Goal: Information Seeking & Learning: Learn about a topic

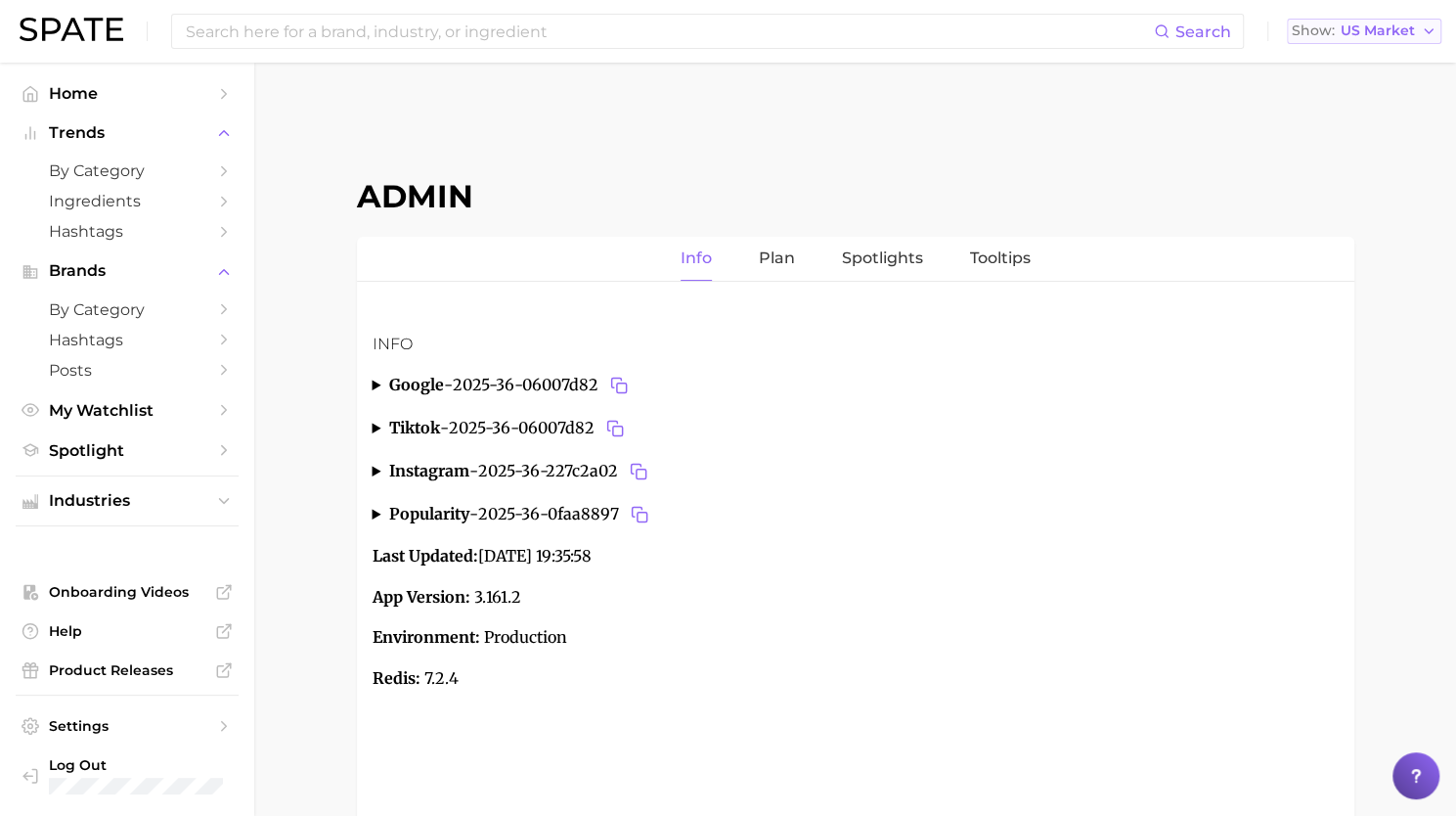
click at [1393, 29] on span "US Market" at bounding box center [1377, 31] width 74 height 11
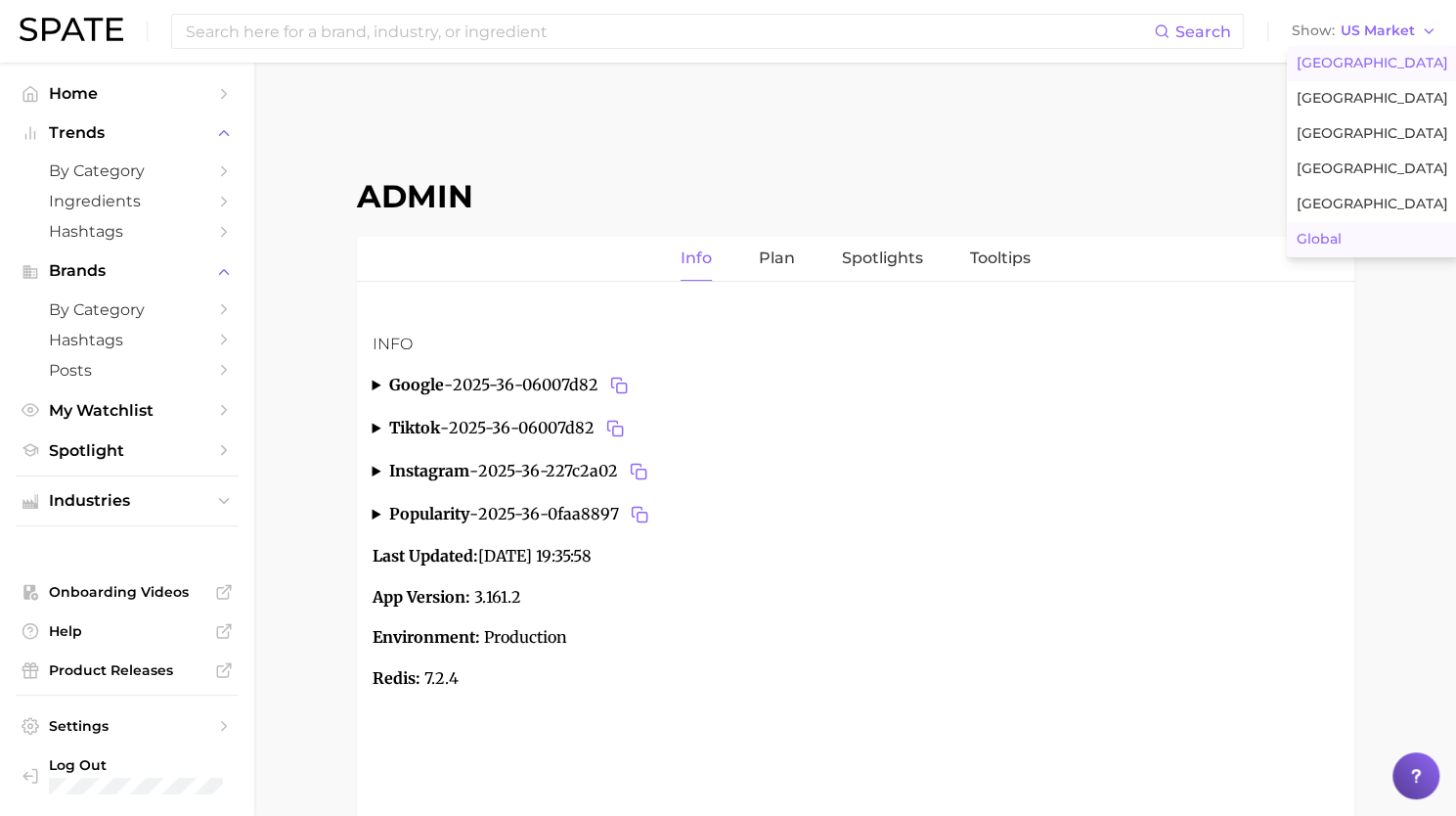
click at [1344, 238] on button "Global" at bounding box center [1373, 240] width 172 height 36
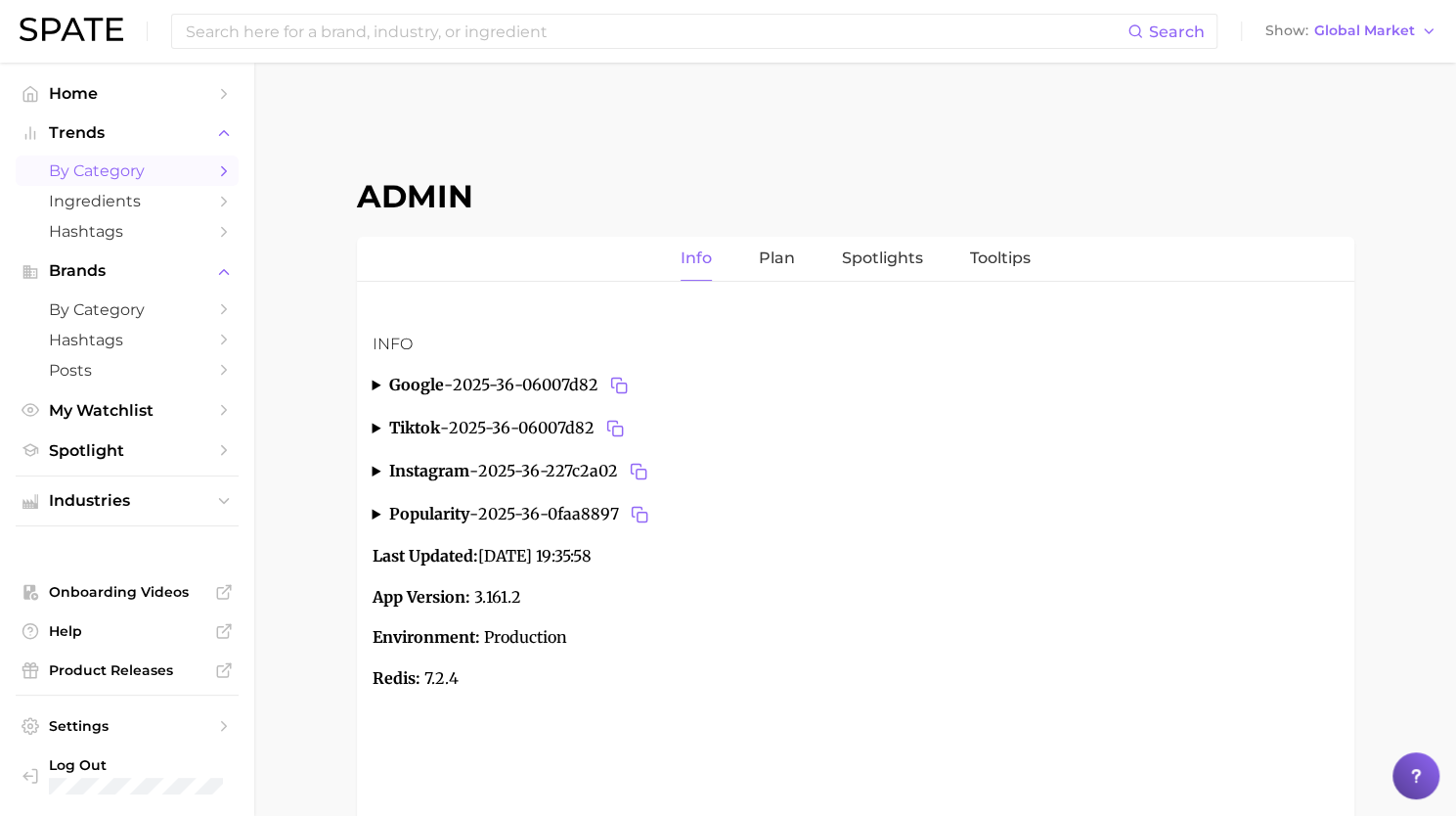
click at [103, 175] on span "by Category" at bounding box center [127, 171] width 157 height 19
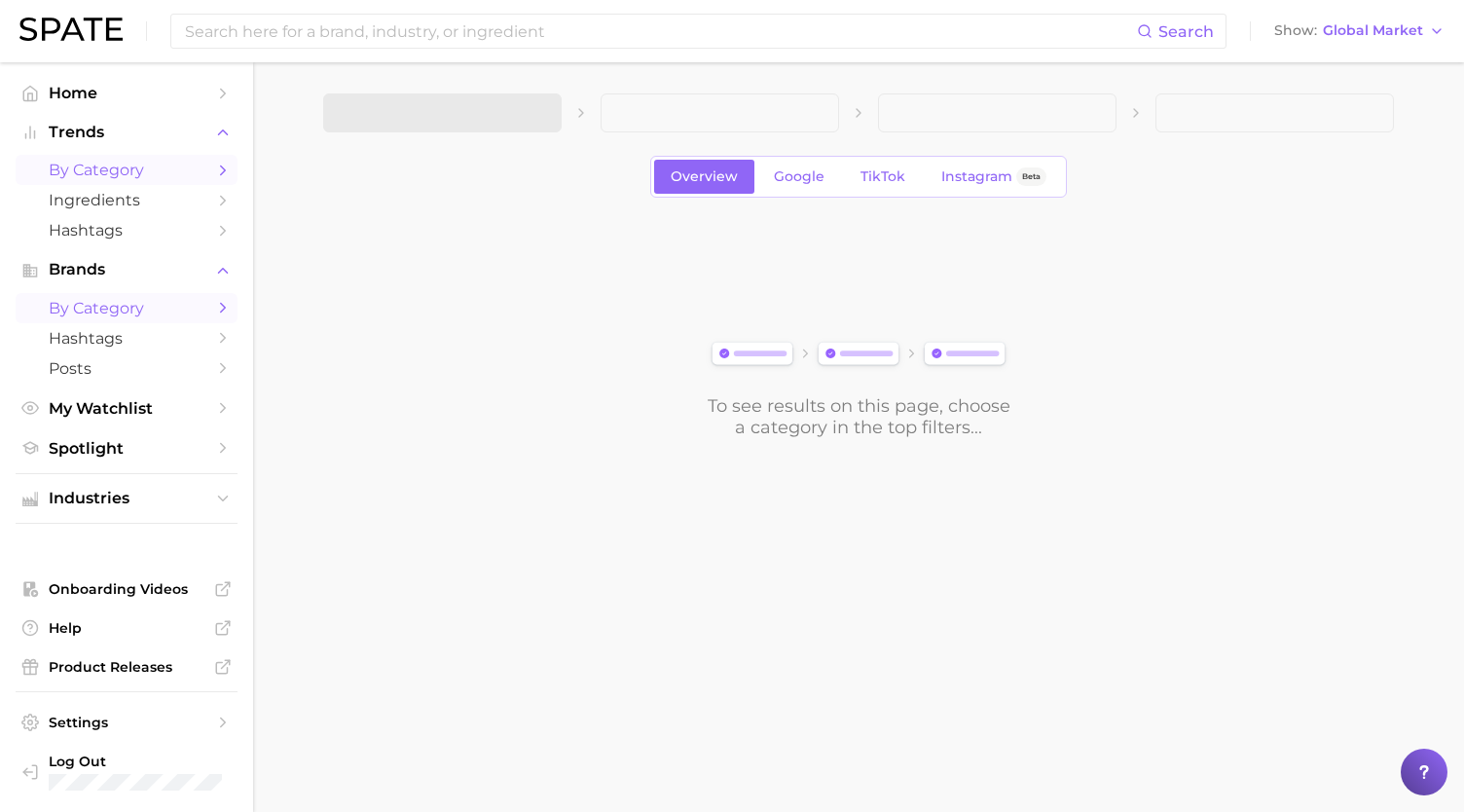
click at [111, 320] on link "by Category" at bounding box center [127, 307] width 222 height 30
click at [525, 117] on icon "button" at bounding box center [534, 113] width 21 height 21
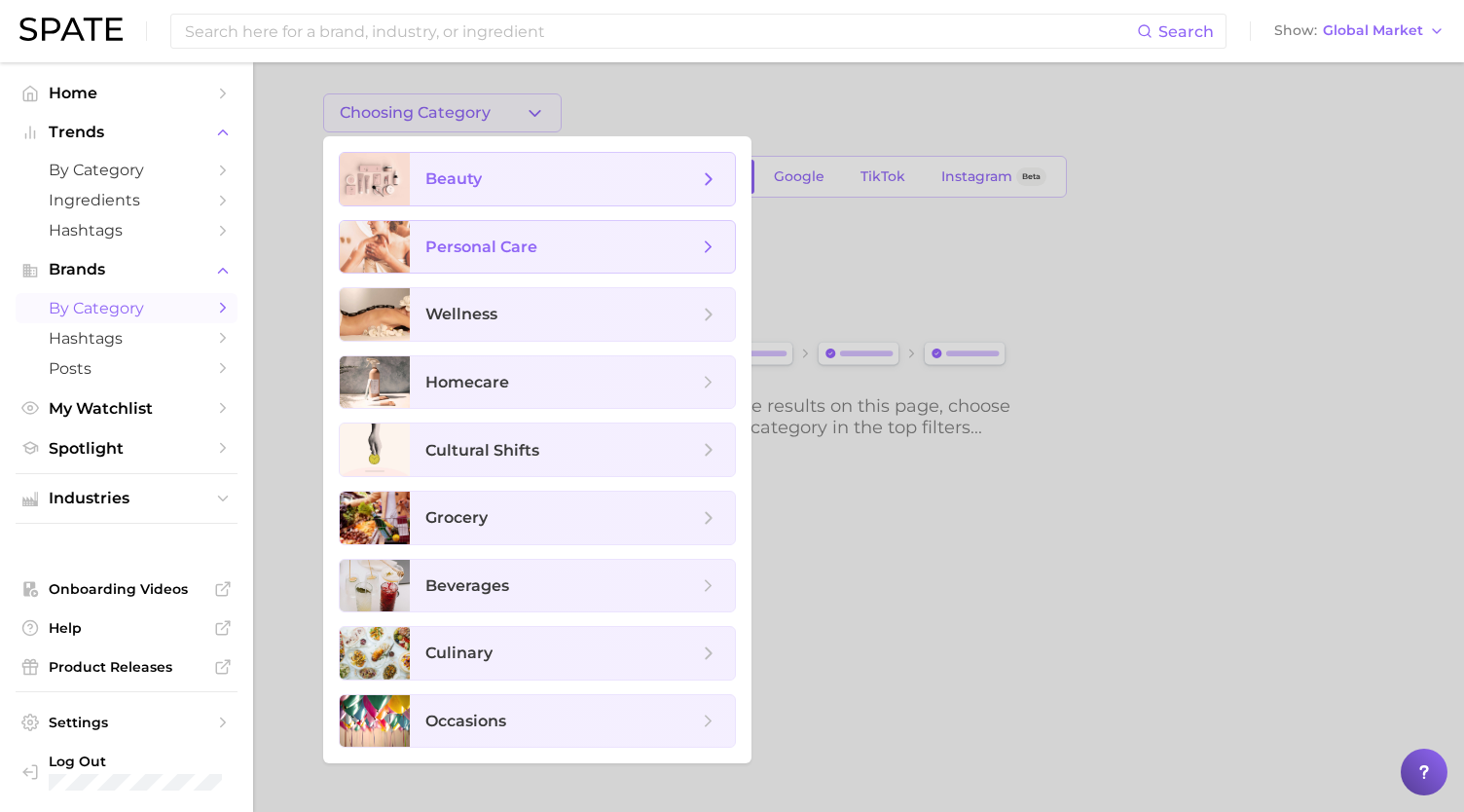
click at [513, 237] on span "personal care" at bounding box center [562, 247] width 273 height 22
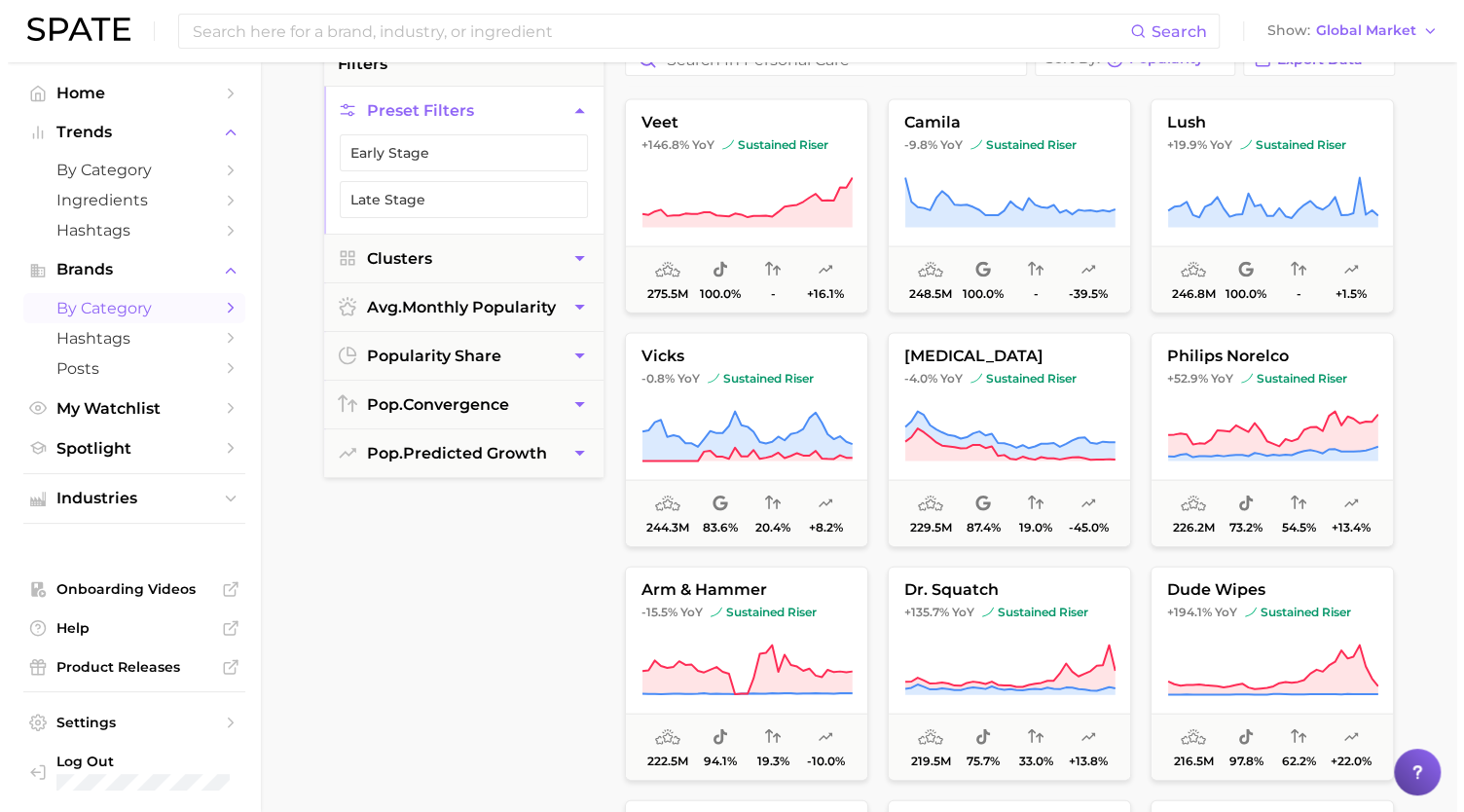
scroll to position [2331, 0]
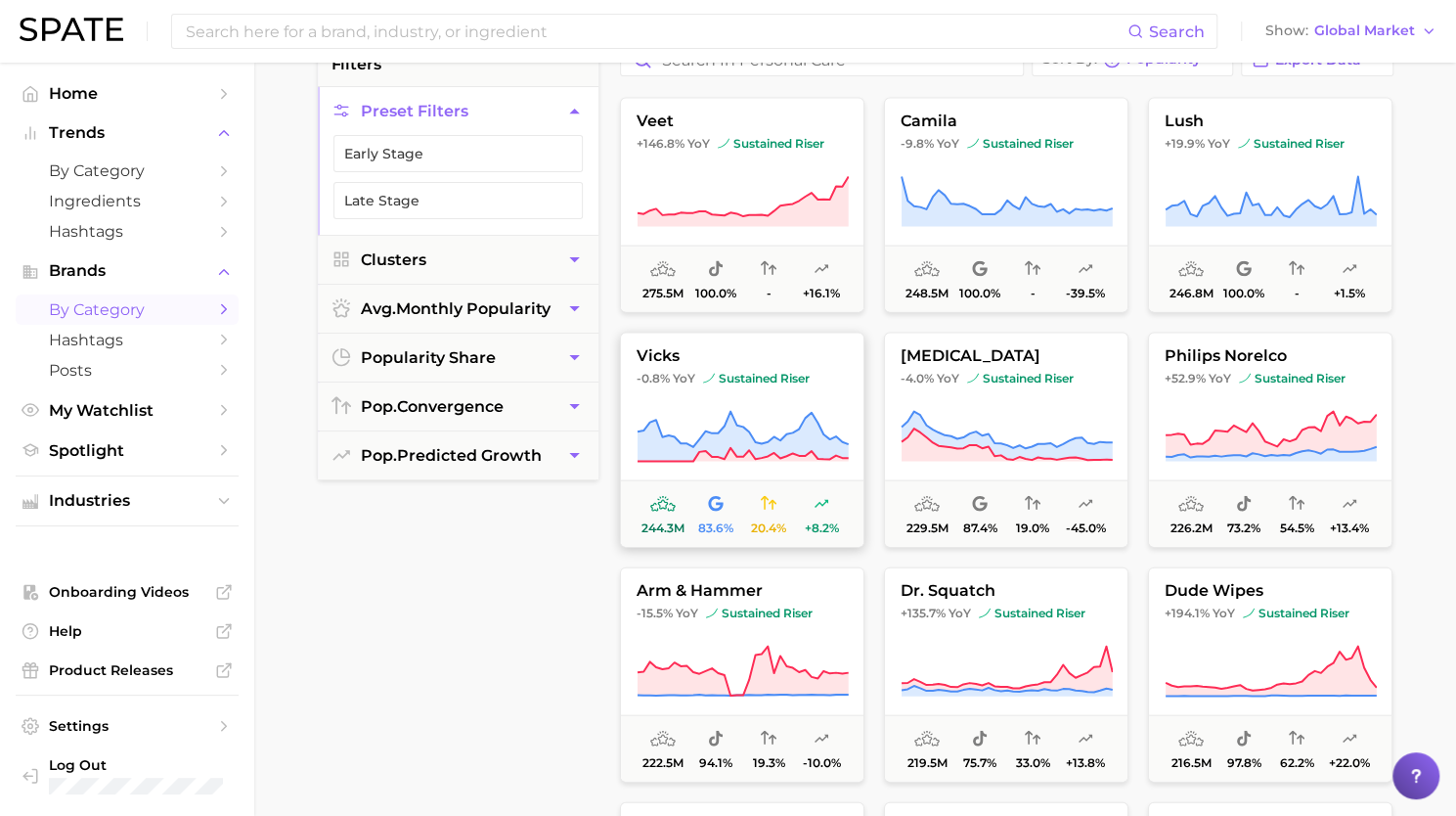
click at [780, 434] on icon at bounding box center [743, 436] width 212 height 55
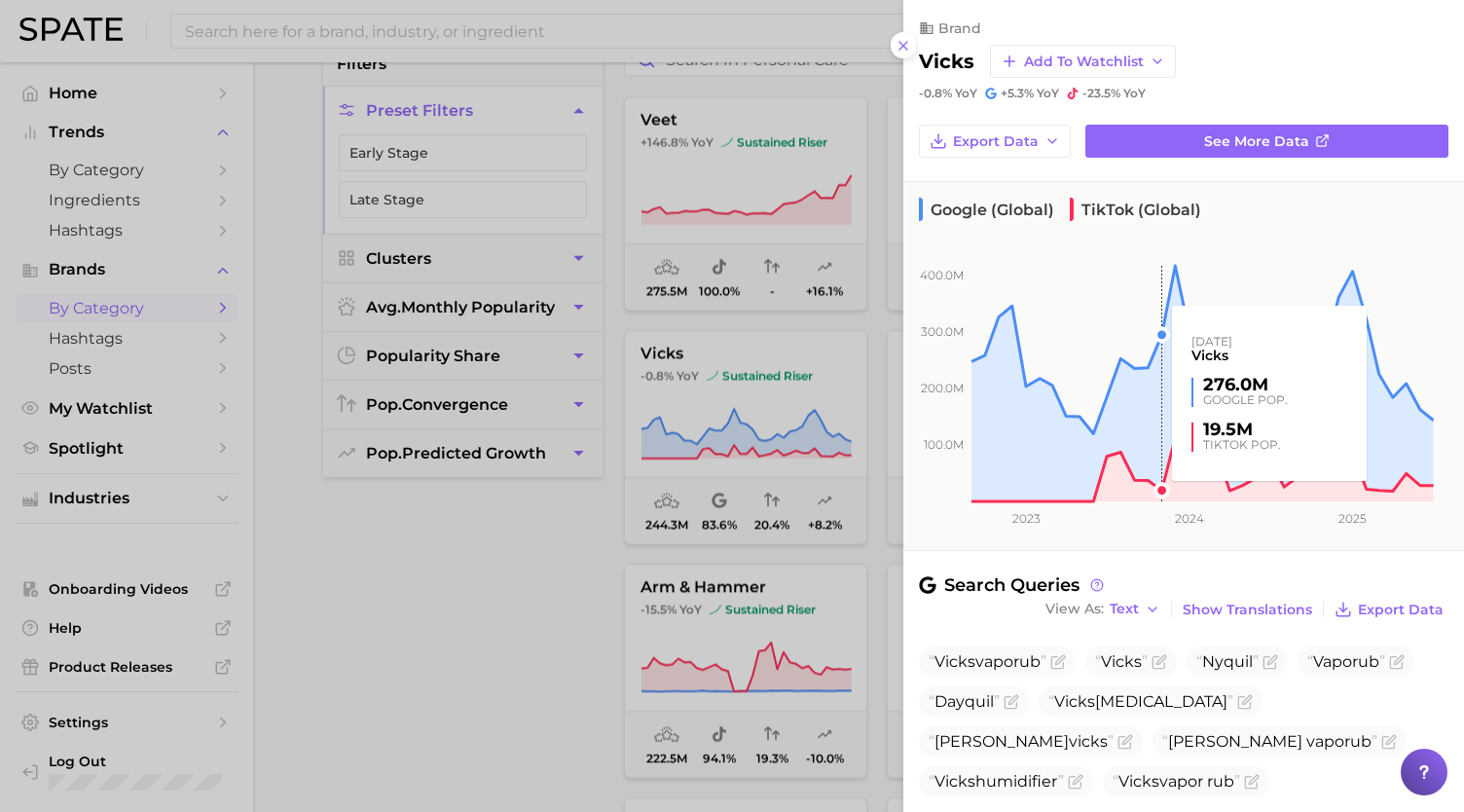
scroll to position [206, 0]
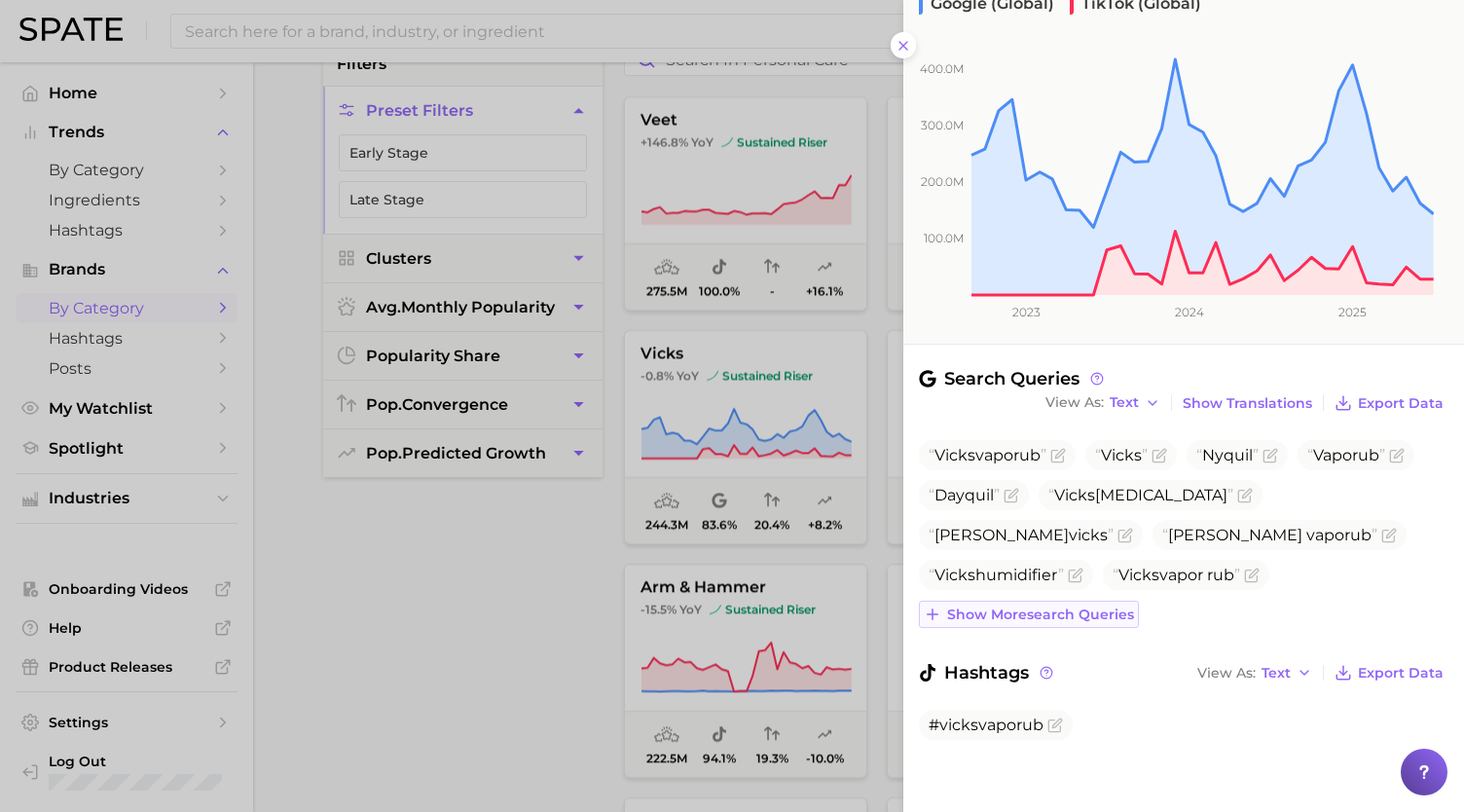
click at [1018, 617] on span "Show more search queries" at bounding box center [1041, 615] width 187 height 17
click at [1134, 446] on span "Vicks" at bounding box center [1121, 455] width 41 height 19
copy span "Vicks"
click at [1350, 448] on span "Vaporub" at bounding box center [1346, 455] width 78 height 19
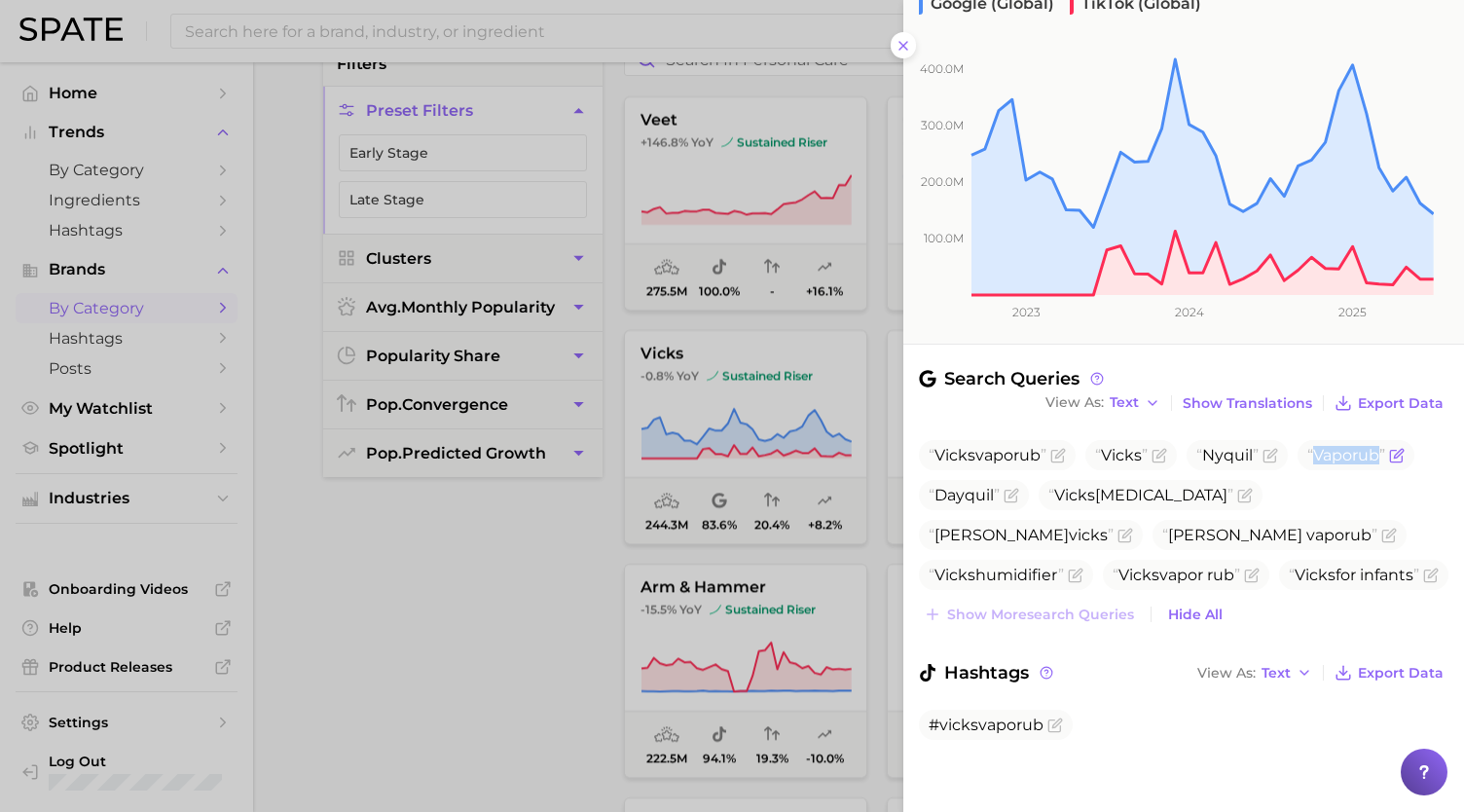
click at [1350, 448] on span "Vaporub" at bounding box center [1346, 455] width 78 height 19
copy span "Vaporub"
click at [1242, 451] on span "Nyquil" at bounding box center [1227, 455] width 62 height 19
click at [1113, 525] on span "Michael vicks" at bounding box center [1021, 534] width 185 height 19
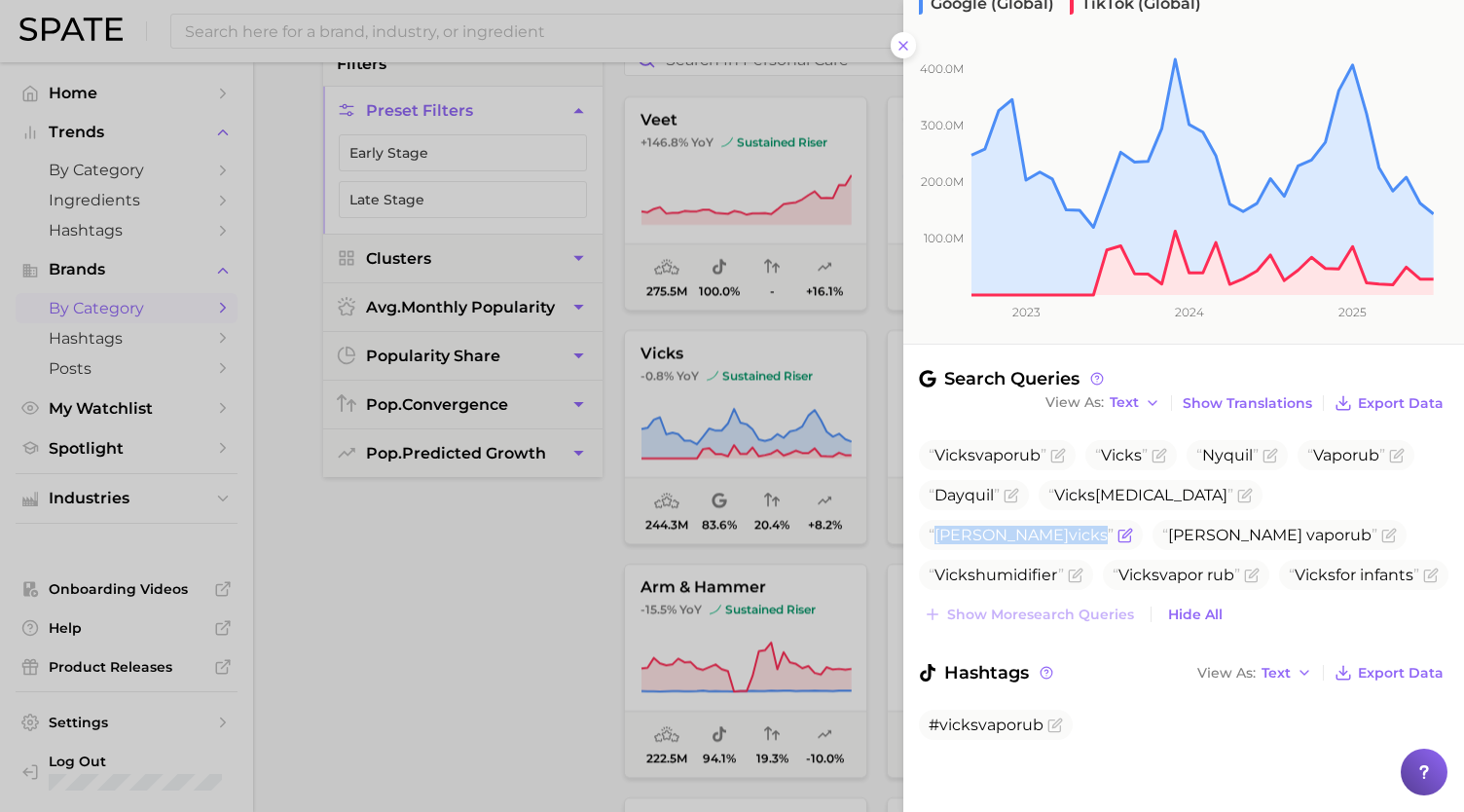
click at [1113, 525] on span "Michael vicks" at bounding box center [1021, 534] width 185 height 19
copy span "Michael vicks"
click at [1130, 486] on span "Vicks inhaler" at bounding box center [1141, 495] width 185 height 19
click at [999, 457] on span "Vicks vaporub" at bounding box center [988, 455] width 118 height 19
click at [1133, 527] on icon "Flag as miscategorized or irrelevant" at bounding box center [1125, 535] width 16 height 16
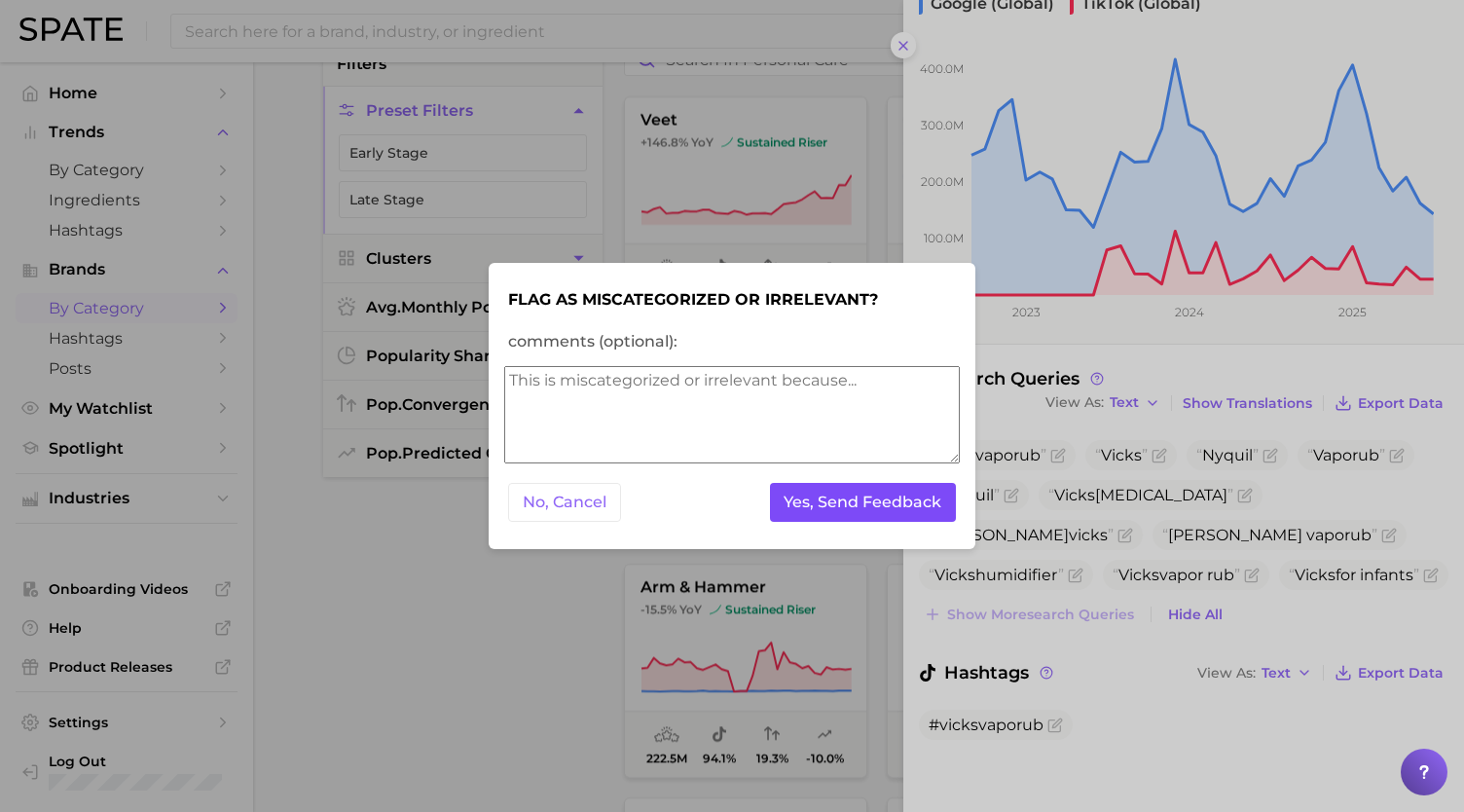
click at [899, 498] on button "Yes, Send Feedback" at bounding box center [863, 503] width 187 height 40
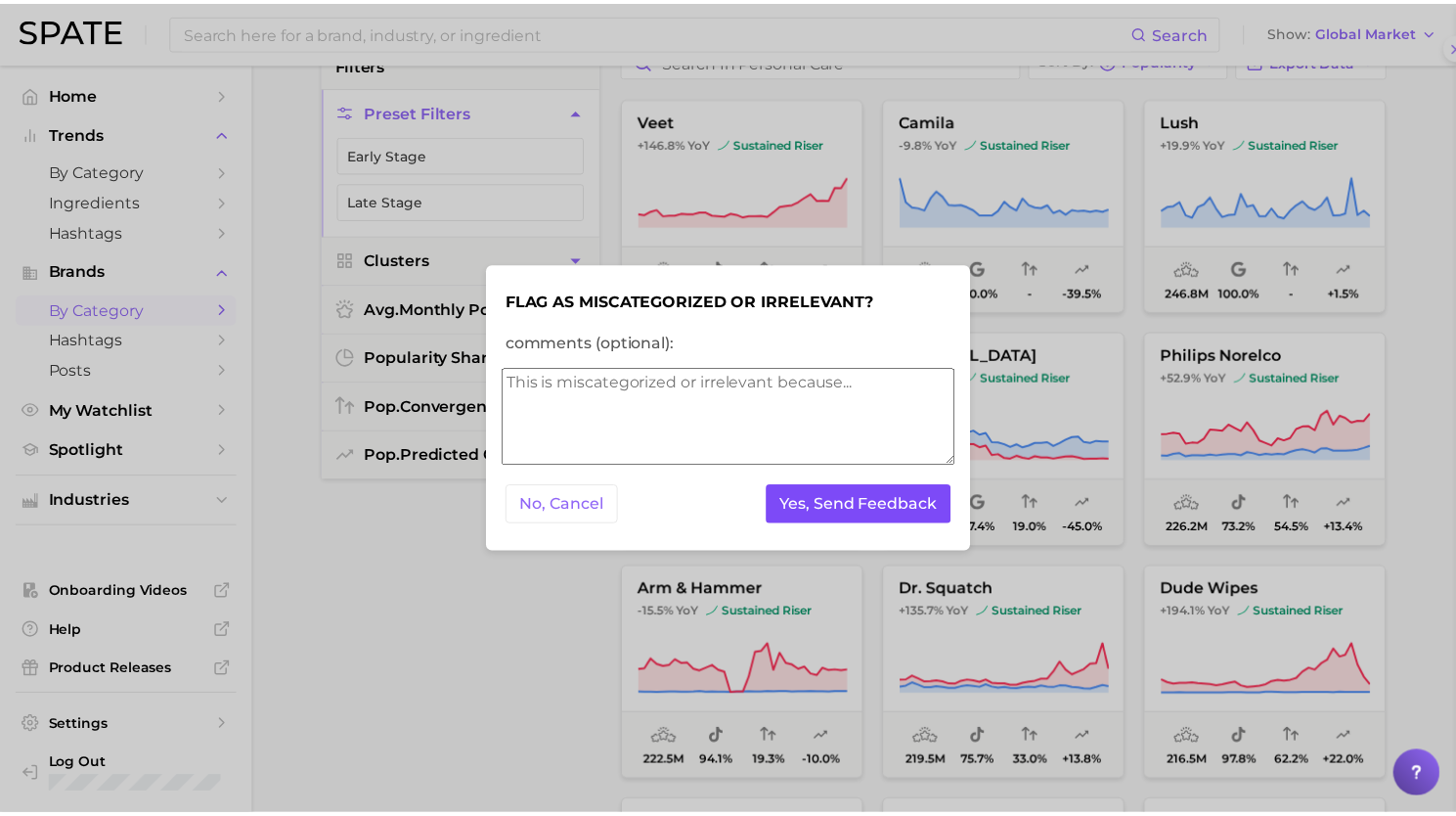
scroll to position [0, 0]
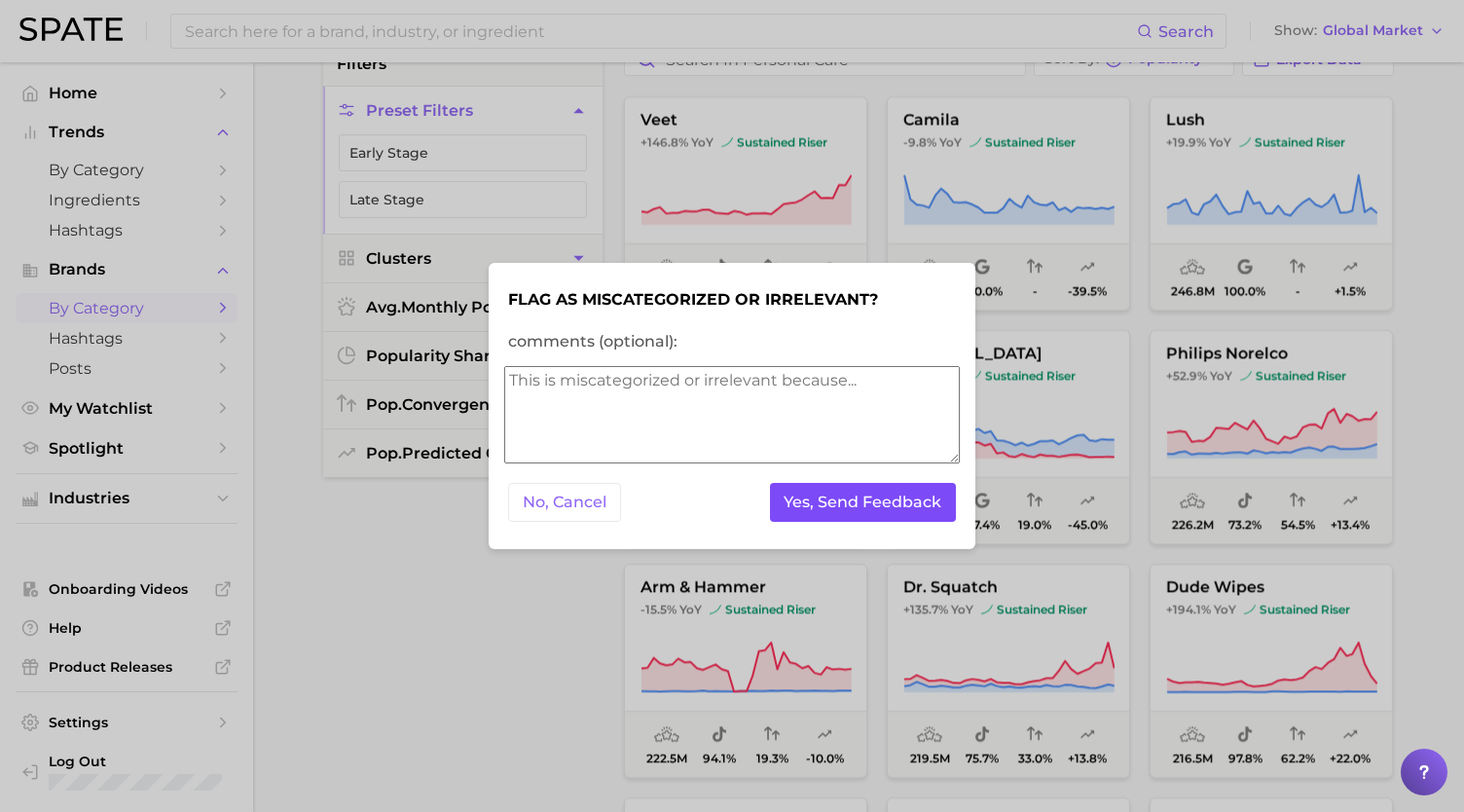
click at [899, 498] on button "Yes, Send Feedback" at bounding box center [863, 503] width 187 height 40
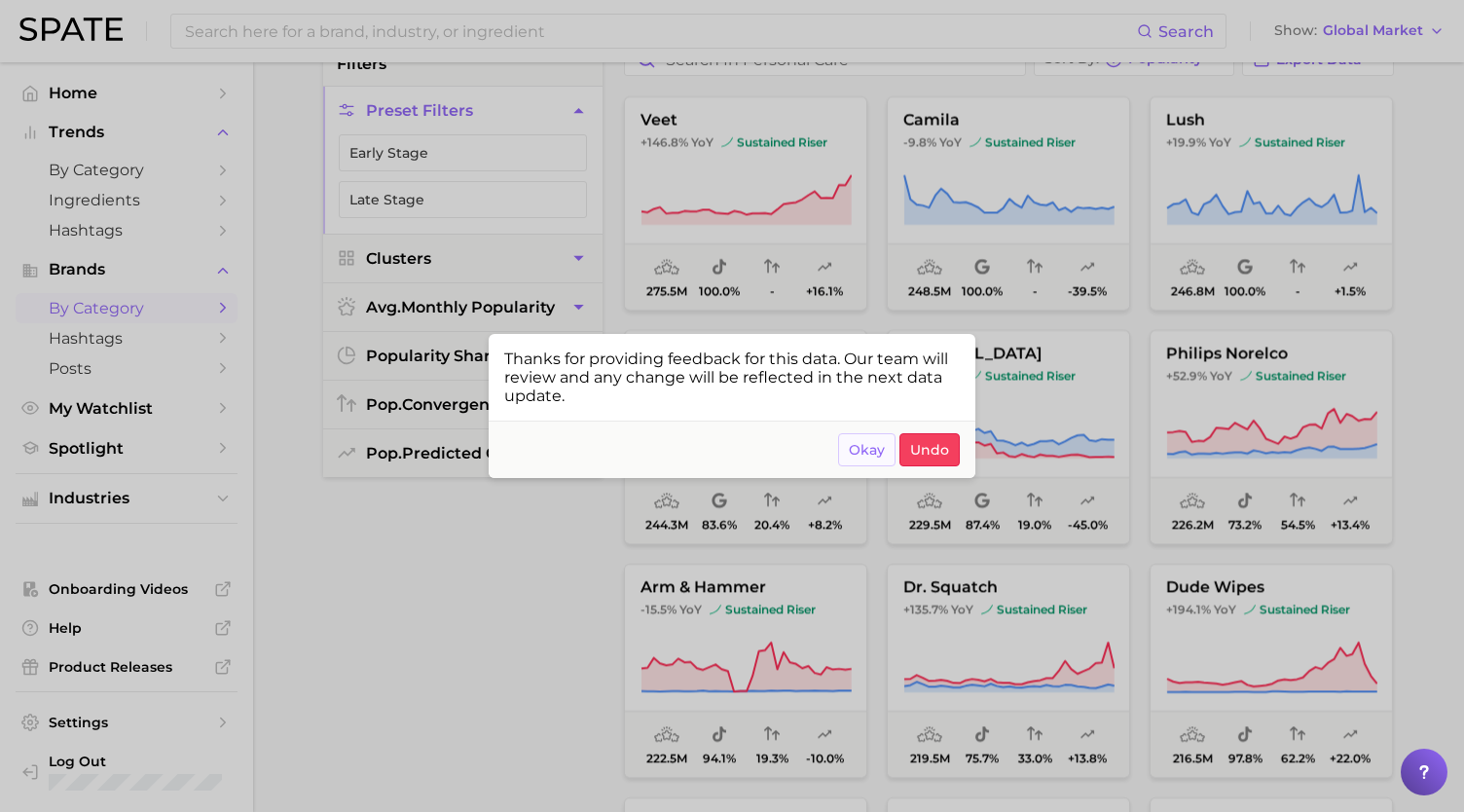
click at [870, 447] on span "Okay" at bounding box center [867, 450] width 36 height 17
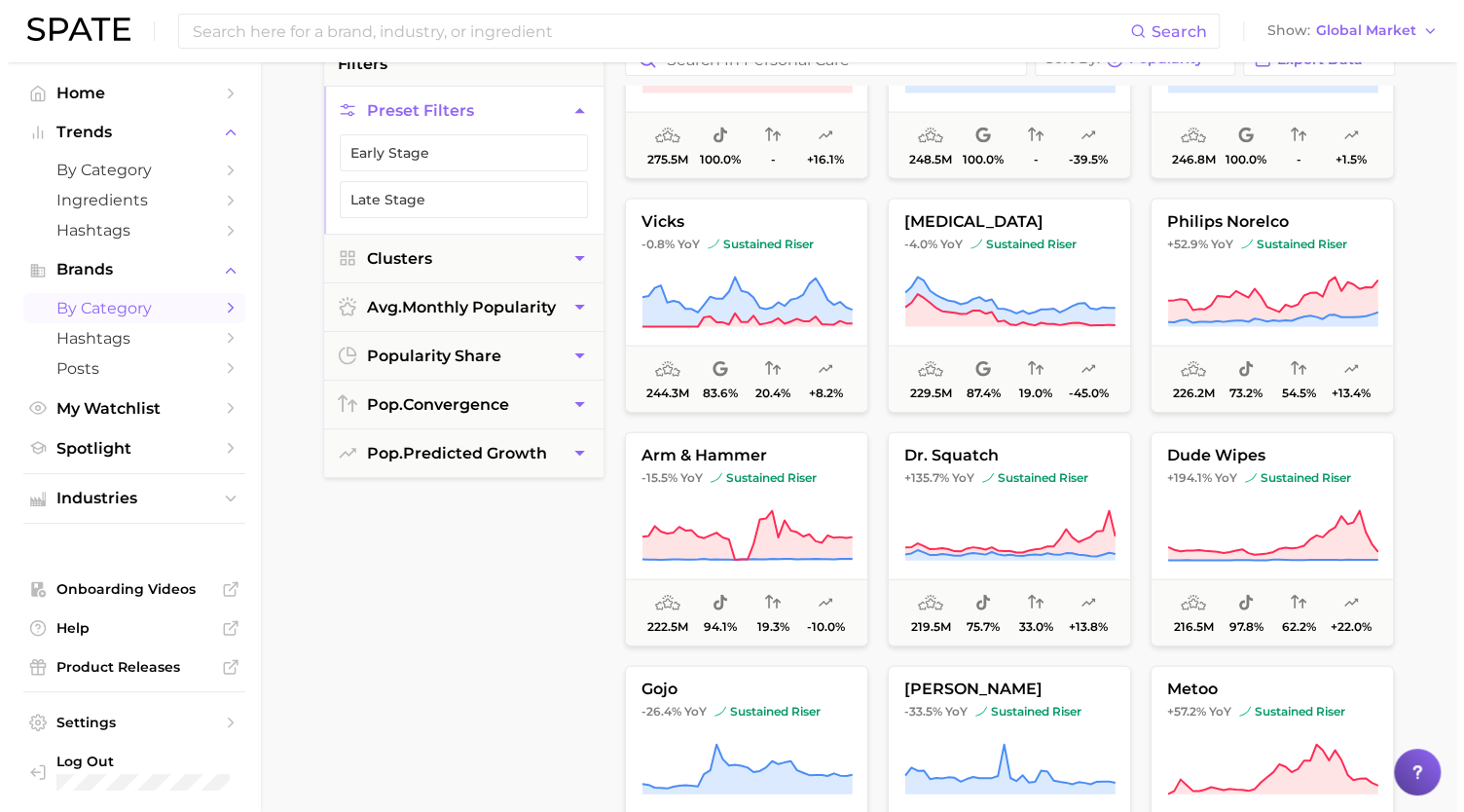
scroll to position [2463, 0]
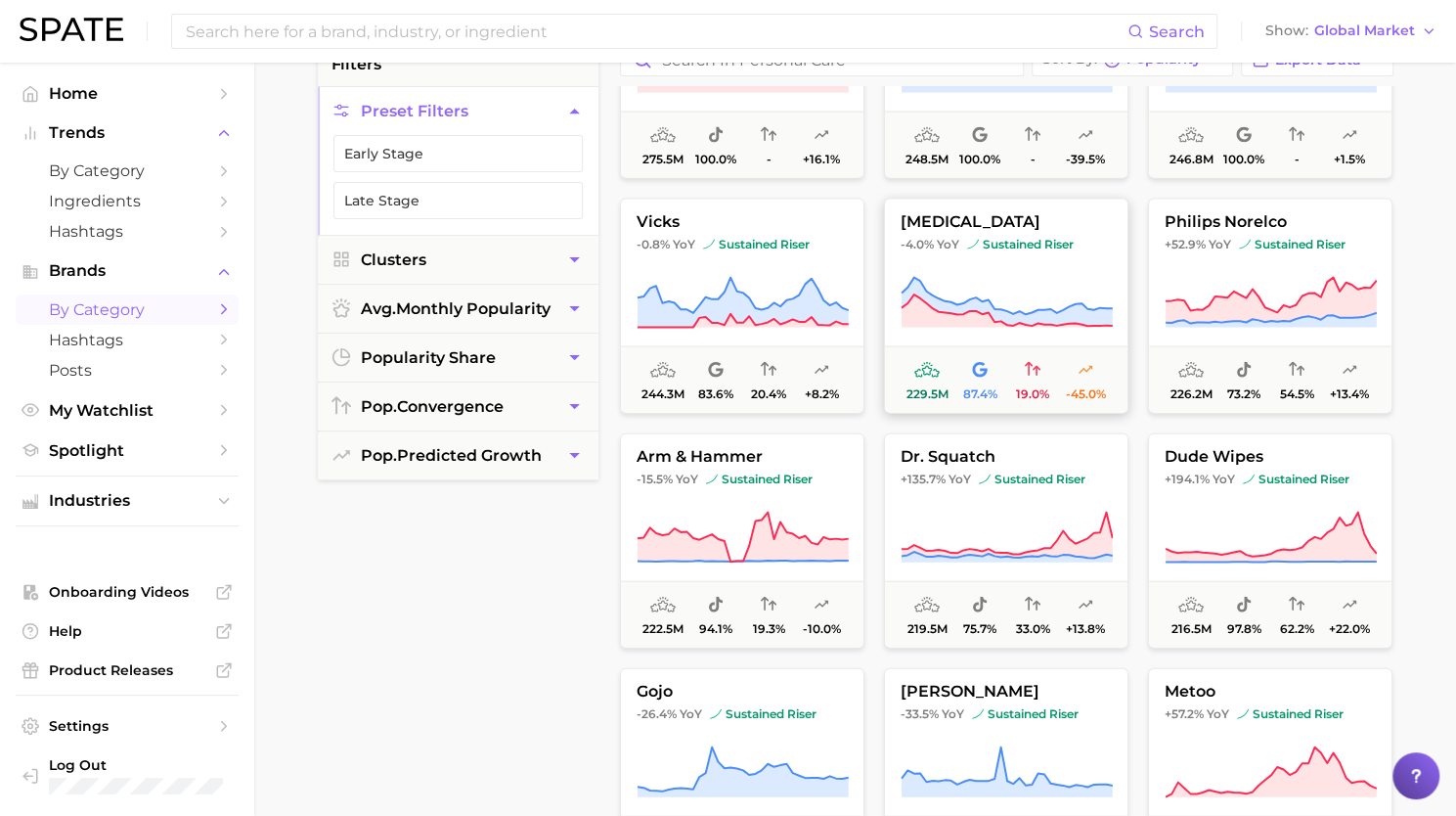
click at [985, 266] on button "tylenol -4.0% YoY sustained riser 229.5m 87.4% 19.0% -45.0%" at bounding box center [1006, 306] width 245 height 215
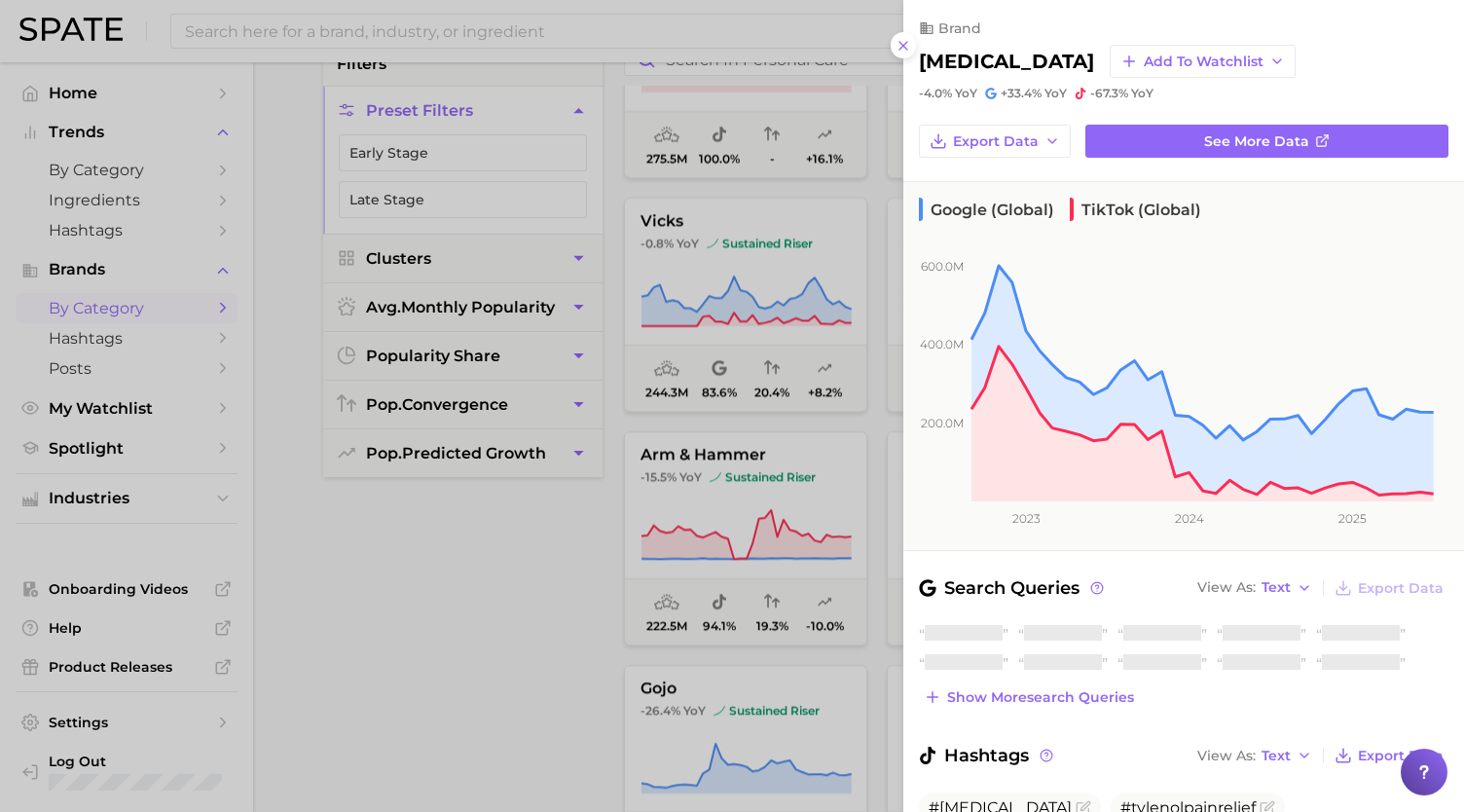
click at [757, 294] on div at bounding box center [732, 406] width 1464 height 812
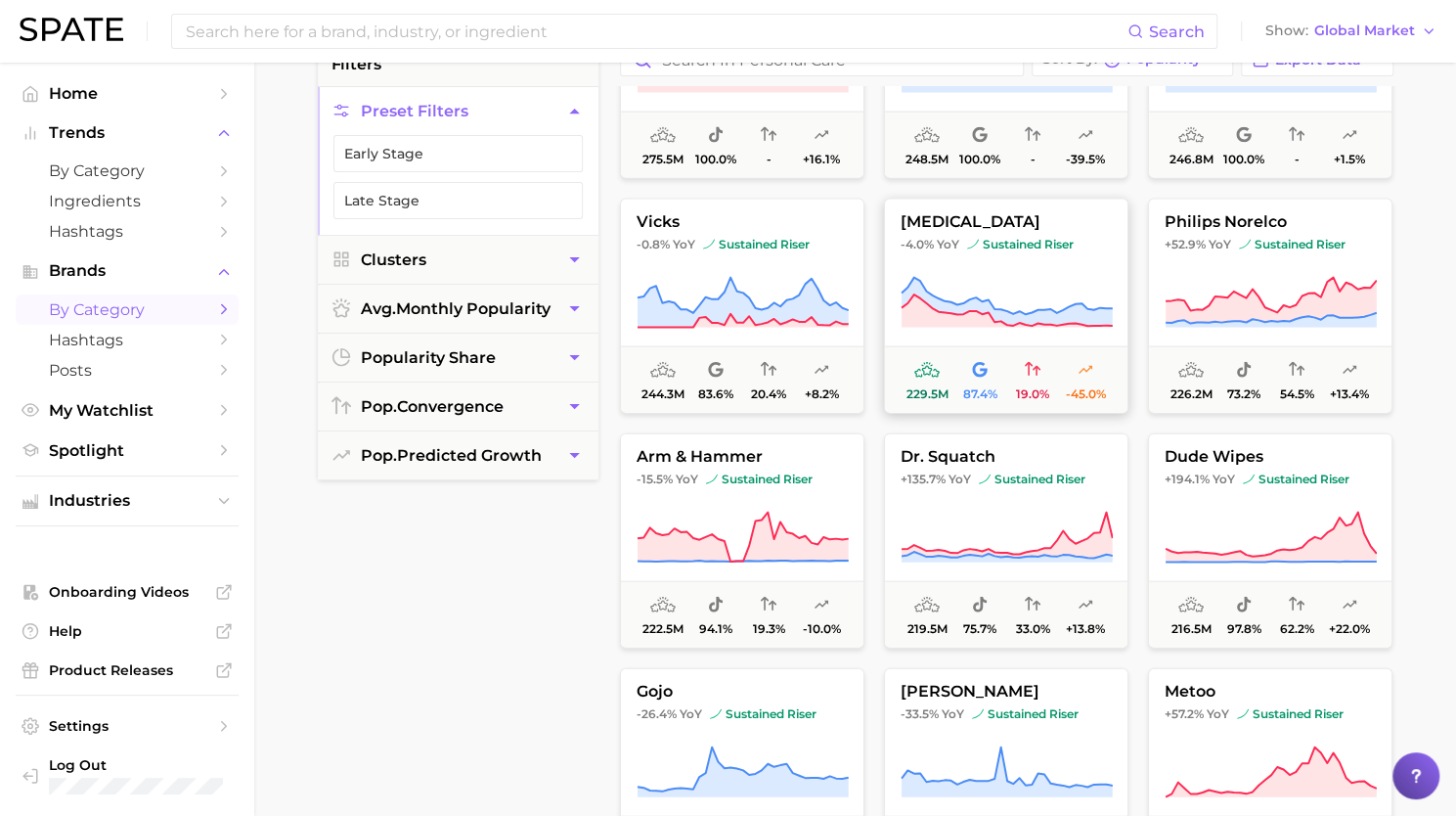
click at [1092, 335] on button "tylenol -4.0% YoY sustained riser 229.5m 87.4% 19.0% -45.0%" at bounding box center [1006, 306] width 245 height 215
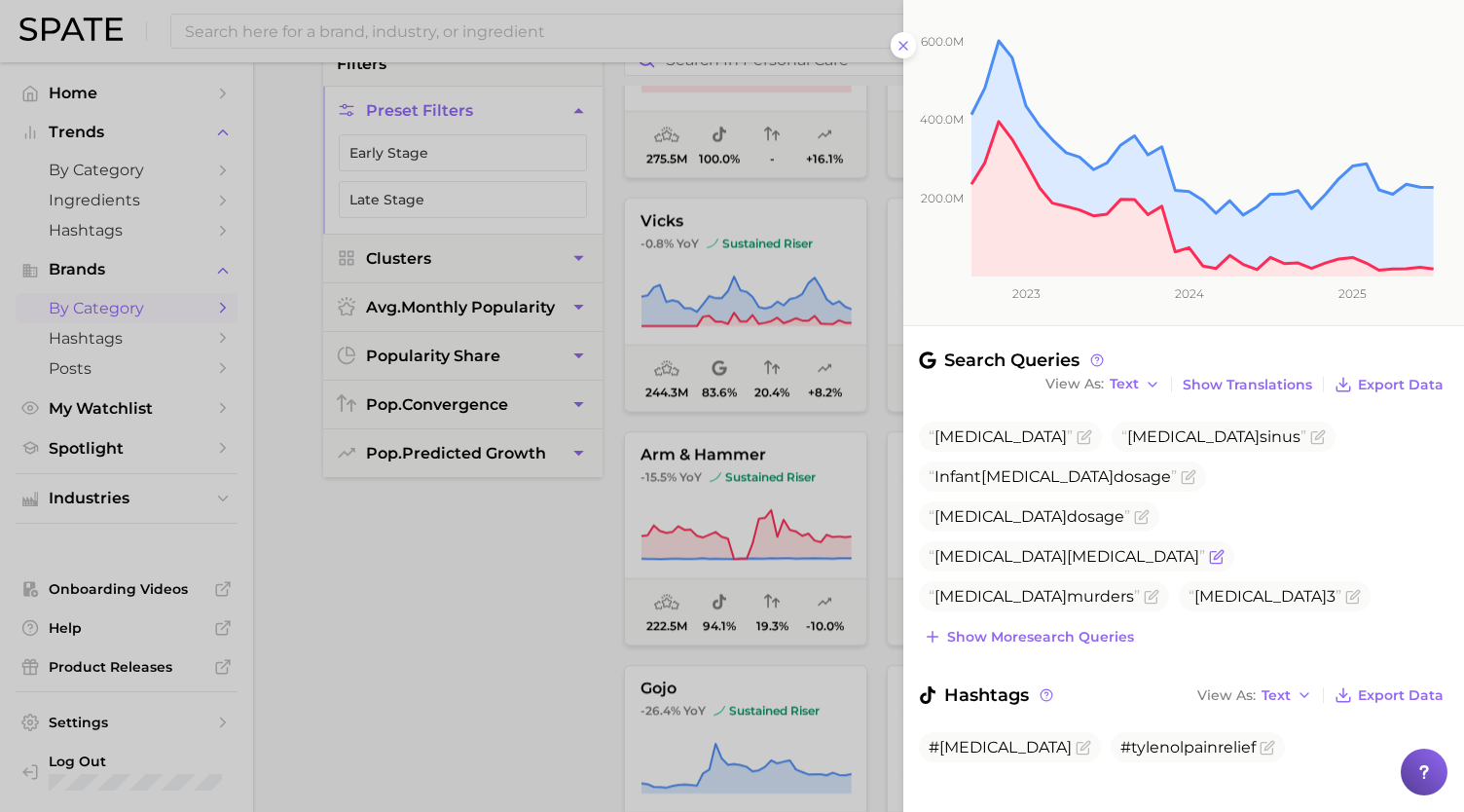
scroll to position [247, 0]
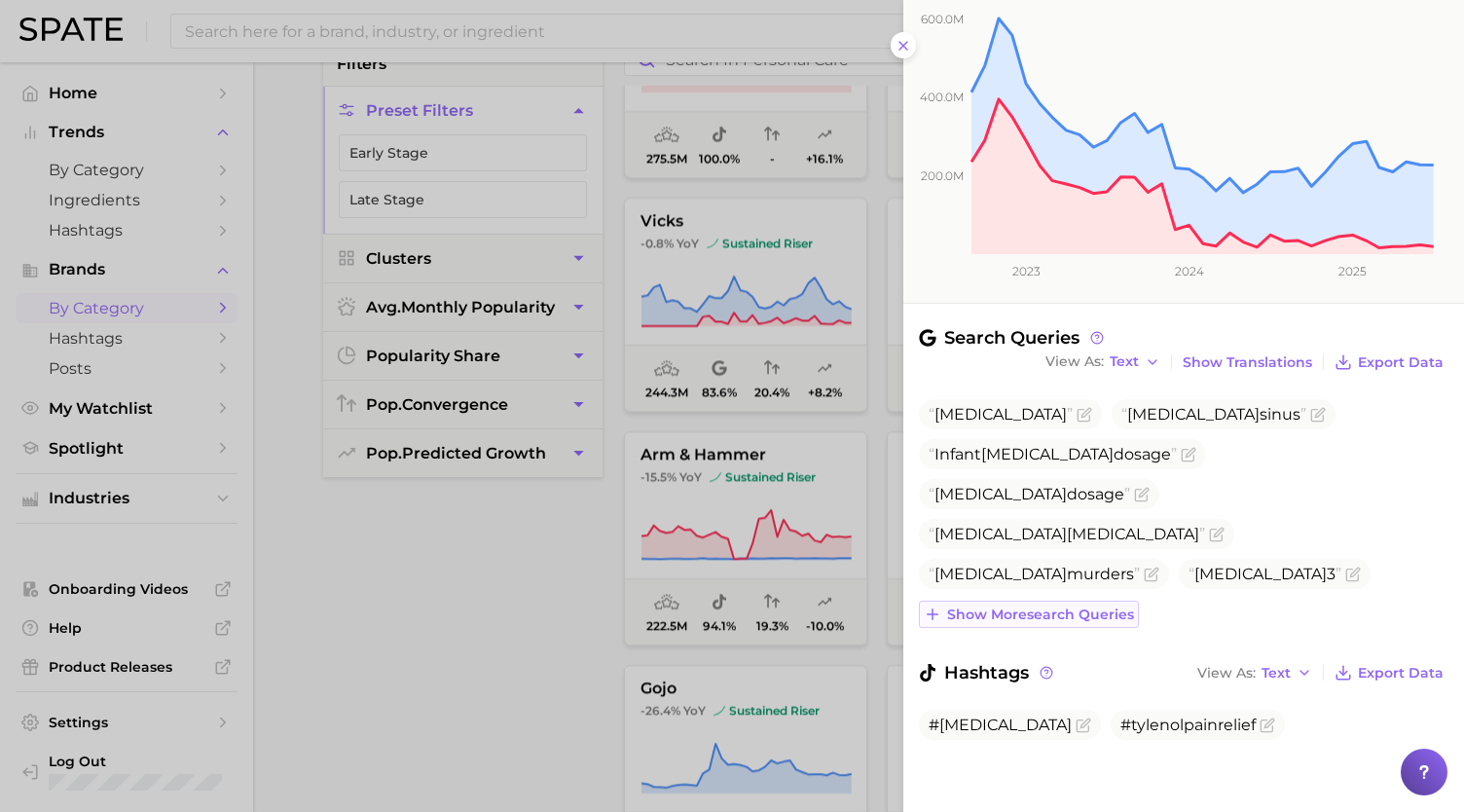
click at [1083, 624] on button "Show more search queries" at bounding box center [1029, 615] width 220 height 27
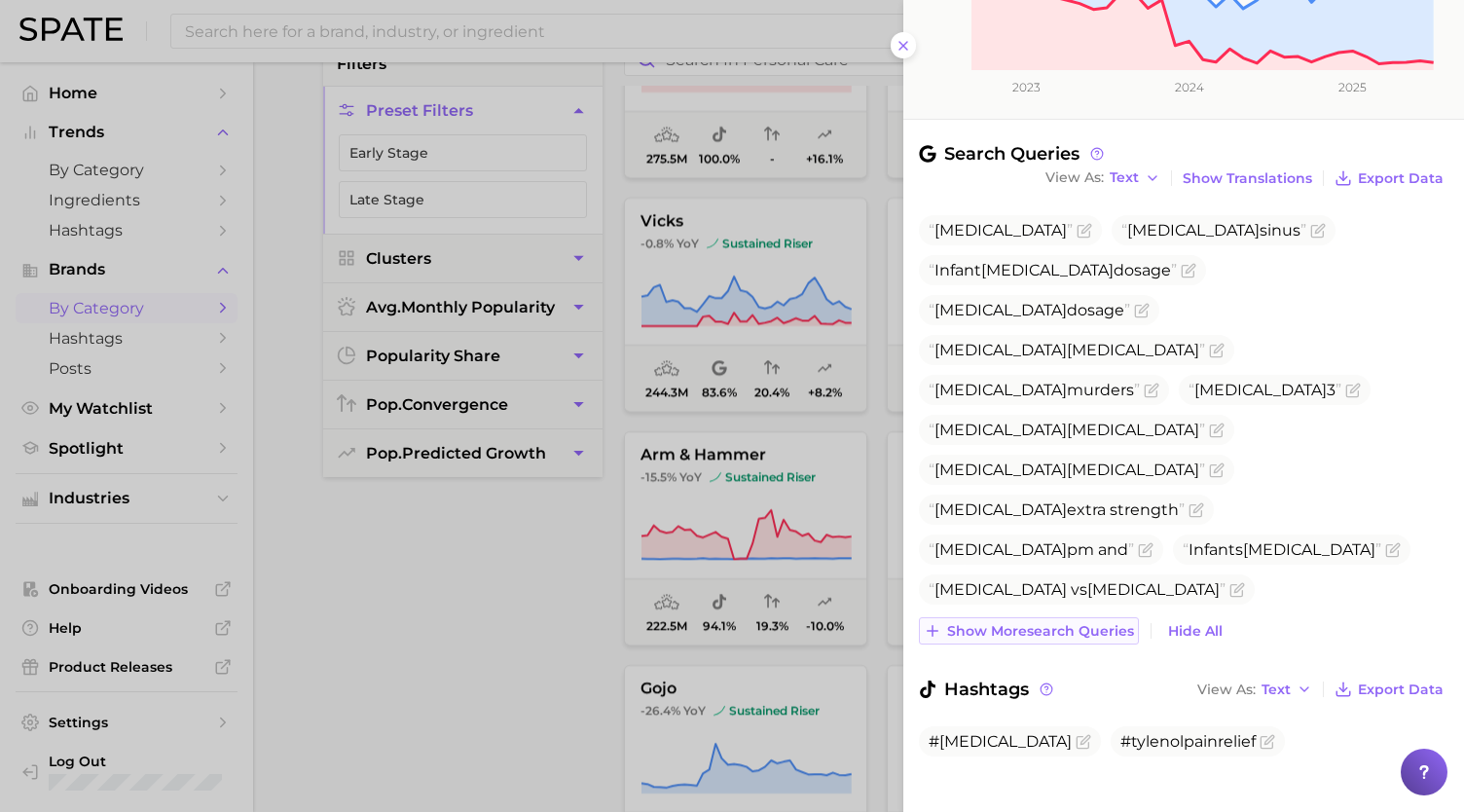
scroll to position [434, 0]
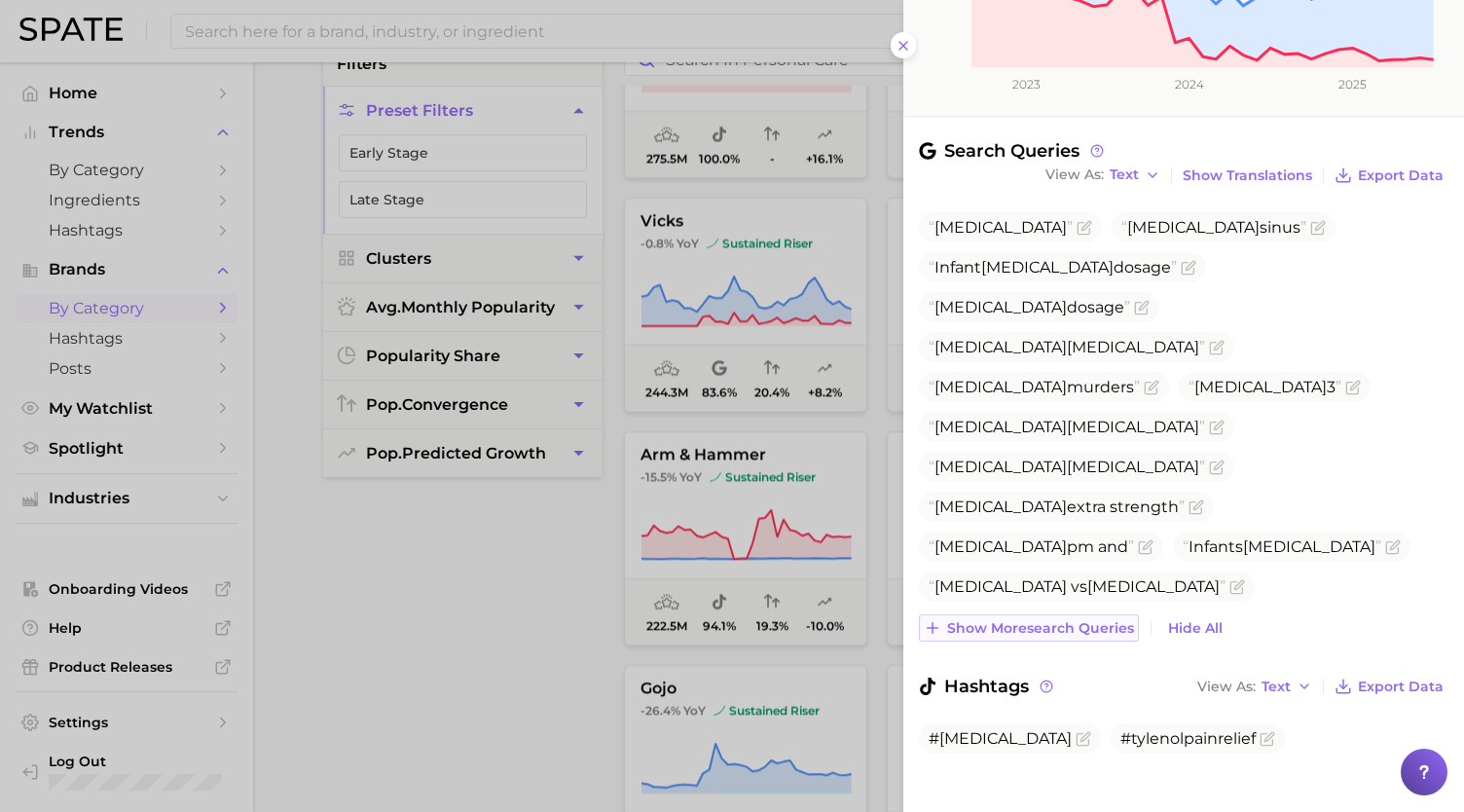
click at [1057, 616] on button "Show more search queries" at bounding box center [1029, 628] width 220 height 27
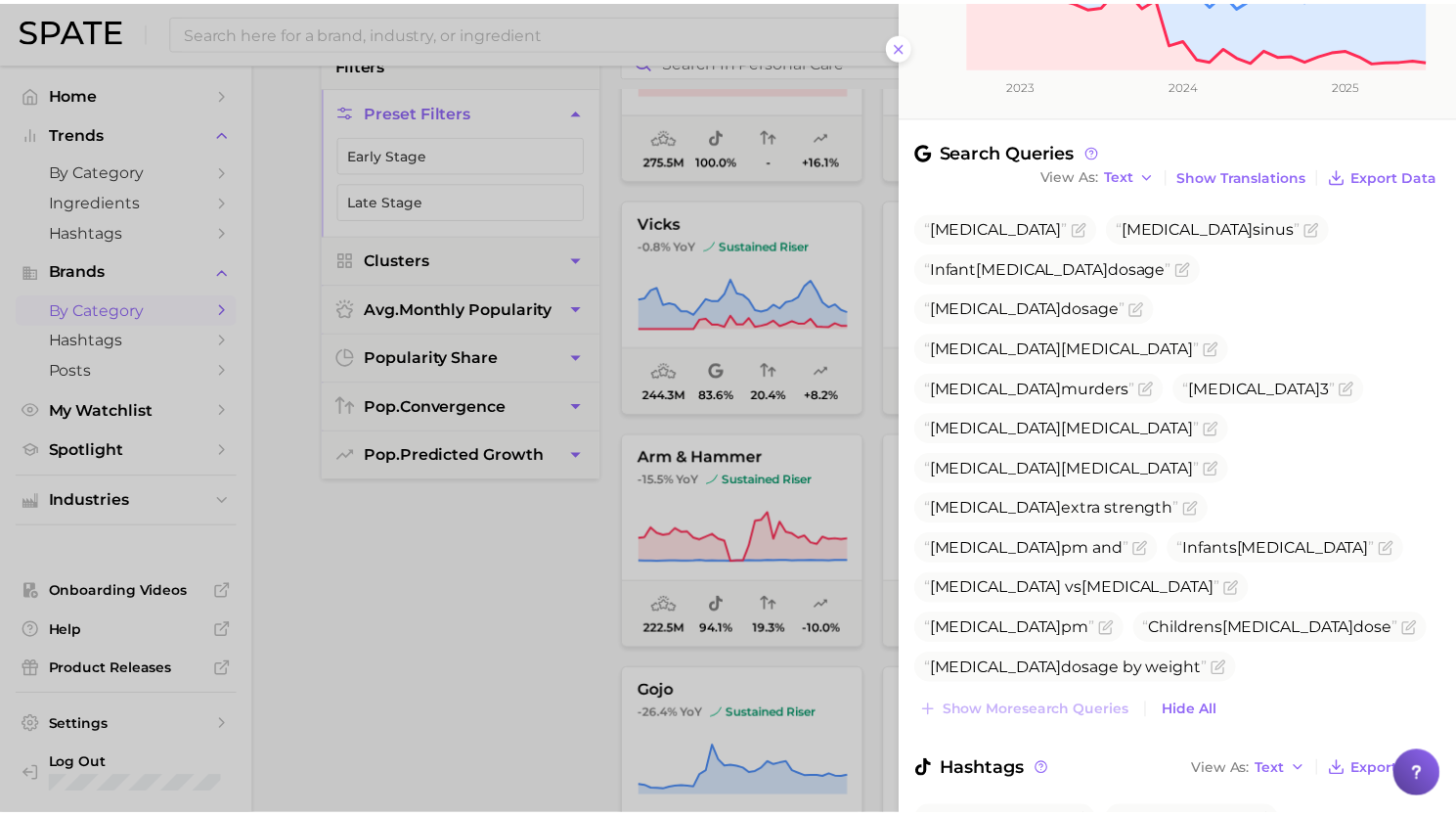
scroll to position [531, 0]
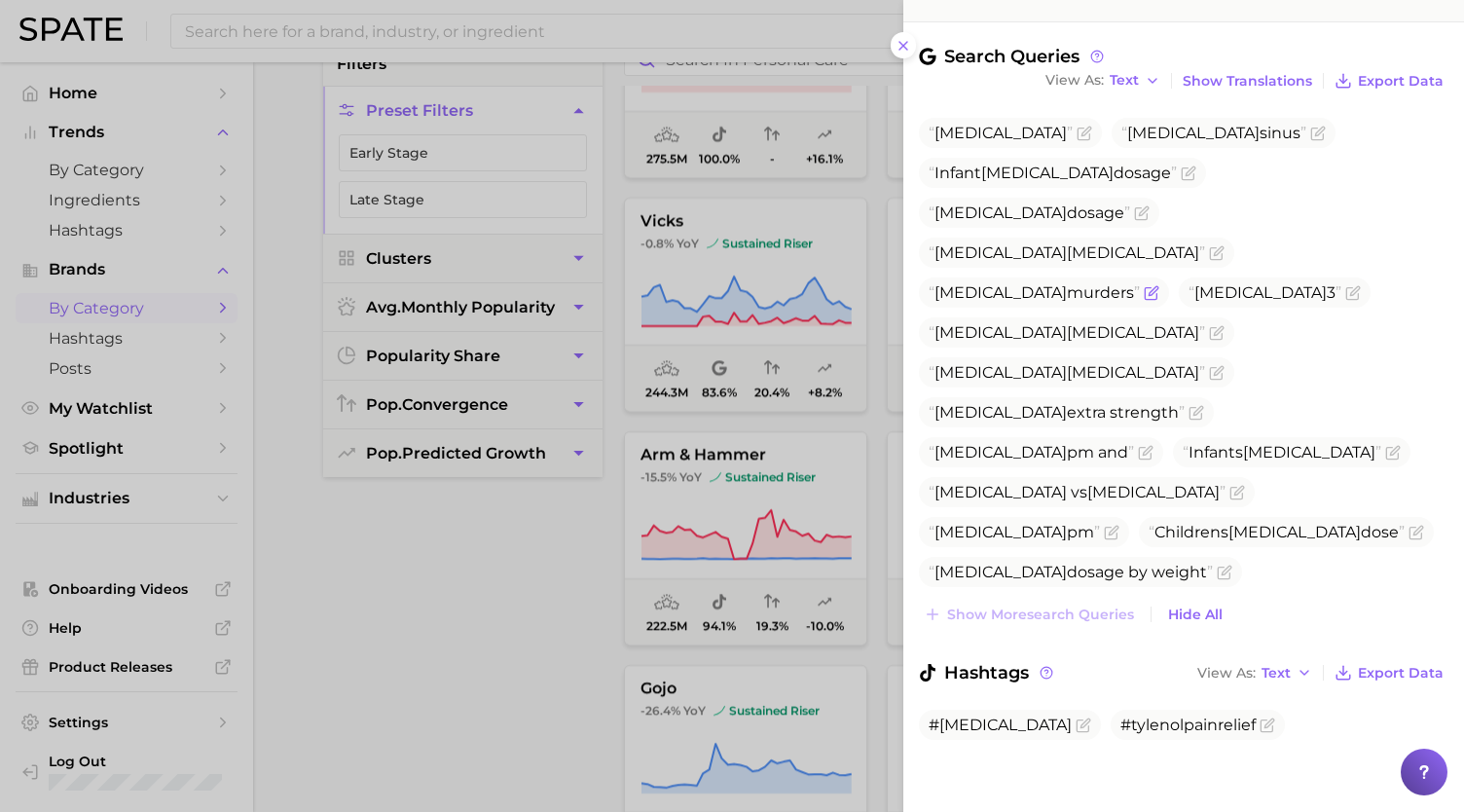
click at [1001, 284] on span "Tylenol murders" at bounding box center [1034, 293] width 211 height 19
copy span "Tylenol murders"
click at [1212, 483] on span "tylenol" at bounding box center [1154, 492] width 133 height 19
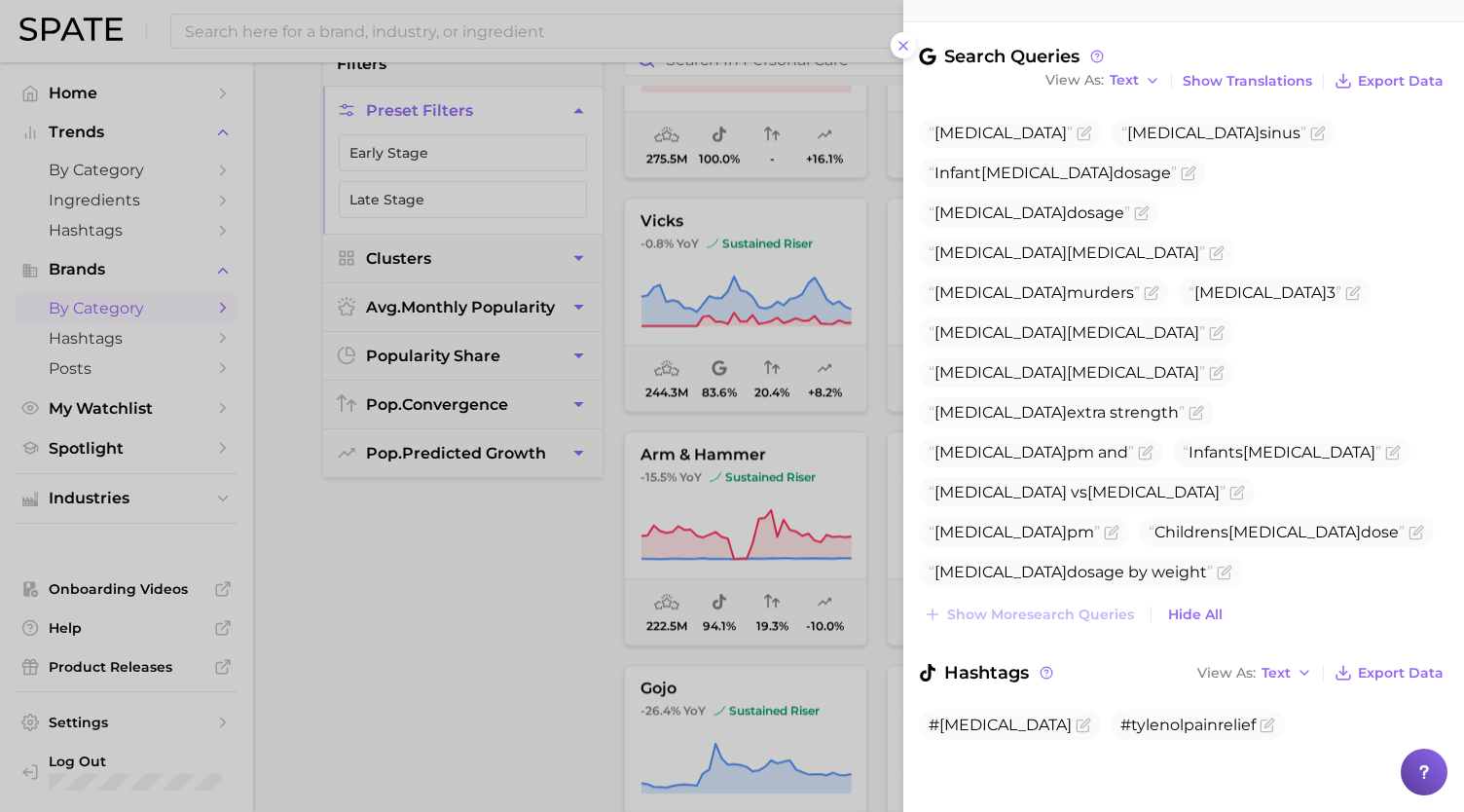
click at [648, 381] on div at bounding box center [732, 406] width 1464 height 812
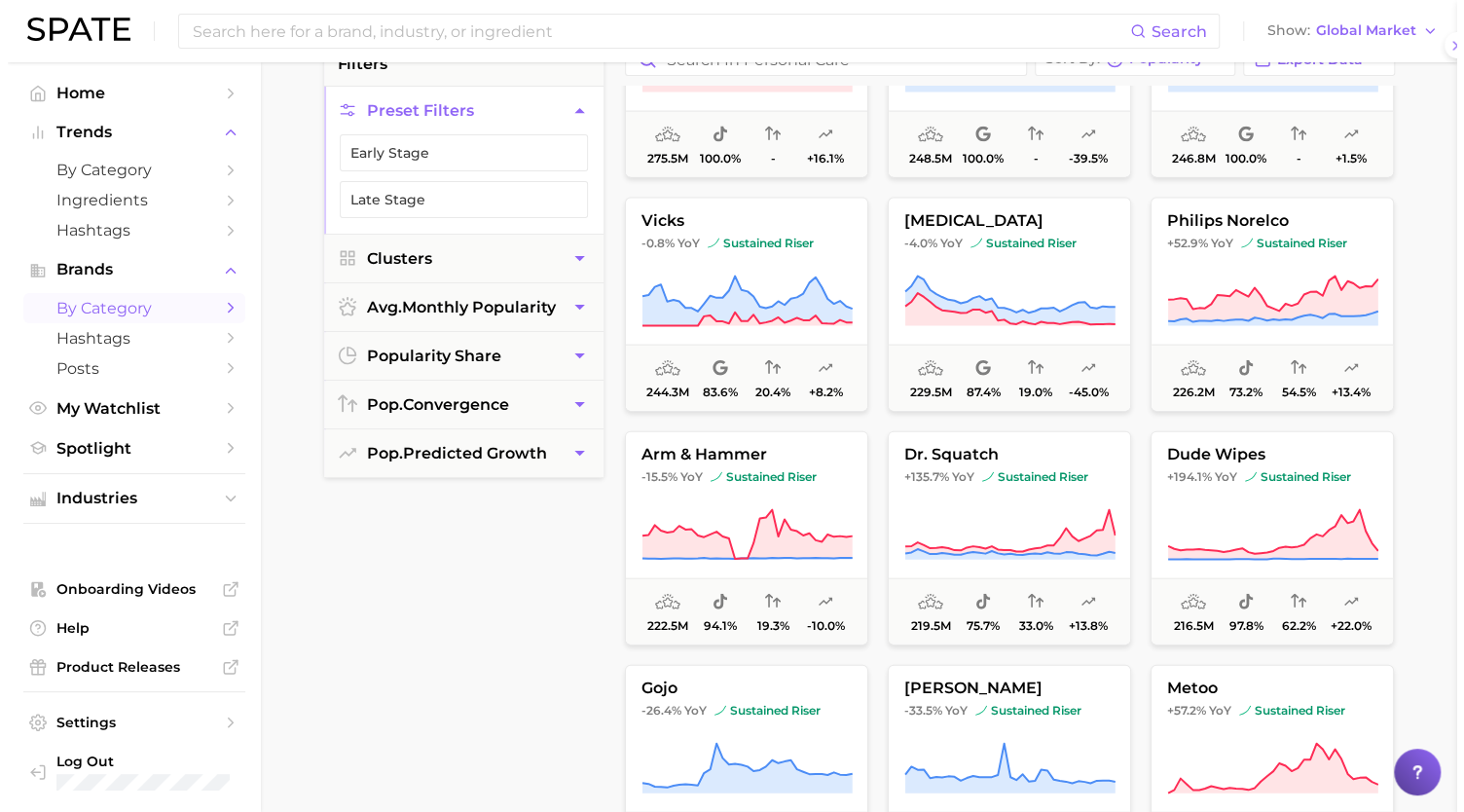
scroll to position [0, 0]
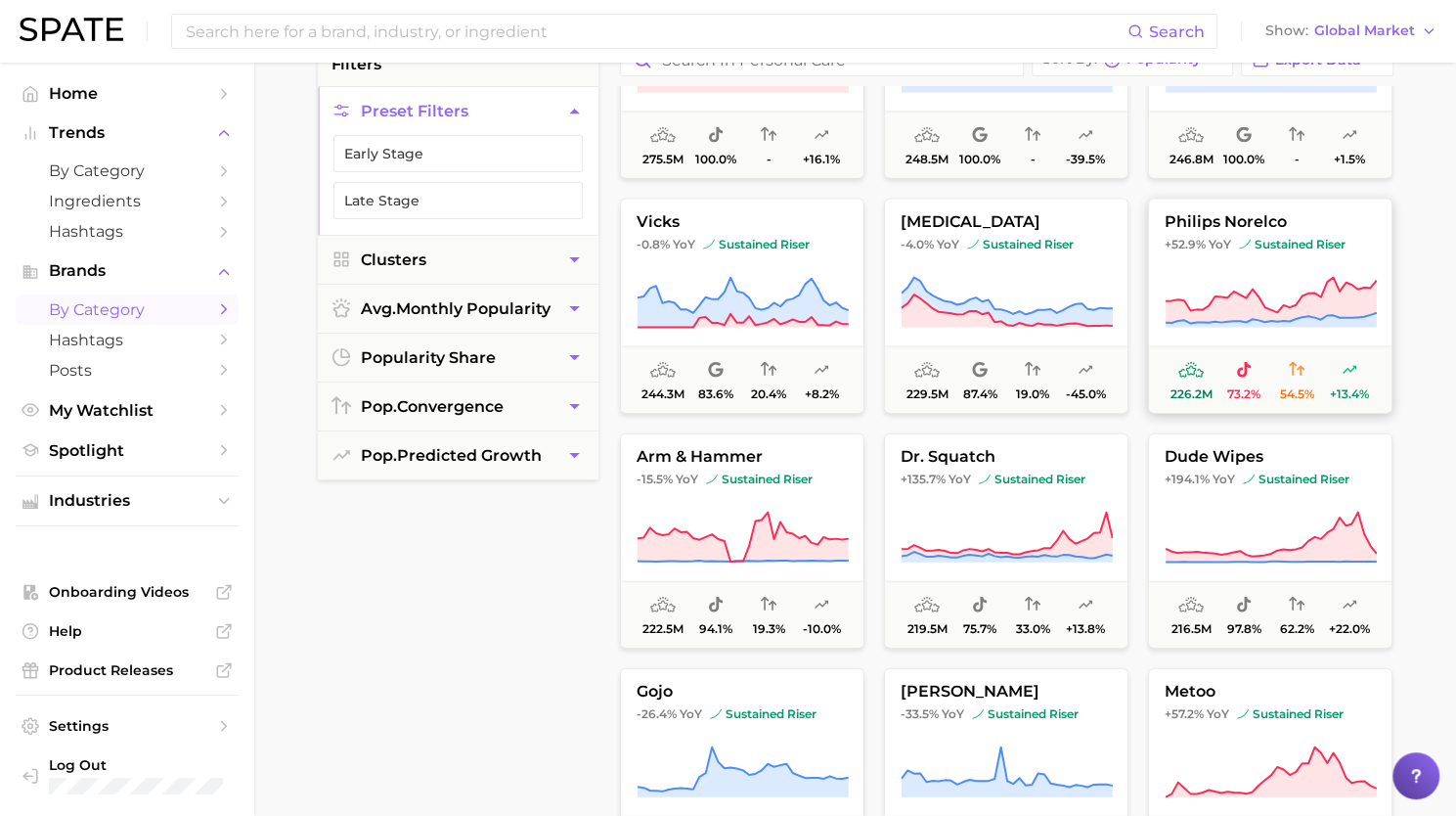
click at [1224, 300] on icon at bounding box center [1272, 301] width 211 height 46
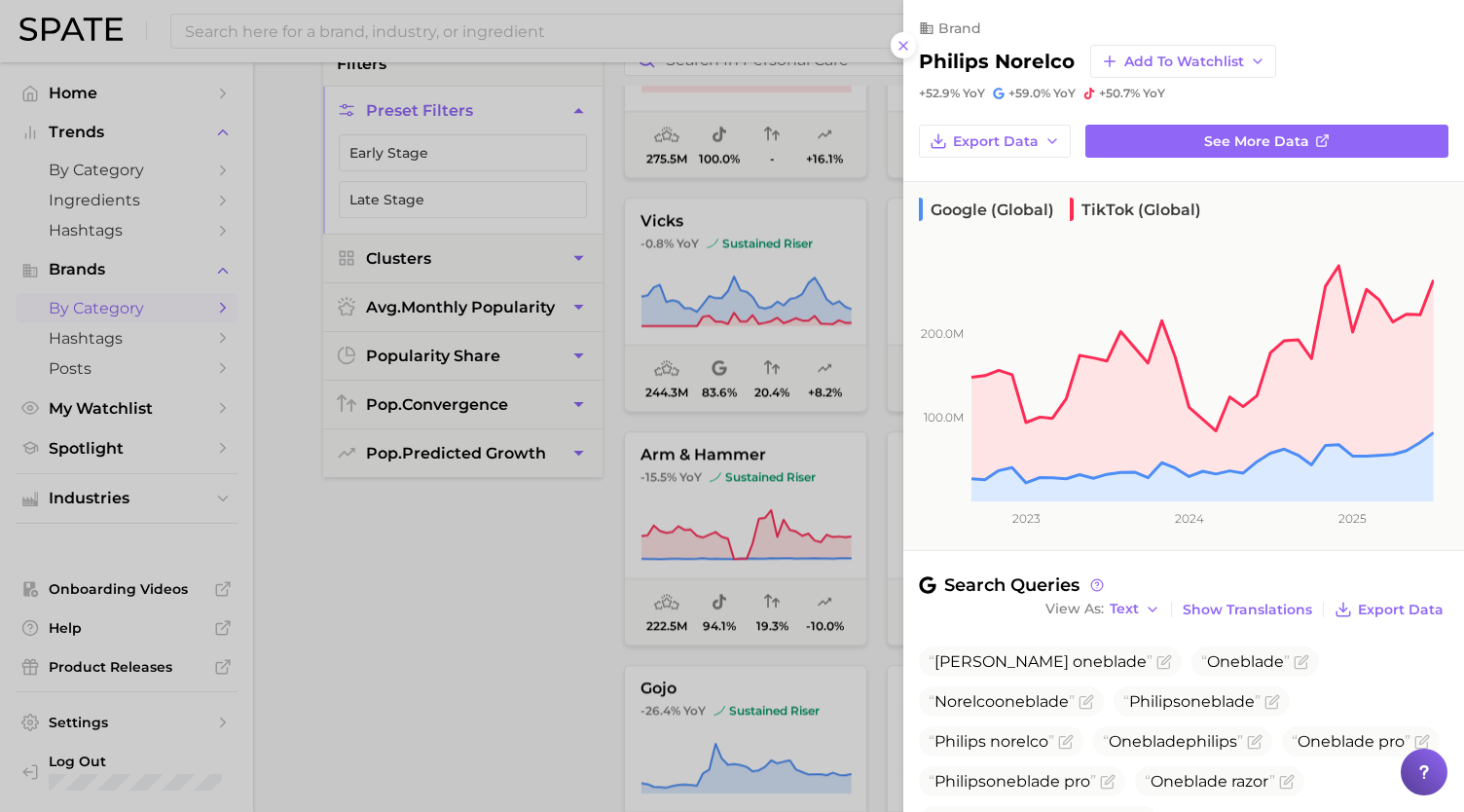
scroll to position [247, 0]
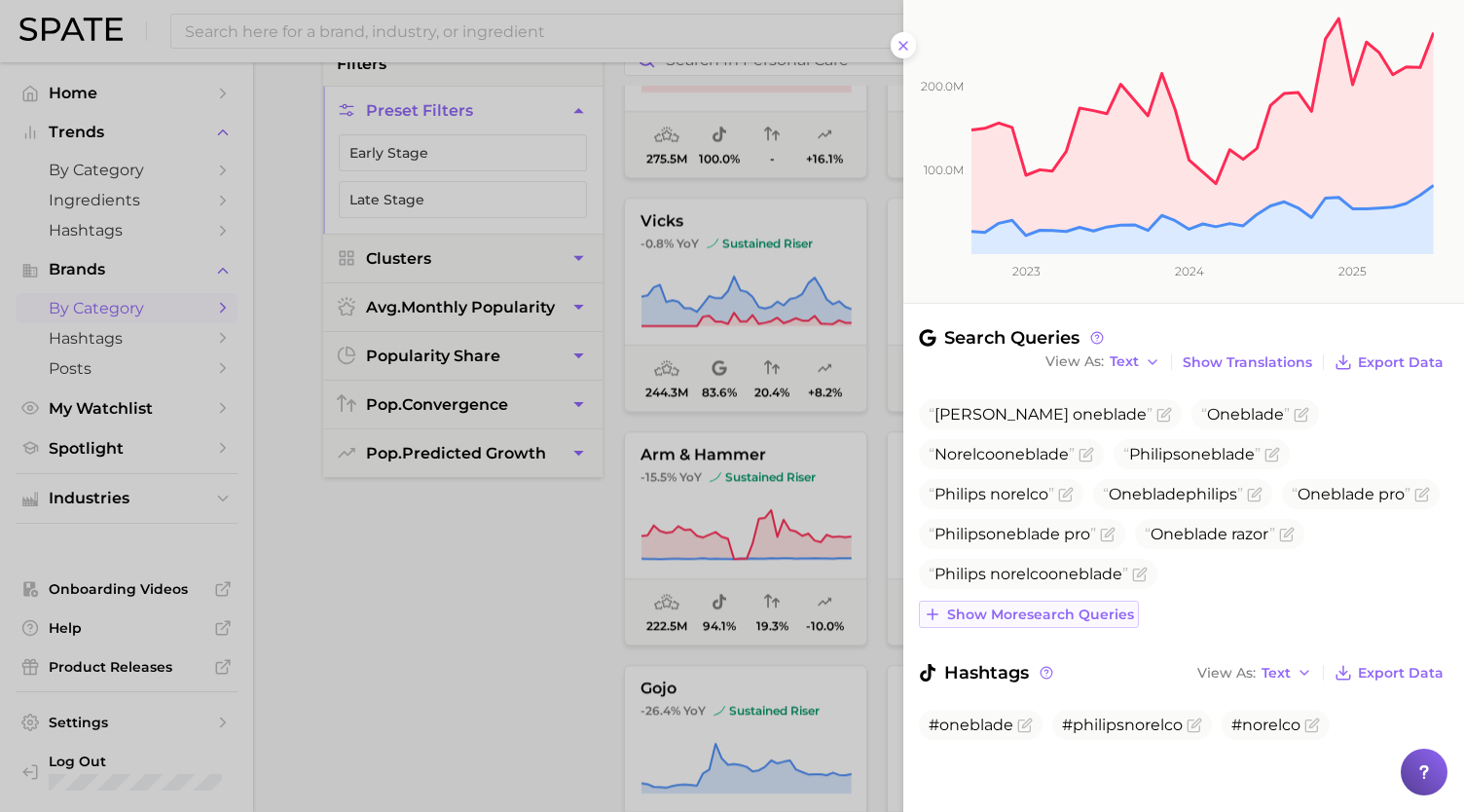
click at [1054, 608] on span "Show more search queries" at bounding box center [1041, 615] width 187 height 17
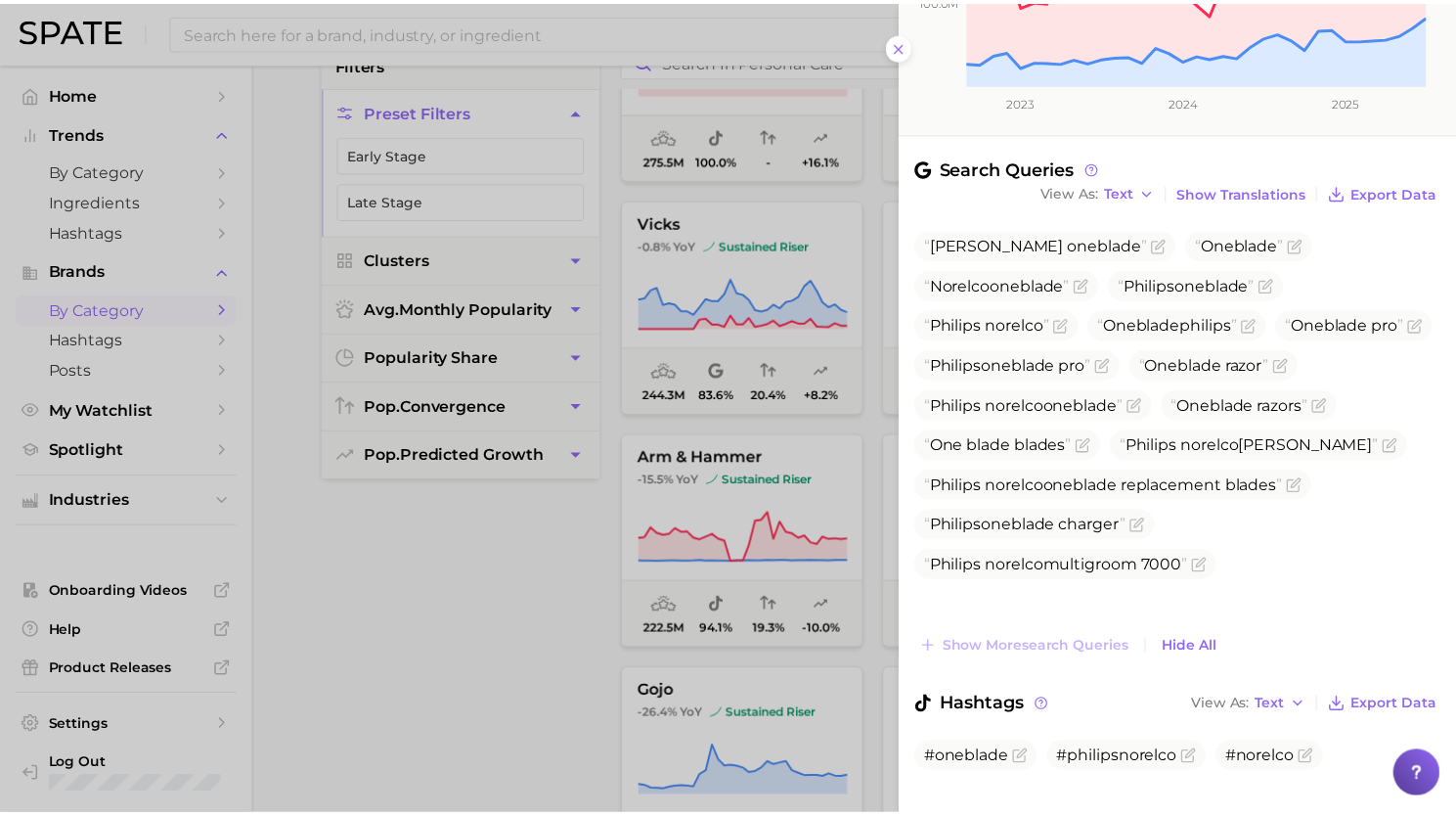
scroll to position [0, 0]
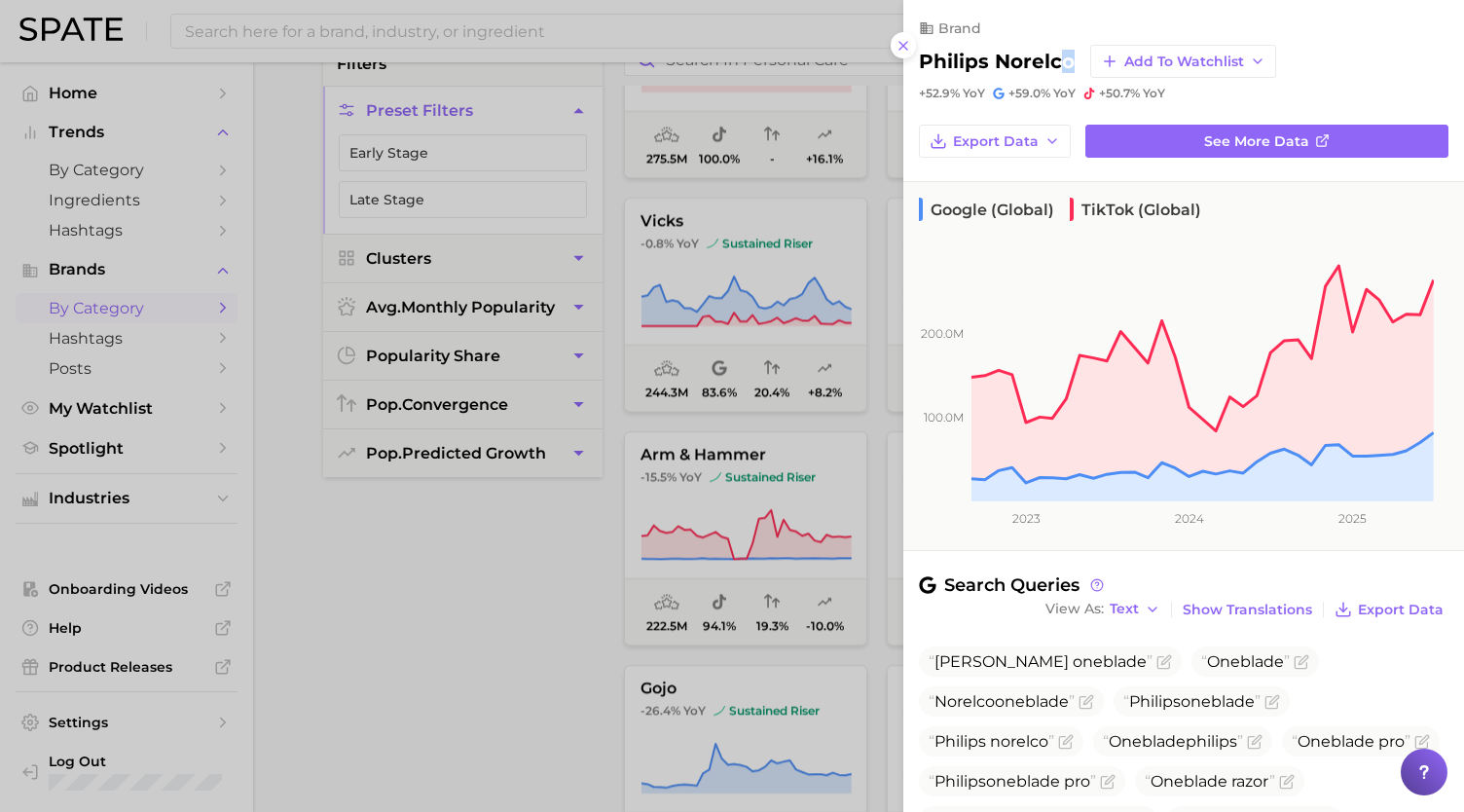
drag, startPoint x: 1064, startPoint y: 50, endPoint x: 1072, endPoint y: 57, distance: 10.6
click at [1072, 57] on h2 "philips norelco" at bounding box center [997, 62] width 156 height 24
drag, startPoint x: 1072, startPoint y: 57, endPoint x: 911, endPoint y: 63, distance: 161.1
click at [911, 63] on div "brand philips norelco Add to Watchlist +52.9% YoY +59.0% YoY +50.7% YoY" at bounding box center [1183, 50] width 561 height 101
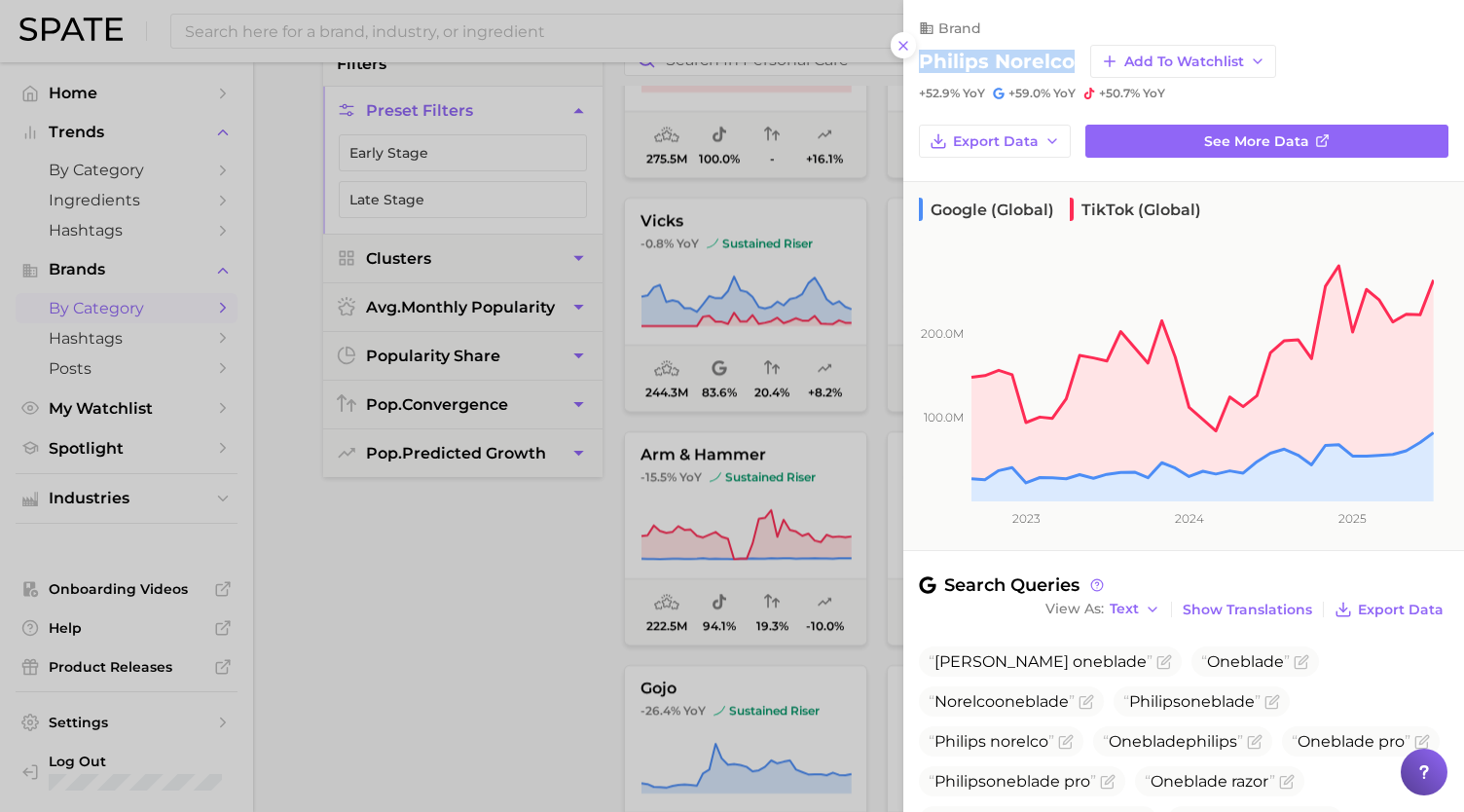
copy h2 "philips norelco"
click at [408, 577] on div at bounding box center [732, 406] width 1464 height 812
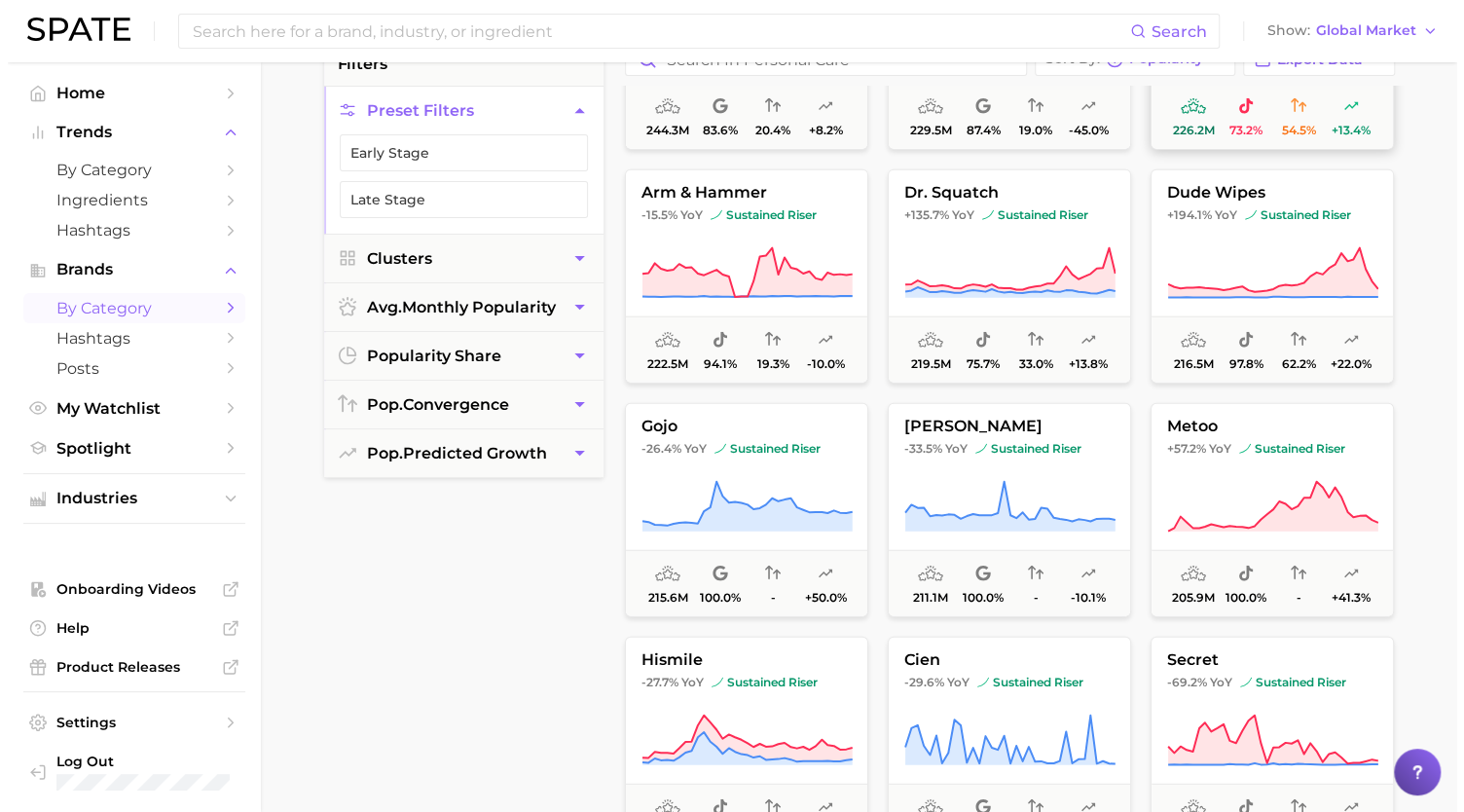
scroll to position [2726, 0]
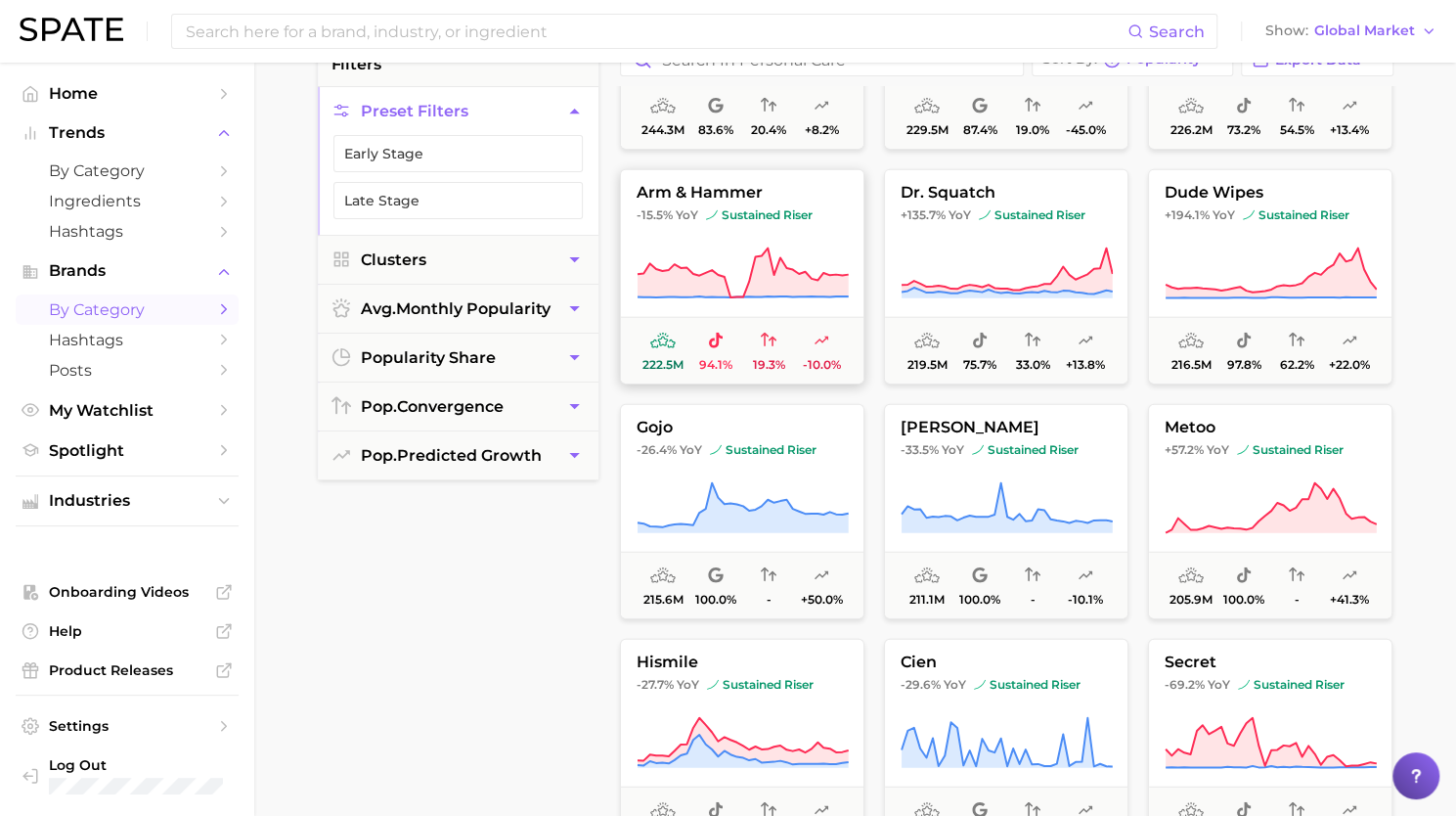
click at [653, 261] on icon at bounding box center [743, 274] width 212 height 55
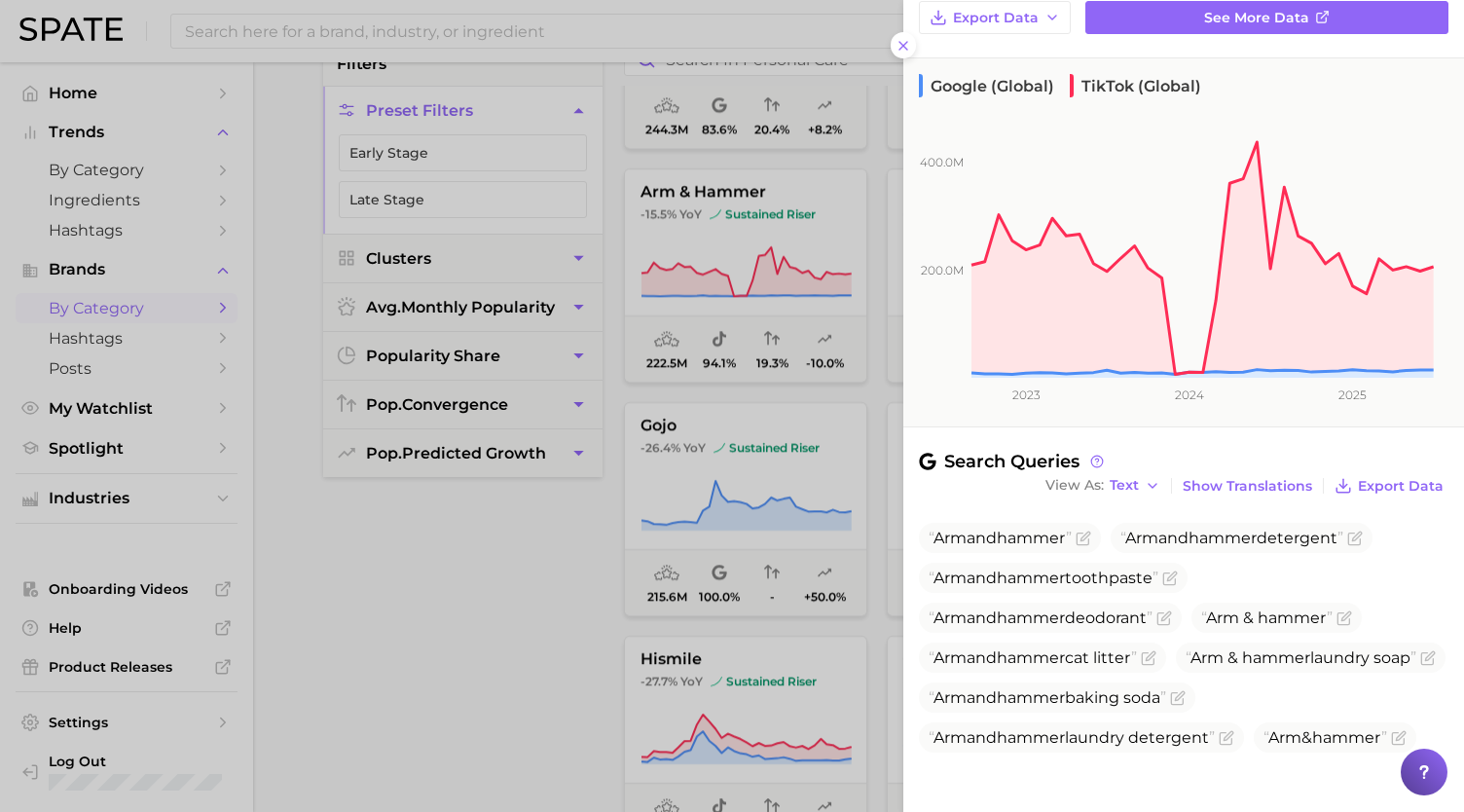
scroll to position [368, 0]
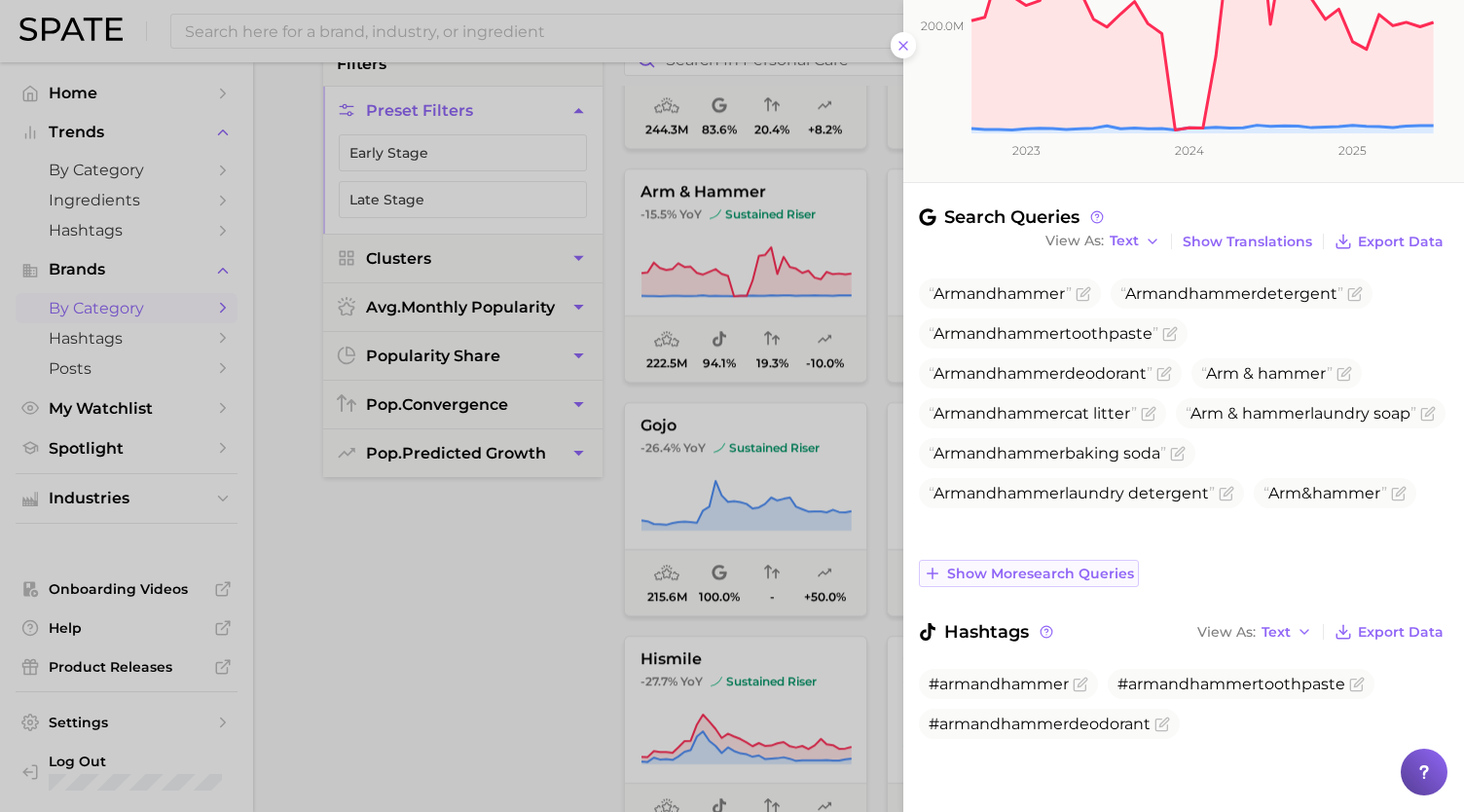
click at [1063, 567] on span "Show more search queries" at bounding box center [1041, 573] width 187 height 17
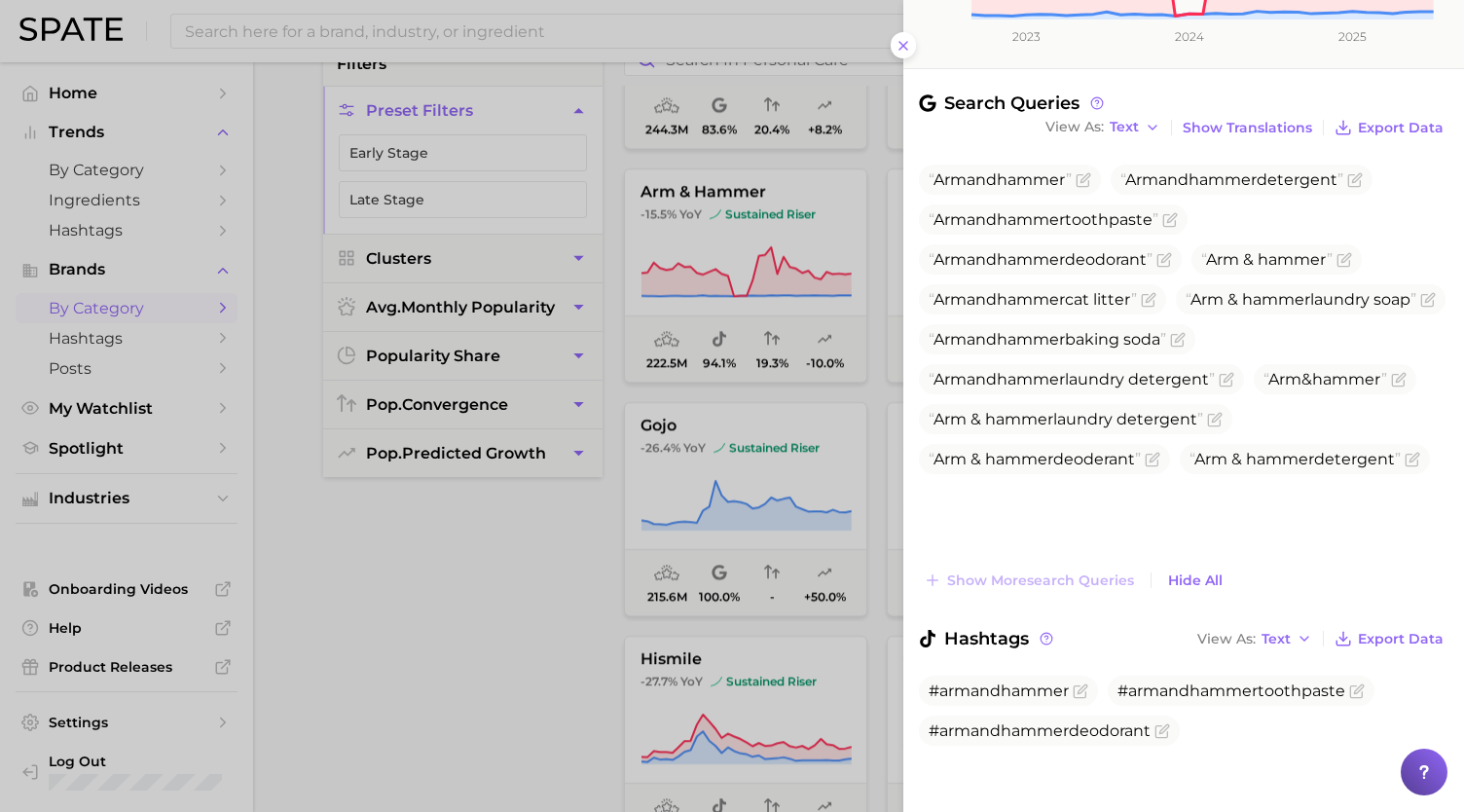
scroll to position [483, 0]
click at [1155, 292] on icon "Flag as miscategorized or irrelevant" at bounding box center [1150, 296] width 9 height 9
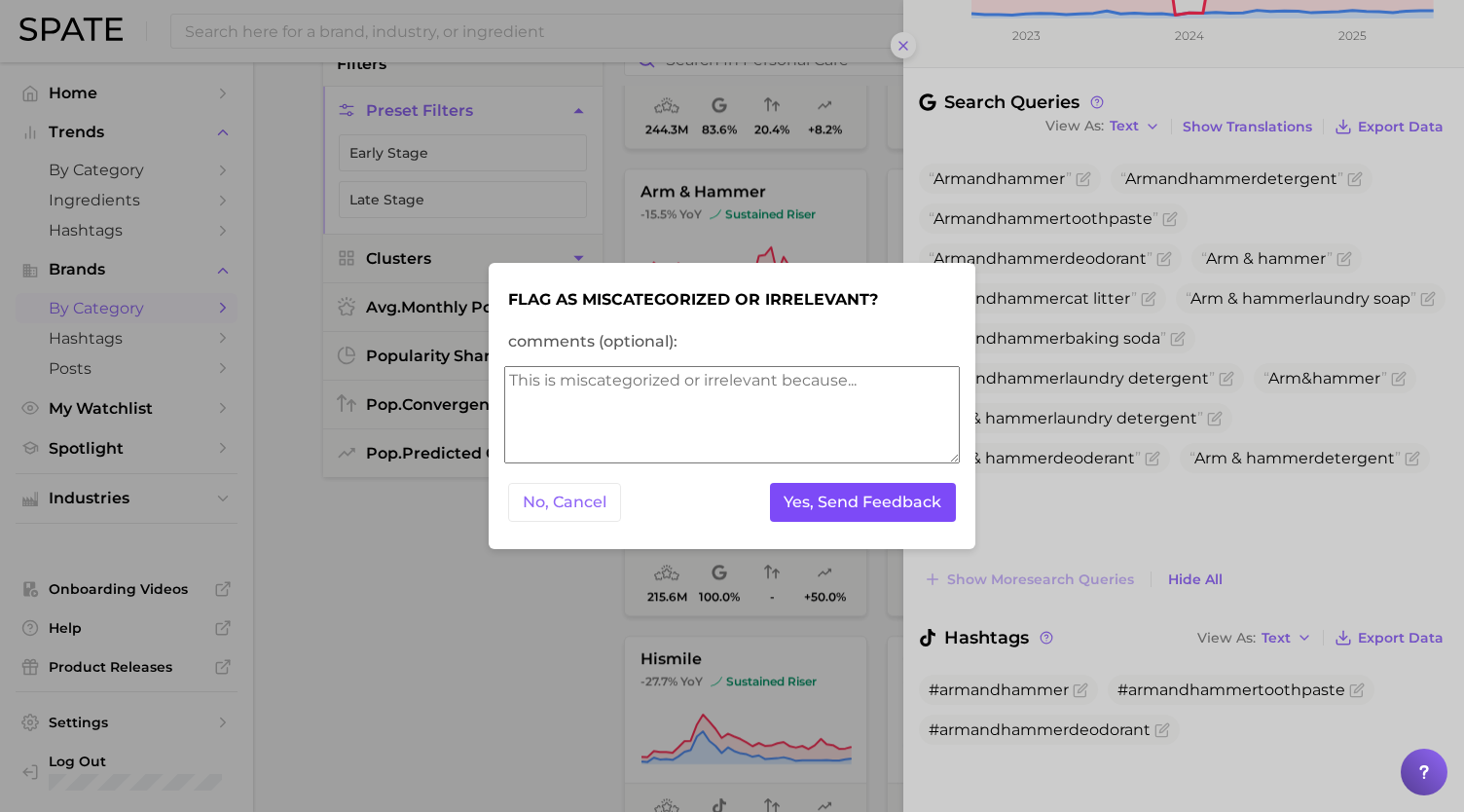
click at [861, 508] on button "Yes, Send Feedback" at bounding box center [863, 503] width 187 height 40
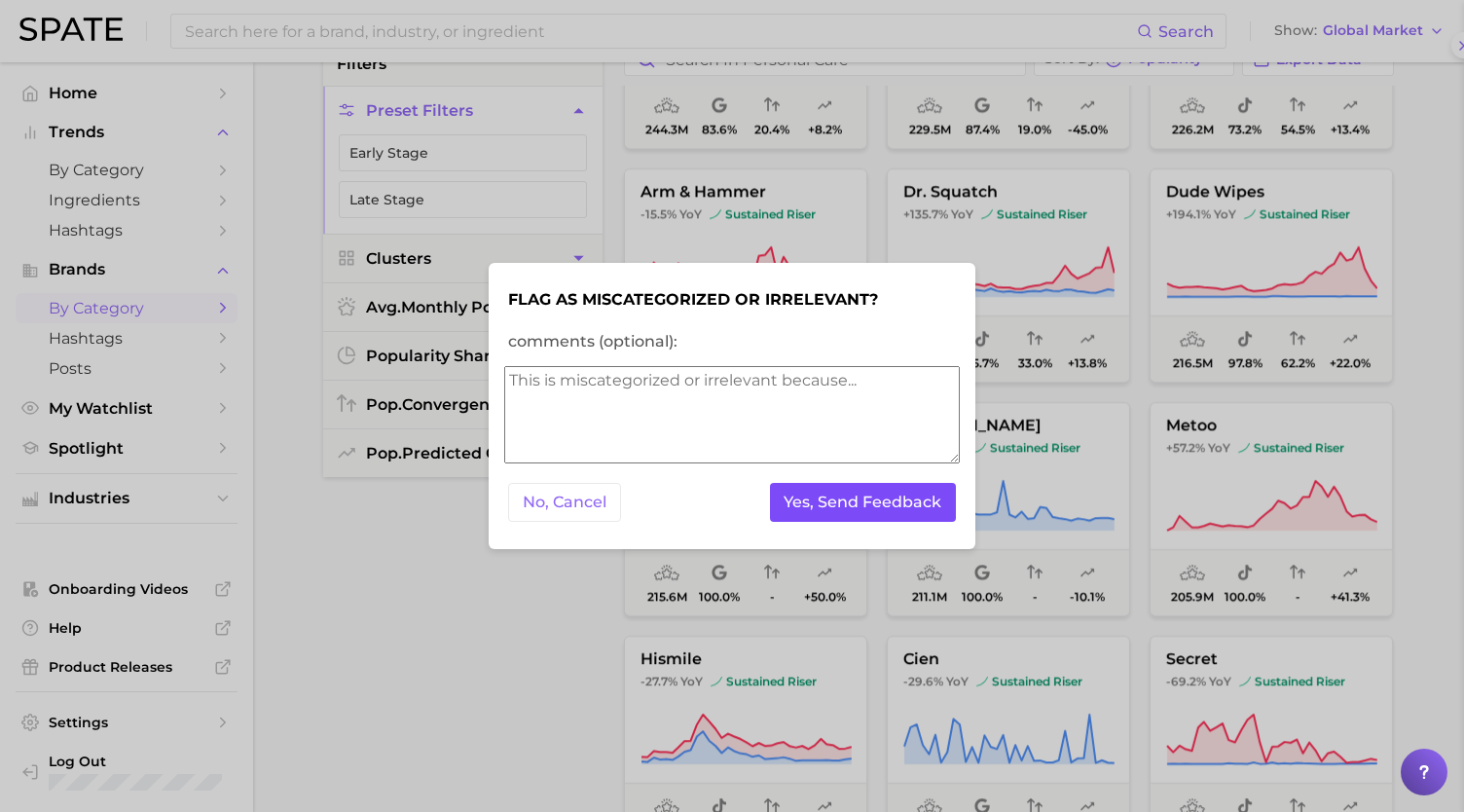
scroll to position [0, 0]
click at [861, 508] on button "Yes, Send Feedback" at bounding box center [863, 503] width 187 height 40
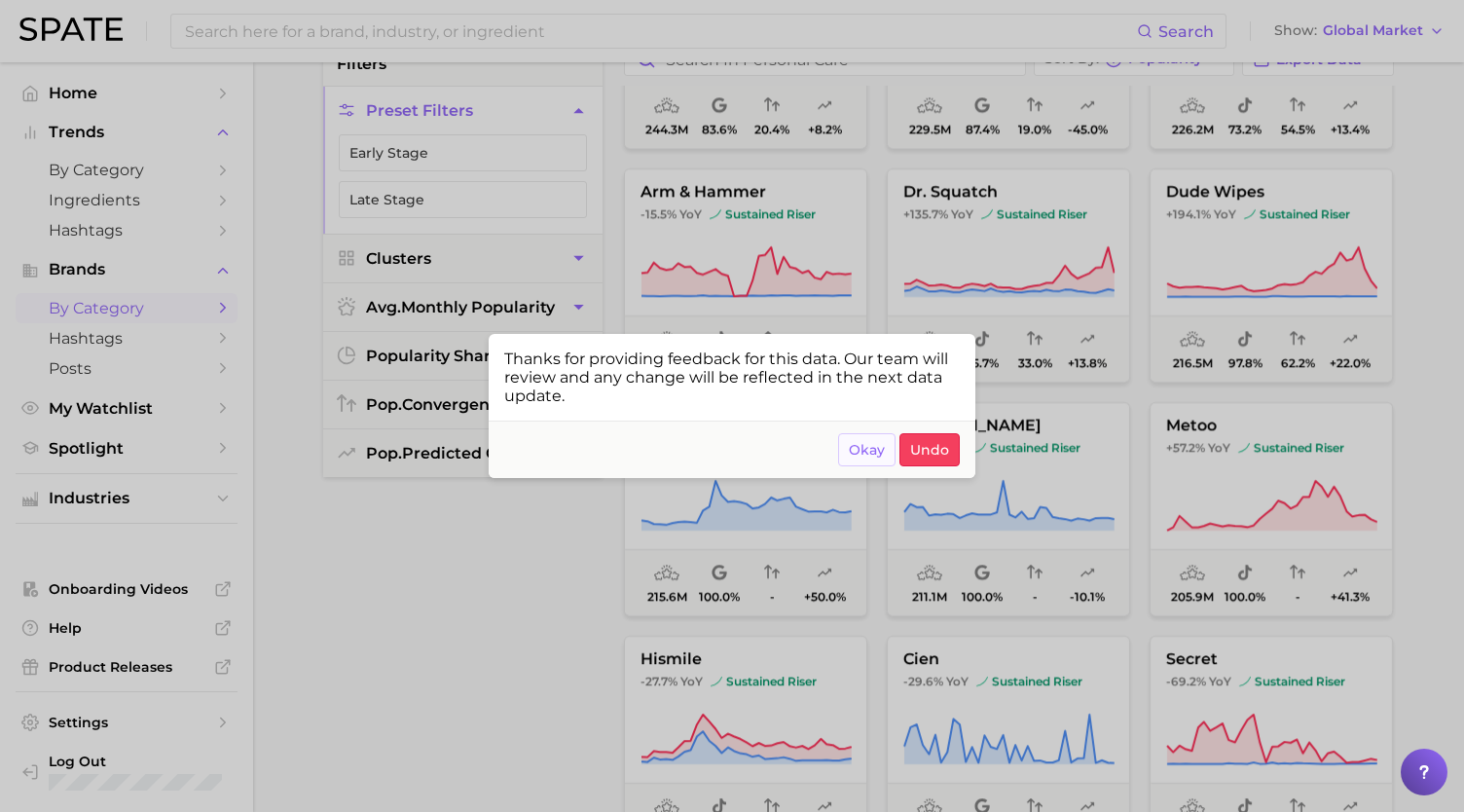
click at [882, 449] on span "Okay" at bounding box center [867, 450] width 36 height 17
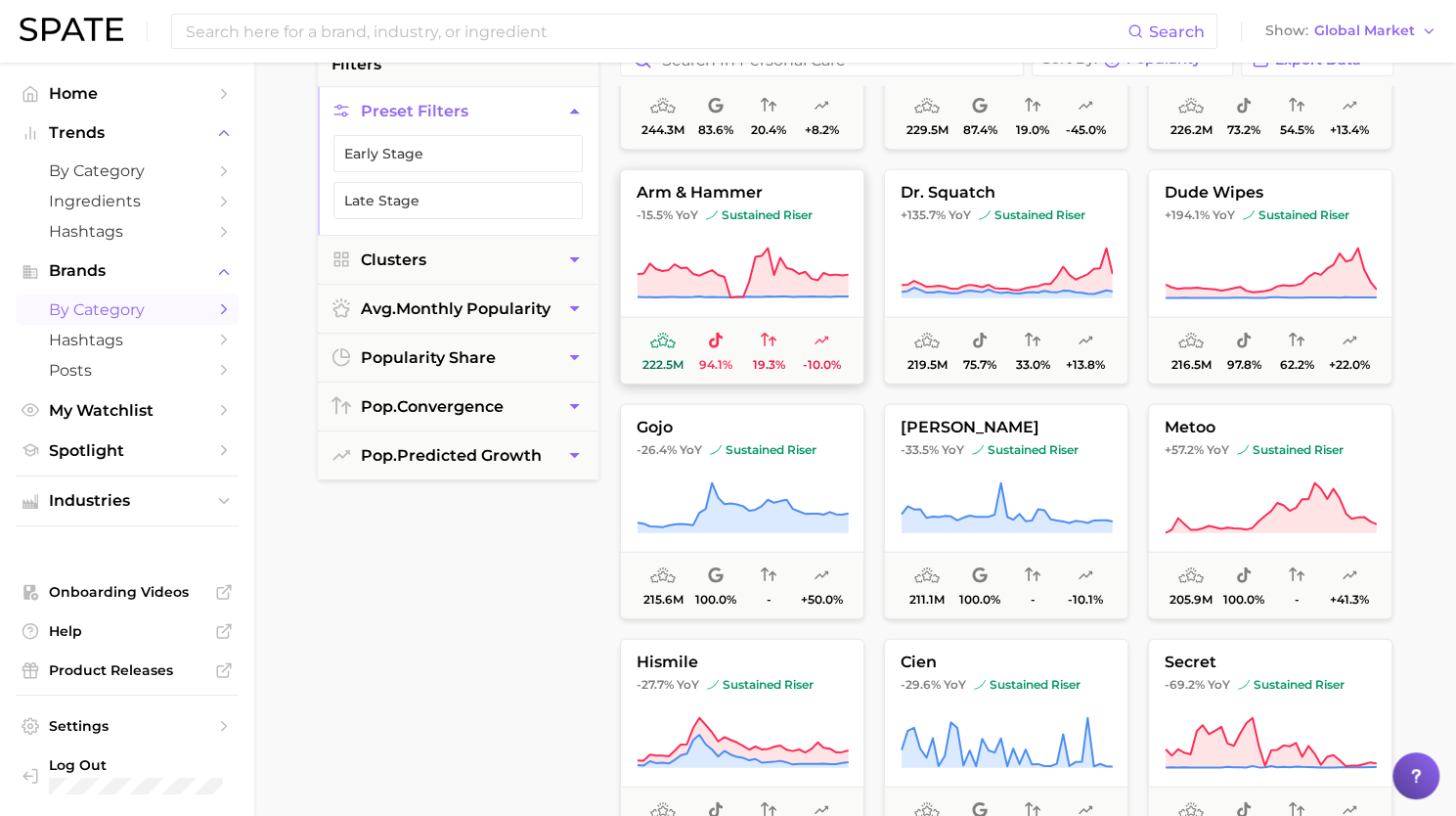
click at [808, 275] on icon at bounding box center [744, 273] width 211 height 49
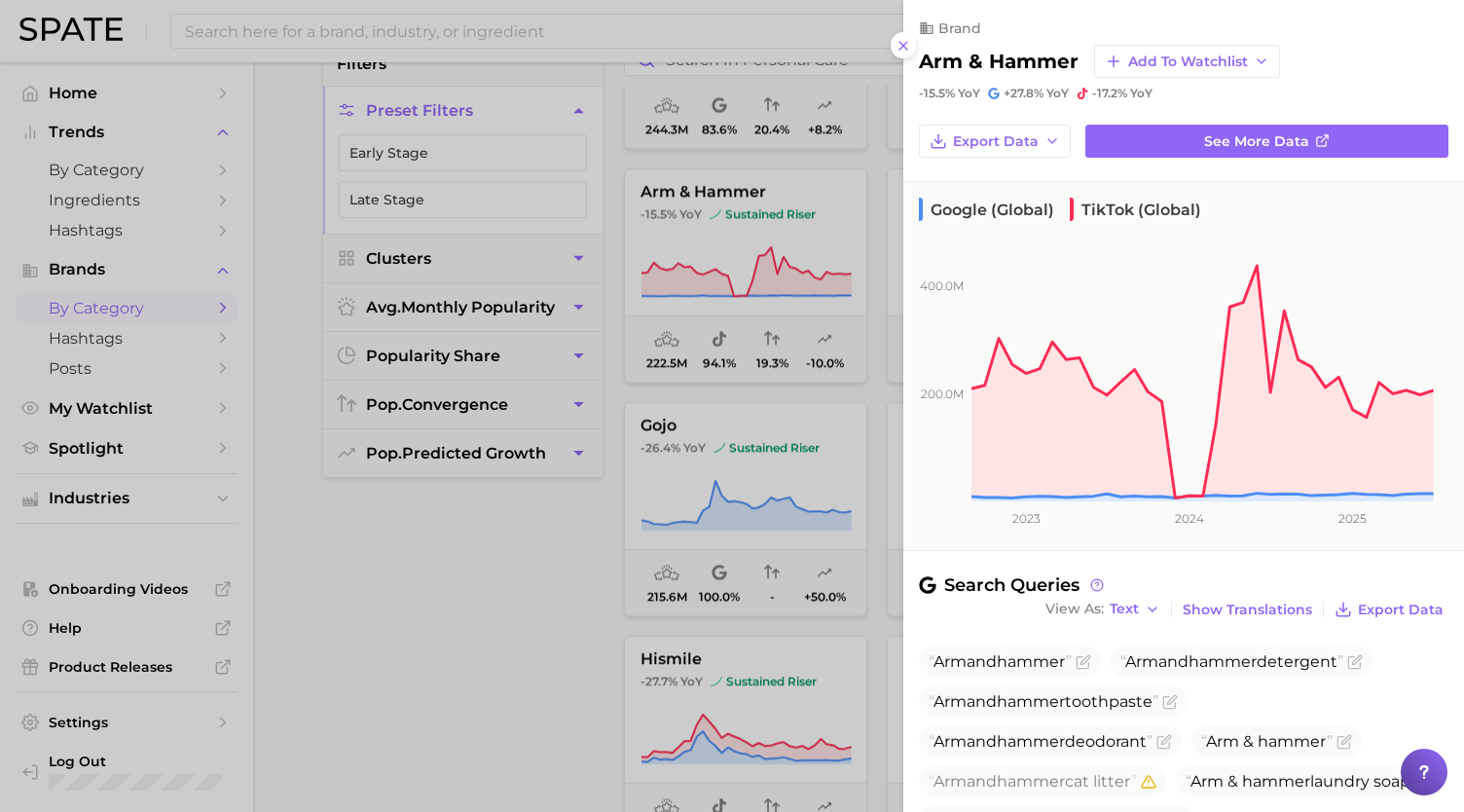
scroll to position [368, 0]
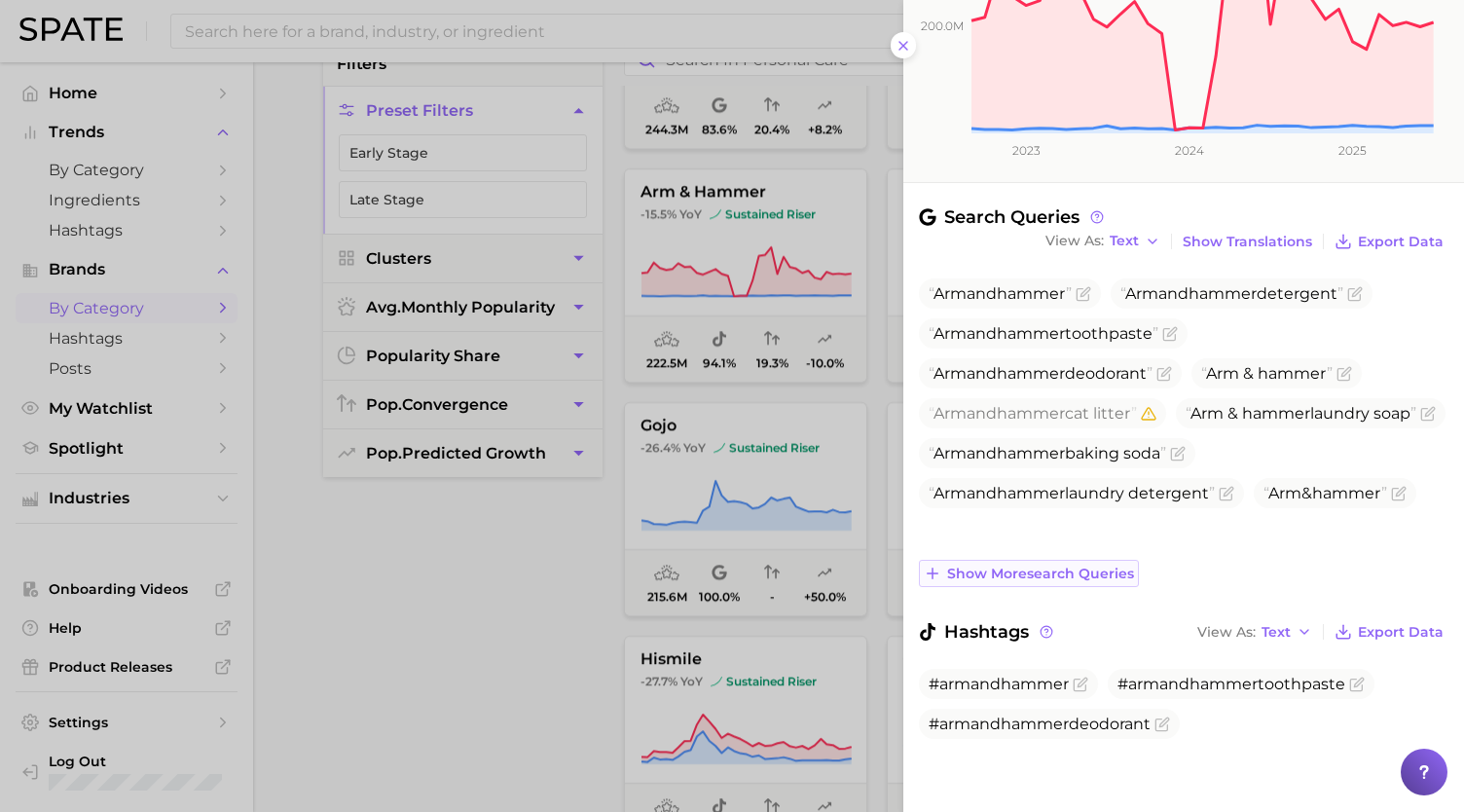
click at [1093, 561] on button "Show more search queries" at bounding box center [1029, 573] width 220 height 27
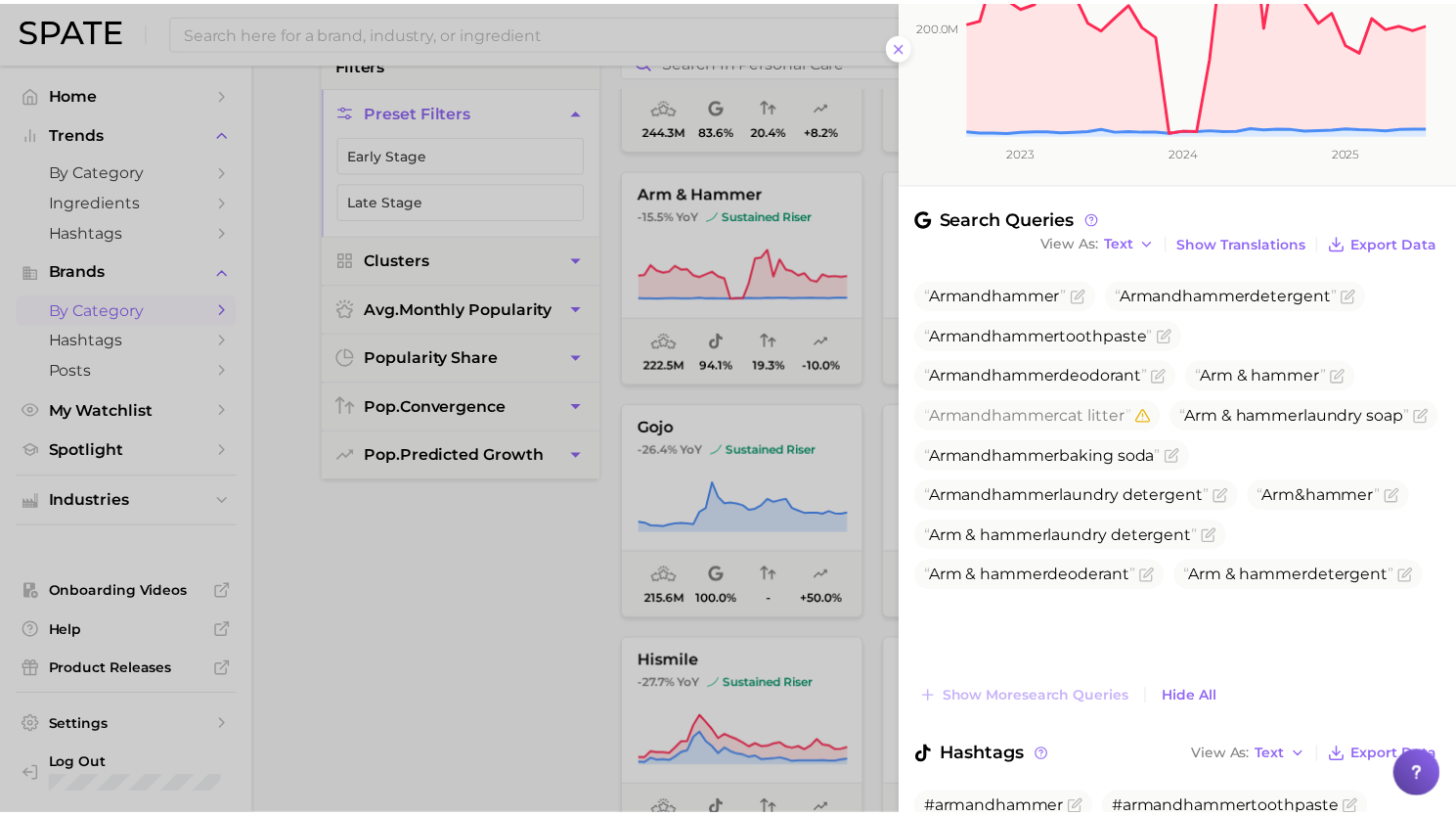
scroll to position [491, 0]
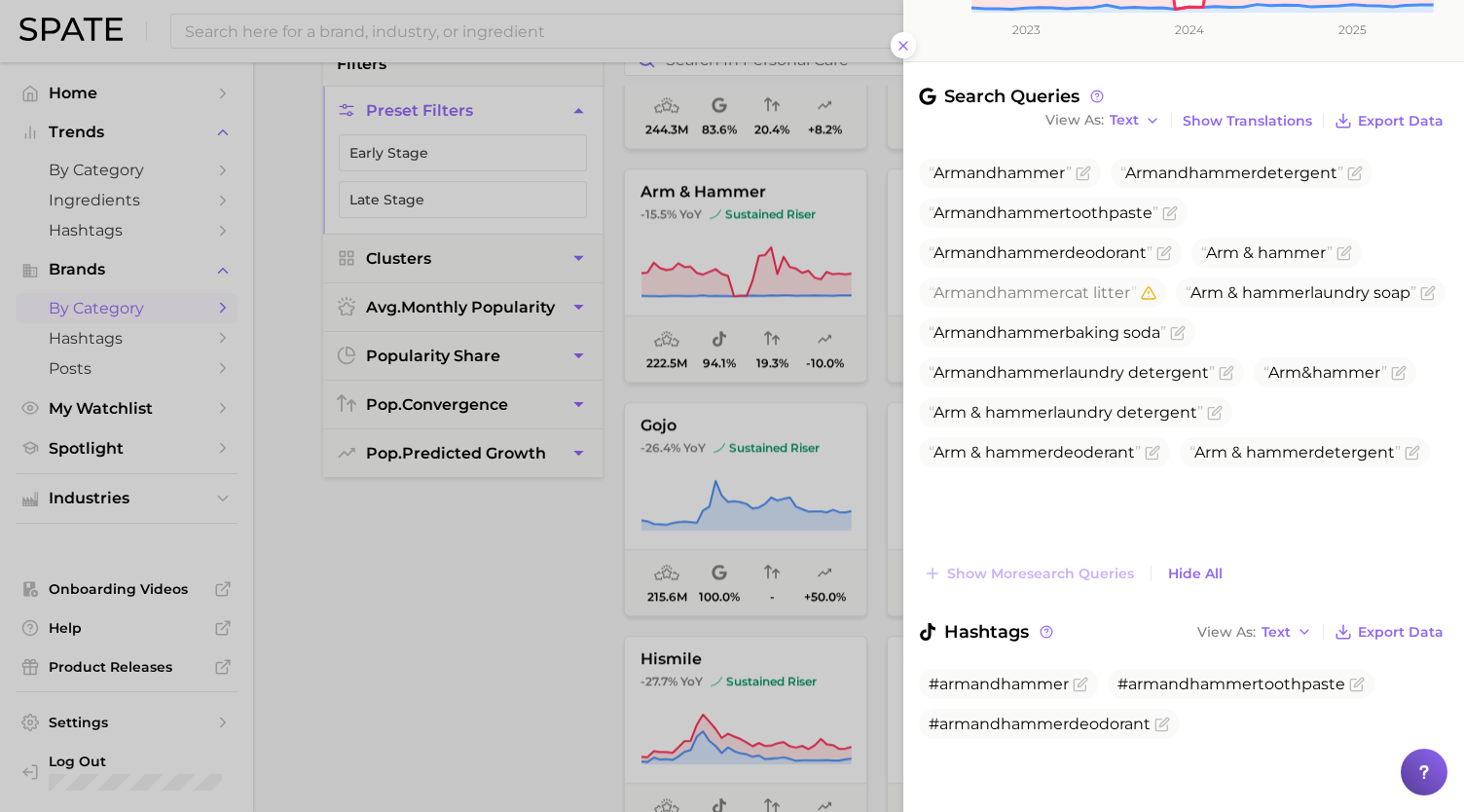
click at [713, 357] on div at bounding box center [732, 406] width 1464 height 812
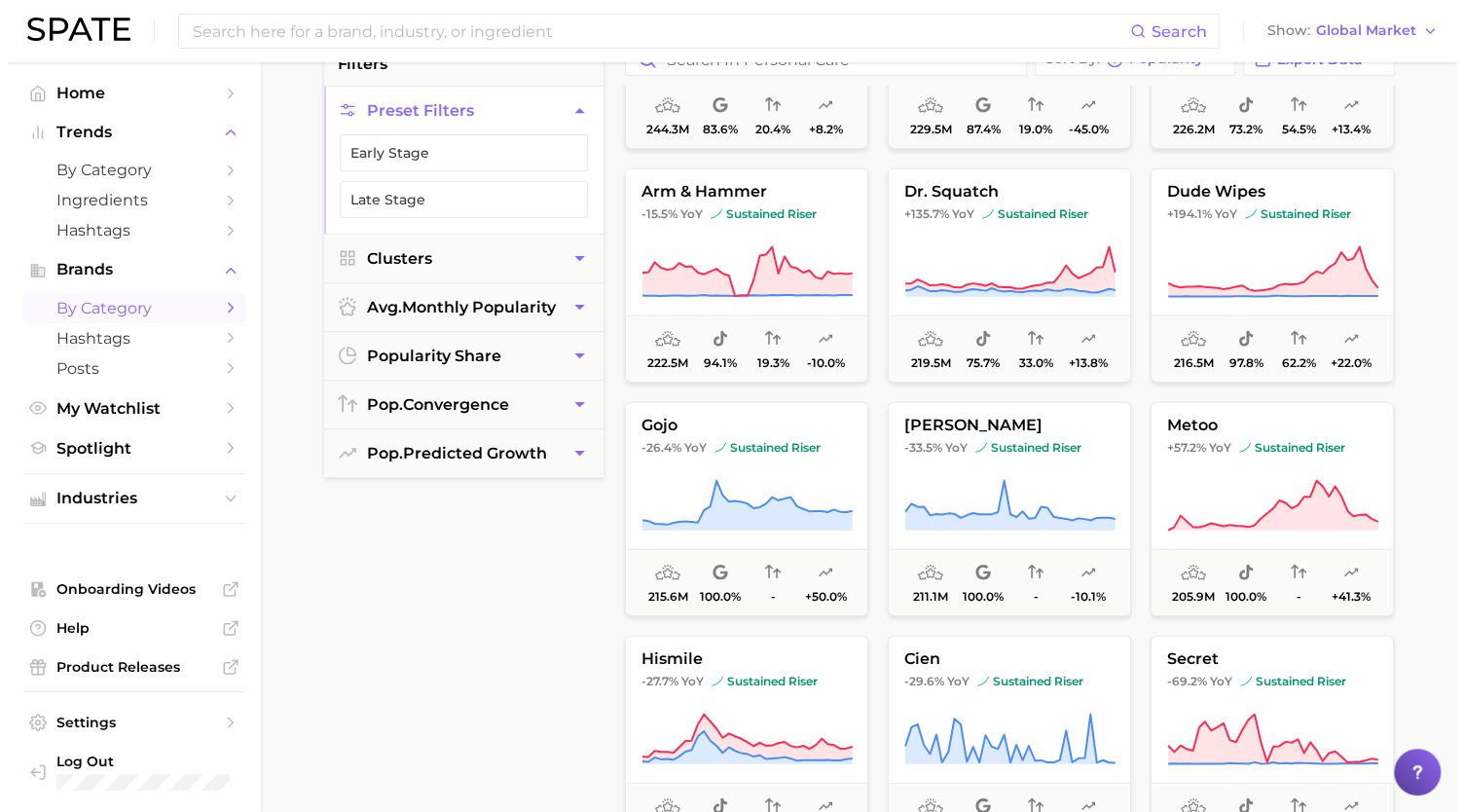
scroll to position [2760, 0]
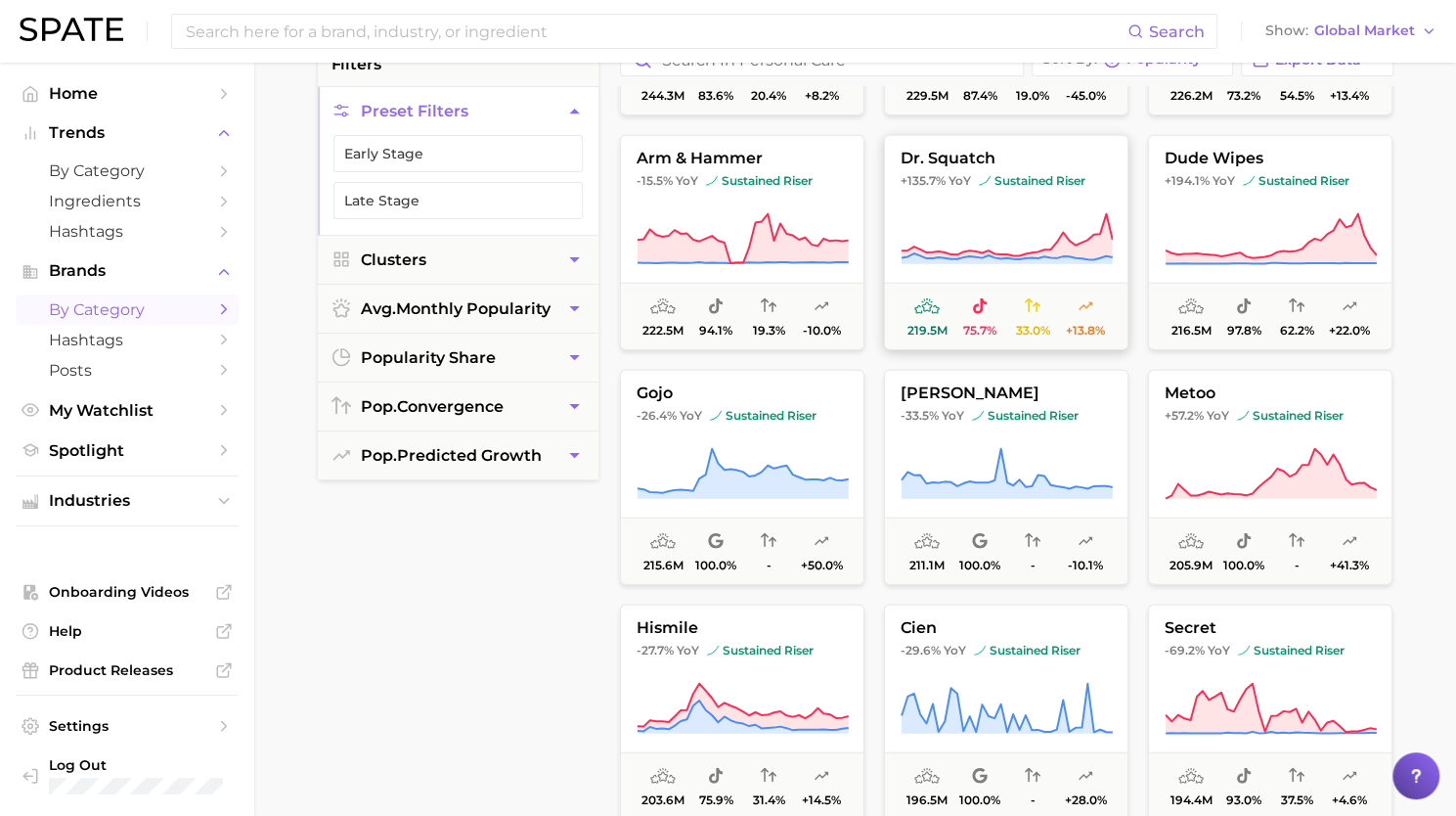
click at [1047, 268] on button "dr. squatch +135.7% YoY sustained riser 219.5m 75.7% 33.0% +13.8%" at bounding box center [1006, 243] width 245 height 215
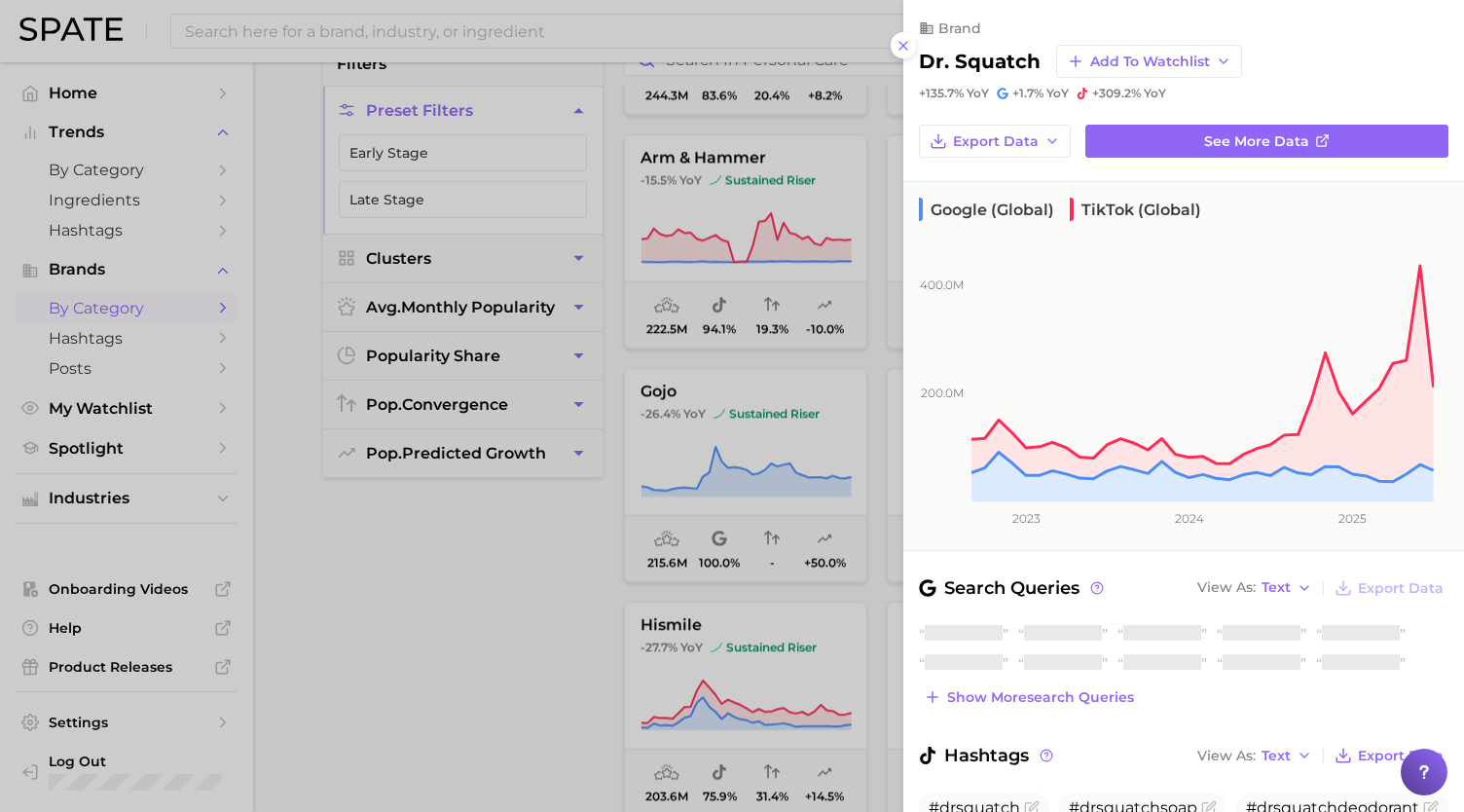
scroll to position [124, 0]
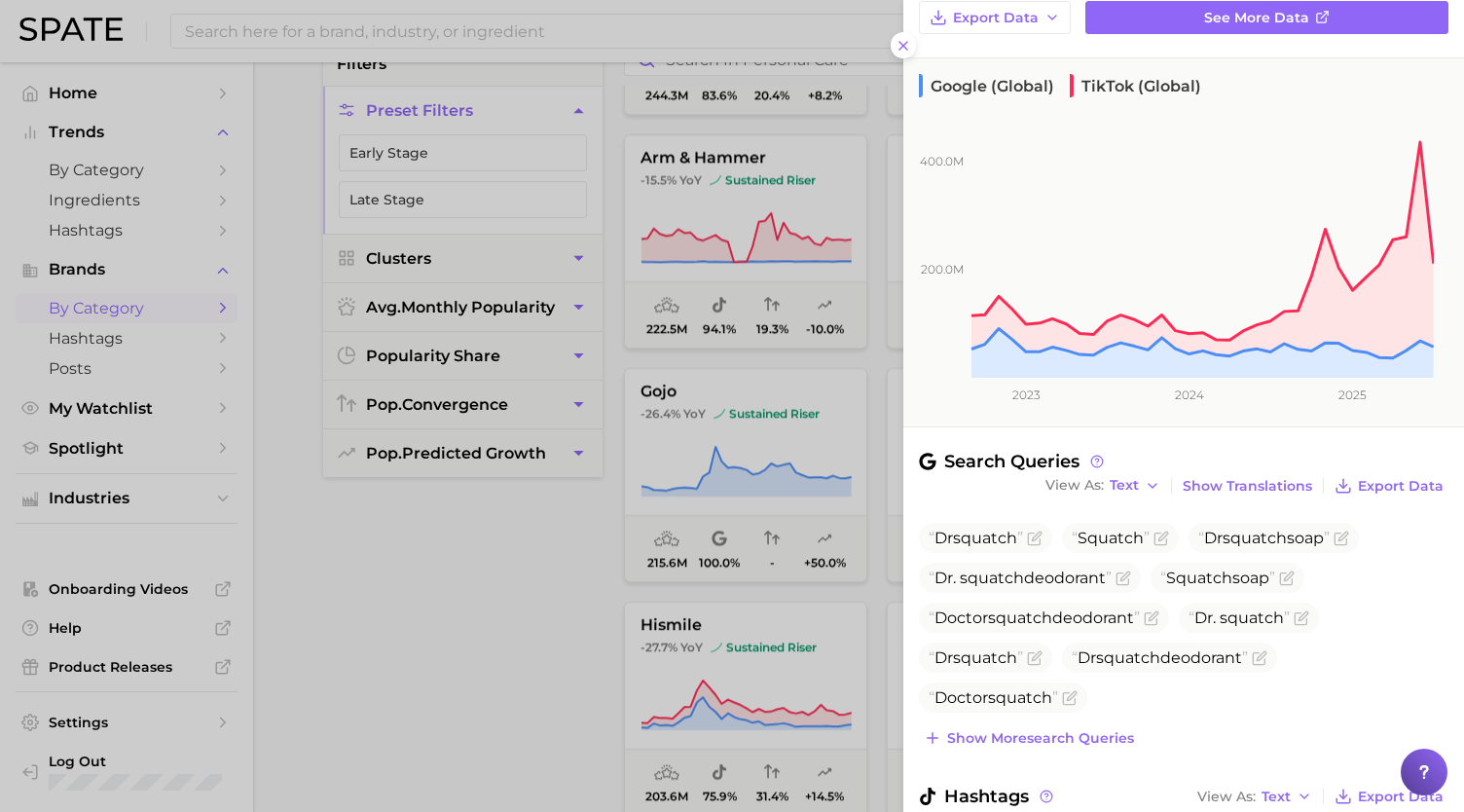
click at [1077, 720] on div "Dr squatch Squatch Dr squatch soap Dr. squatch deodorant Squatch soap Doctor sq…" at bounding box center [1183, 636] width 529 height 229
click at [1078, 739] on span "Show more search queries" at bounding box center [1041, 738] width 187 height 17
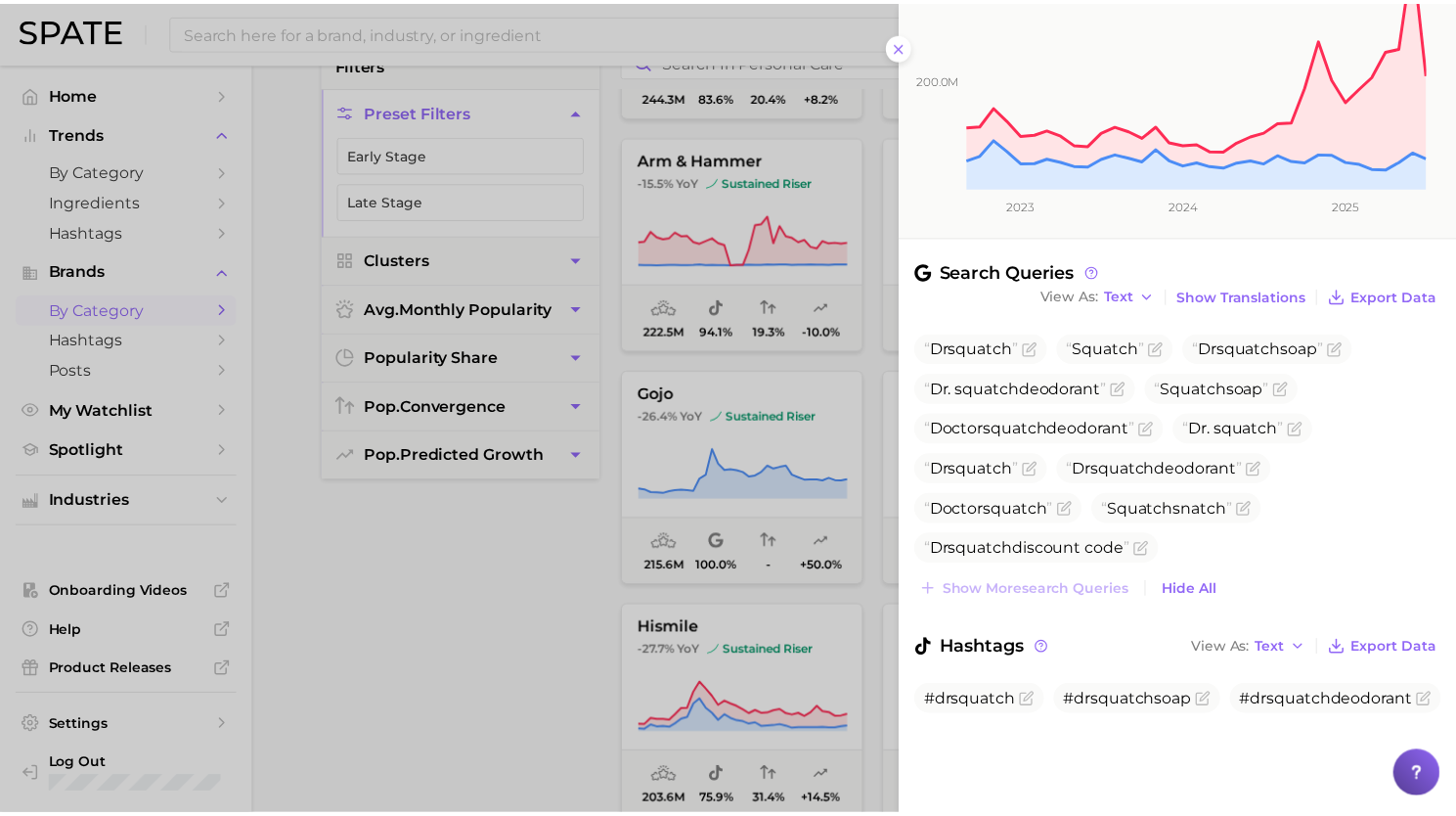
scroll to position [330, 0]
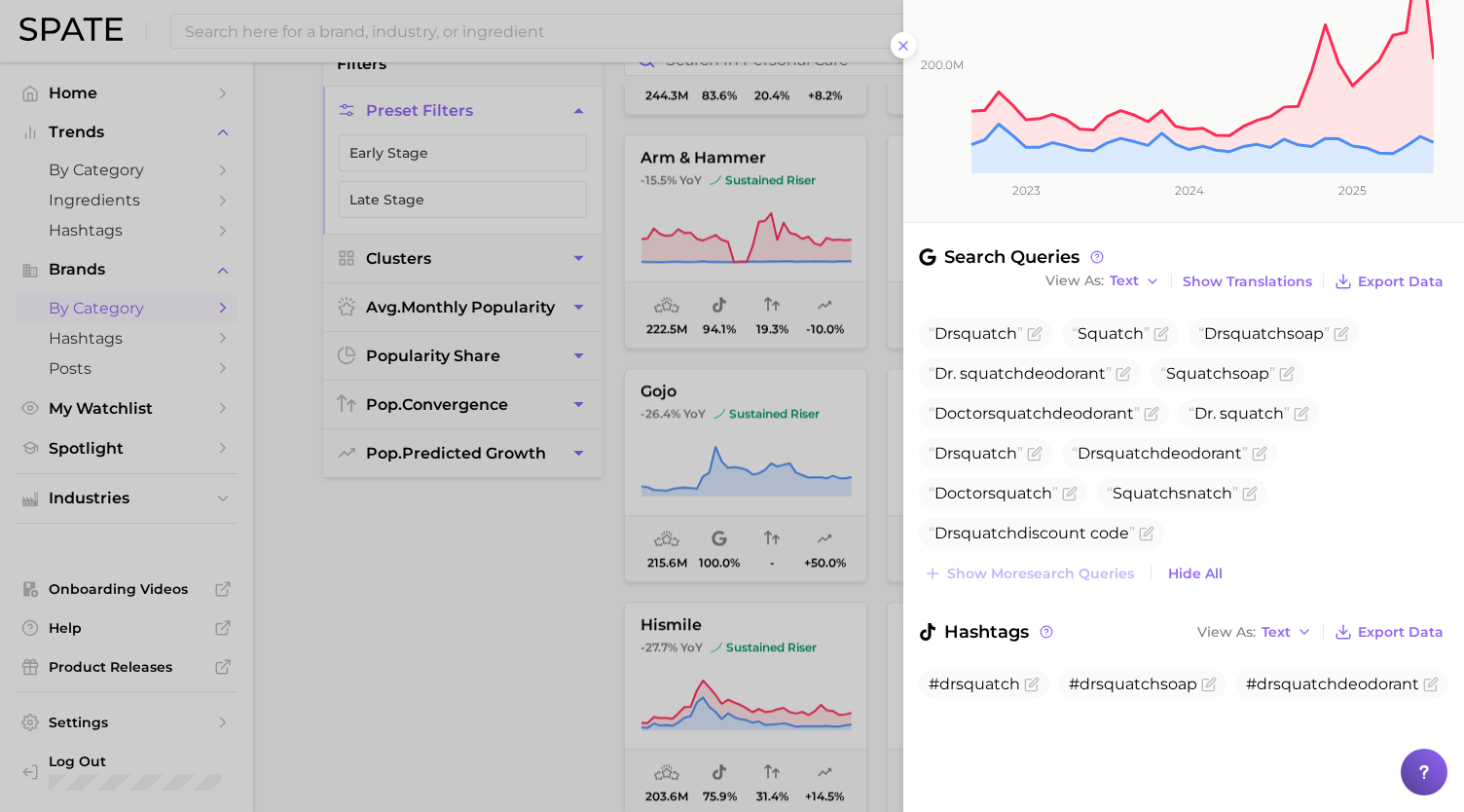
click at [755, 347] on div at bounding box center [732, 406] width 1464 height 812
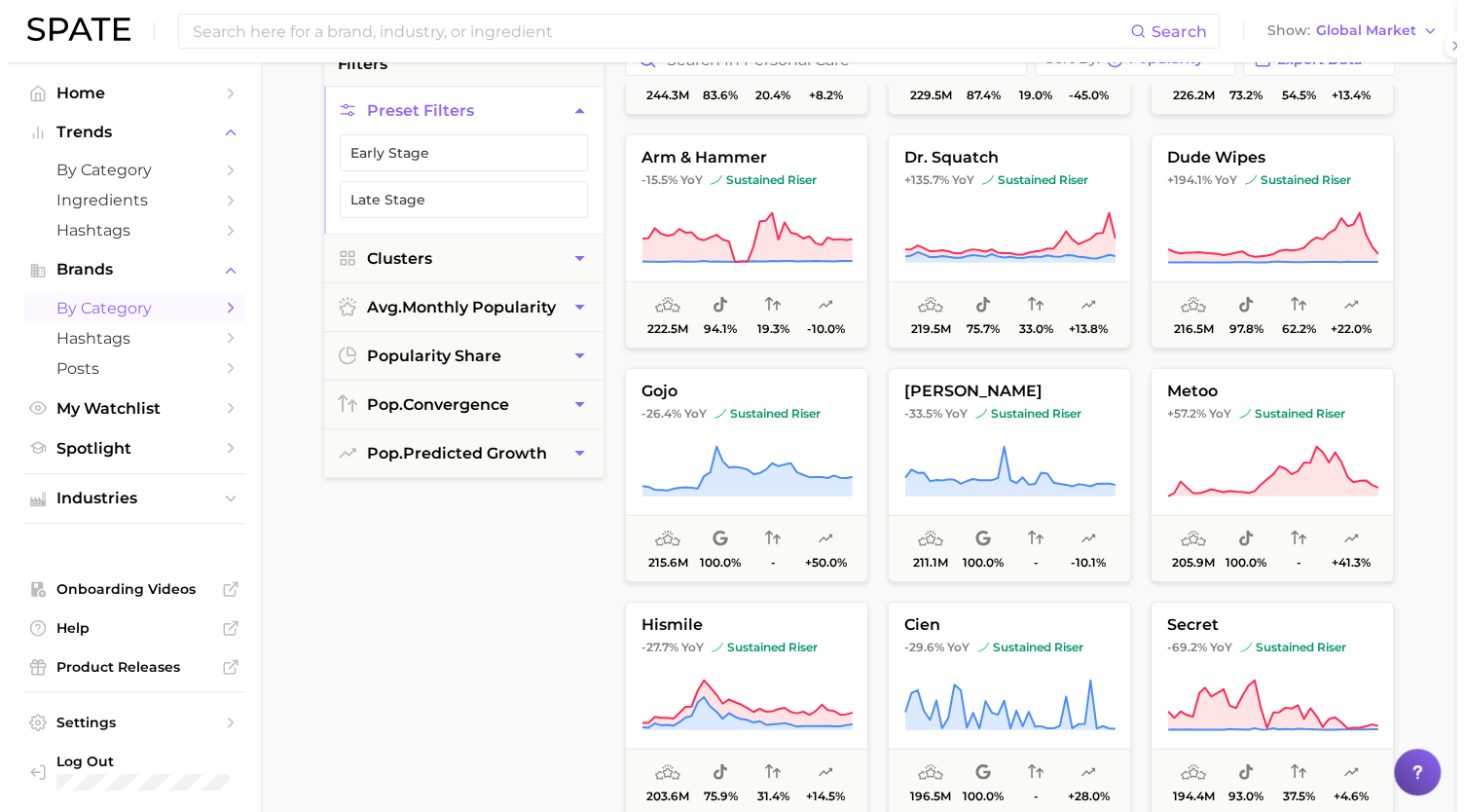
scroll to position [0, 0]
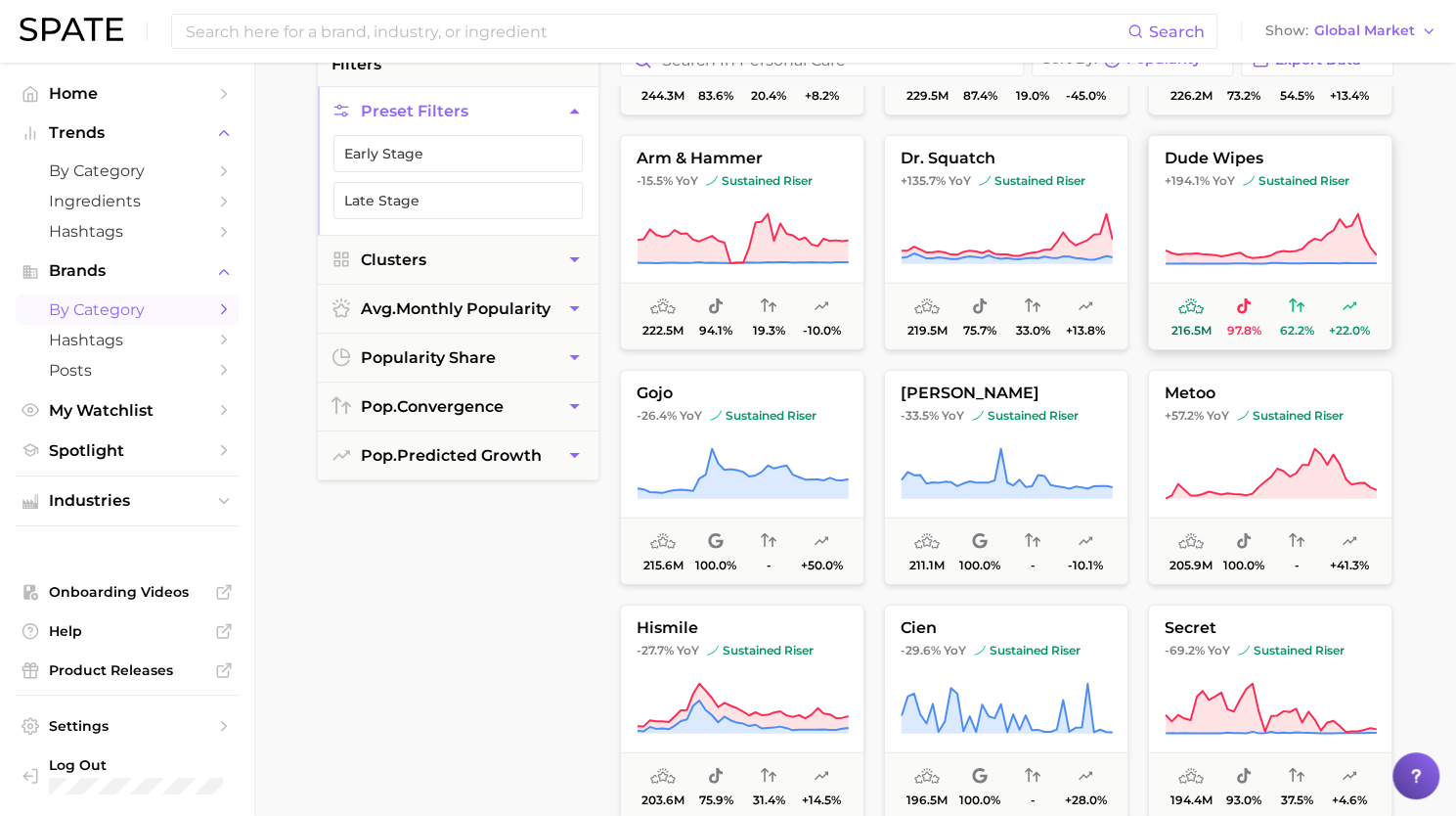
click at [1205, 236] on icon at bounding box center [1271, 240] width 212 height 55
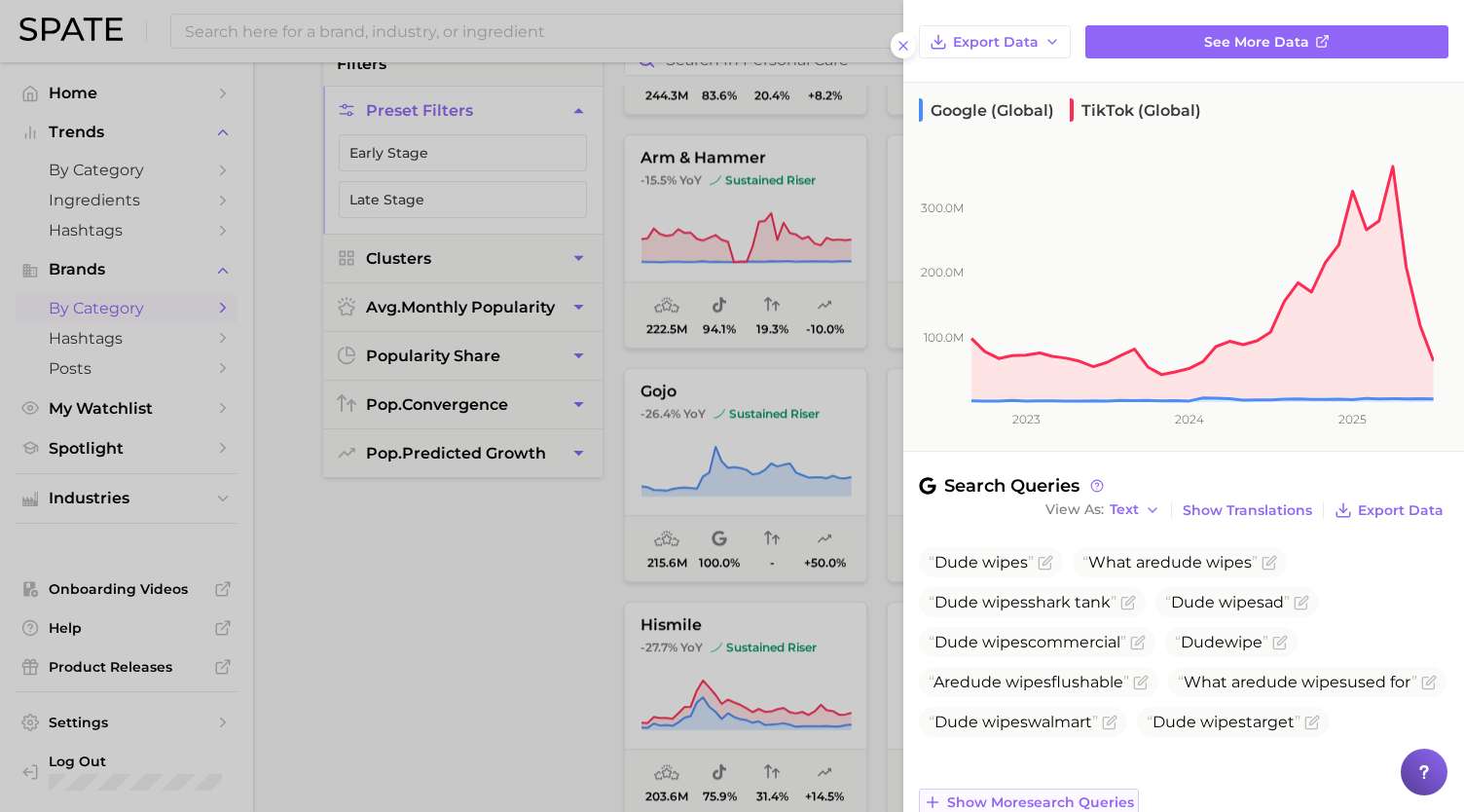
scroll to position [288, 0]
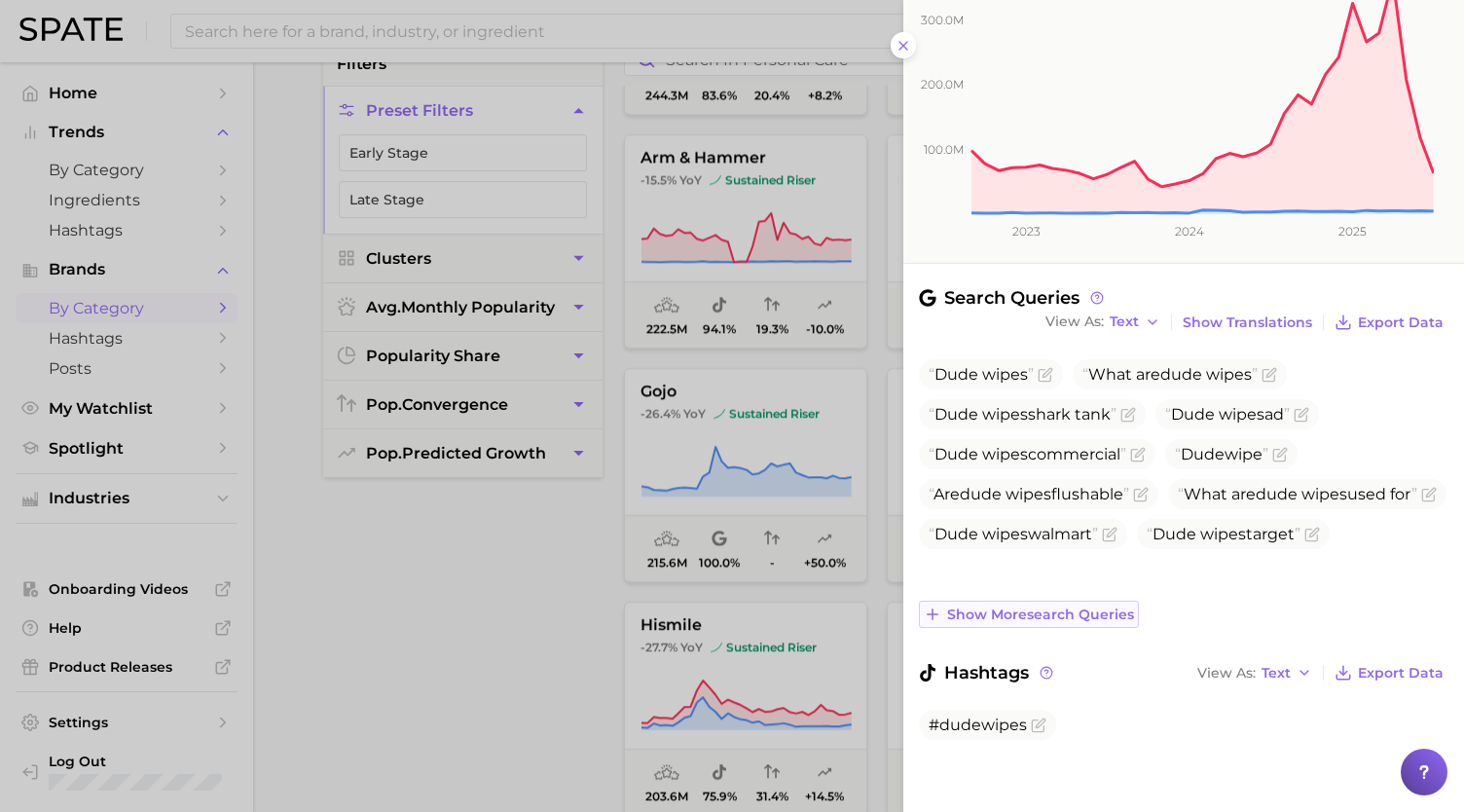
click at [1035, 618] on span "Show more search queries" at bounding box center [1041, 615] width 187 height 17
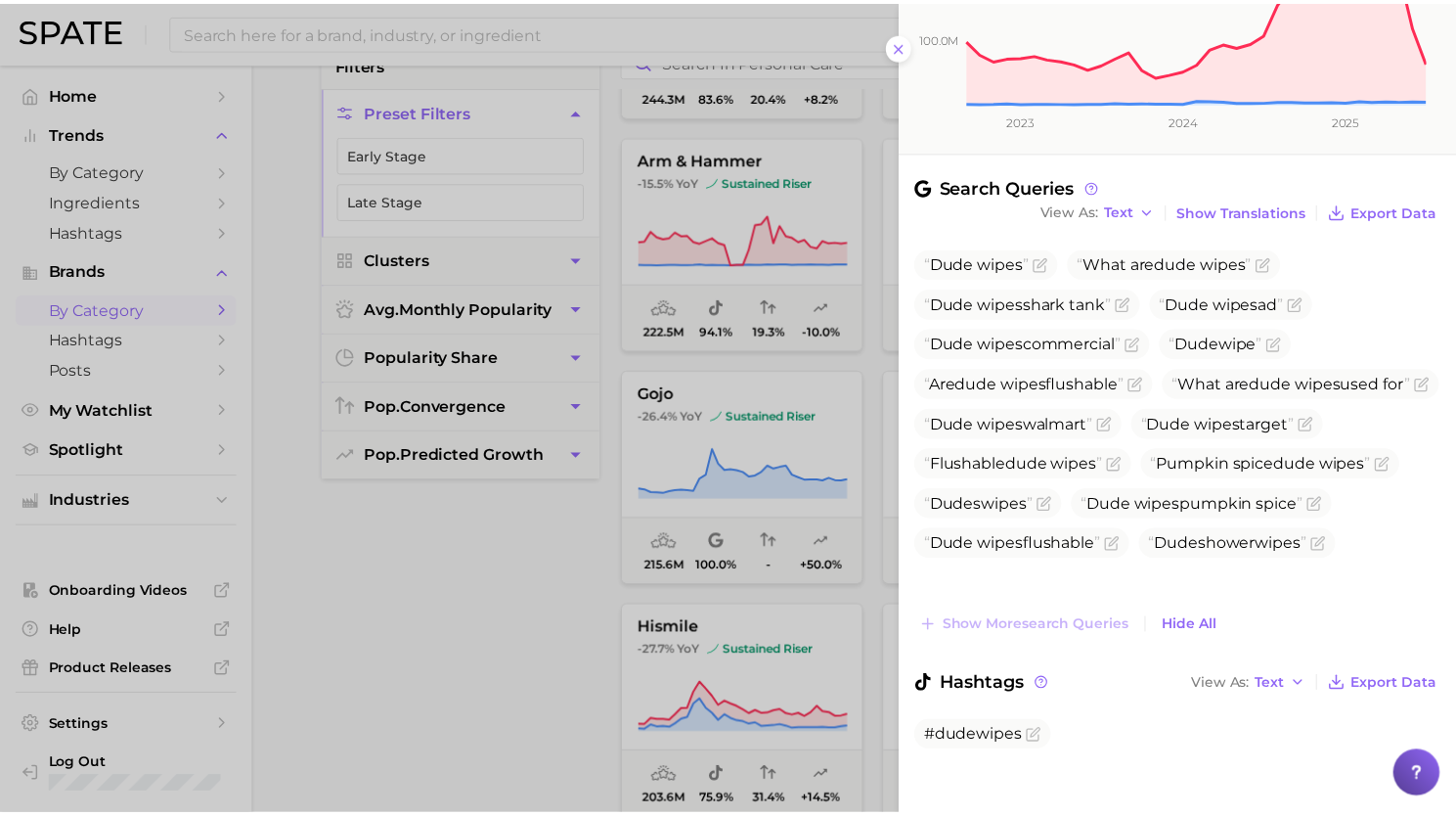
scroll to position [409, 0]
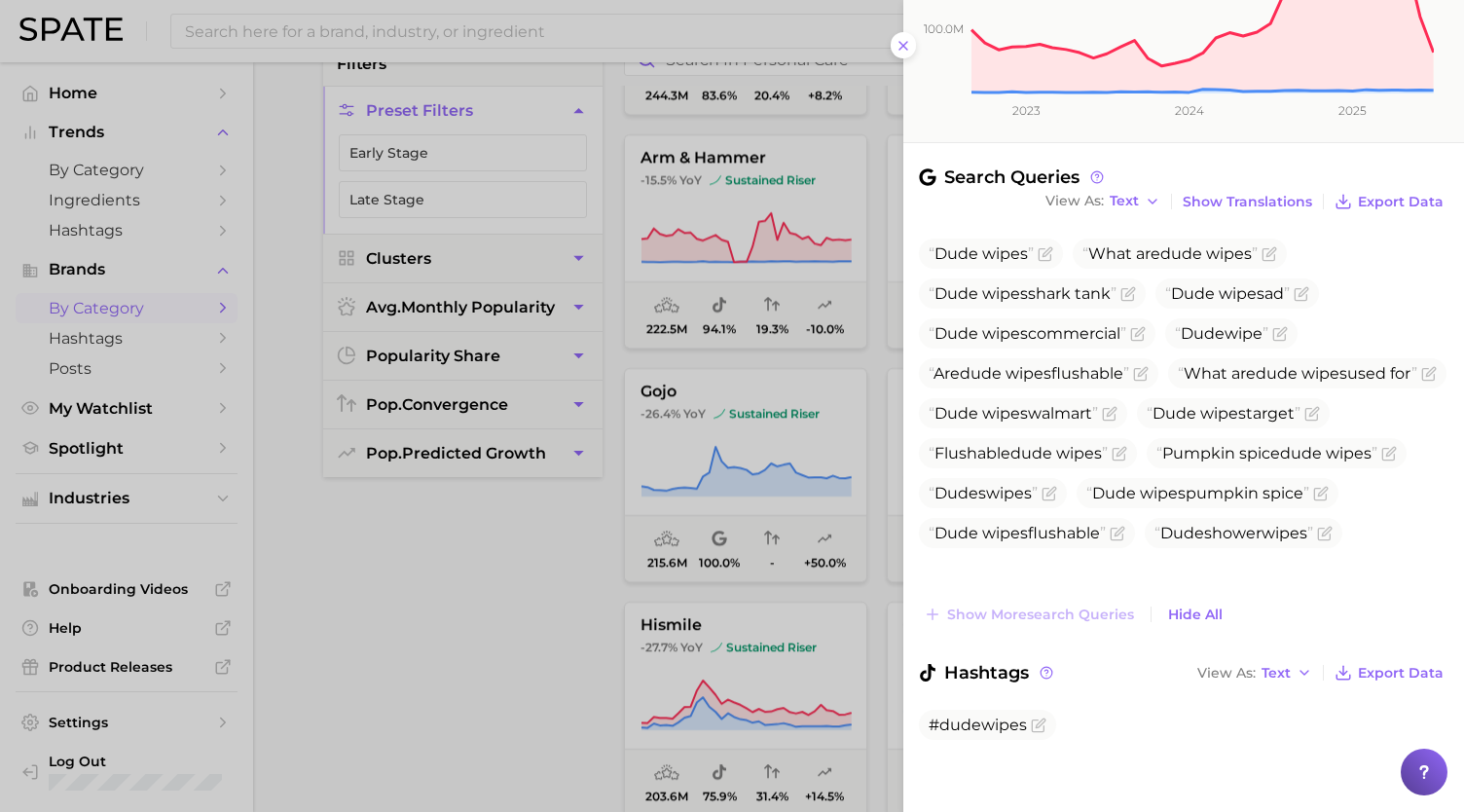
click at [693, 528] on div at bounding box center [732, 406] width 1464 height 812
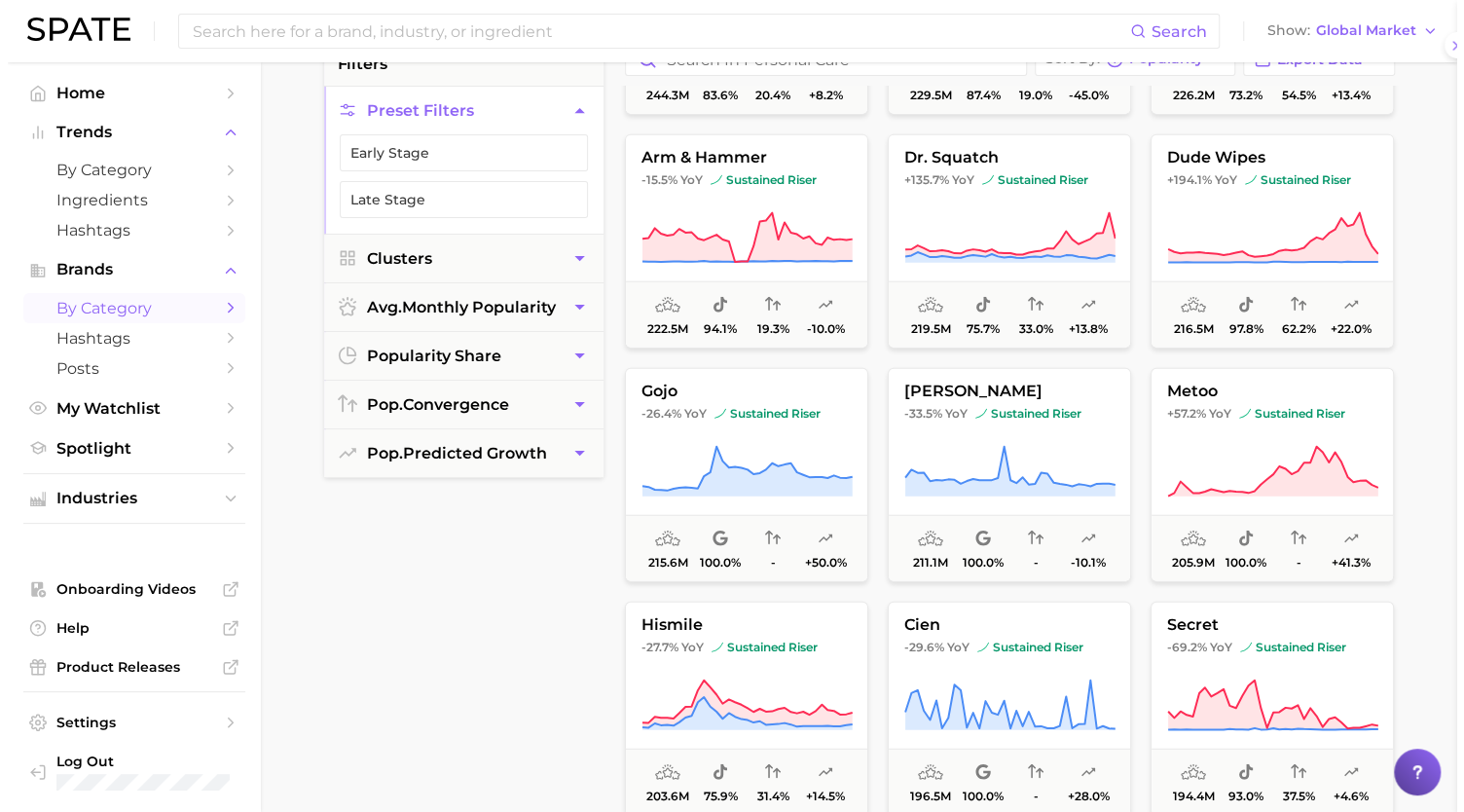
scroll to position [0, 0]
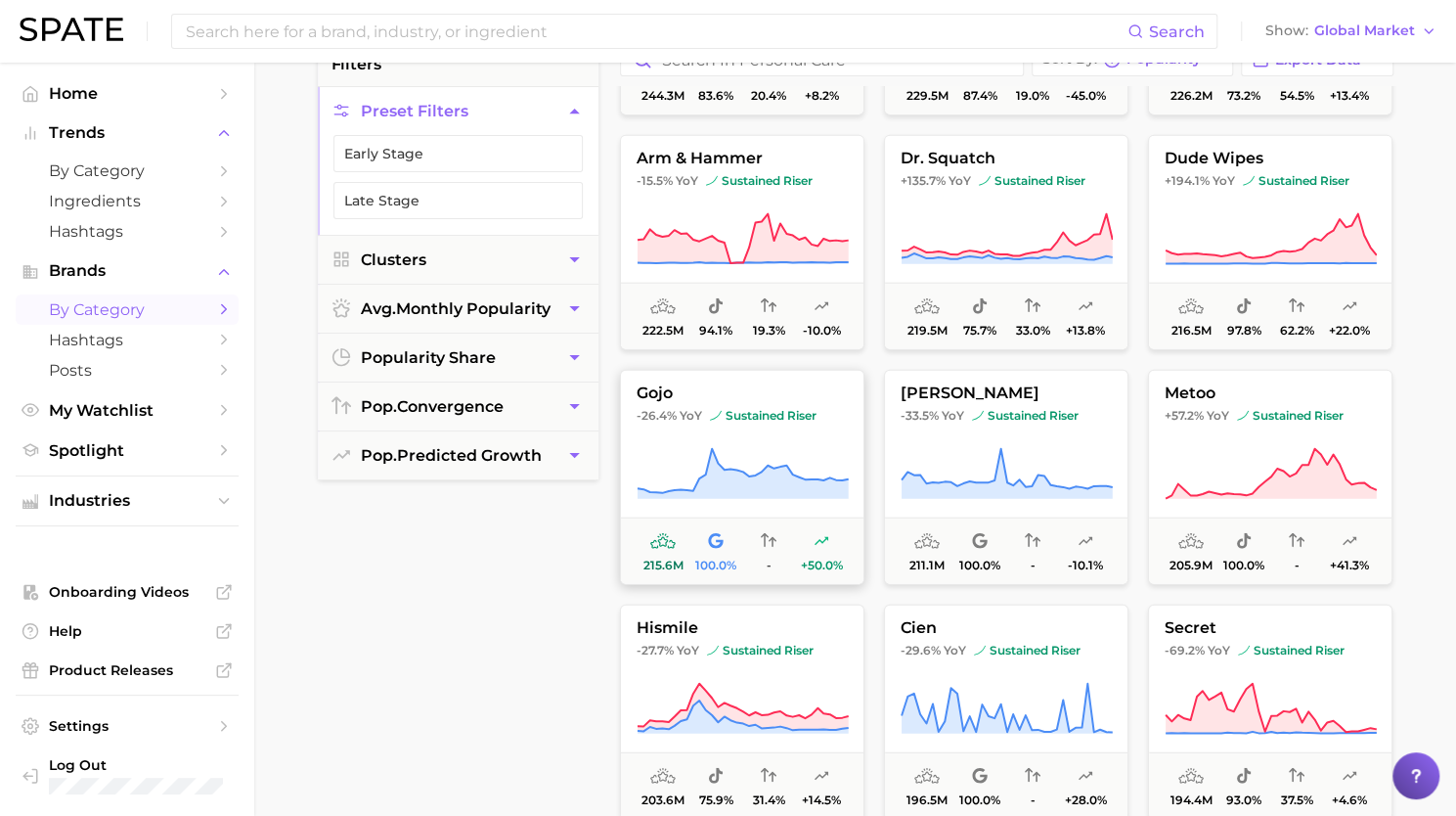
click at [736, 482] on icon at bounding box center [744, 474] width 211 height 50
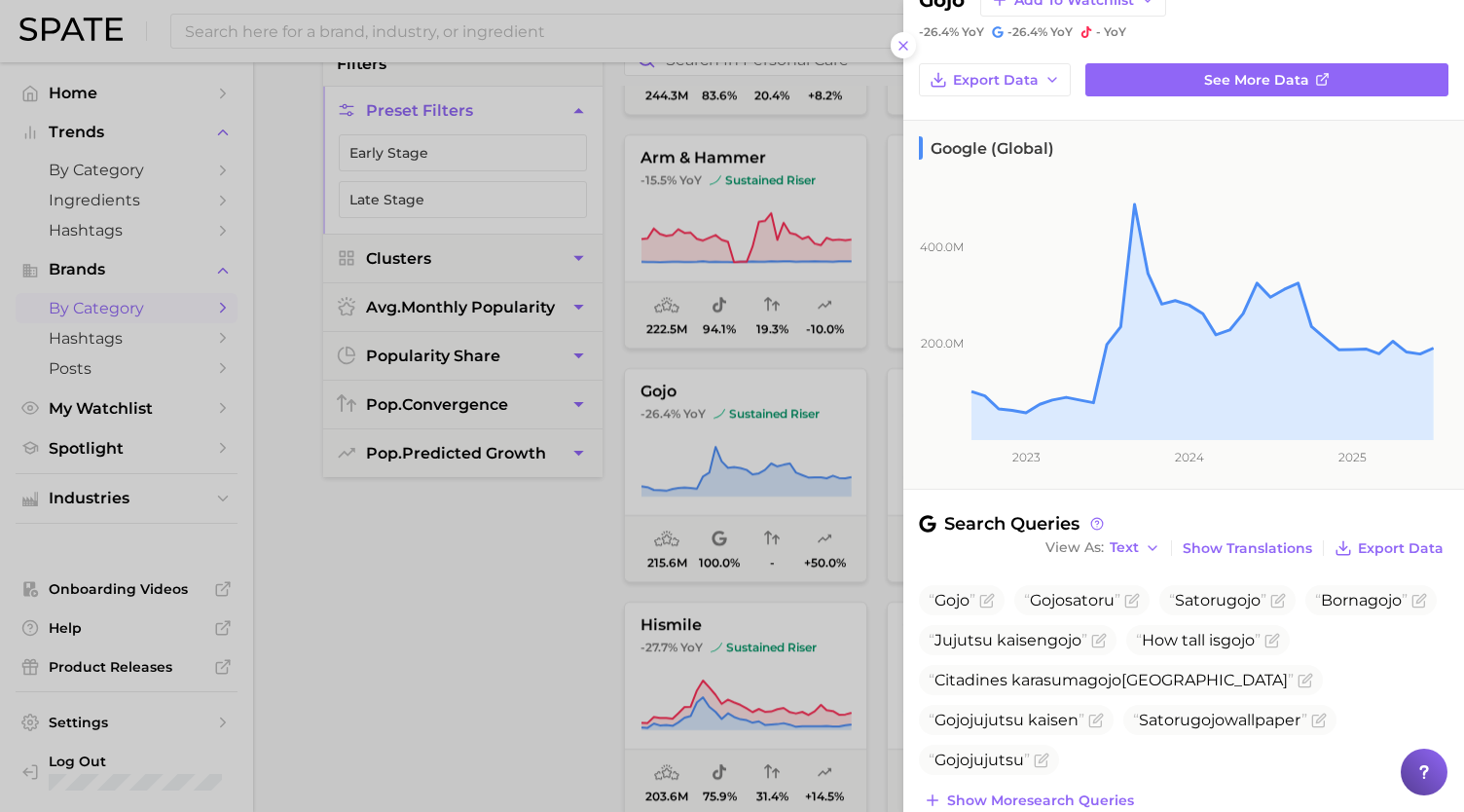
scroll to position [226, 0]
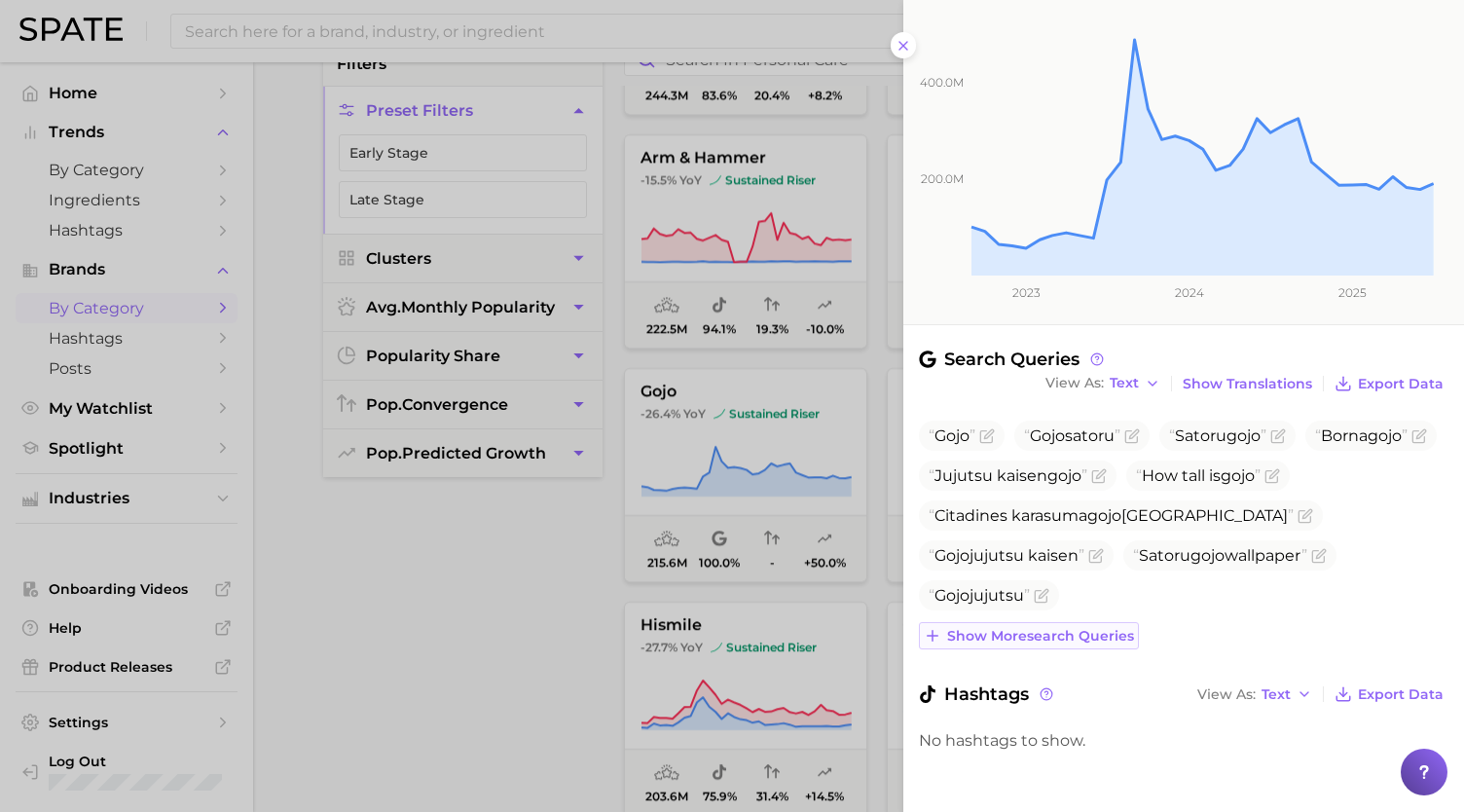
click at [1059, 628] on span "Show more search queries" at bounding box center [1041, 636] width 187 height 17
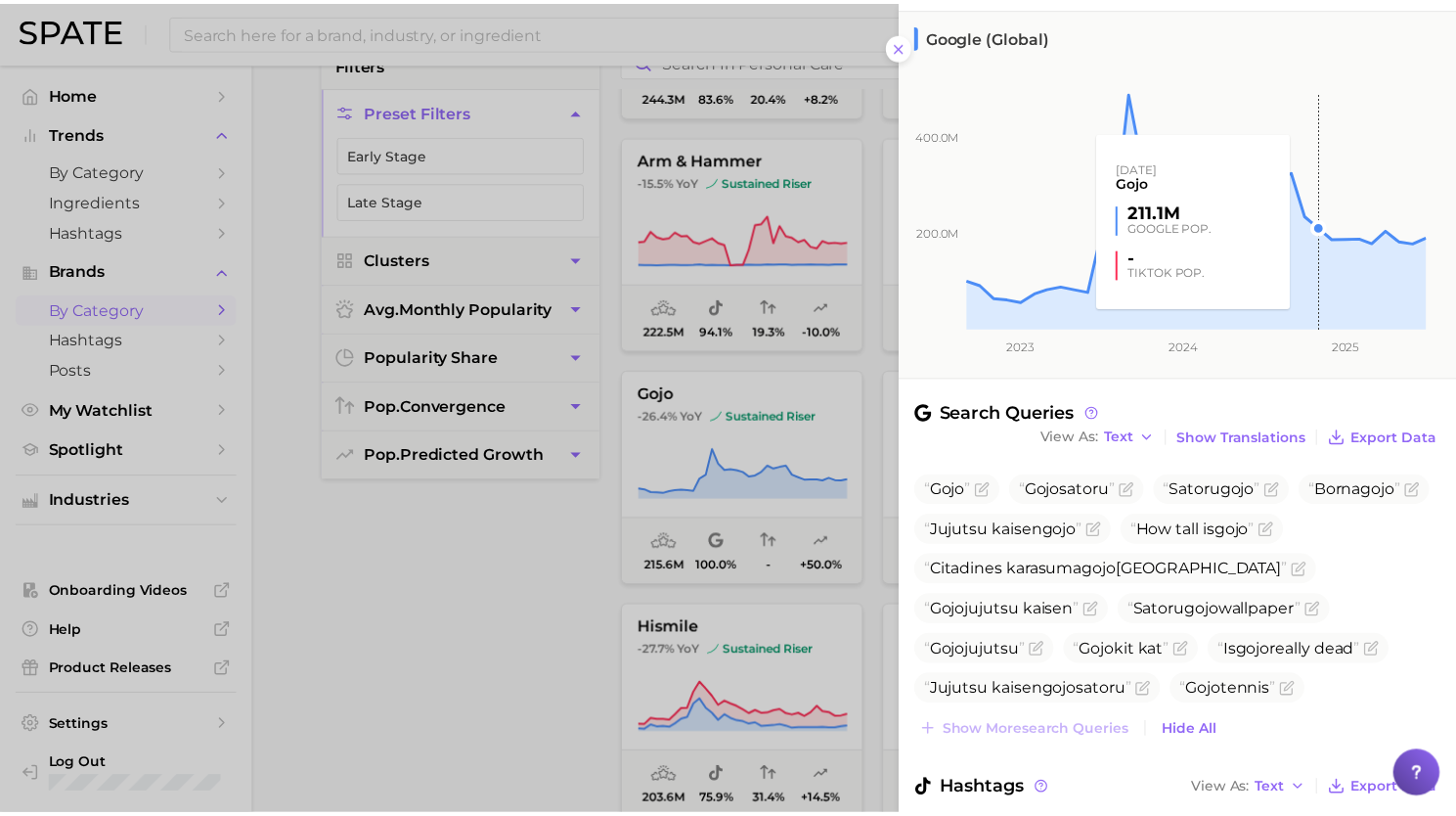
scroll to position [267, 0]
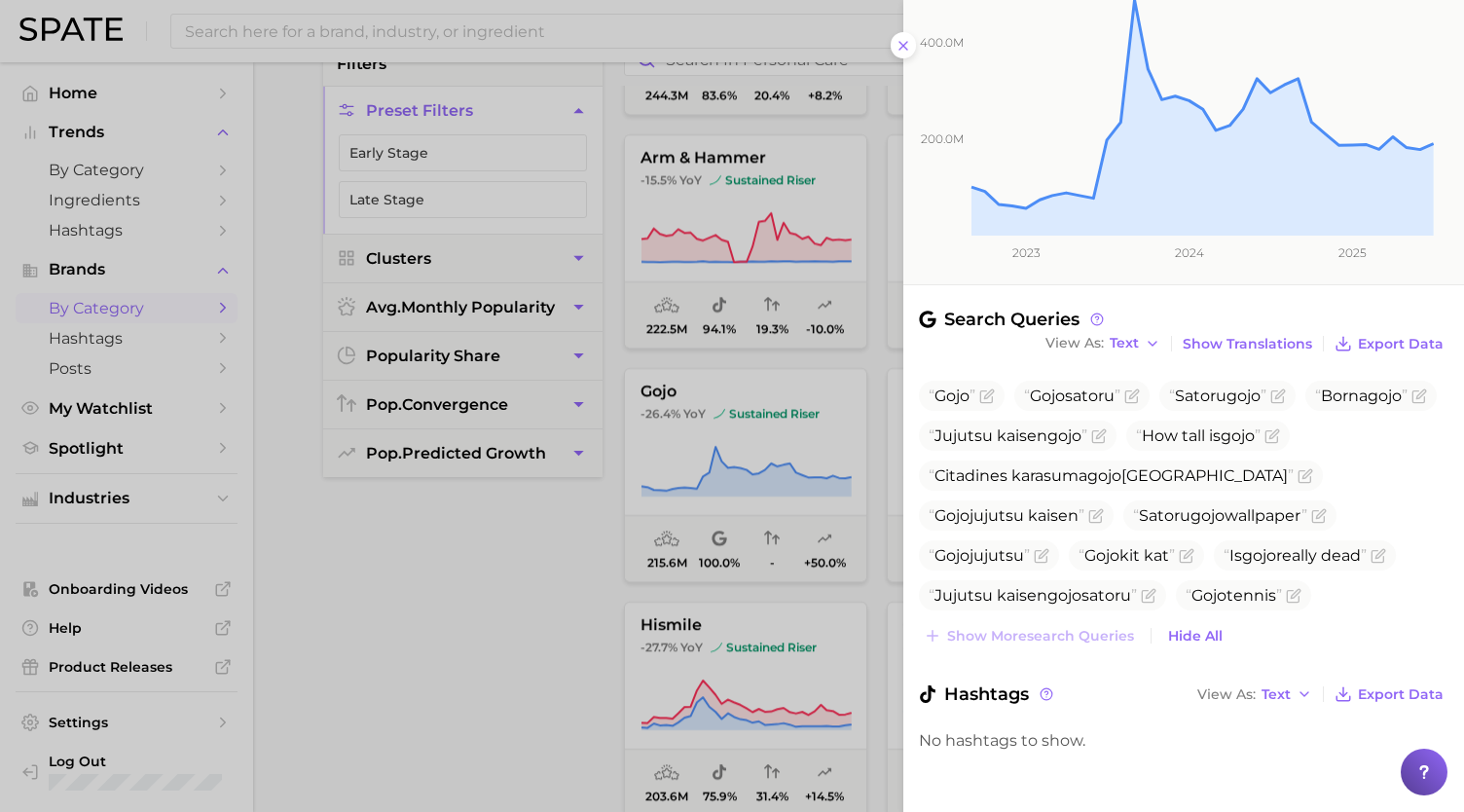
click at [481, 586] on div at bounding box center [732, 406] width 1464 height 812
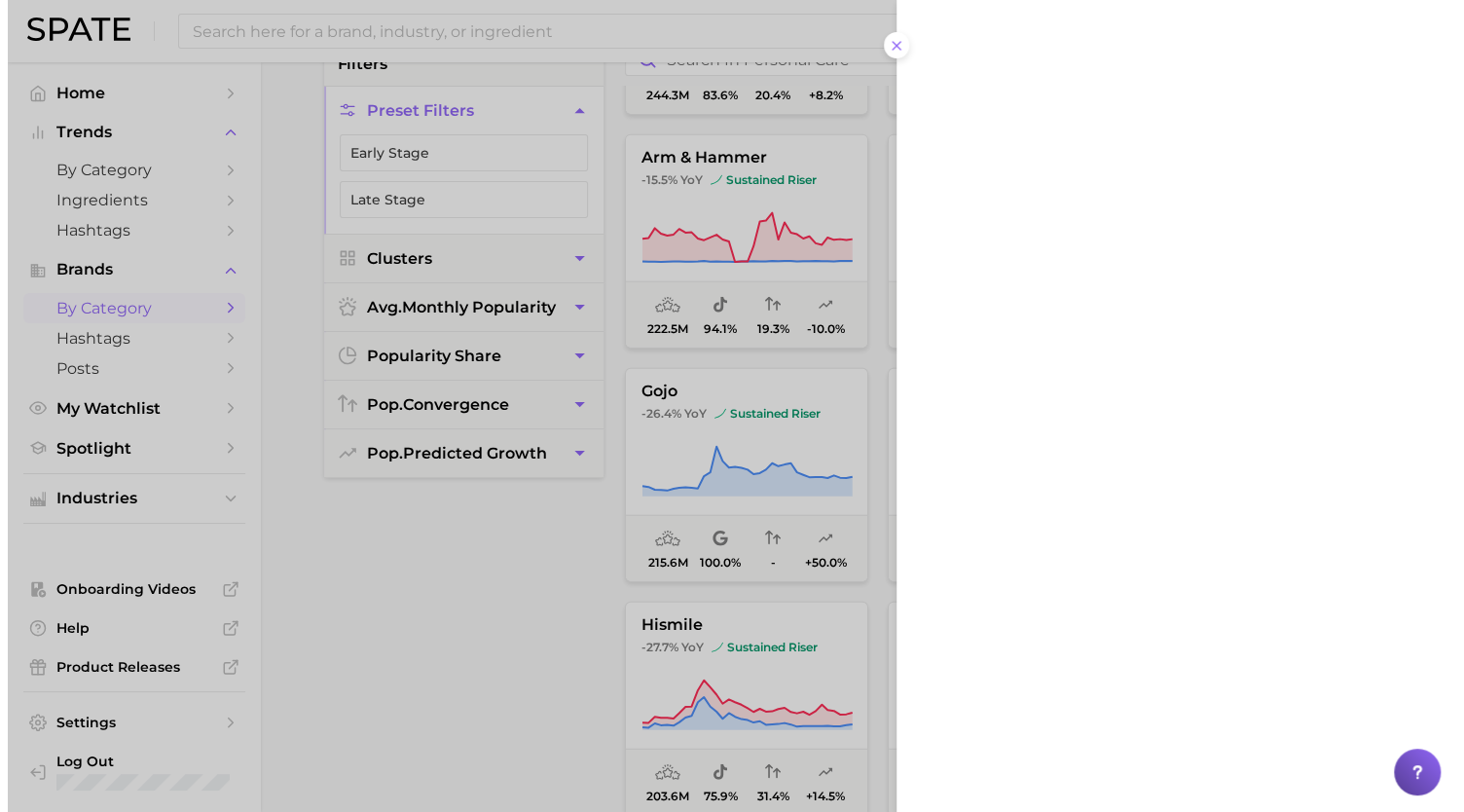
scroll to position [0, 0]
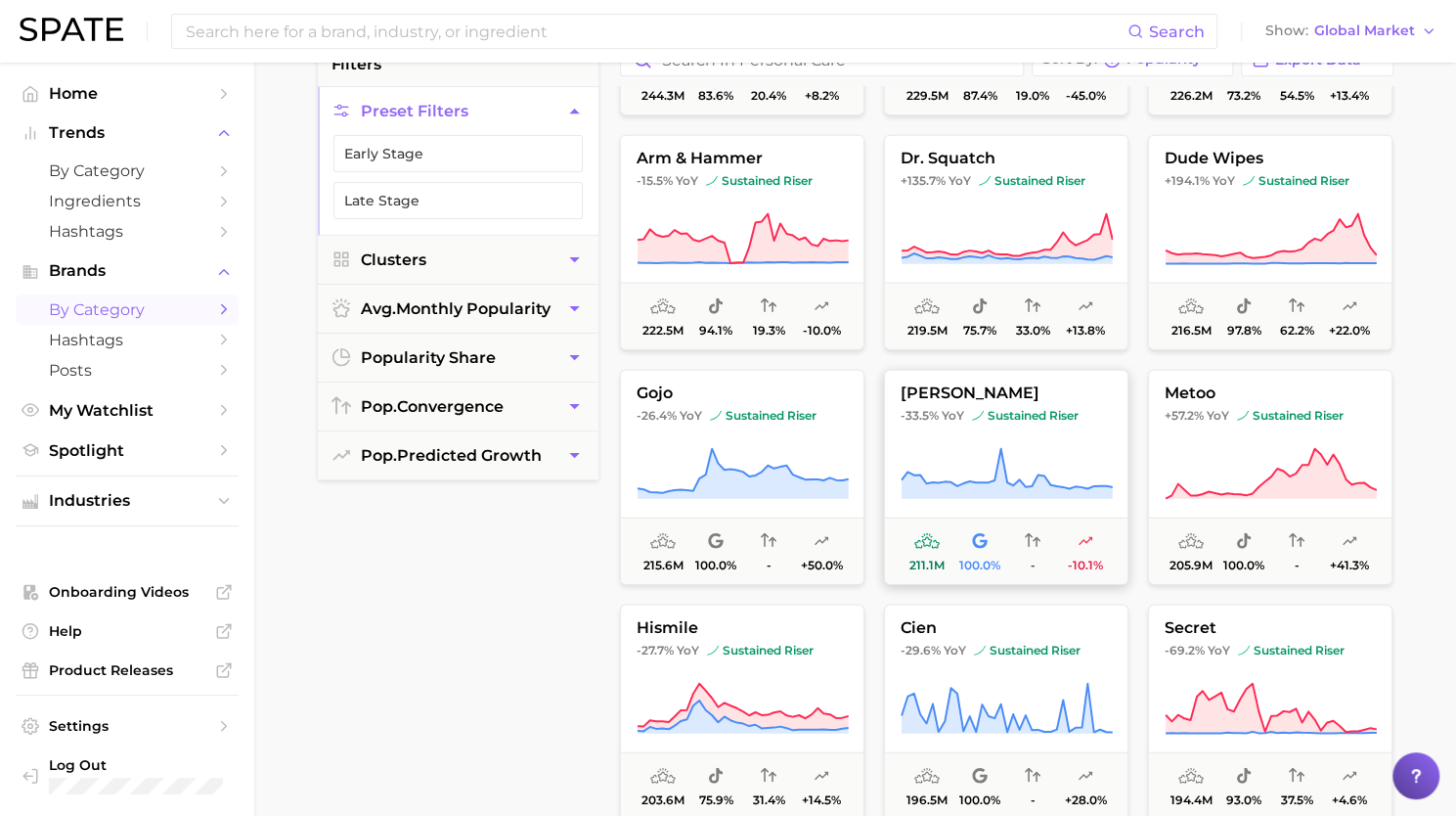
click at [1005, 448] on icon at bounding box center [1006, 475] width 212 height 55
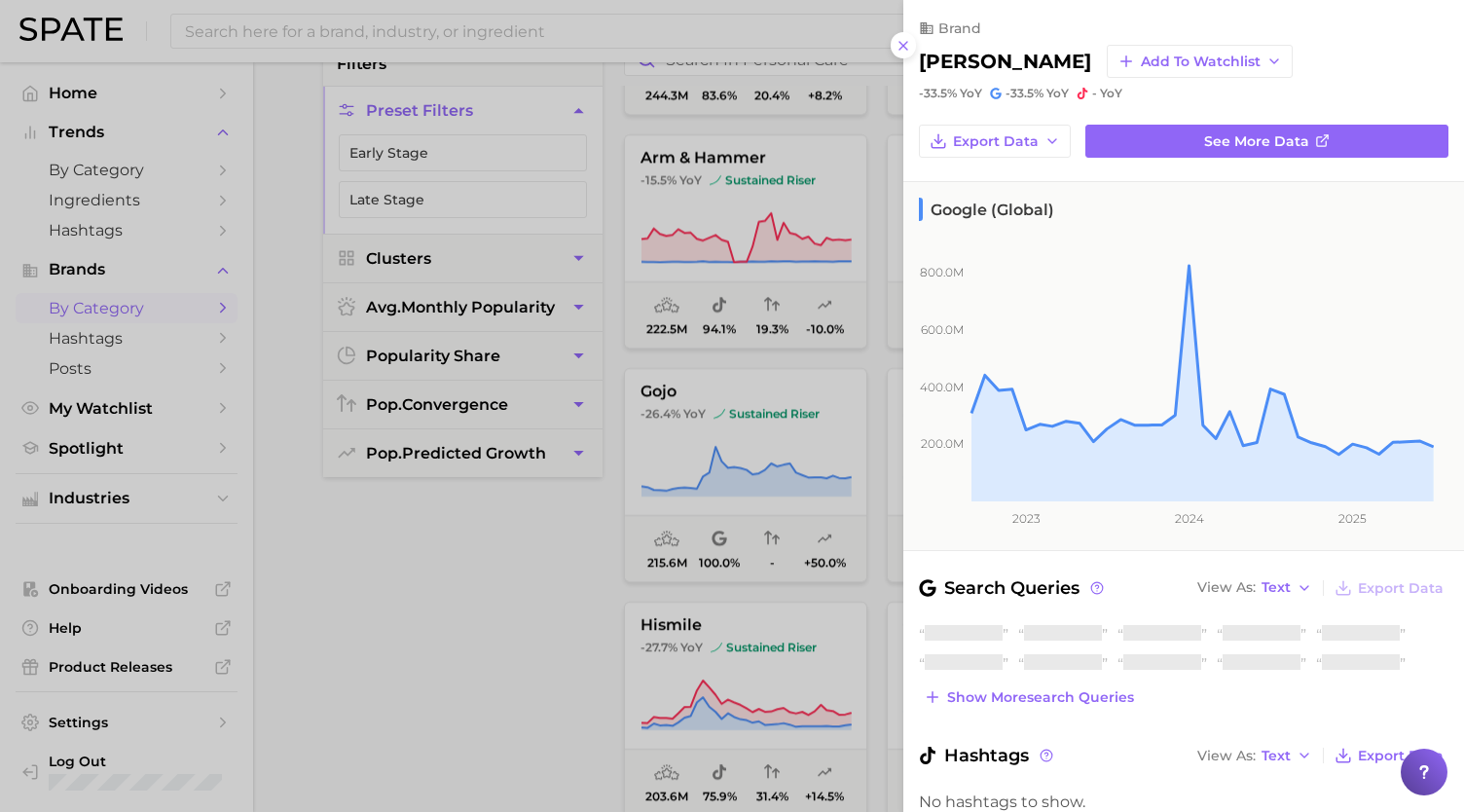
scroll to position [61, 0]
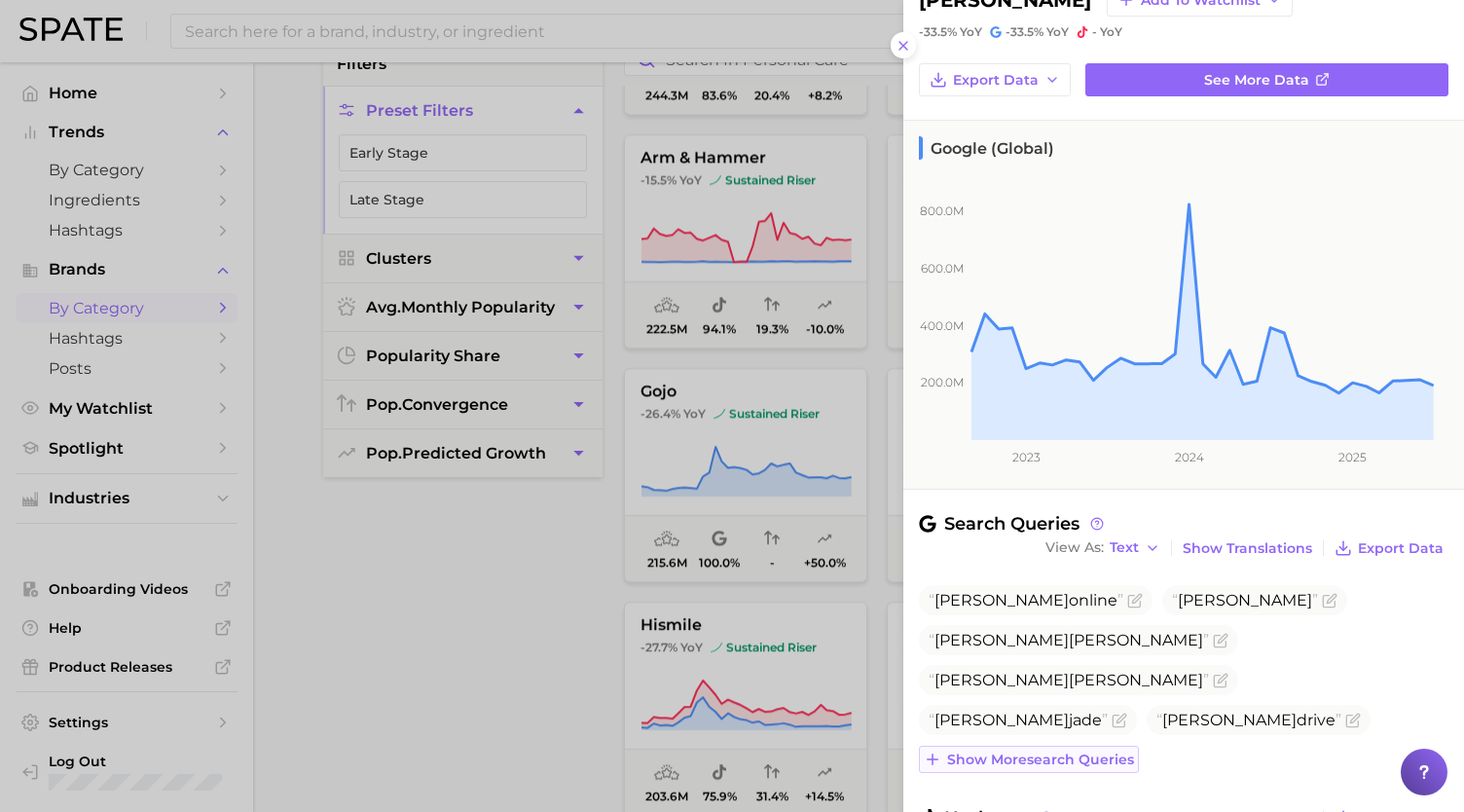
click at [1052, 760] on span "Show more search queries" at bounding box center [1041, 759] width 187 height 17
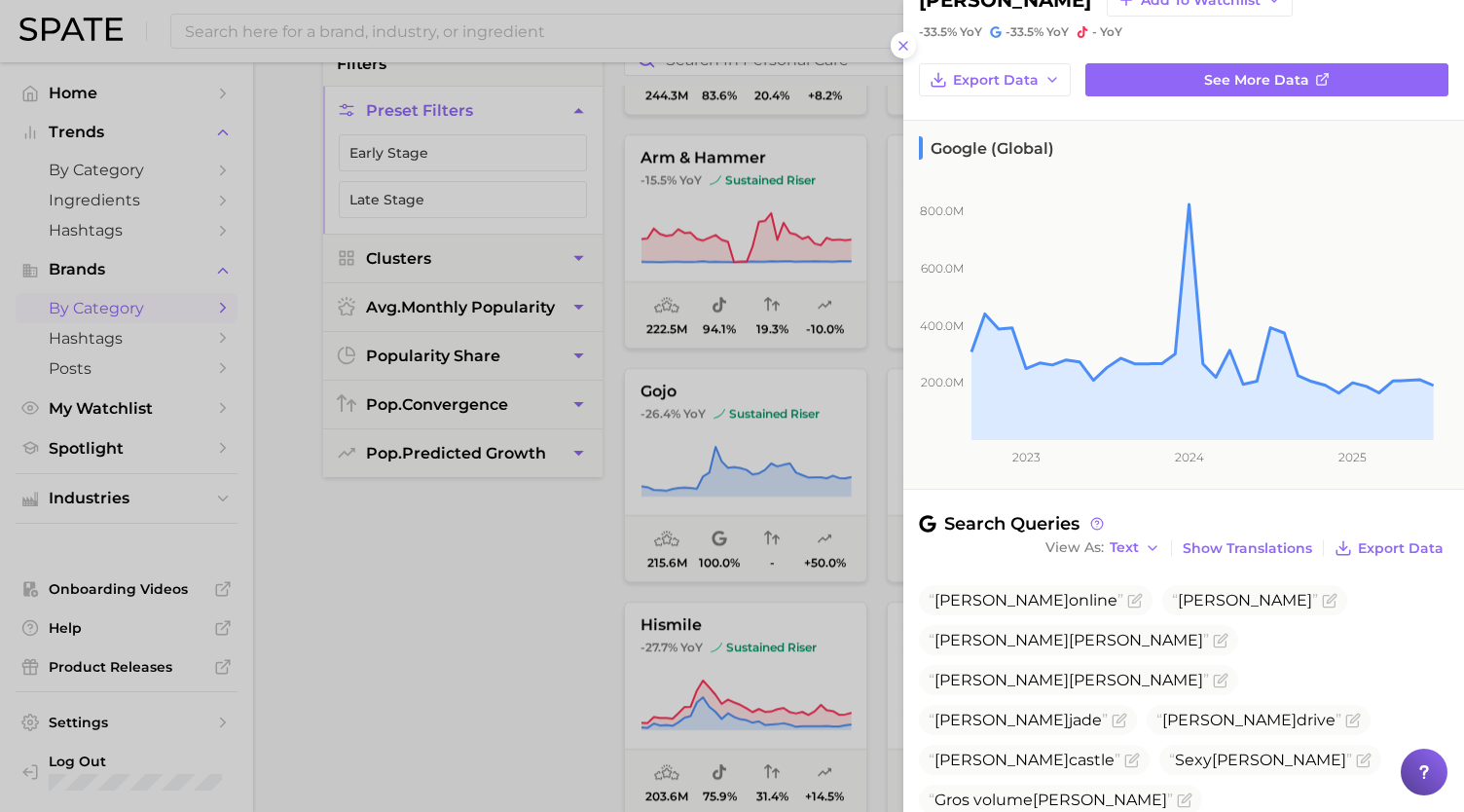
scroll to position [305, 0]
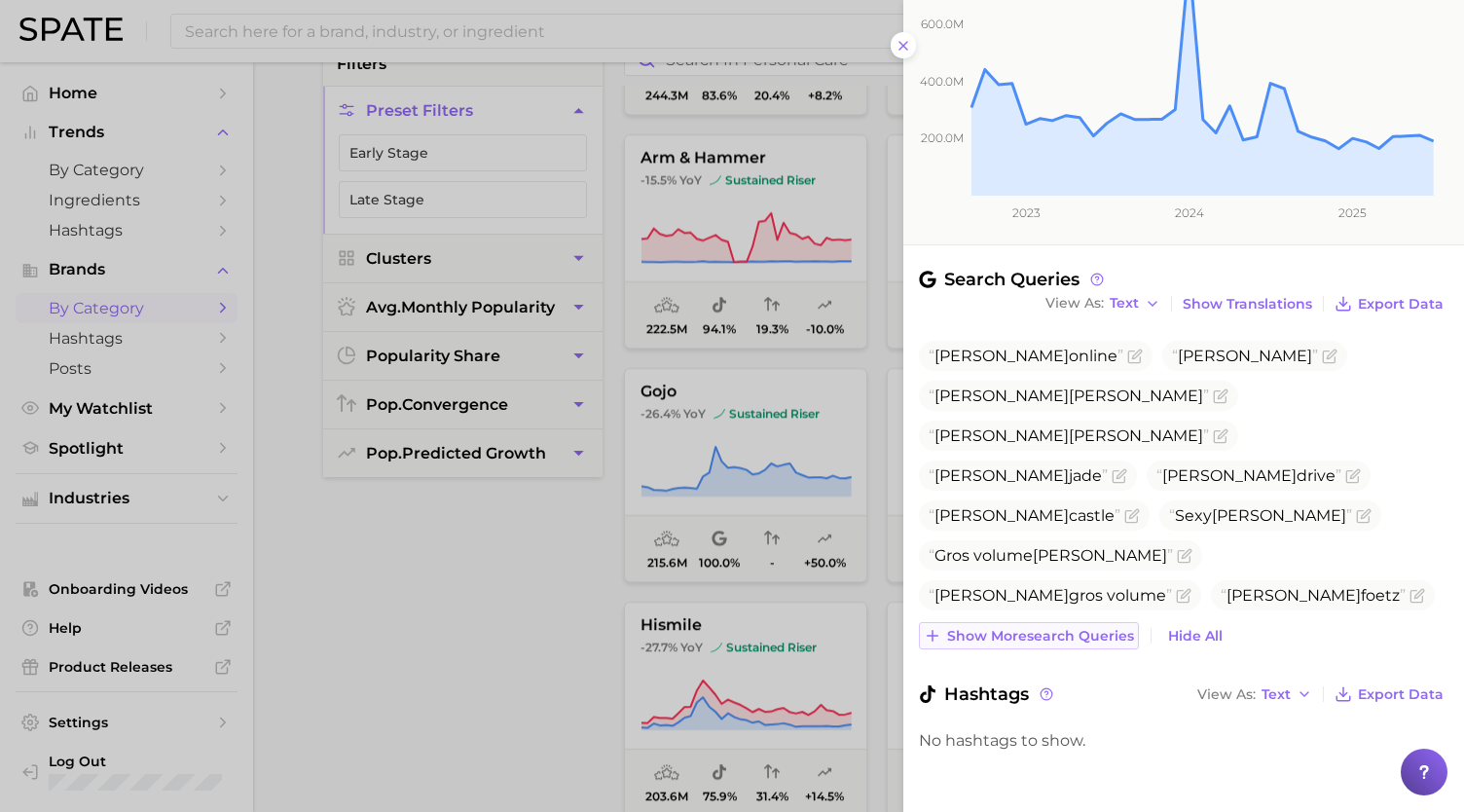
click at [1070, 637] on span "Show more search queries" at bounding box center [1041, 636] width 187 height 17
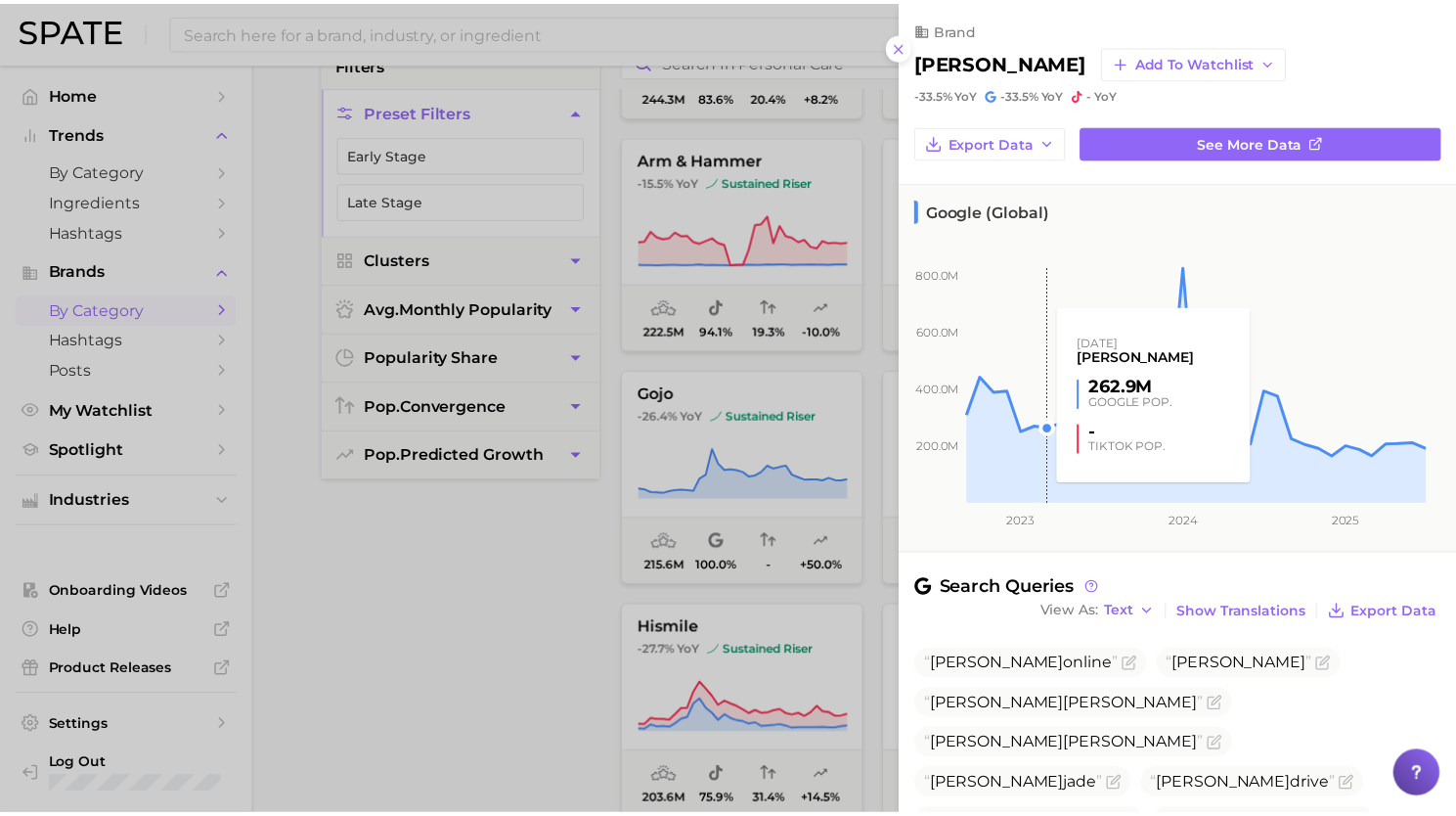
scroll to position [348, 0]
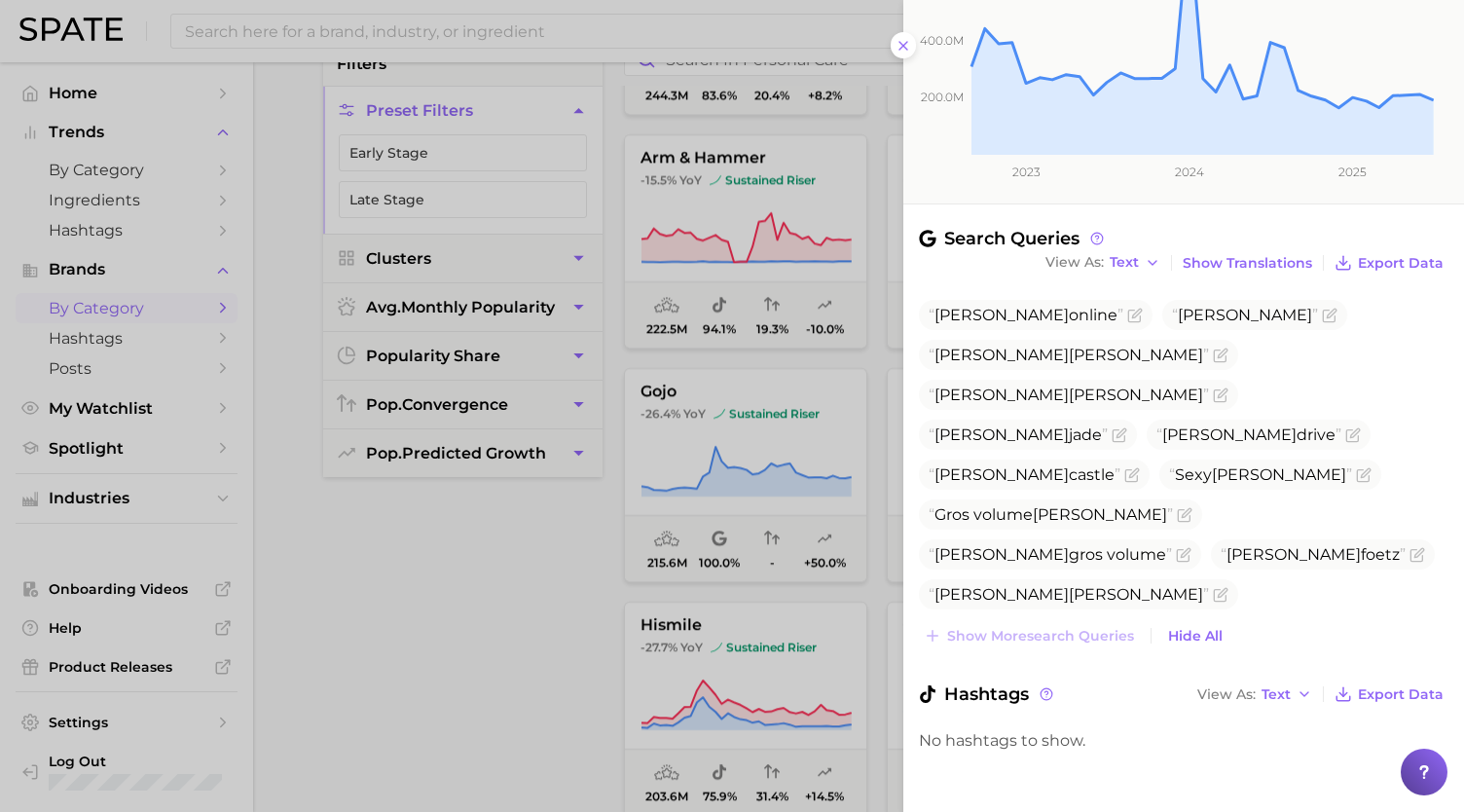
click at [656, 361] on div at bounding box center [732, 406] width 1464 height 812
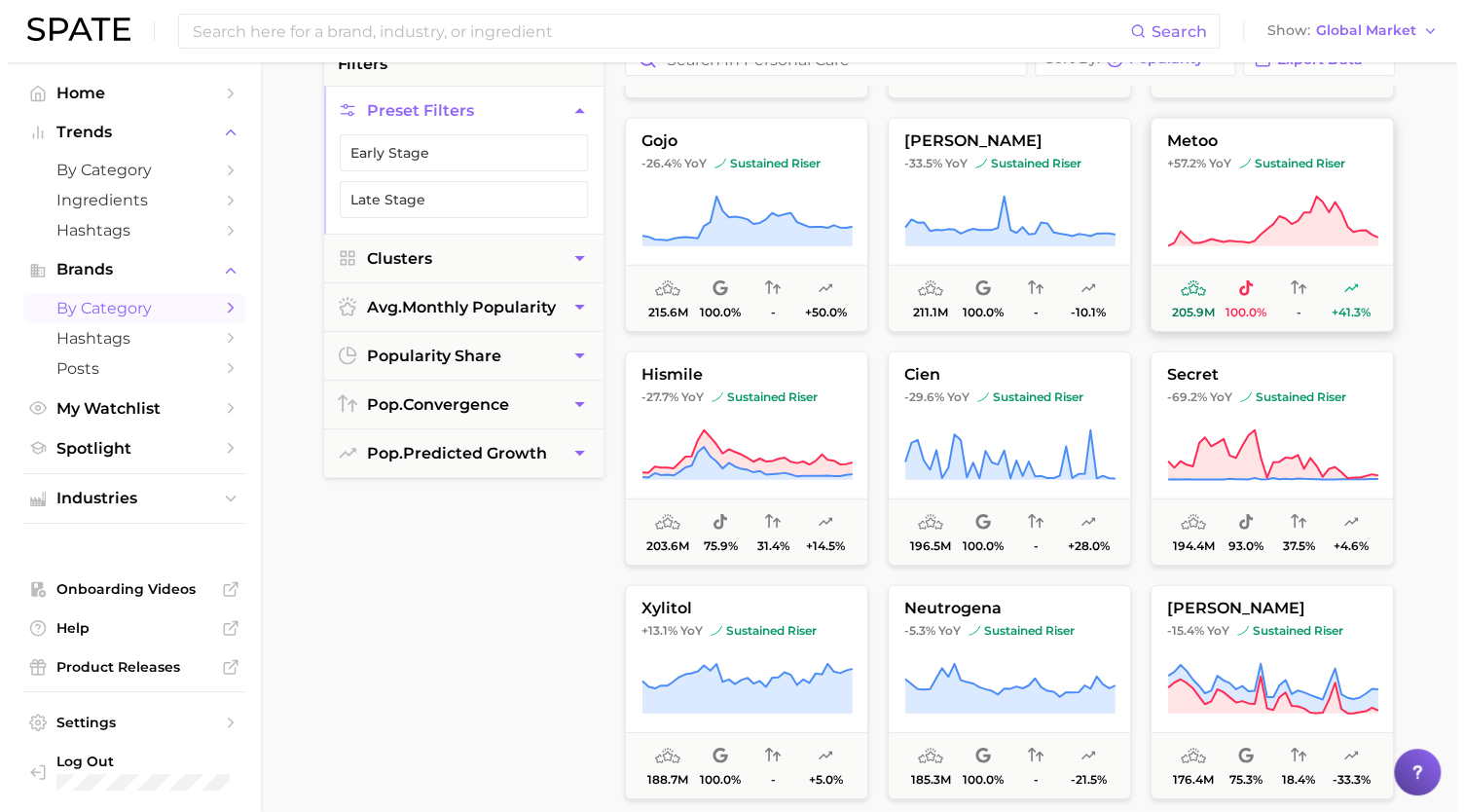
scroll to position [3024, 0]
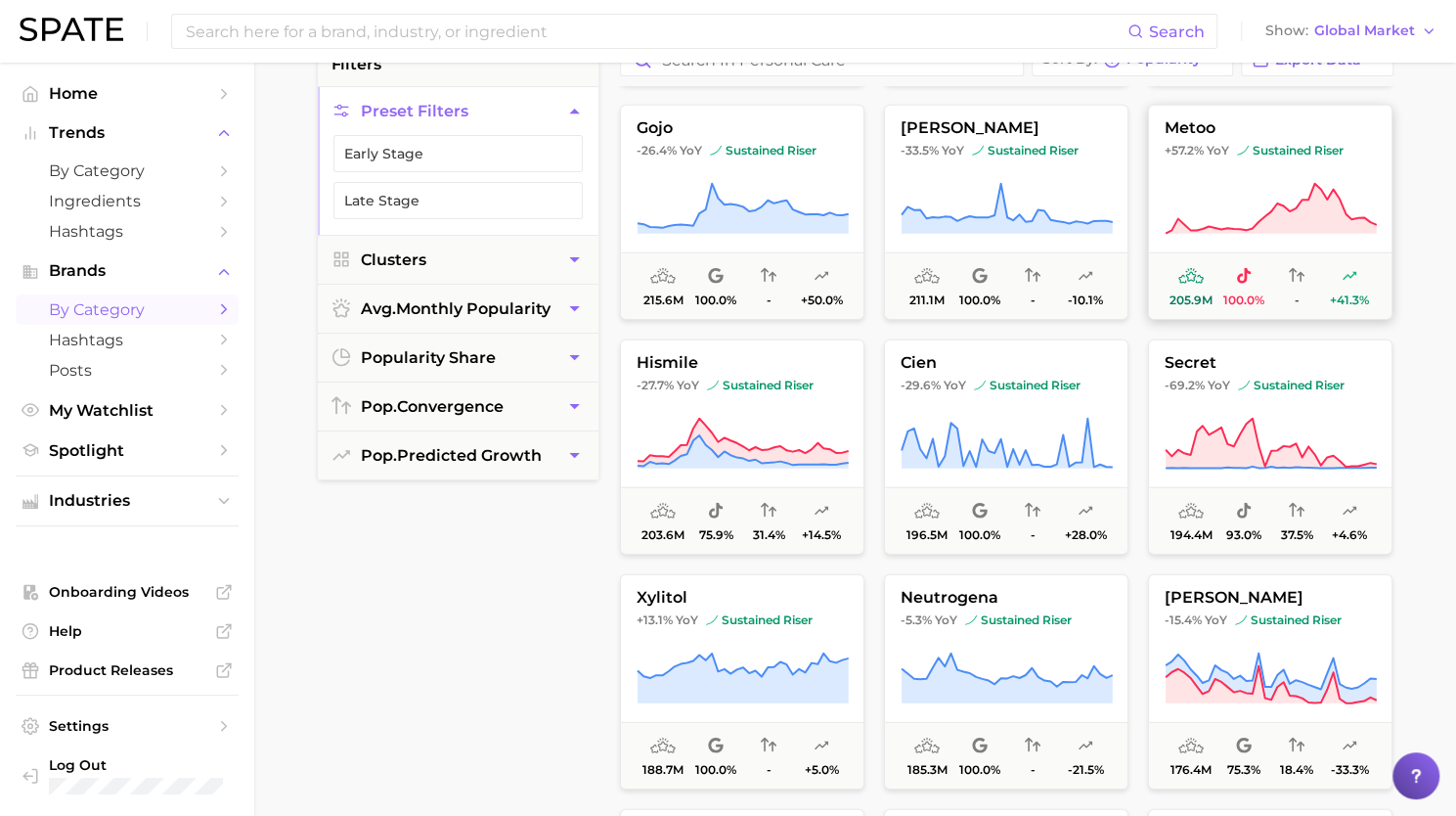
click at [1226, 172] on button "metoo +57.2% YoY sustained riser 205.9m 100.0% - +41.3%" at bounding box center [1271, 212] width 245 height 215
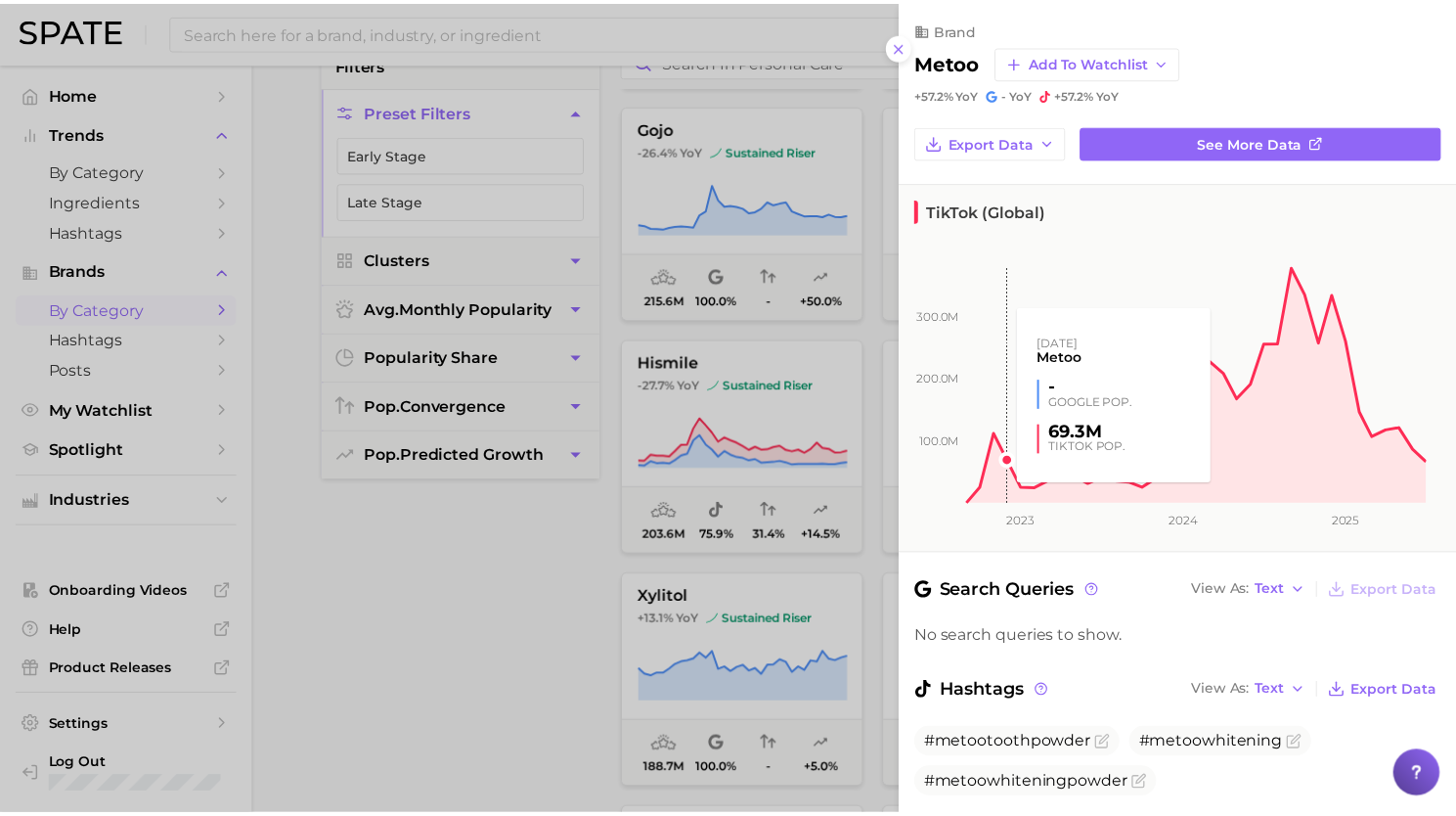
scroll to position [58, 0]
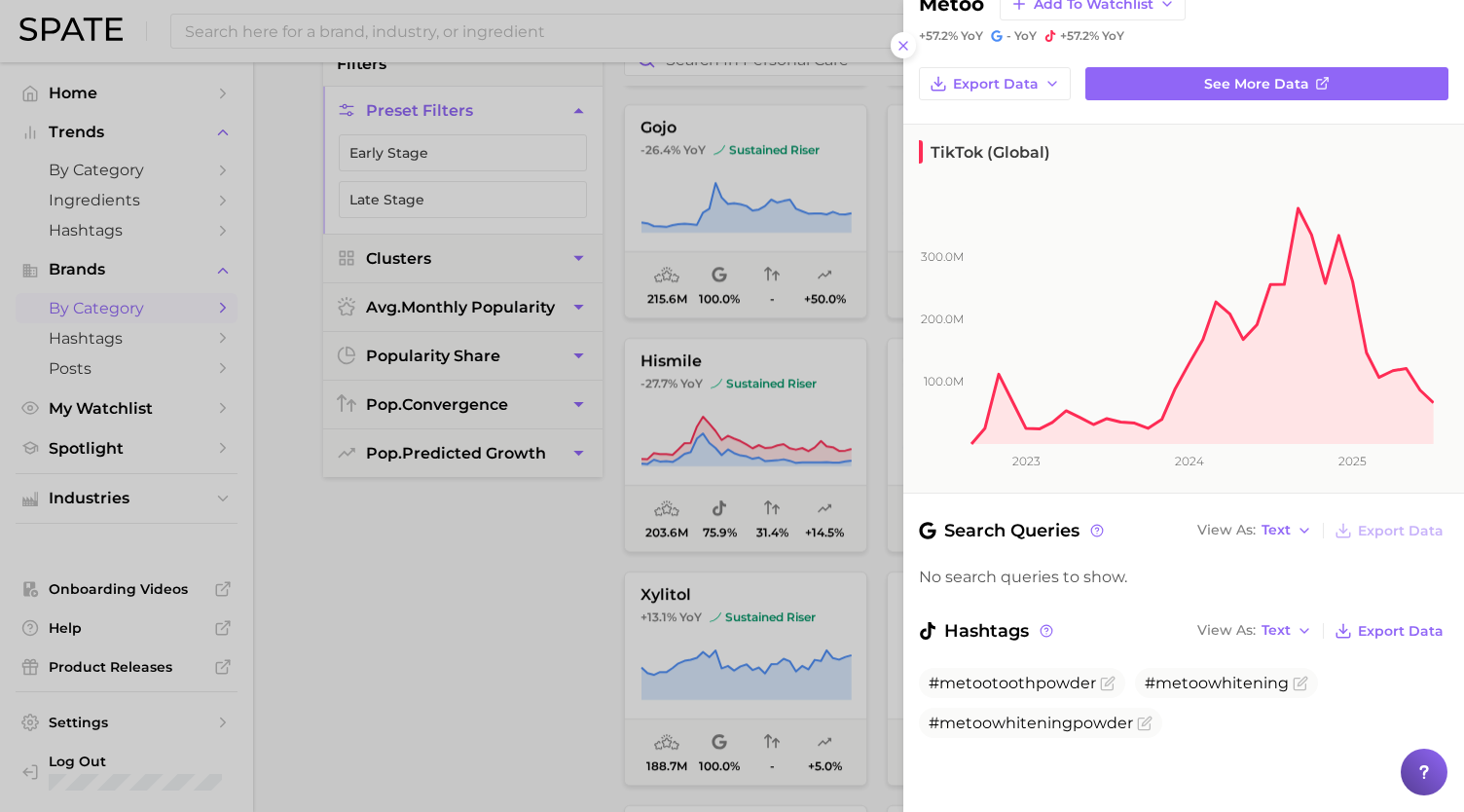
click at [711, 474] on div at bounding box center [732, 406] width 1464 height 812
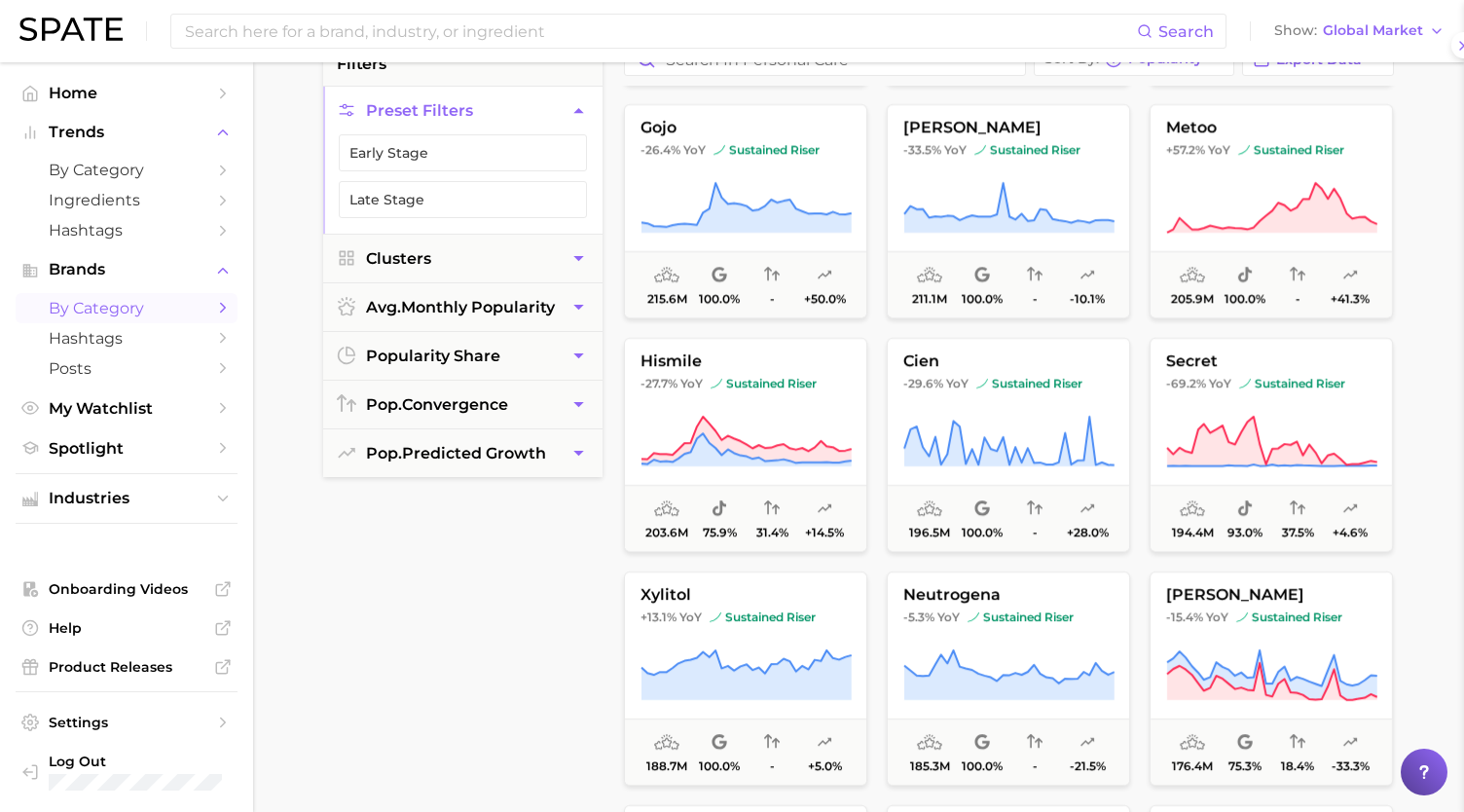
scroll to position [0, 0]
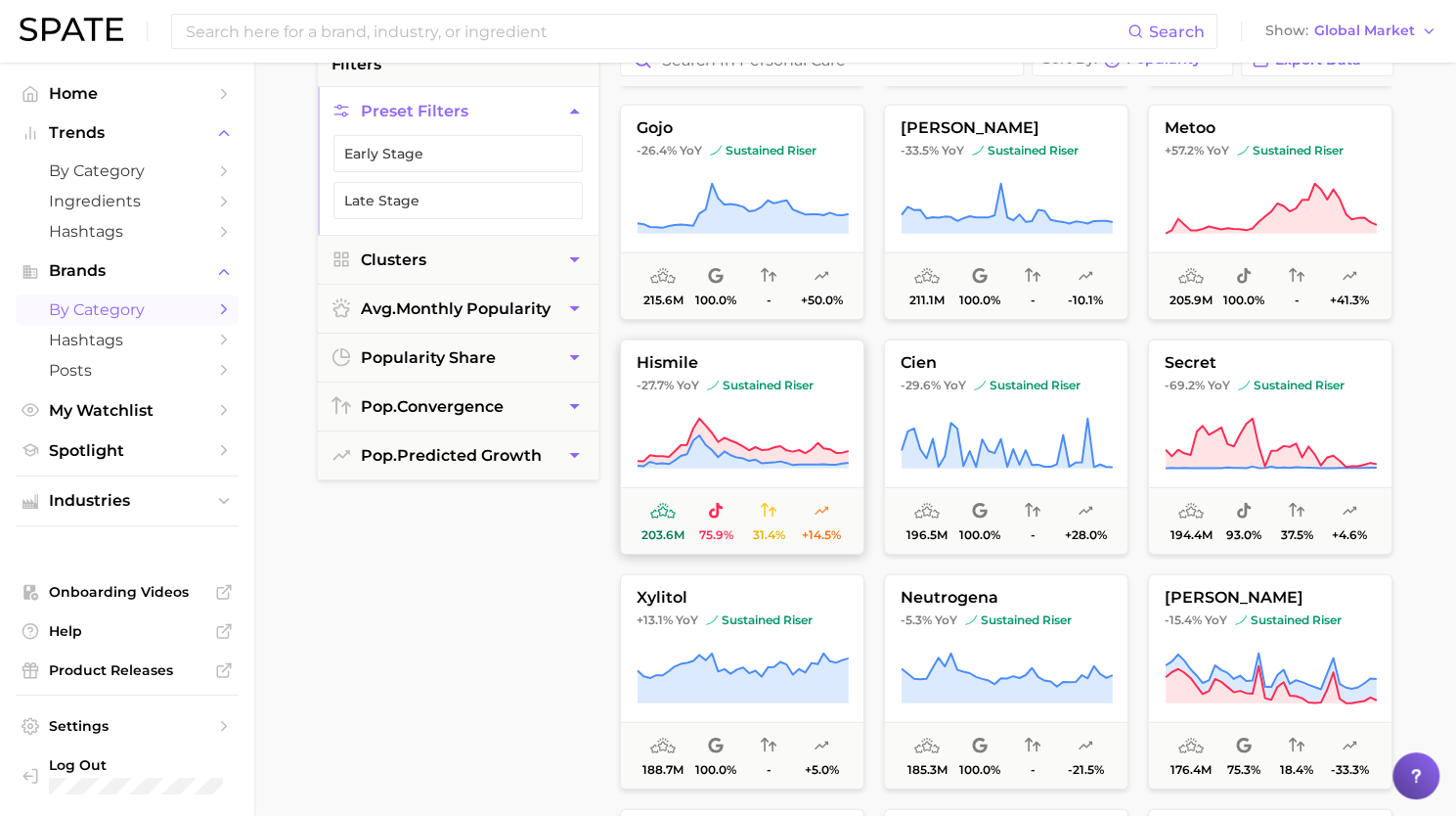
click at [753, 412] on button "hismile -27.7% YoY sustained riser 203.6m 75.9% 31.4% +14.5%" at bounding box center [743, 447] width 245 height 215
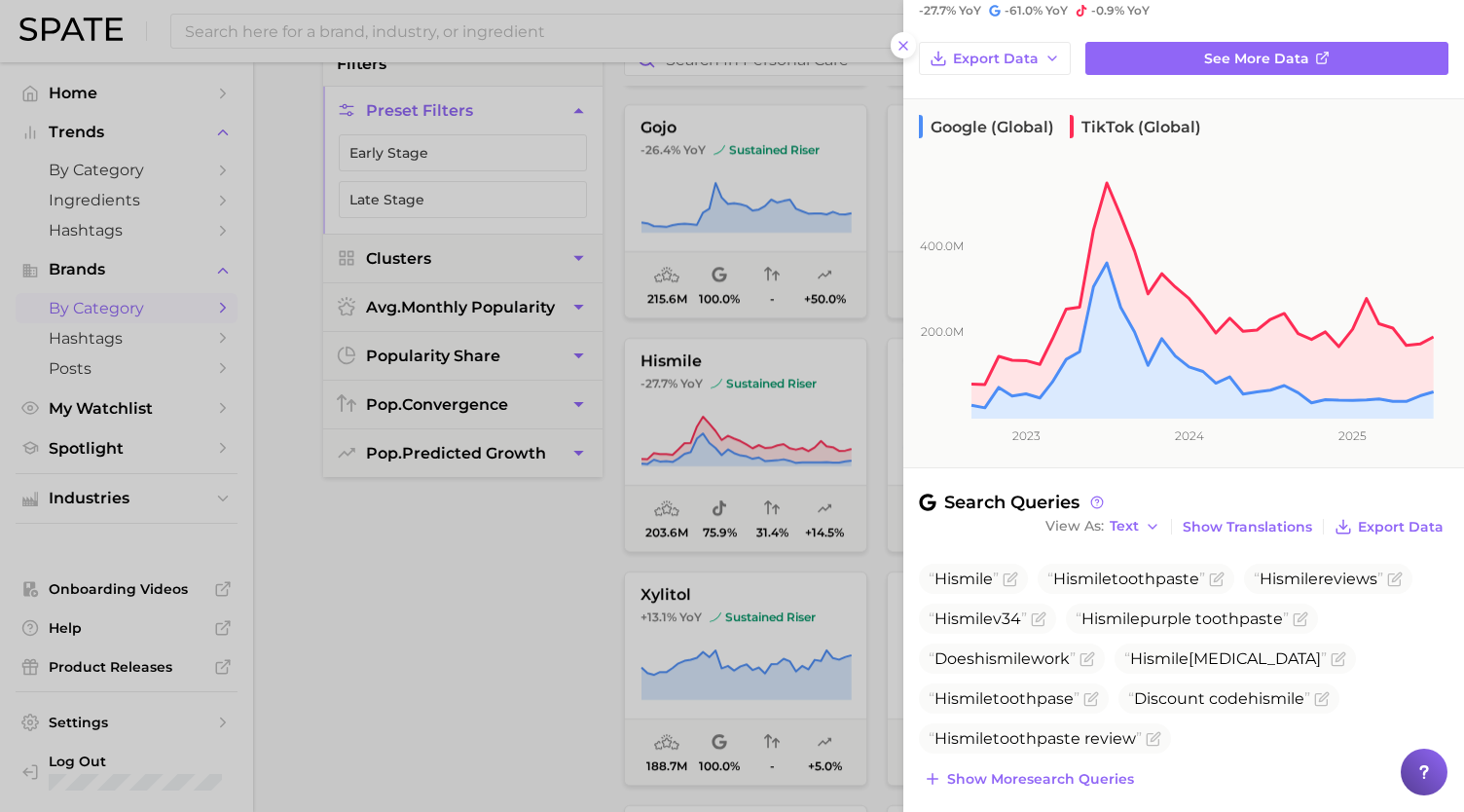
scroll to position [247, 0]
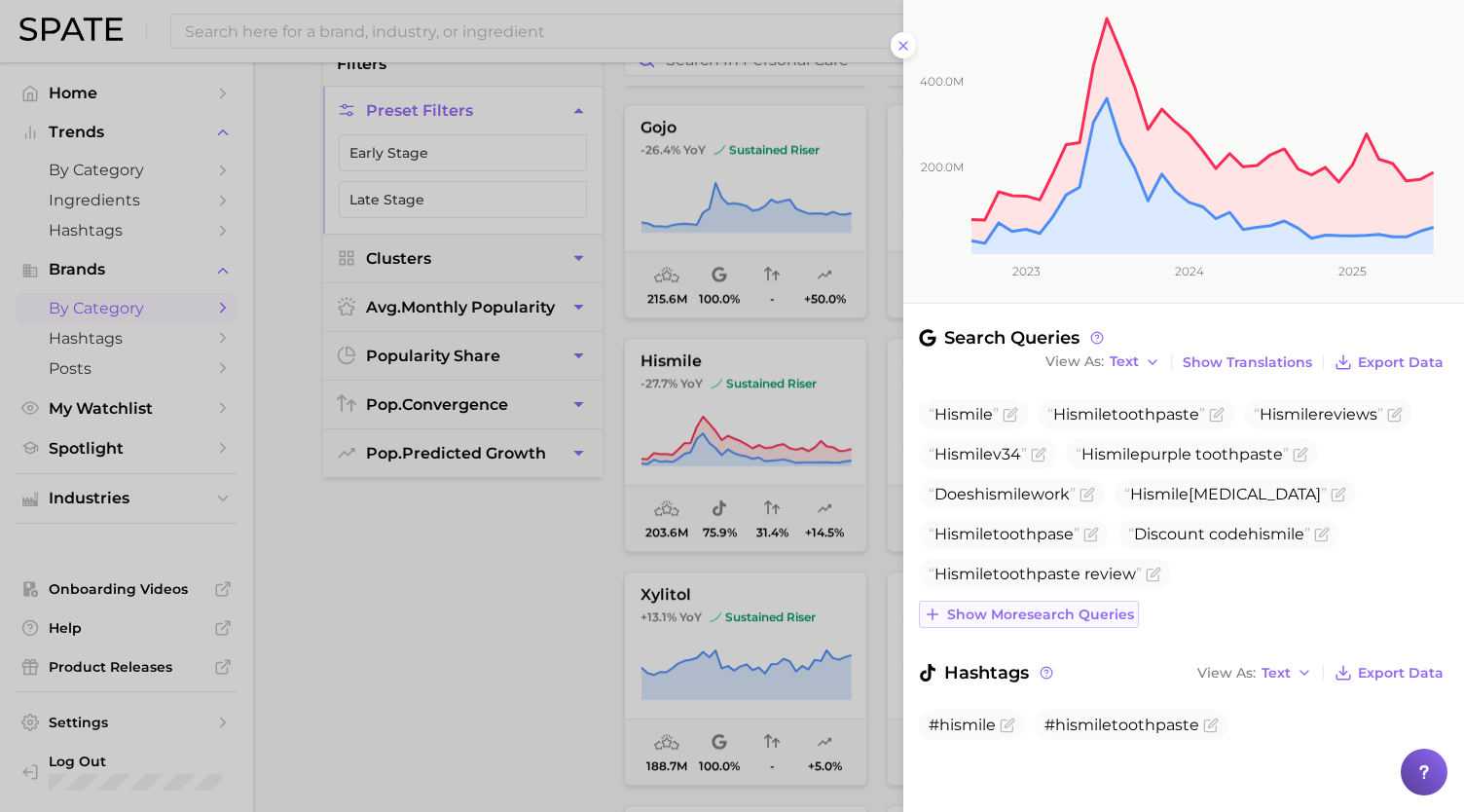
click at [1048, 617] on span "Show more search queries" at bounding box center [1041, 615] width 187 height 17
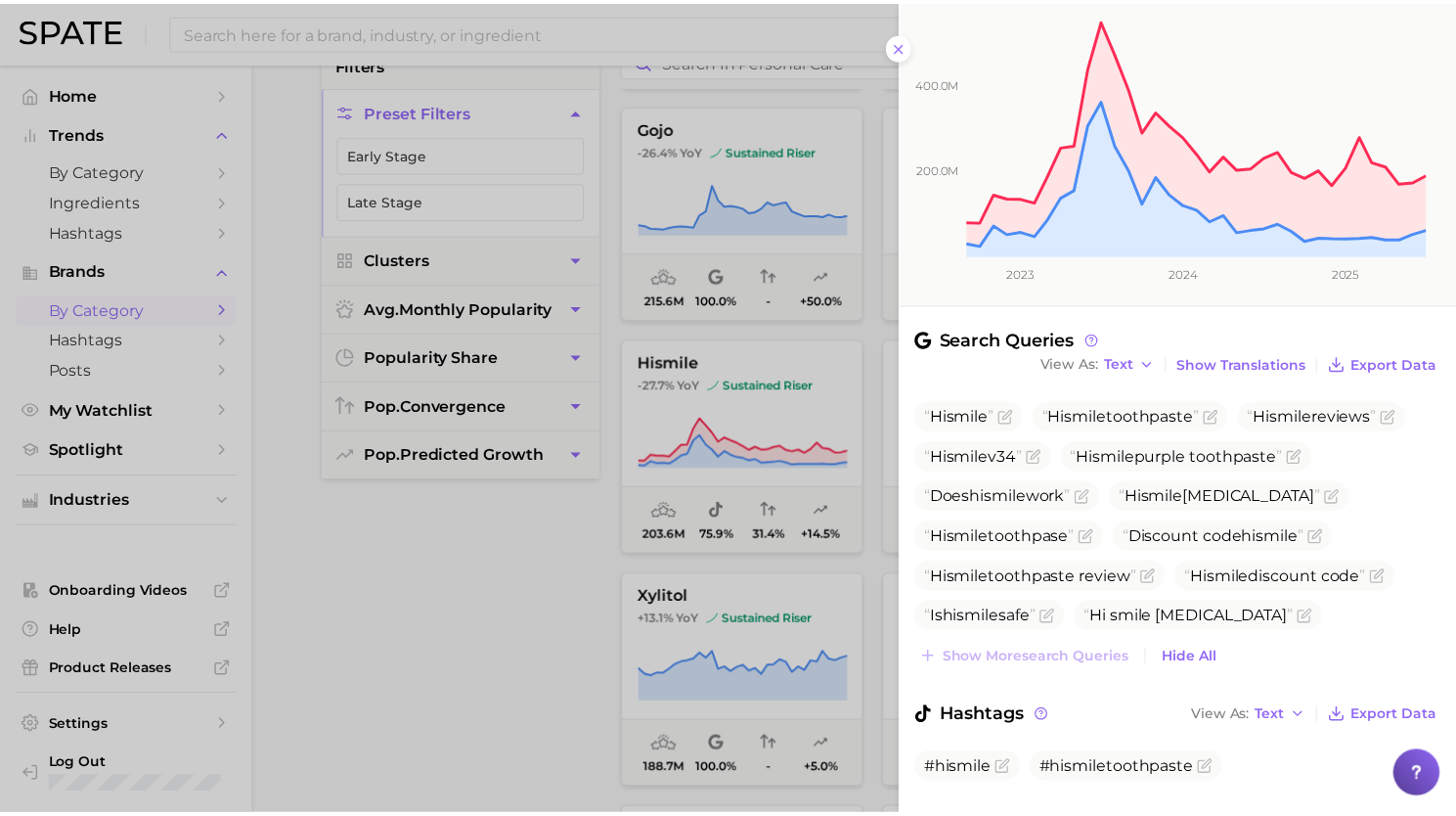
scroll to position [289, 0]
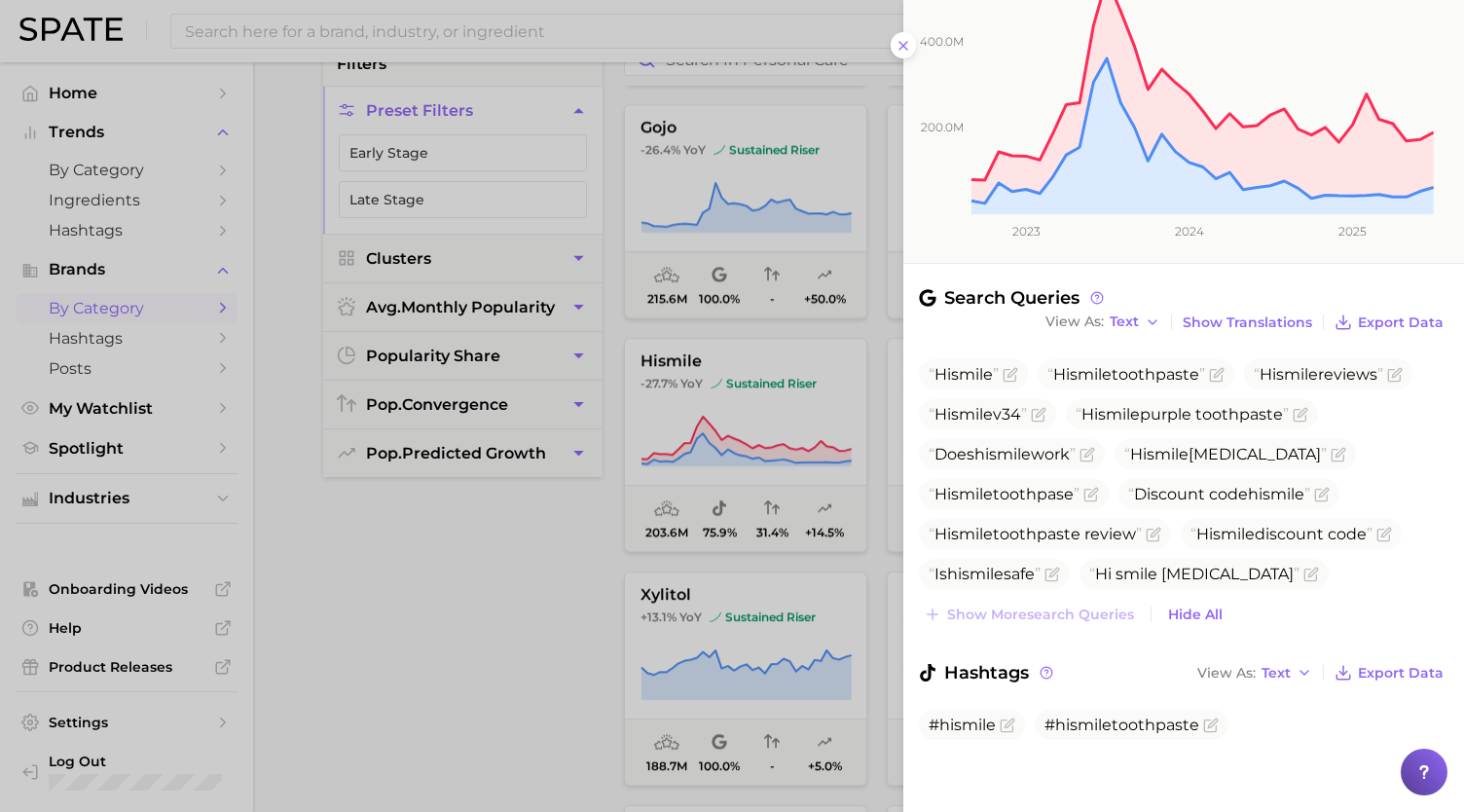
click at [751, 580] on div at bounding box center [732, 406] width 1464 height 812
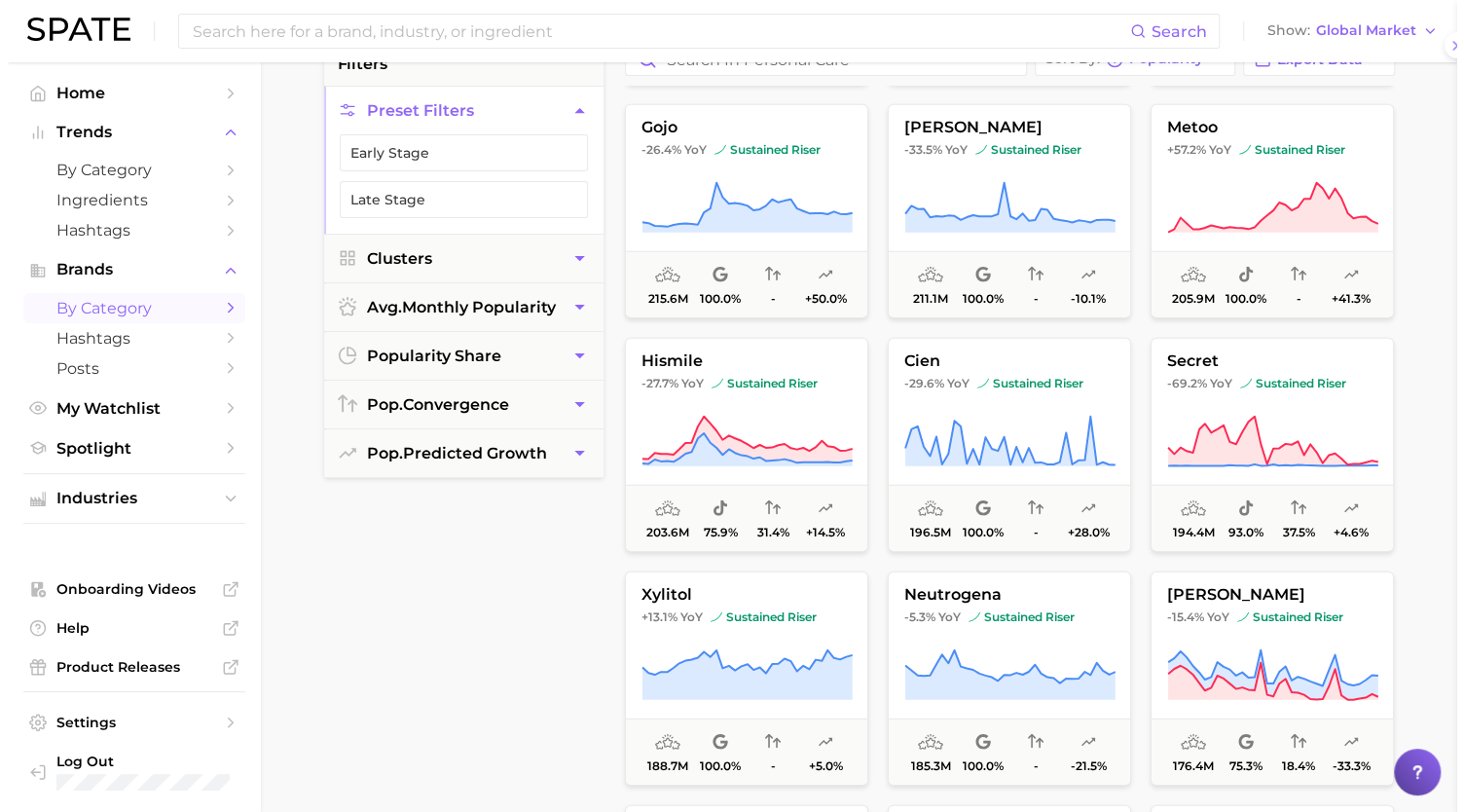
scroll to position [0, 0]
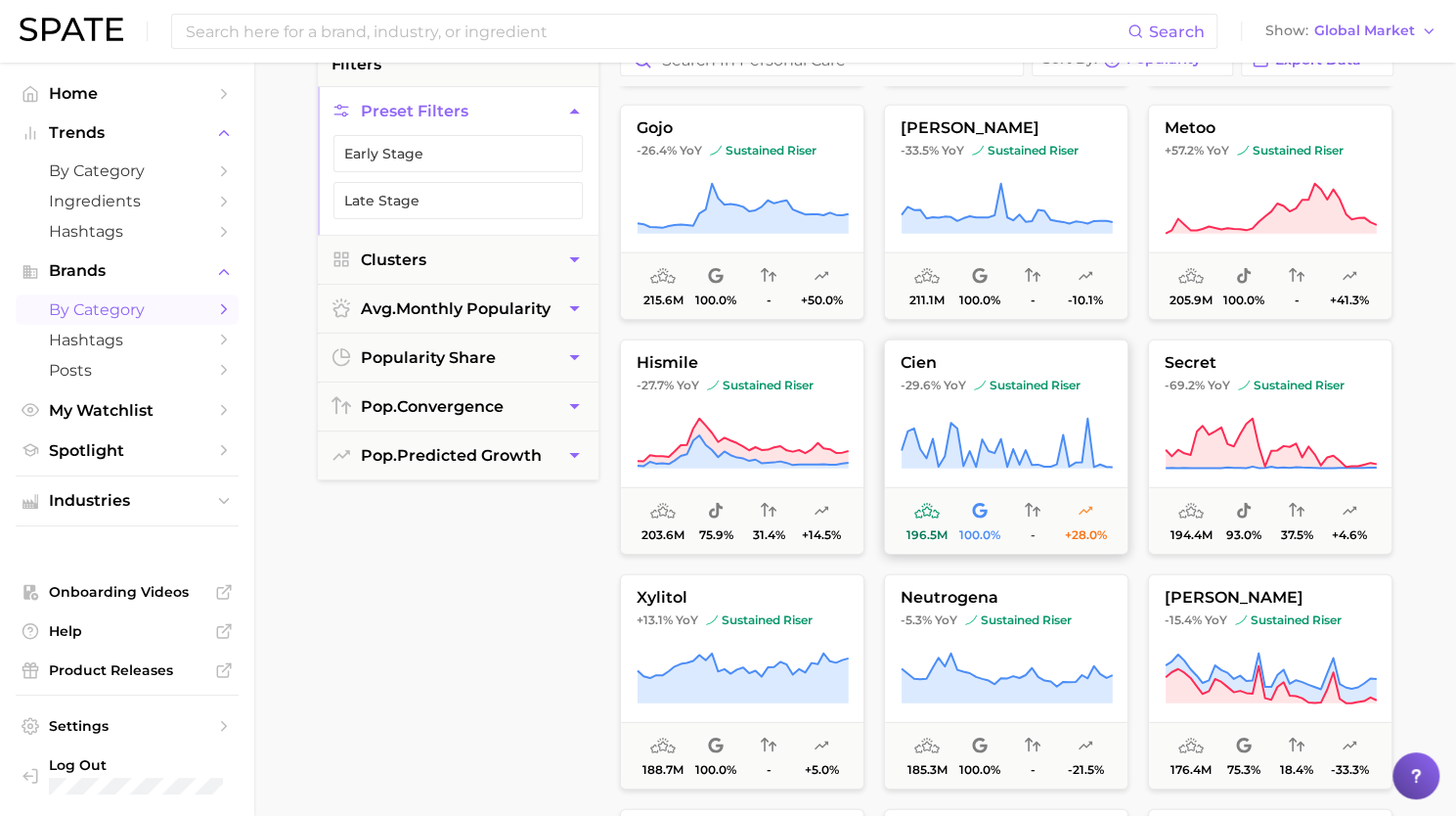
click at [1060, 450] on icon at bounding box center [1007, 443] width 211 height 50
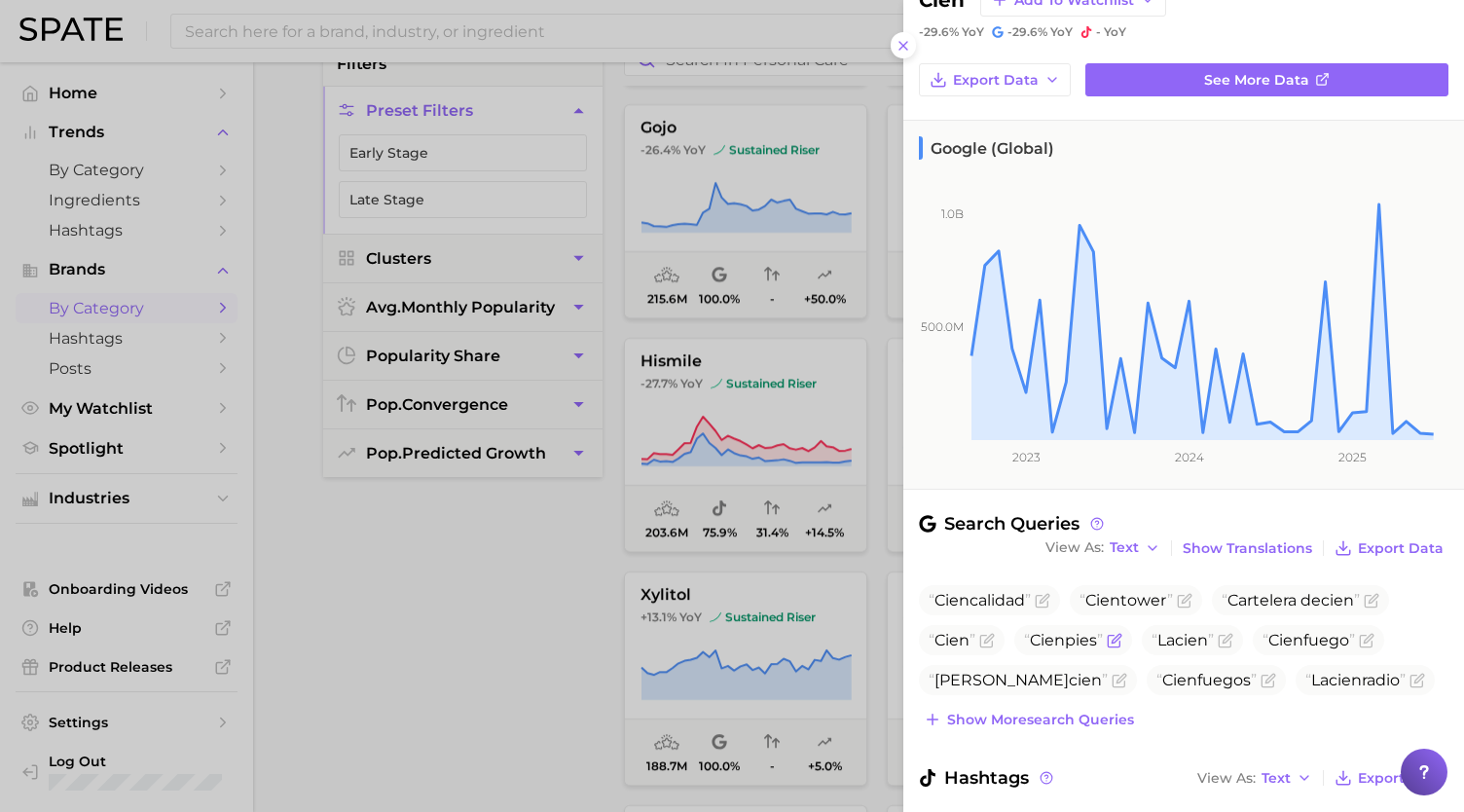
scroll to position [145, 0]
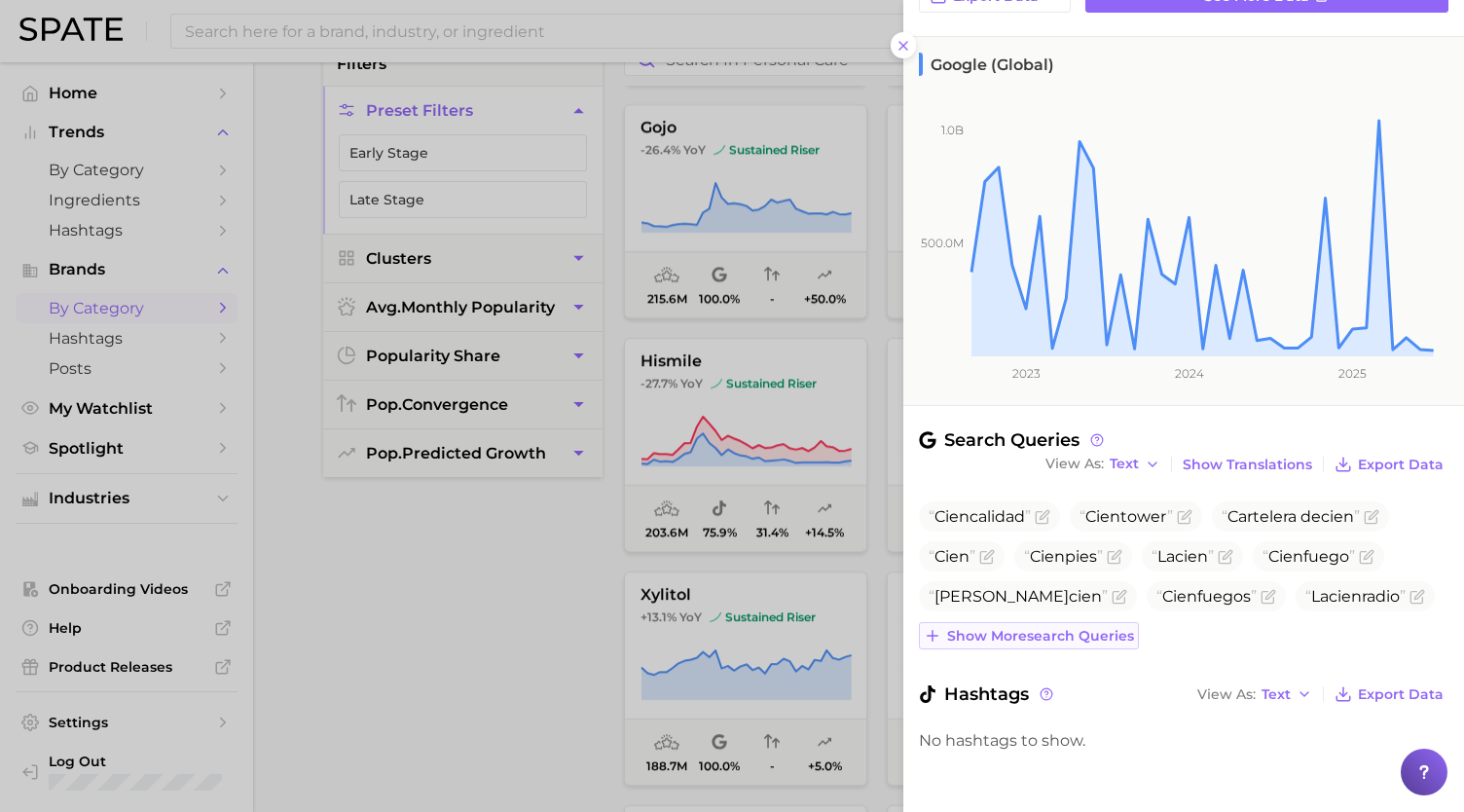
click at [1051, 632] on span "Show more search queries" at bounding box center [1041, 636] width 187 height 17
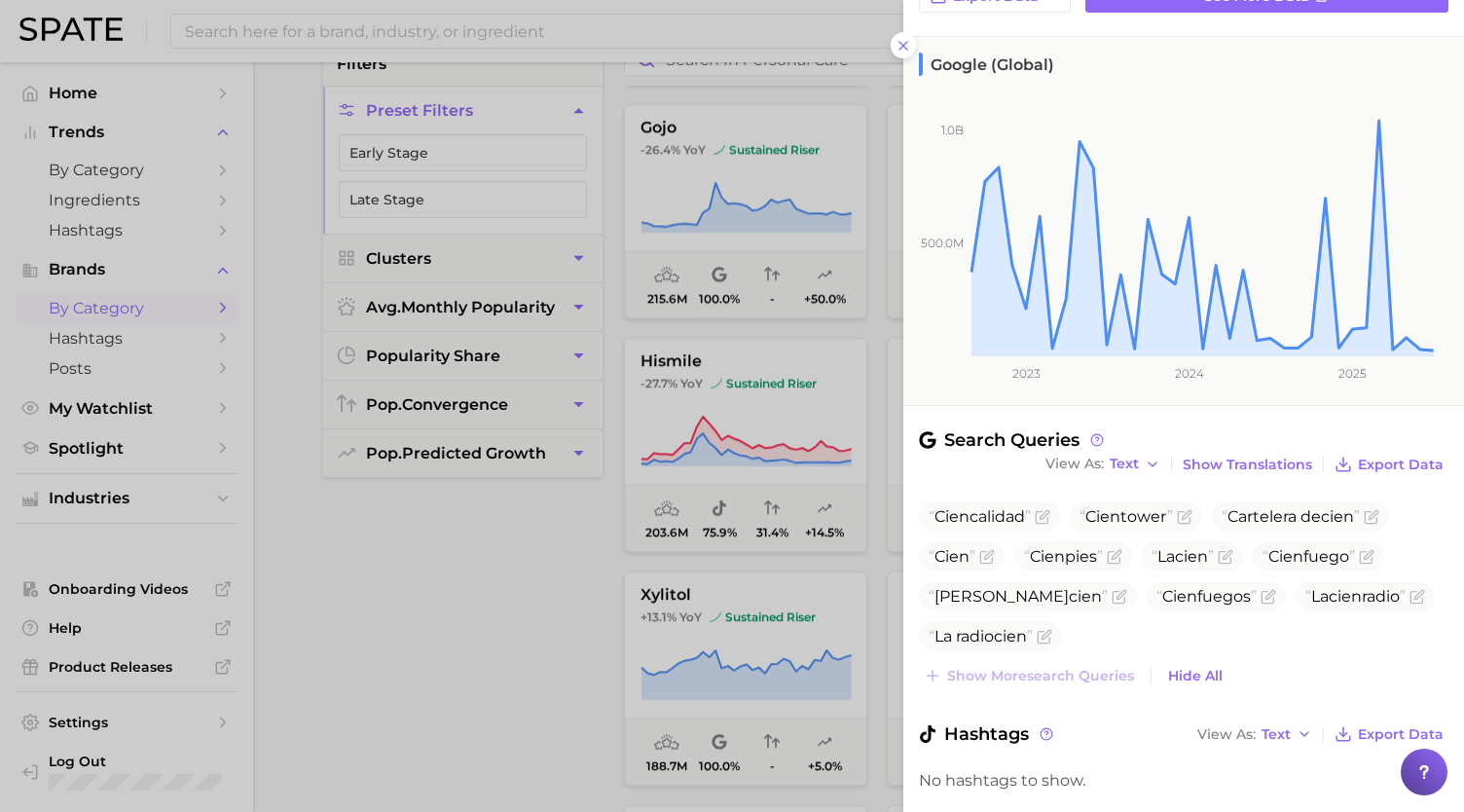
scroll to position [185, 0]
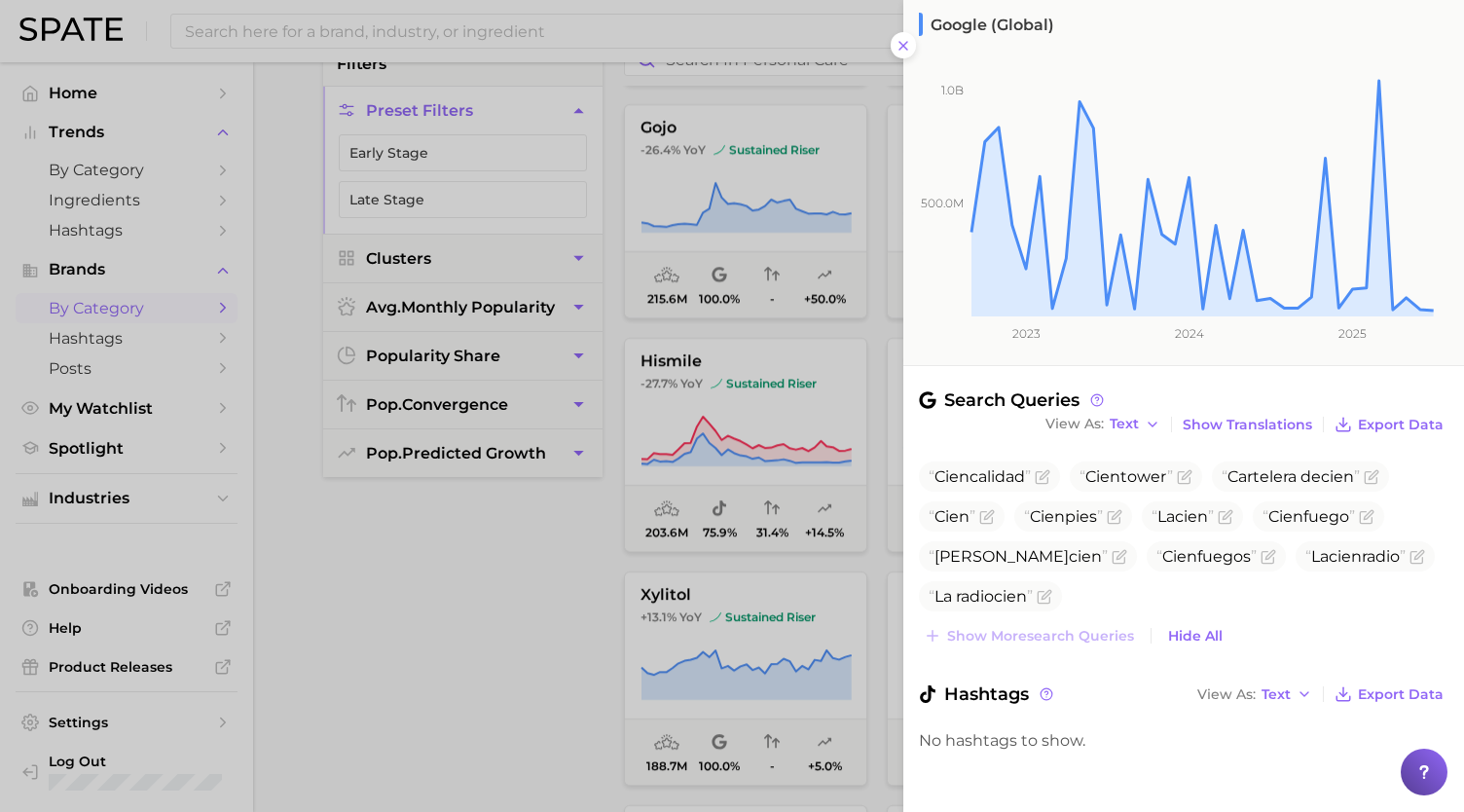
click at [1085, 599] on ul "Cien calidad Cien tower Cartelera de cien Cien Cien pies La cien Cien fuego Cad…" at bounding box center [1183, 536] width 529 height 150
click at [792, 268] on div at bounding box center [732, 406] width 1464 height 812
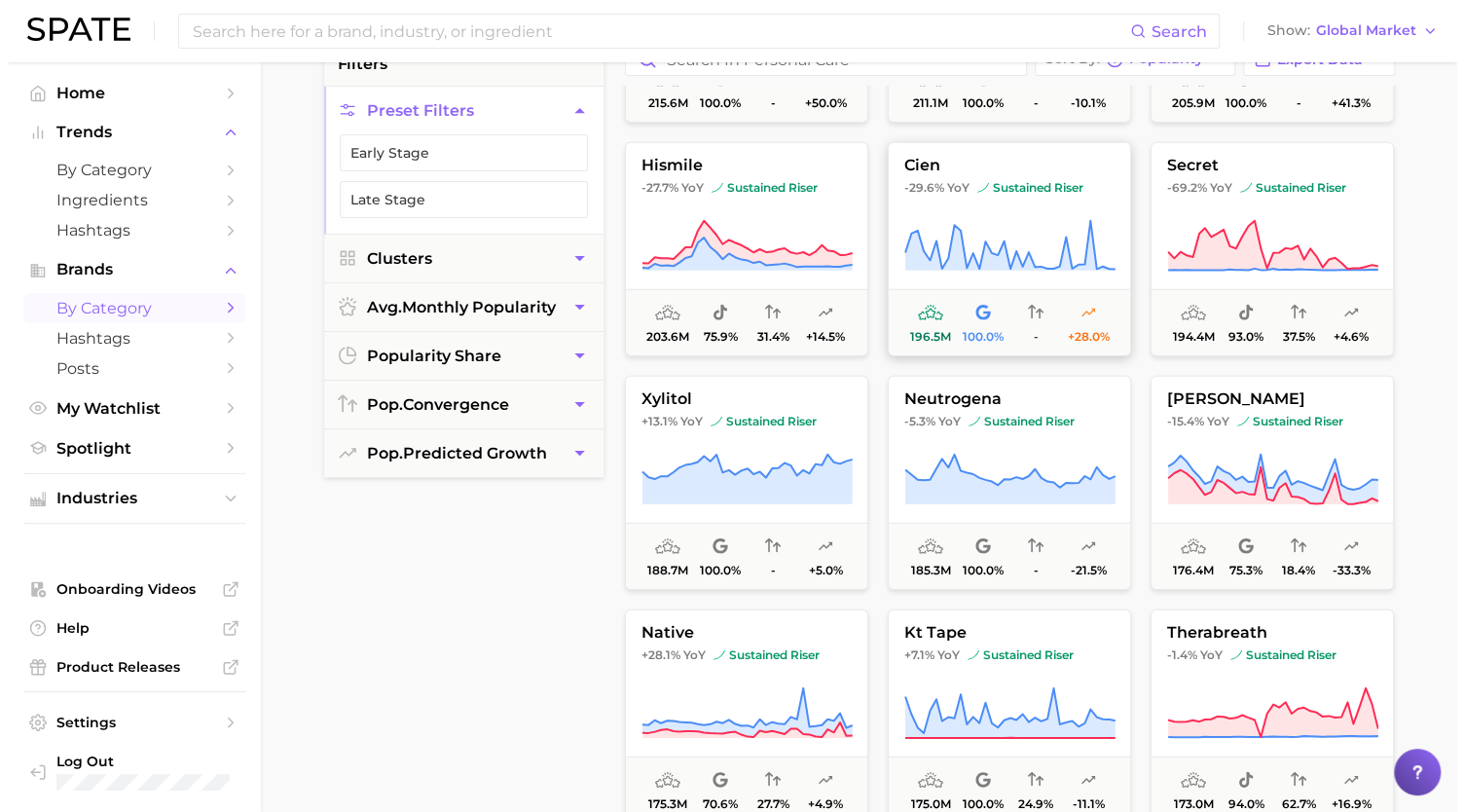
scroll to position [3221, 0]
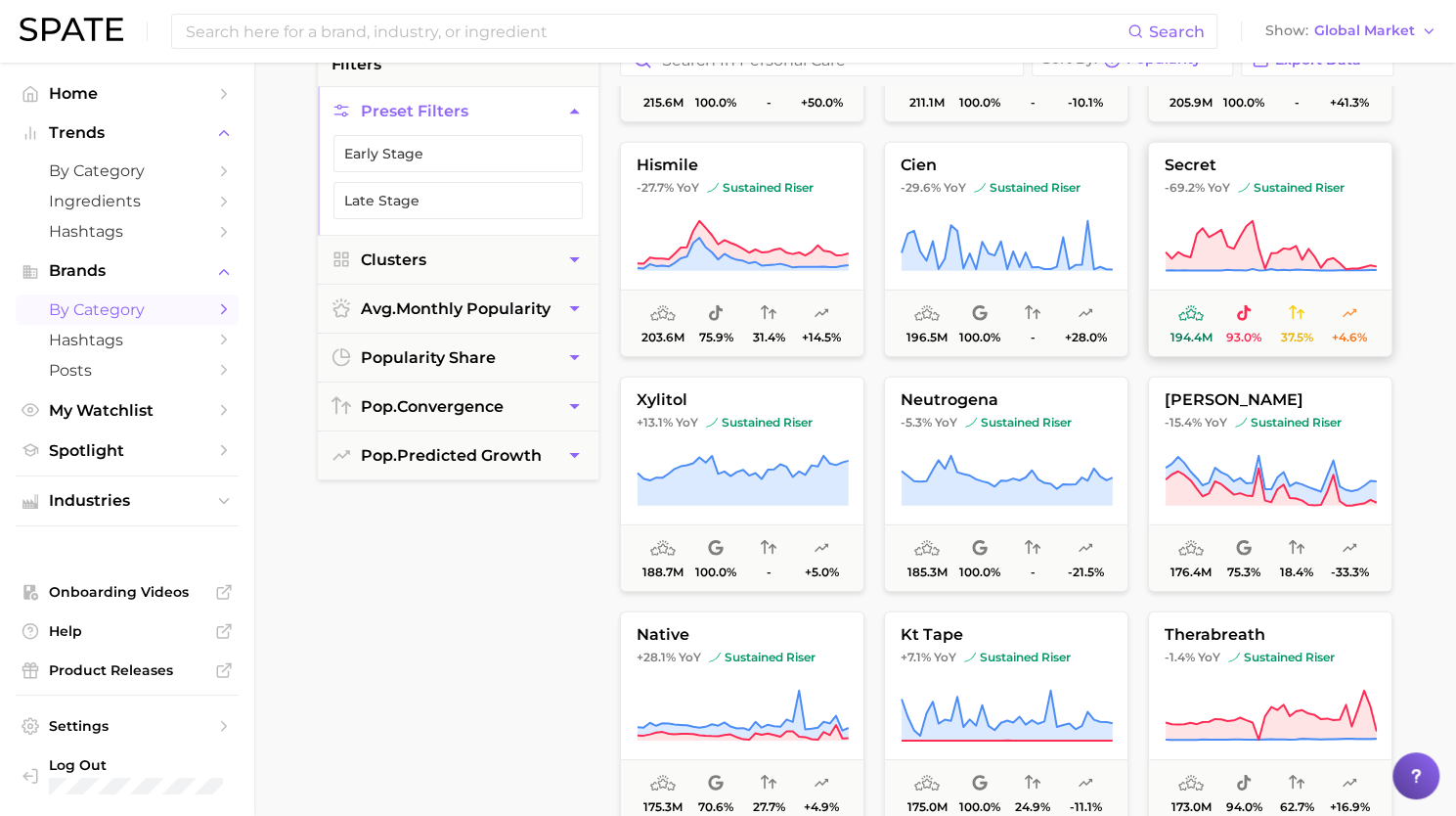
click at [1287, 230] on icon at bounding box center [1271, 247] width 212 height 55
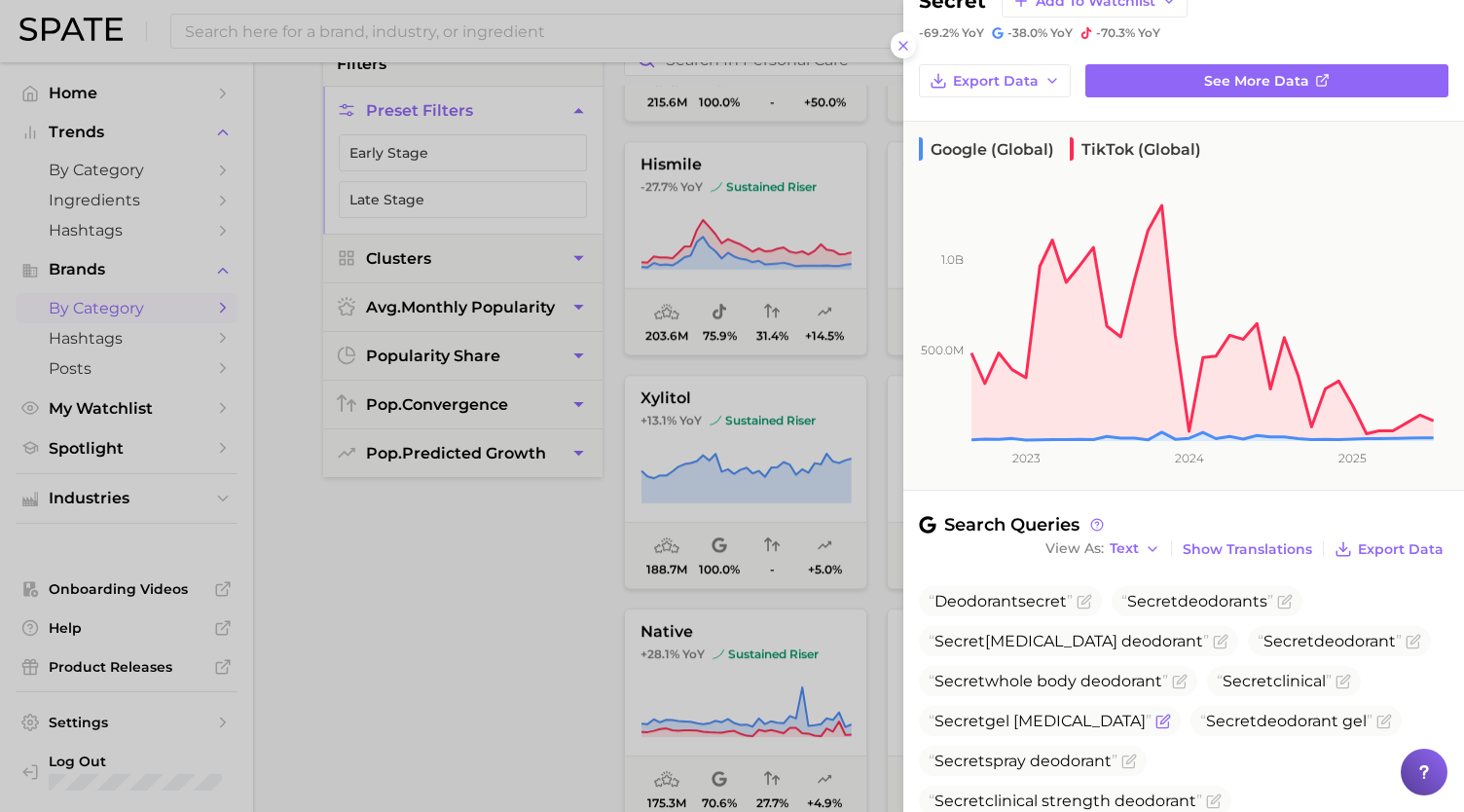
scroll to position [288, 0]
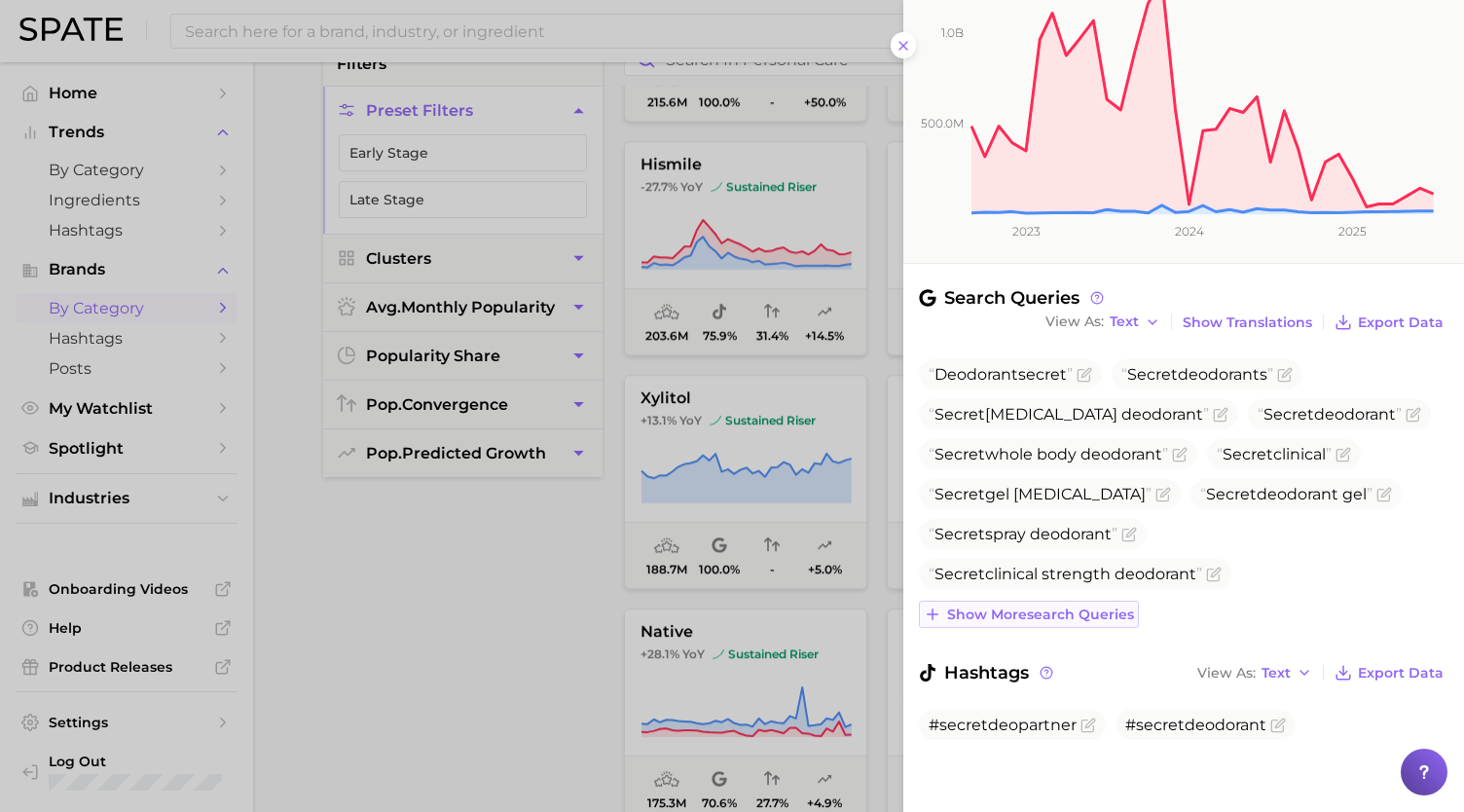
click at [1011, 611] on span "Show more search queries" at bounding box center [1041, 615] width 187 height 17
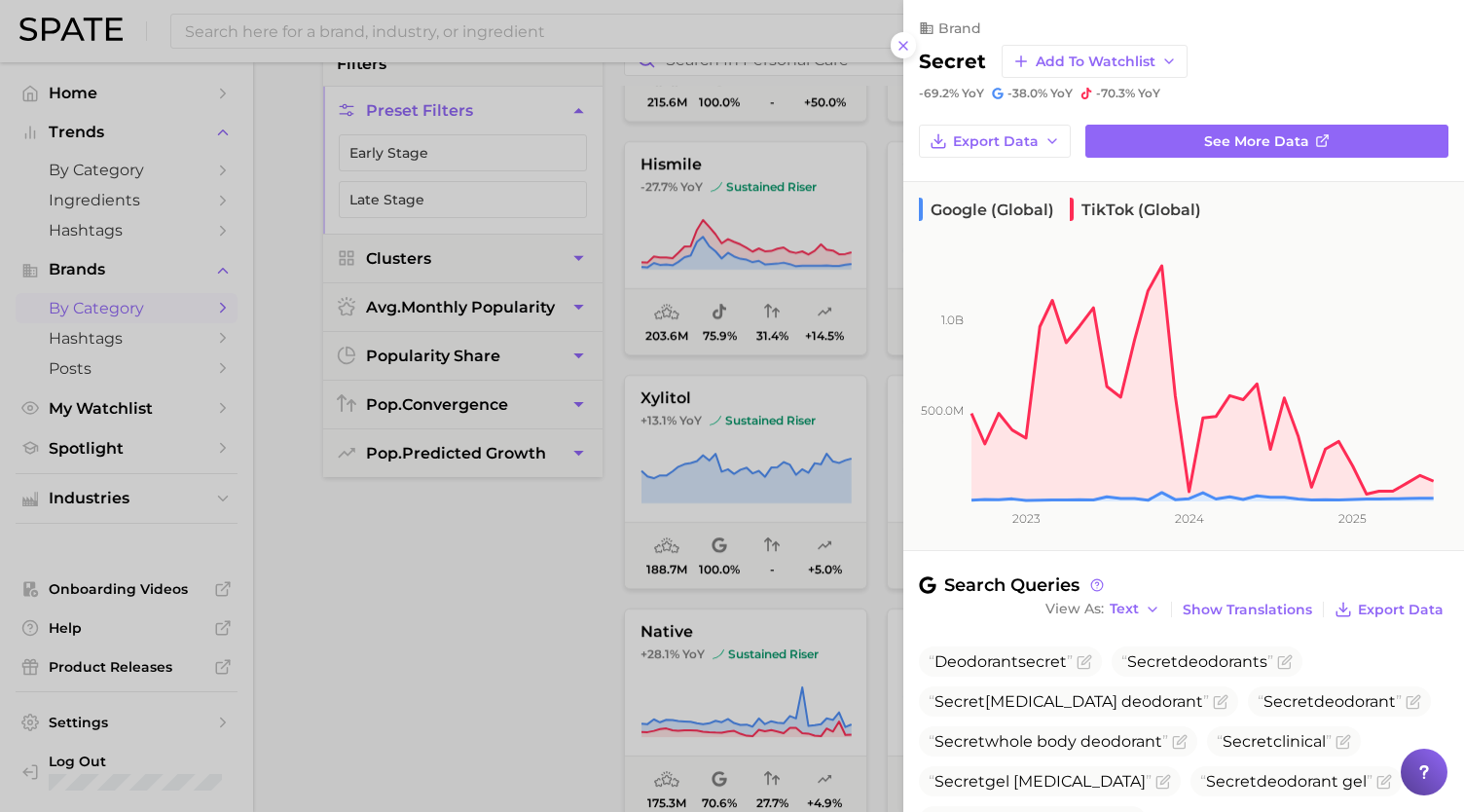
scroll to position [448, 0]
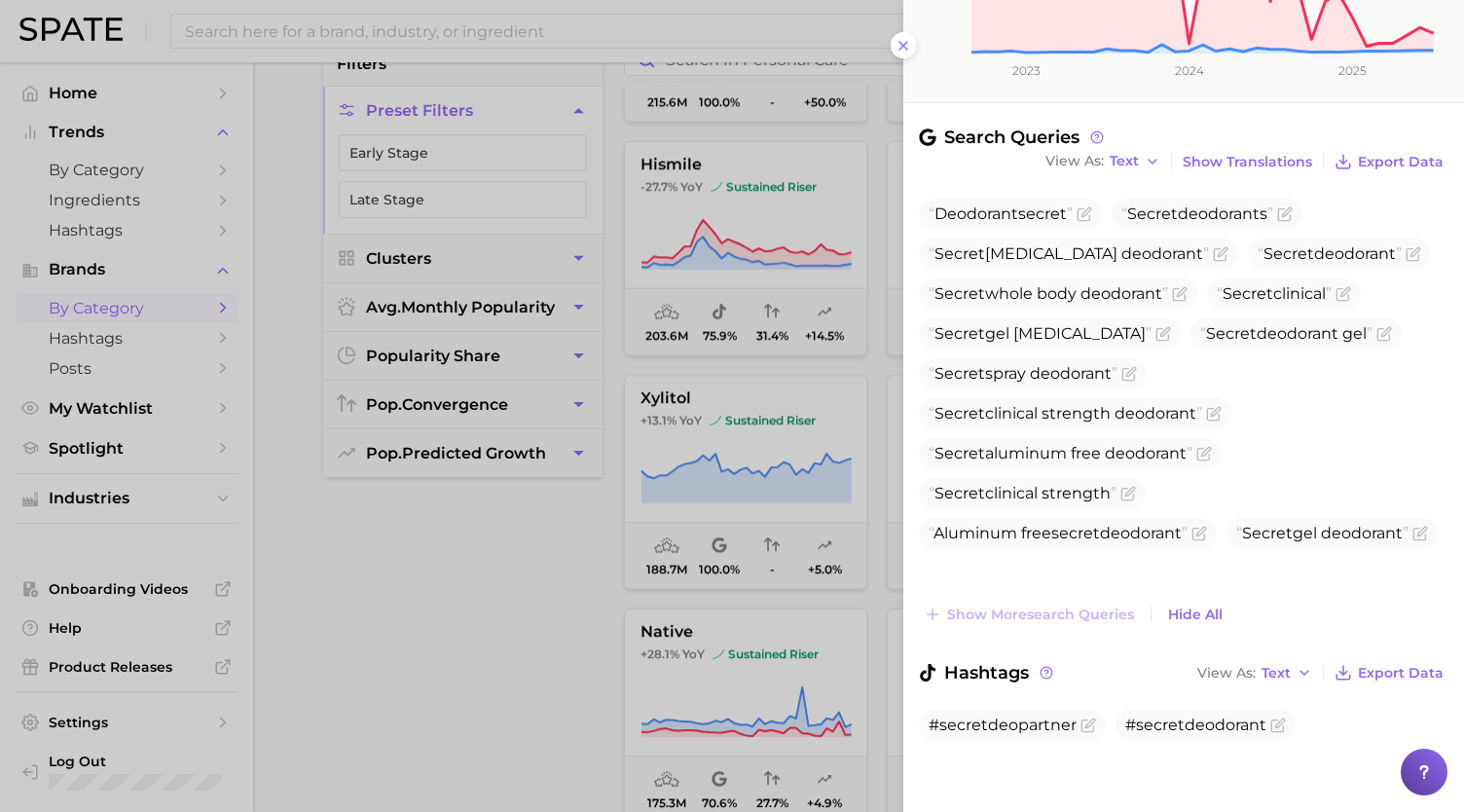
drag, startPoint x: 938, startPoint y: 207, endPoint x: 999, endPoint y: 188, distance: 63.9
click at [999, 188] on div "Search Queries View As Text Show Translations Export Data Deodorant secret Secr…" at bounding box center [1183, 377] width 529 height 502
click at [569, 608] on div at bounding box center [732, 406] width 1464 height 812
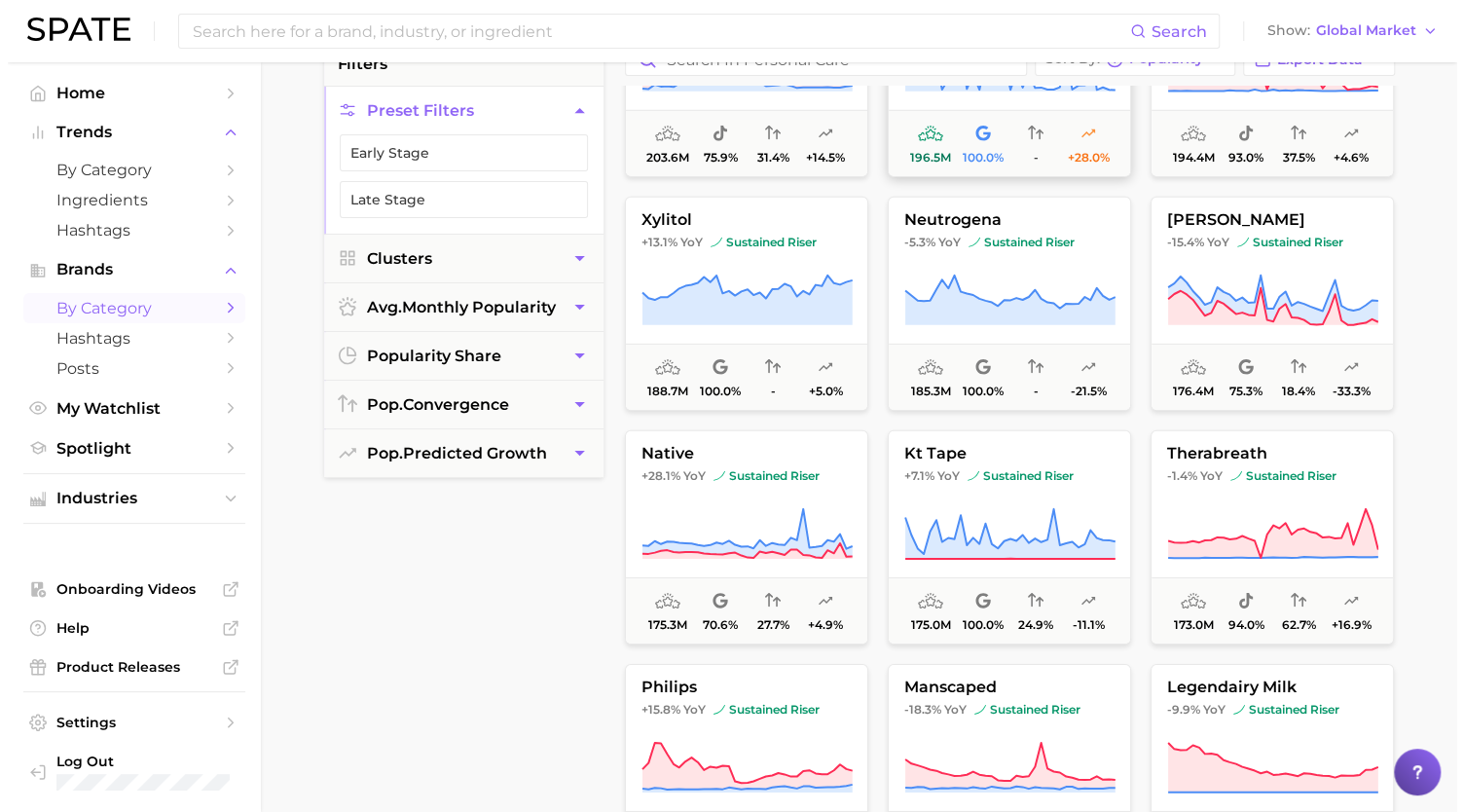
scroll to position [3404, 0]
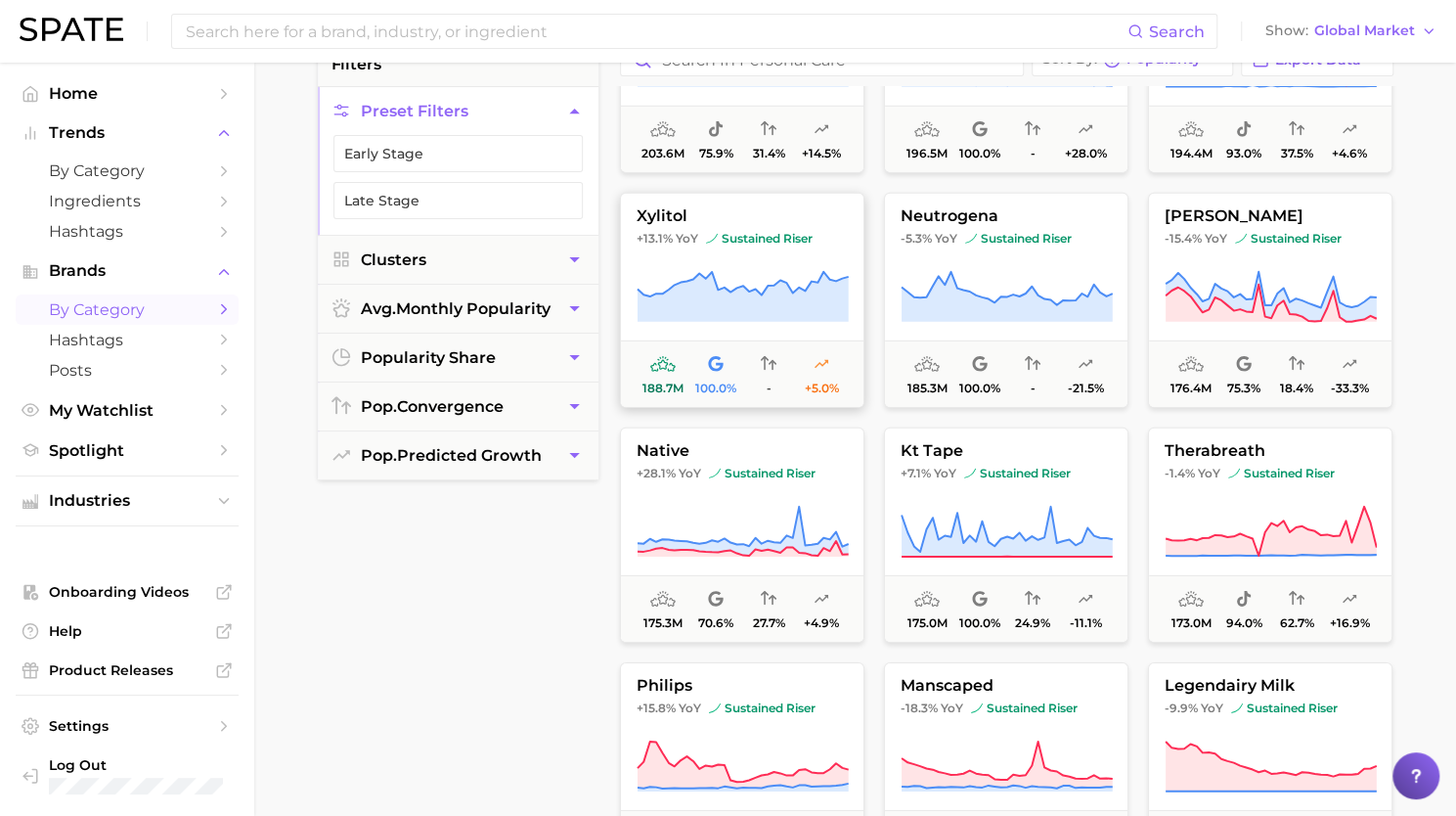
click at [835, 287] on icon at bounding box center [744, 297] width 211 height 50
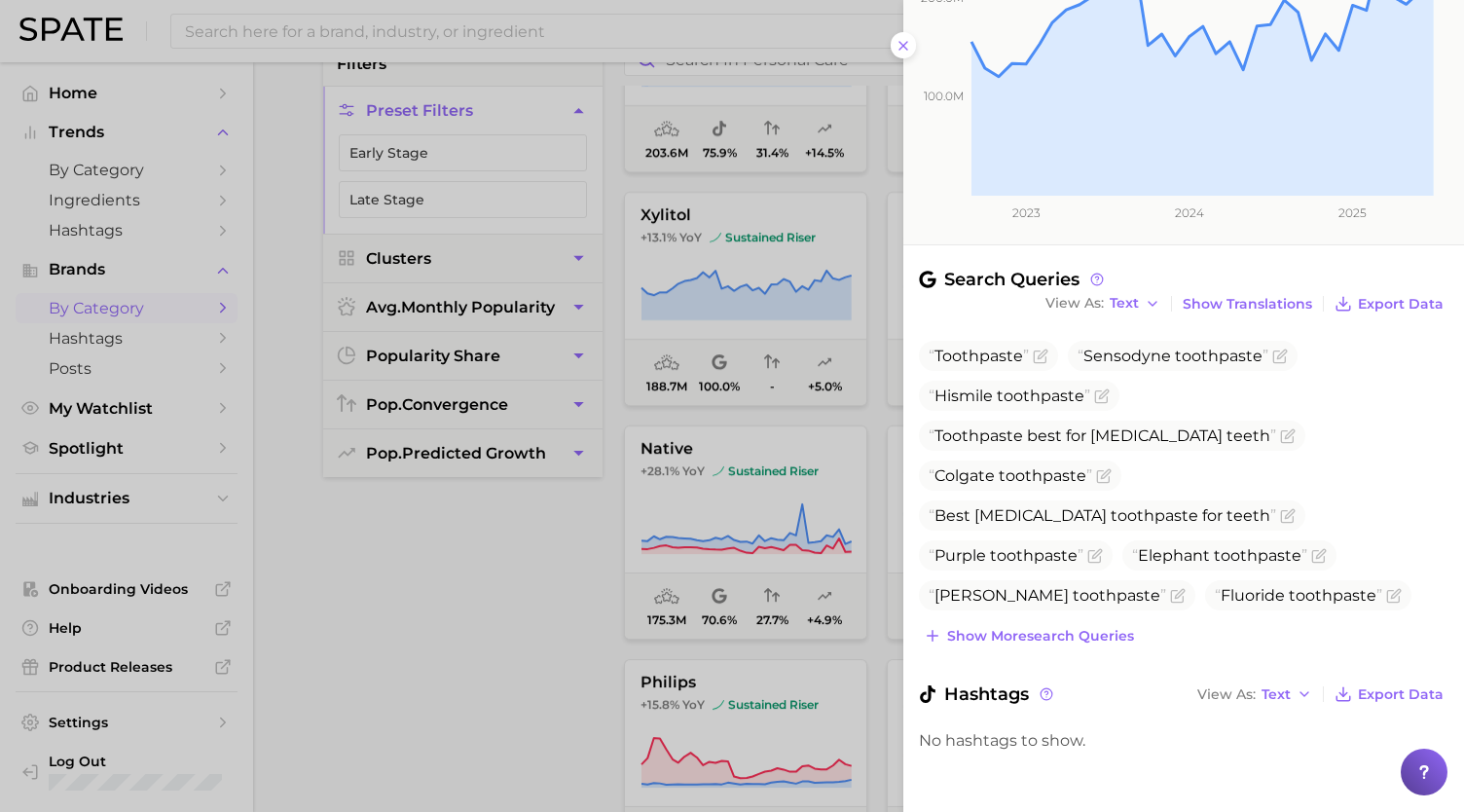
scroll to position [0, 0]
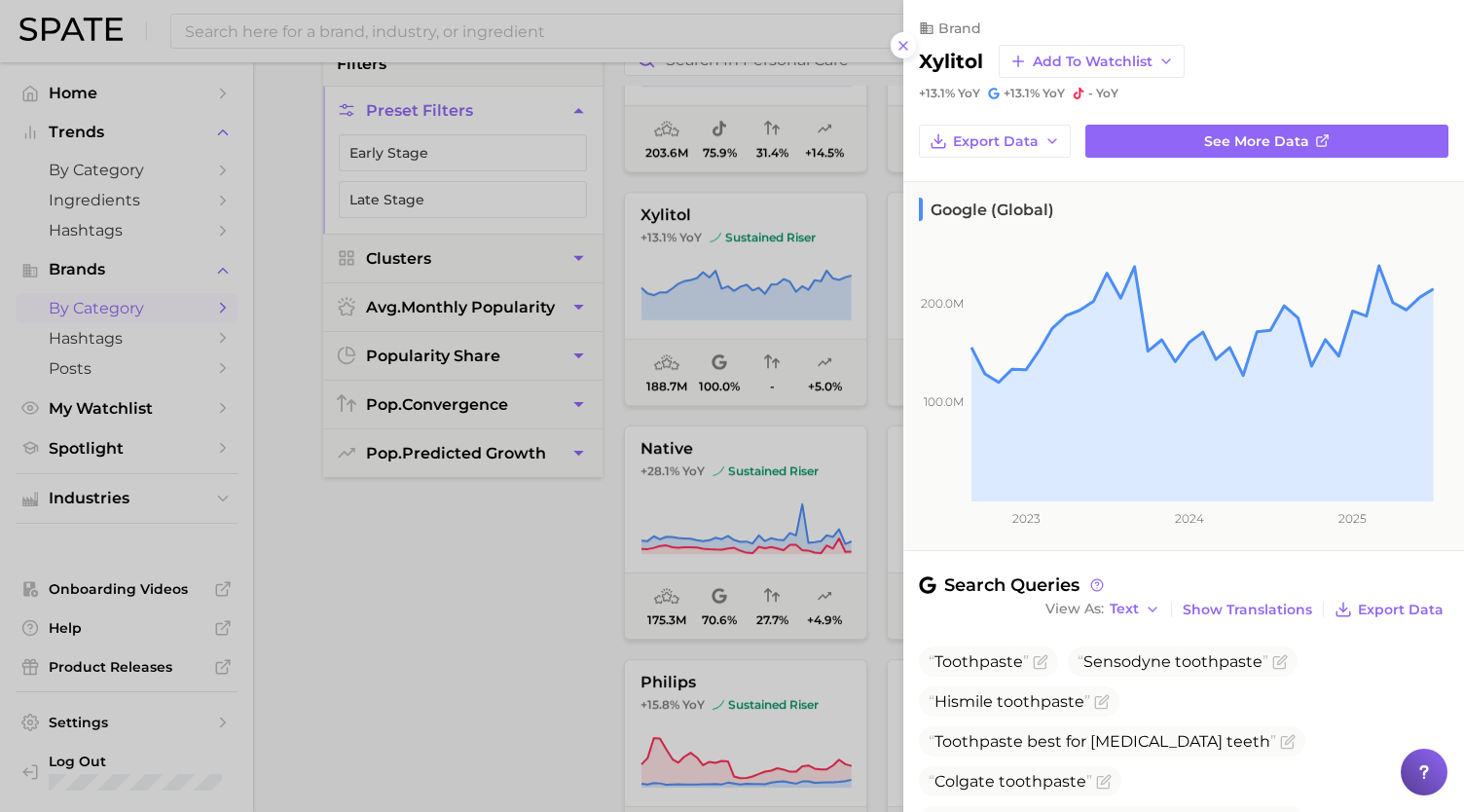
click at [925, 58] on h2 "xylitol" at bounding box center [950, 62] width 64 height 24
copy h2 "xylitol"
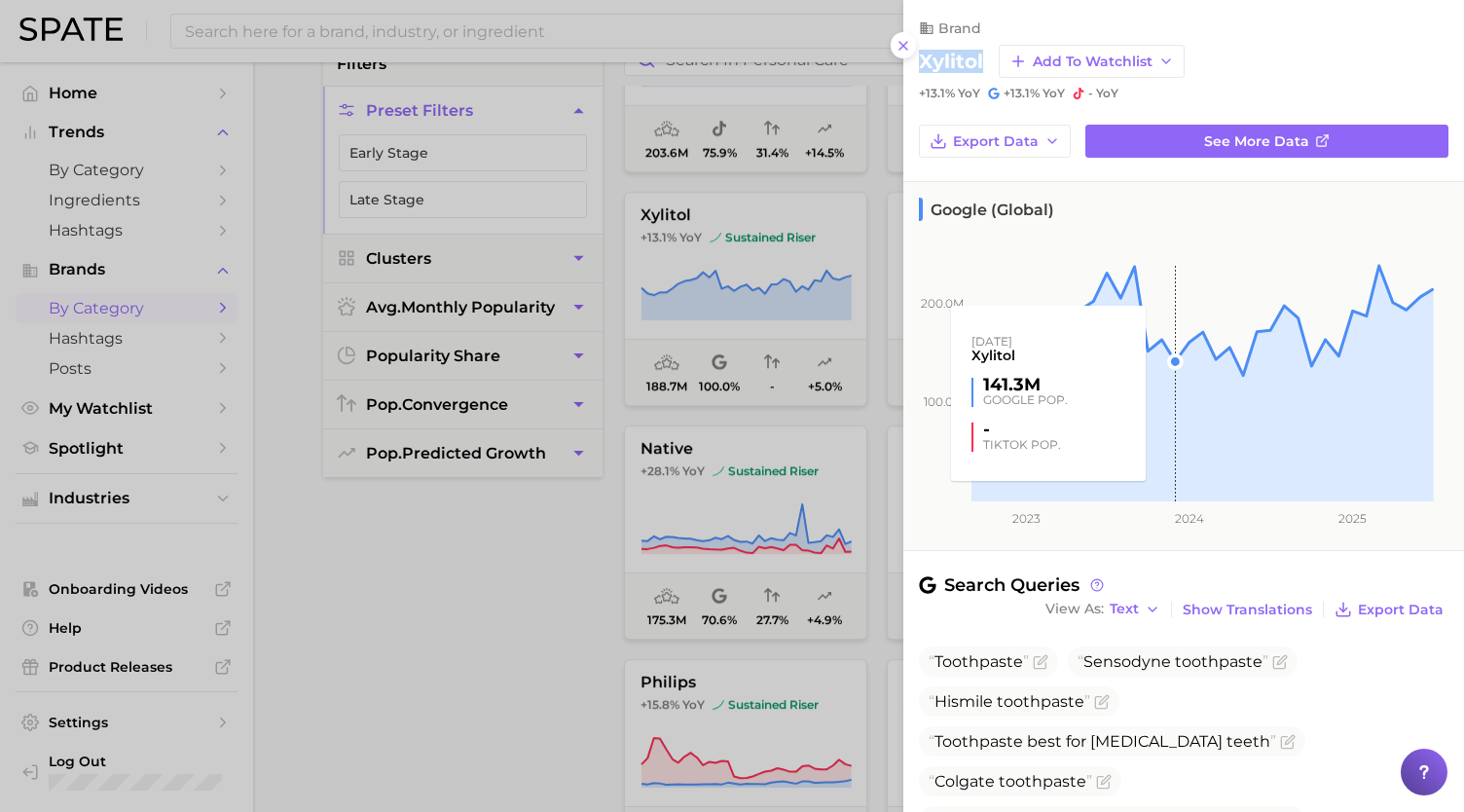
scroll to position [305, 0]
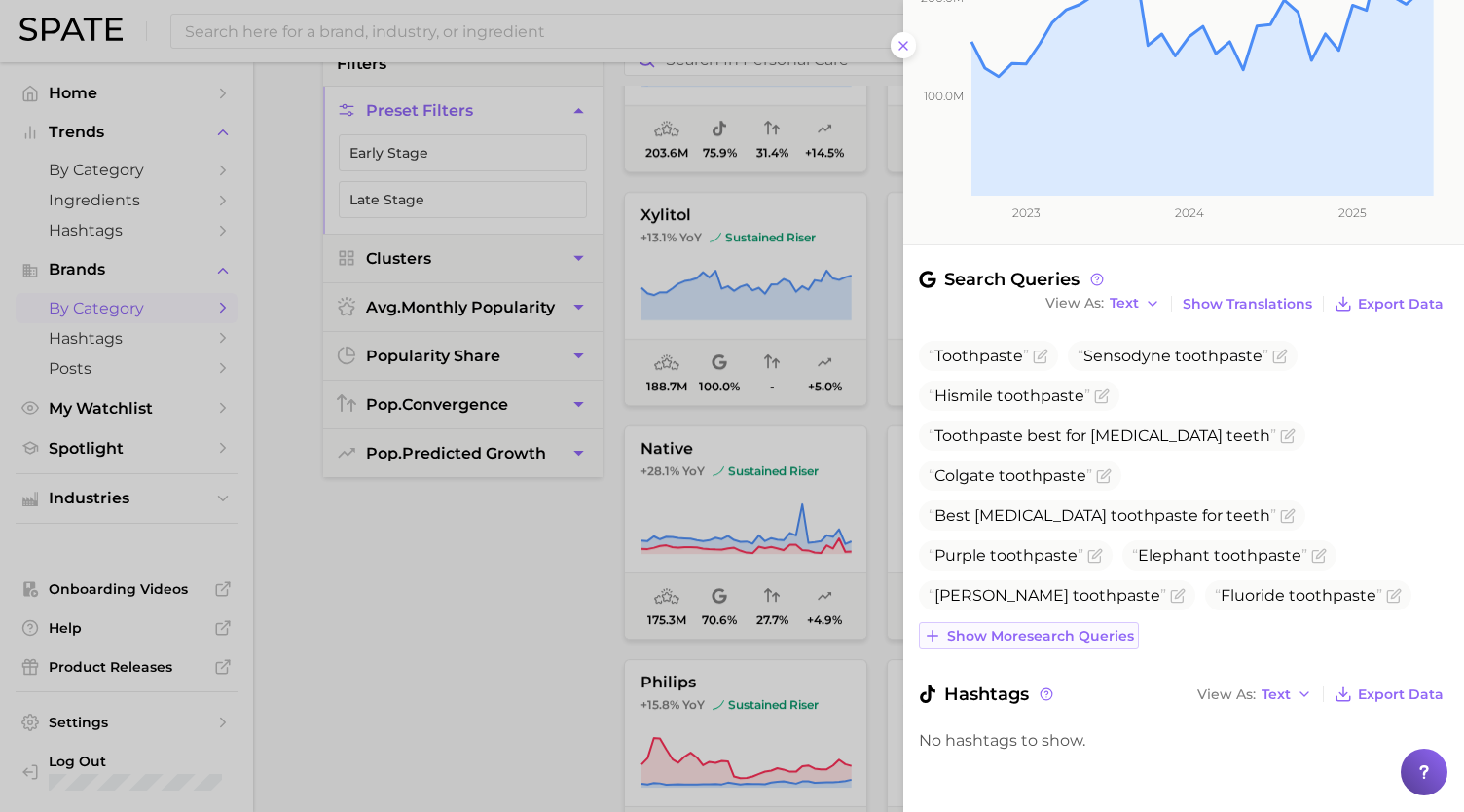
click at [1097, 631] on span "Show more search queries" at bounding box center [1041, 636] width 187 height 17
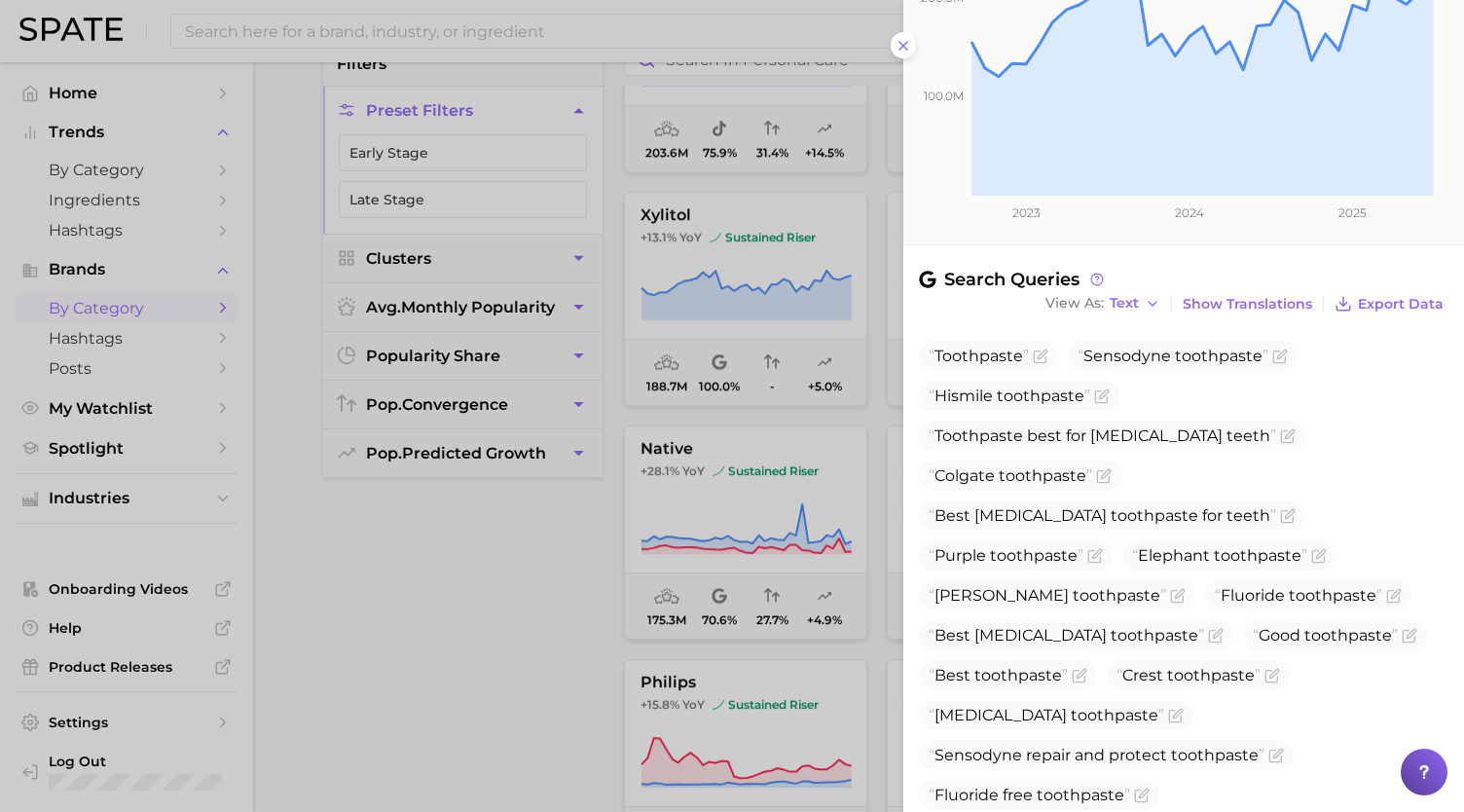
scroll to position [588, 0]
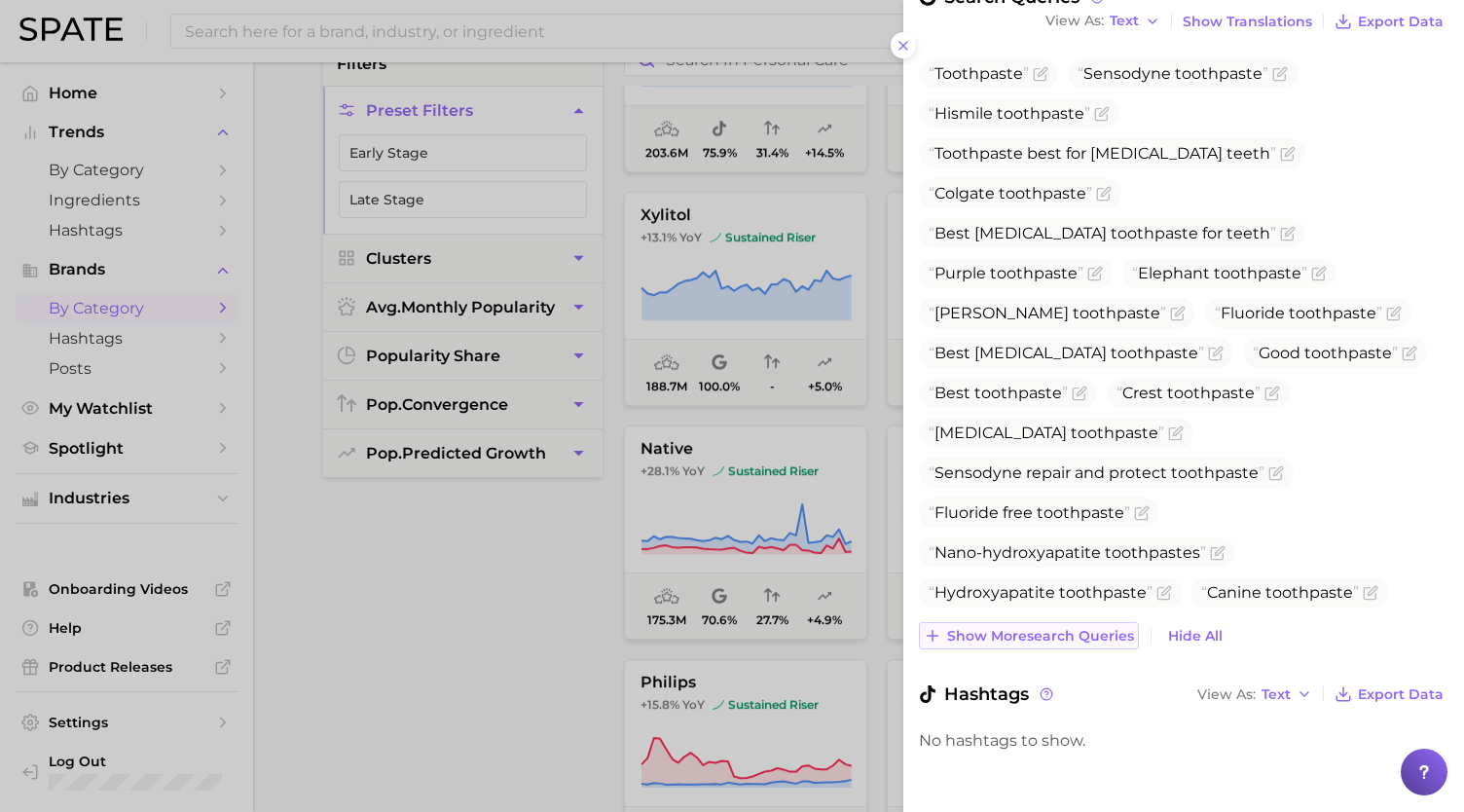
click at [1093, 631] on span "Show more search queries" at bounding box center [1041, 636] width 187 height 17
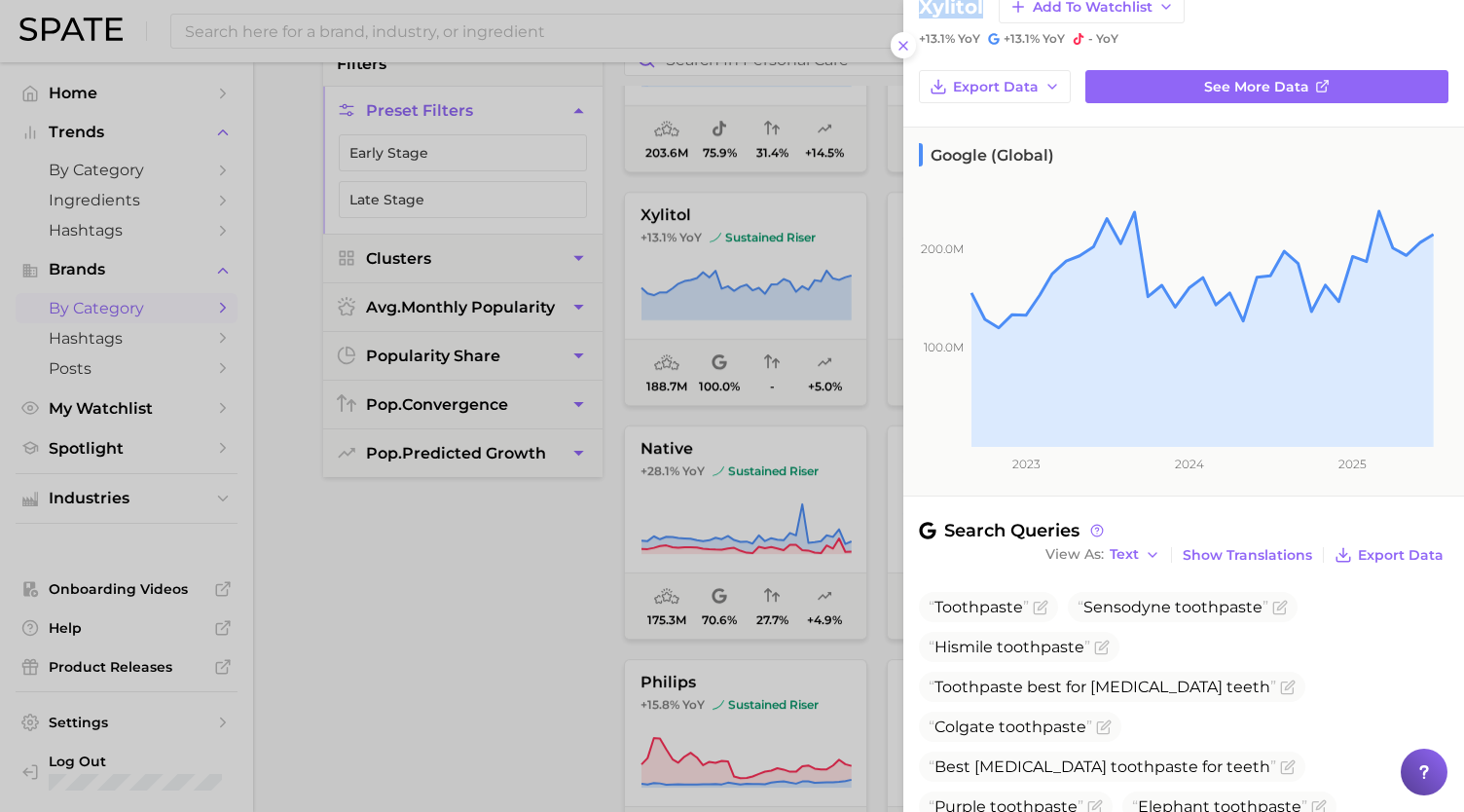
scroll to position [0, 0]
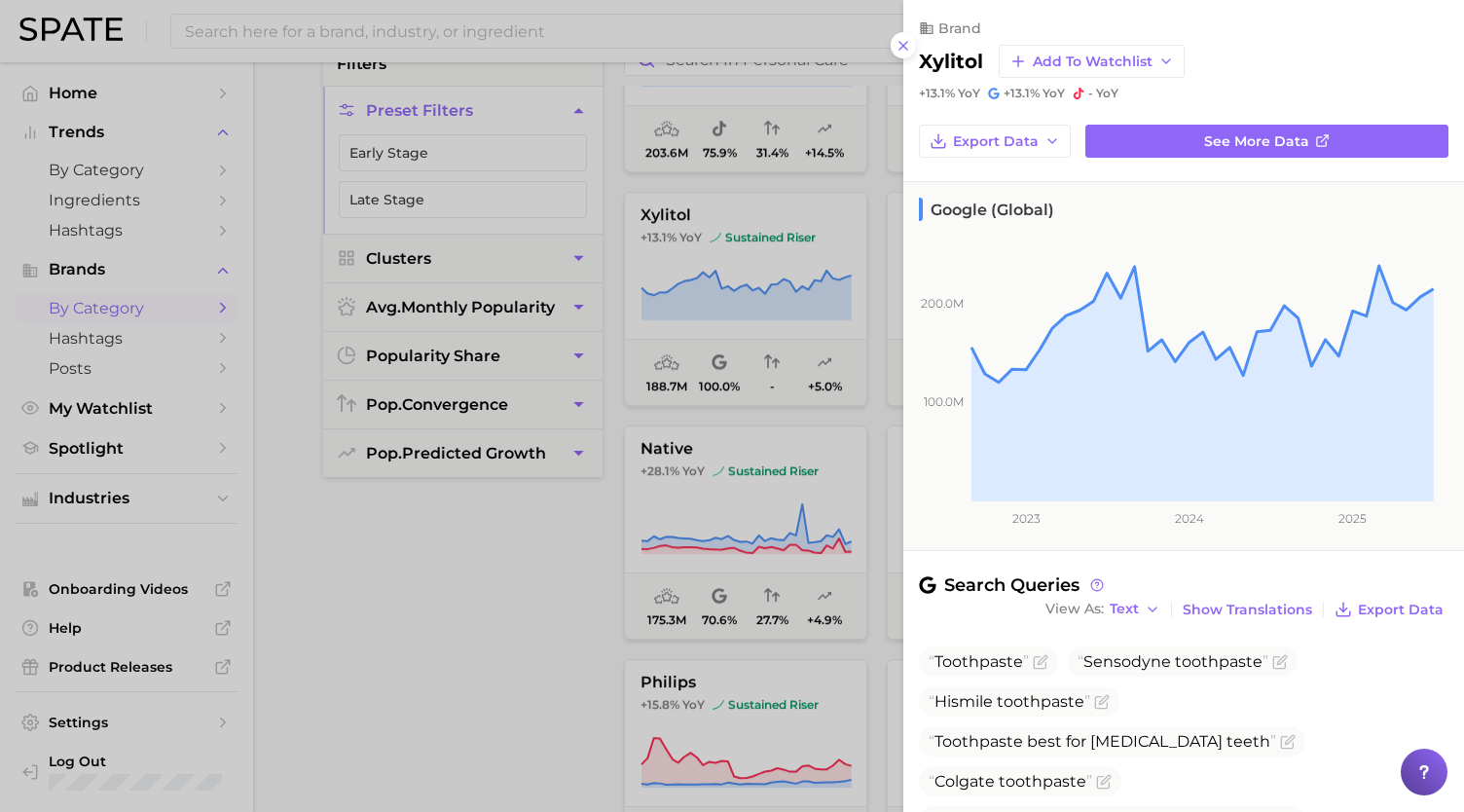
click at [672, 383] on div at bounding box center [732, 406] width 1464 height 812
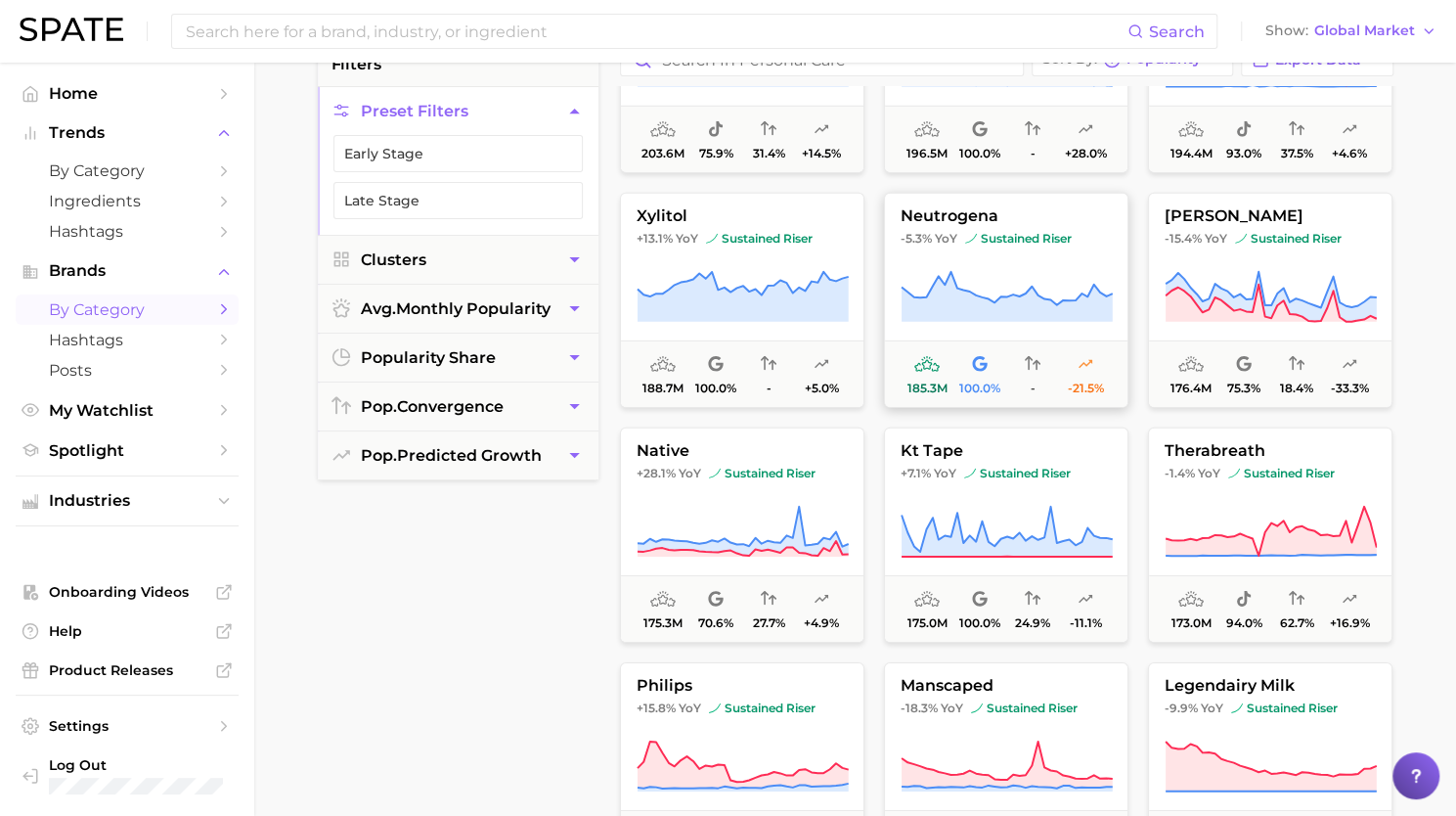
click at [999, 308] on icon at bounding box center [1007, 297] width 211 height 50
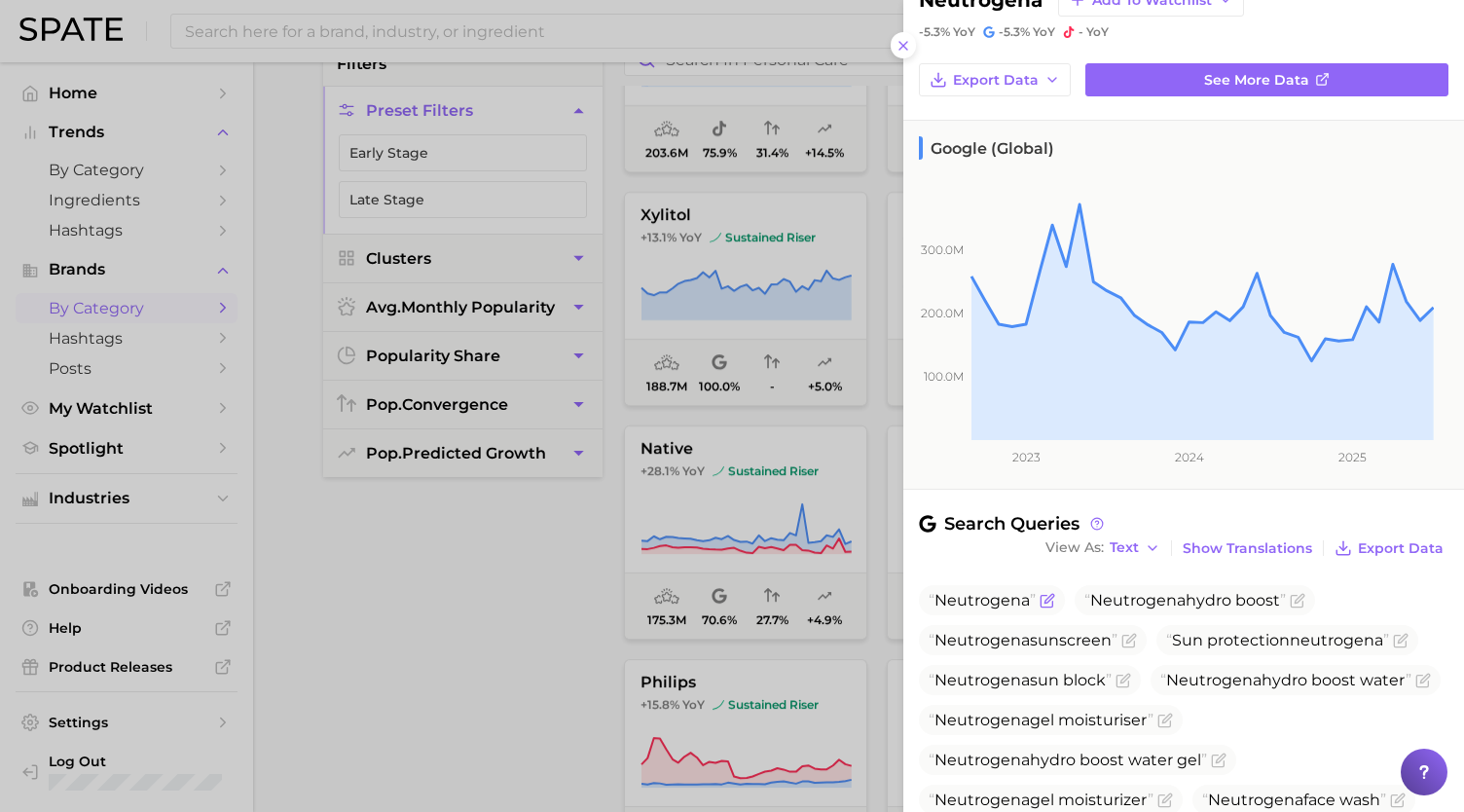
scroll to position [305, 0]
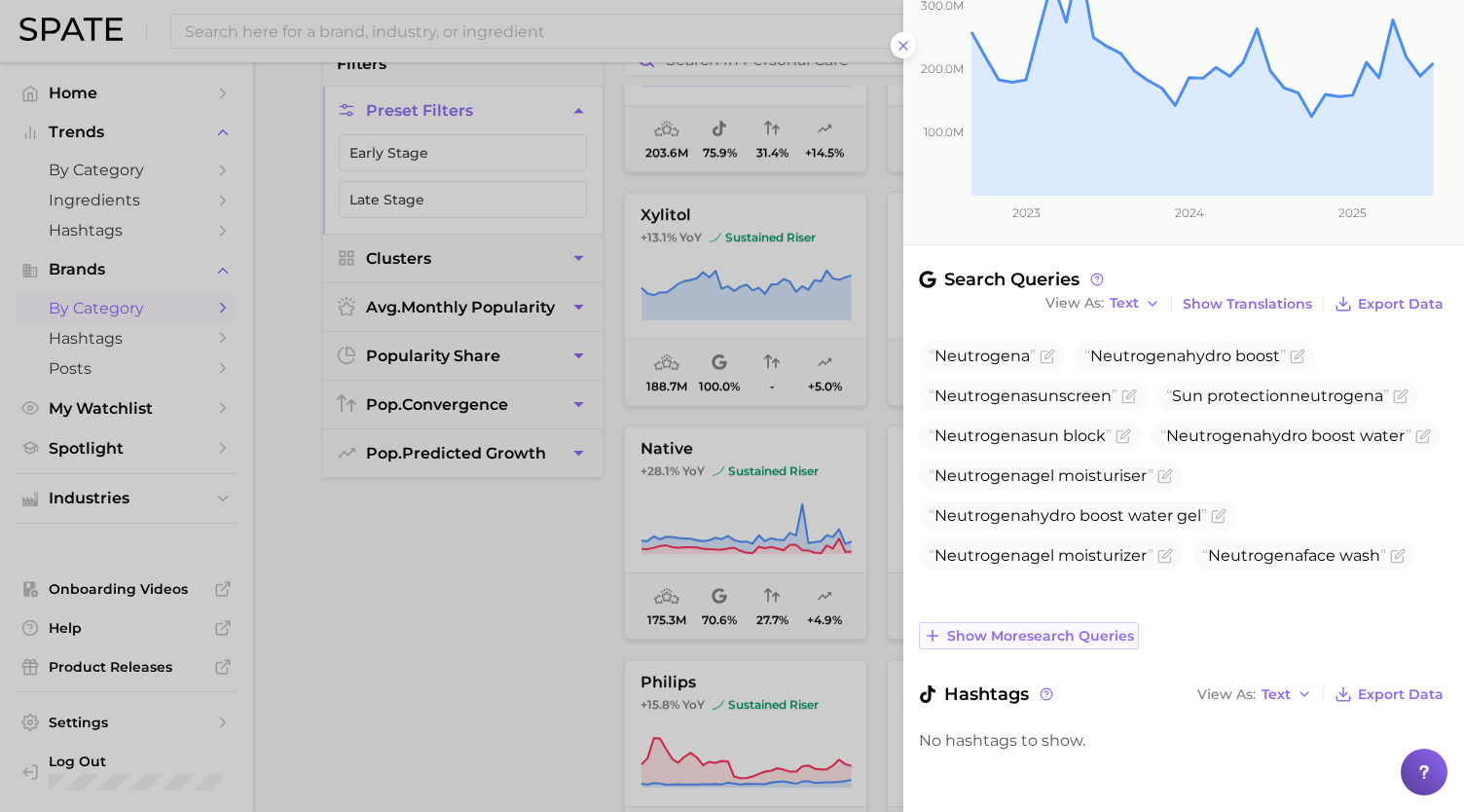
click at [1037, 634] on span "Show more search queries" at bounding box center [1041, 636] width 187 height 17
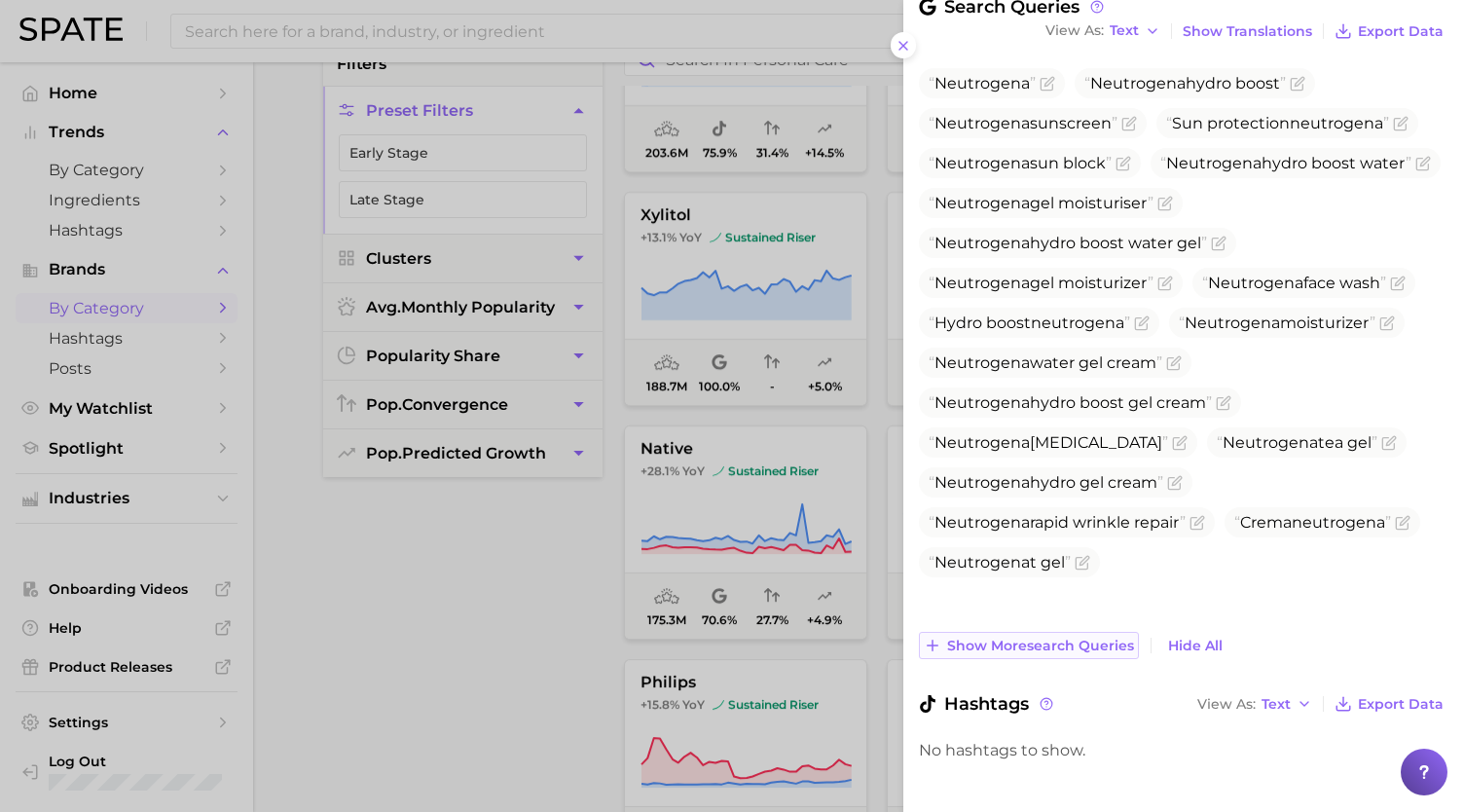
scroll to position [588, 0]
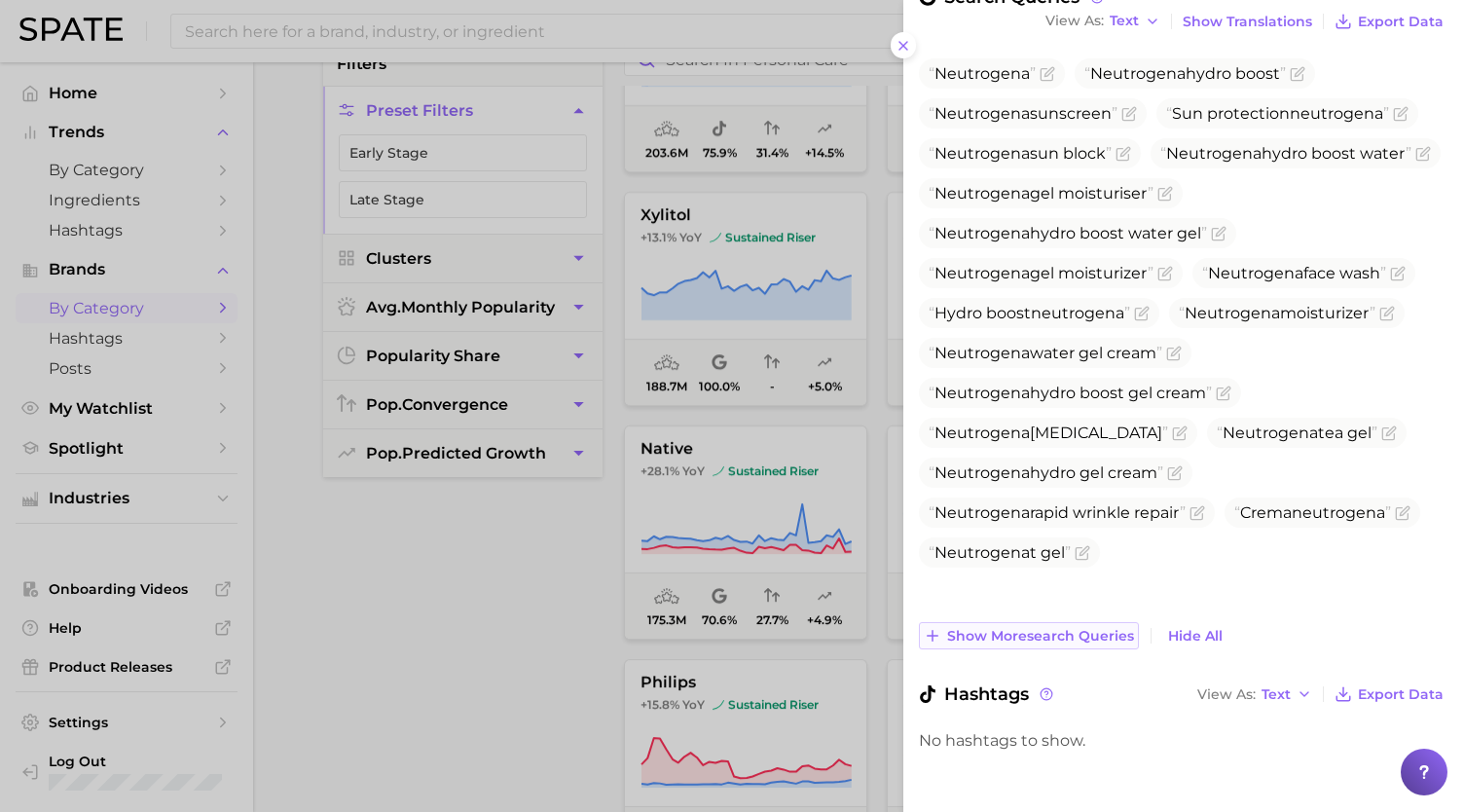
click at [997, 641] on button "Show more search queries" at bounding box center [1029, 636] width 220 height 27
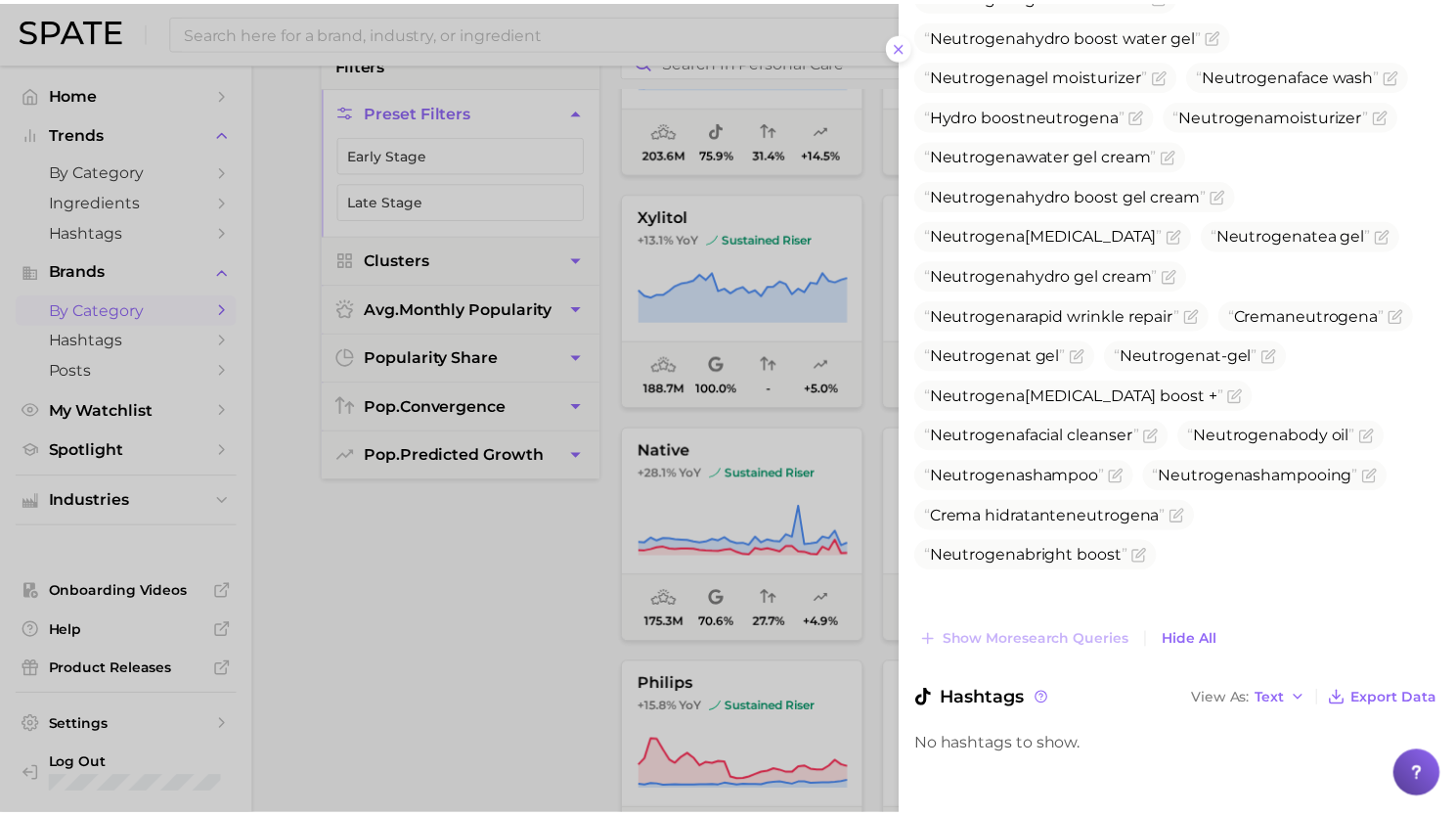
scroll to position [792, 0]
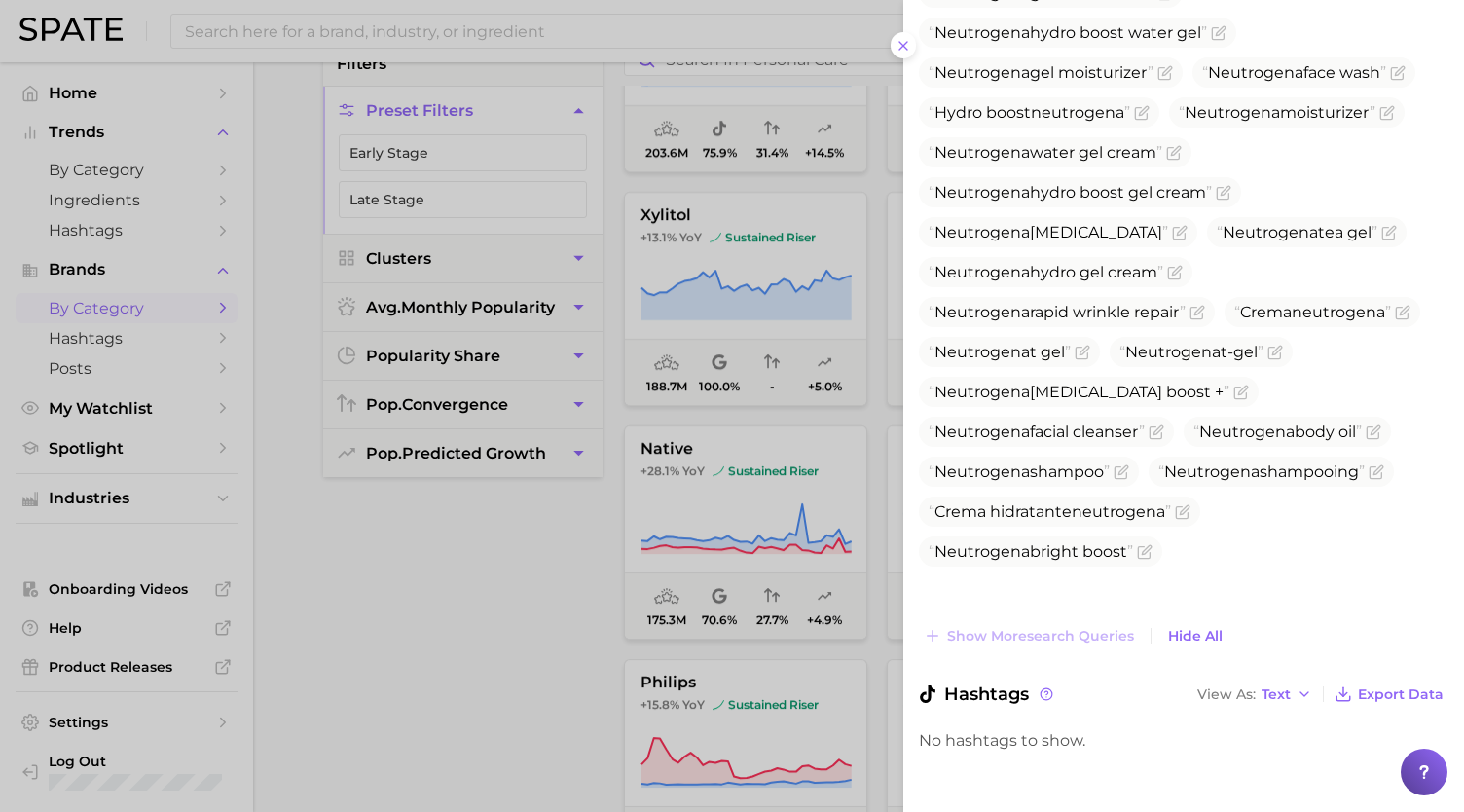
click at [668, 498] on div at bounding box center [732, 406] width 1464 height 812
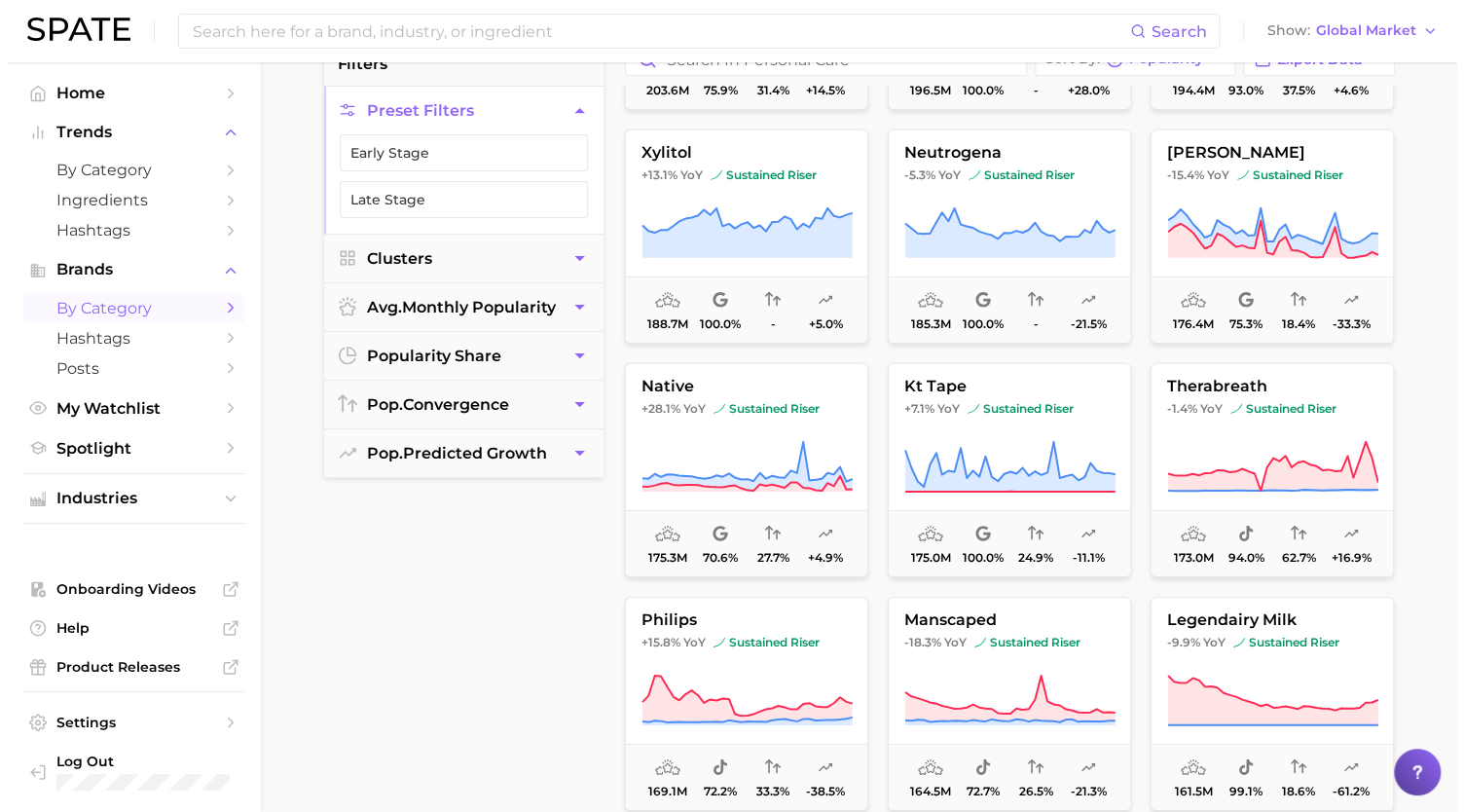
scroll to position [3467, 0]
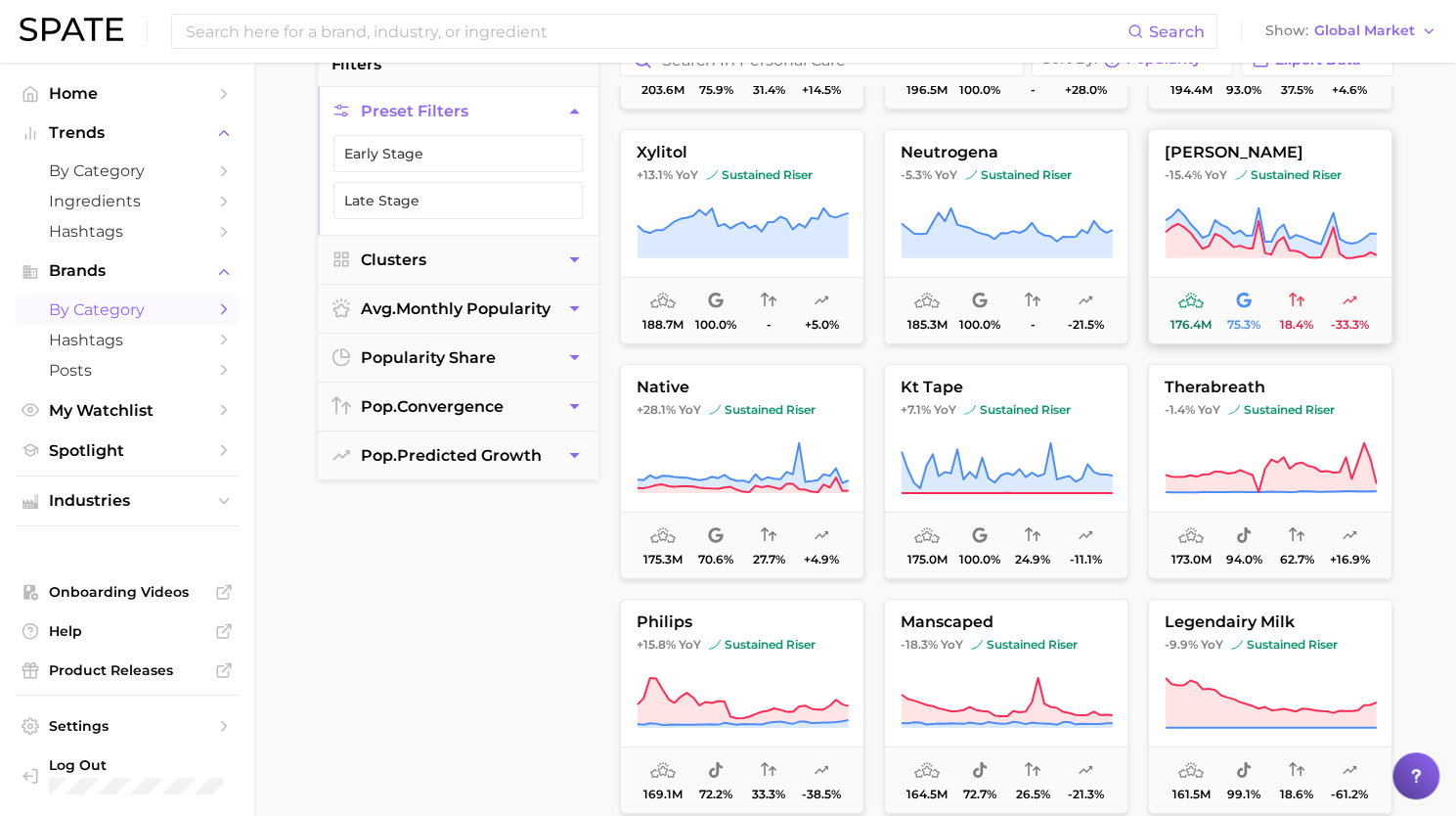
click at [1359, 249] on icon at bounding box center [1272, 233] width 211 height 50
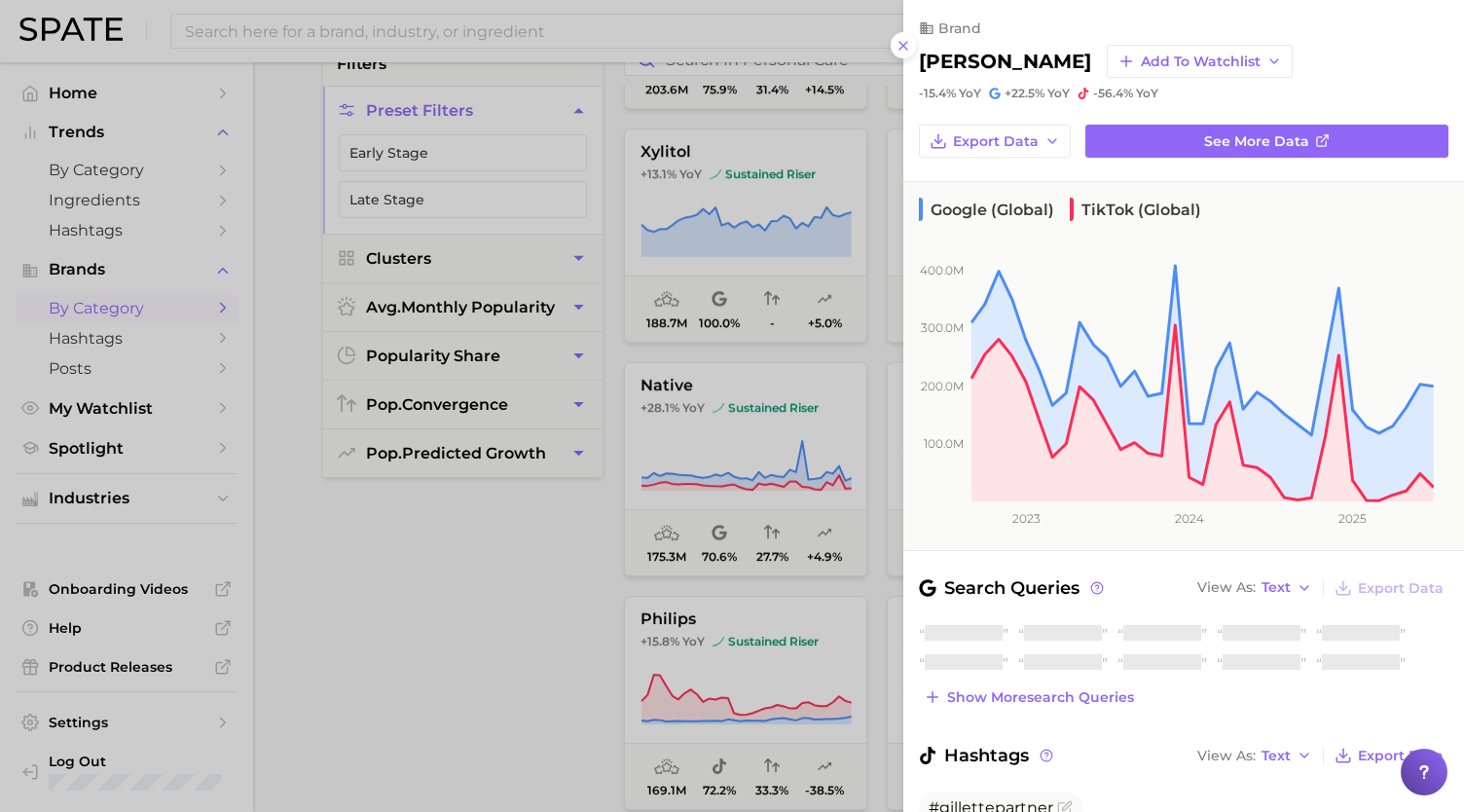
scroll to position [82, 0]
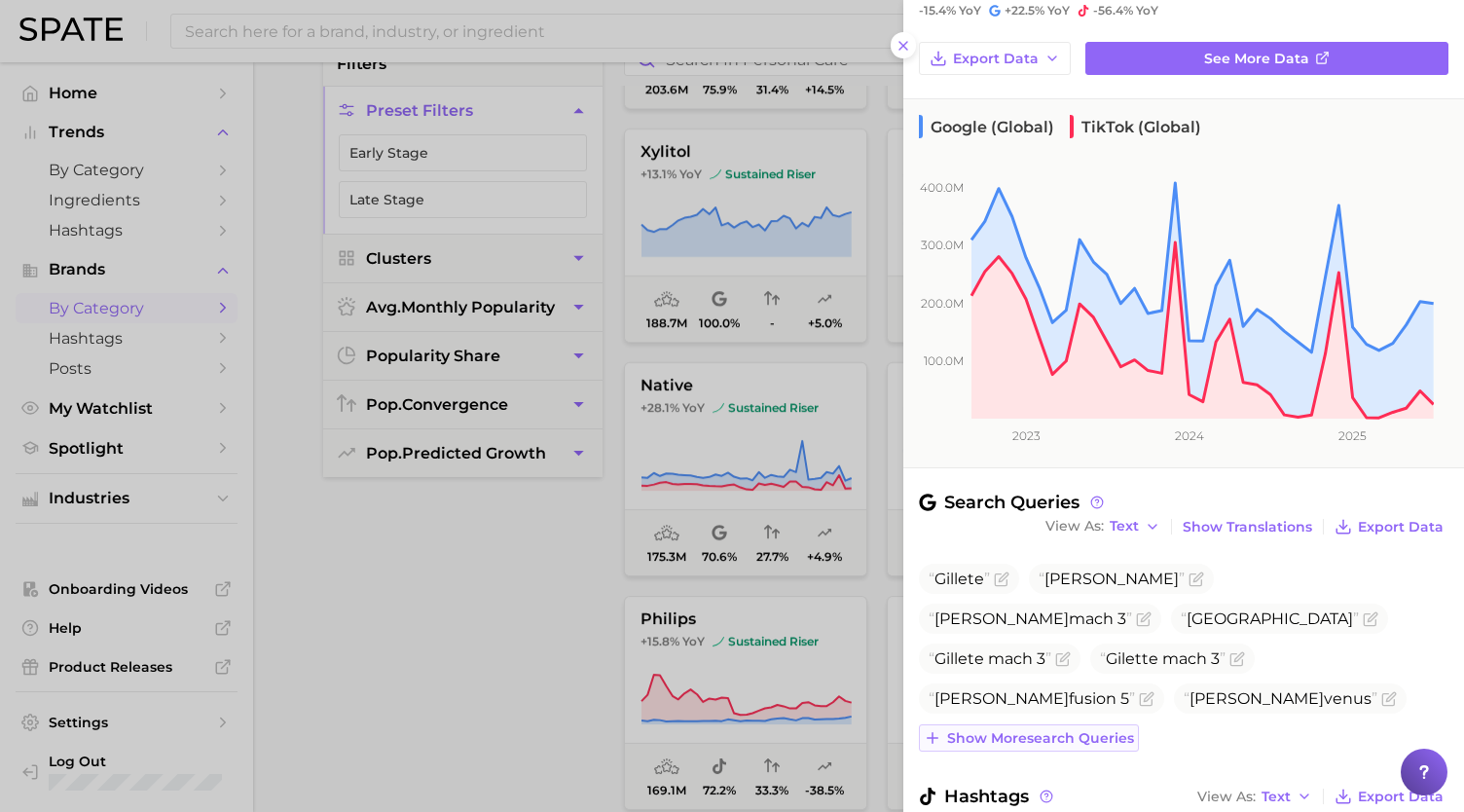
click at [1060, 731] on span "Show more search queries" at bounding box center [1041, 738] width 187 height 17
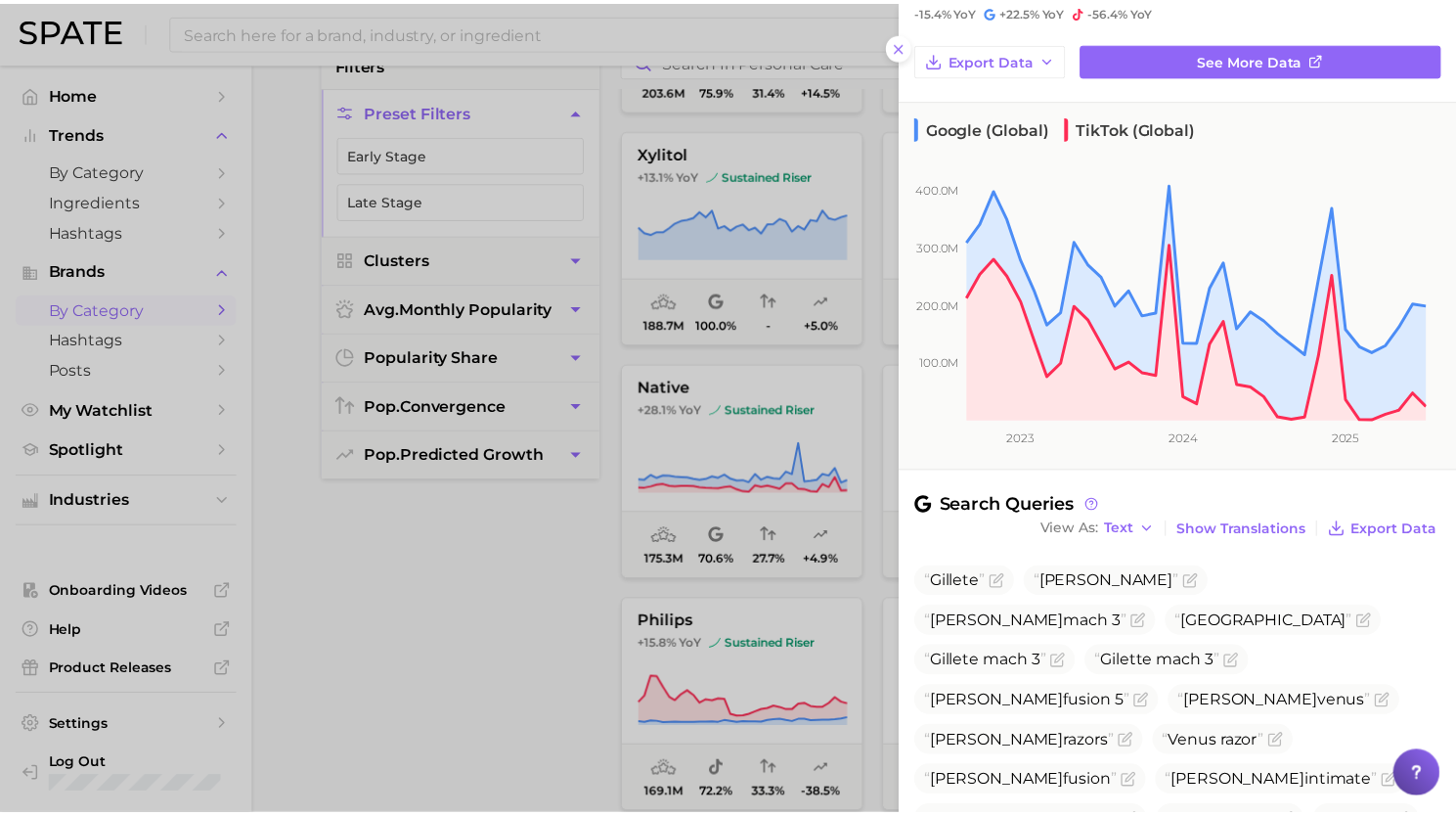
scroll to position [329, 0]
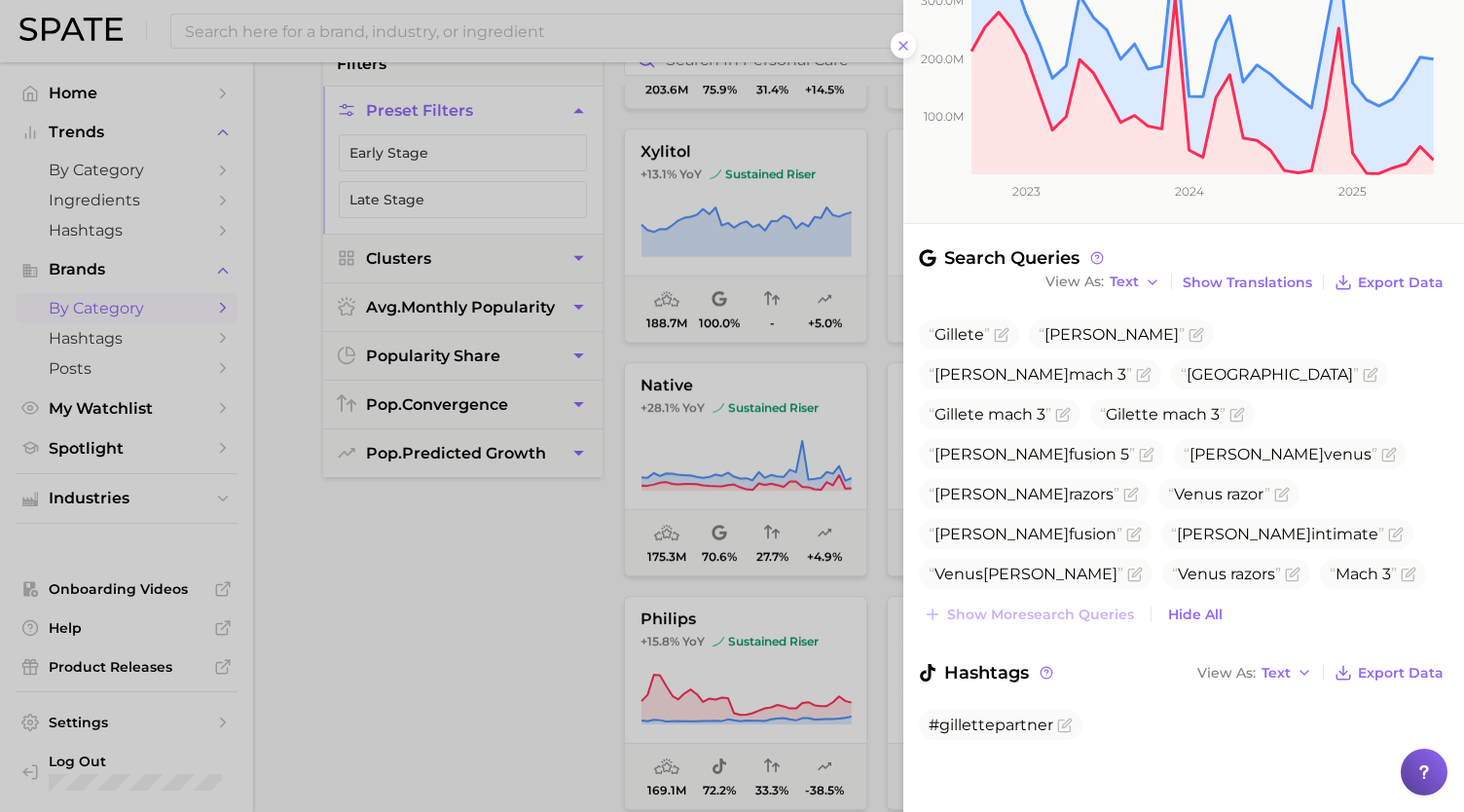
click at [1189, 605] on span "King c gillette" at bounding box center [1286, 614] width 194 height 19
copy span "King c gillette"
click at [726, 575] on div at bounding box center [732, 406] width 1464 height 812
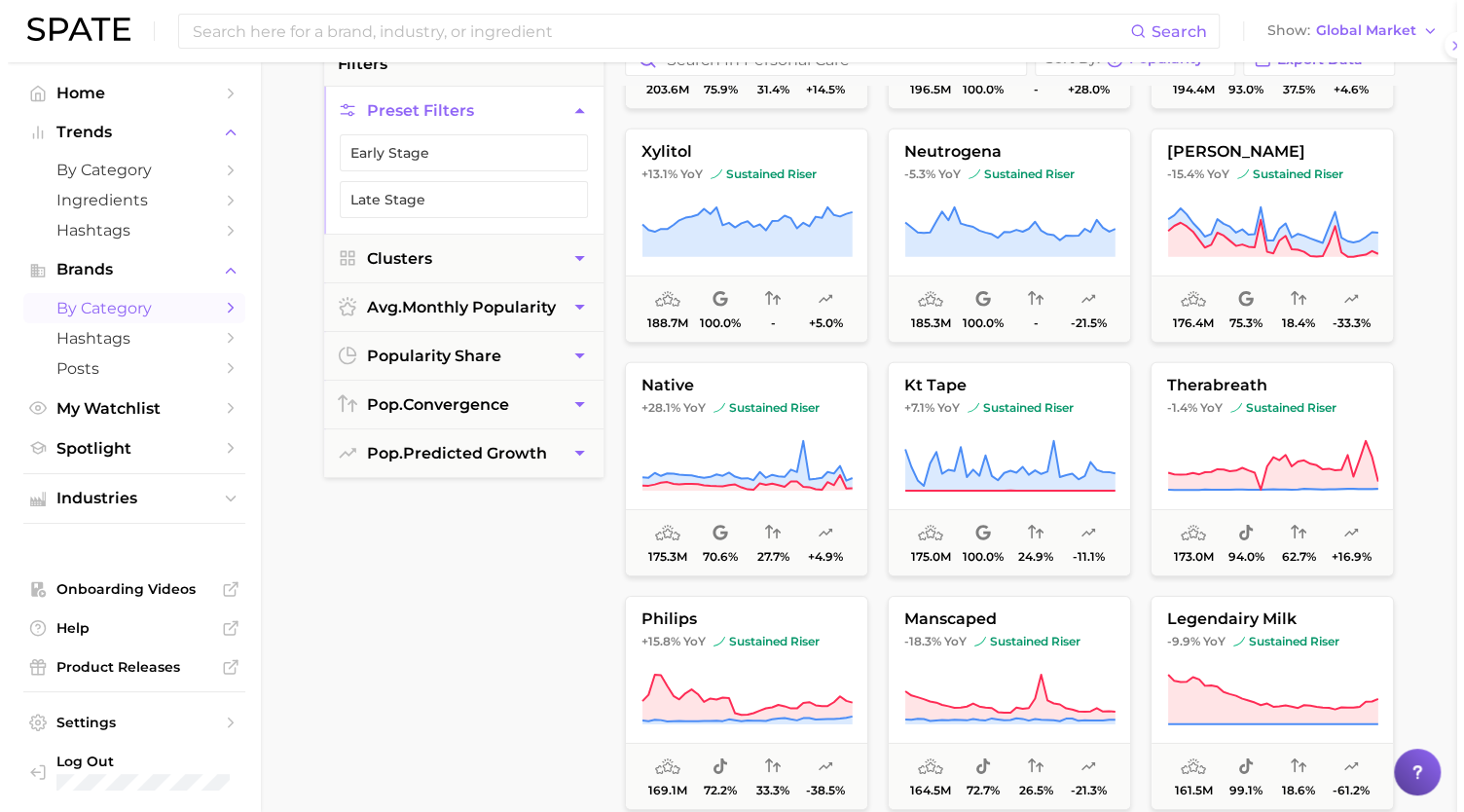
scroll to position [0, 0]
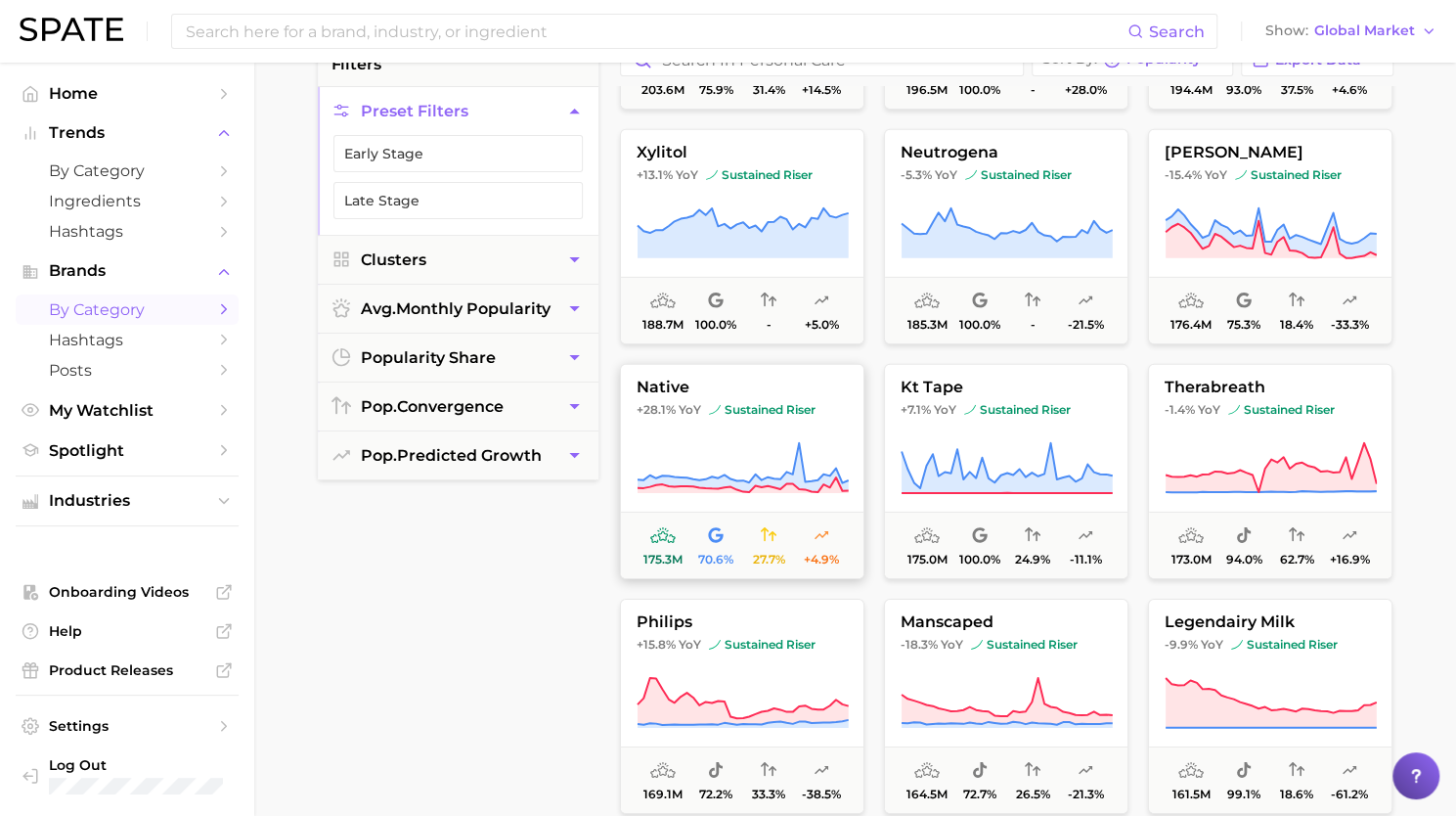
click at [660, 536] on icon at bounding box center [663, 535] width 26 height 16
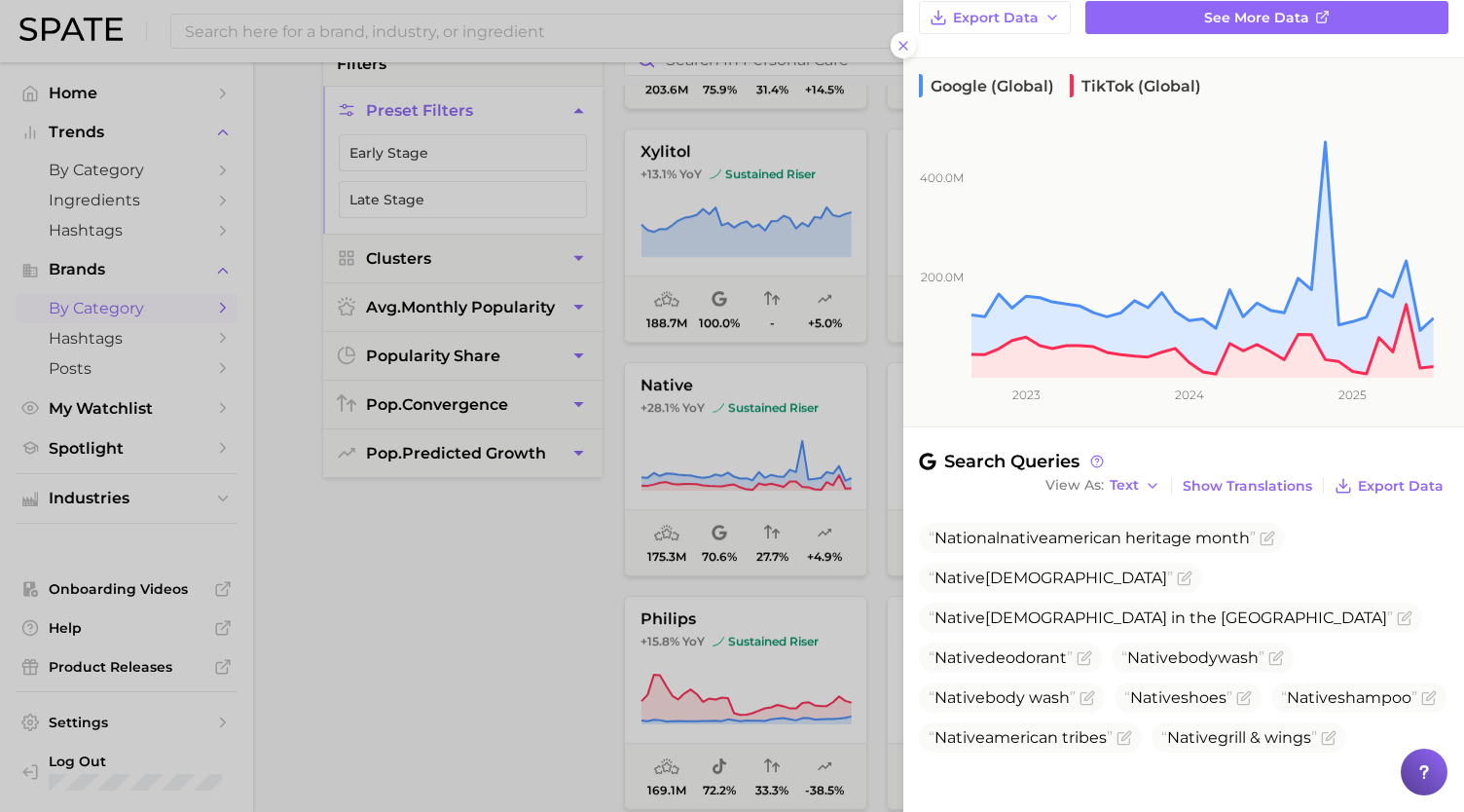
scroll to position [368, 0]
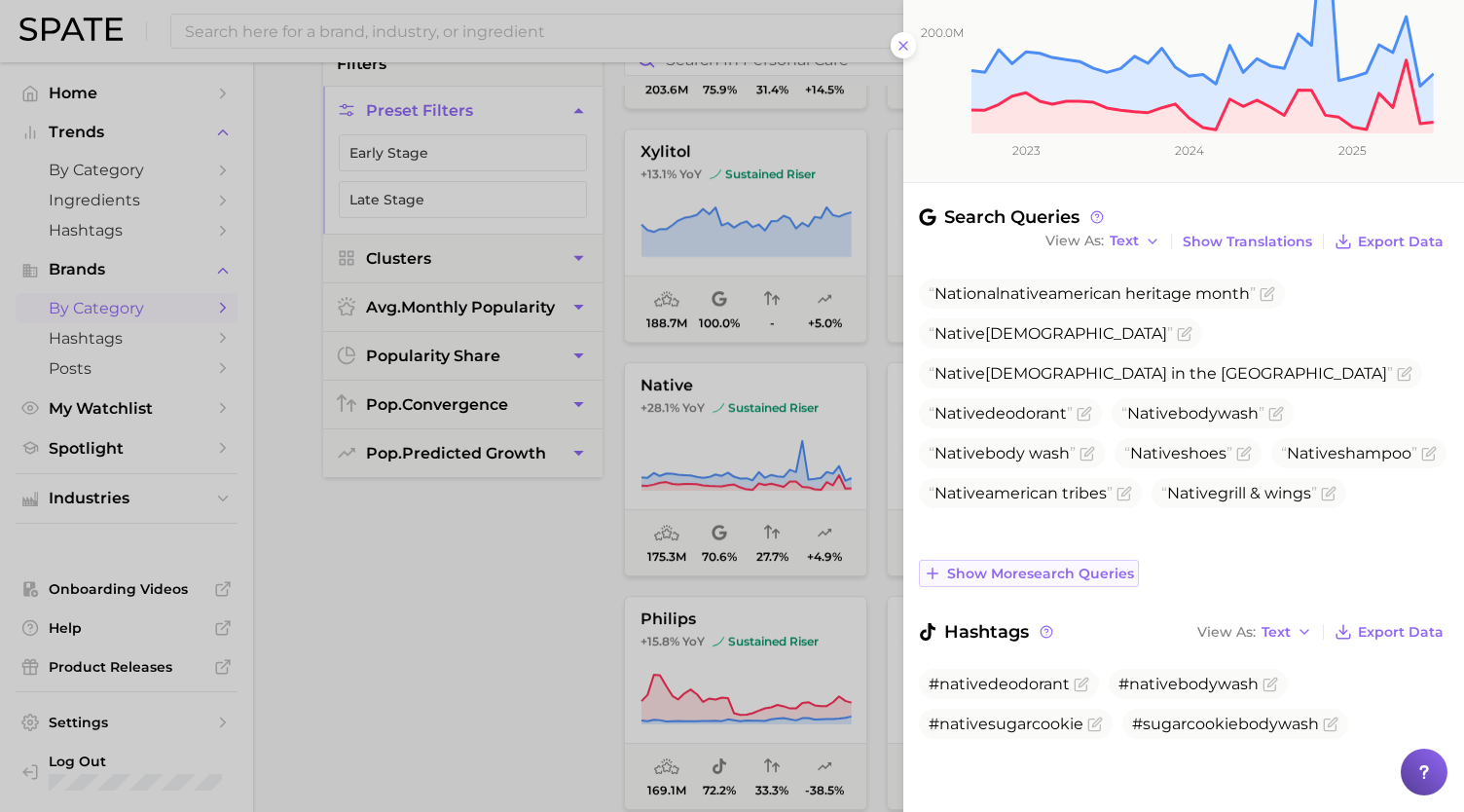
click at [1002, 575] on span "Show more search queries" at bounding box center [1041, 573] width 187 height 17
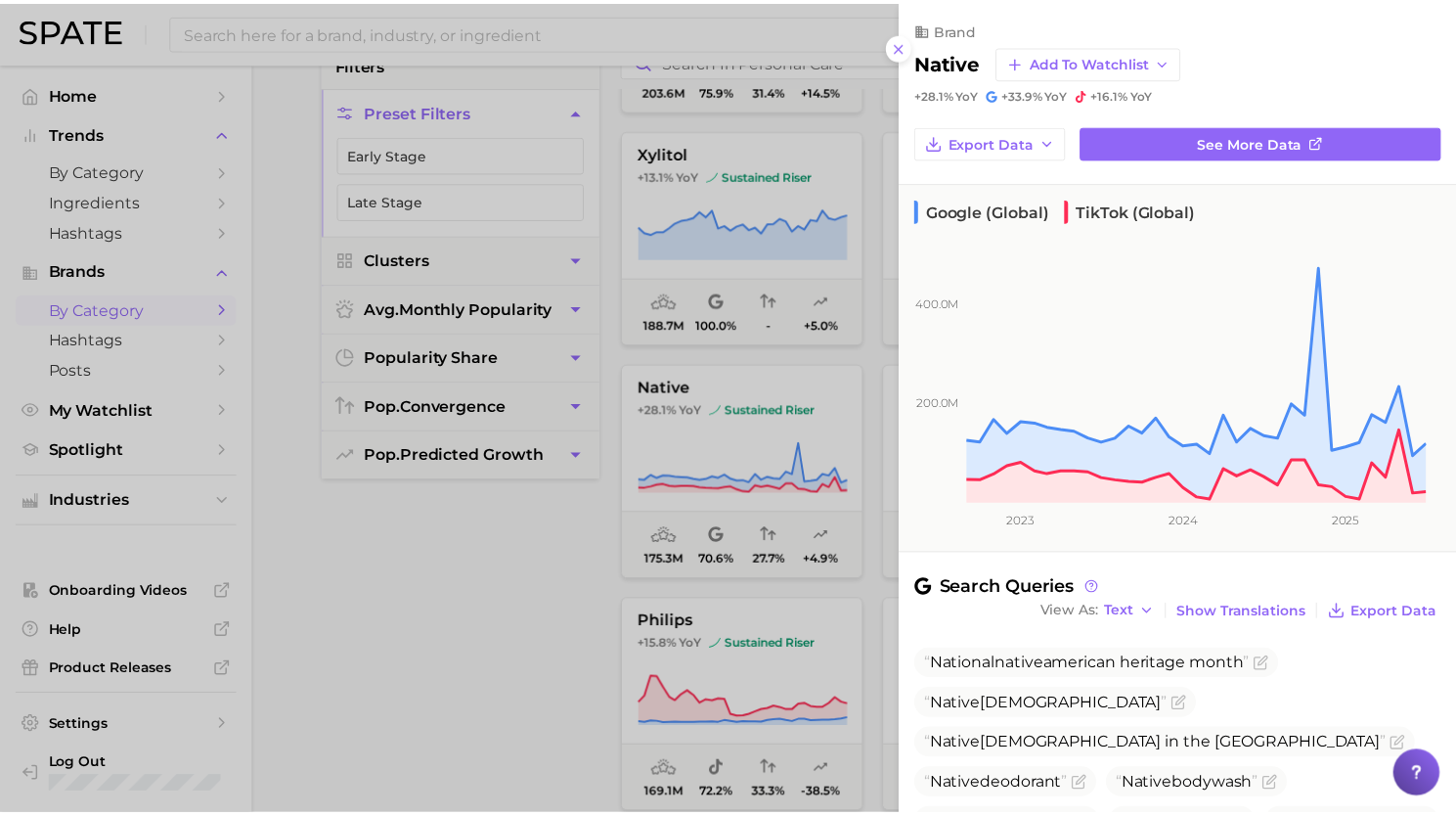
scroll to position [694, 0]
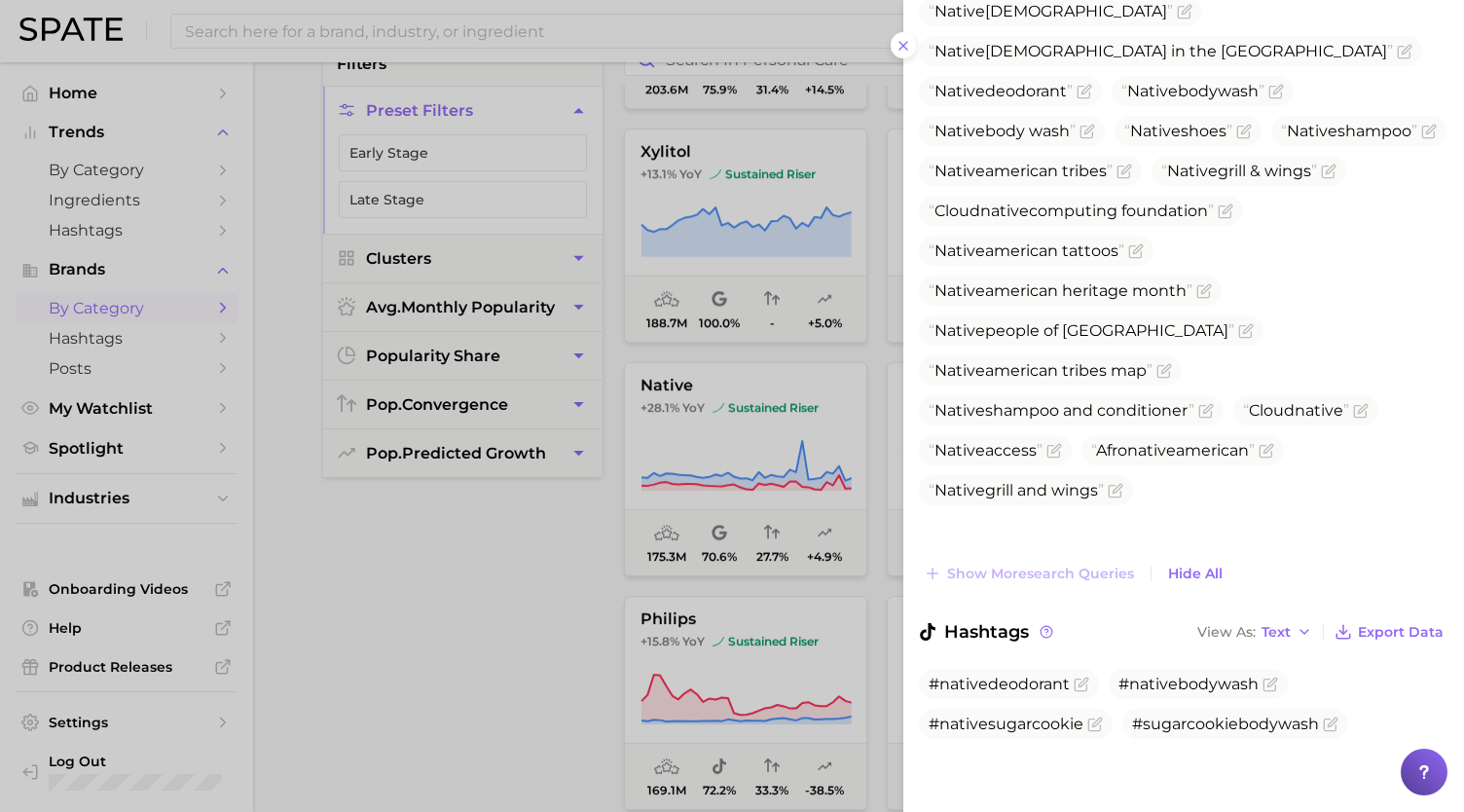
click at [765, 538] on div at bounding box center [732, 406] width 1464 height 812
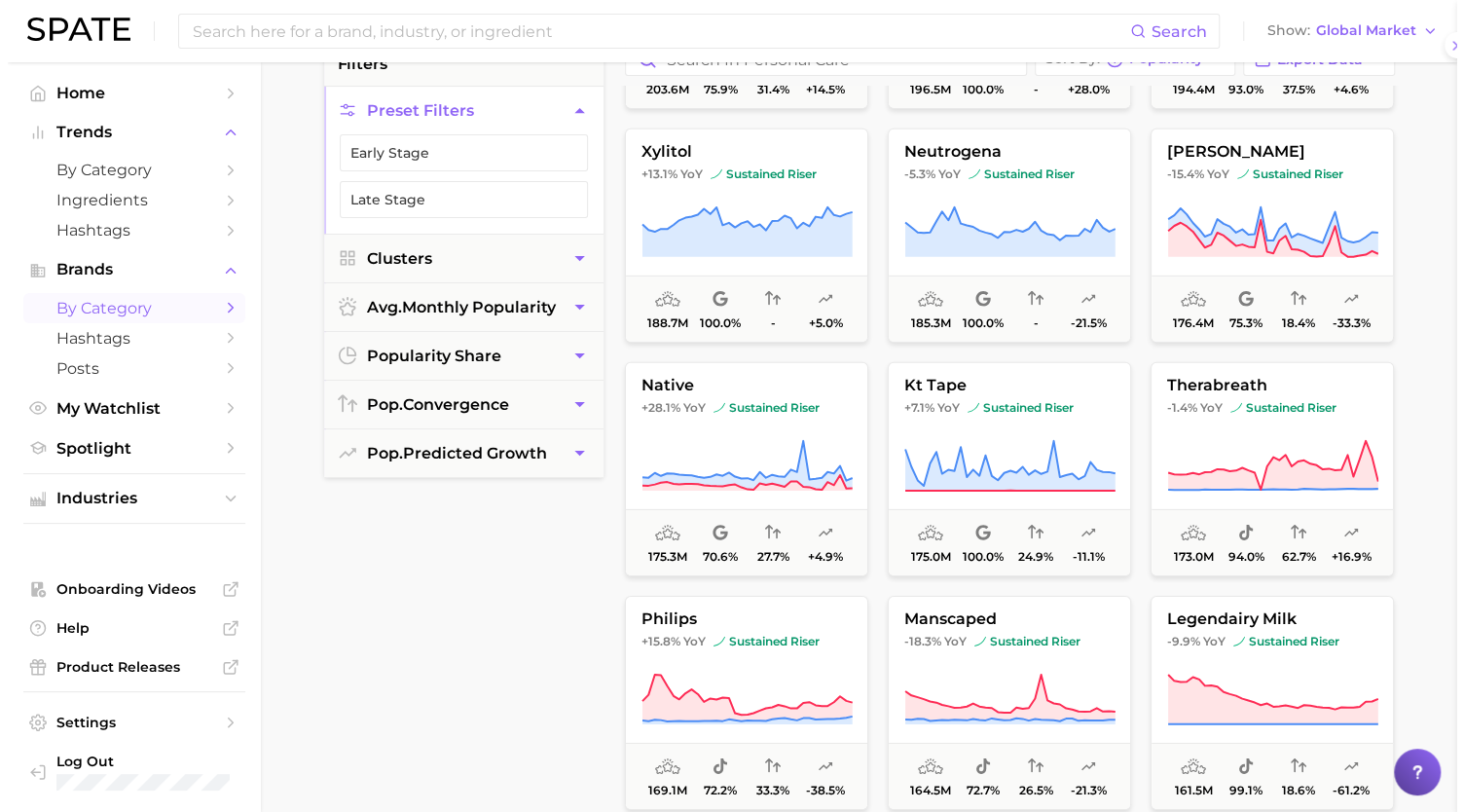
scroll to position [0, 0]
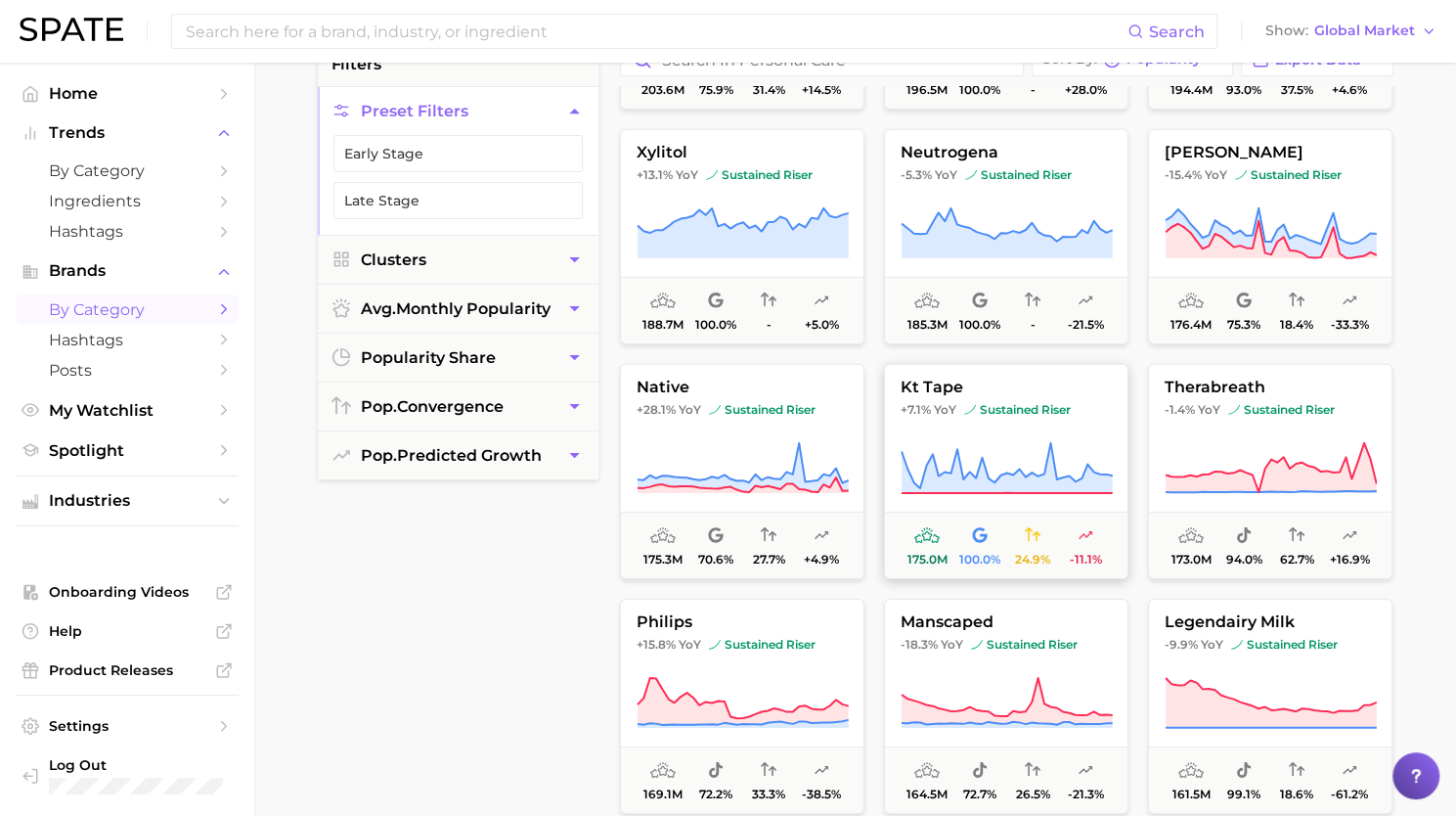
click at [964, 496] on button "kt tape +7.1% YoY sustained riser 175.0m 100.0% 24.9% -11.1%" at bounding box center [1006, 472] width 245 height 215
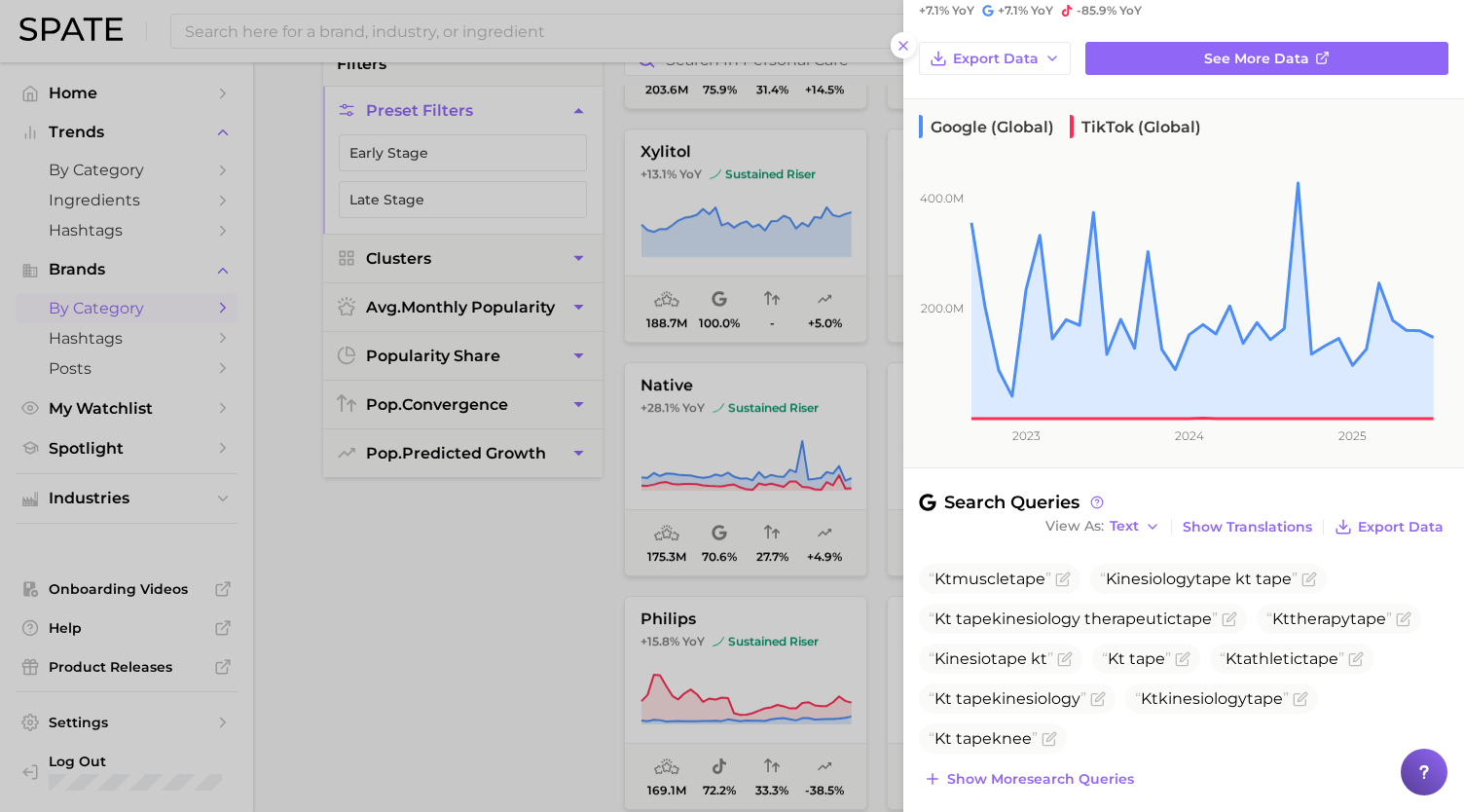
scroll to position [247, 0]
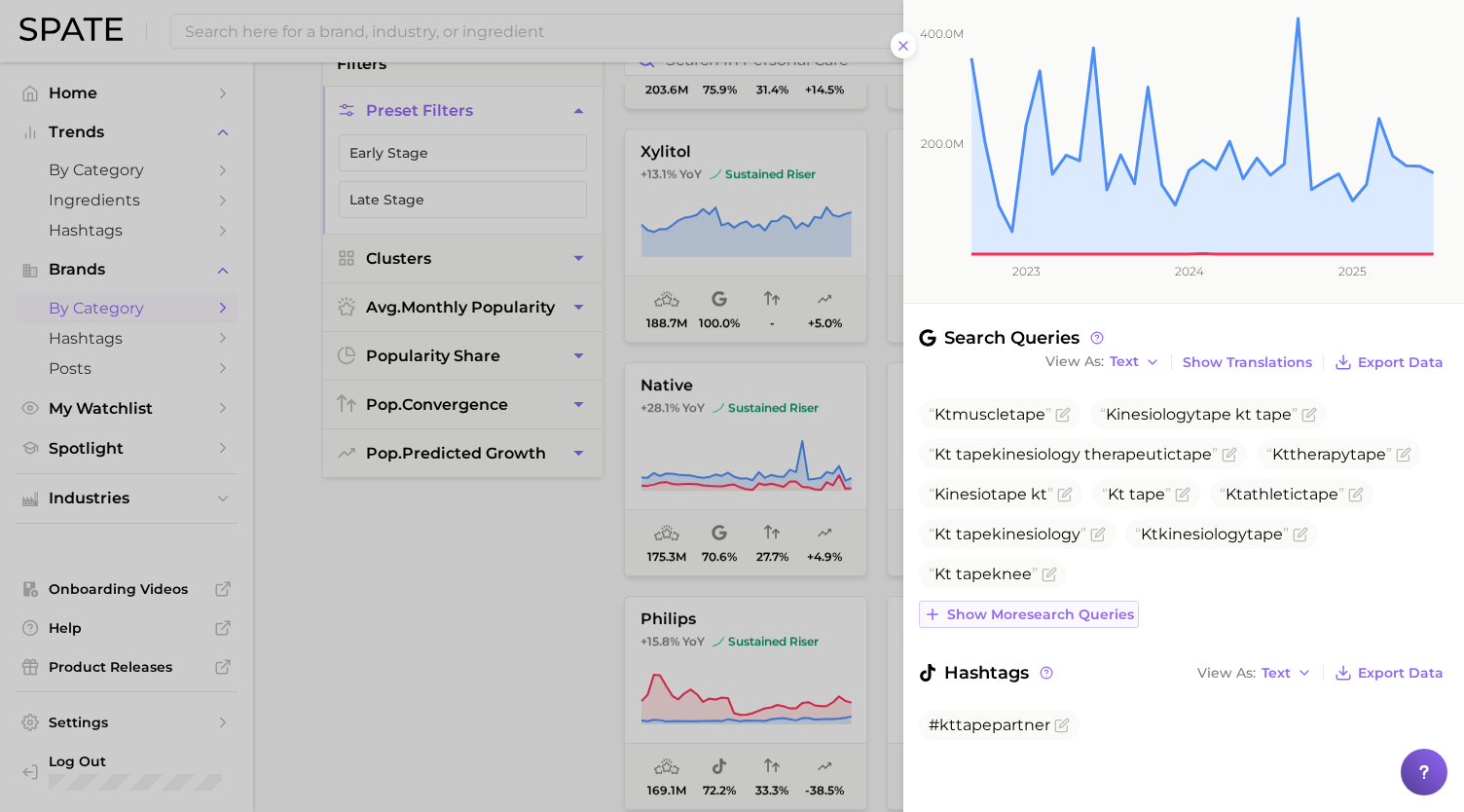
click at [1024, 619] on span "Show more search queries" at bounding box center [1041, 615] width 187 height 17
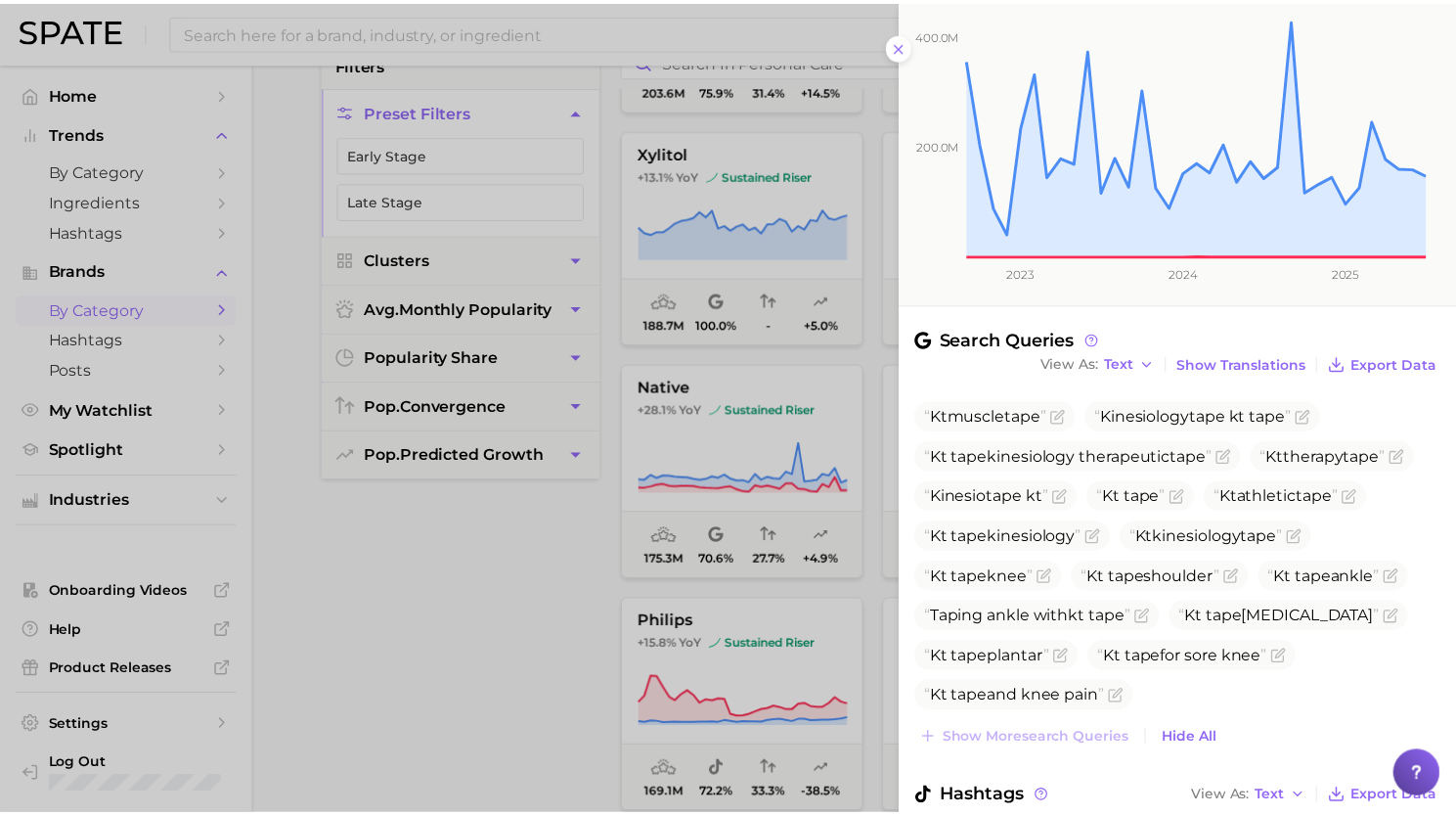
scroll to position [370, 0]
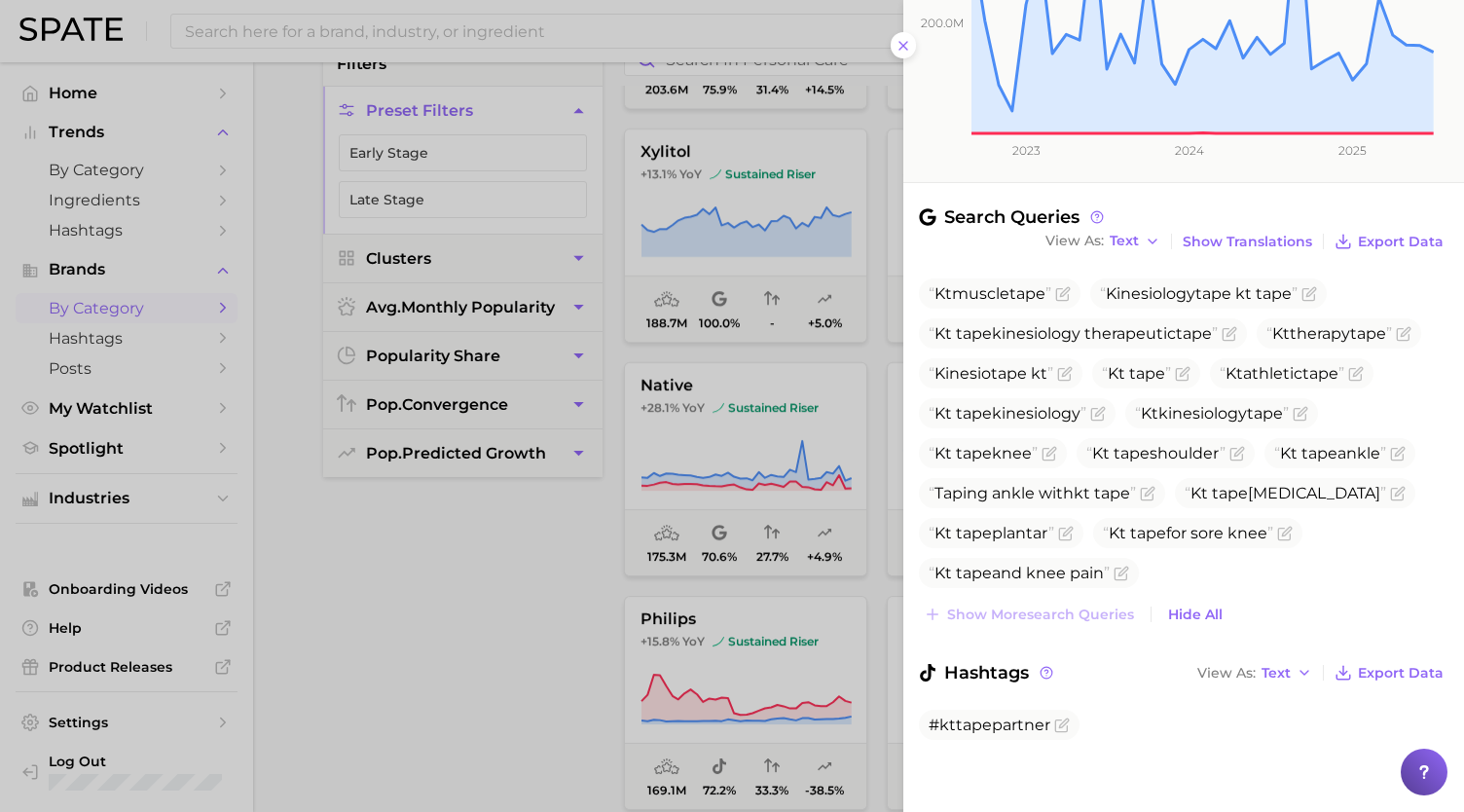
click at [765, 506] on div at bounding box center [732, 406] width 1464 height 812
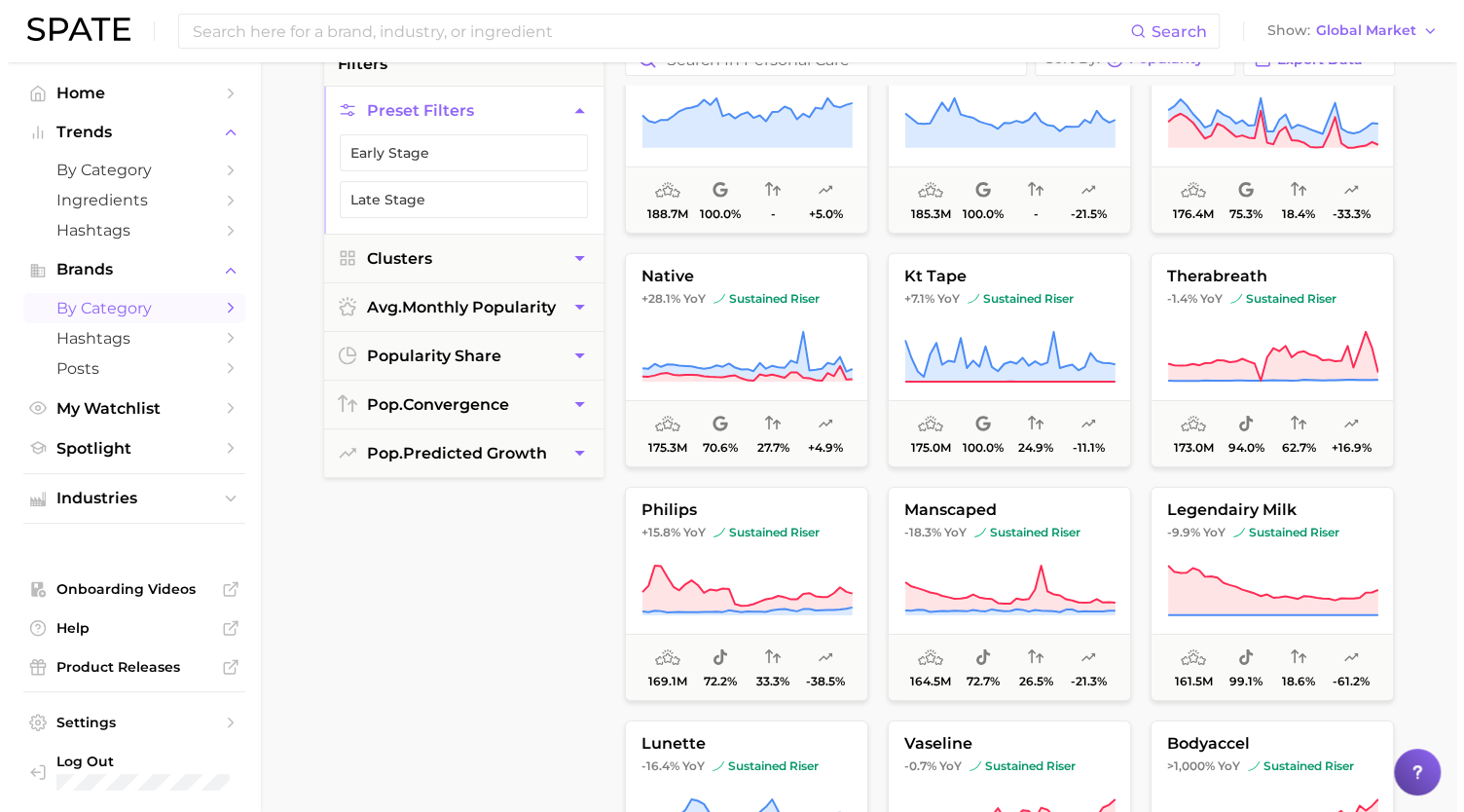
scroll to position [3597, 0]
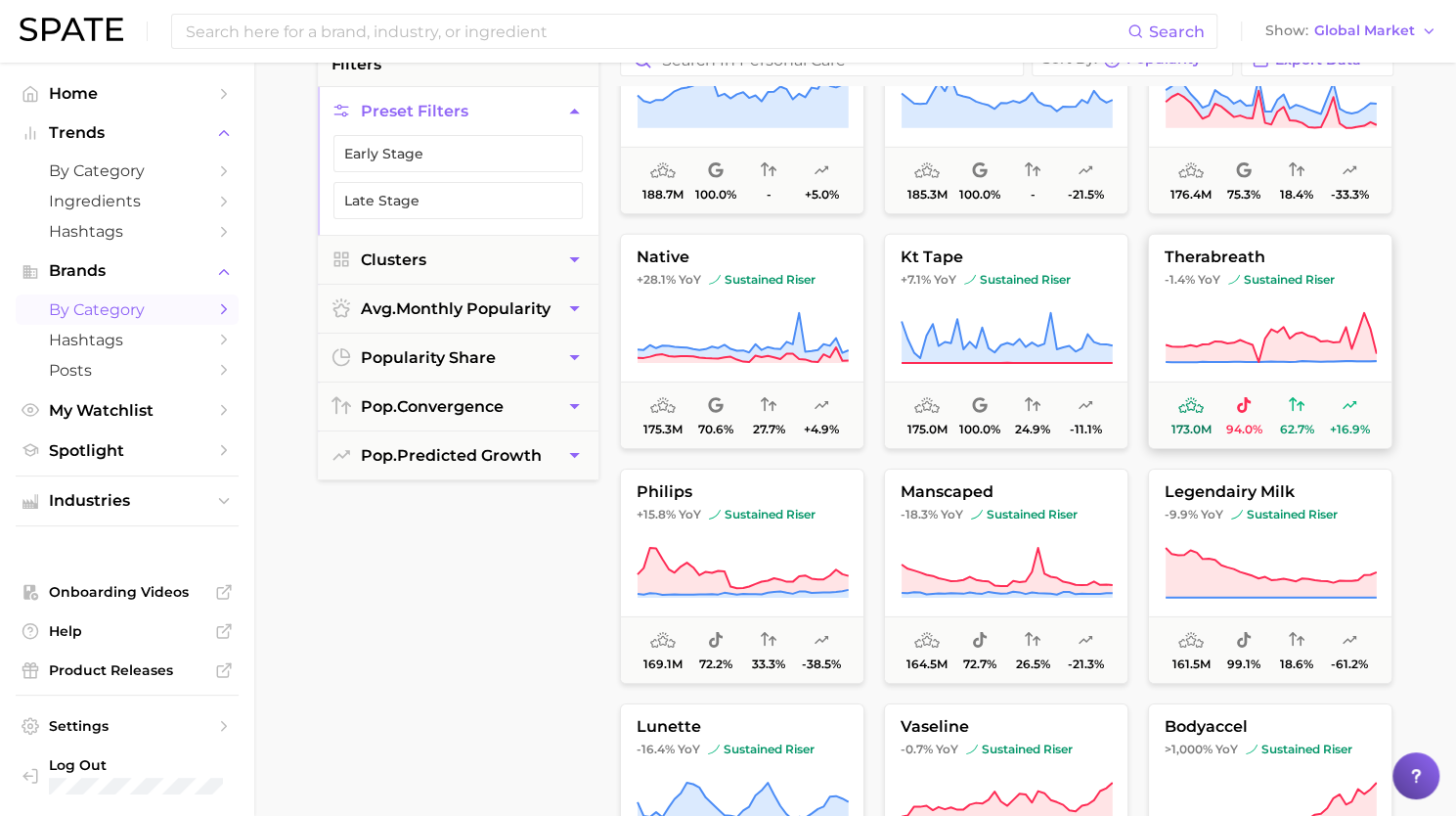
click at [1283, 314] on icon at bounding box center [1271, 338] width 212 height 55
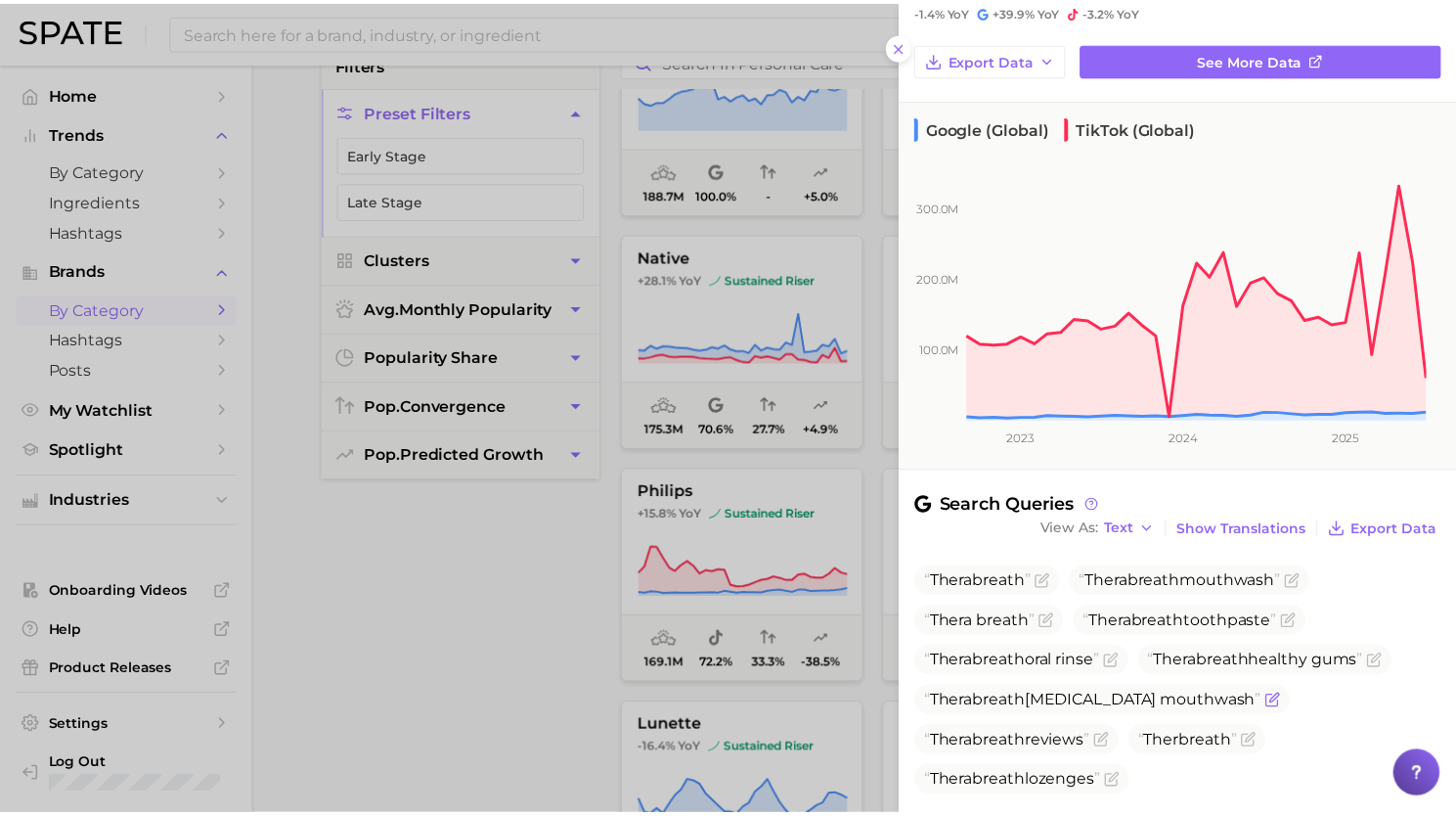
scroll to position [289, 0]
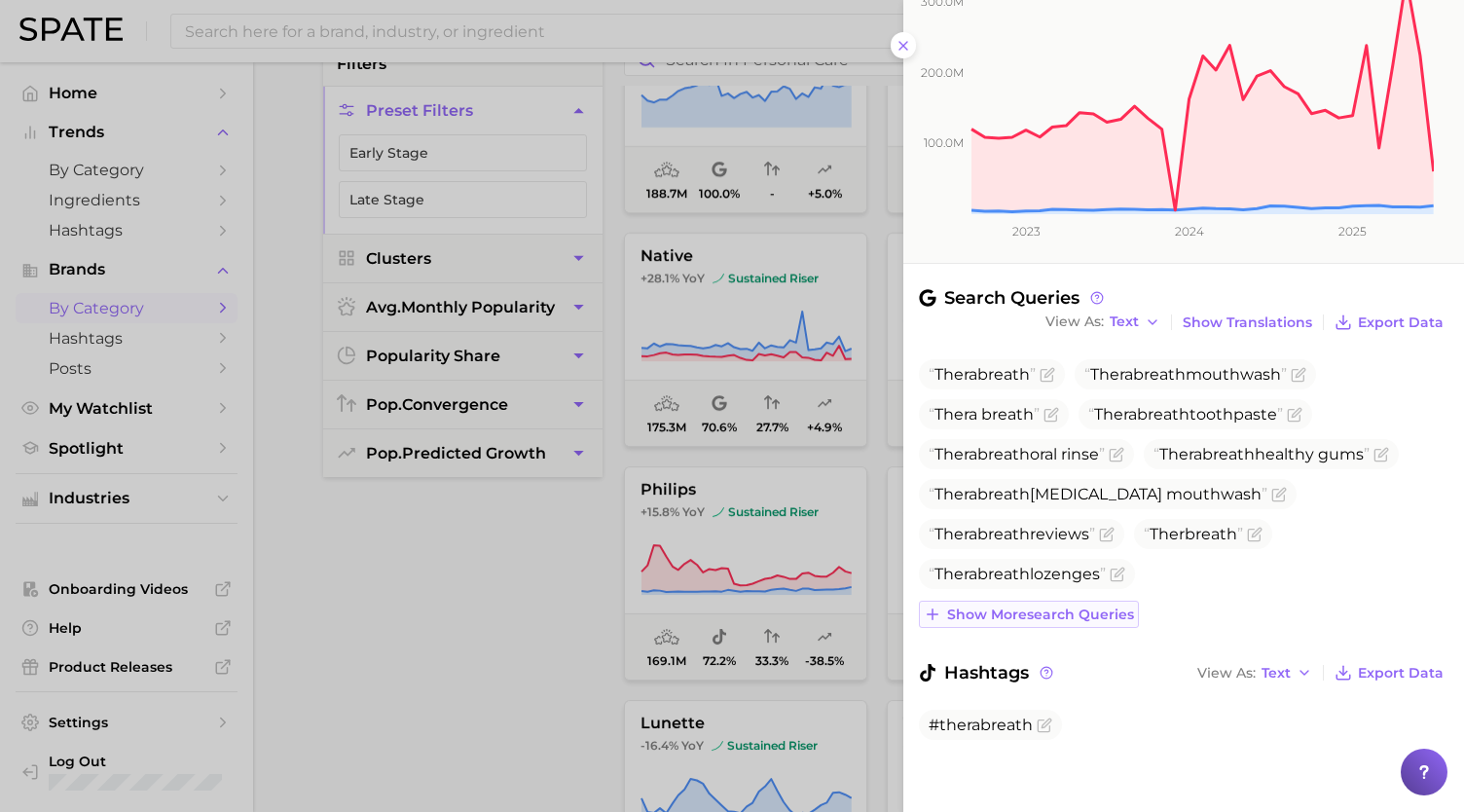
click at [1036, 617] on span "Show more search queries" at bounding box center [1041, 615] width 187 height 17
click at [781, 577] on div at bounding box center [732, 406] width 1464 height 812
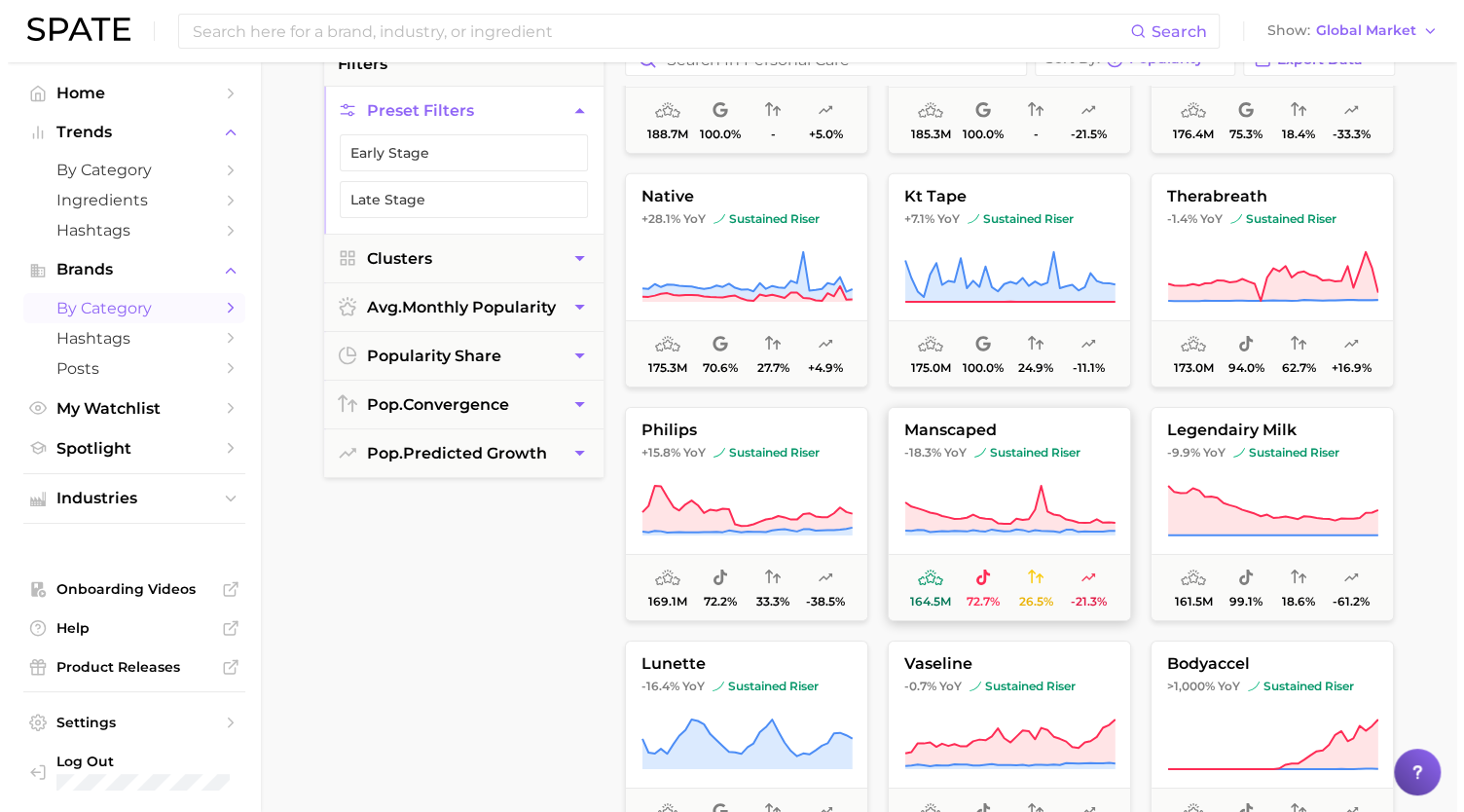
scroll to position [3758, 0]
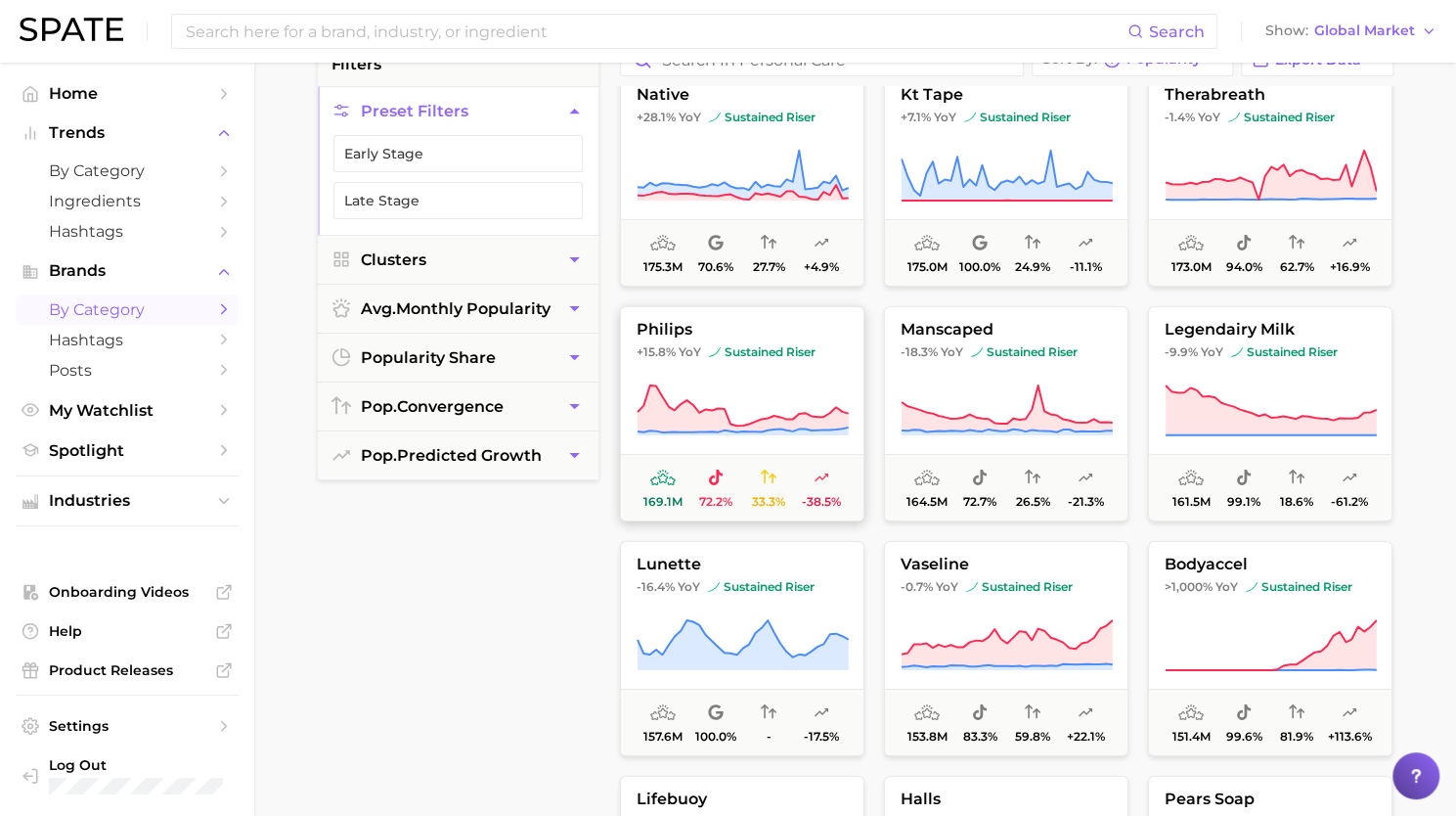
click at [747, 334] on span "philips" at bounding box center [743, 330] width 243 height 18
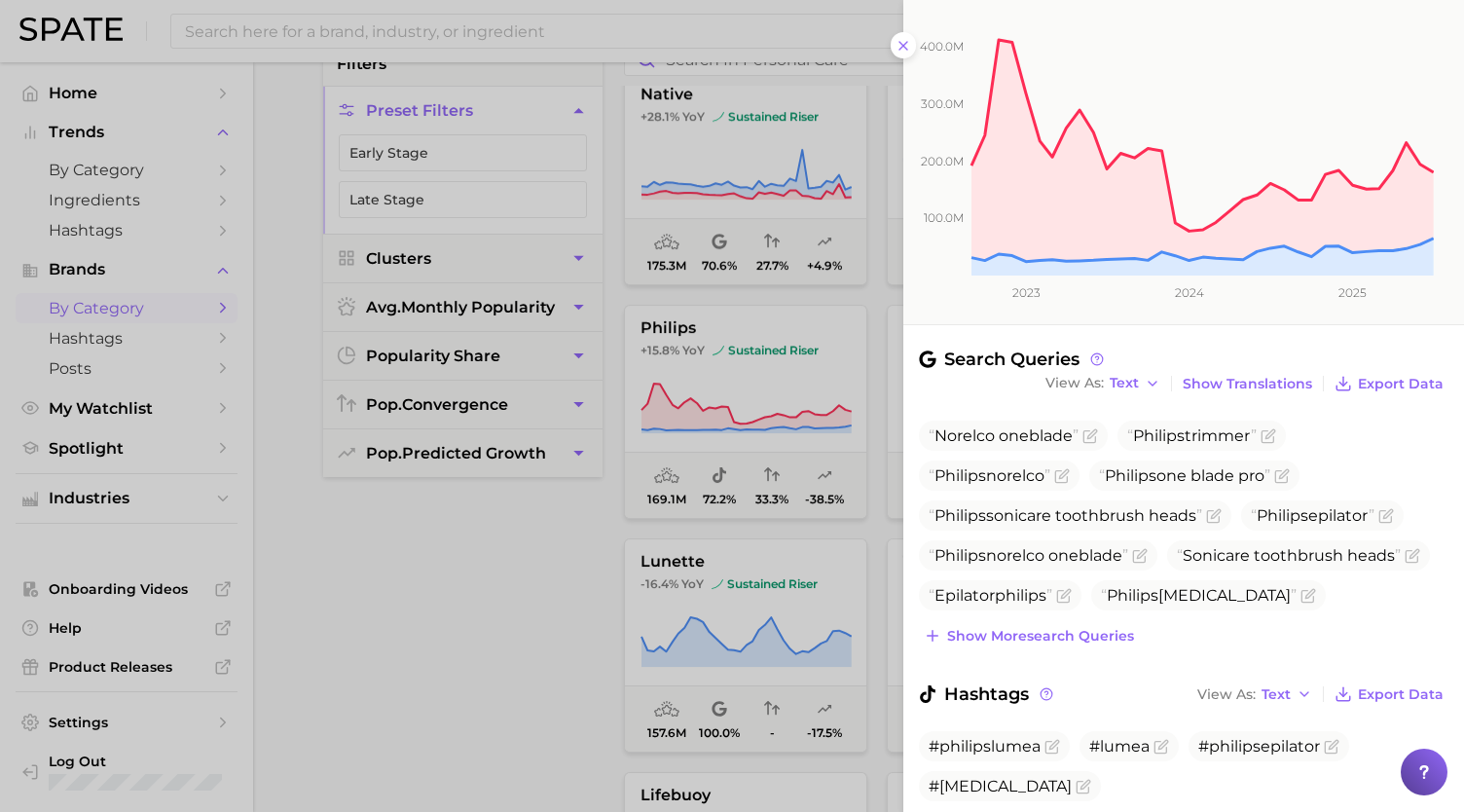
scroll to position [289, 0]
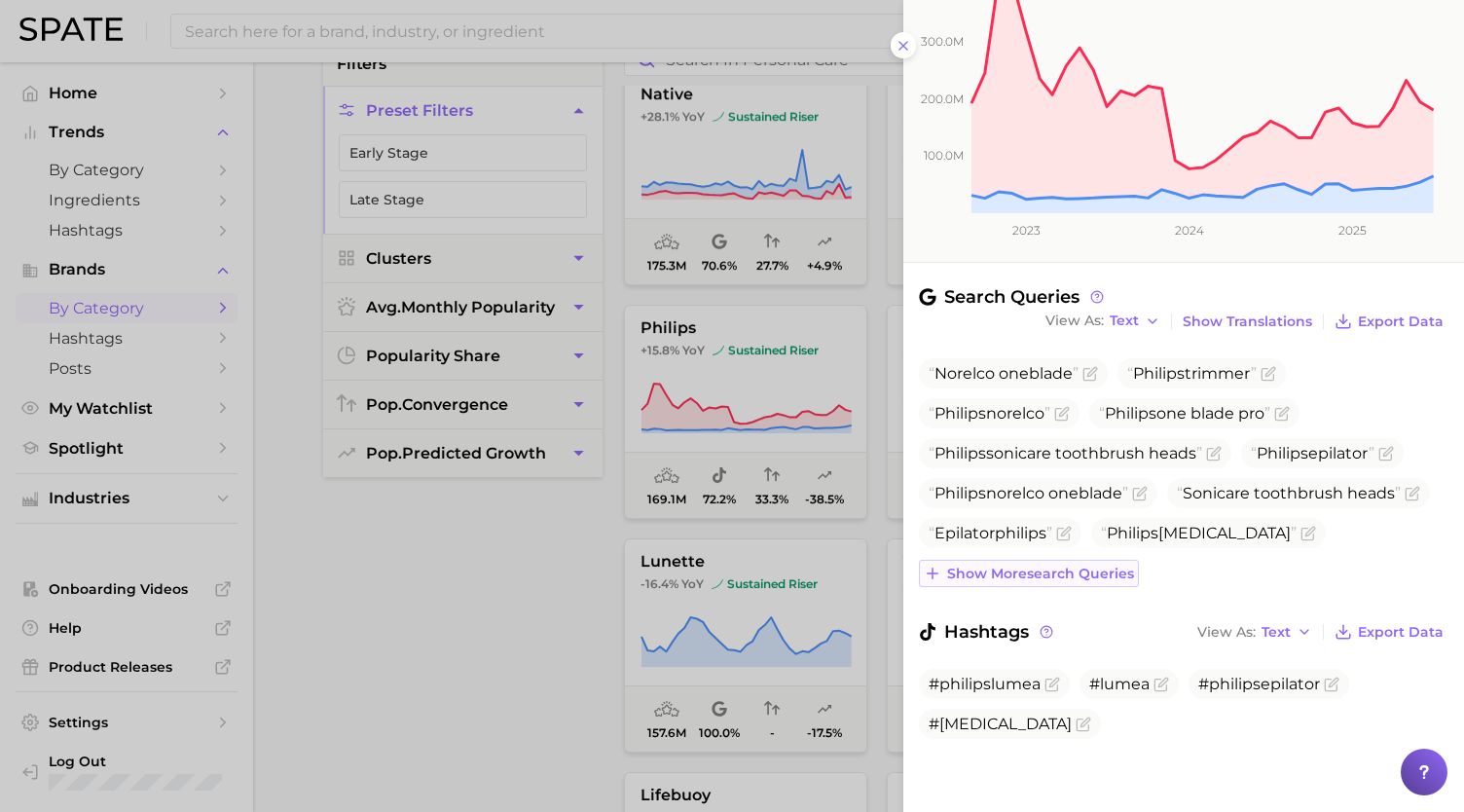
click at [1087, 579] on button "Show more search queries" at bounding box center [1029, 573] width 220 height 27
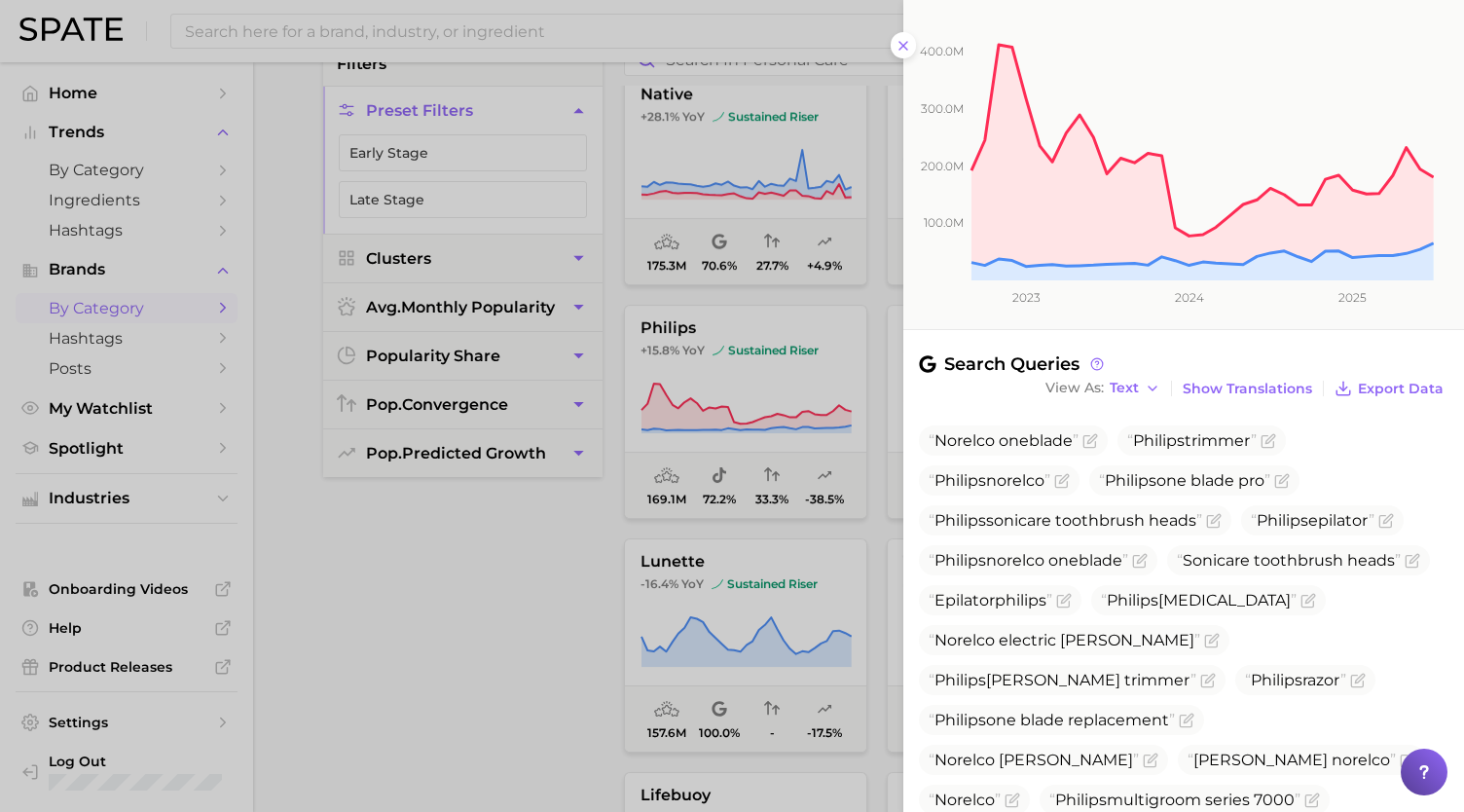
scroll to position [0, 0]
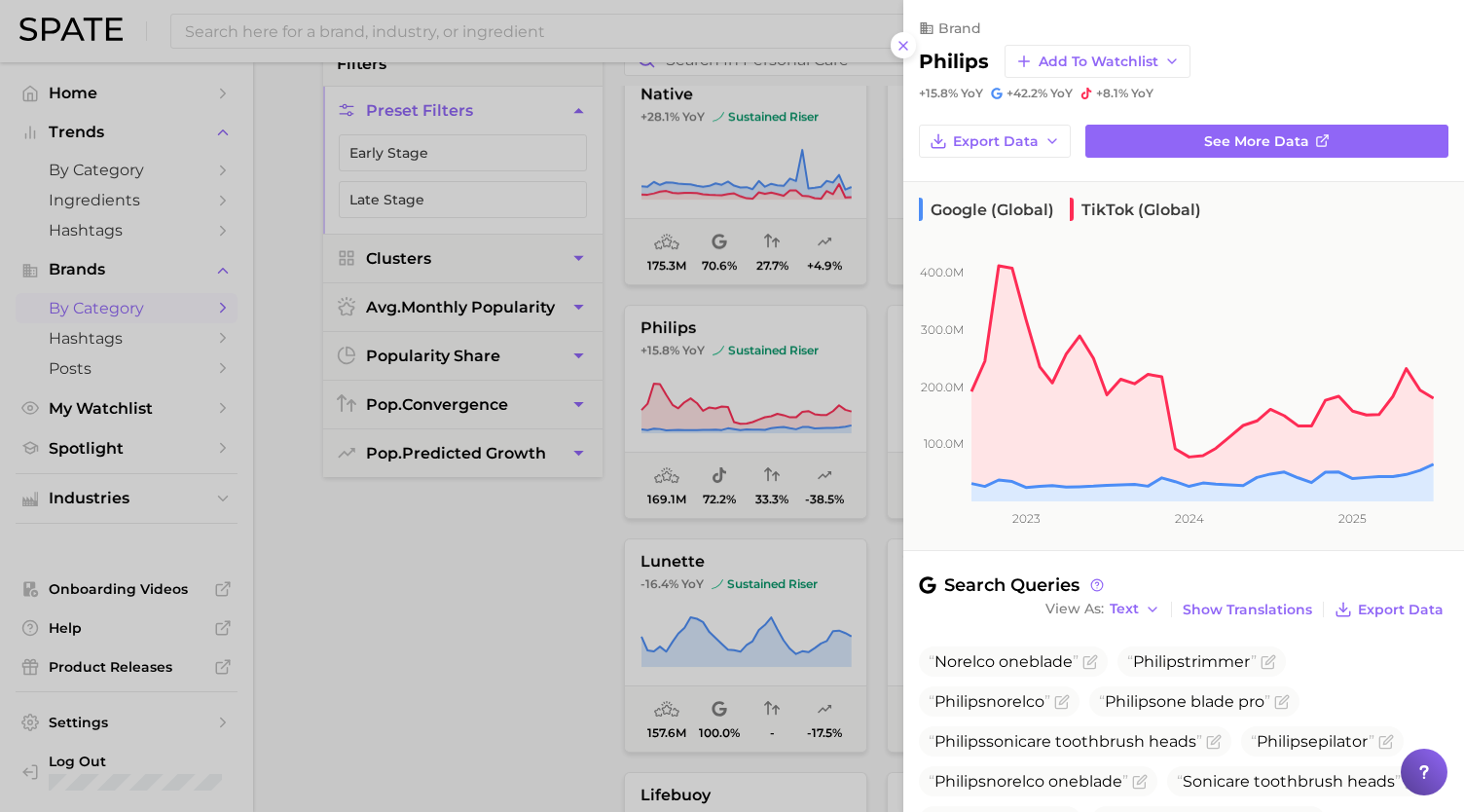
click at [948, 50] on h2 "philips" at bounding box center [953, 62] width 70 height 24
copy h2 "philips"
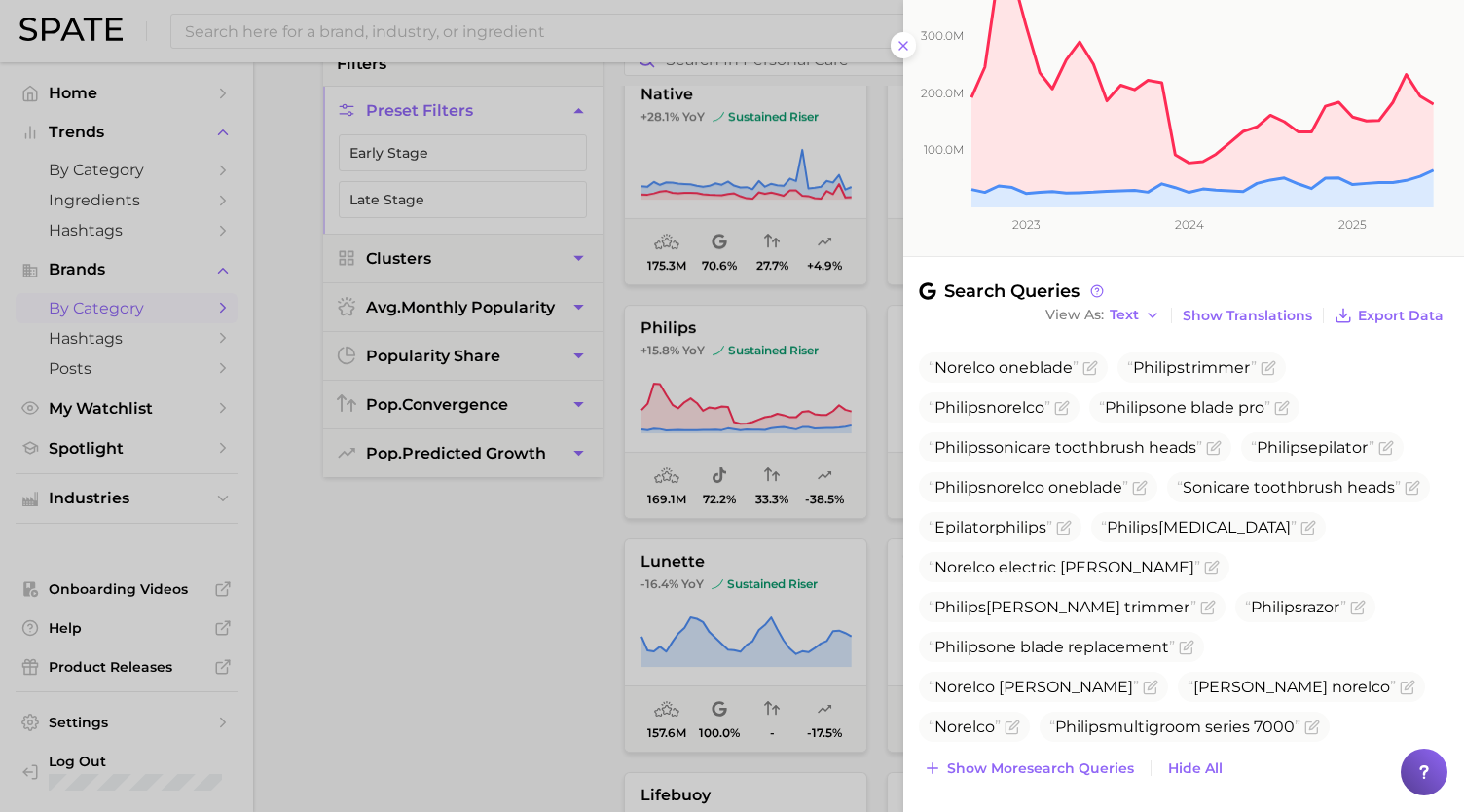
scroll to position [300, 0]
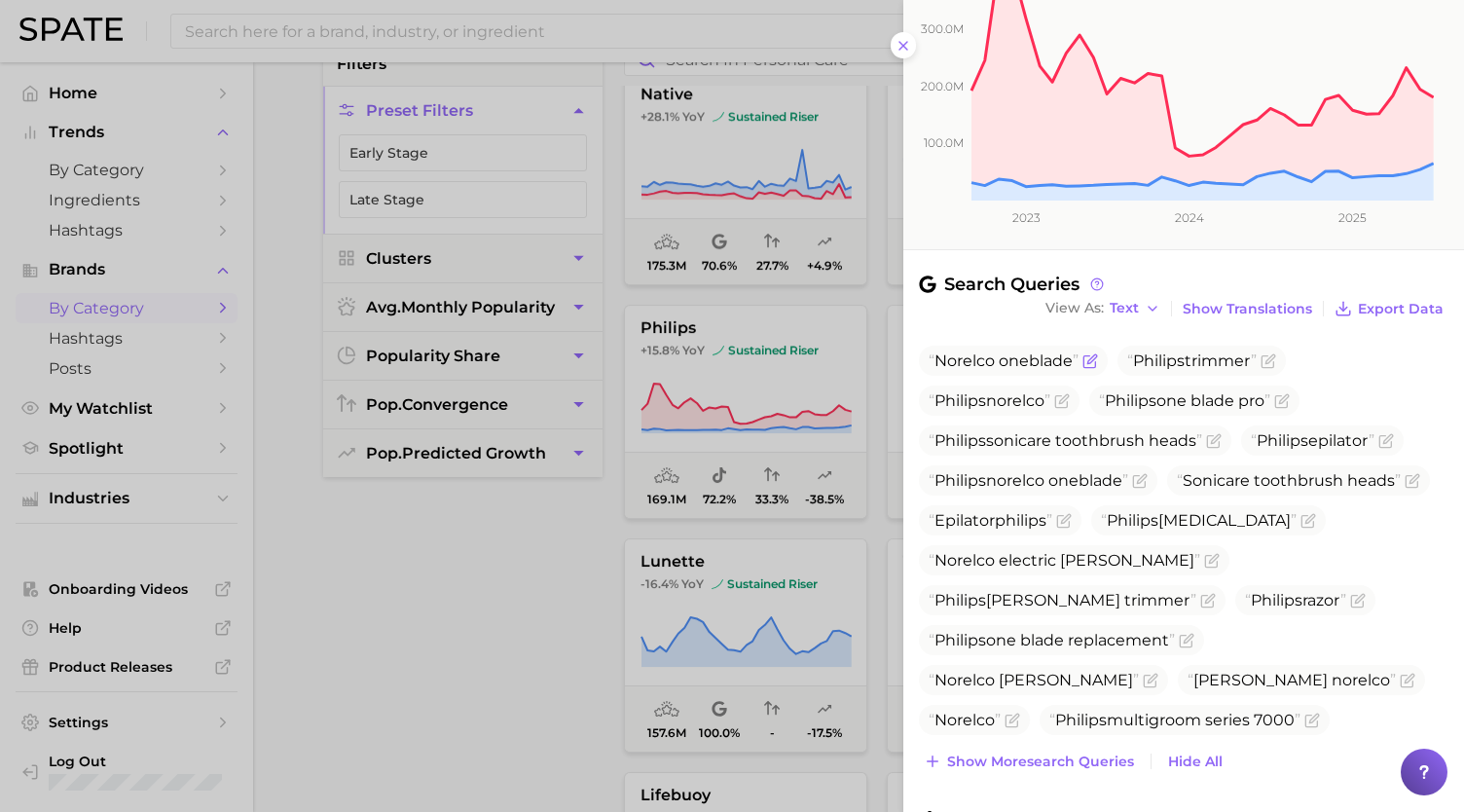
click at [954, 356] on span "Norelco oneblade" at bounding box center [1003, 360] width 150 height 19
copy span "Norelco"
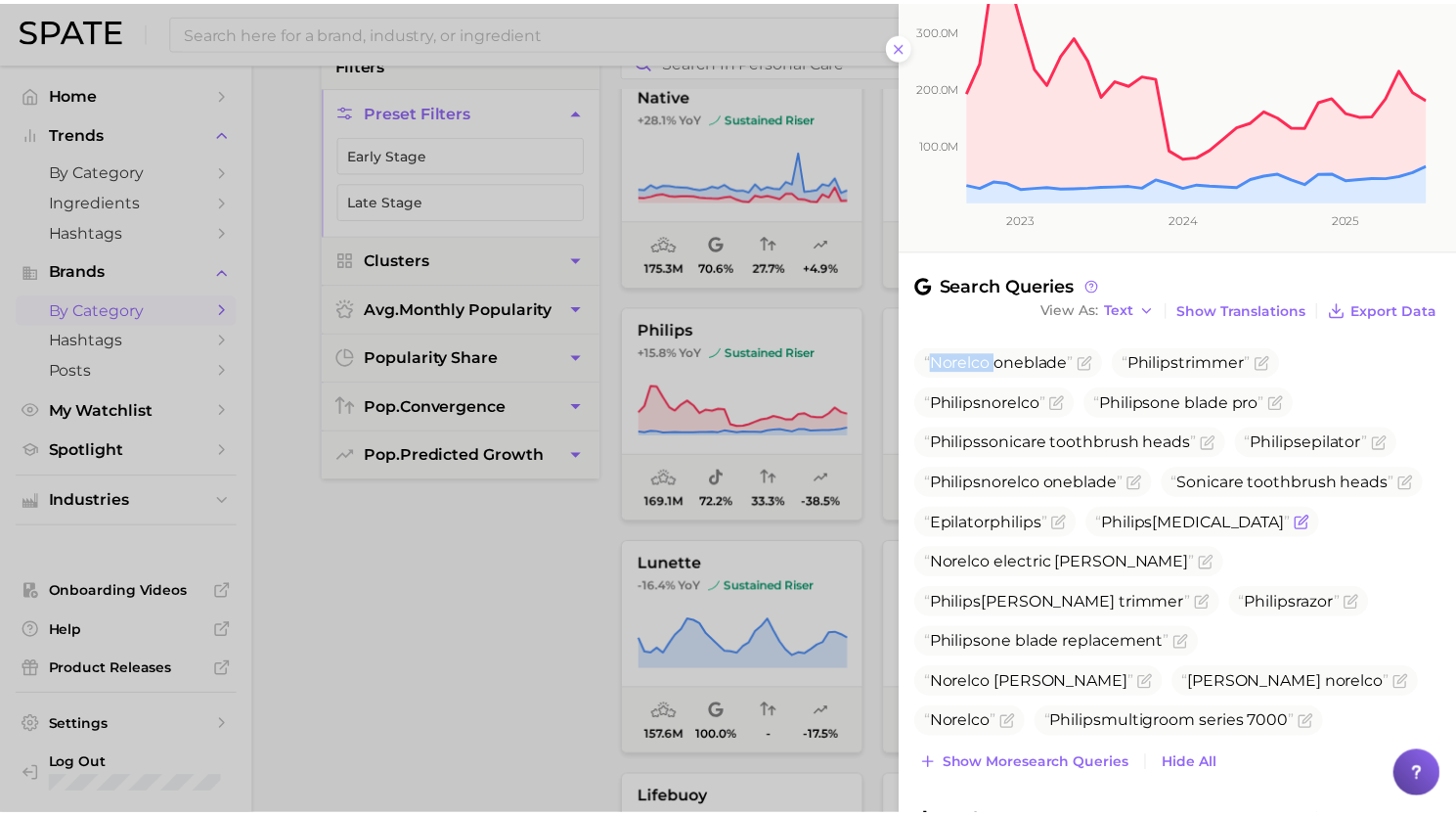
scroll to position [491, 0]
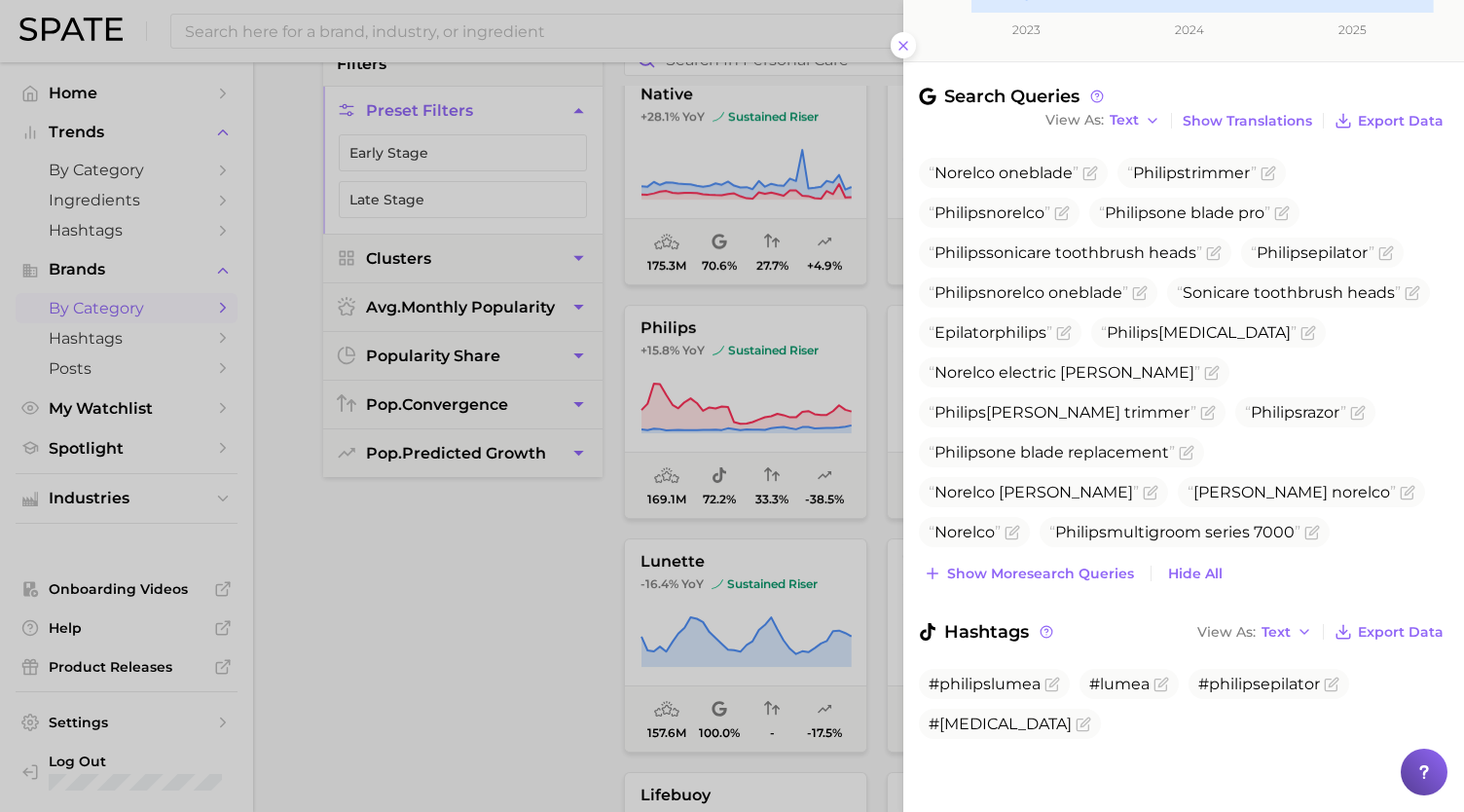
click at [493, 563] on div at bounding box center [732, 406] width 1464 height 812
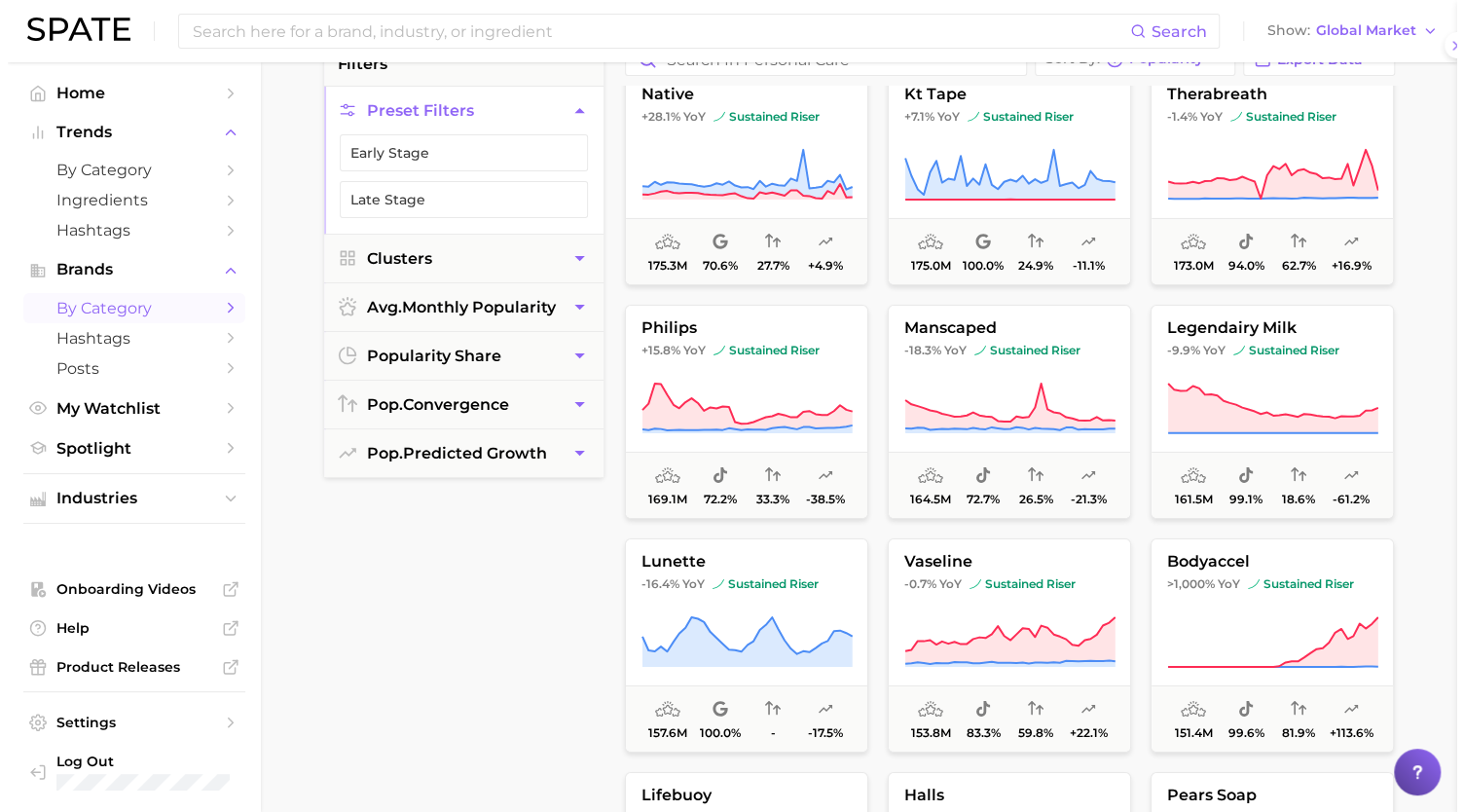
scroll to position [0, 0]
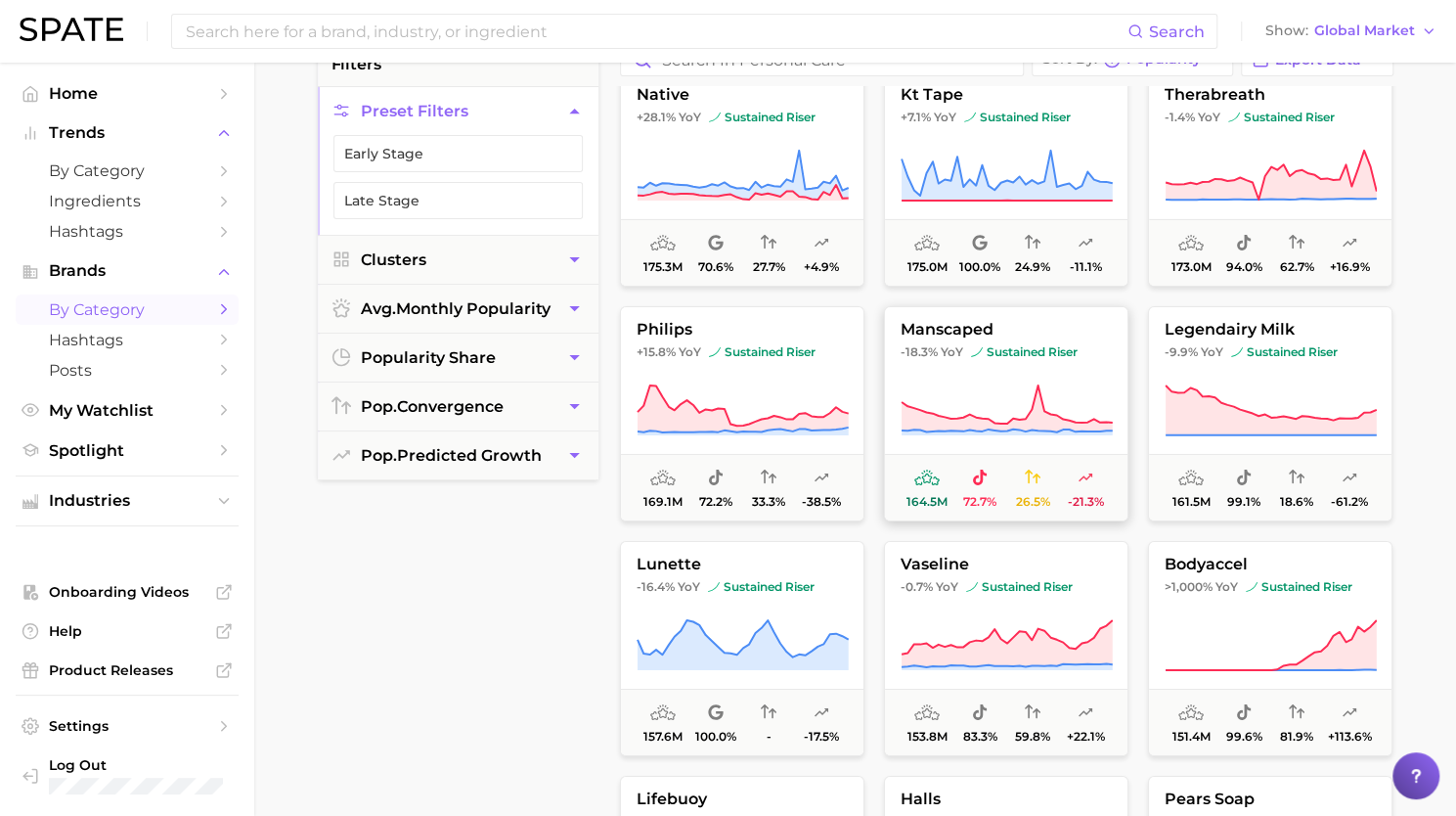
click at [1060, 445] on button "manscaped -18.3% YoY sustained riser 164.5m 72.7% 26.5% -21.3%" at bounding box center [1006, 413] width 245 height 215
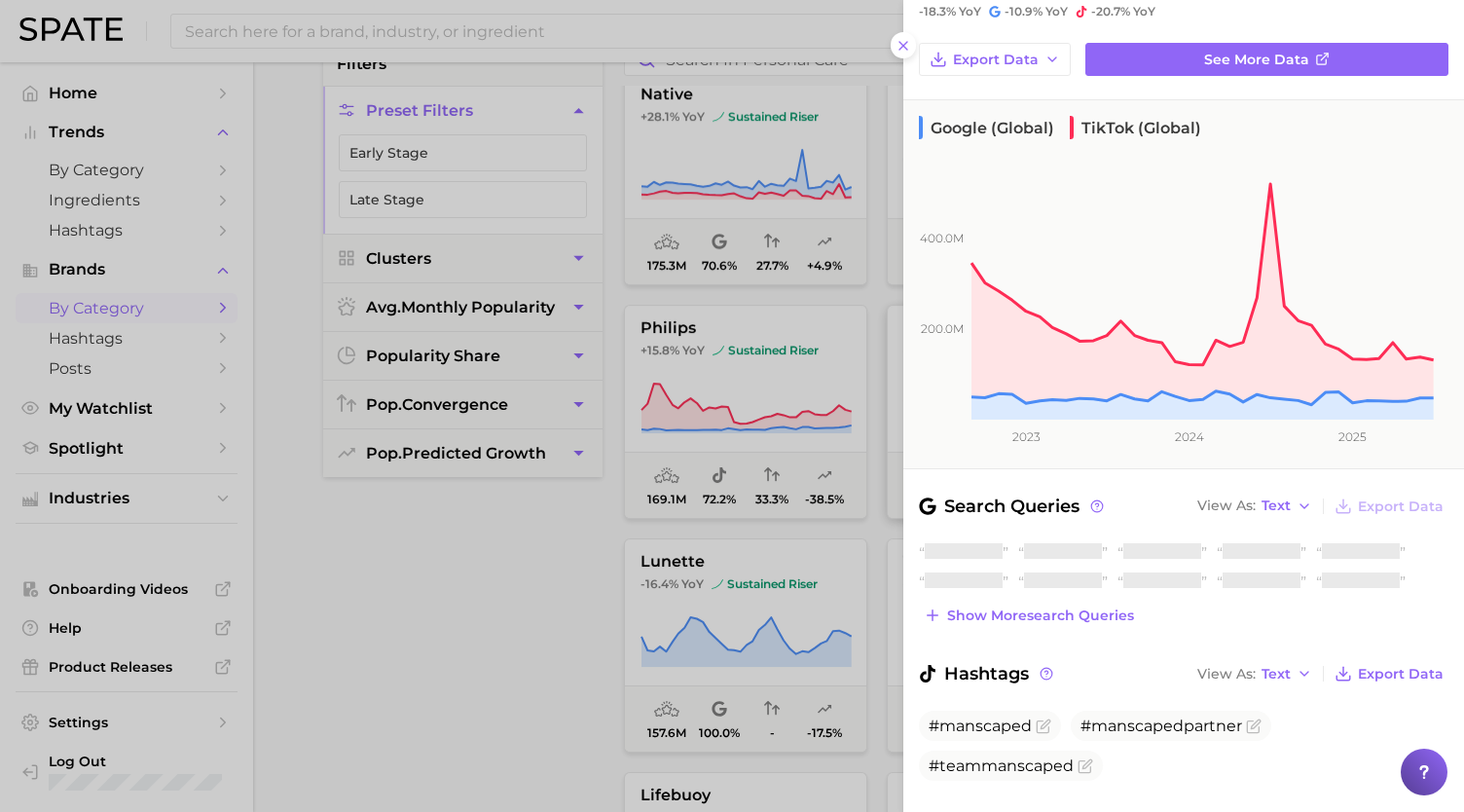
scroll to position [124, 0]
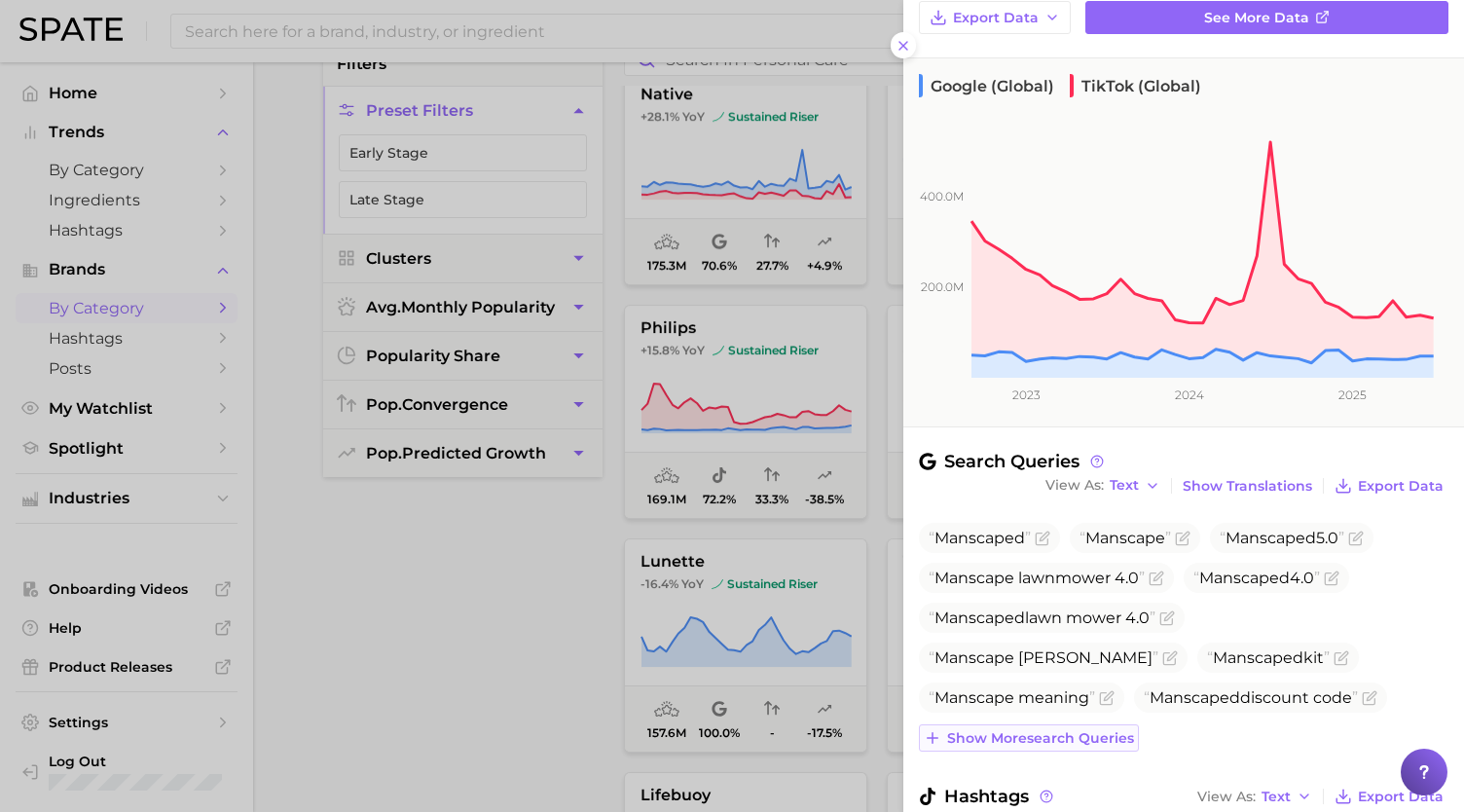
click at [1040, 741] on span "Show more search queries" at bounding box center [1041, 738] width 187 height 17
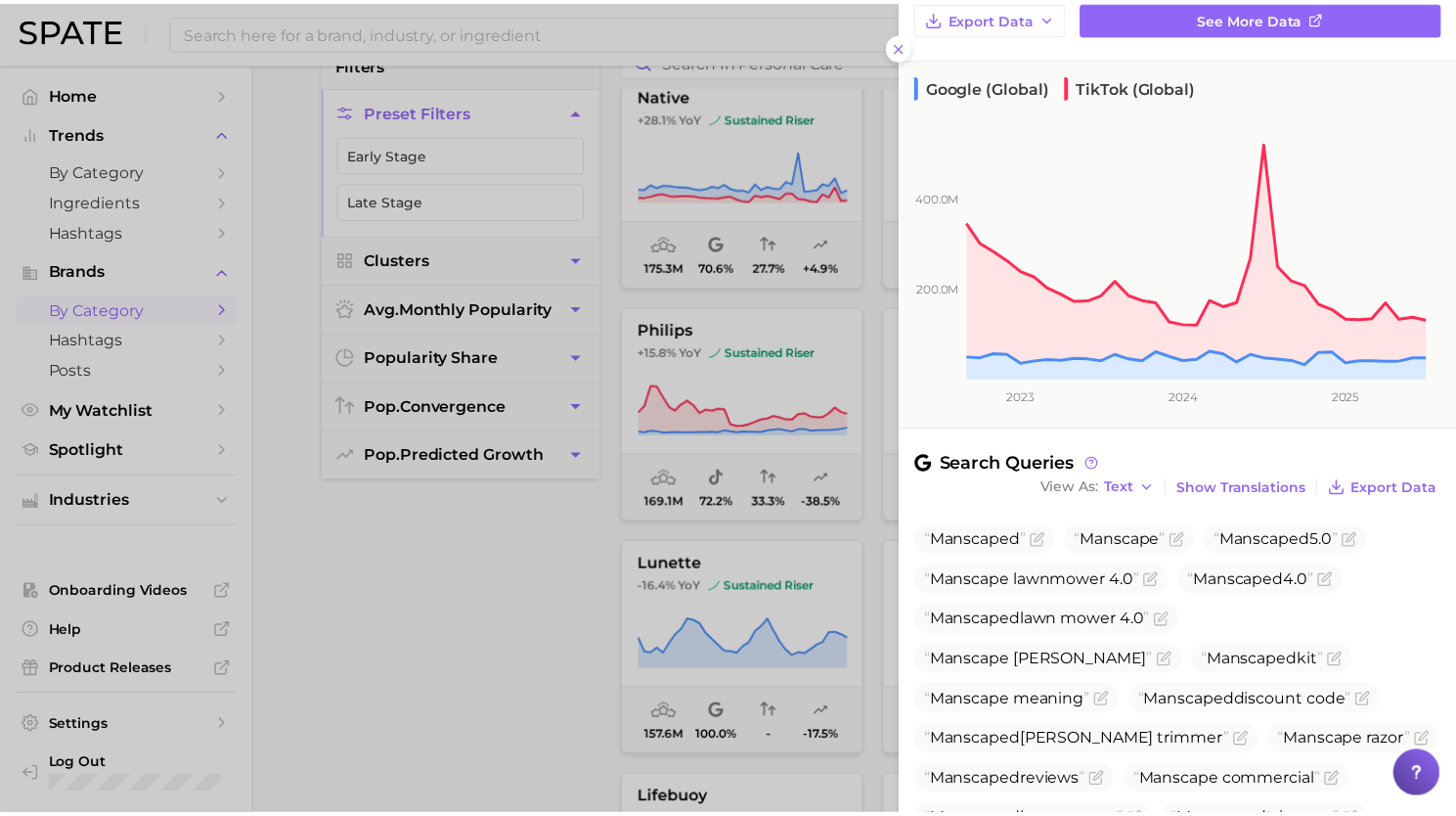
scroll to position [451, 0]
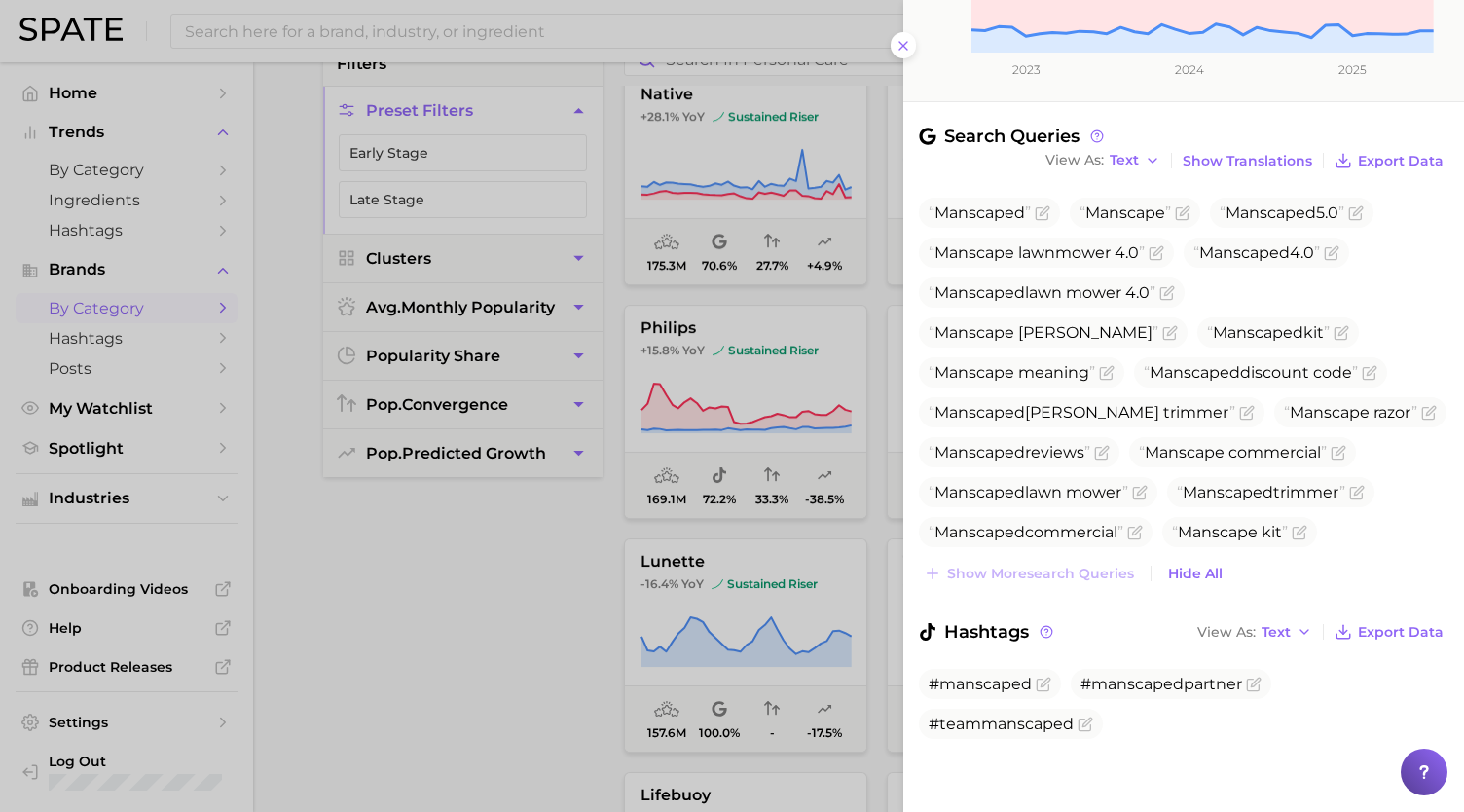
click at [642, 546] on div at bounding box center [732, 406] width 1464 height 812
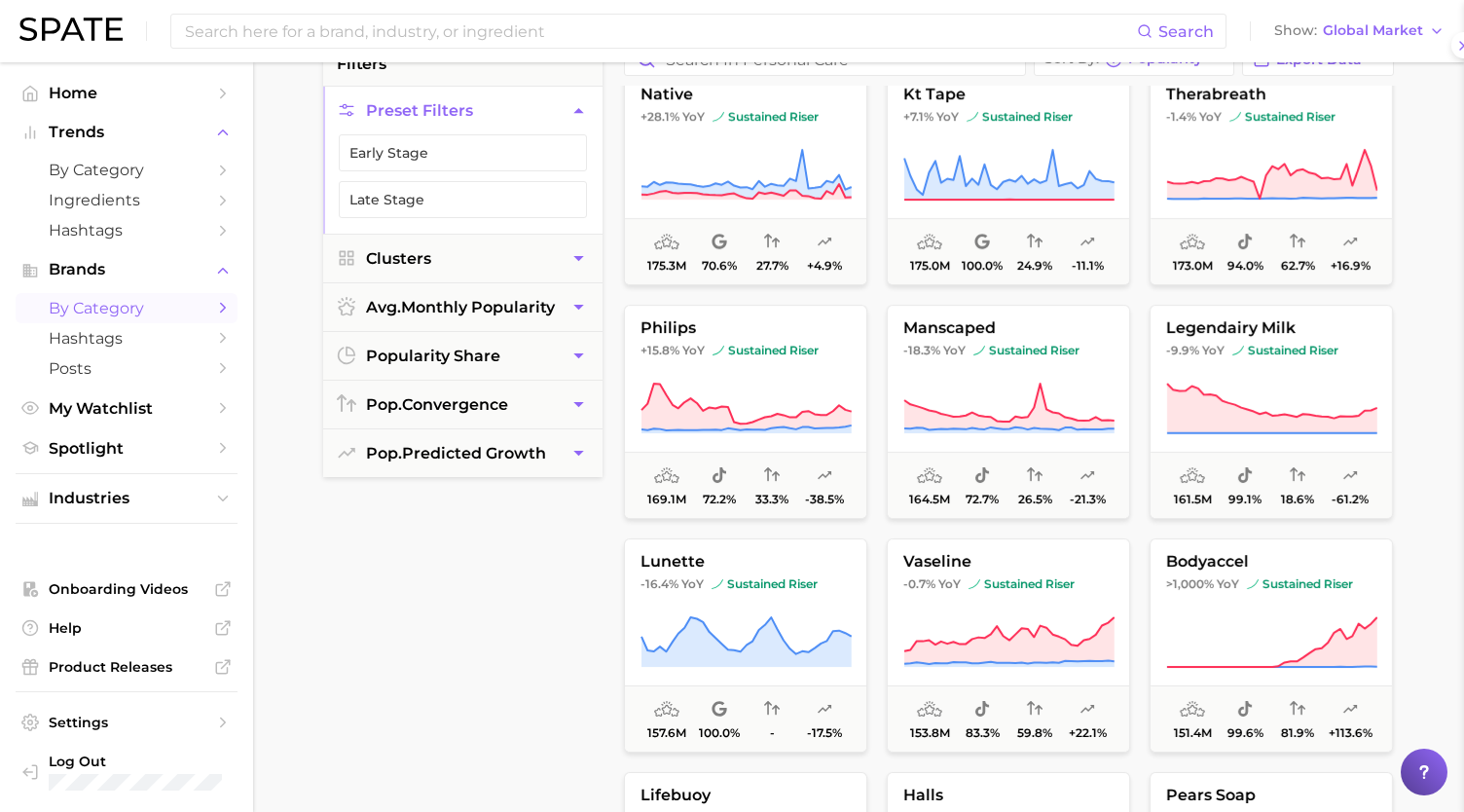
scroll to position [0, 0]
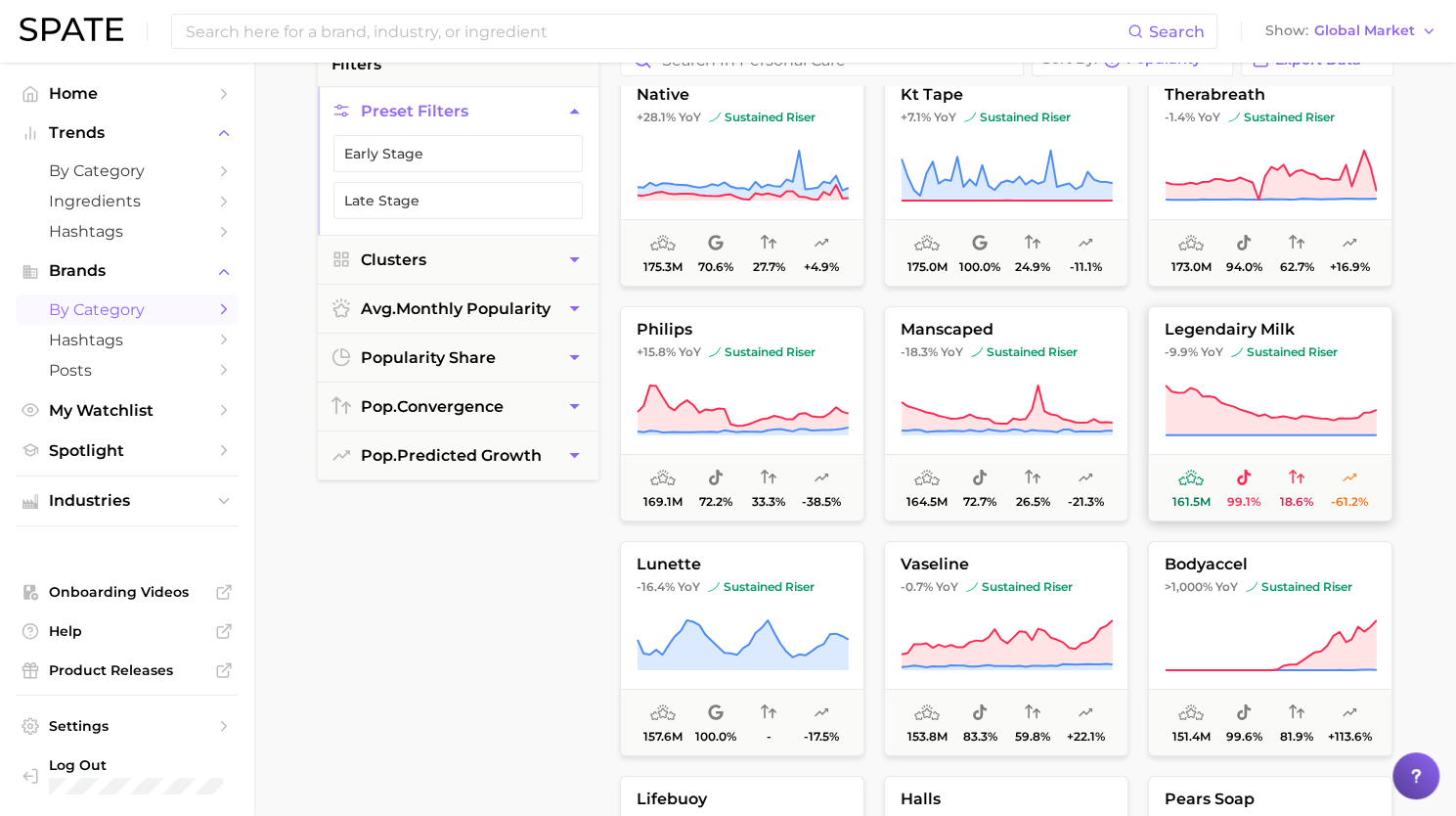
click at [1200, 422] on icon at bounding box center [1272, 410] width 211 height 50
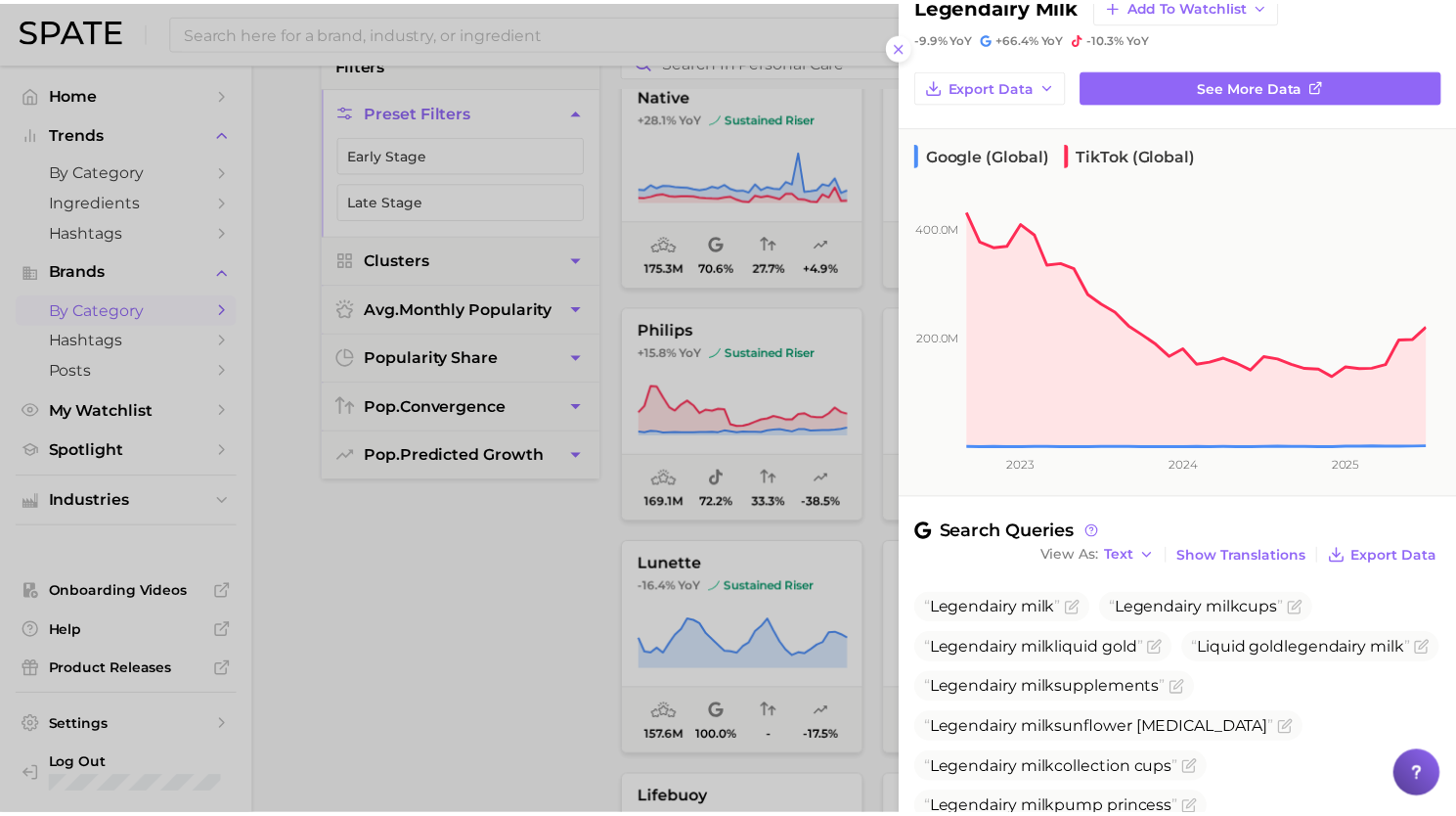
scroll to position [342, 0]
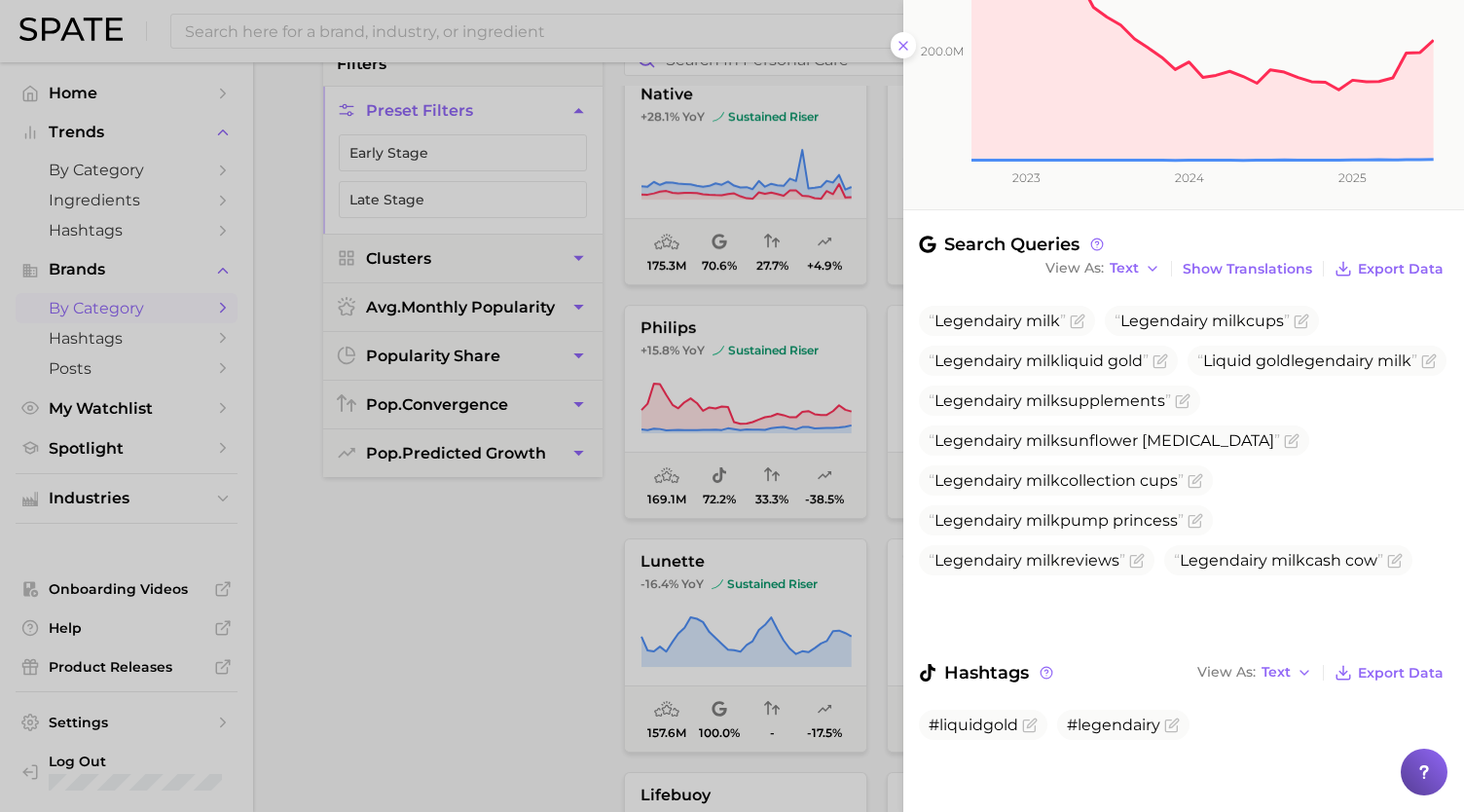
click at [523, 490] on div at bounding box center [732, 406] width 1464 height 812
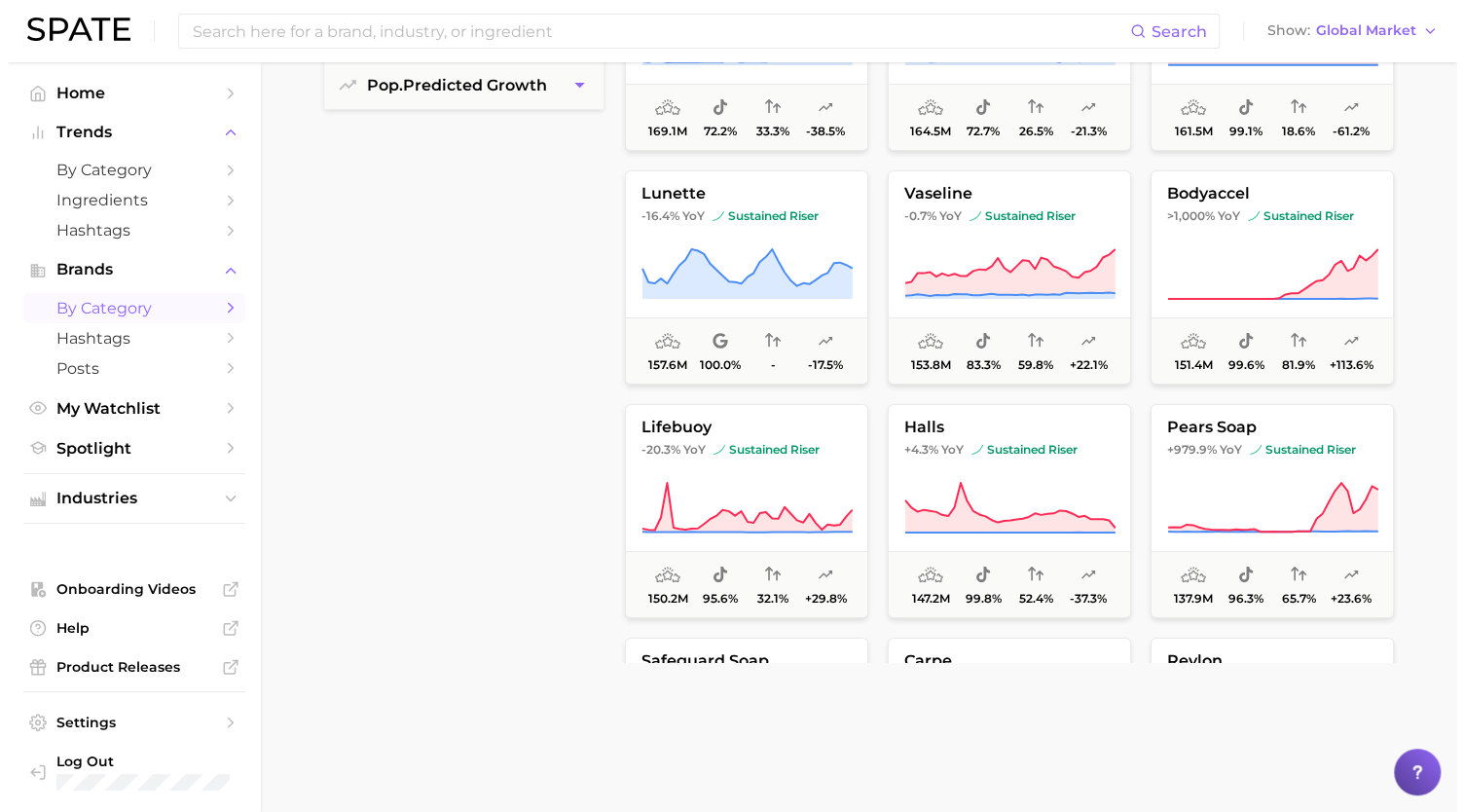
scroll to position [630, 0]
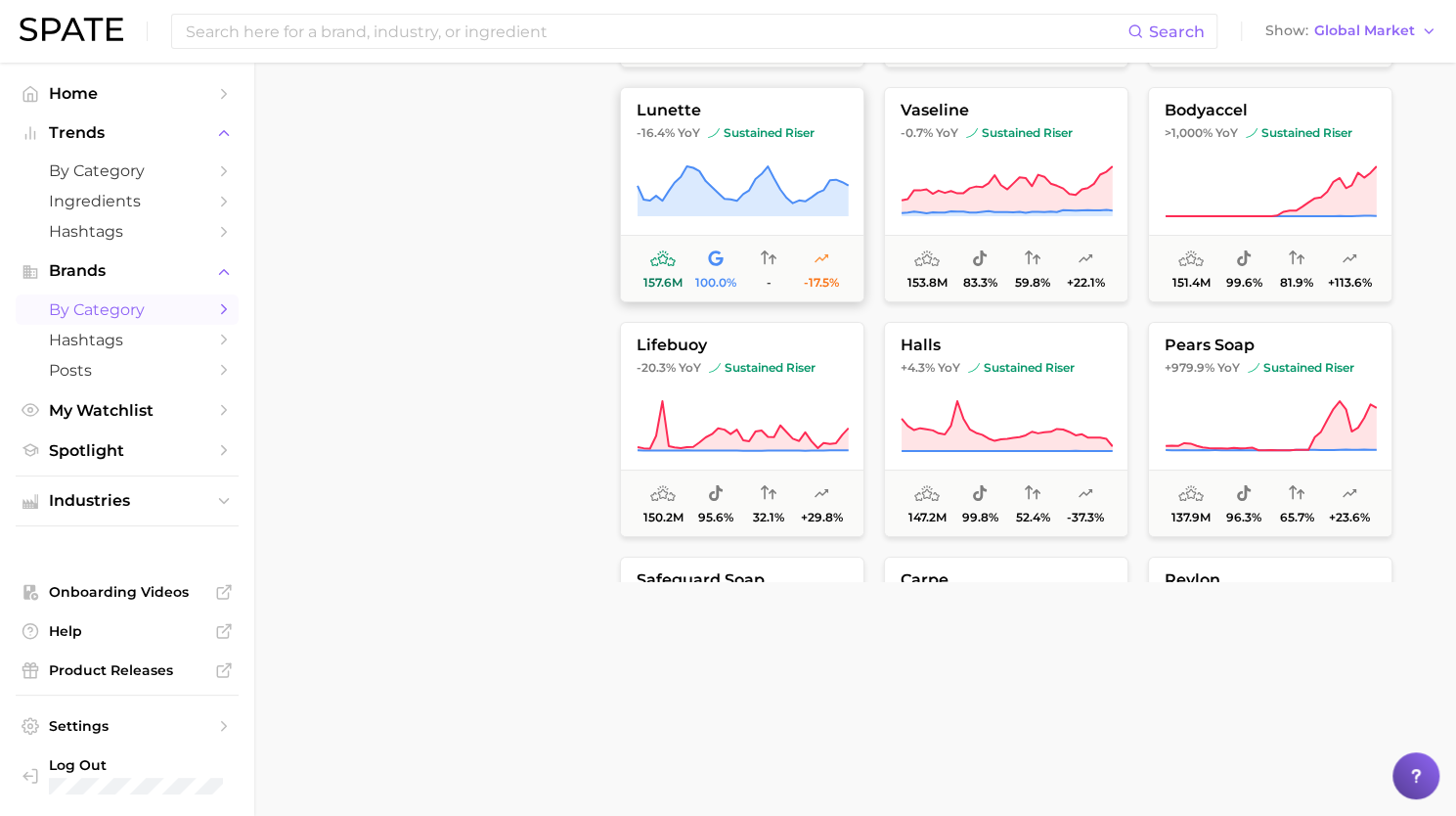
click at [762, 172] on icon at bounding box center [744, 185] width 211 height 37
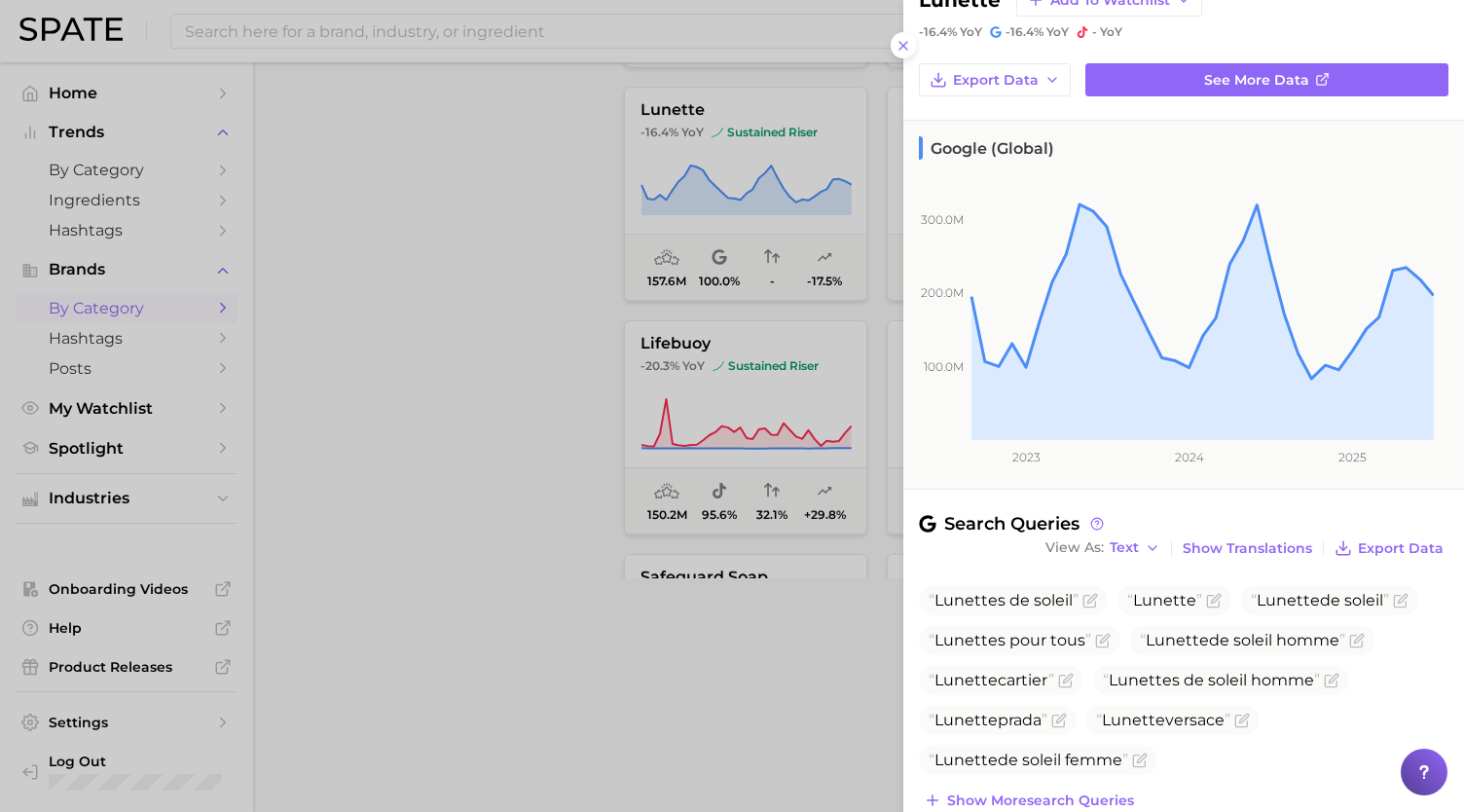
scroll to position [226, 0]
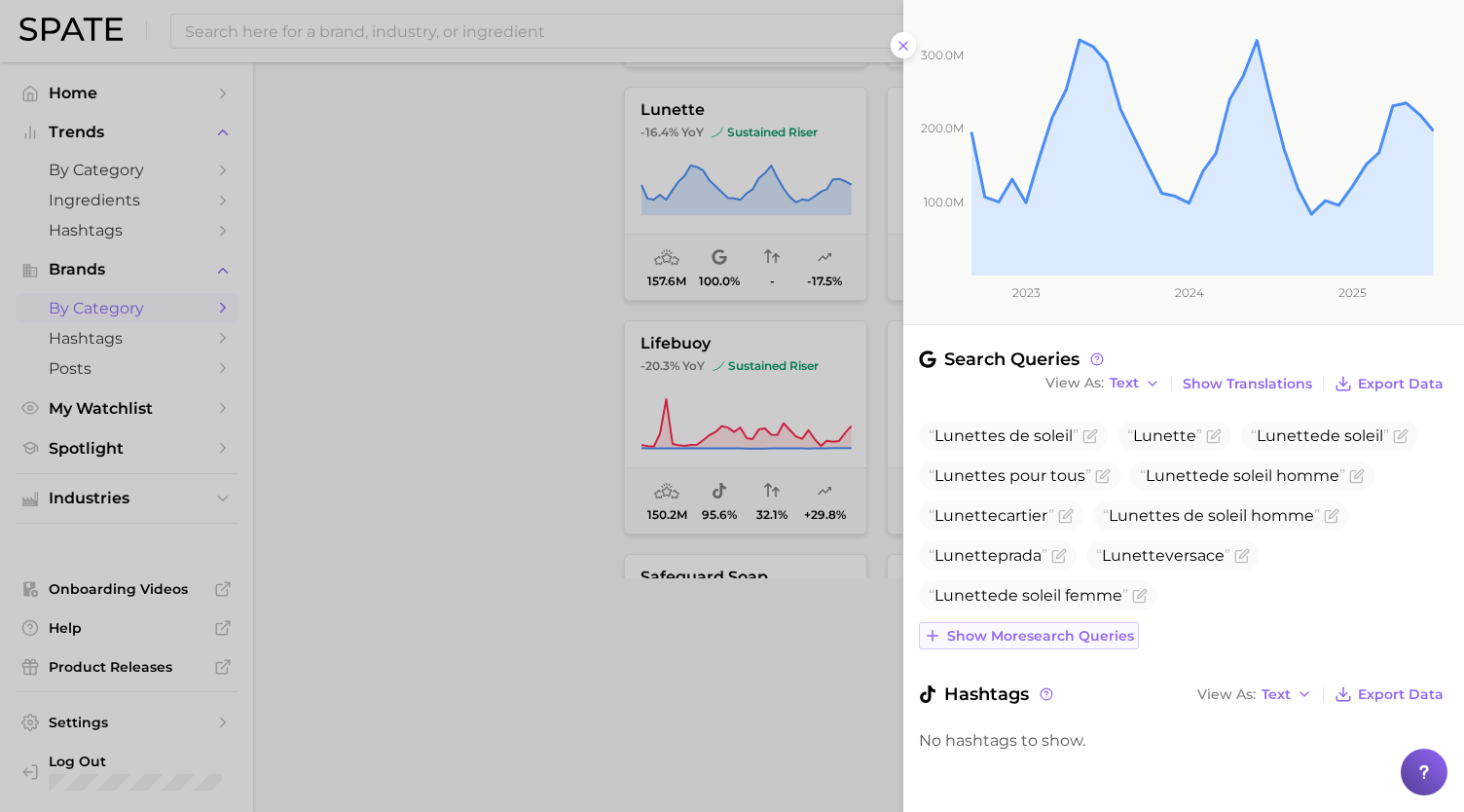
click at [1040, 634] on span "Show more search queries" at bounding box center [1041, 636] width 187 height 17
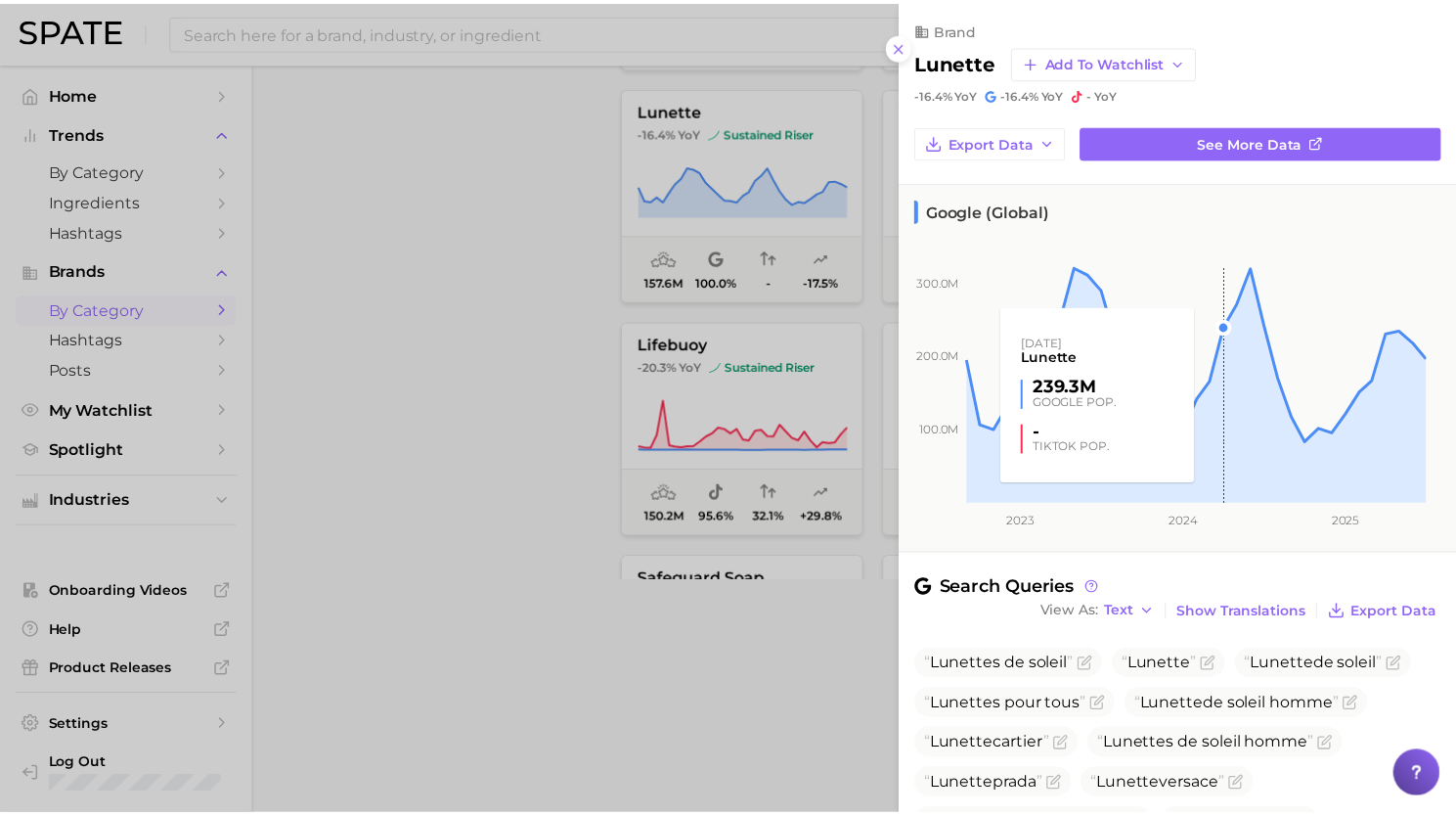
scroll to position [389, 0]
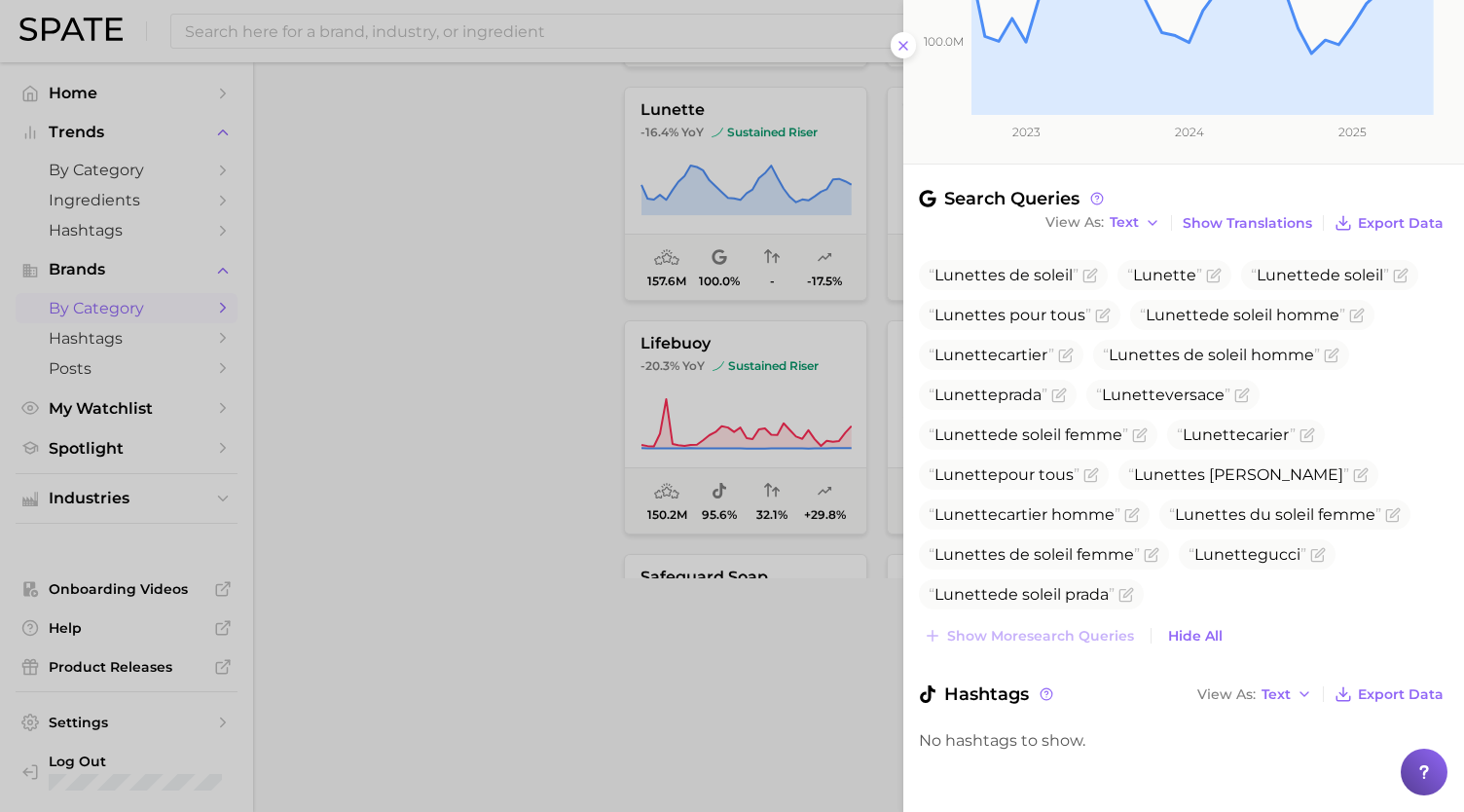
click at [717, 469] on div at bounding box center [732, 406] width 1464 height 812
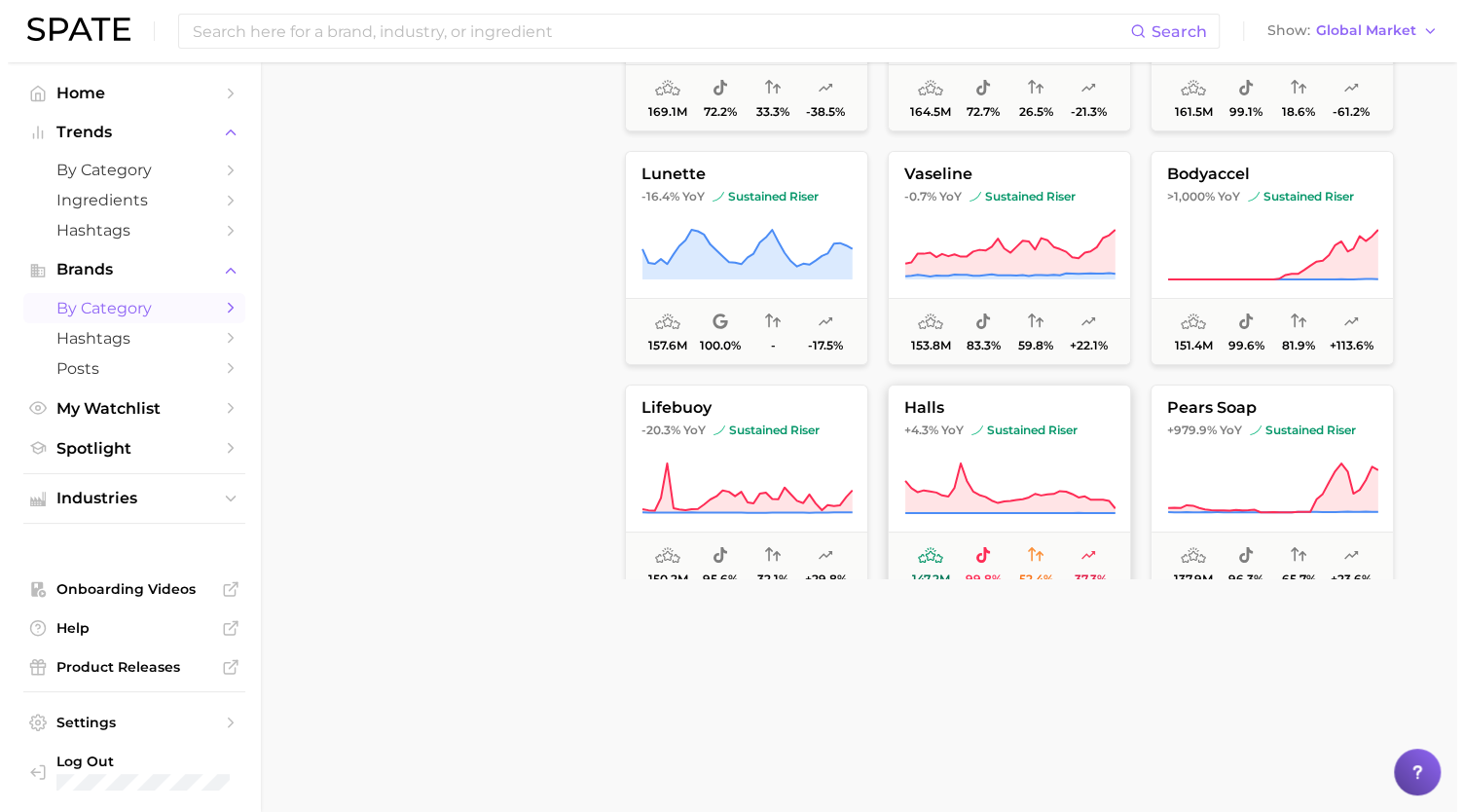
scroll to position [3692, 0]
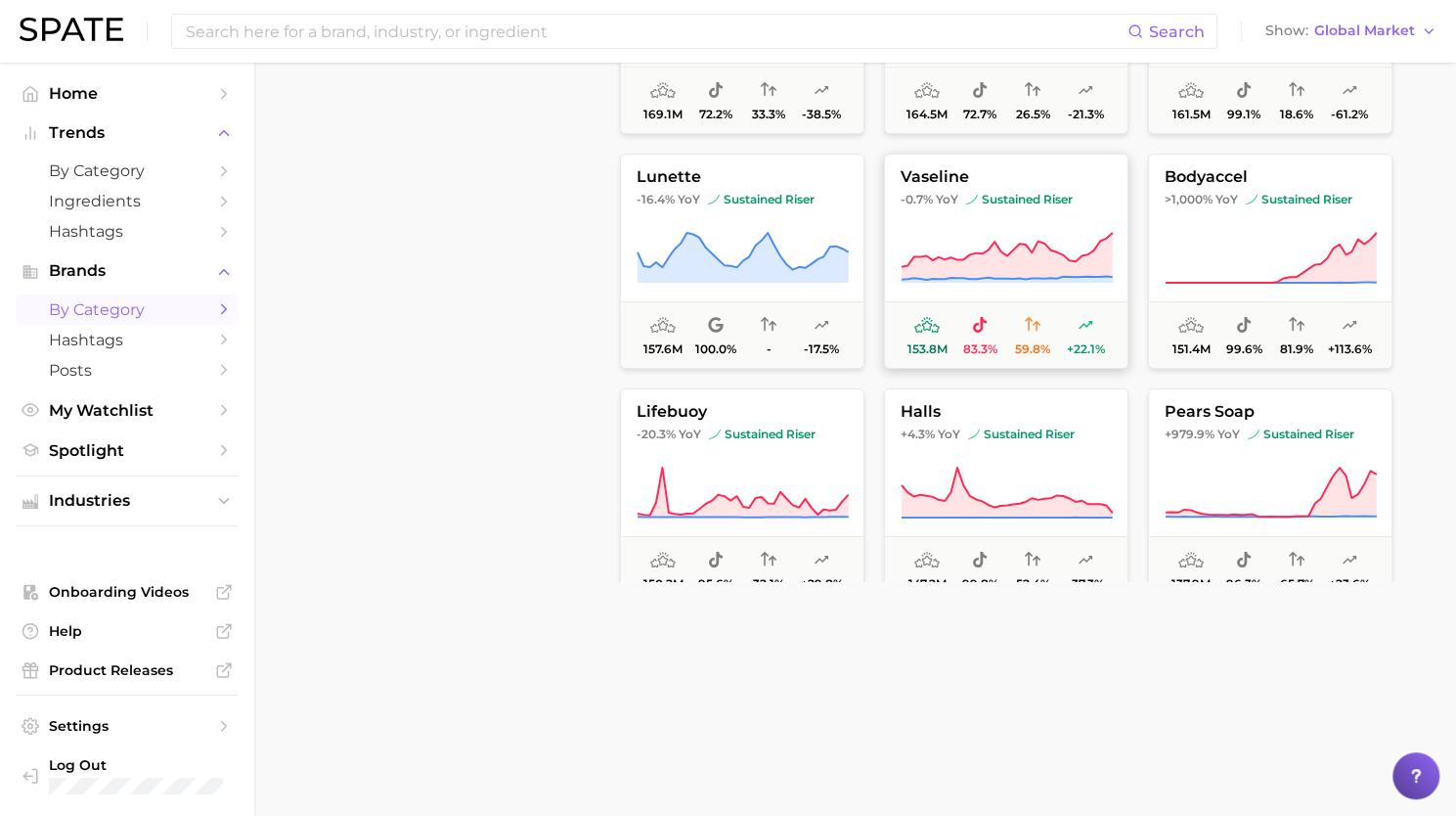
click at [991, 226] on button "vaseline -0.7% YoY sustained riser 153.8m 83.3% 59.8% +22.1%" at bounding box center [1006, 261] width 245 height 215
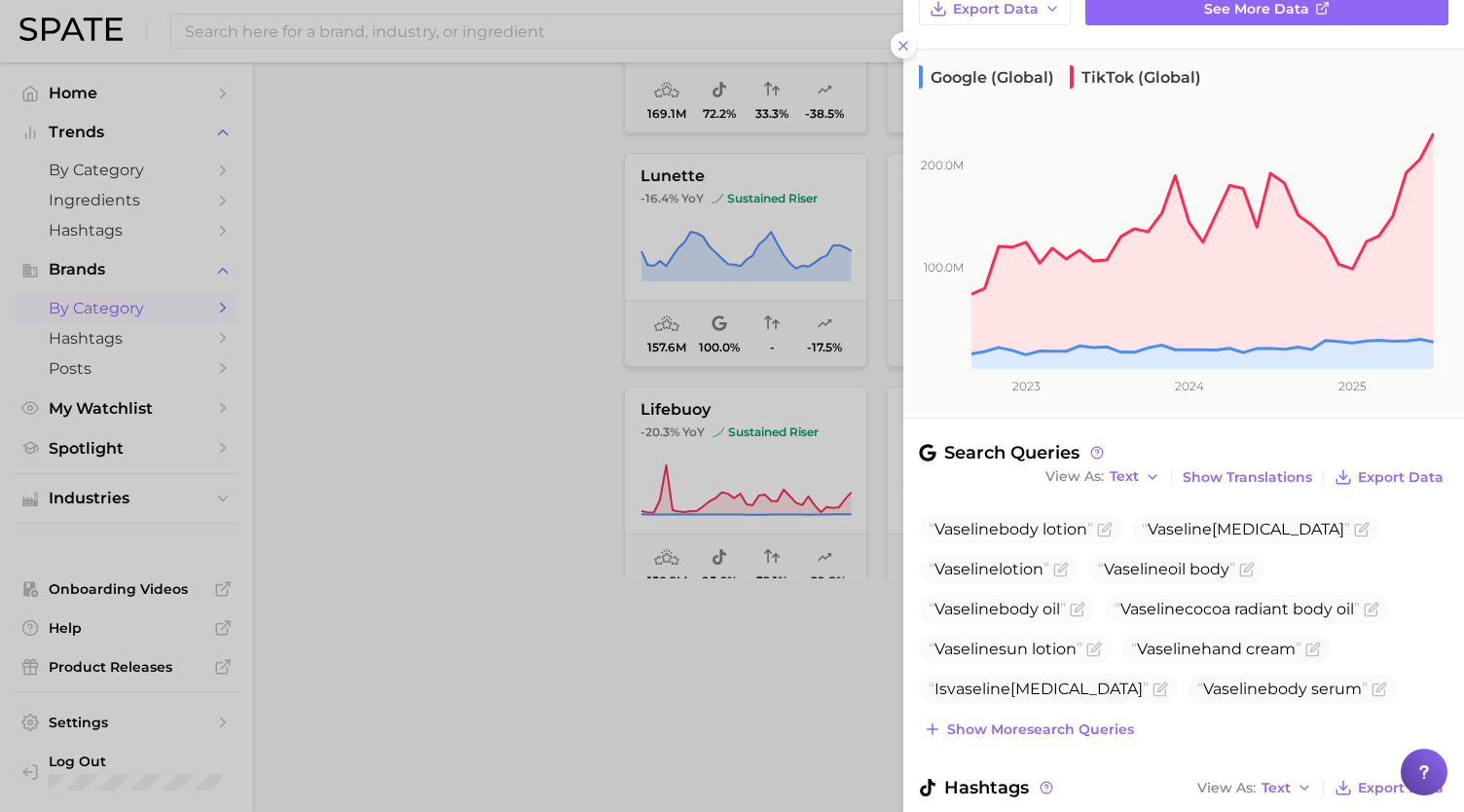
scroll to position [247, 0]
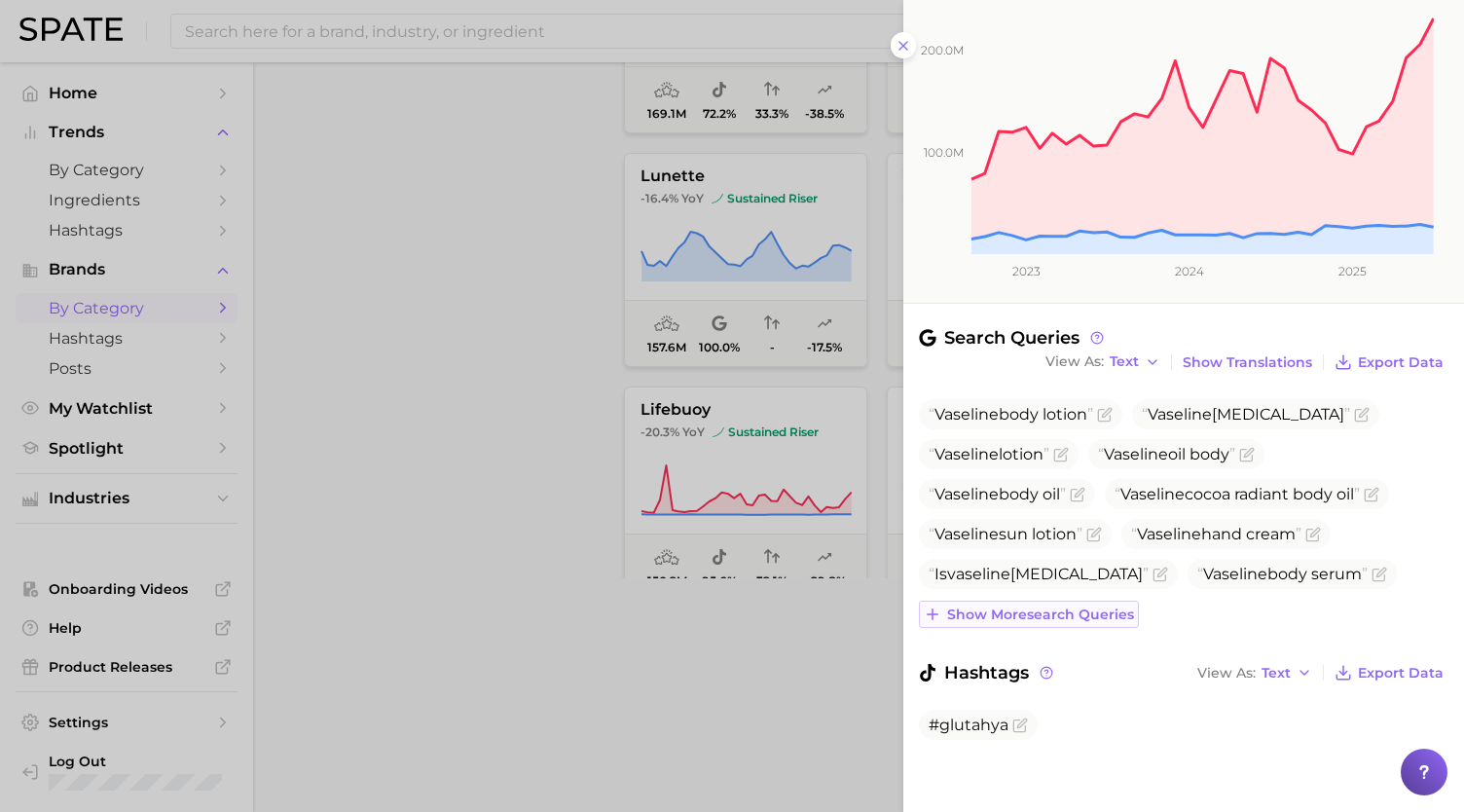
click at [1062, 621] on button "Show more search queries" at bounding box center [1029, 615] width 220 height 27
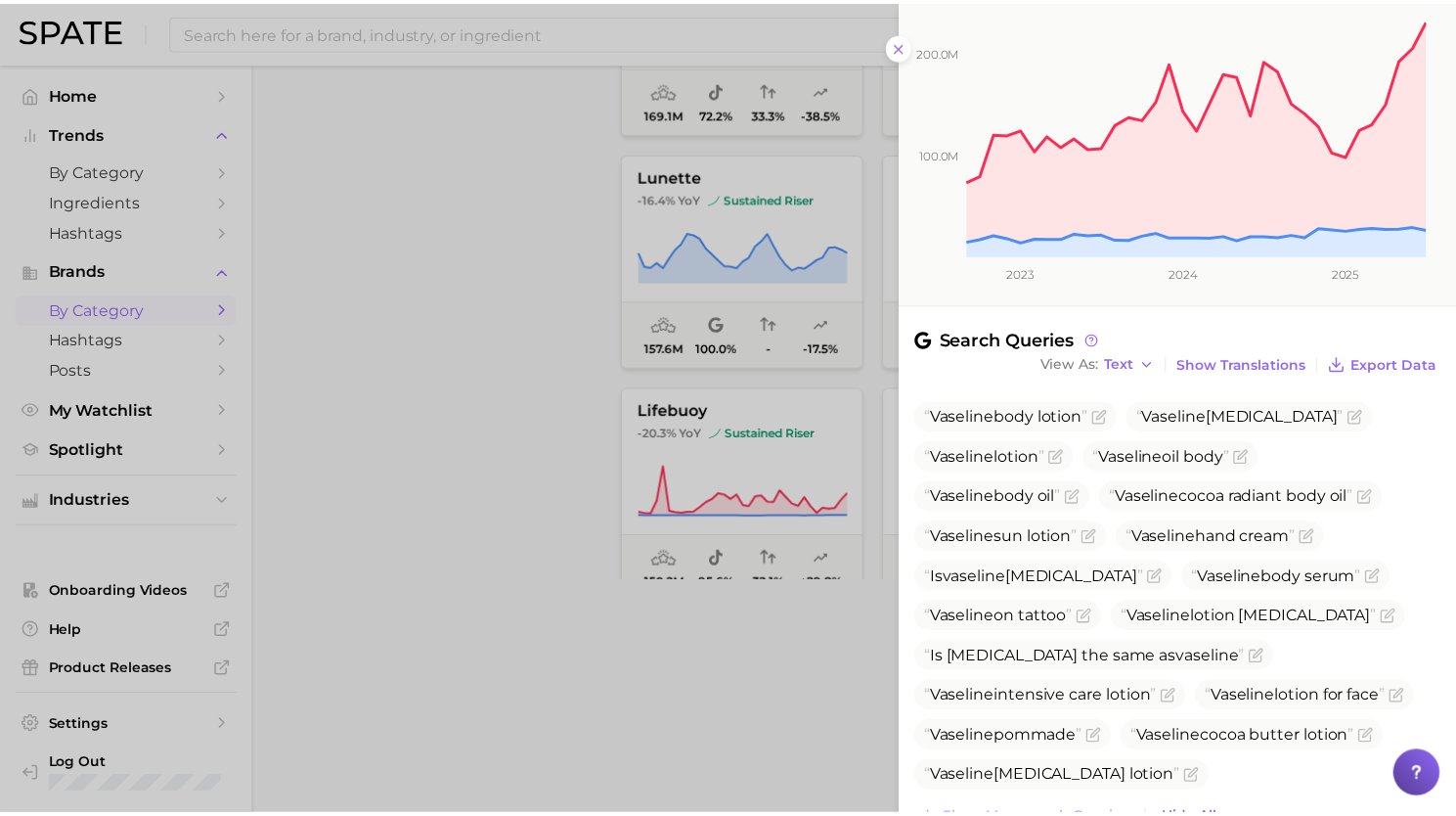
scroll to position [450, 0]
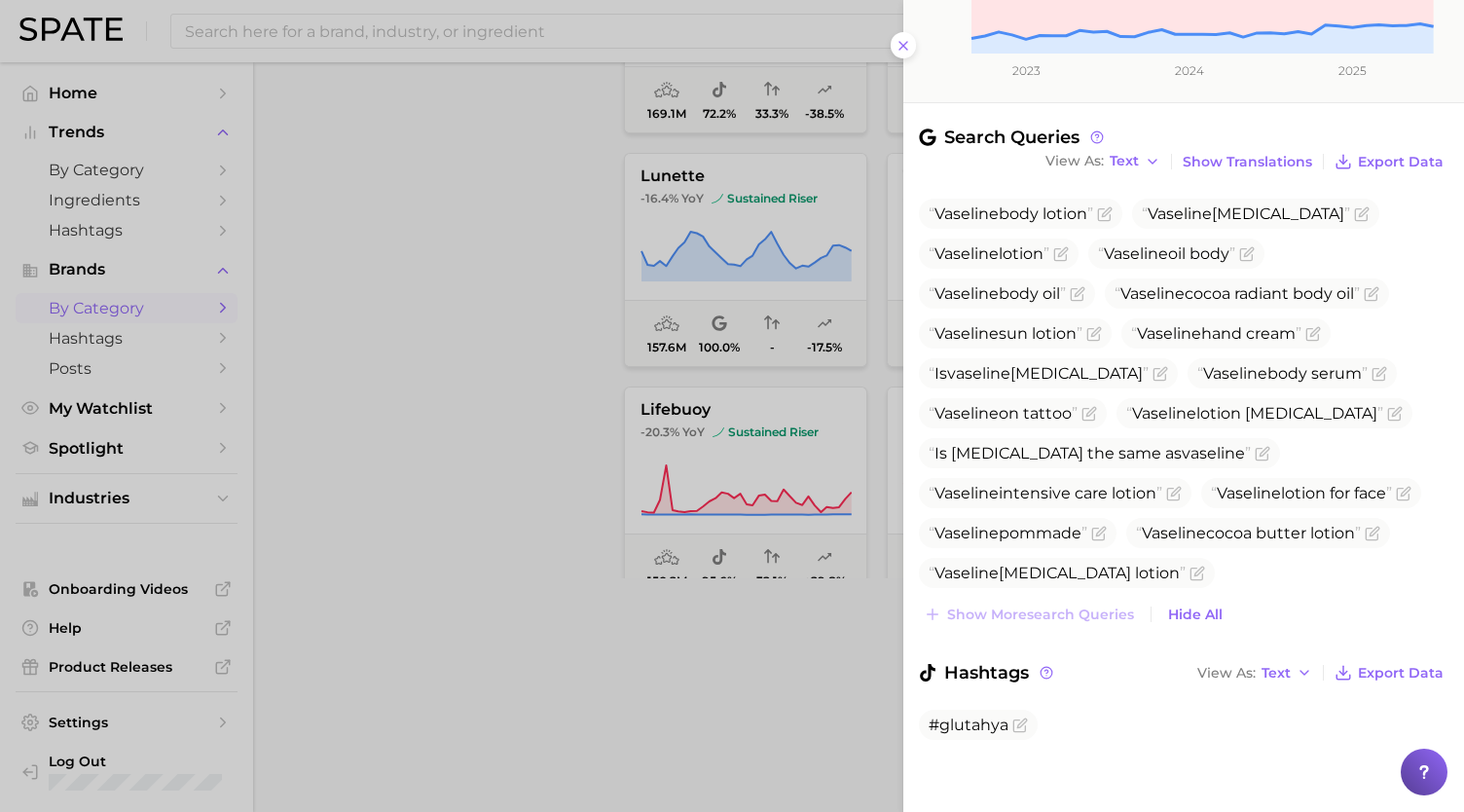
click at [623, 737] on div at bounding box center [732, 406] width 1464 height 812
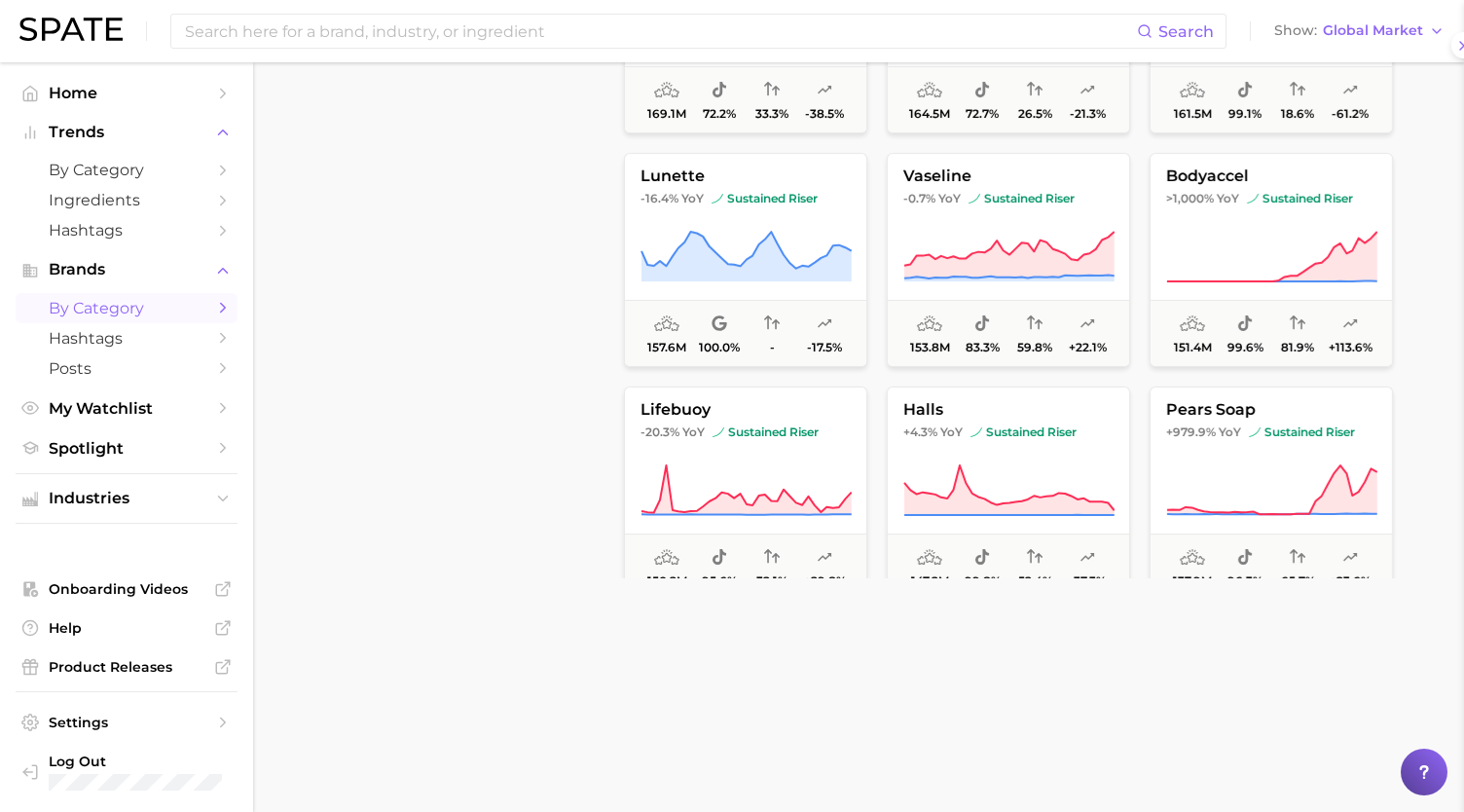
scroll to position [0, 0]
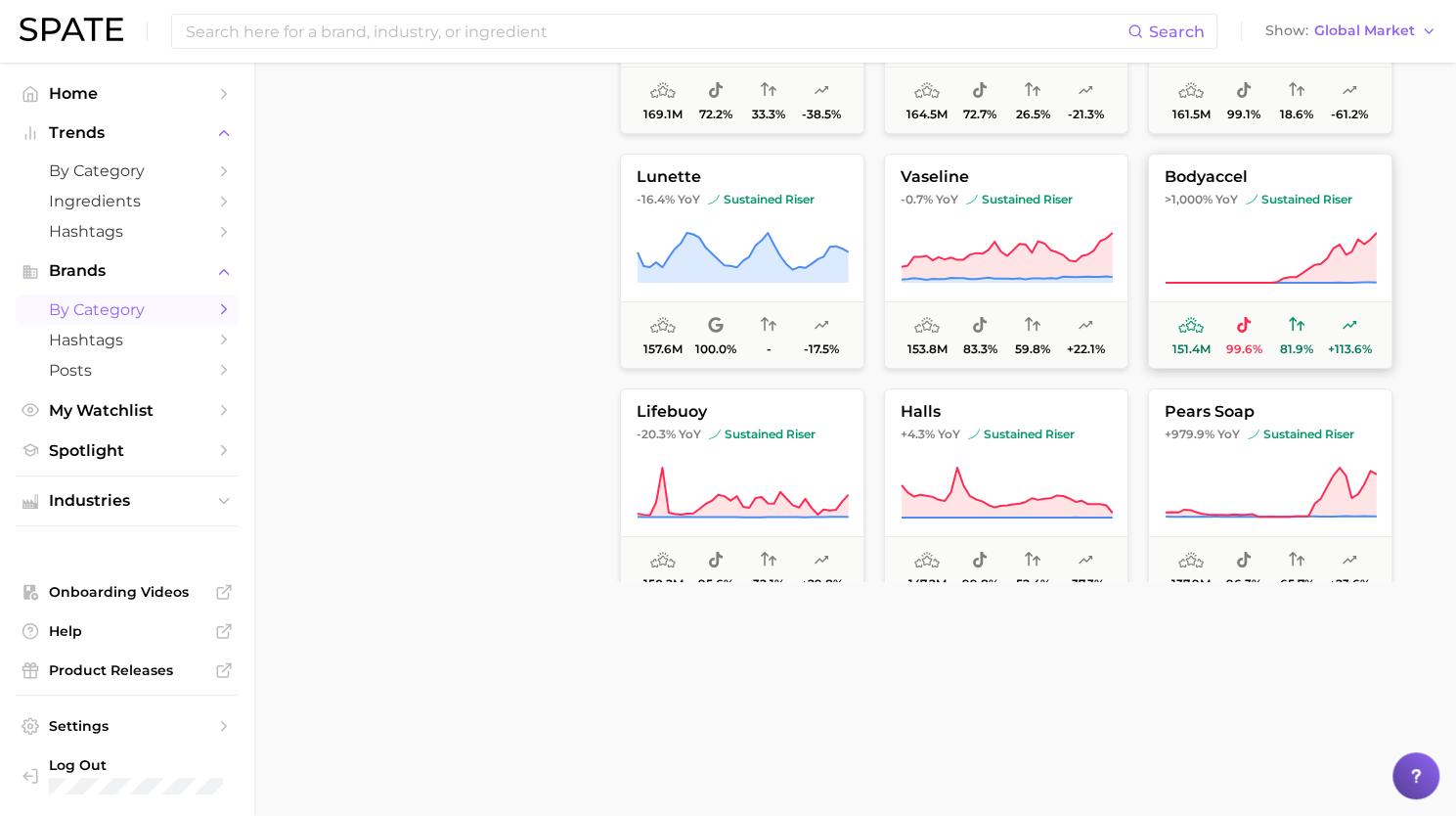
click at [1277, 208] on button "bodyaccel >1,000% YoY sustained riser 151.4m 99.6% 81.9% +113.6%" at bounding box center [1271, 261] width 245 height 215
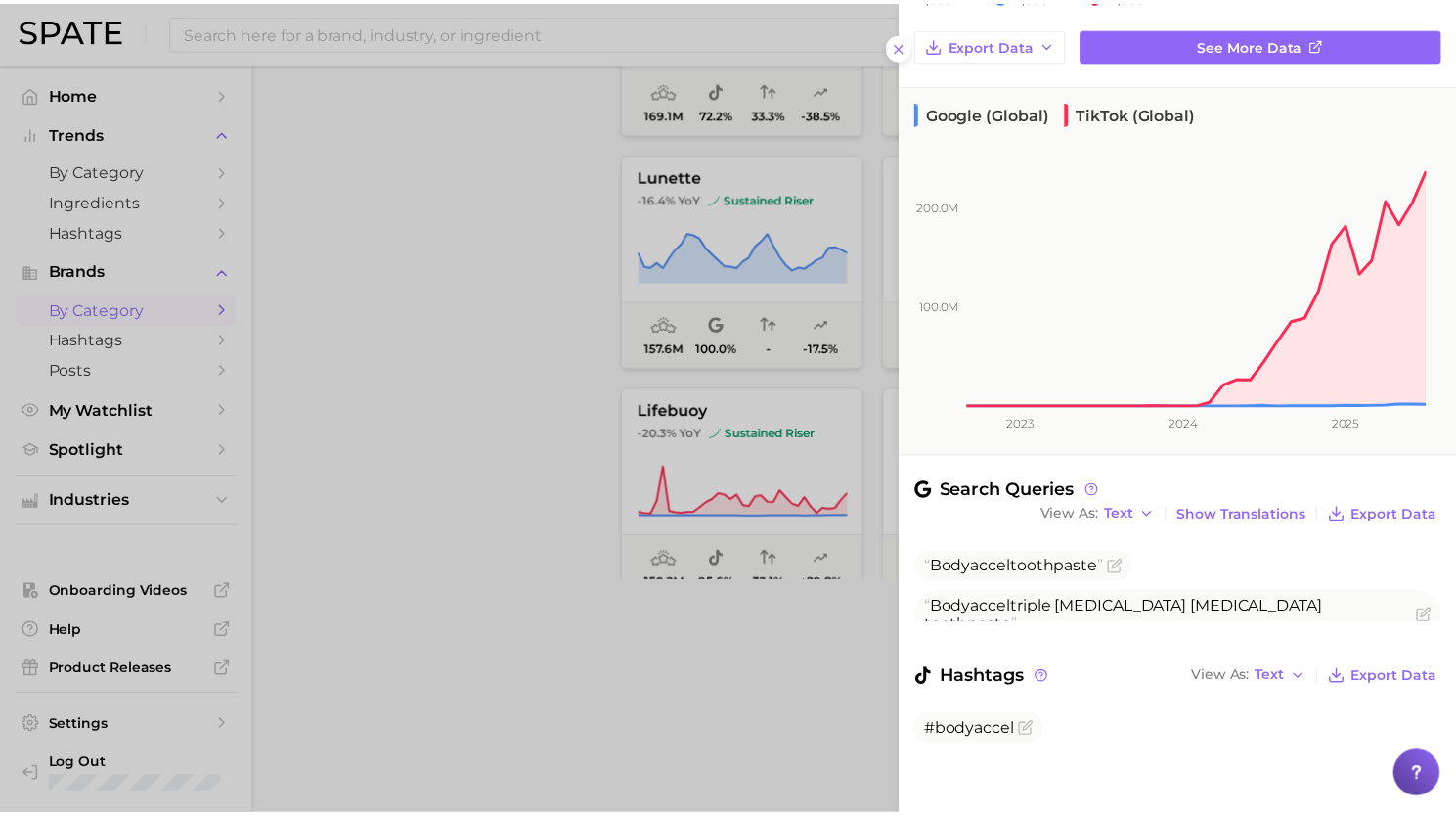
scroll to position [100, 0]
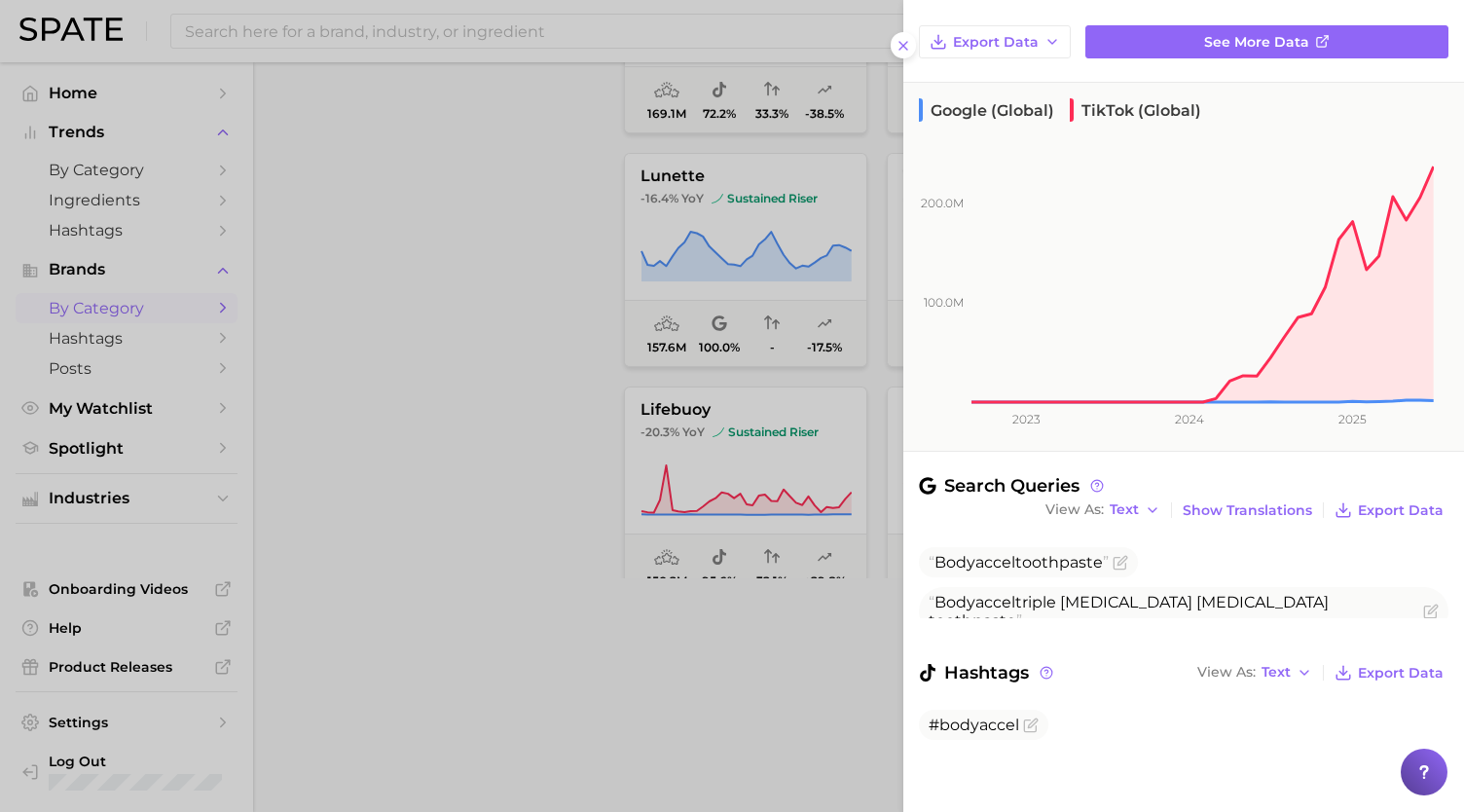
click at [619, 739] on div at bounding box center [732, 406] width 1464 height 812
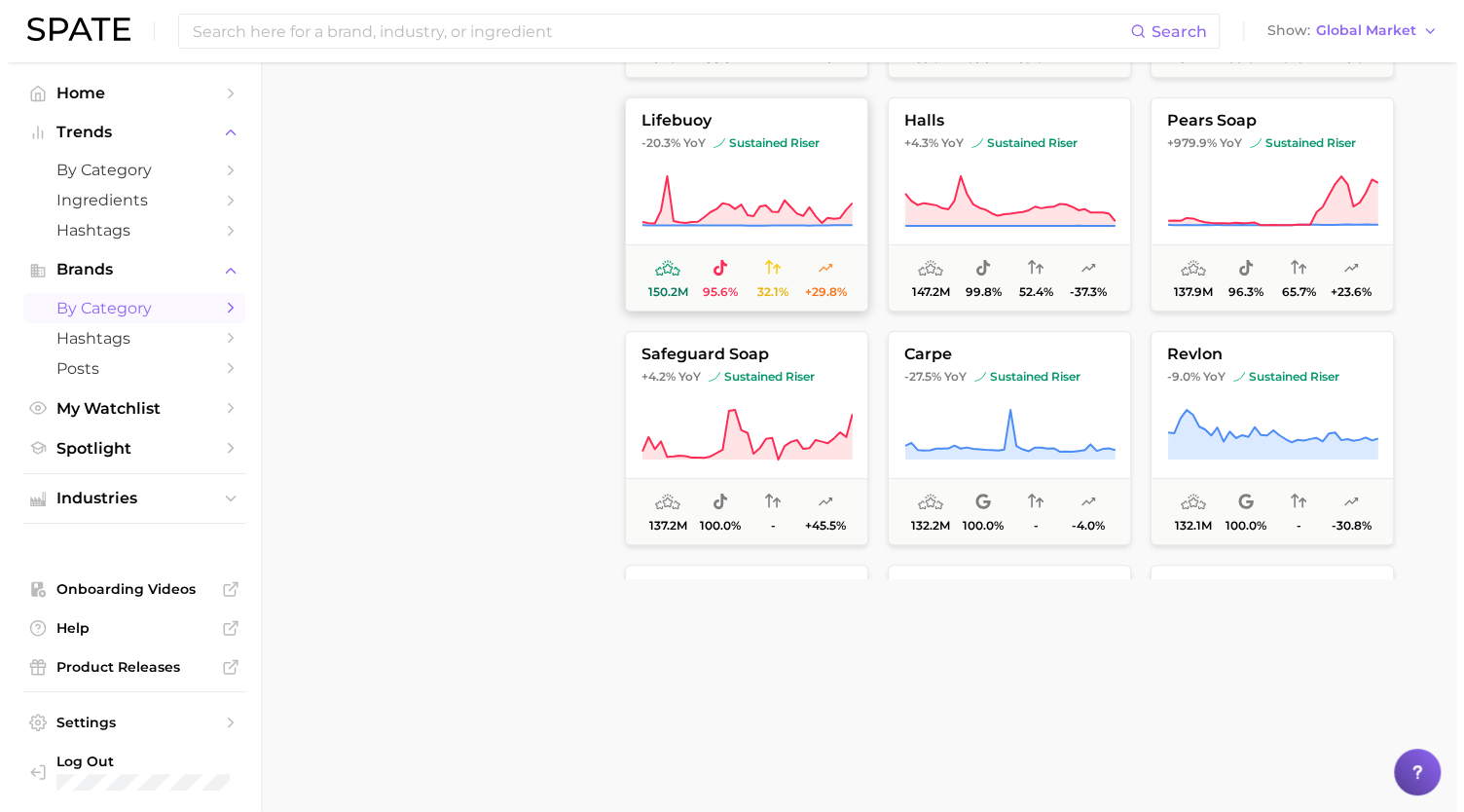
scroll to position [3987, 0]
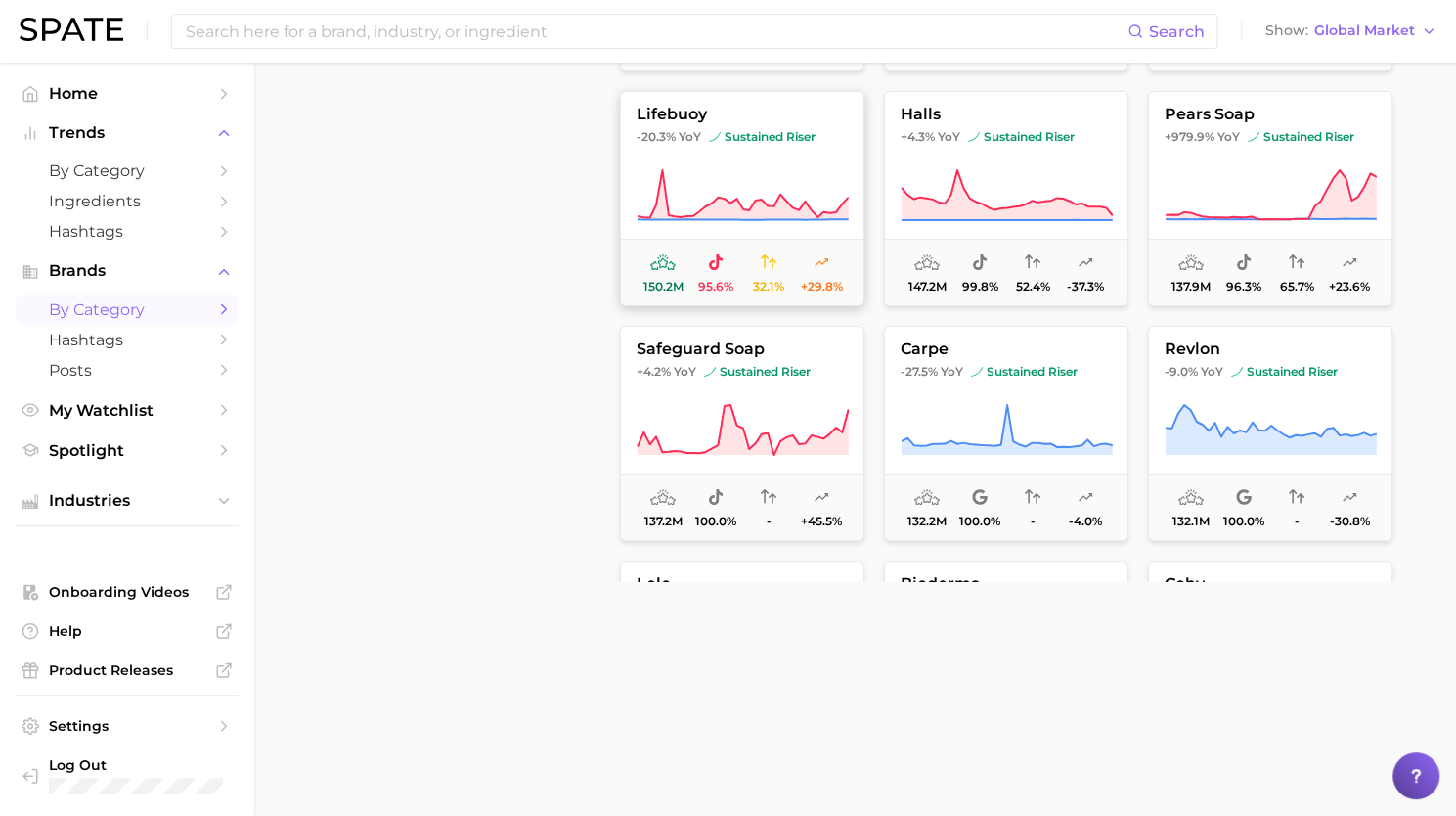
click at [780, 158] on button "lifebuoy -20.3% YoY sustained riser 150.2m 95.6% 32.1% +29.8%" at bounding box center [743, 198] width 245 height 215
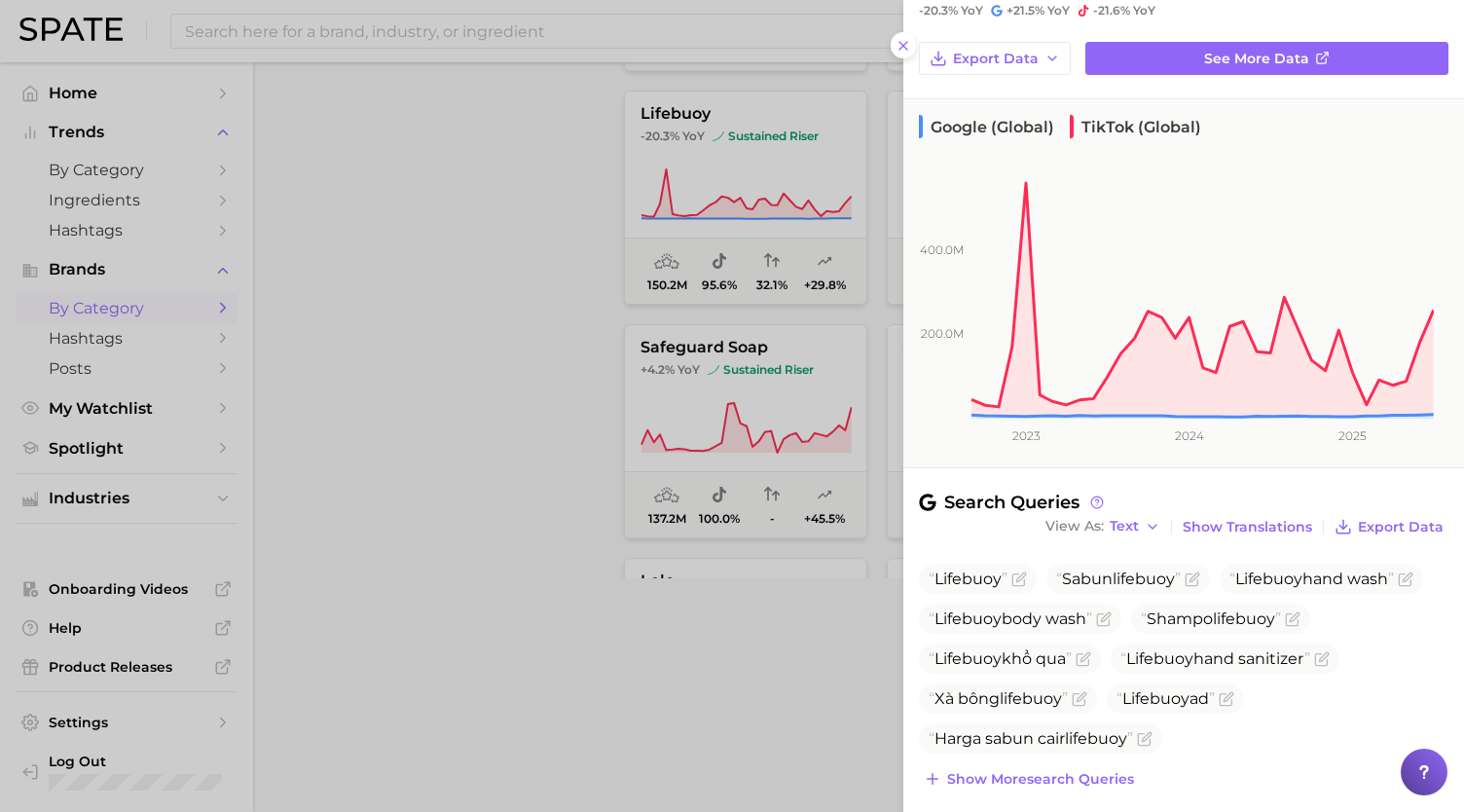
scroll to position [247, 0]
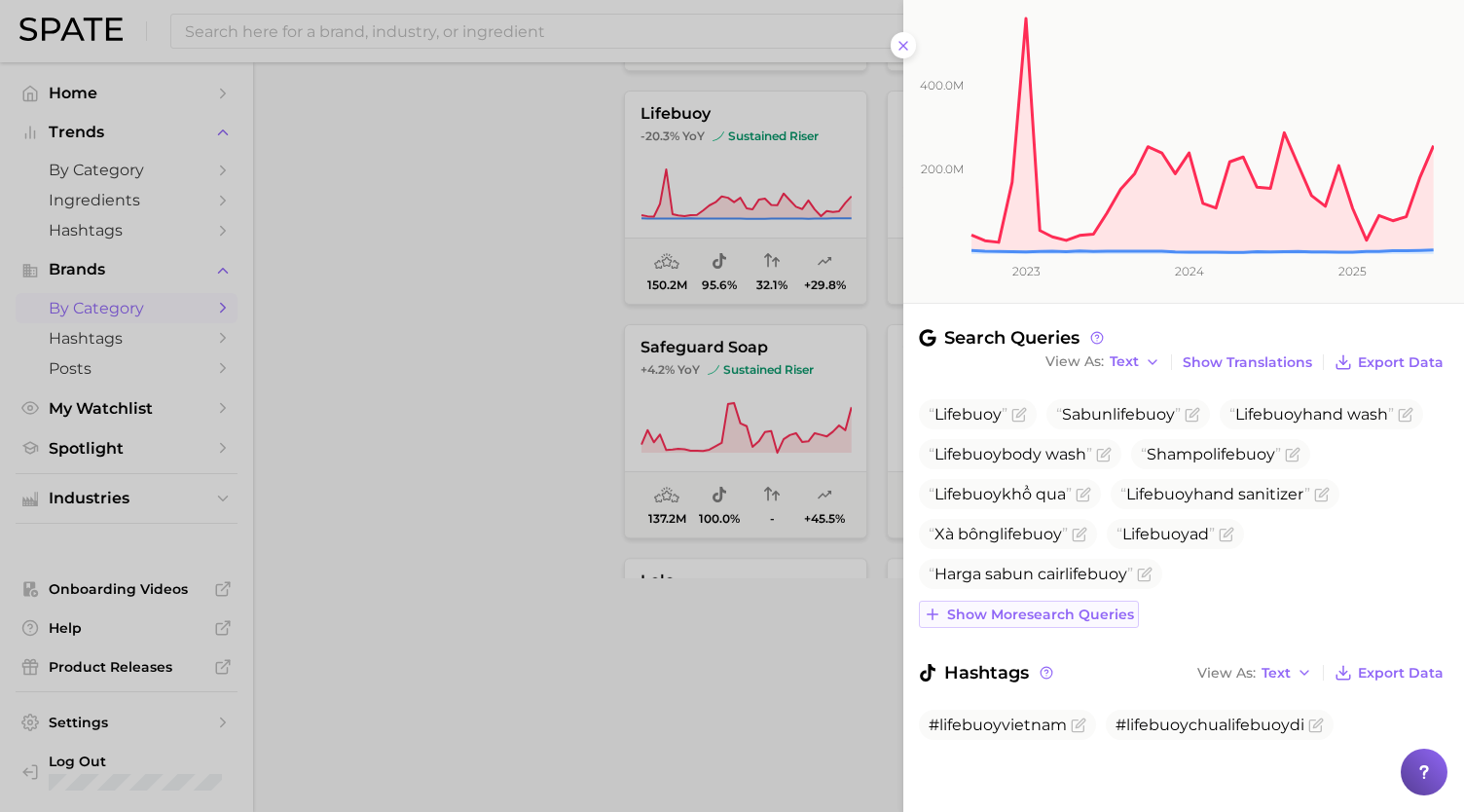
click at [1085, 610] on span "Show more search queries" at bounding box center [1041, 615] width 187 height 17
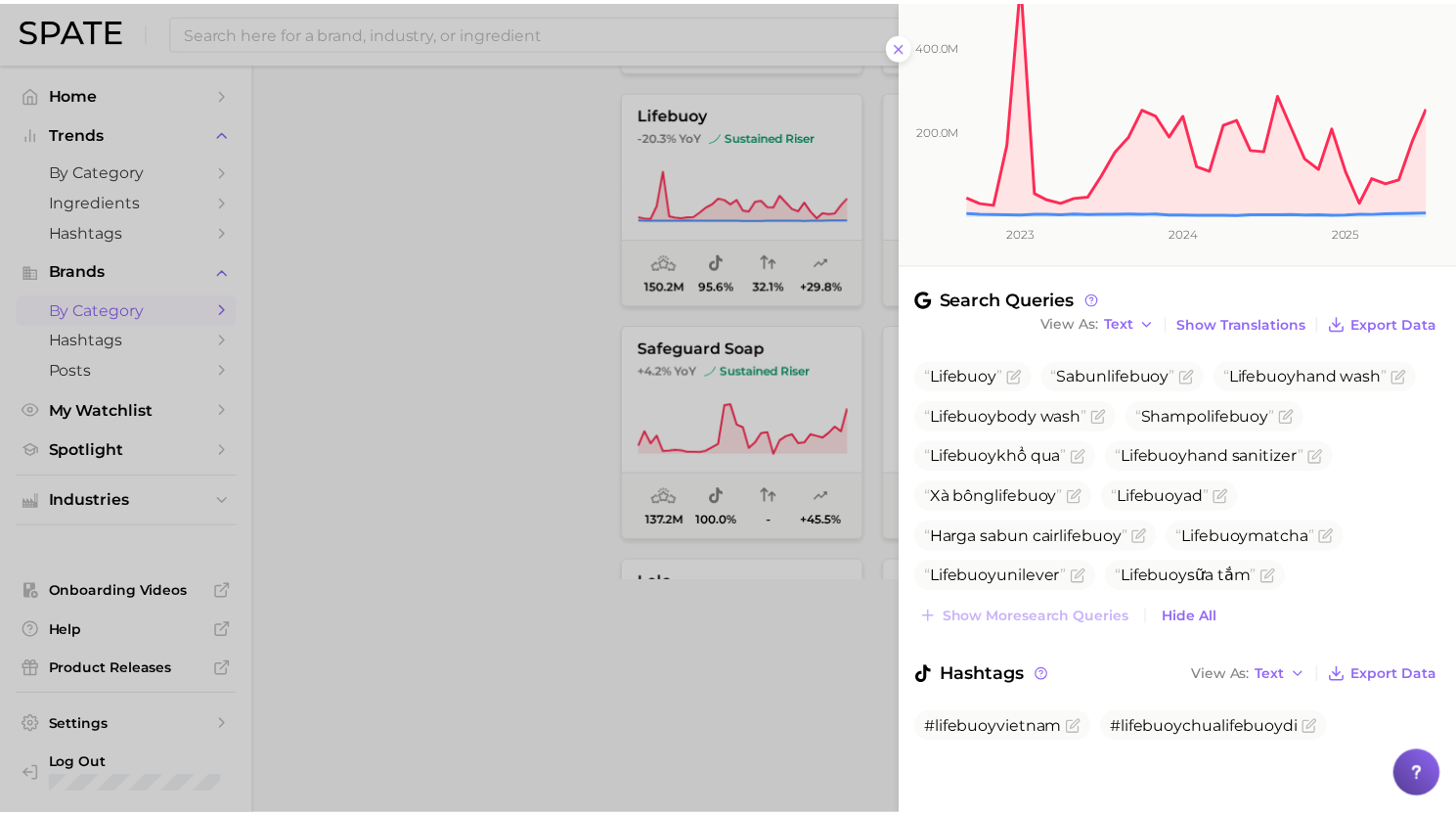
scroll to position [288, 0]
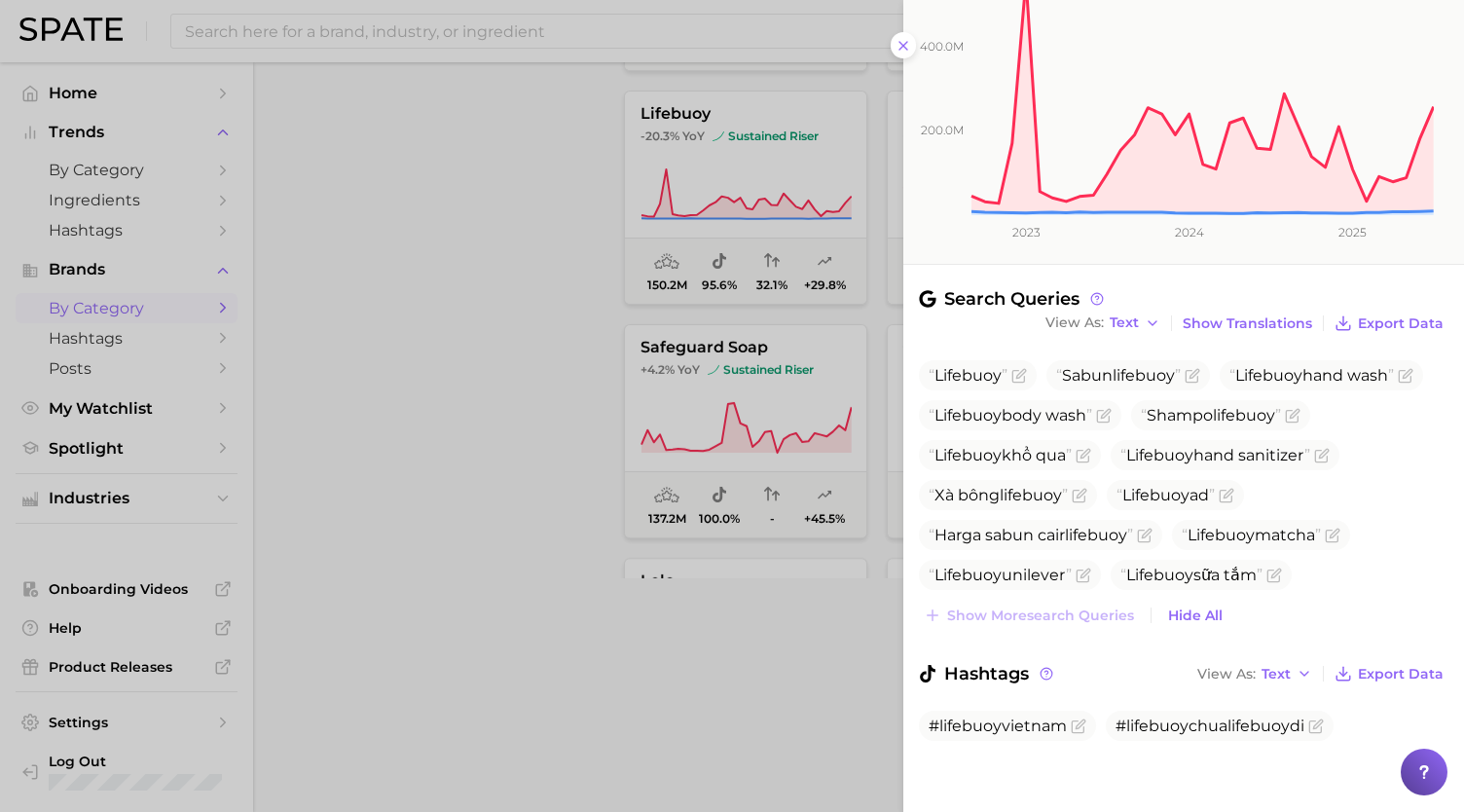
click at [716, 87] on div at bounding box center [732, 406] width 1464 height 812
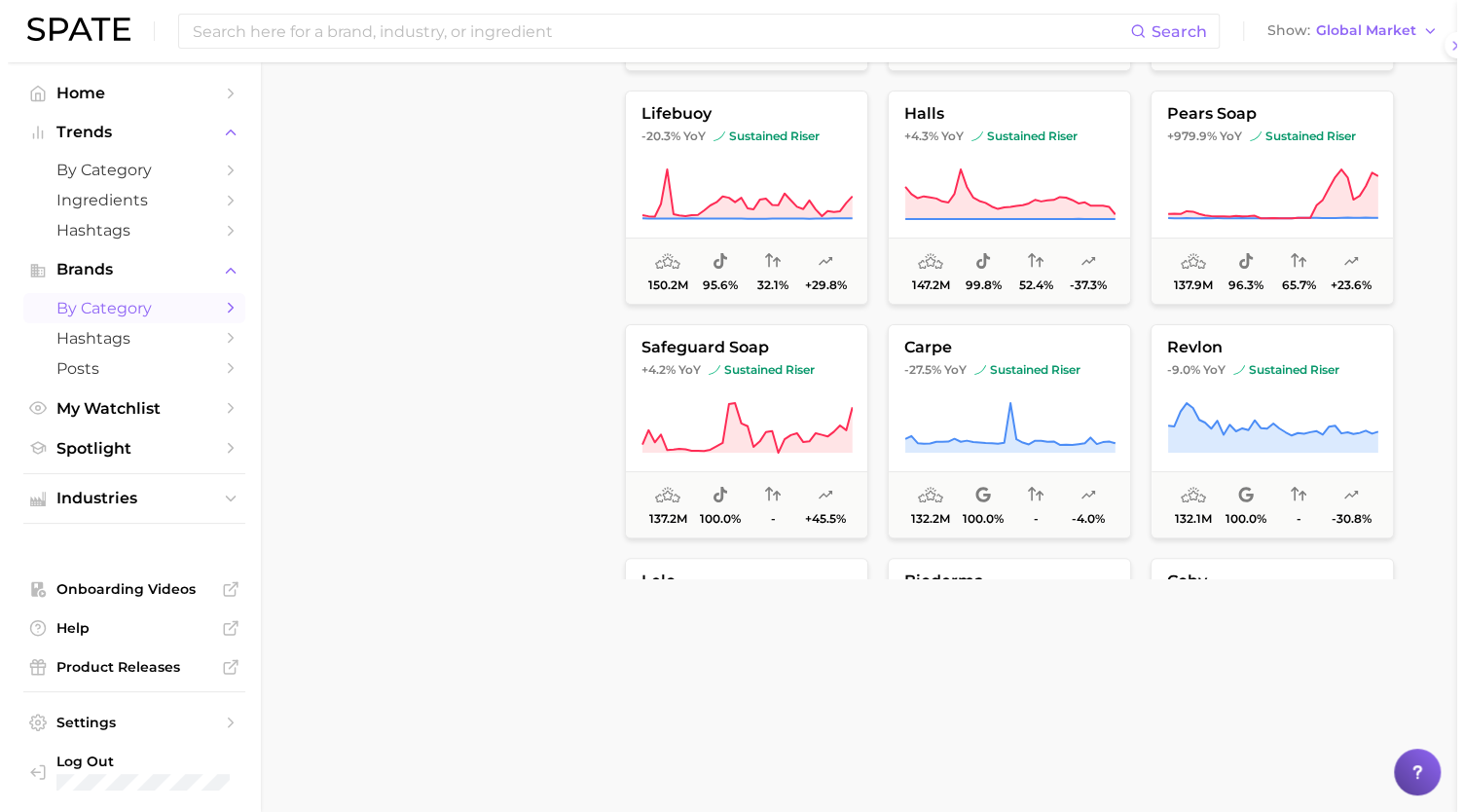
scroll to position [0, 0]
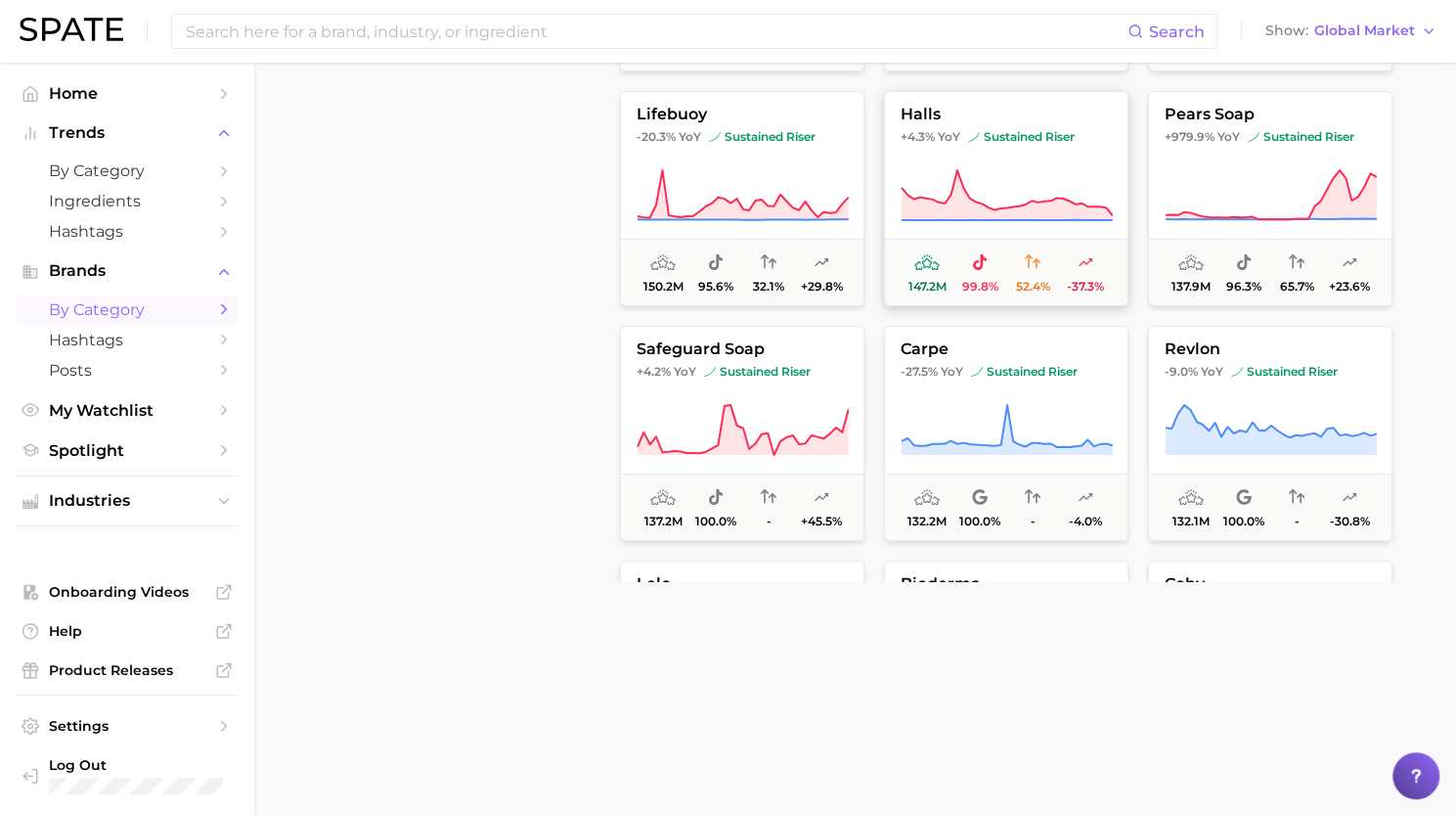
click at [967, 121] on span "halls" at bounding box center [1006, 114] width 243 height 18
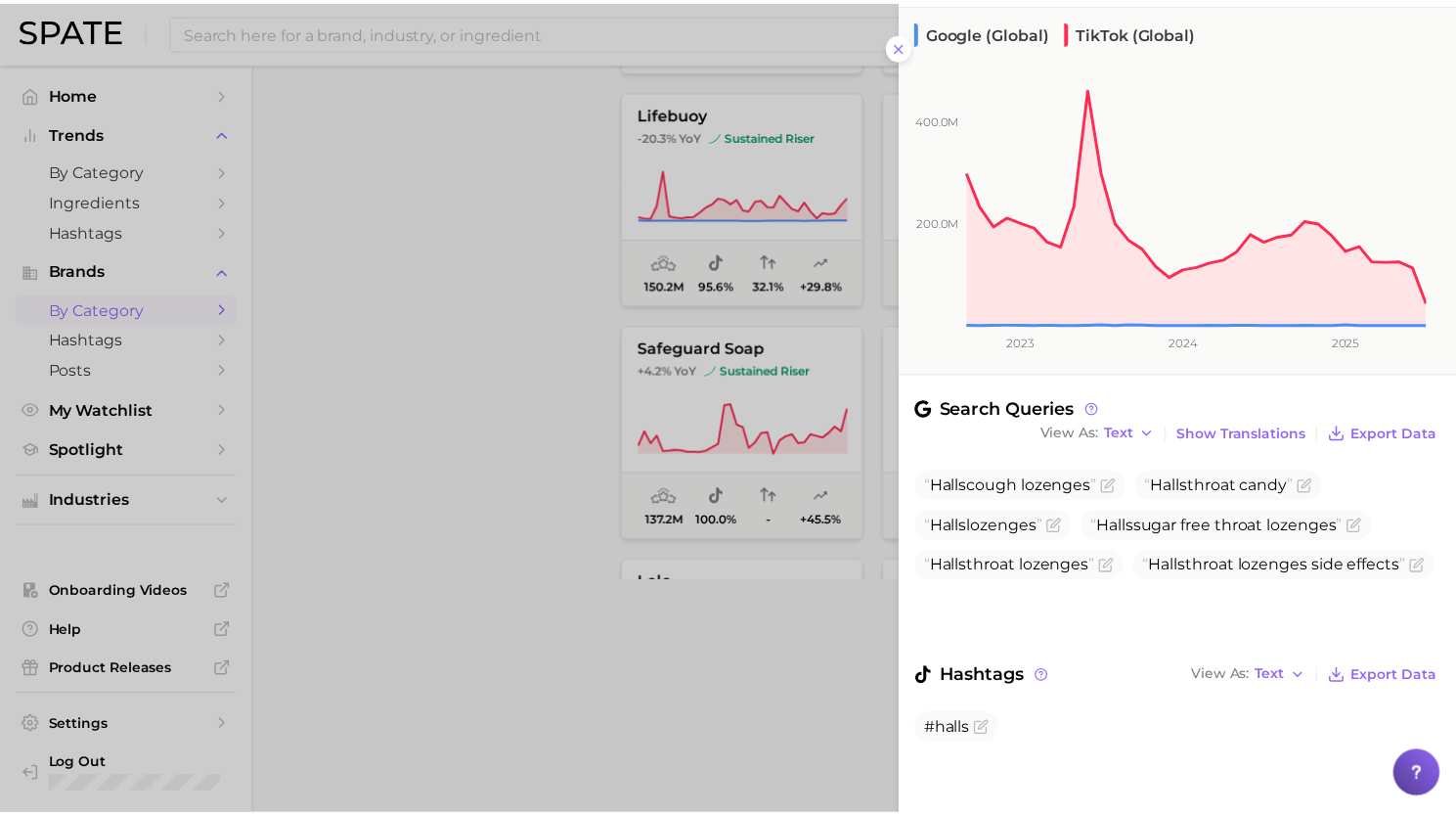
scroll to position [180, 0]
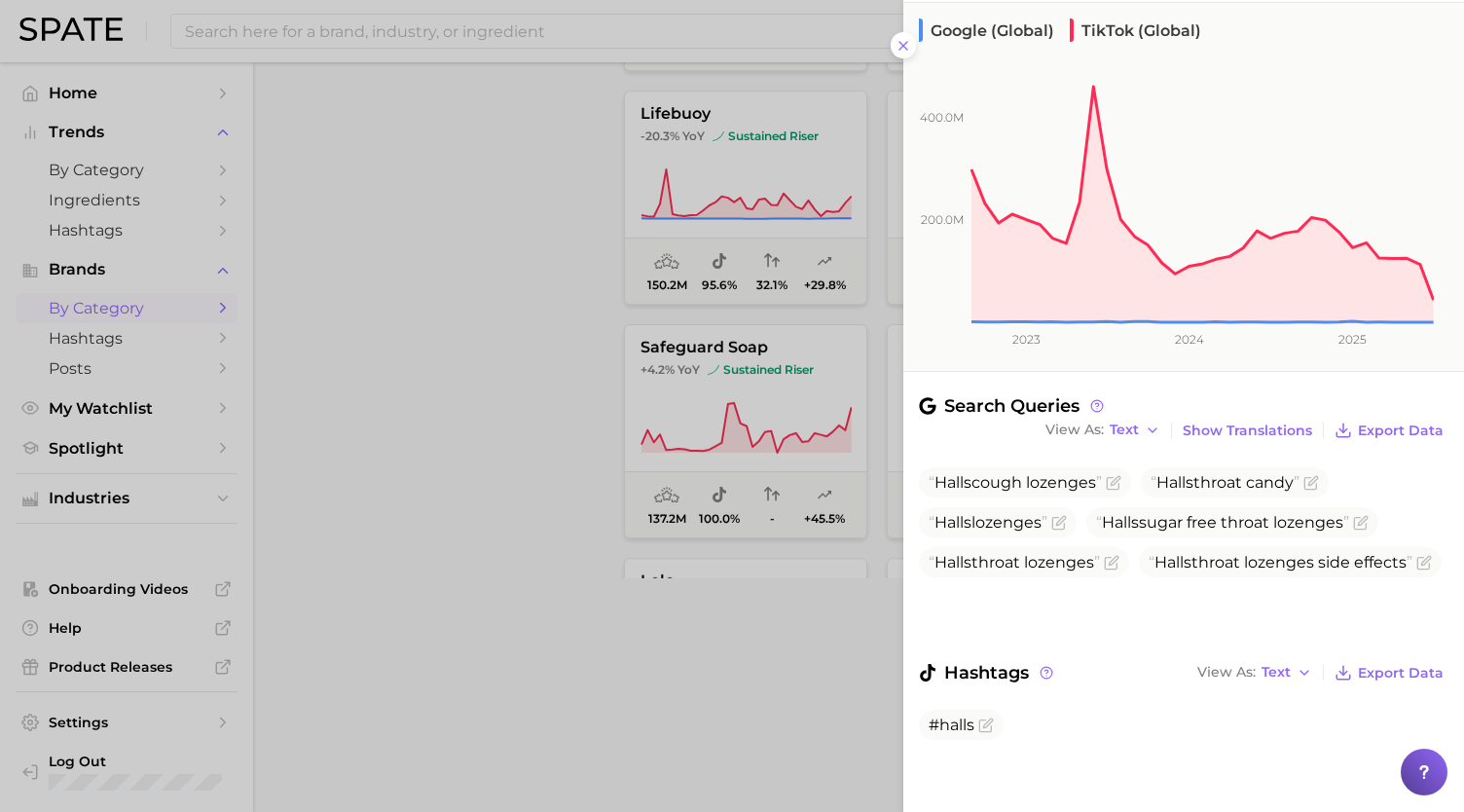
click at [753, 706] on div at bounding box center [732, 406] width 1464 height 812
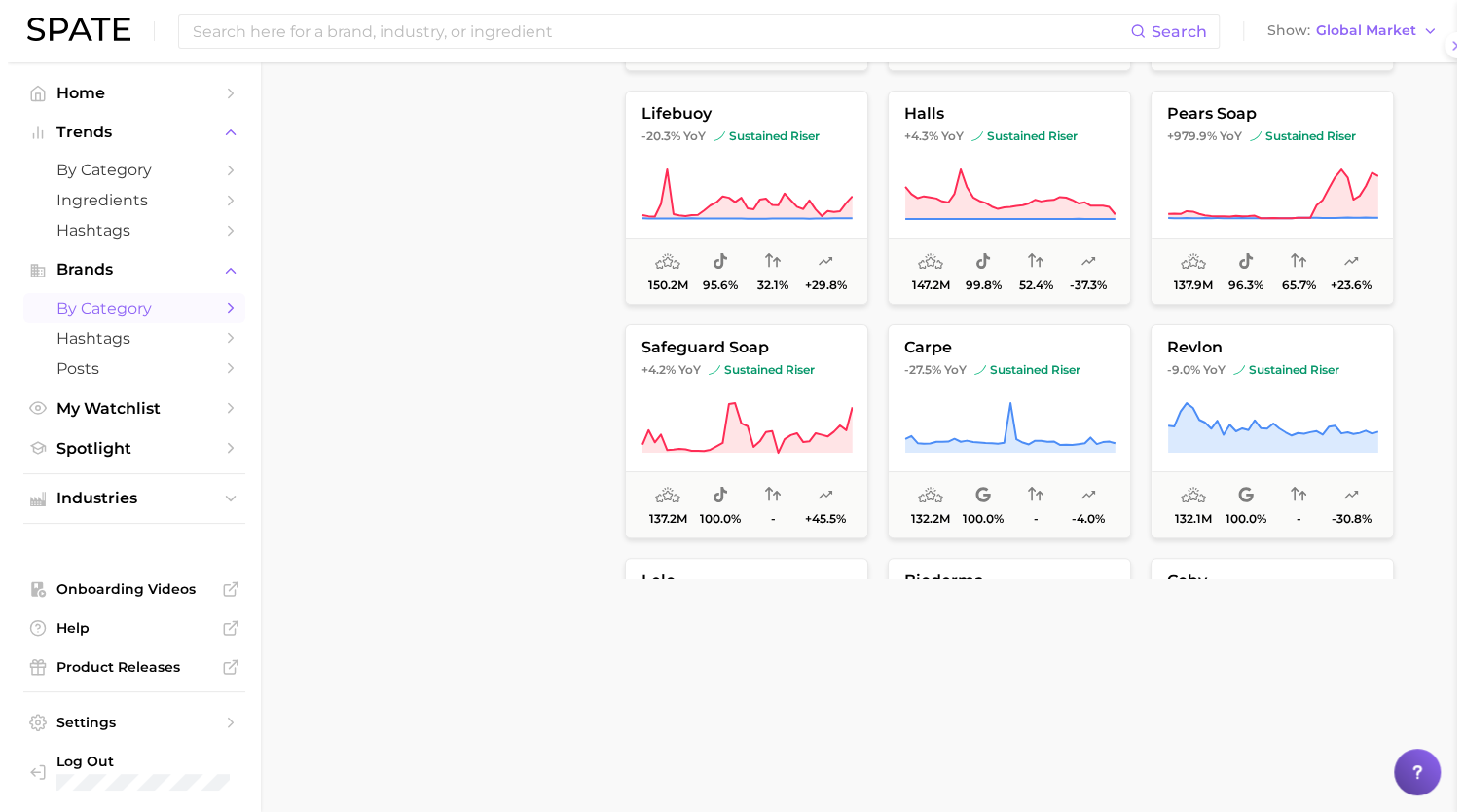
scroll to position [0, 0]
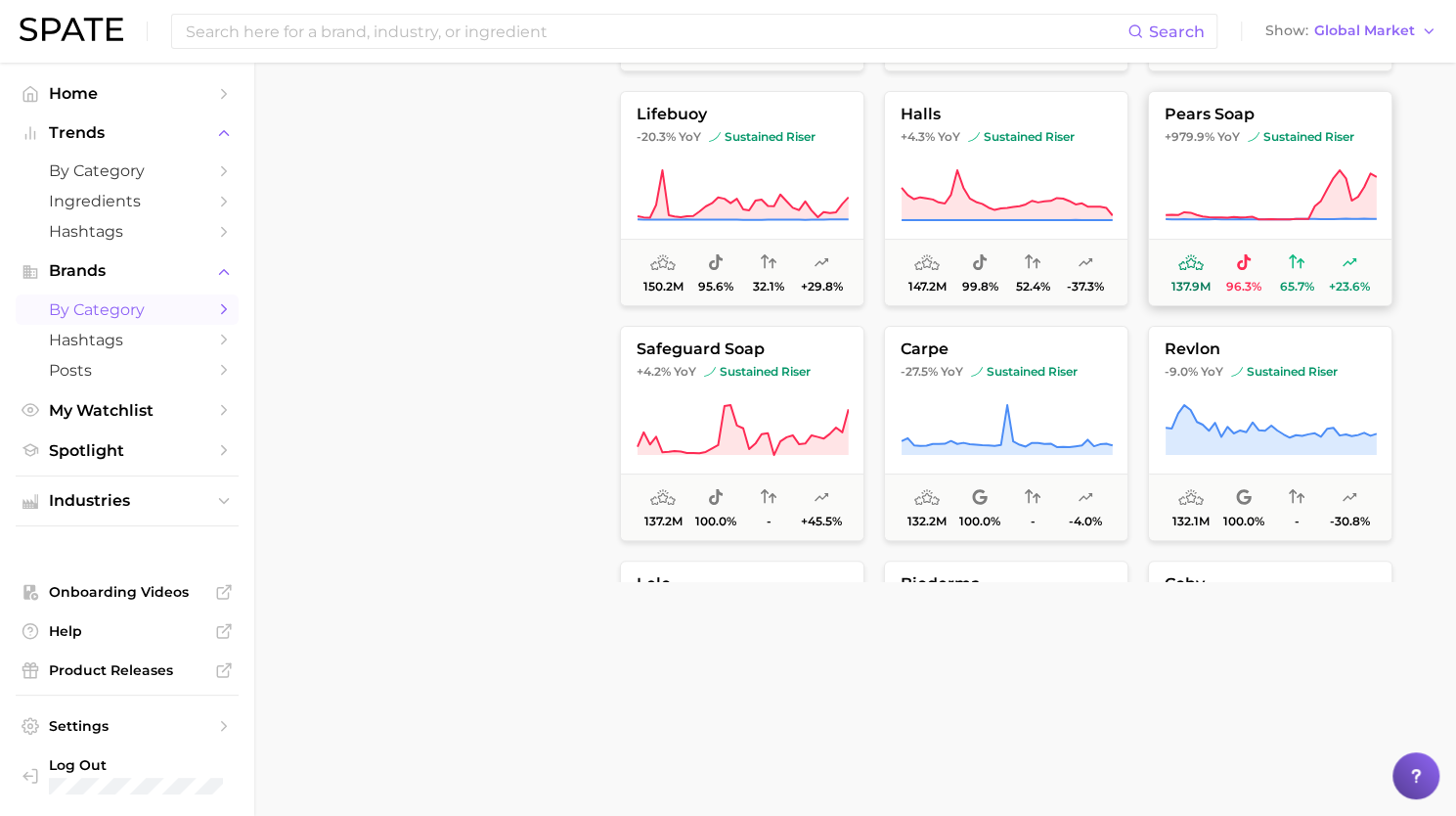
click at [1204, 180] on icon at bounding box center [1271, 196] width 212 height 55
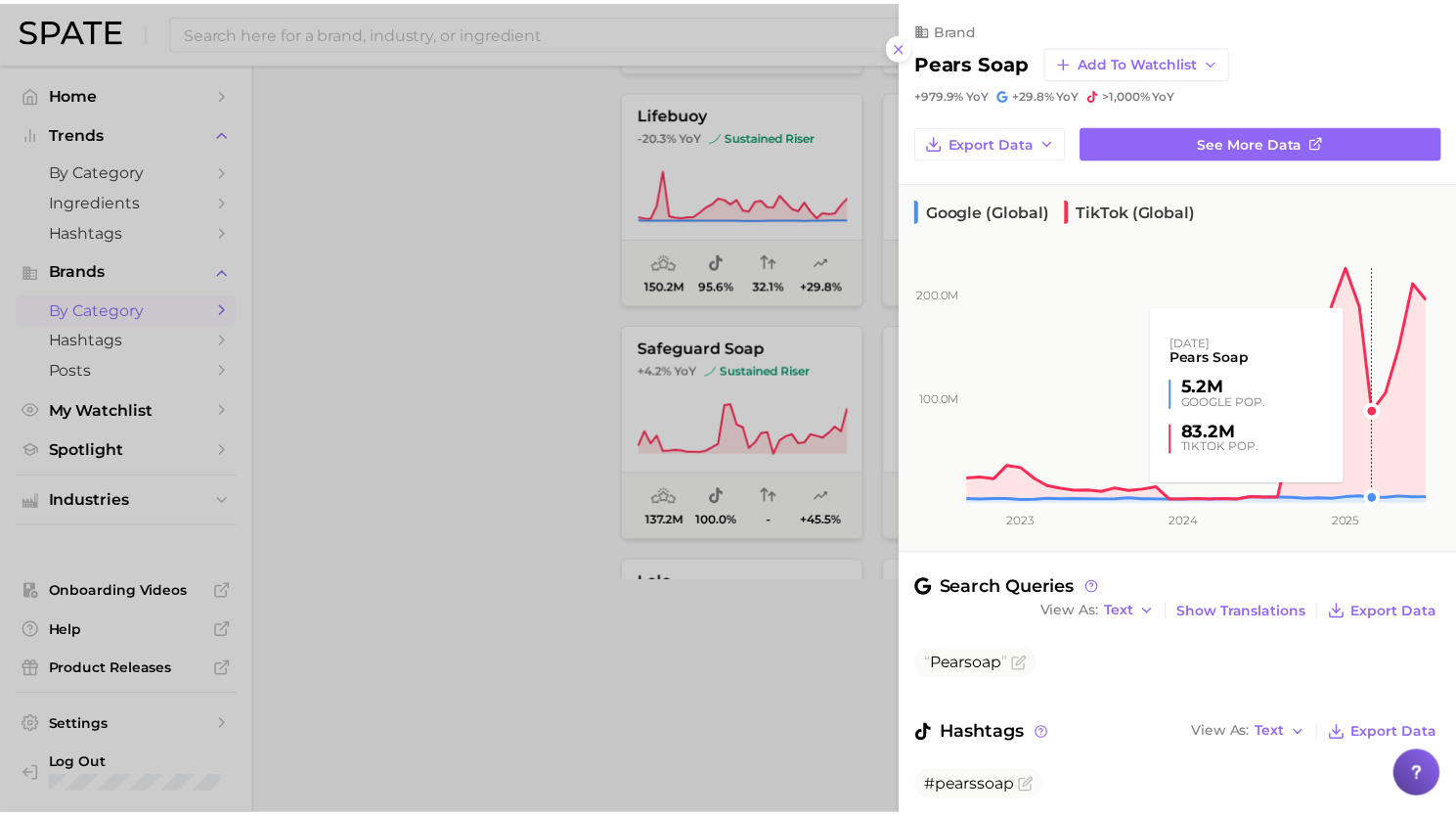
scroll to position [58, 0]
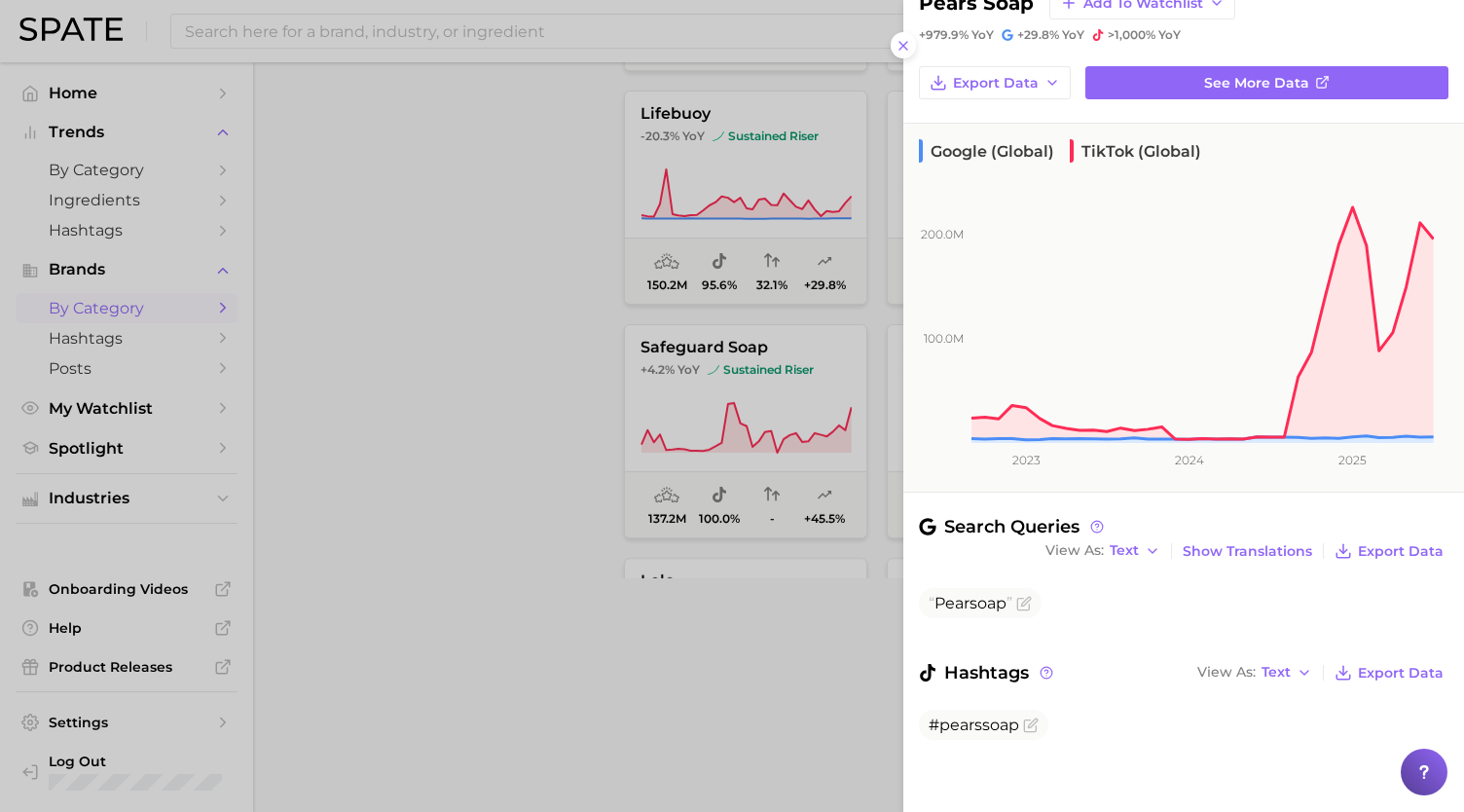
click at [612, 360] on div at bounding box center [732, 406] width 1464 height 812
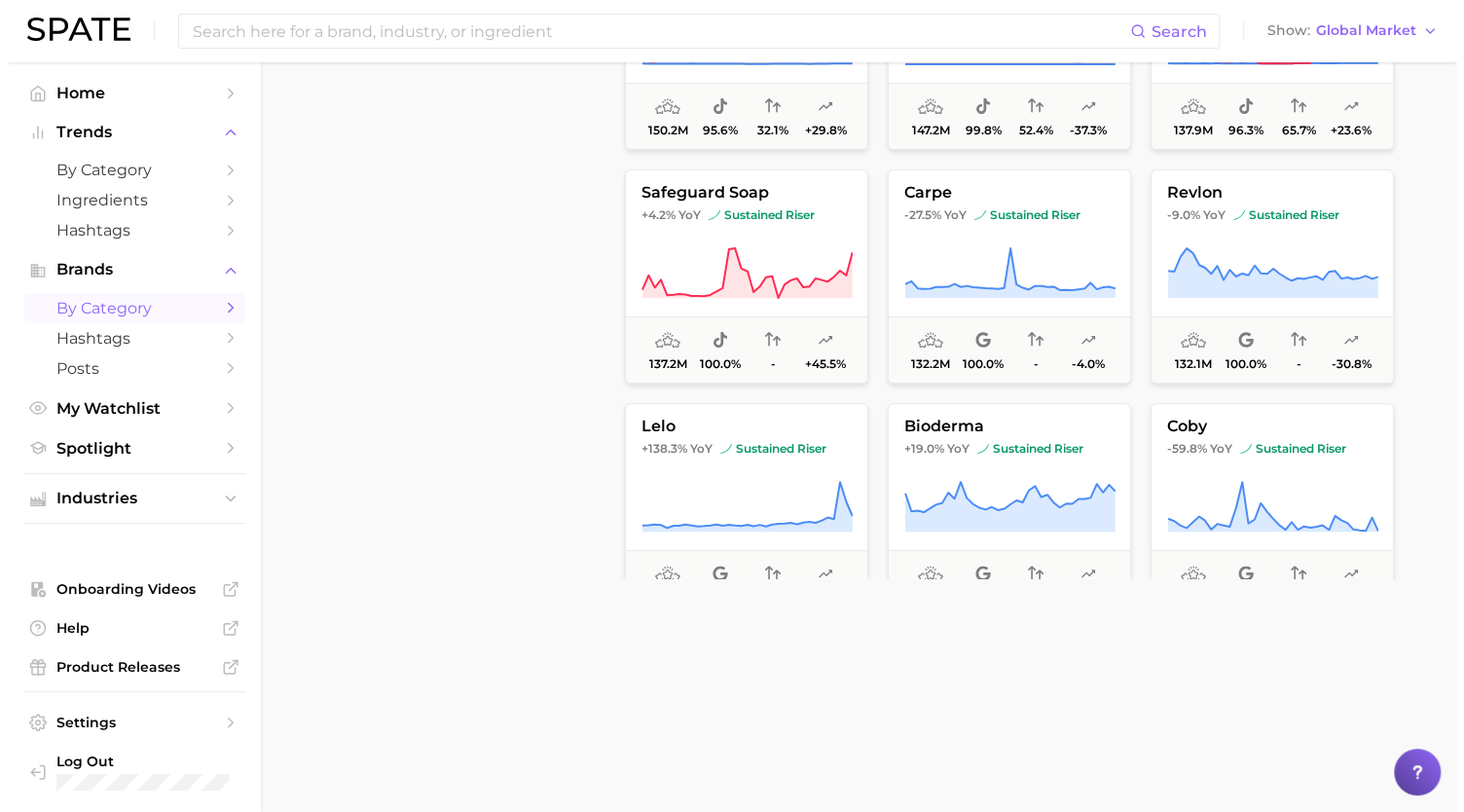
scroll to position [4143, 0]
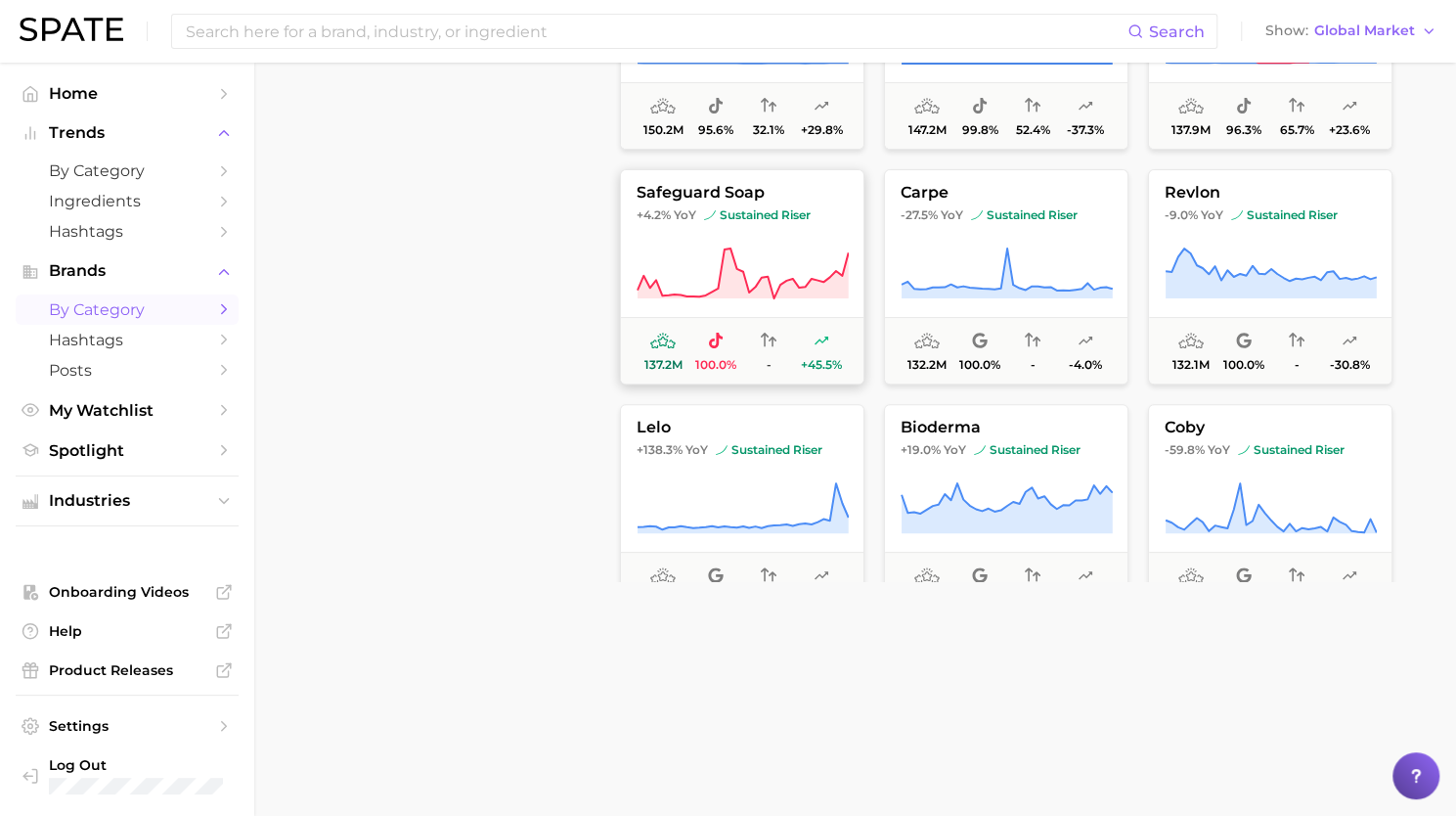
click at [699, 298] on icon at bounding box center [743, 274] width 212 height 55
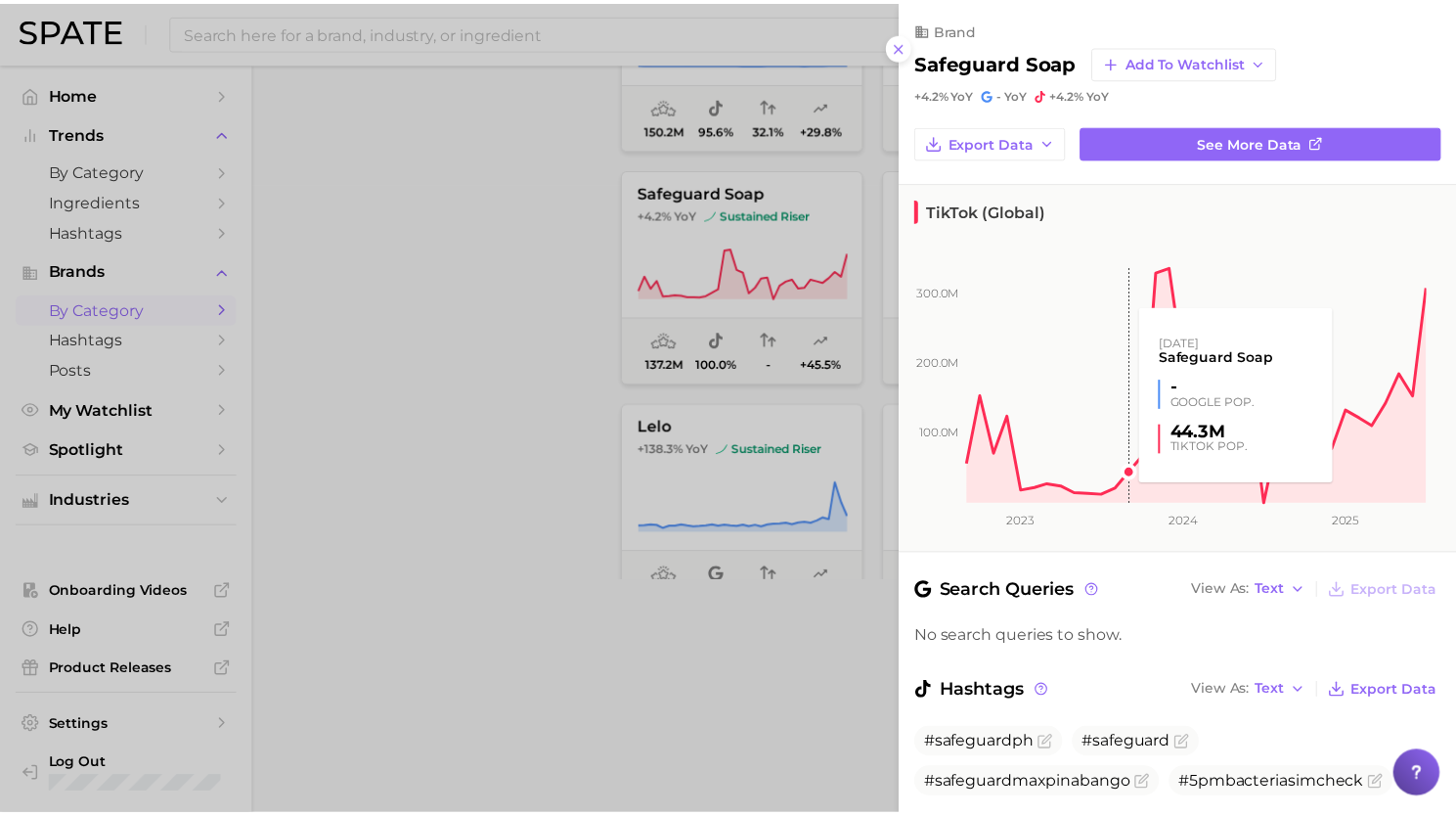
scroll to position [58, 0]
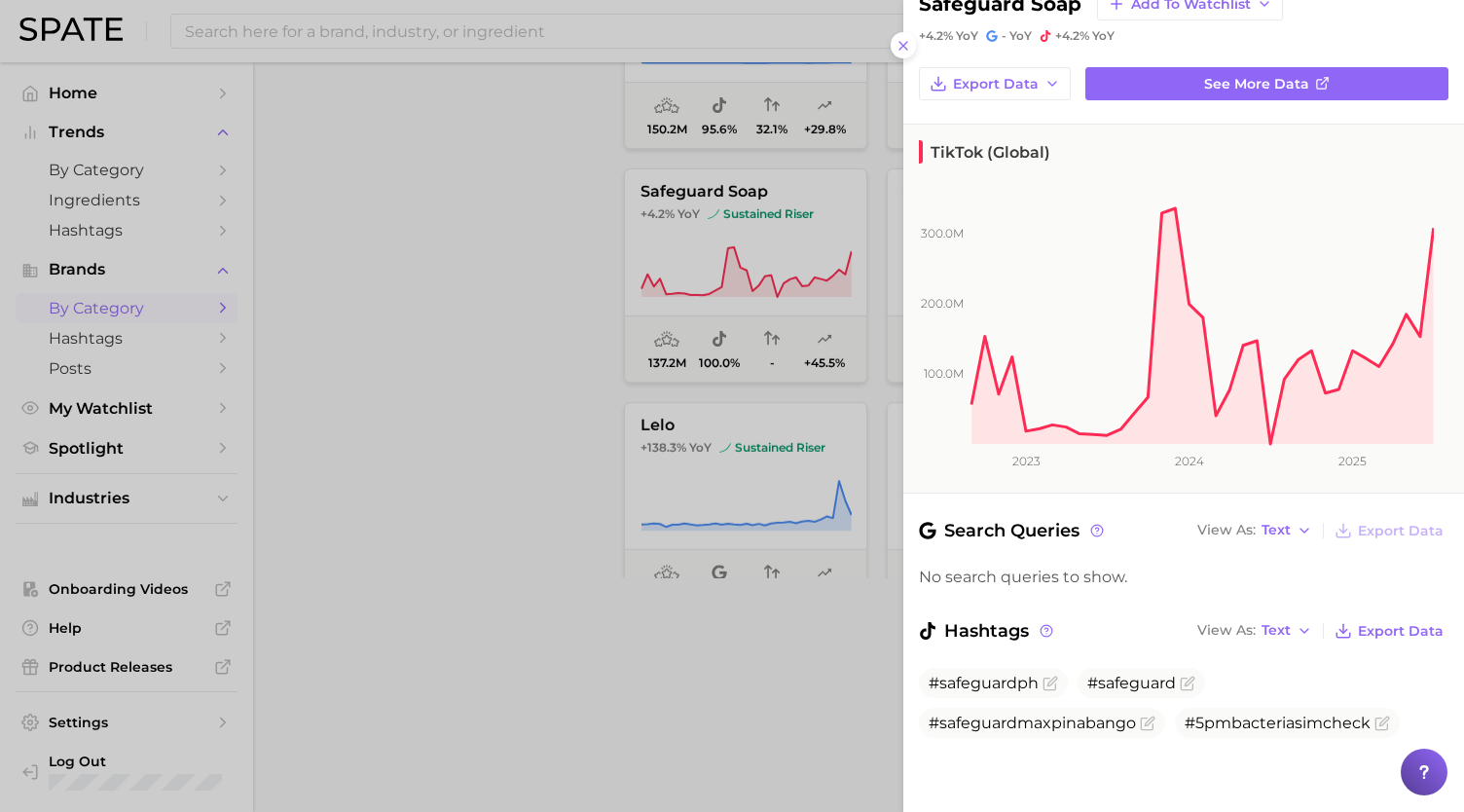
click at [402, 489] on div at bounding box center [732, 406] width 1464 height 812
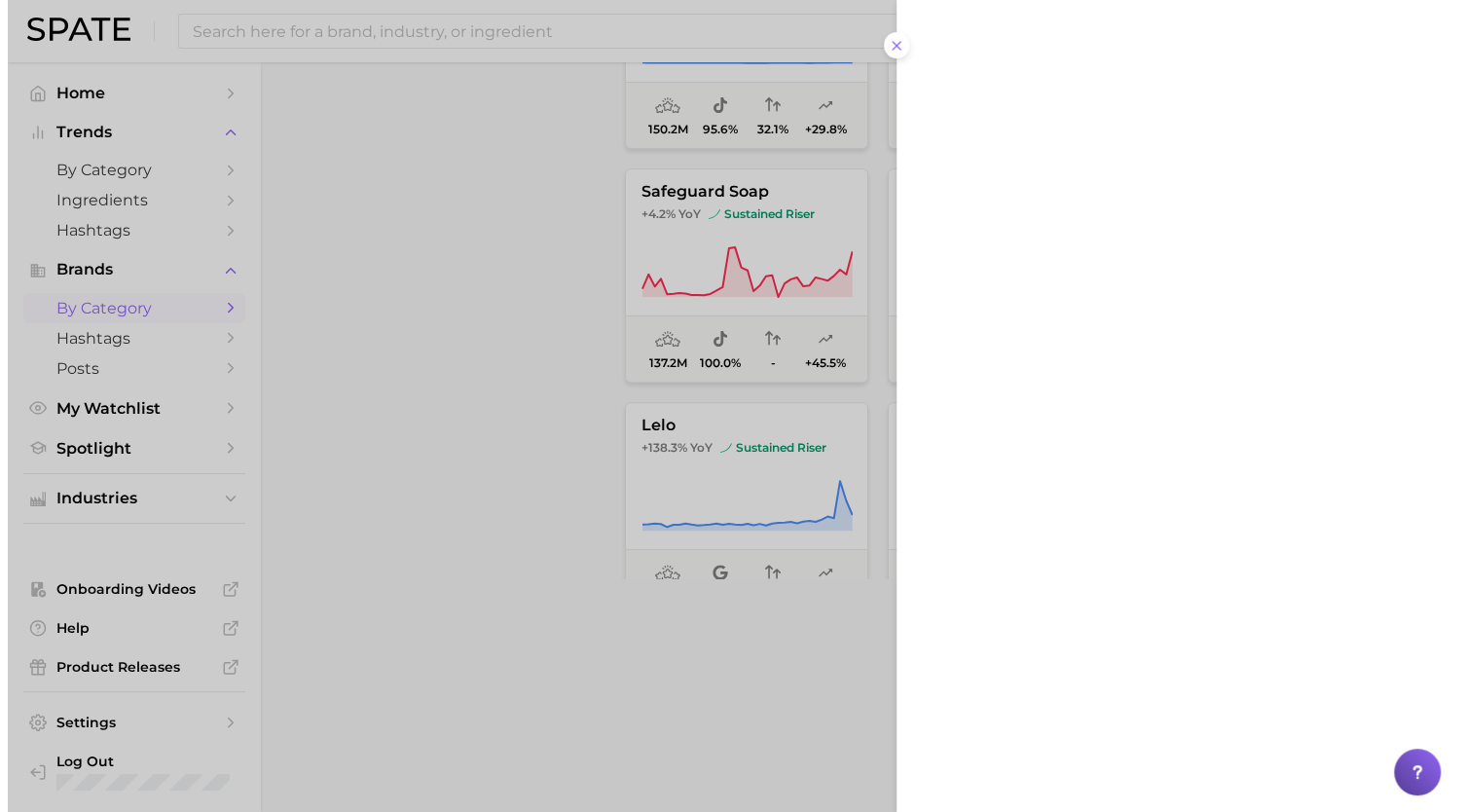
scroll to position [0, 0]
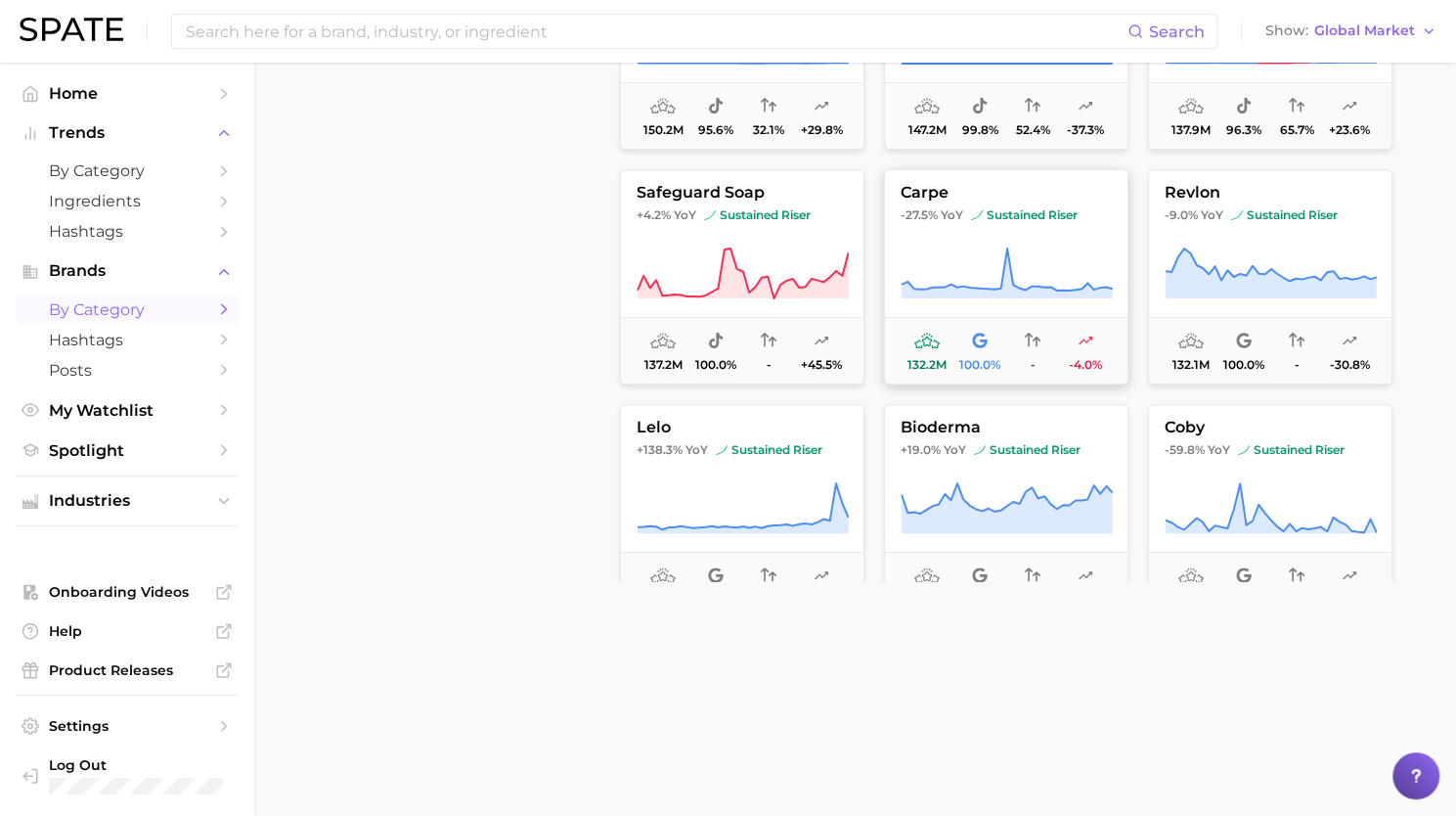
click at [1001, 267] on icon at bounding box center [1006, 274] width 212 height 55
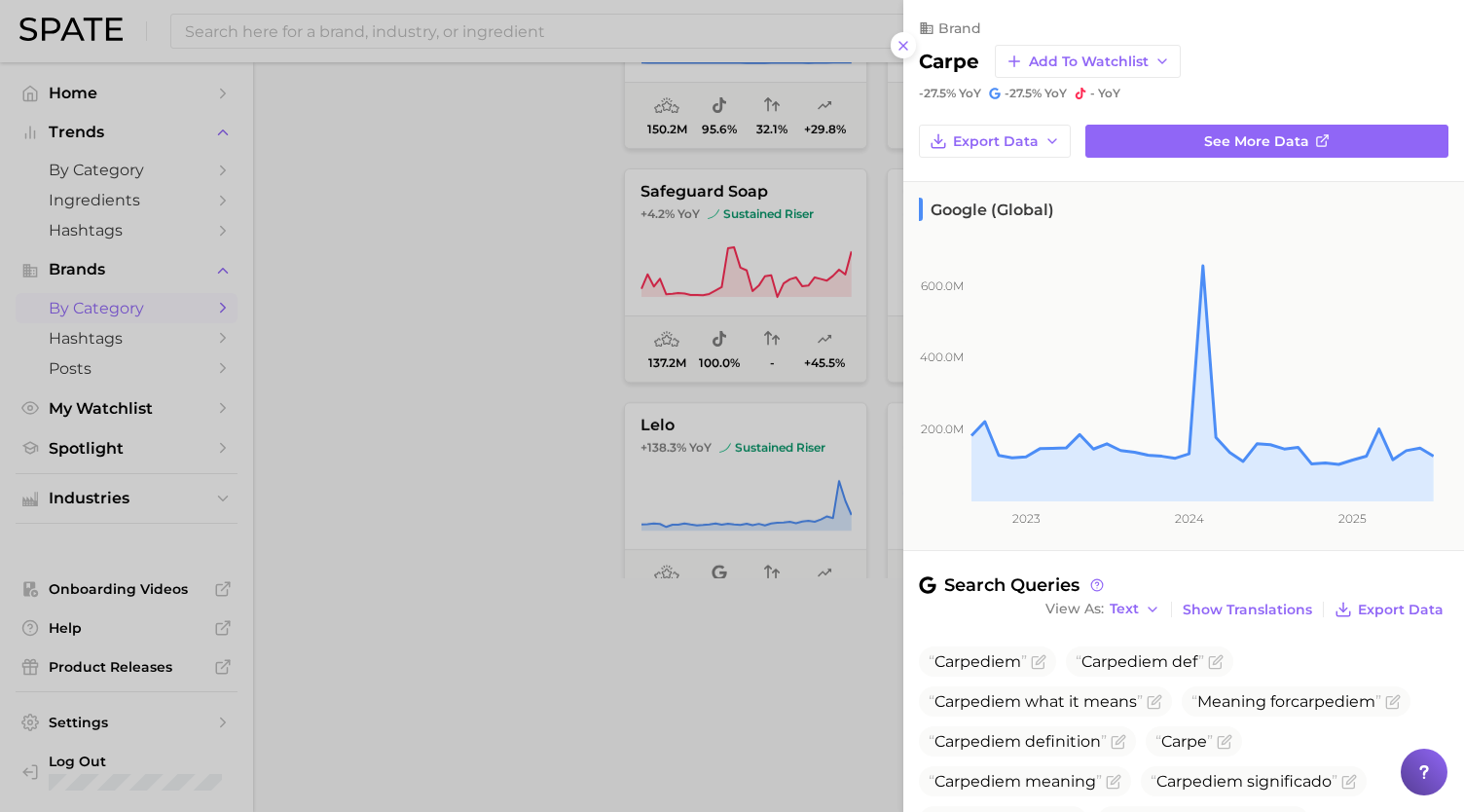
click at [960, 62] on h2 "carpe" at bounding box center [949, 62] width 60 height 24
copy h2 "carpe"
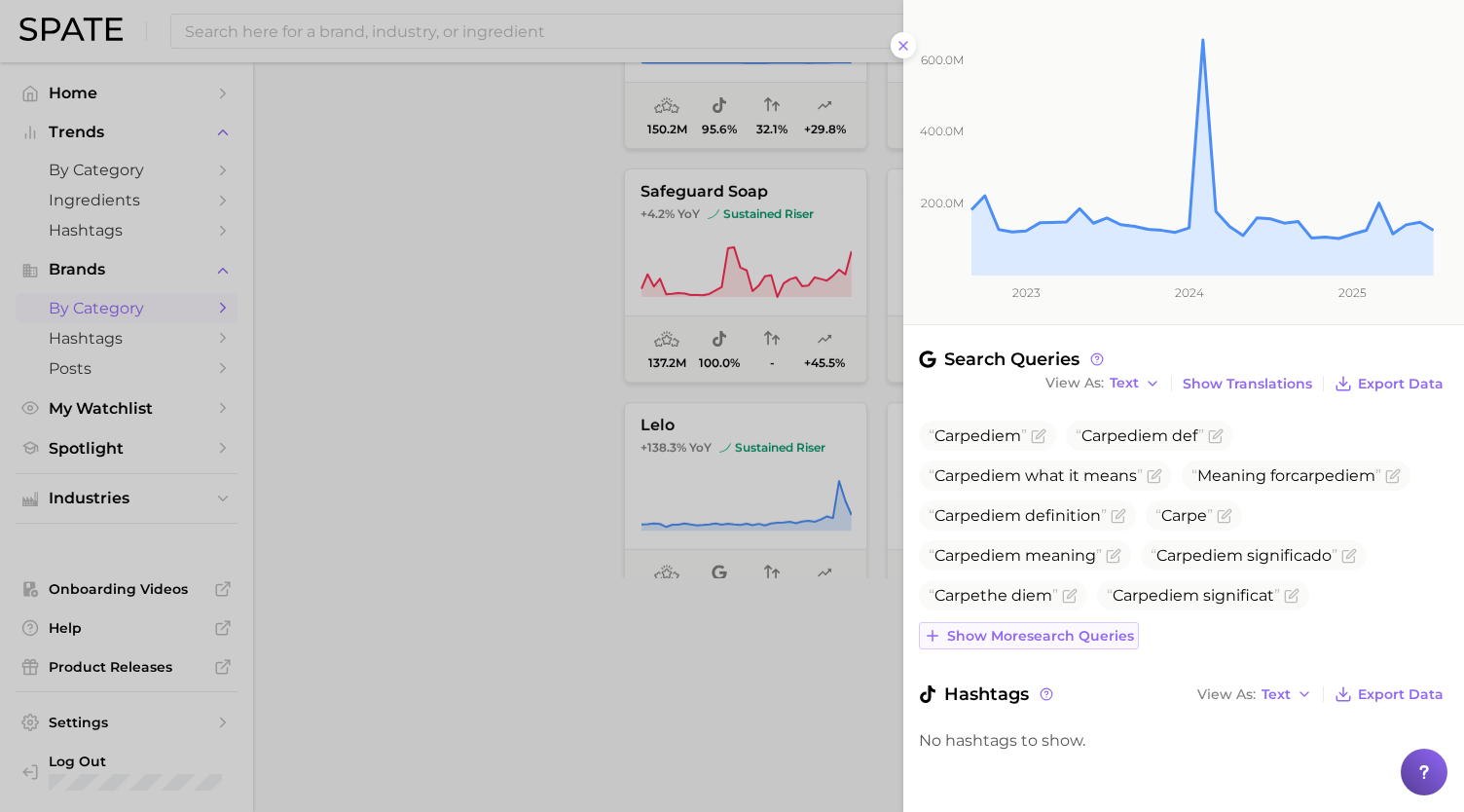
click at [1054, 632] on span "Show more search queries" at bounding box center [1041, 636] width 187 height 17
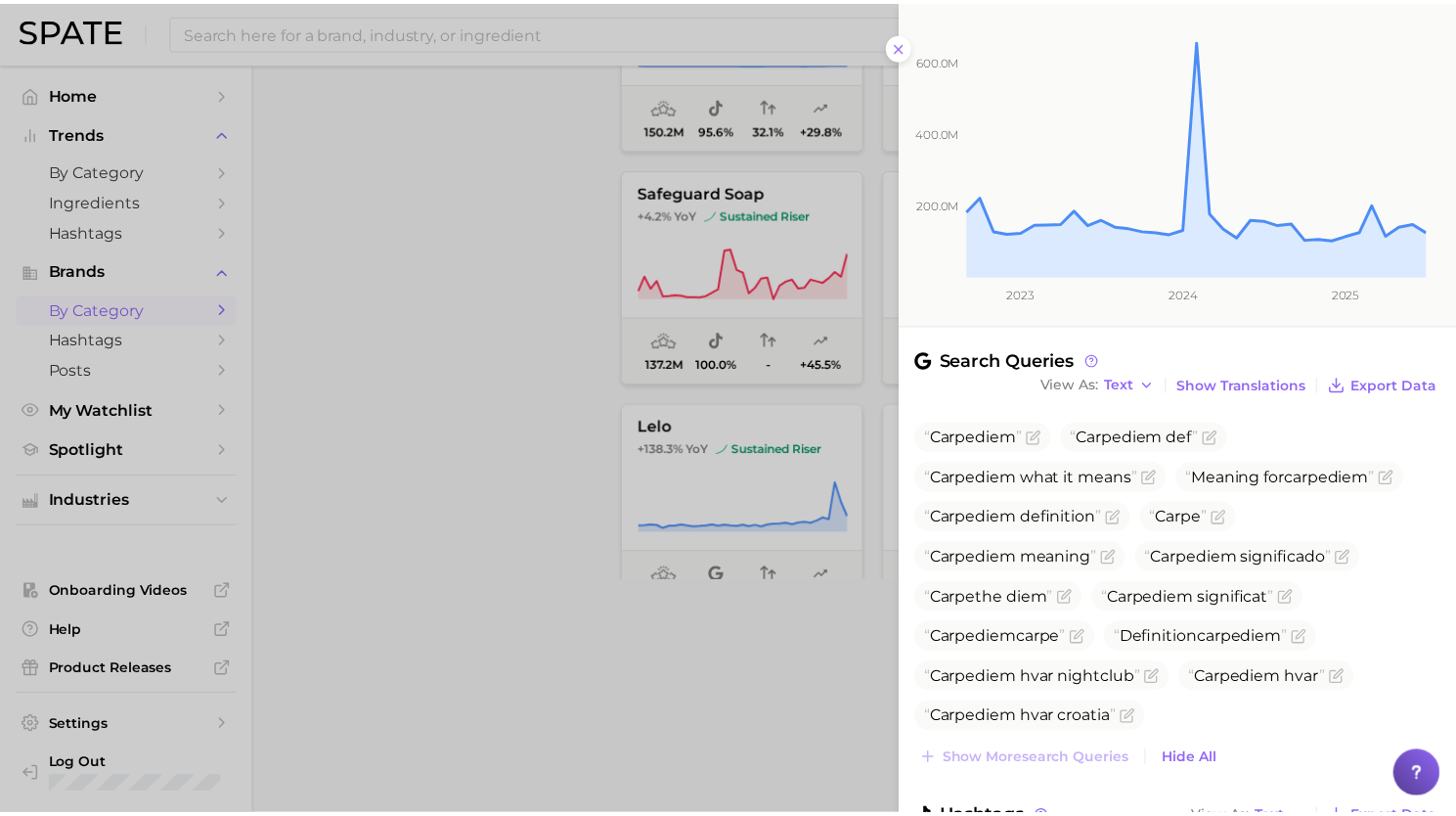
scroll to position [348, 0]
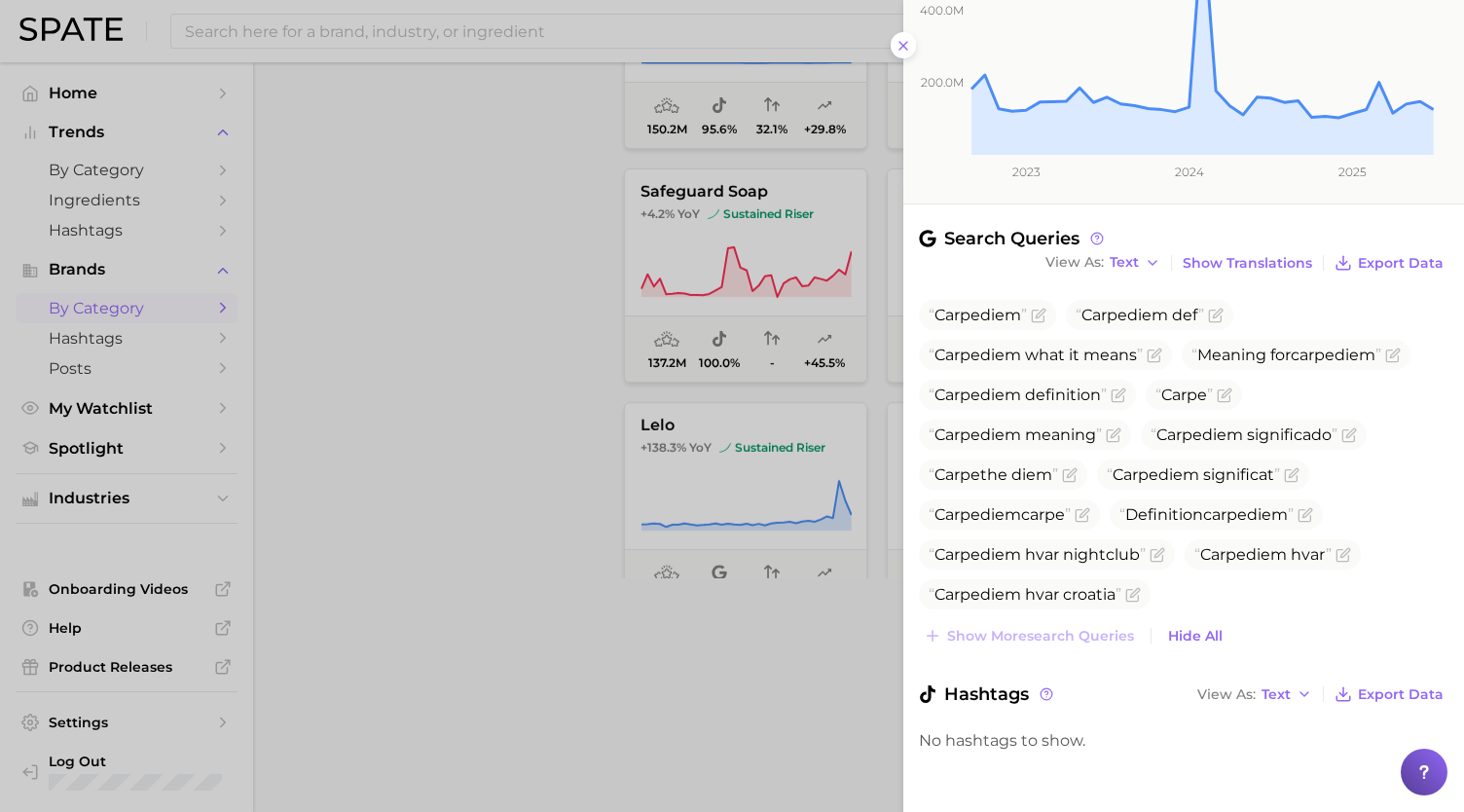
click at [697, 604] on div at bounding box center [732, 406] width 1464 height 812
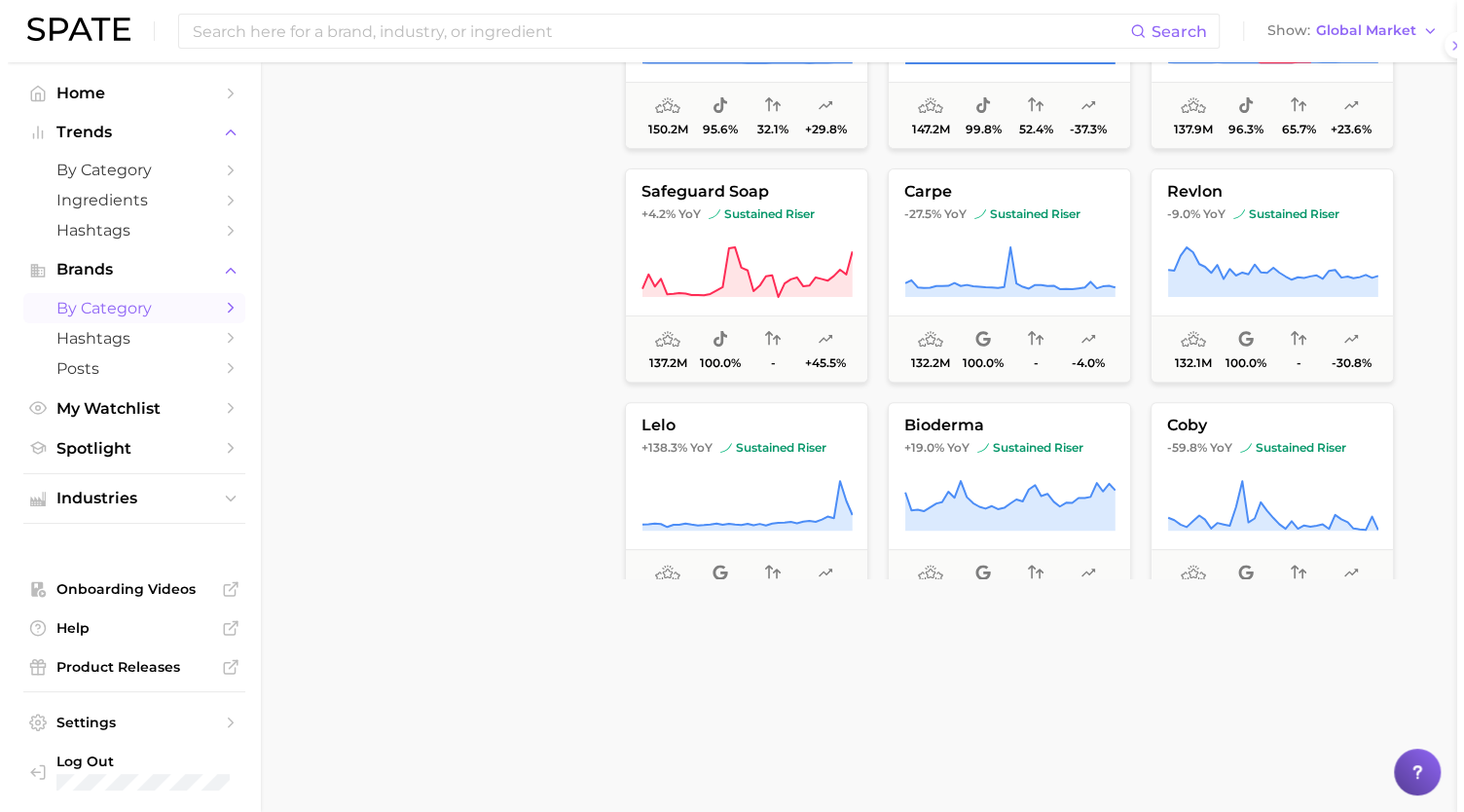
scroll to position [0, 0]
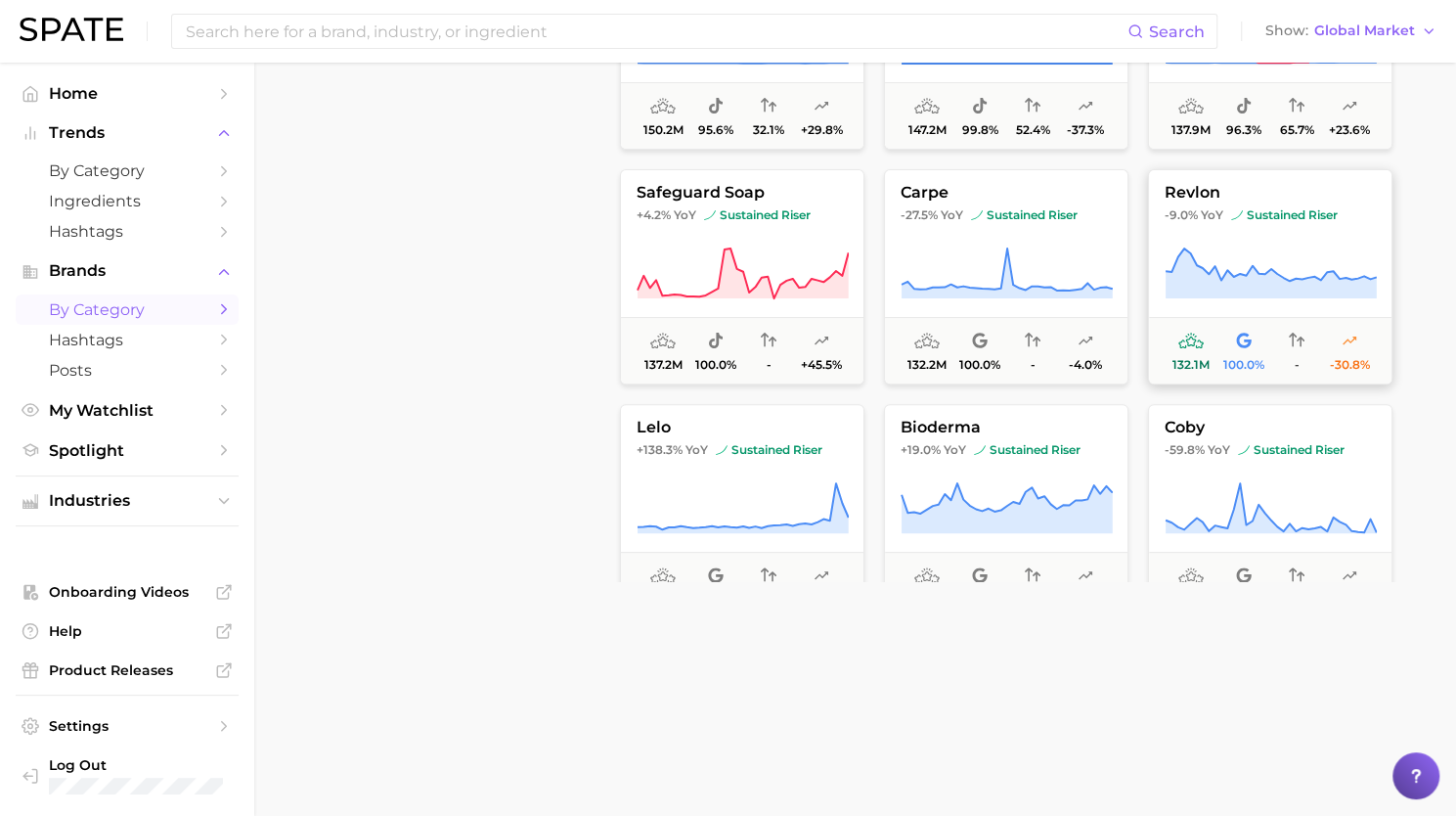
click at [1300, 224] on button "revlon -9.0% YoY sustained riser 132.1m 100.0% - -30.8%" at bounding box center [1271, 277] width 245 height 215
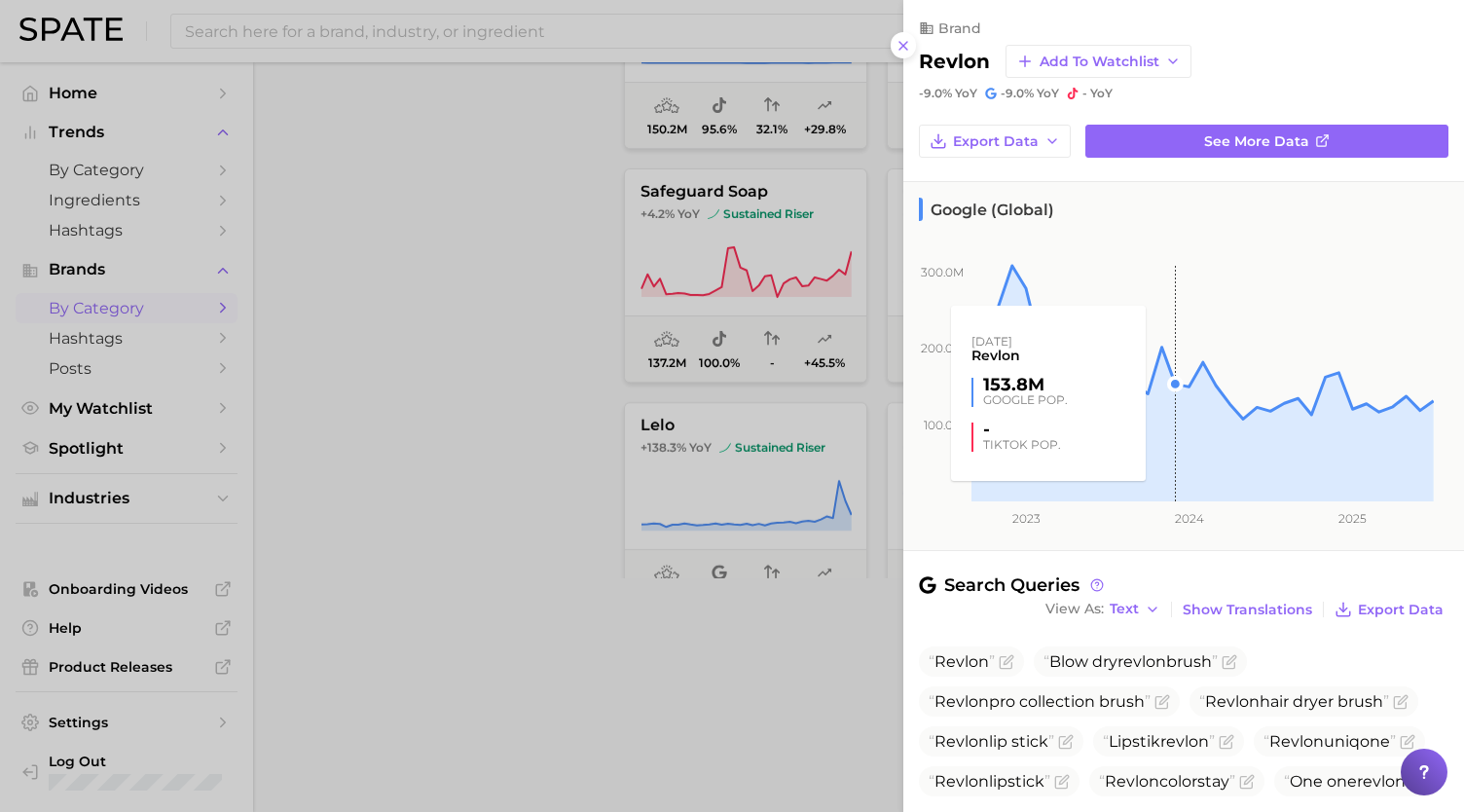
scroll to position [226, 0]
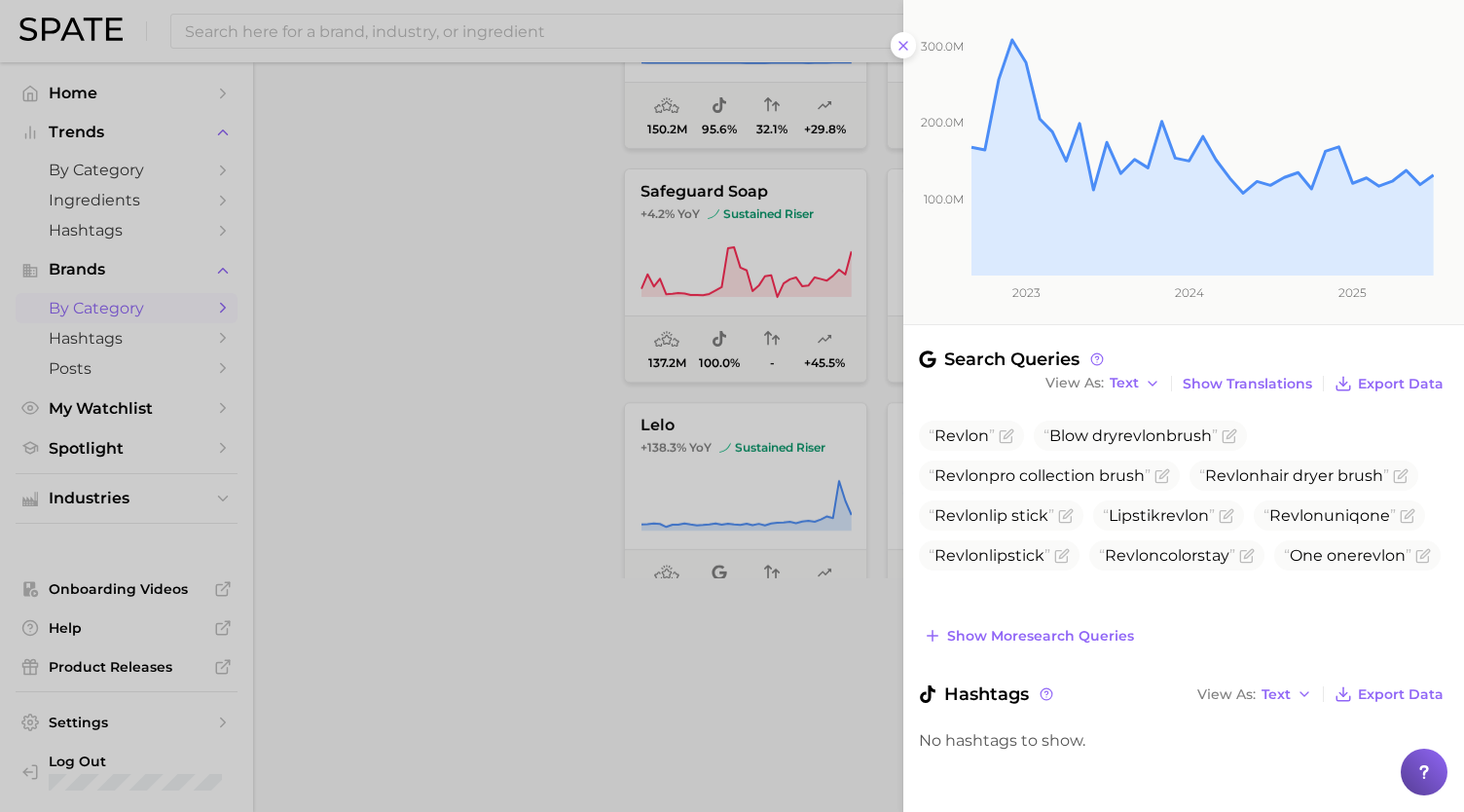
click at [1044, 623] on button "Show more search queries" at bounding box center [1029, 636] width 220 height 27
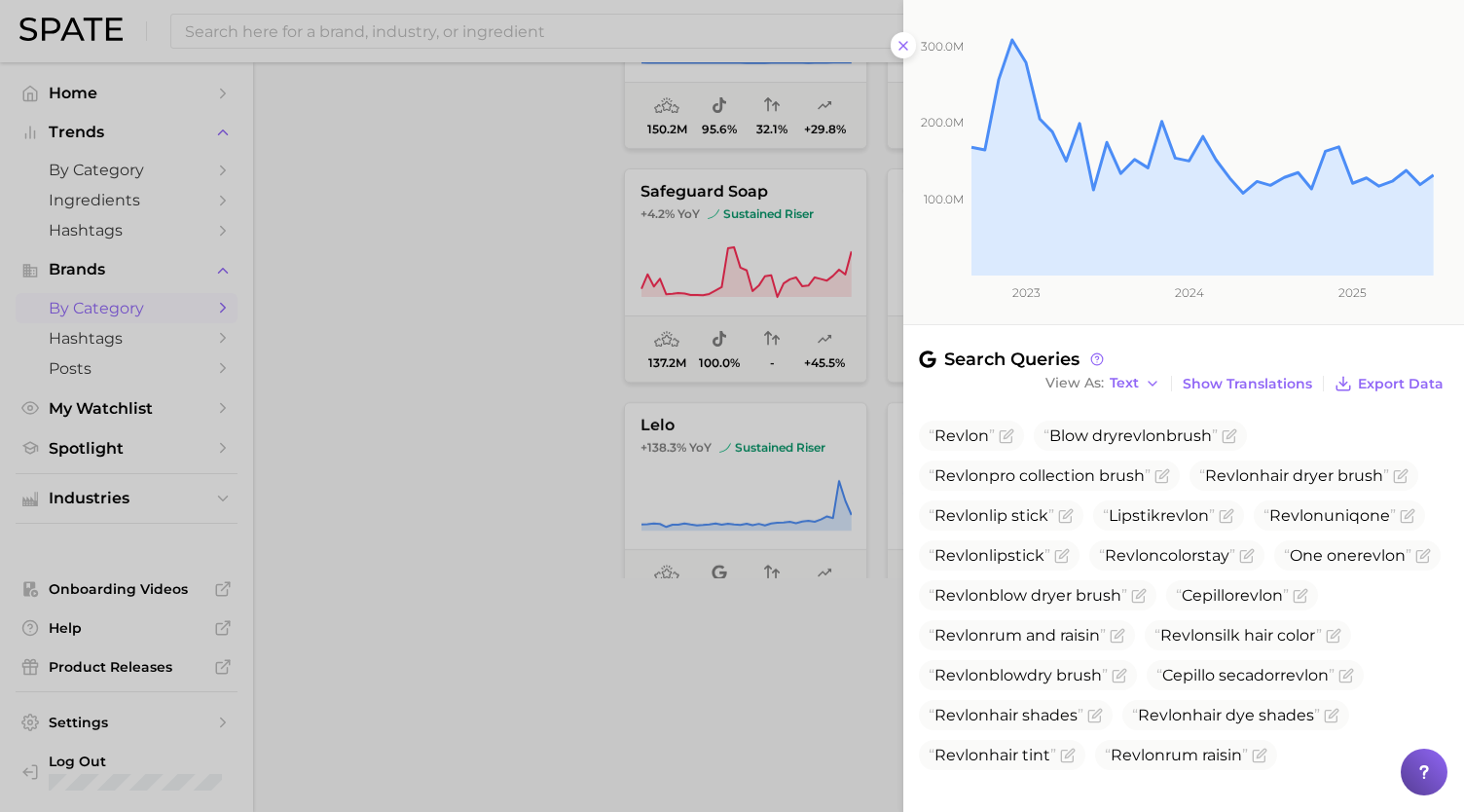
scroll to position [426, 0]
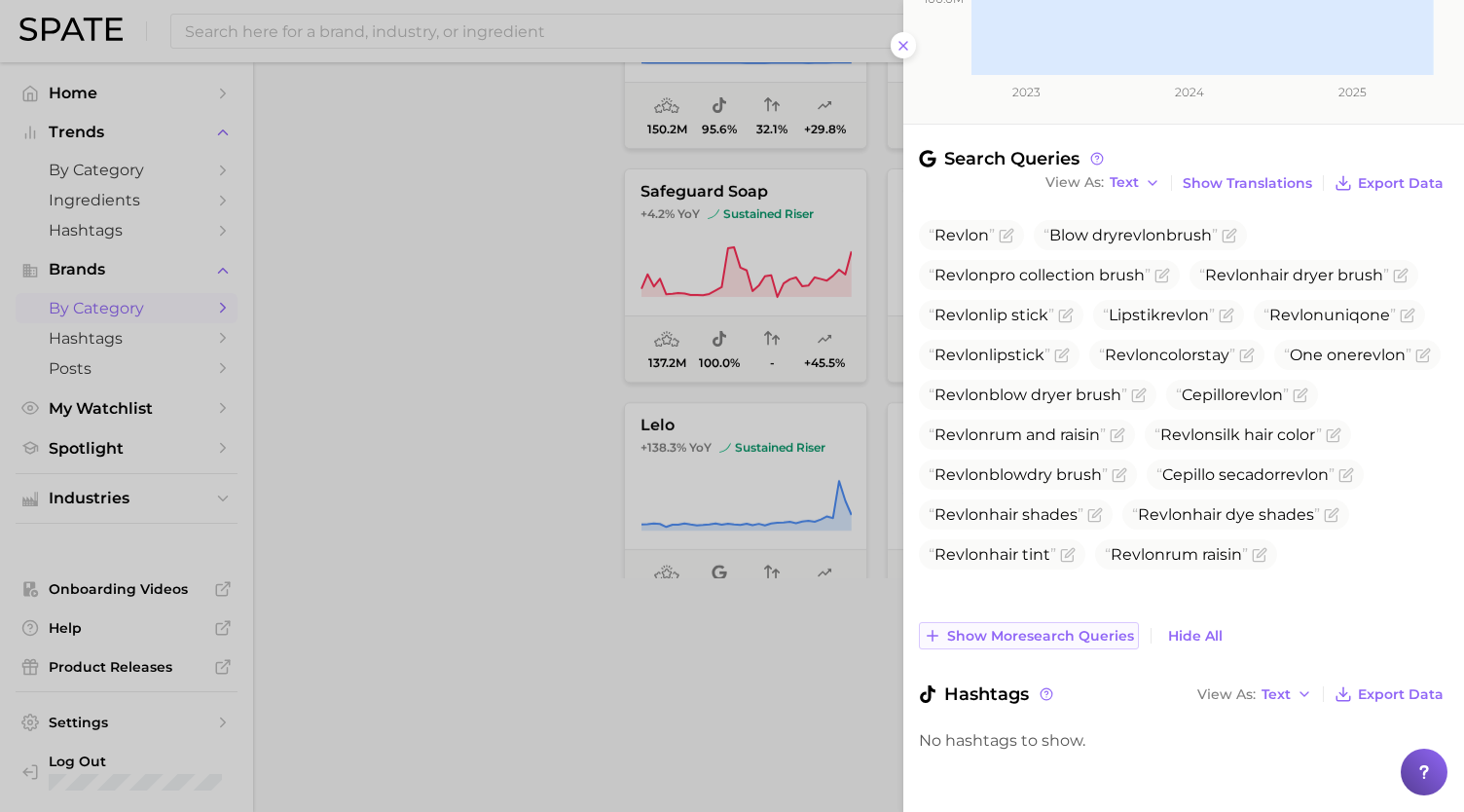
click at [1080, 632] on span "Show more search queries" at bounding box center [1041, 636] width 187 height 17
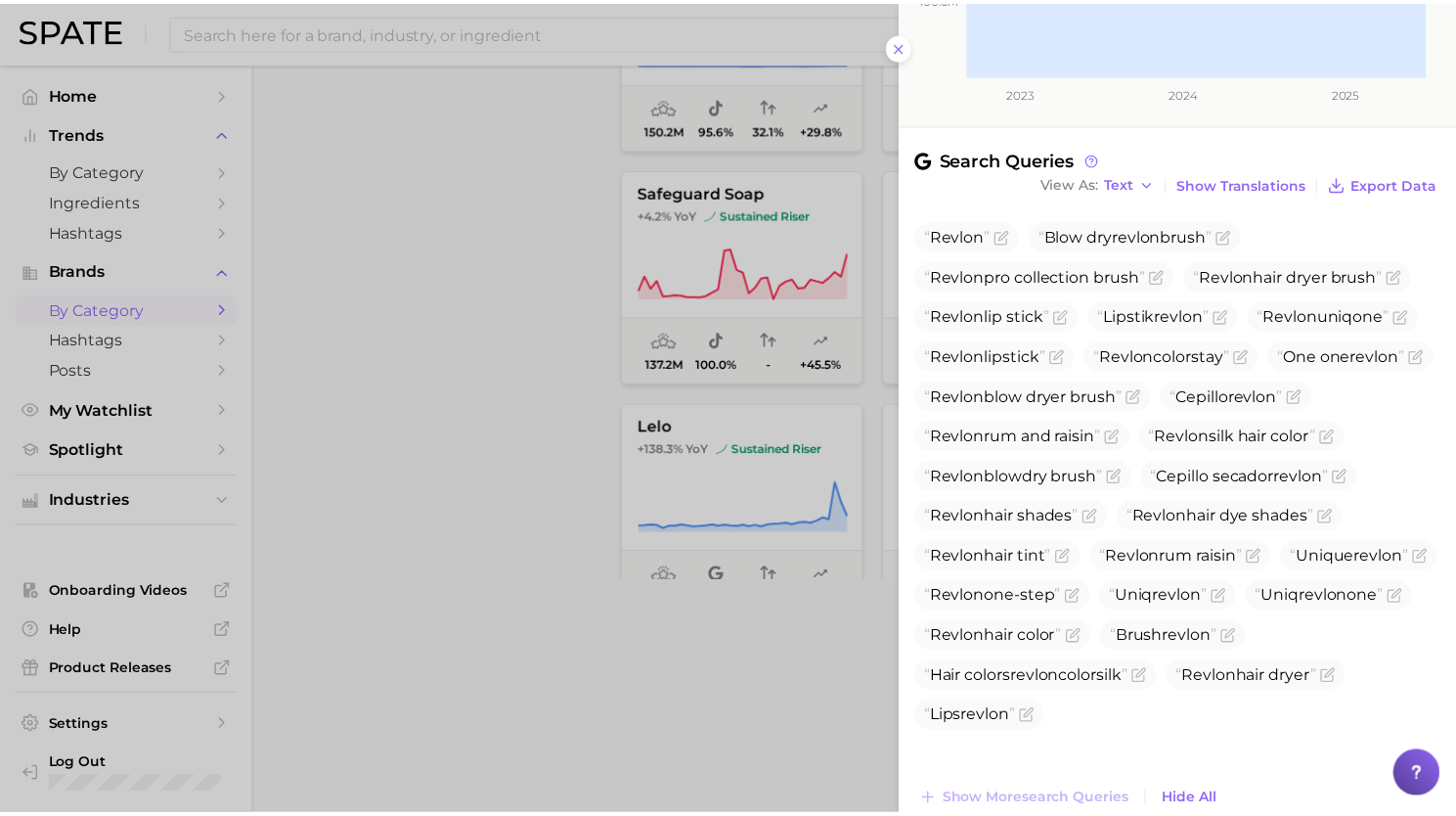
scroll to position [591, 0]
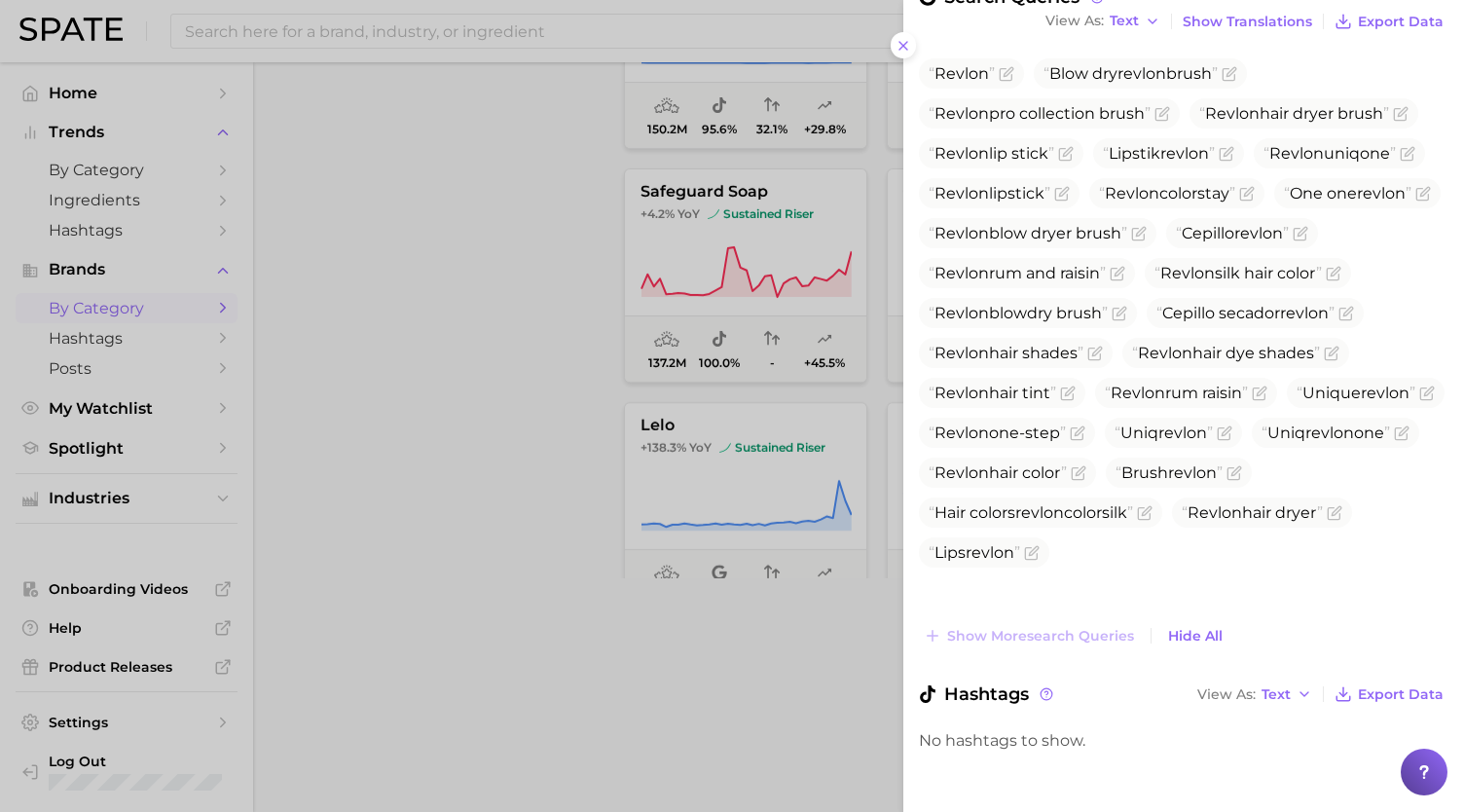
click at [378, 493] on div at bounding box center [732, 406] width 1464 height 812
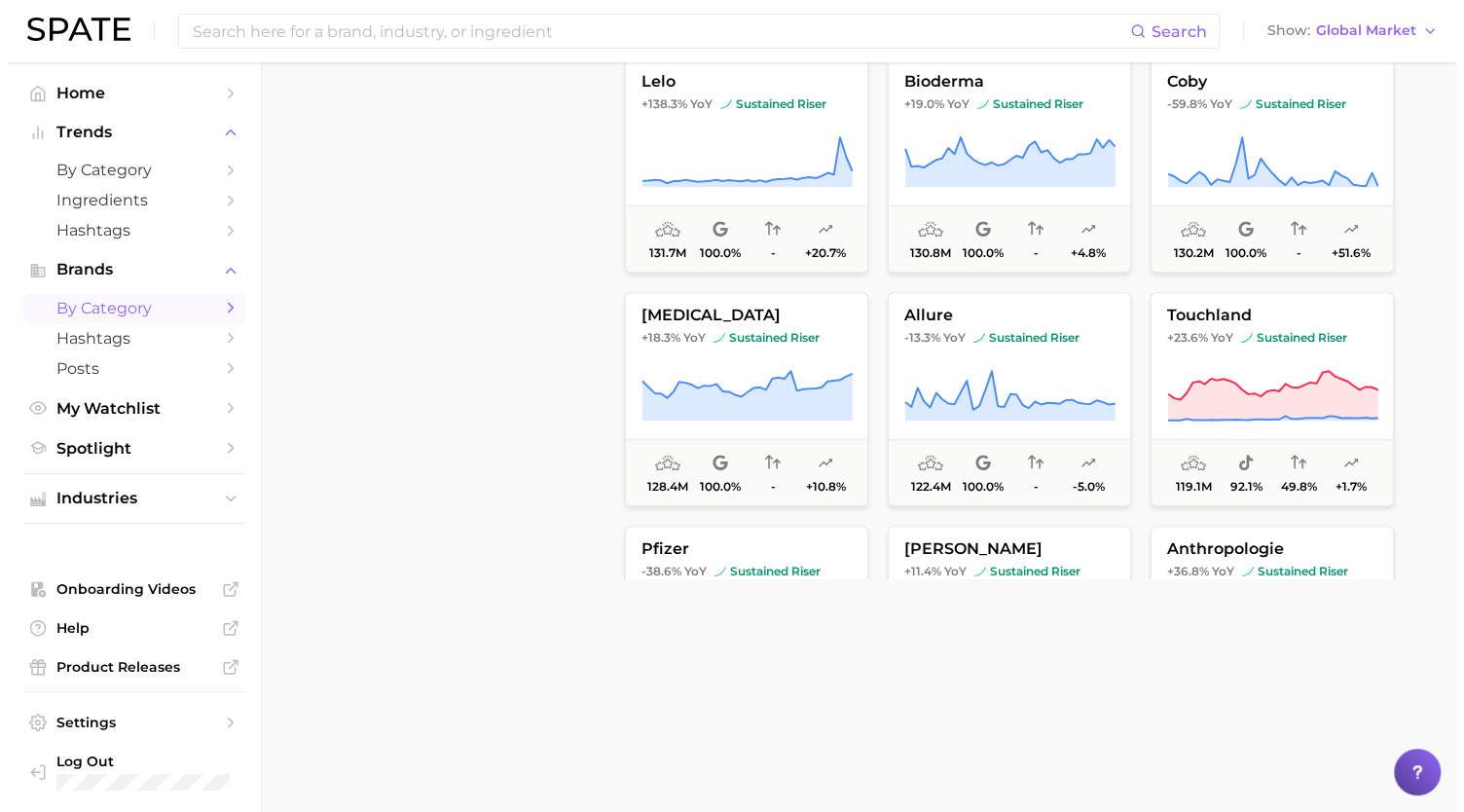
scroll to position [4489, 0]
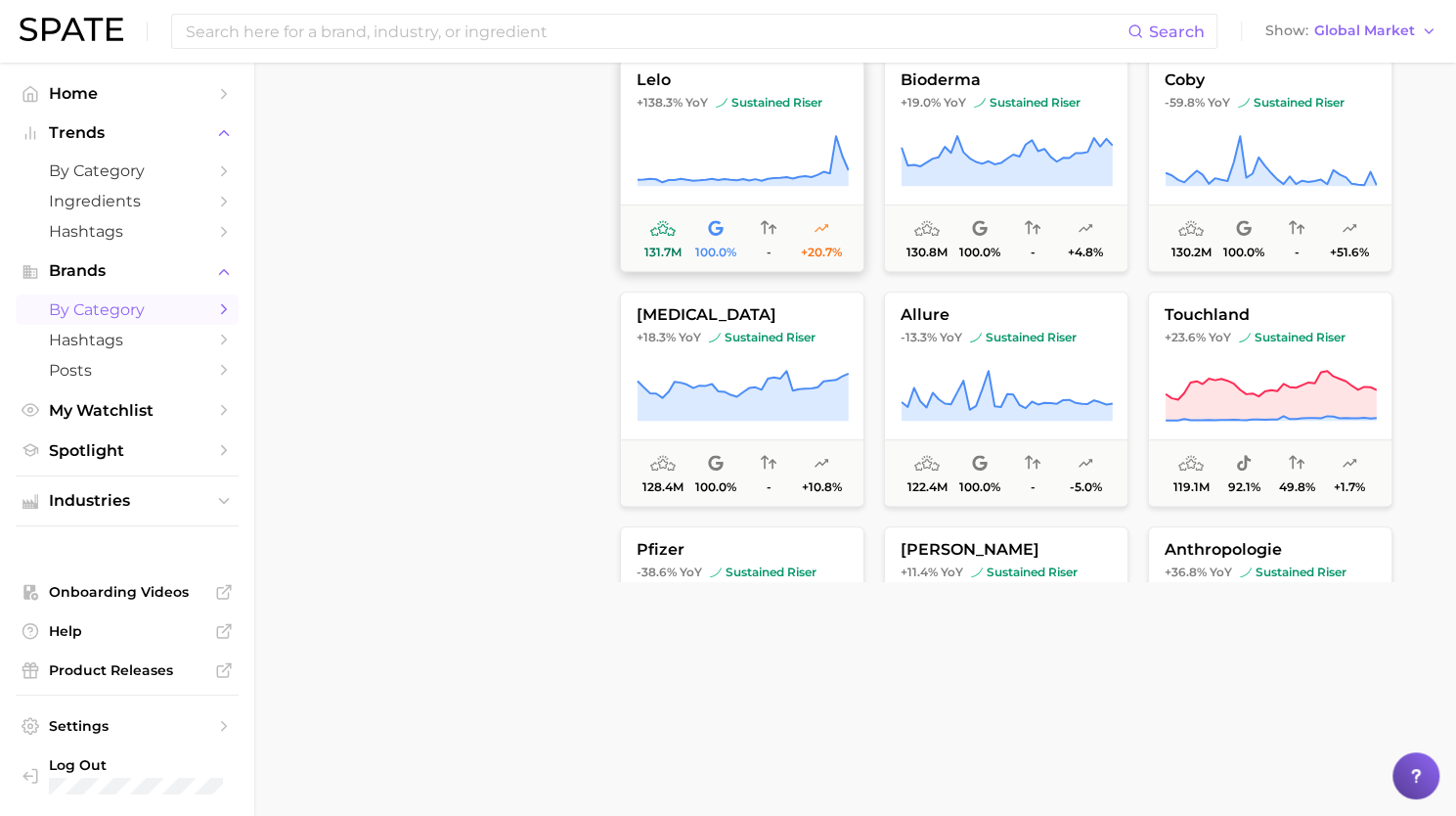
click at [744, 174] on icon at bounding box center [743, 162] width 212 height 55
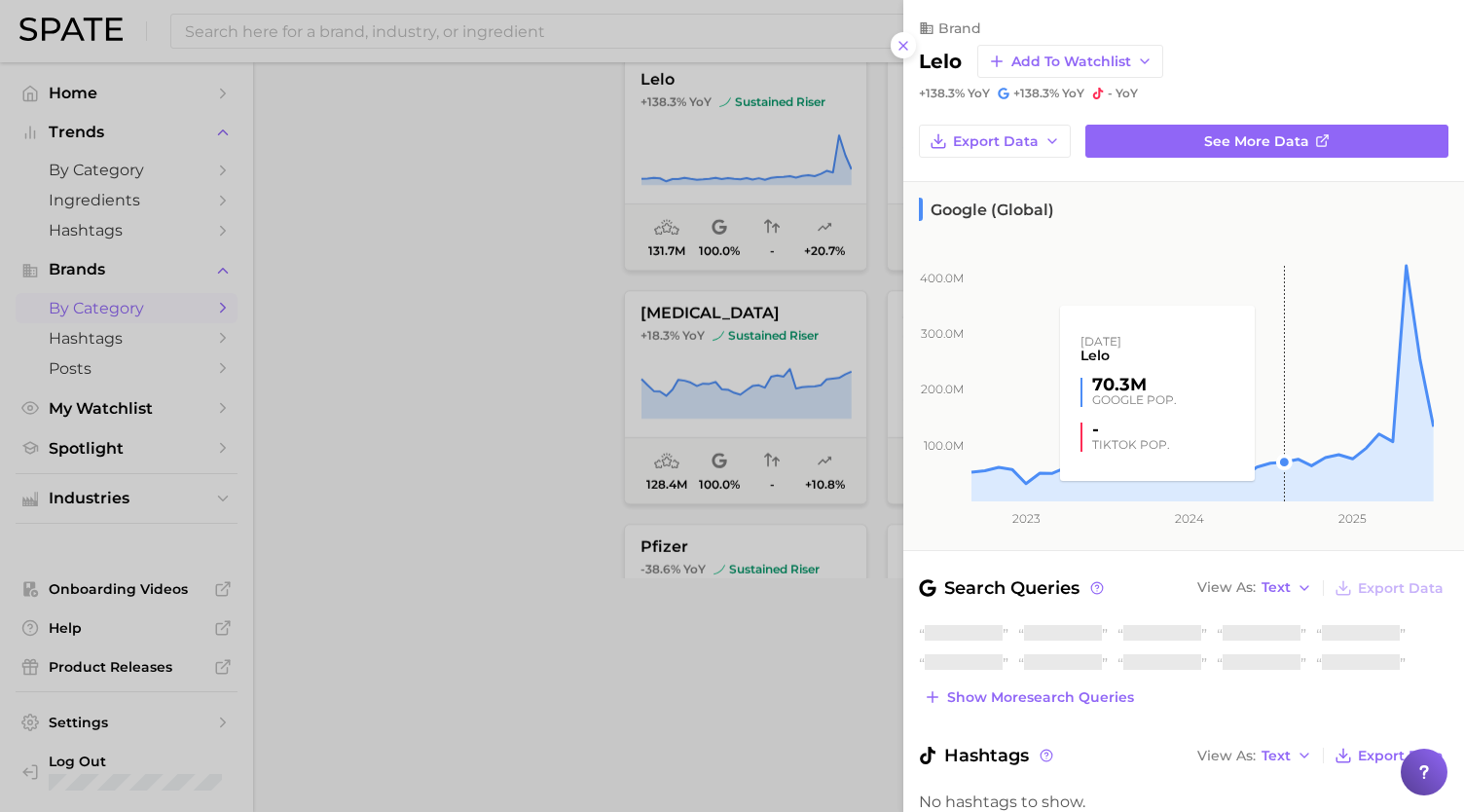
scroll to position [61, 0]
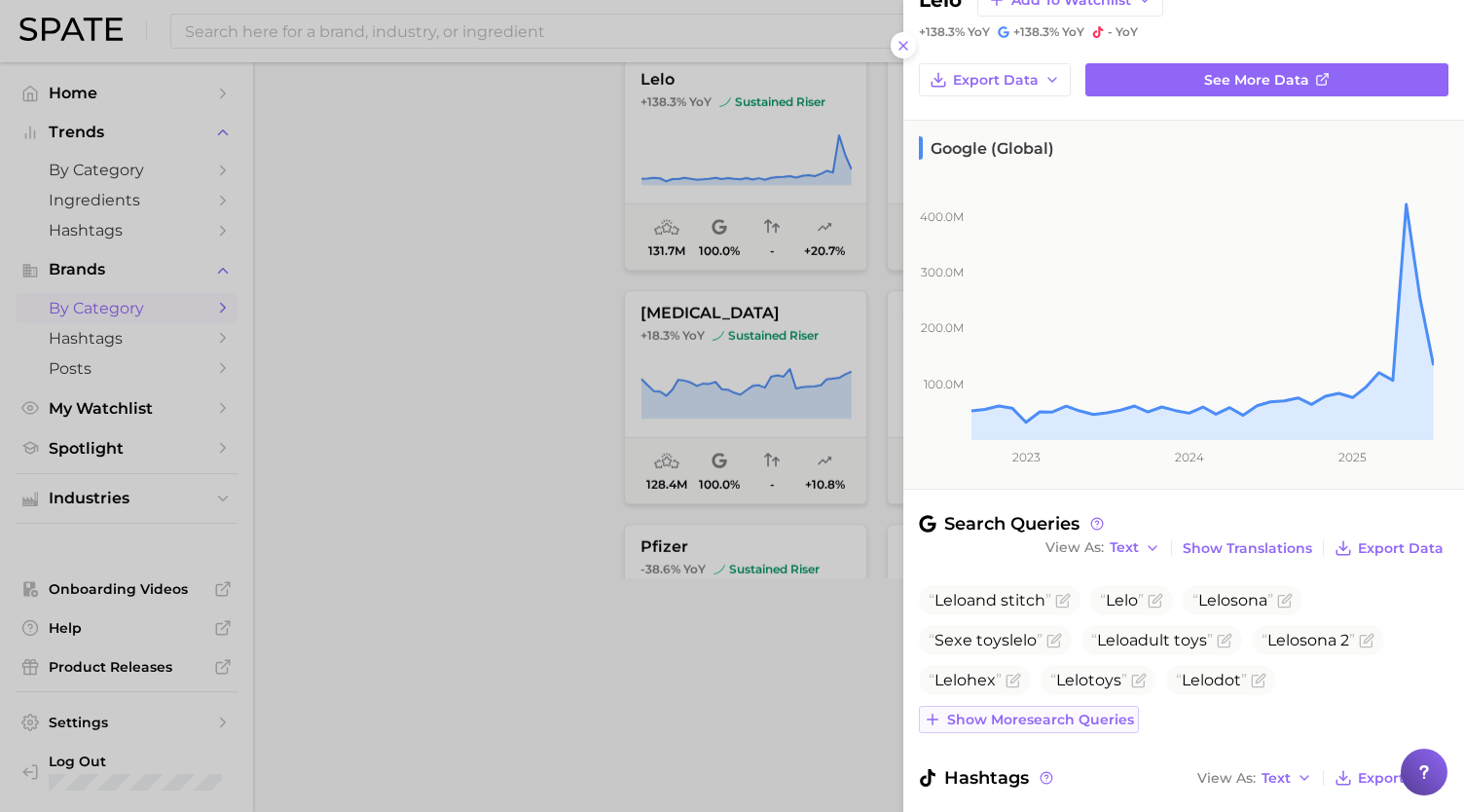
click at [1075, 722] on span "Show more search queries" at bounding box center [1041, 720] width 187 height 17
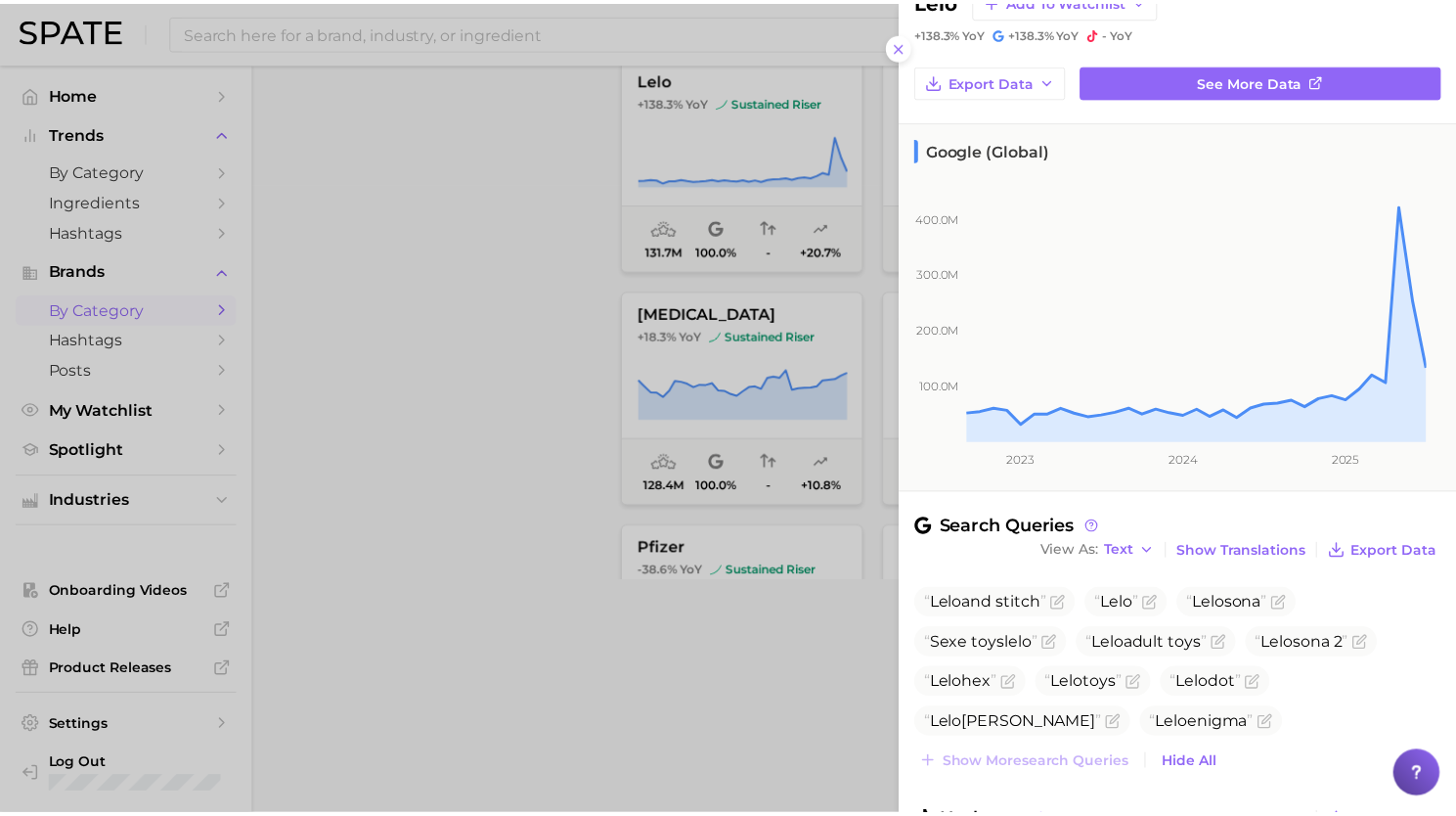
scroll to position [185, 0]
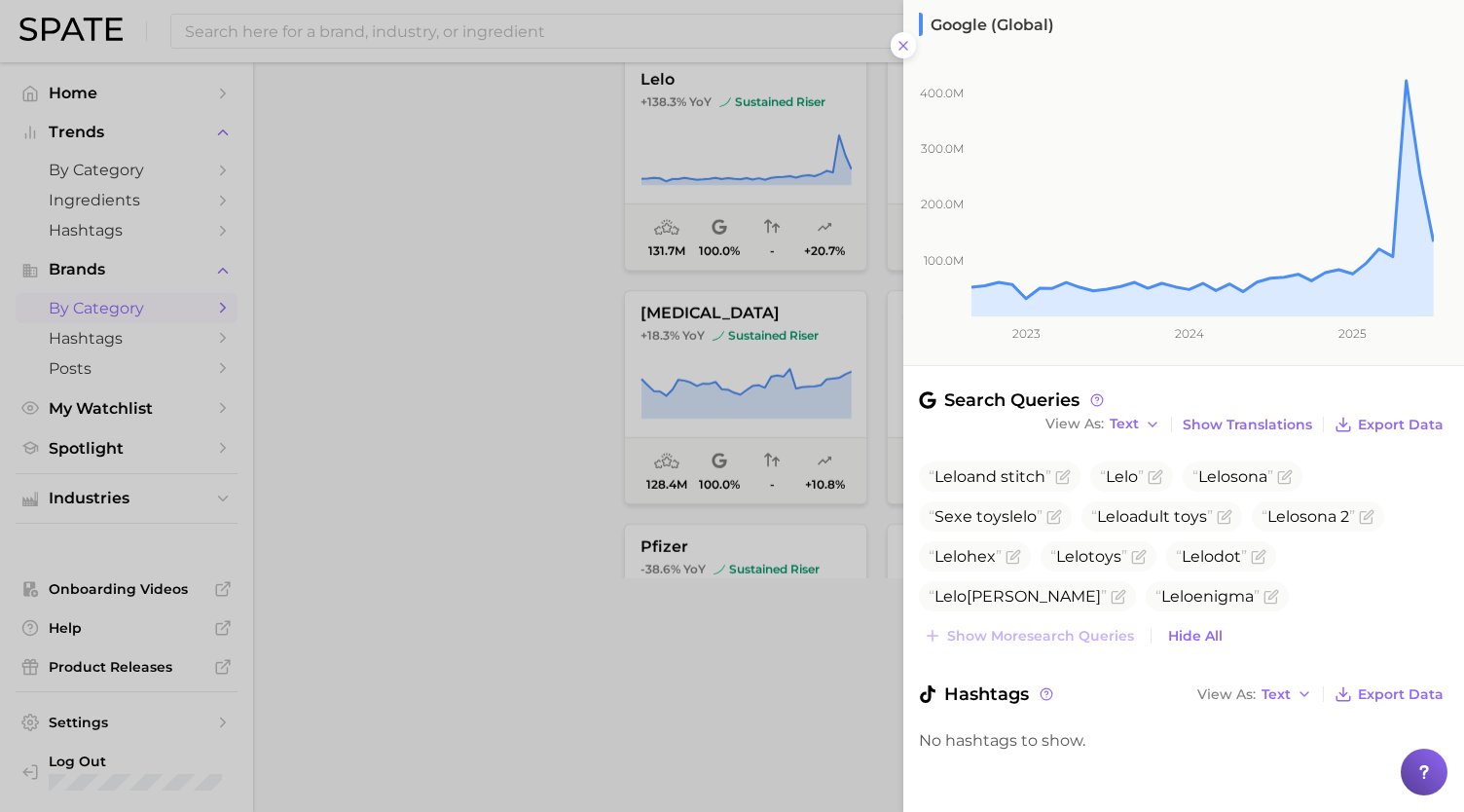
click at [571, 460] on div at bounding box center [732, 406] width 1464 height 812
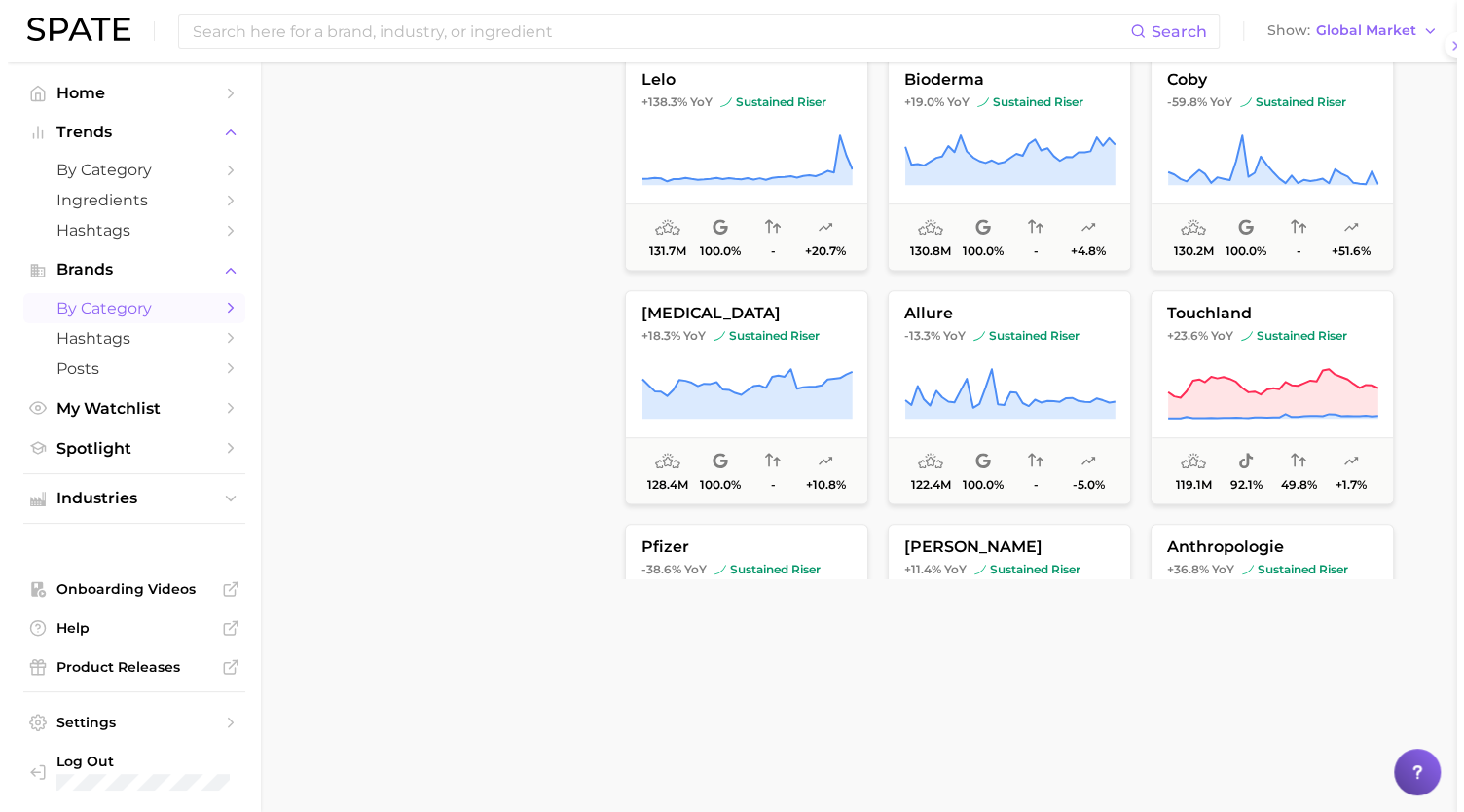
scroll to position [0, 0]
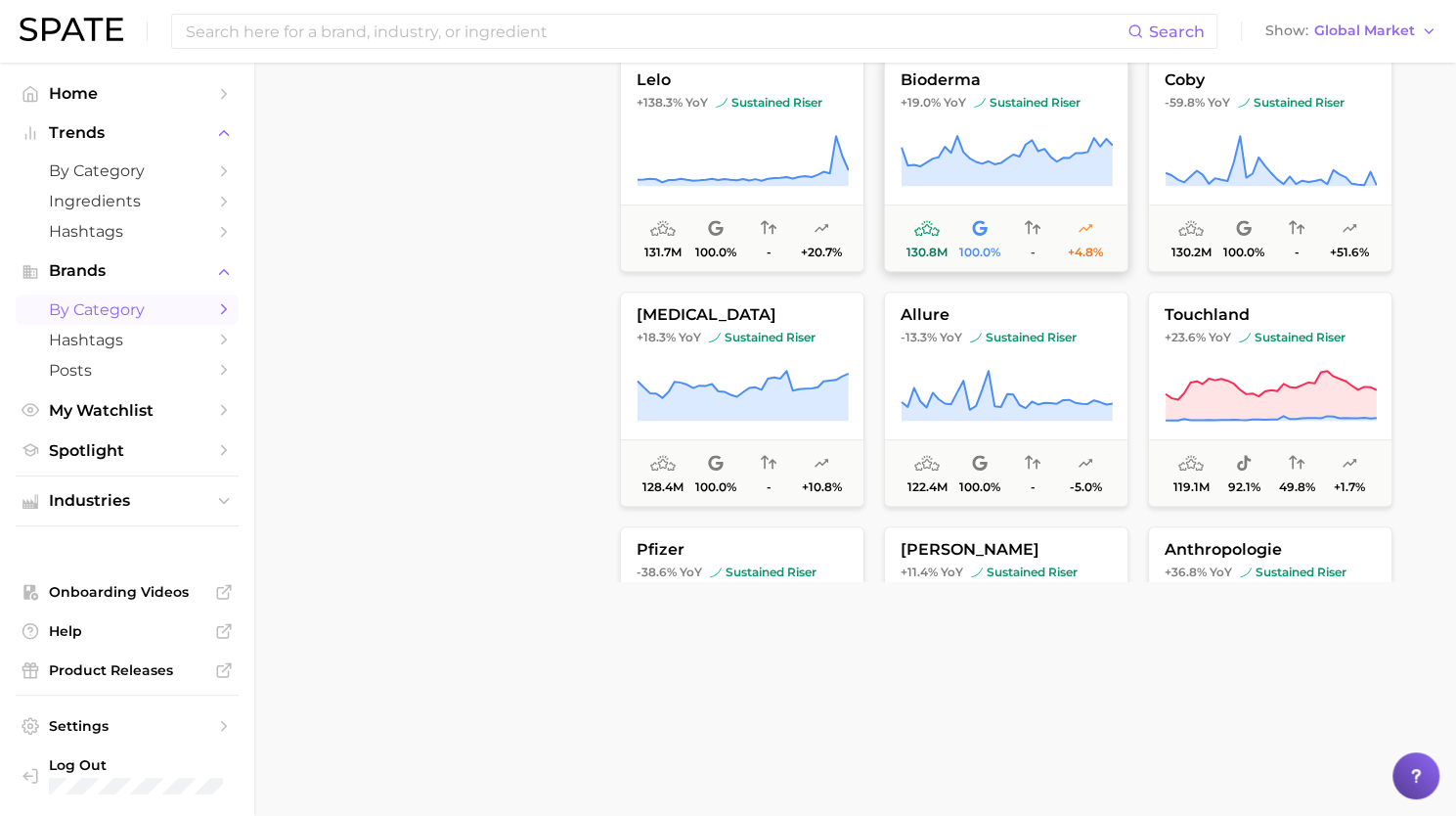
click at [1017, 167] on icon at bounding box center [1007, 161] width 211 height 50
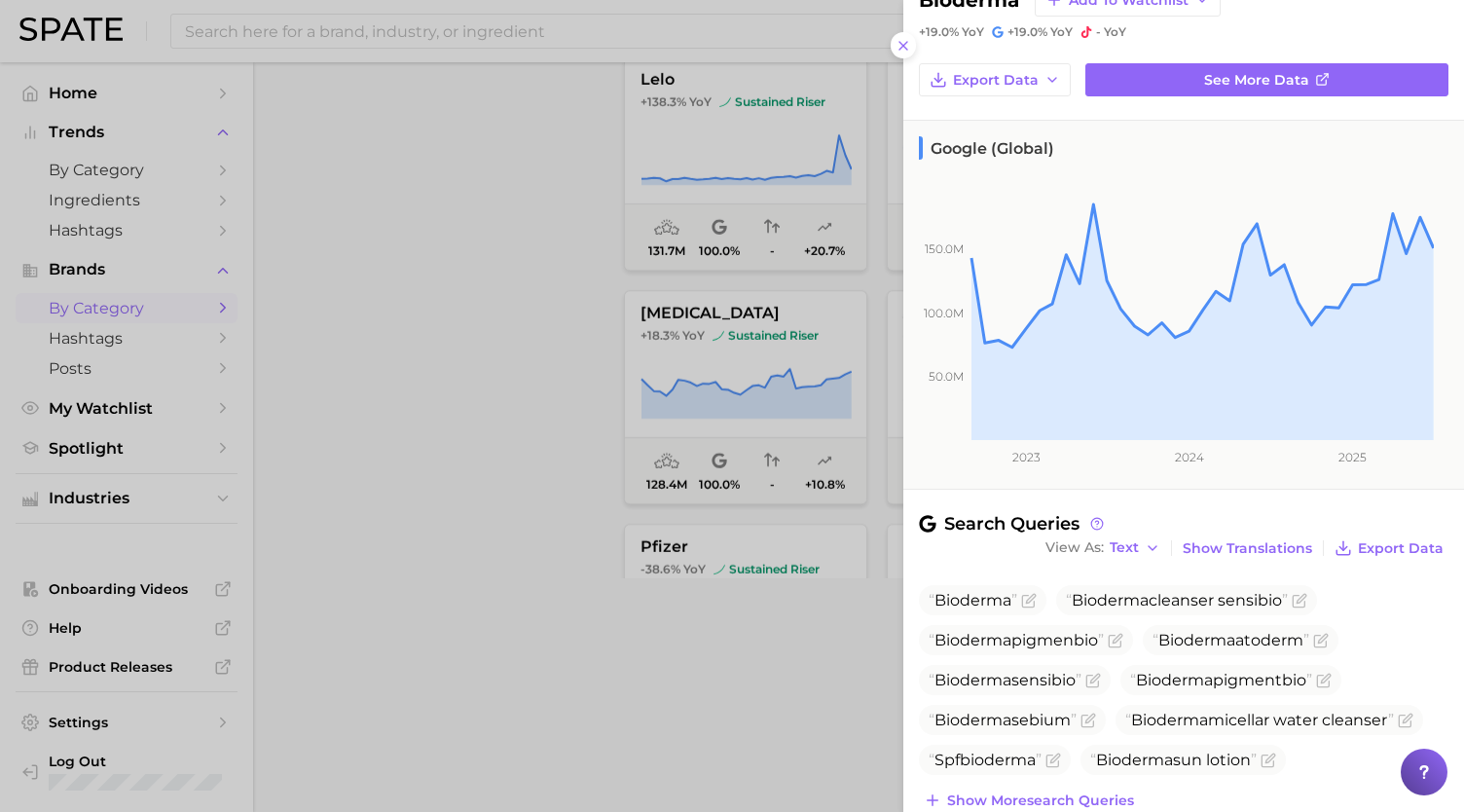
scroll to position [226, 0]
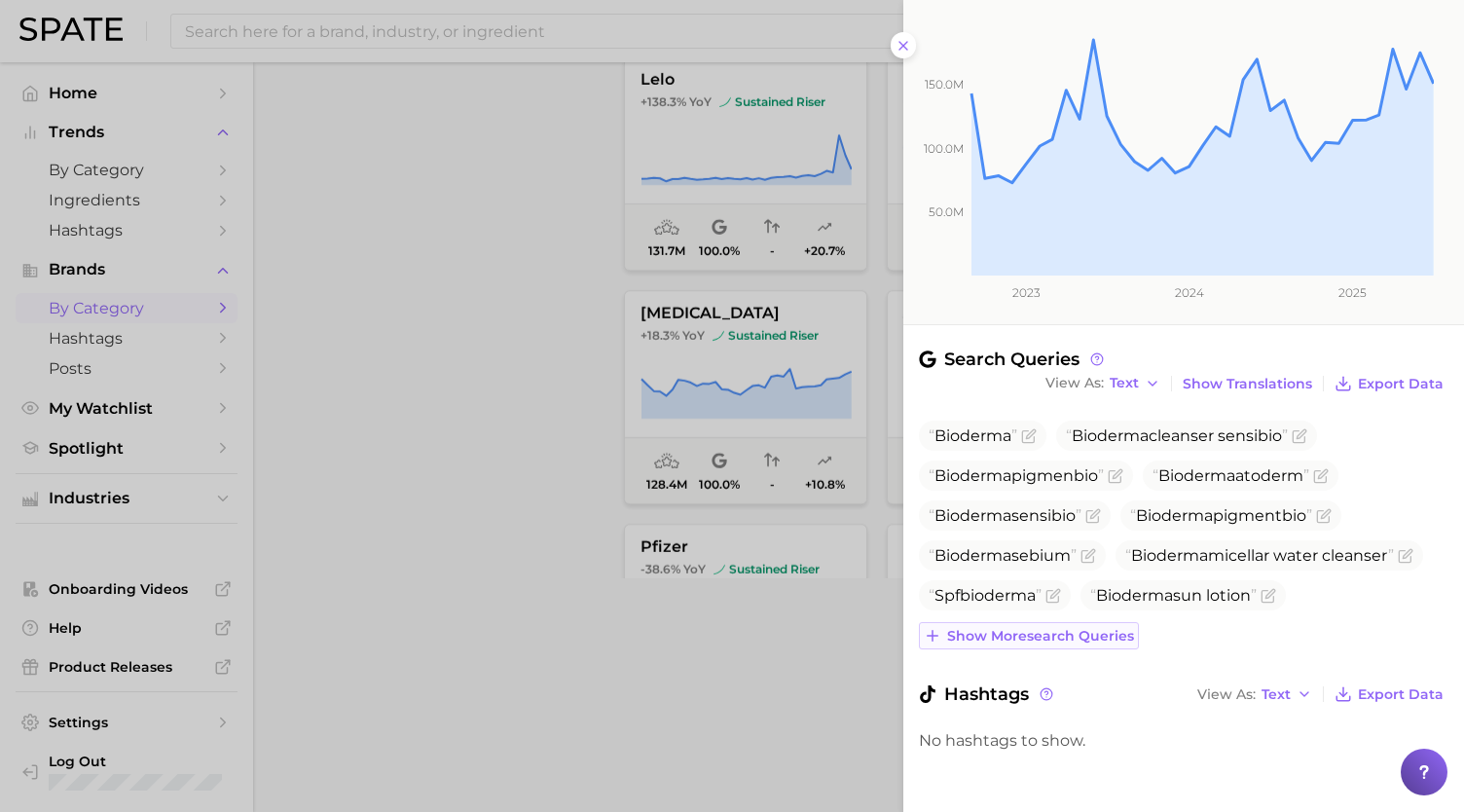
click at [1037, 637] on span "Show more search queries" at bounding box center [1041, 636] width 187 height 17
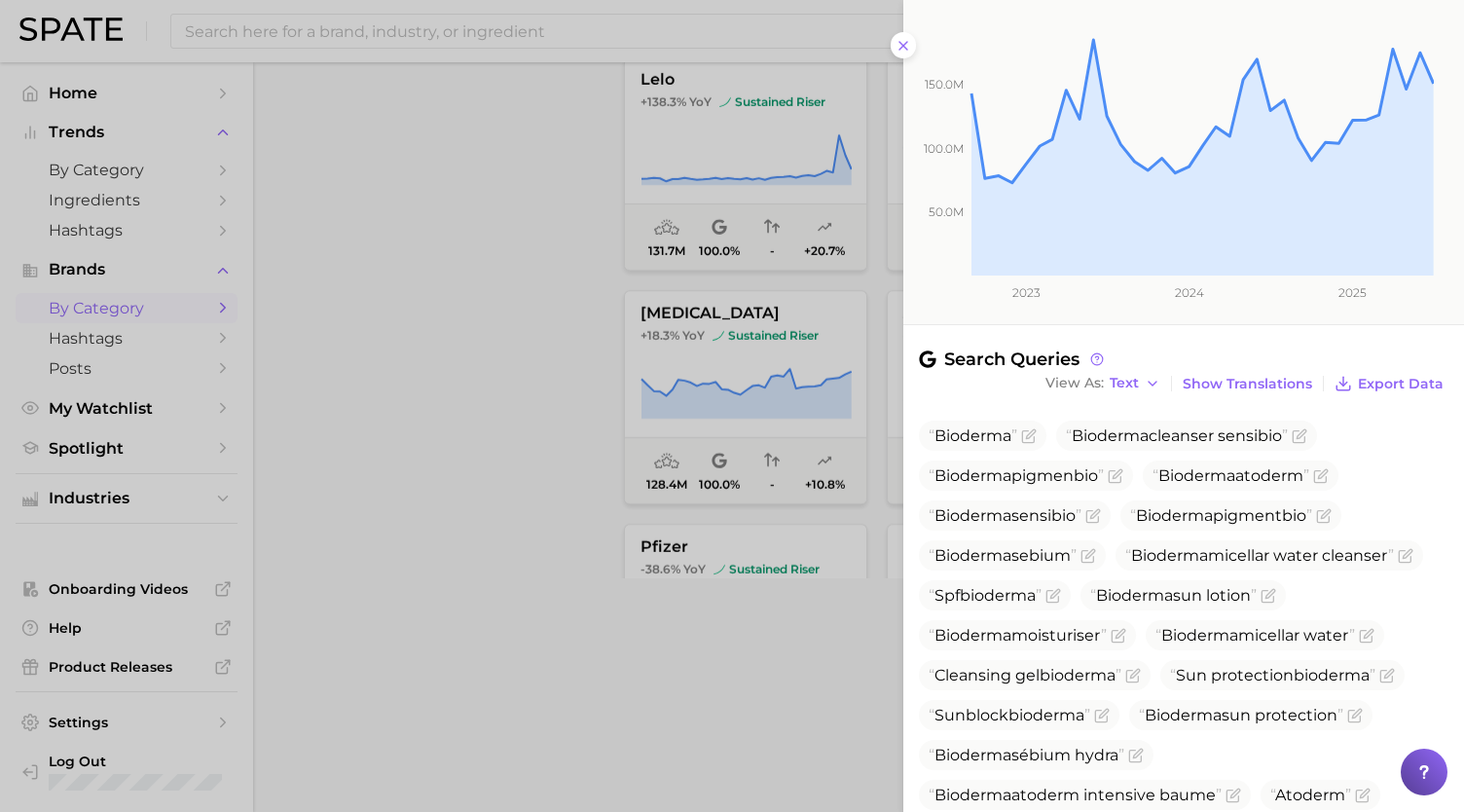
scroll to position [467, 0]
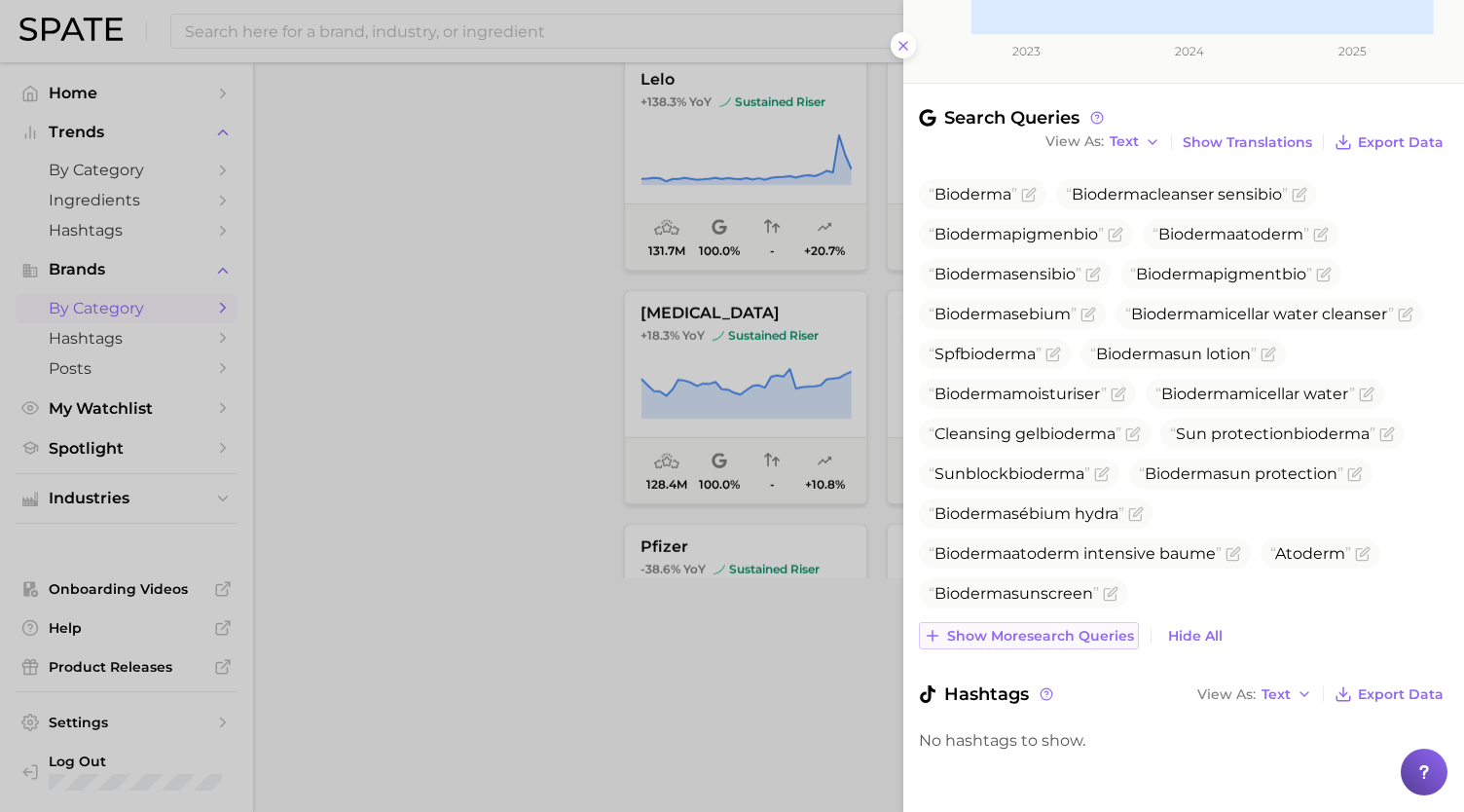
click at [1022, 628] on span "Show more search queries" at bounding box center [1041, 636] width 187 height 17
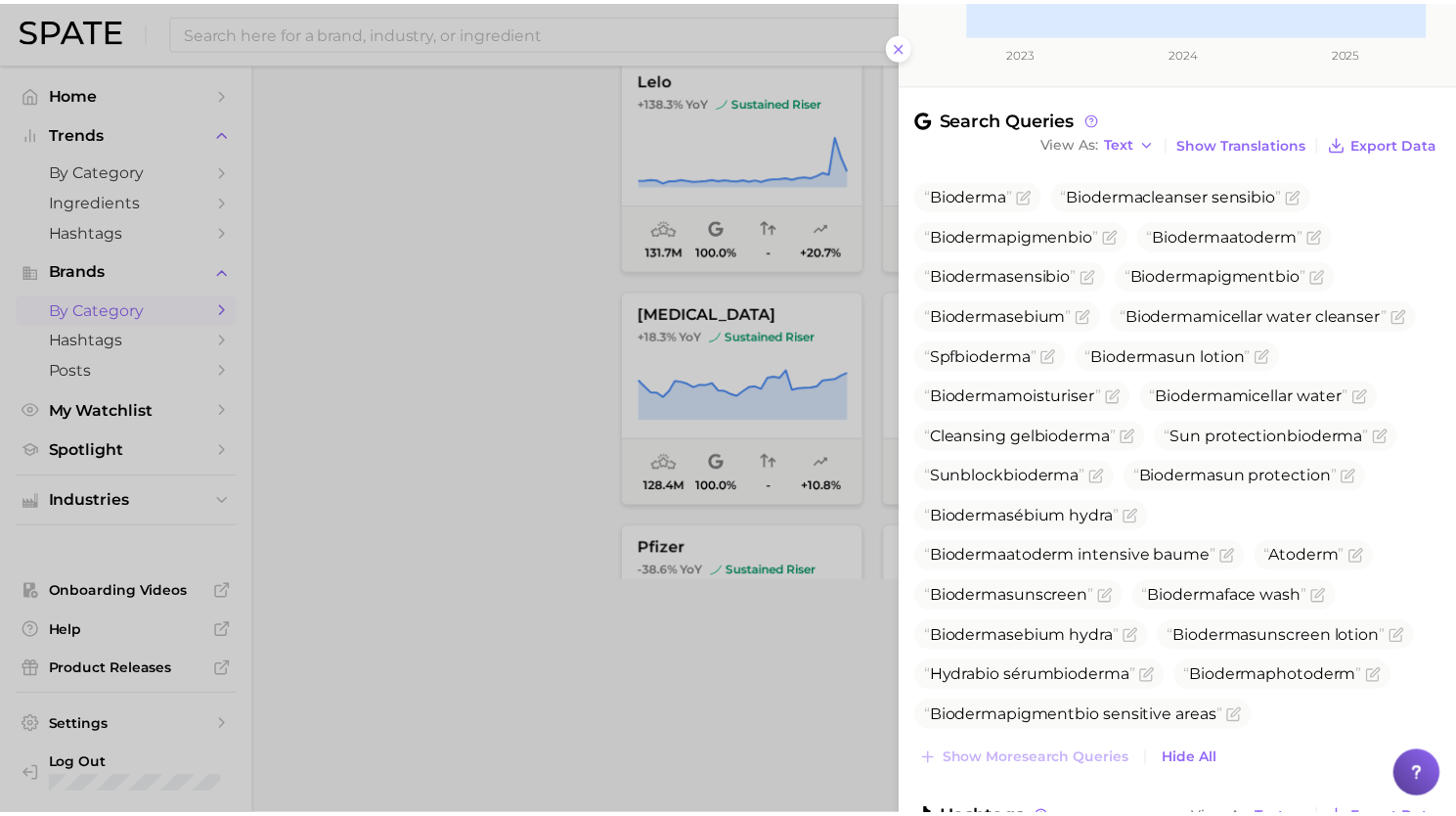
scroll to position [591, 0]
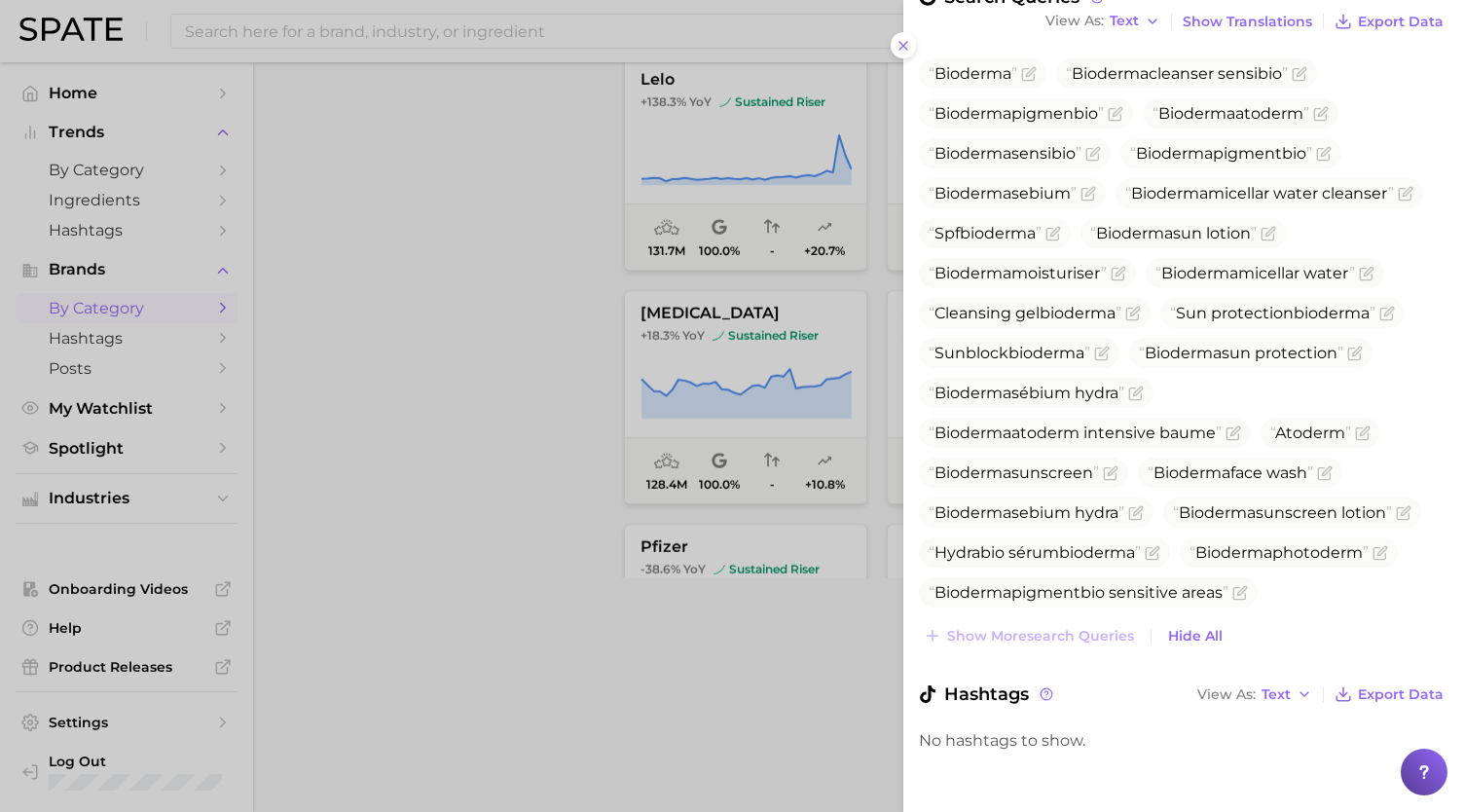
click at [740, 618] on div at bounding box center [732, 406] width 1464 height 812
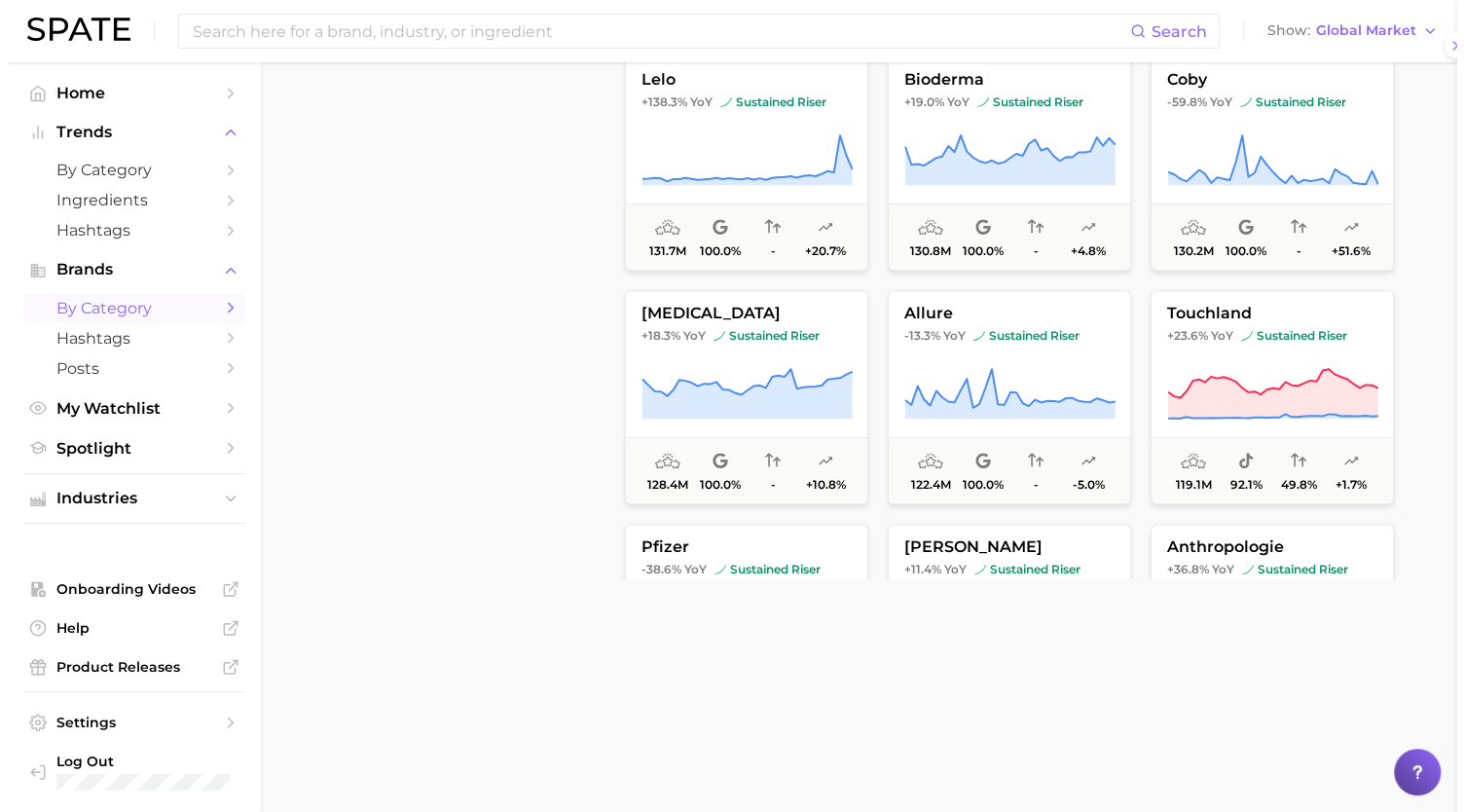
scroll to position [0, 0]
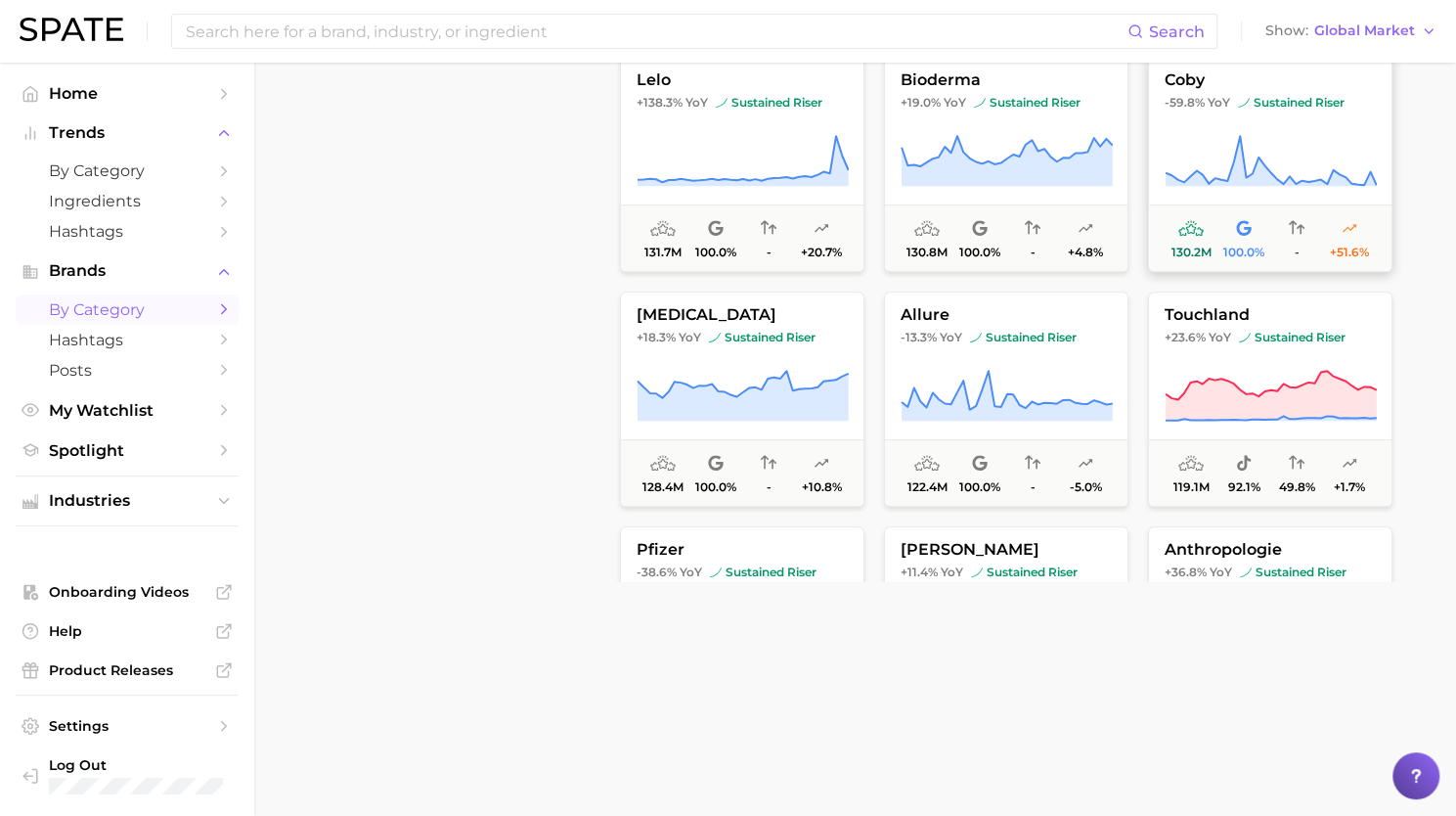
click at [1275, 136] on icon at bounding box center [1271, 162] width 212 height 55
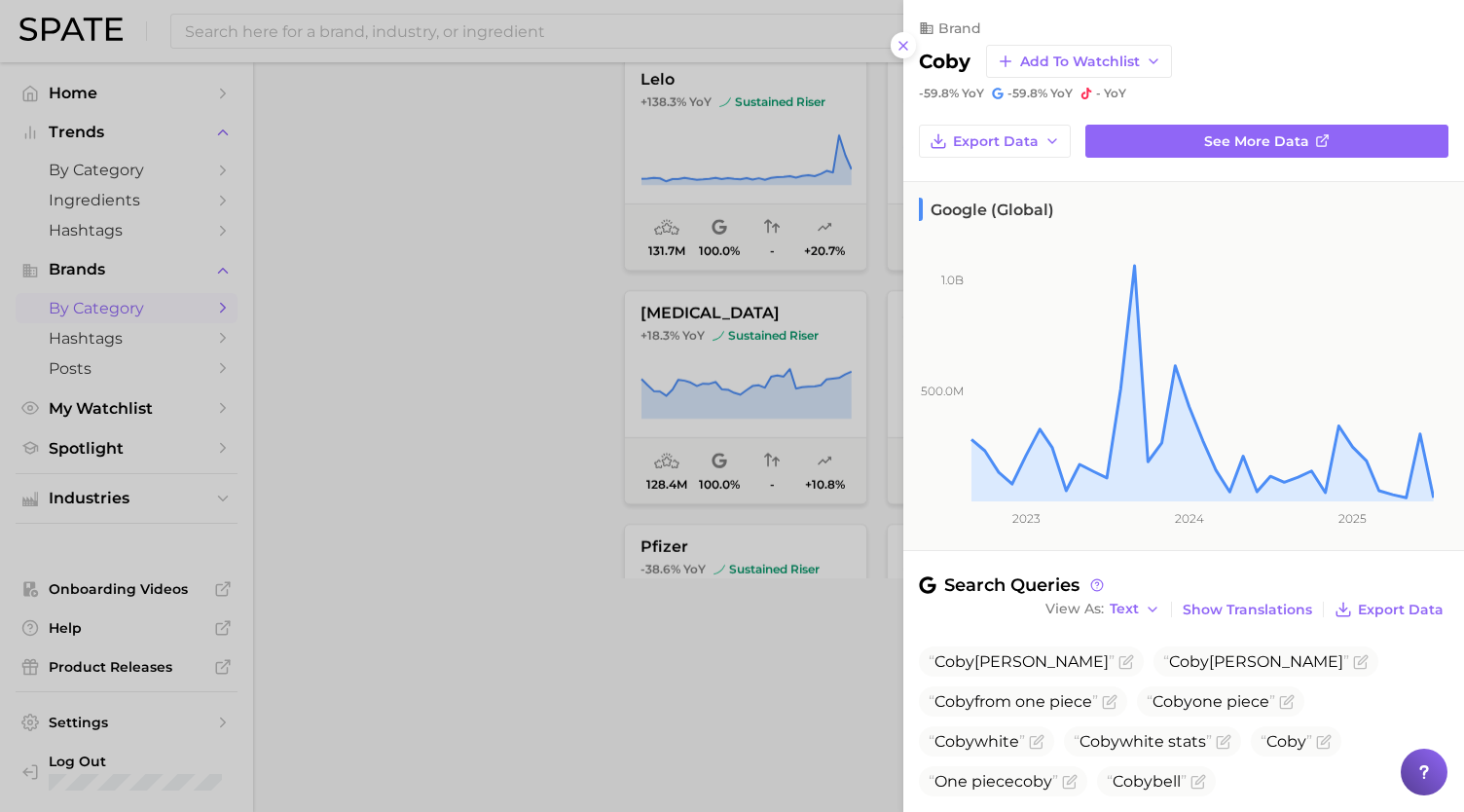
click at [943, 57] on h2 "coby" at bounding box center [945, 62] width 52 height 24
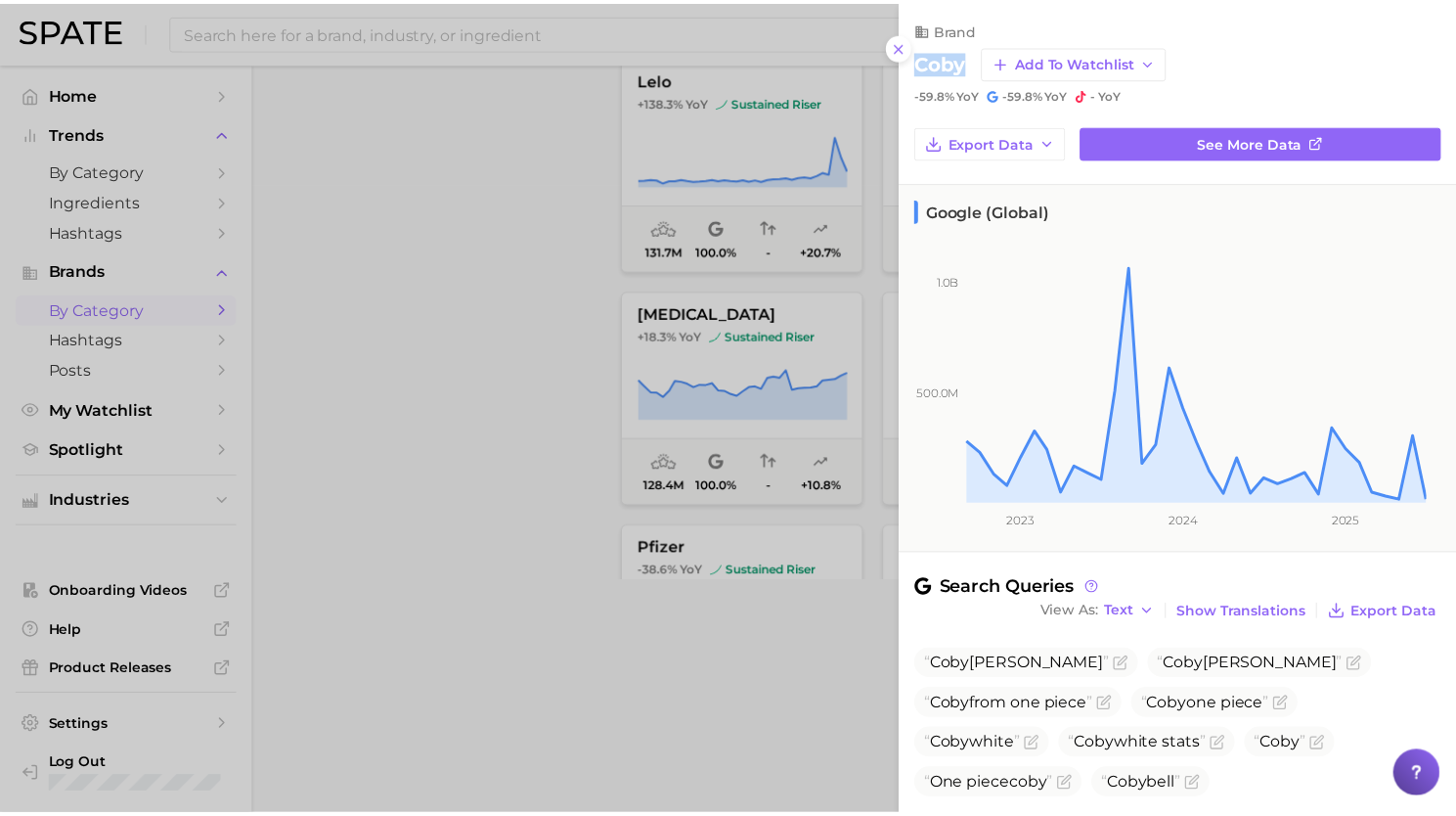
scroll to position [160, 0]
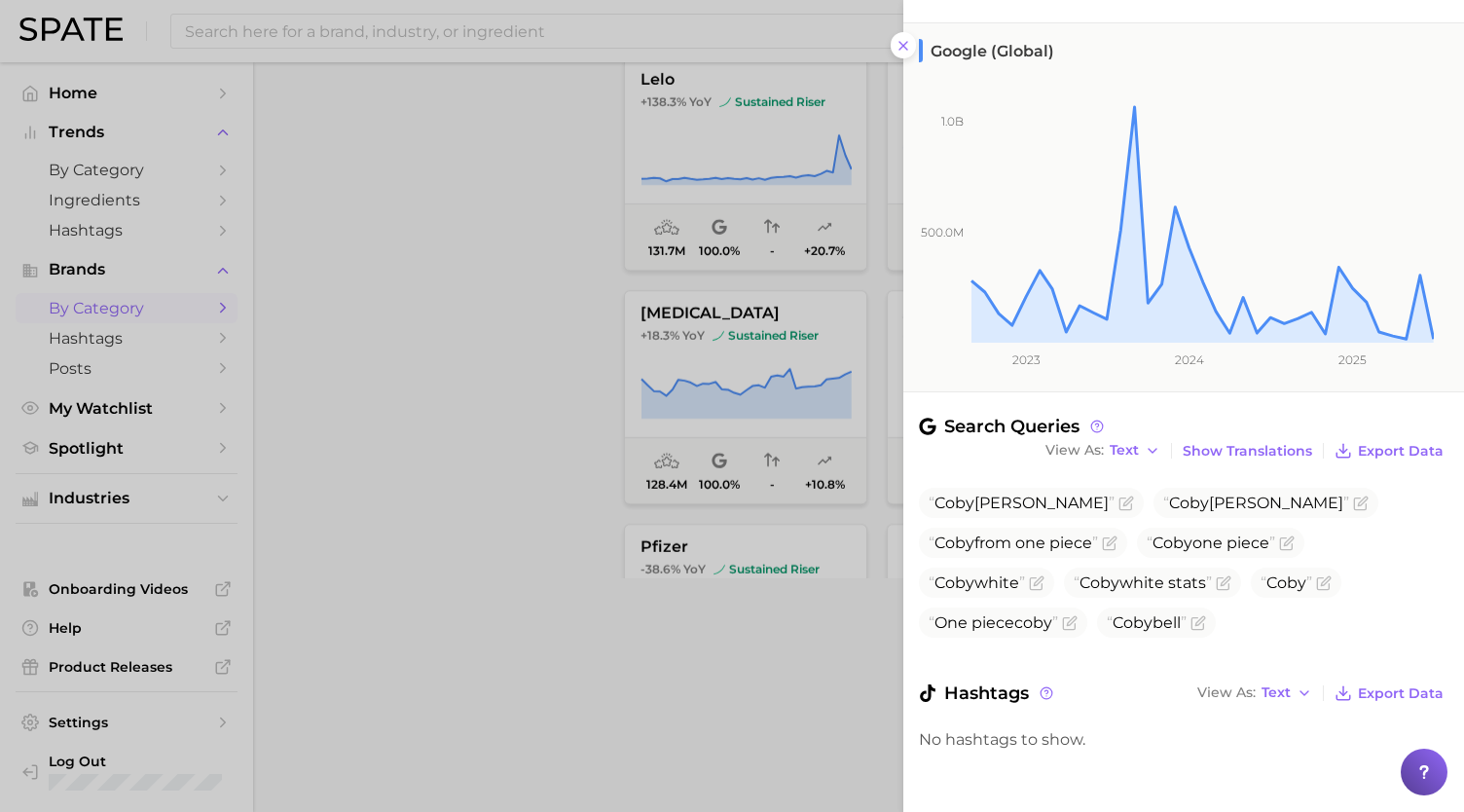
click at [731, 673] on div at bounding box center [732, 406] width 1464 height 812
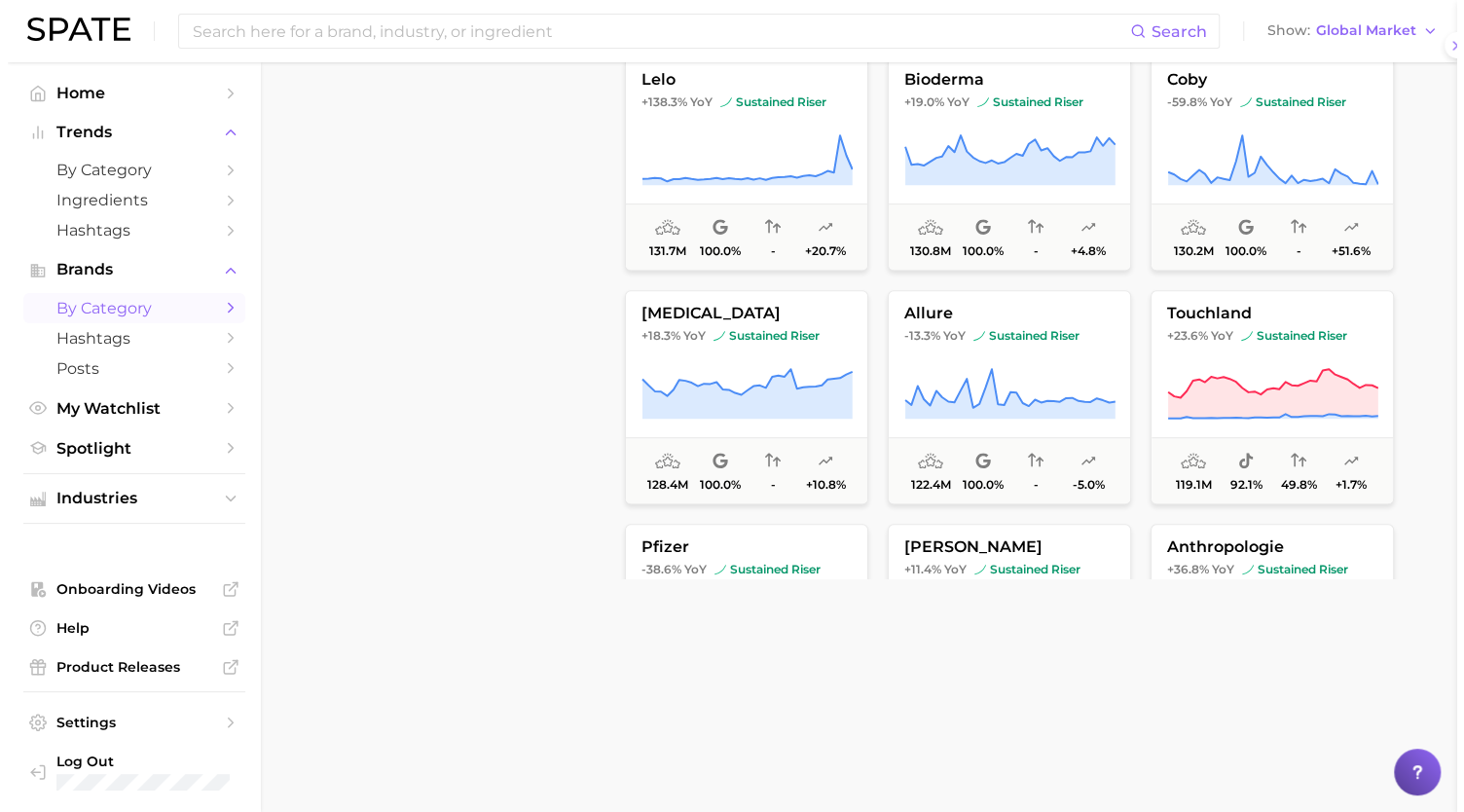
scroll to position [0, 0]
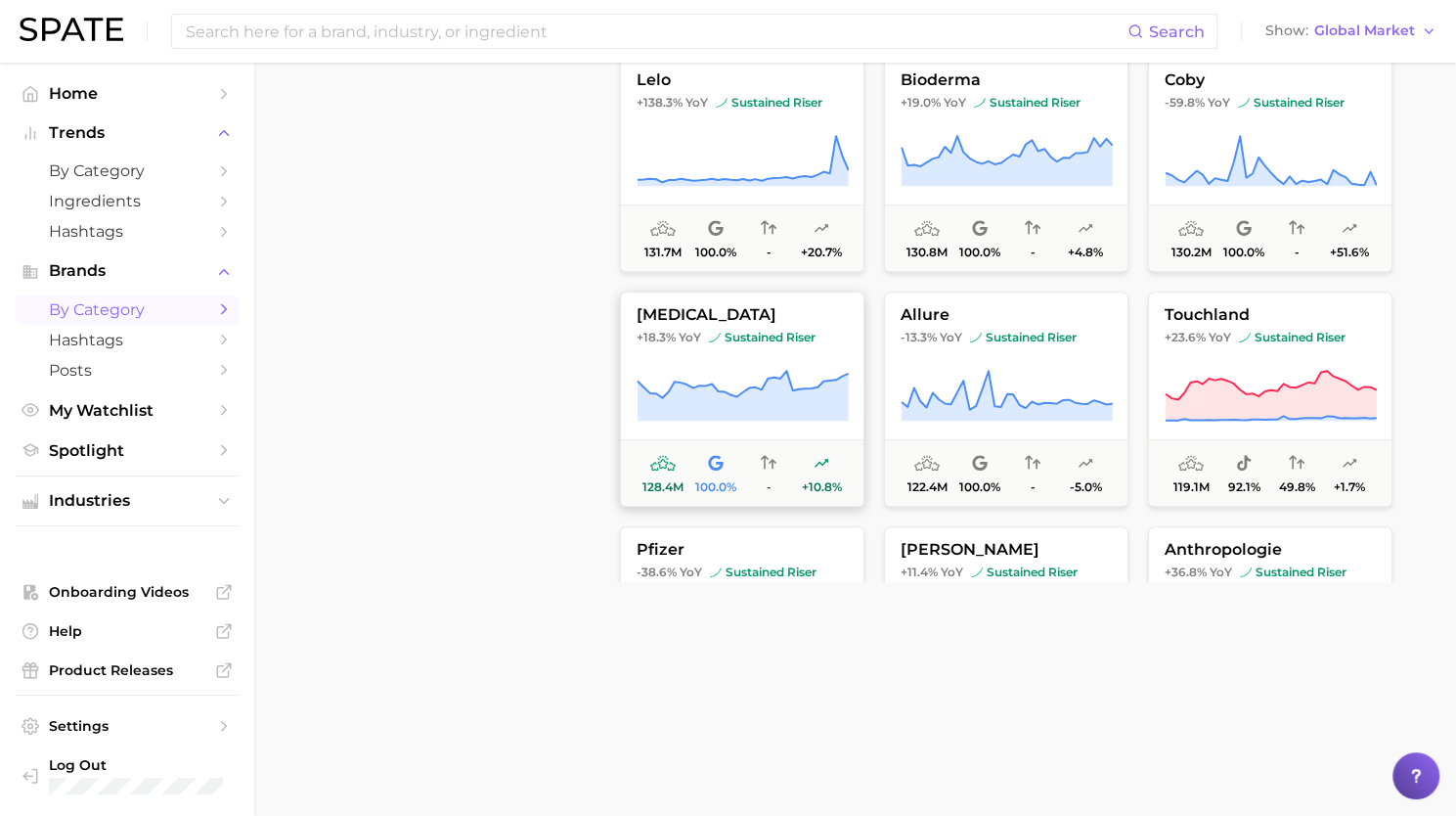
click at [771, 342] on span "sustained riser" at bounding box center [763, 337] width 107 height 16
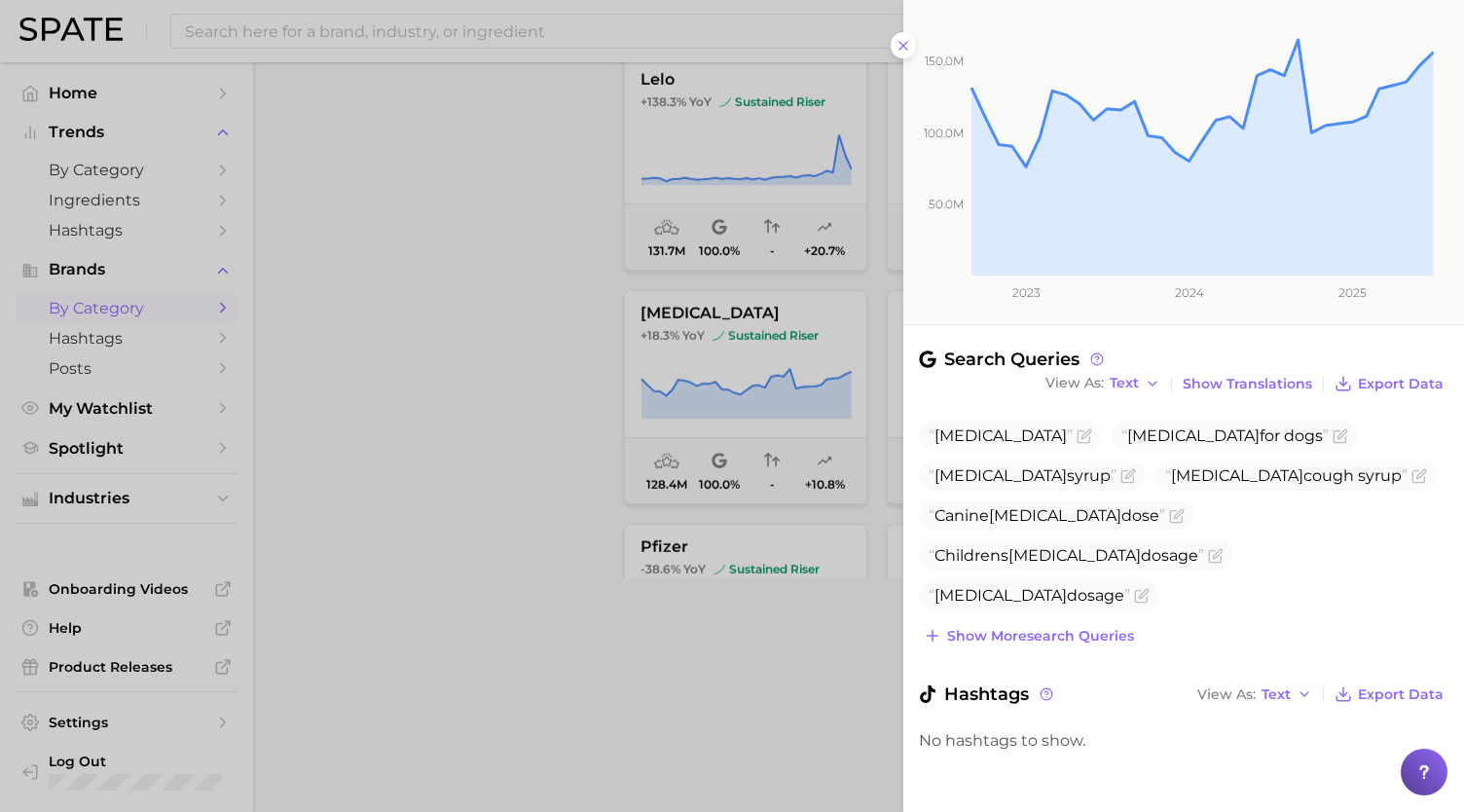
scroll to position [226, 0]
click at [1104, 623] on button "Show more search queries" at bounding box center [1029, 636] width 220 height 27
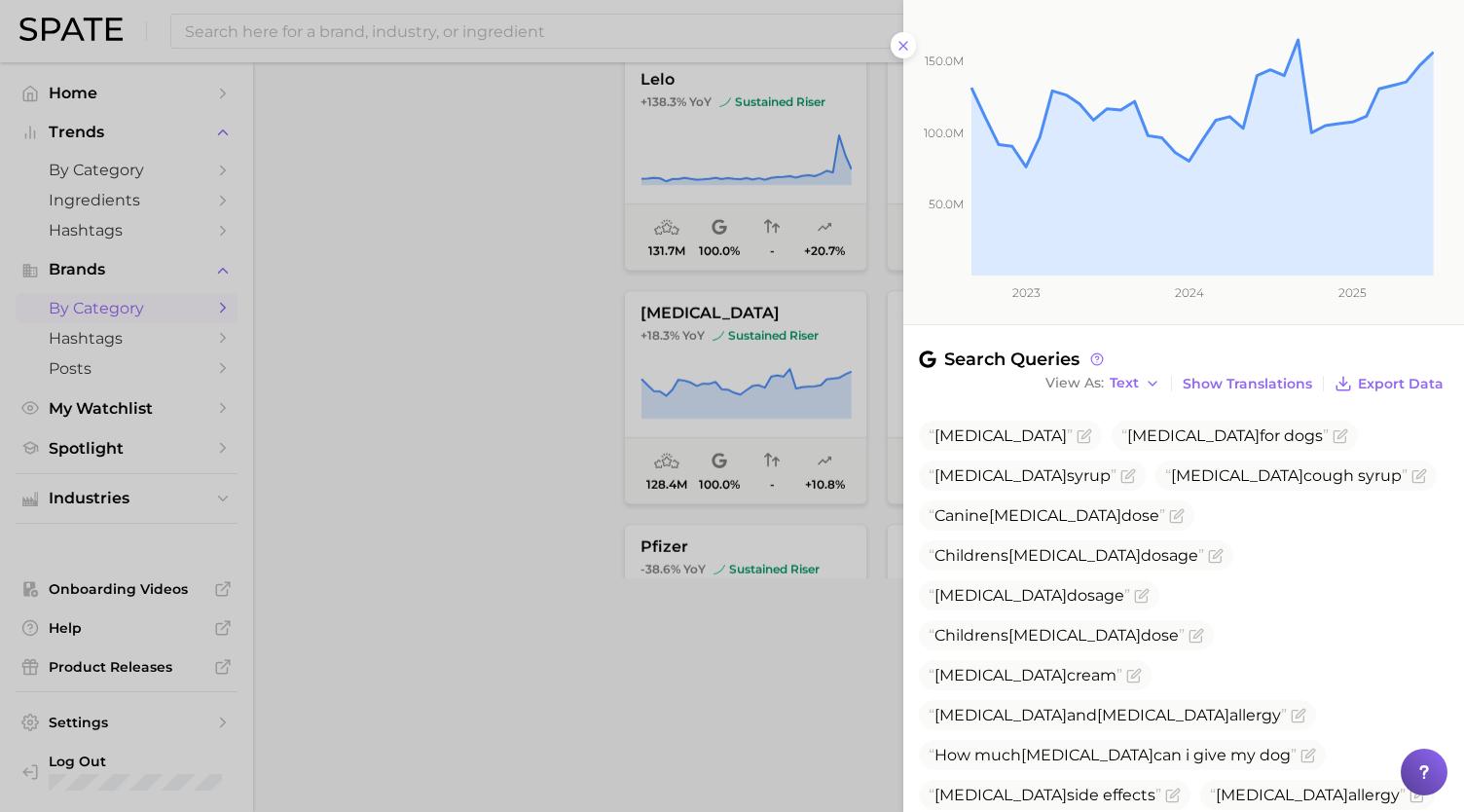
scroll to position [467, 0]
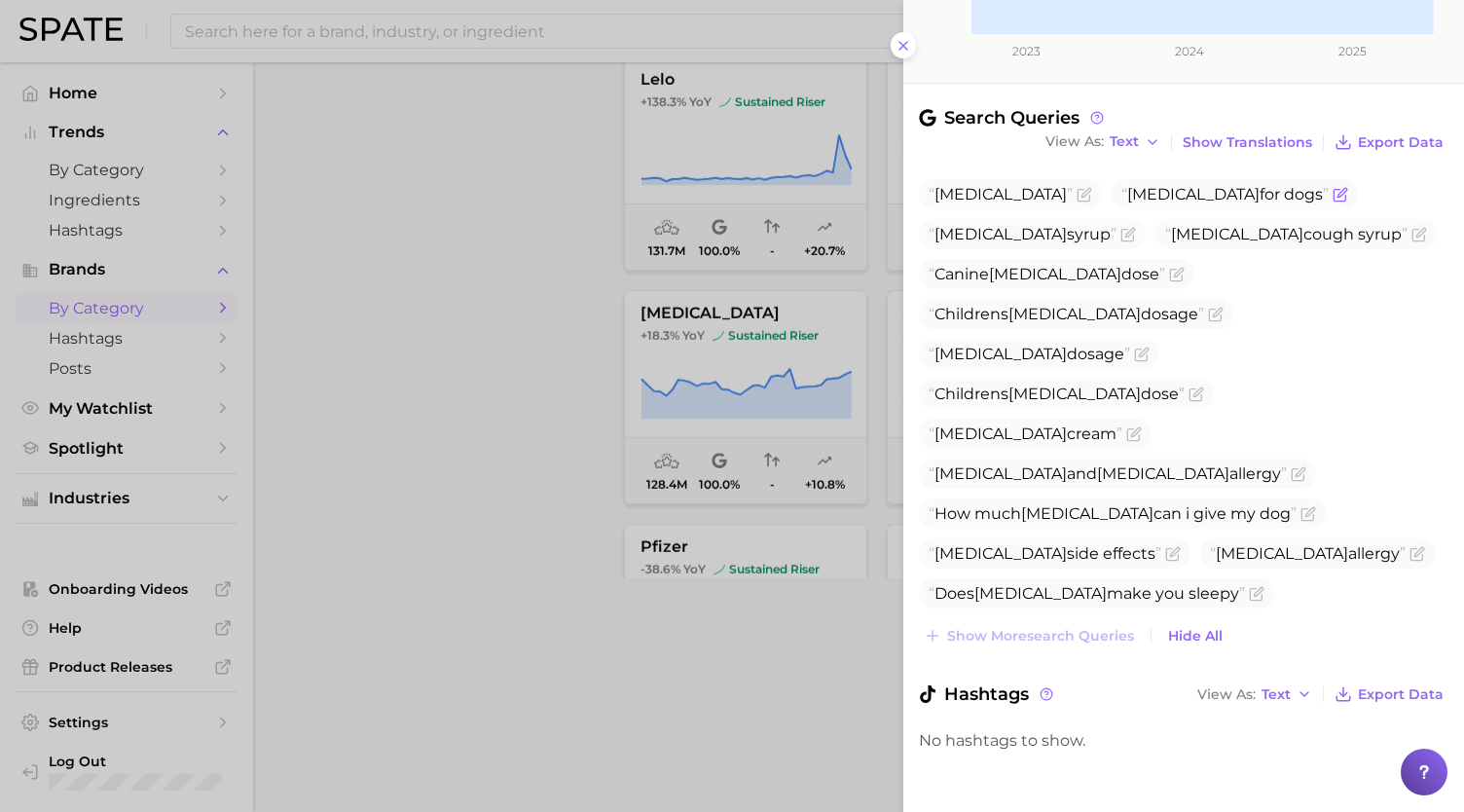
click at [1337, 189] on icon "Flag as miscategorized or irrelevant" at bounding box center [1341, 191] width 9 height 9
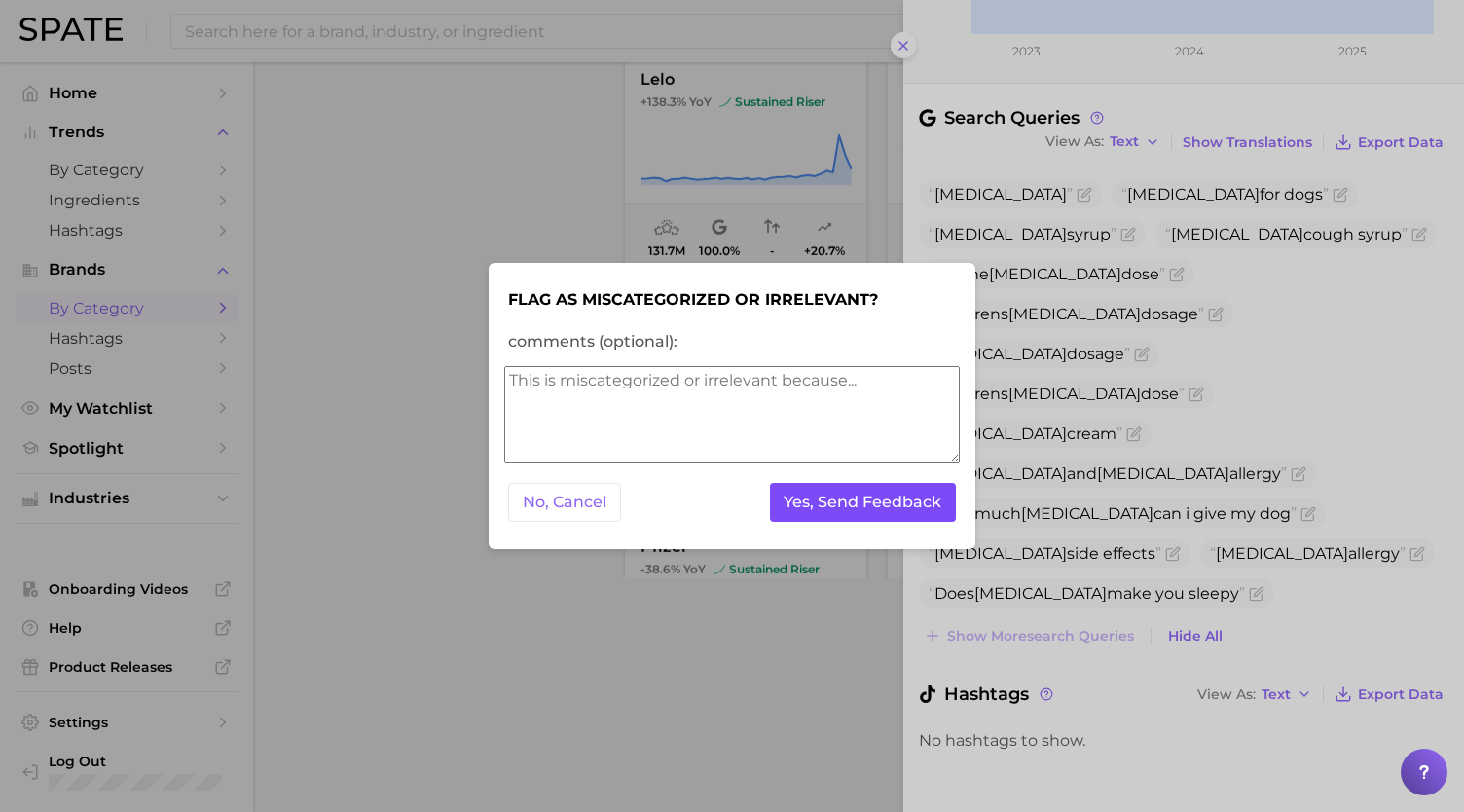
click at [900, 502] on button "Yes, Send Feedback" at bounding box center [863, 503] width 187 height 40
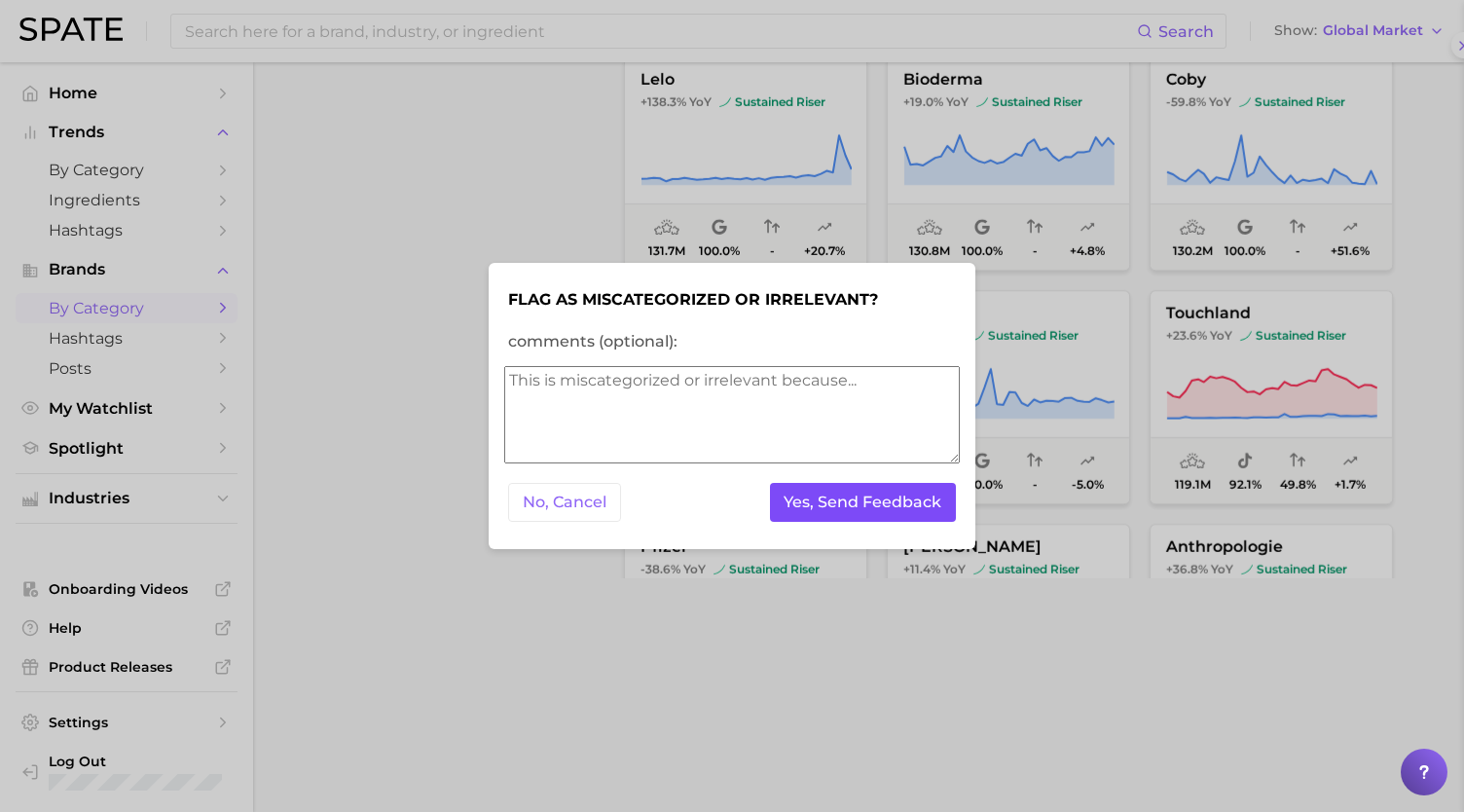
scroll to position [0, 0]
click at [900, 502] on button "Yes, Send Feedback" at bounding box center [863, 503] width 187 height 40
click at [392, 264] on div at bounding box center [732, 406] width 1464 height 812
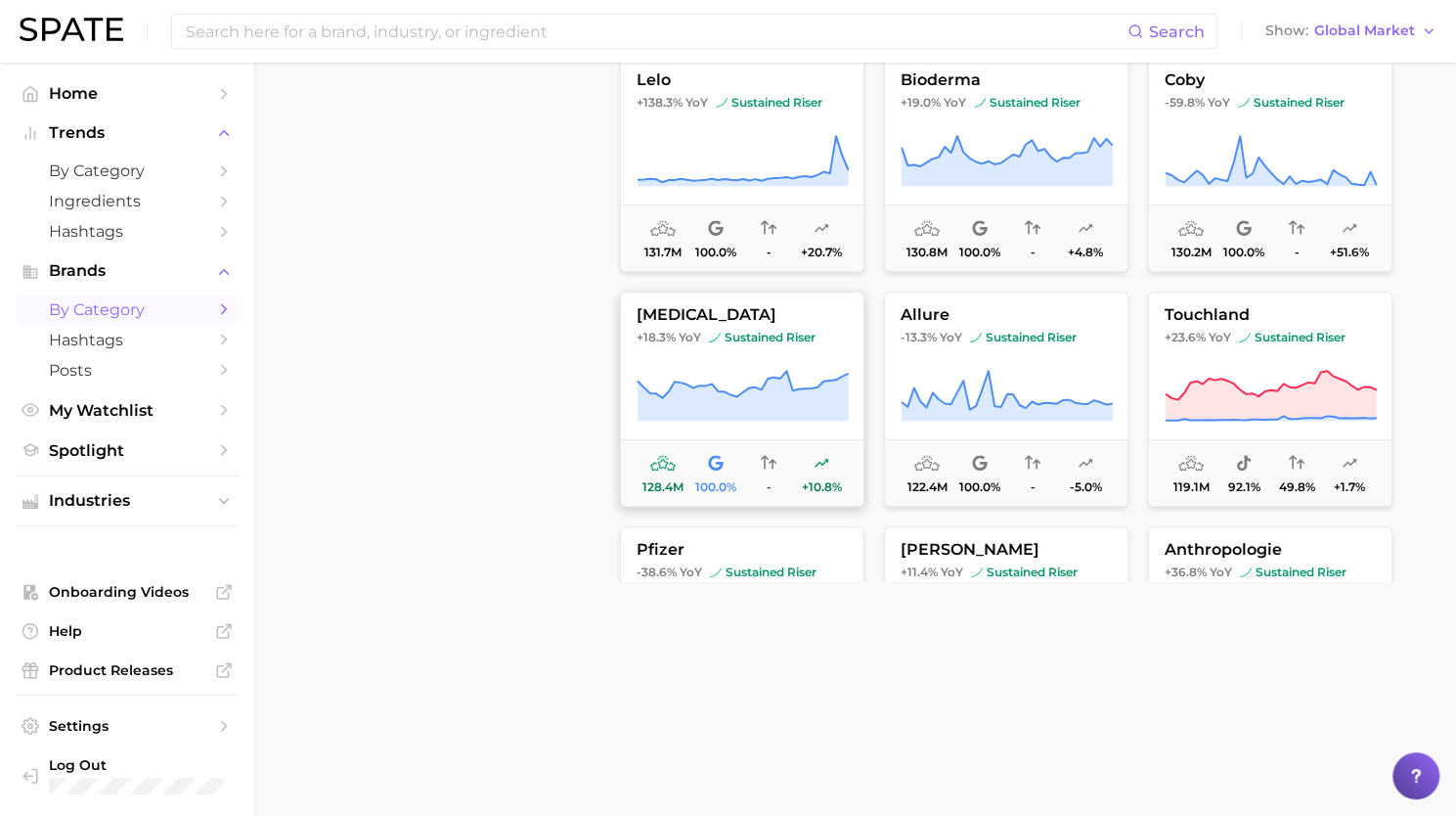
click at [748, 345] on button "benadryl +18.3% YoY sustained riser 128.4m 100.0% - +10.8%" at bounding box center [743, 399] width 245 height 215
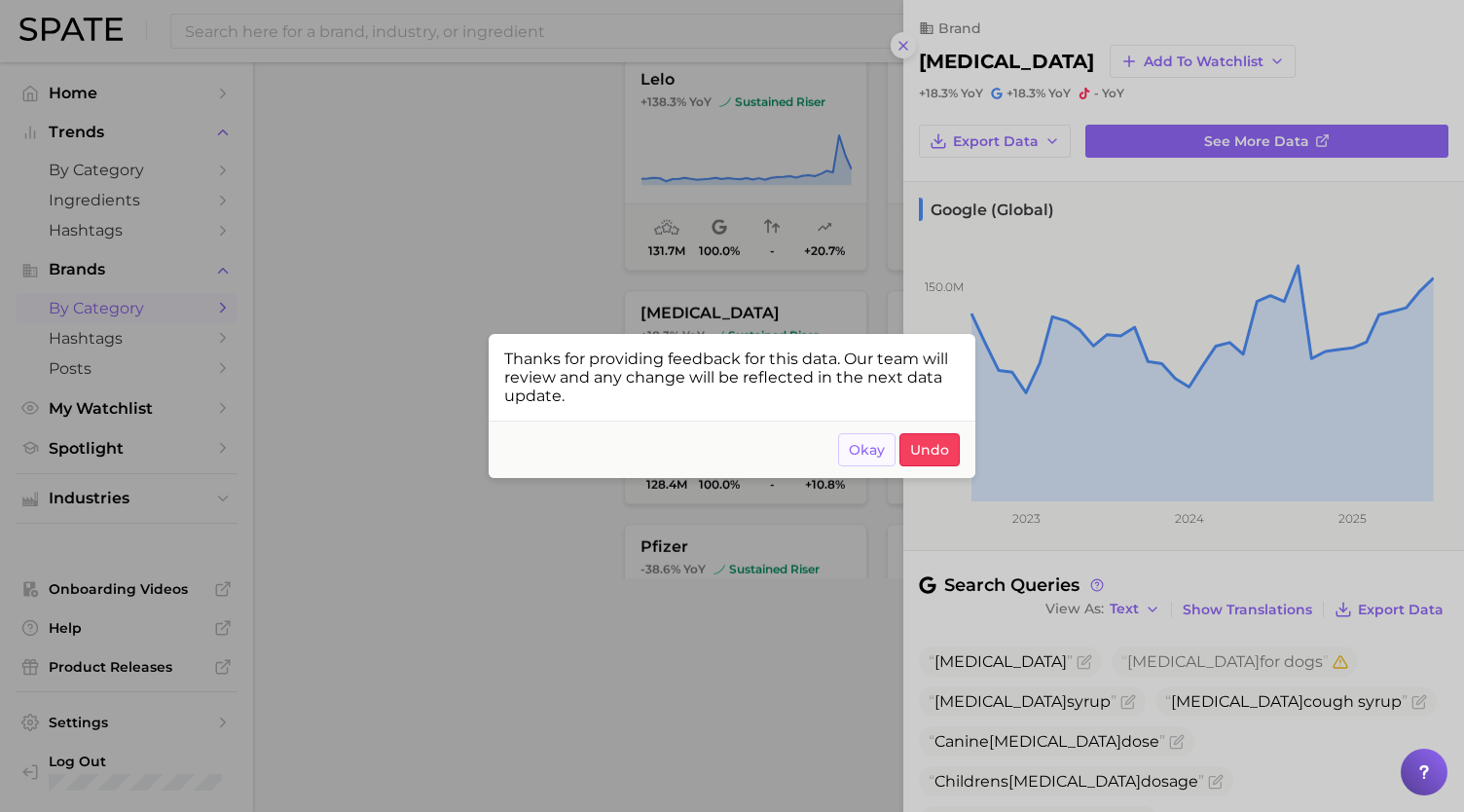
click at [859, 460] on button "Okay" at bounding box center [867, 450] width 58 height 33
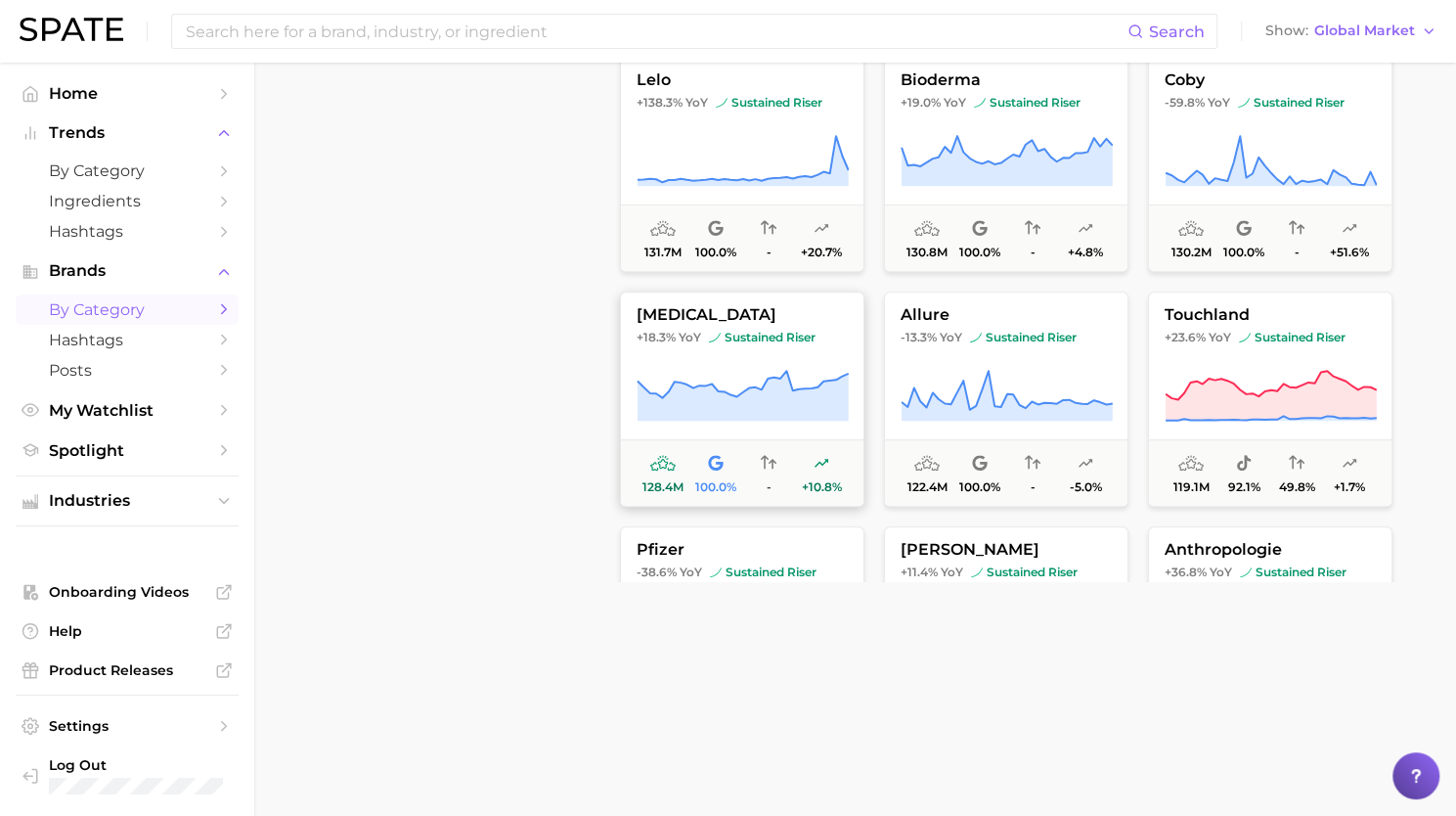
click at [754, 360] on button "benadryl +18.3% YoY sustained riser 128.4m 100.0% - +10.8%" at bounding box center [743, 399] width 245 height 215
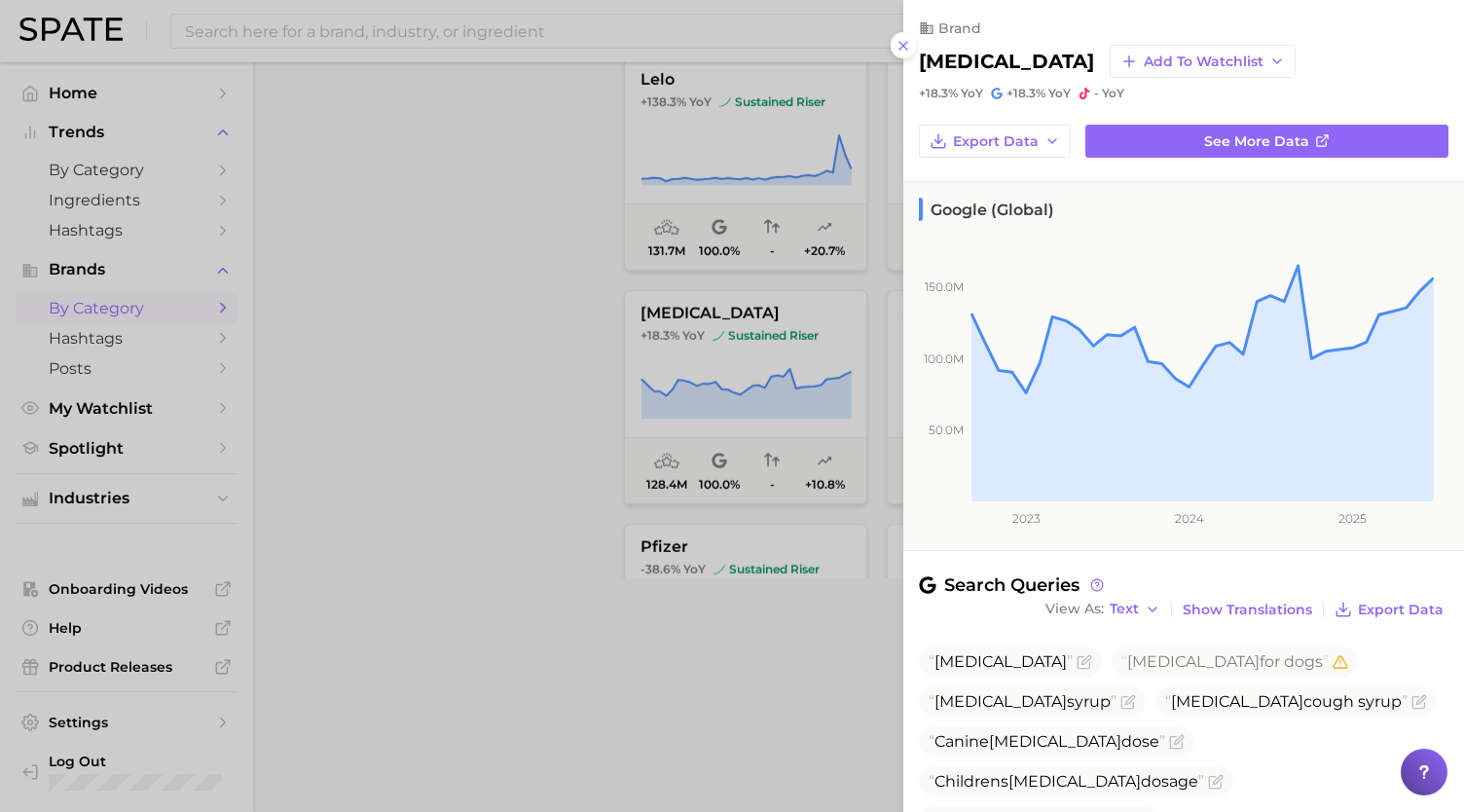
scroll to position [226, 0]
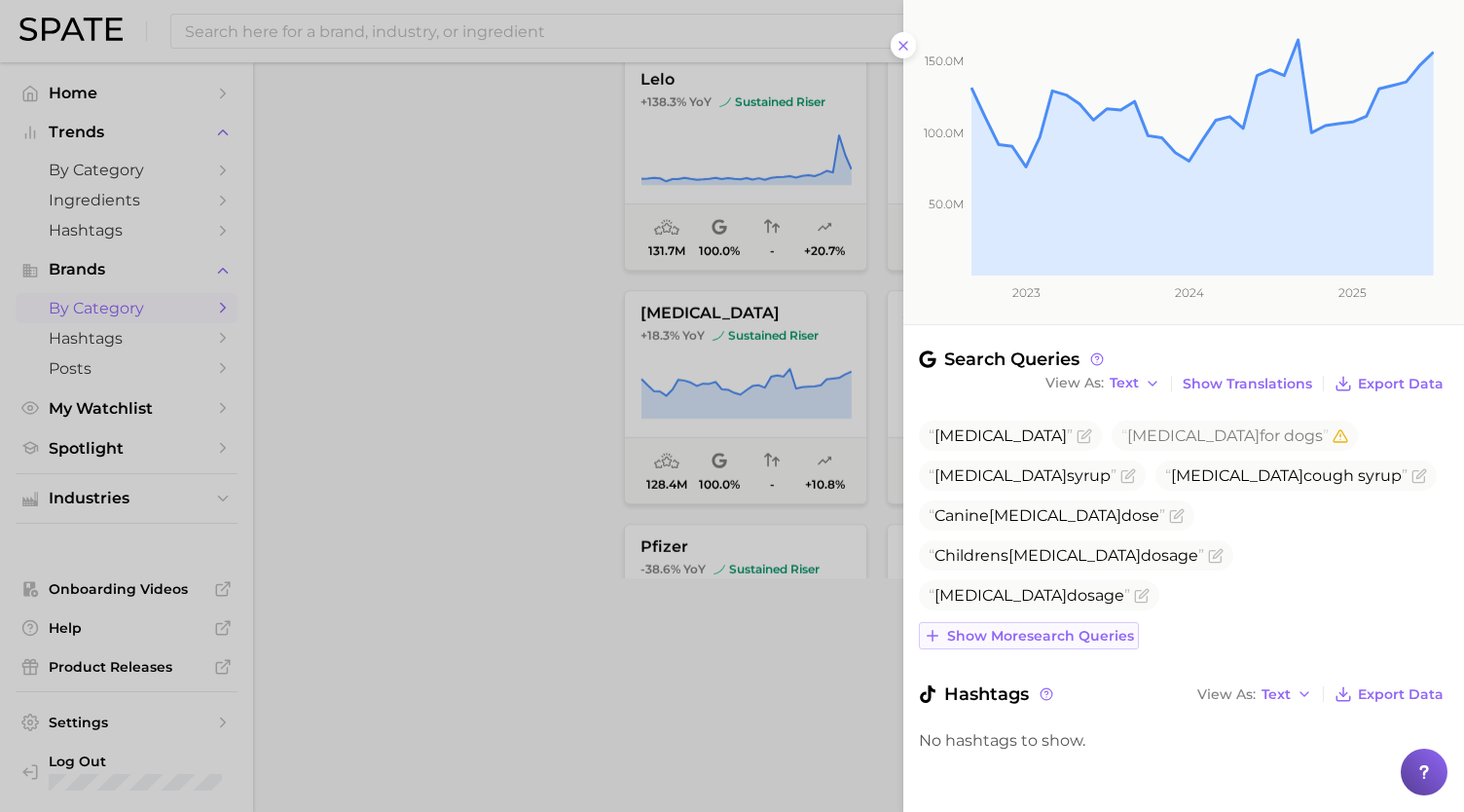
click at [1075, 628] on span "Show more search queries" at bounding box center [1041, 636] width 187 height 17
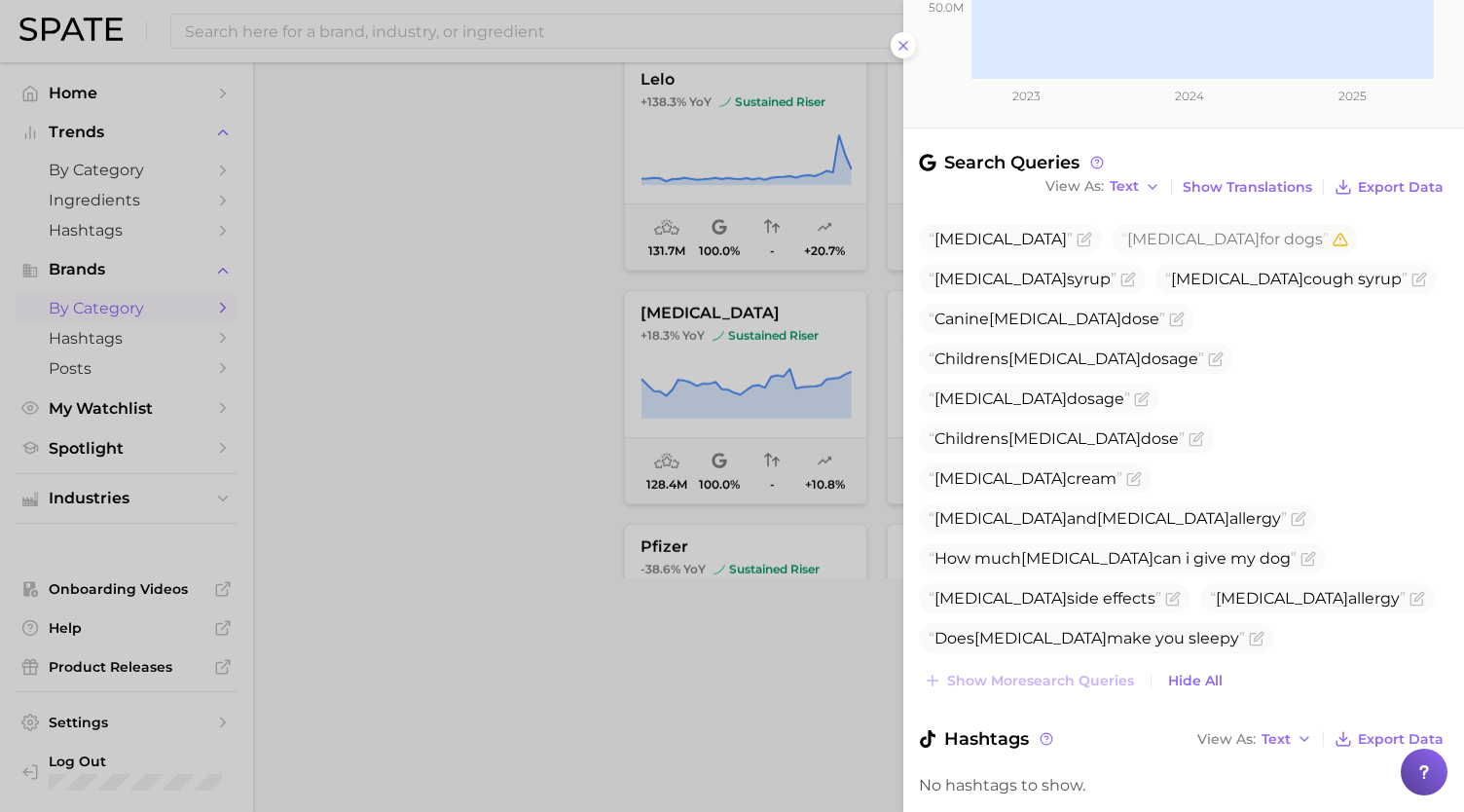
scroll to position [430, 0]
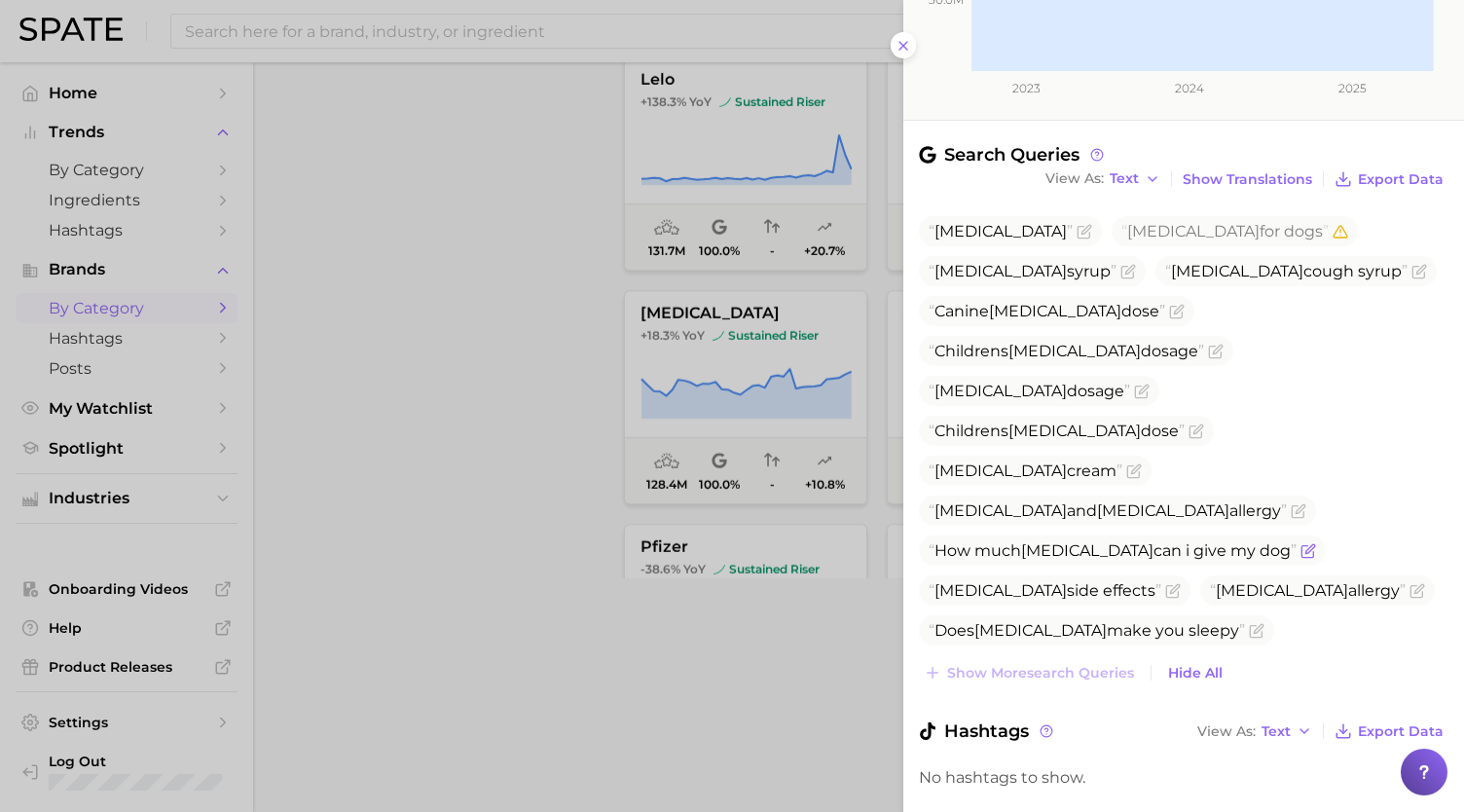
click at [1306, 544] on icon "Flag as miscategorized or irrelevant" at bounding box center [1310, 548] width 9 height 9
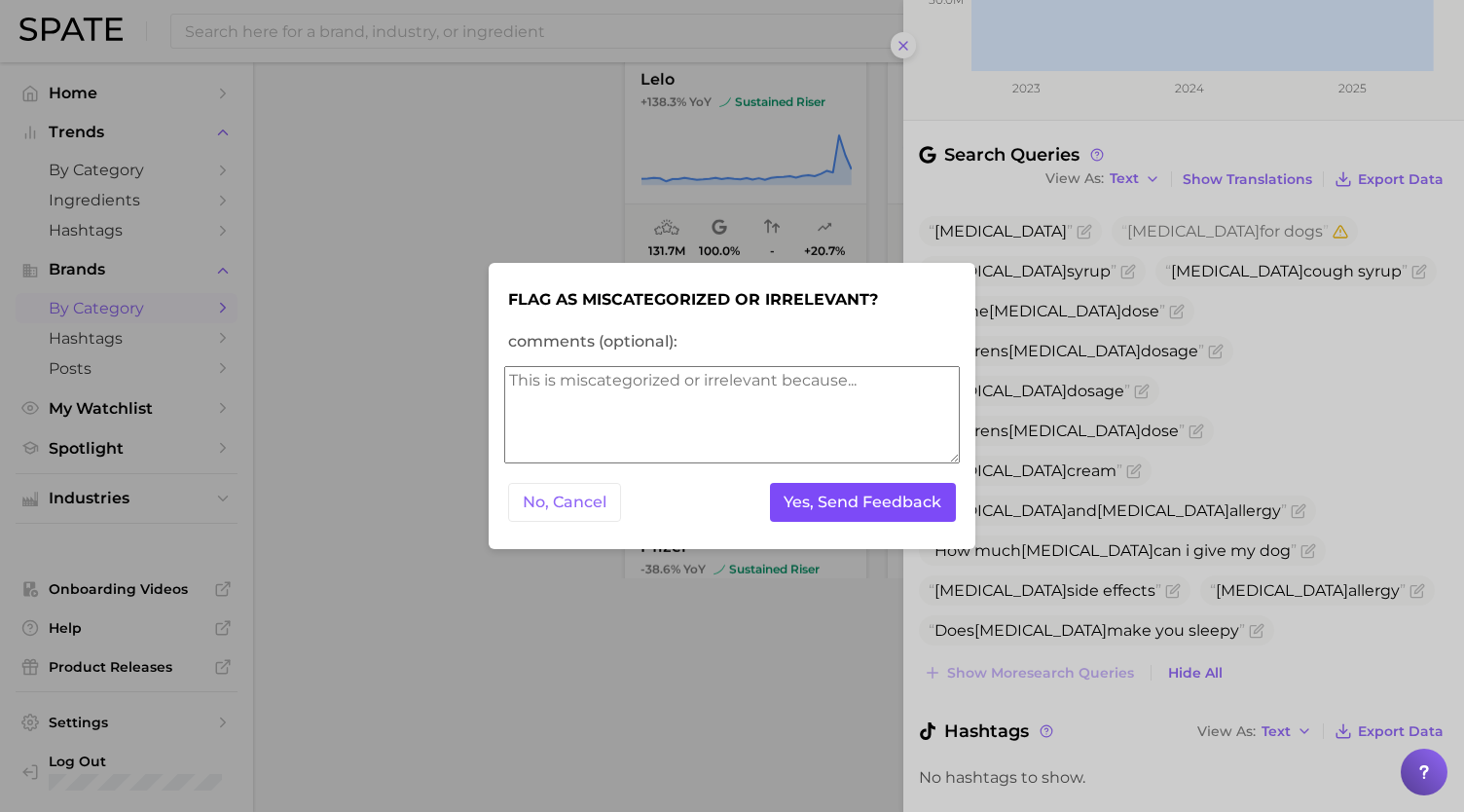
click at [886, 493] on button "Yes, Send Feedback" at bounding box center [863, 503] width 187 height 40
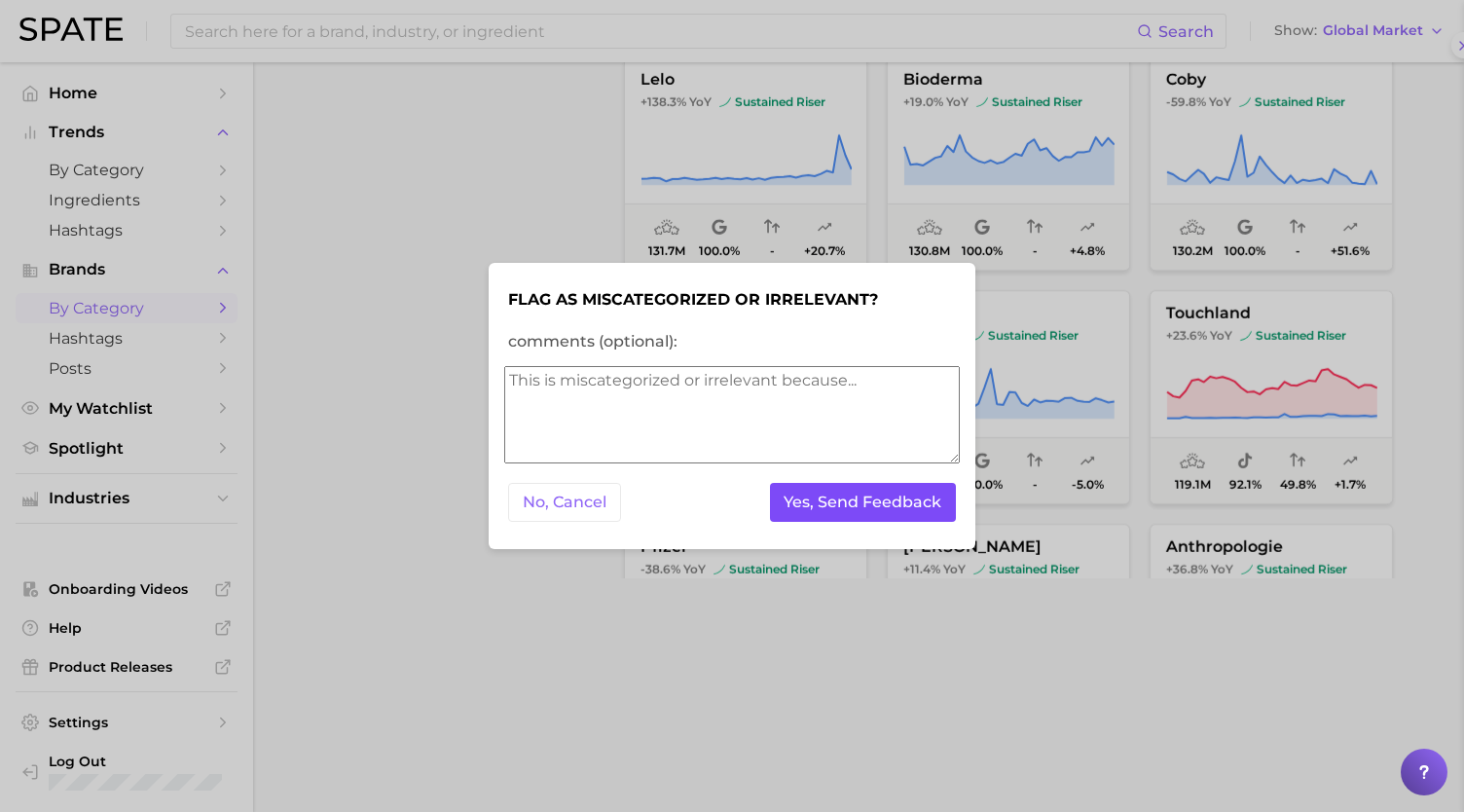
scroll to position [0, 0]
click at [886, 493] on button "Yes, Send Feedback" at bounding box center [863, 503] width 187 height 40
click at [527, 186] on div at bounding box center [732, 406] width 1464 height 812
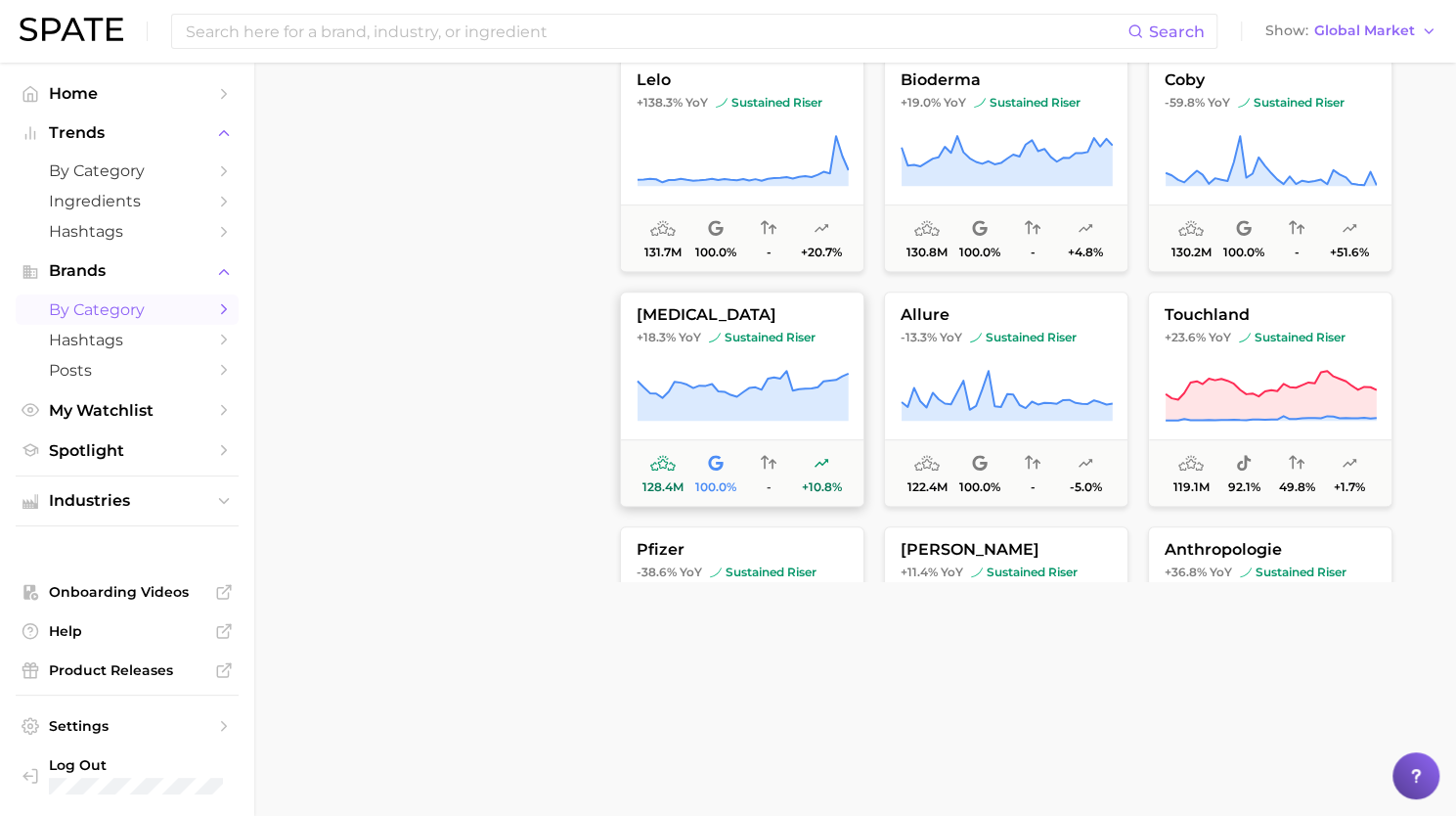
click at [800, 388] on icon at bounding box center [744, 384] width 211 height 27
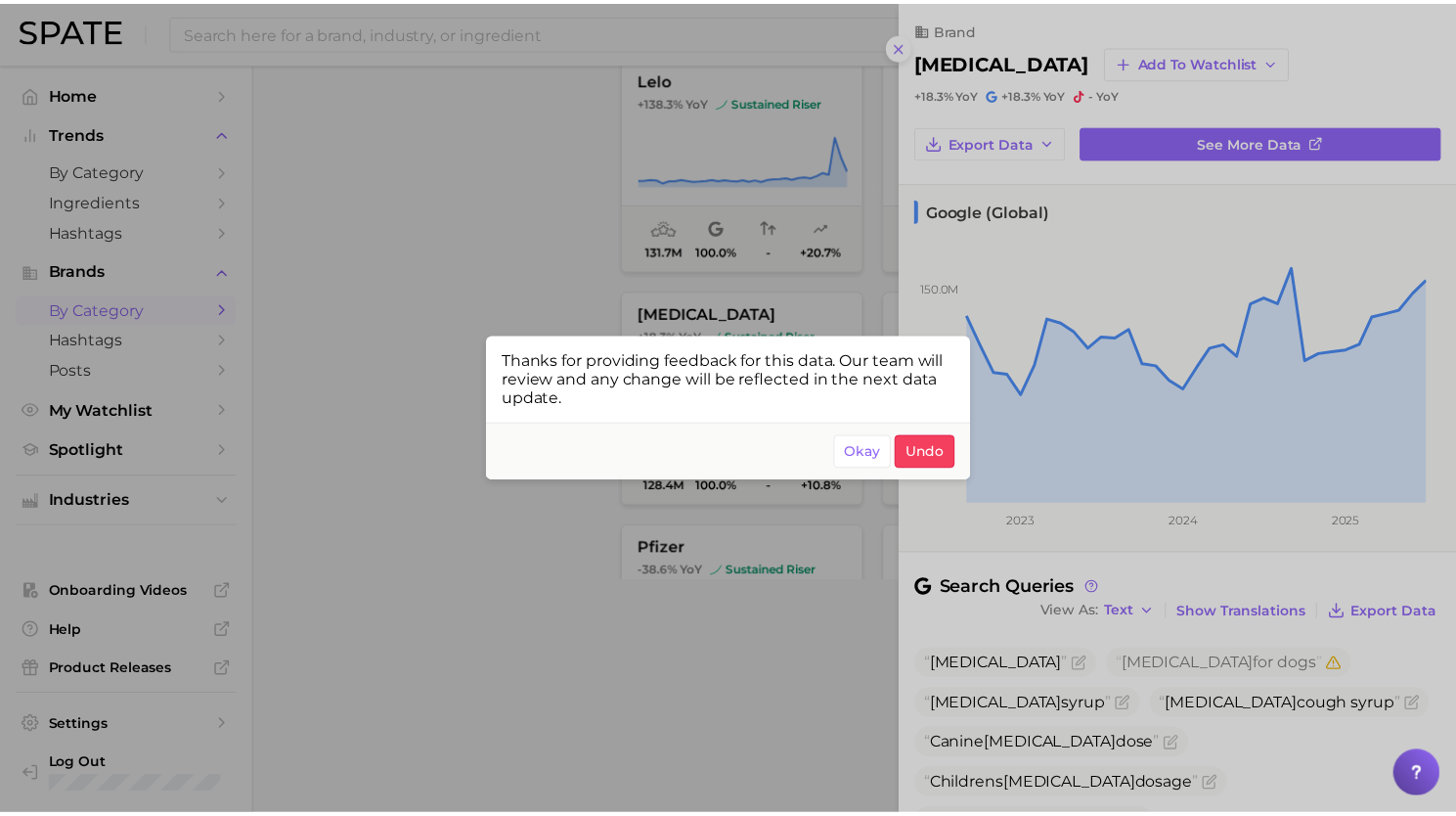
scroll to position [227, 0]
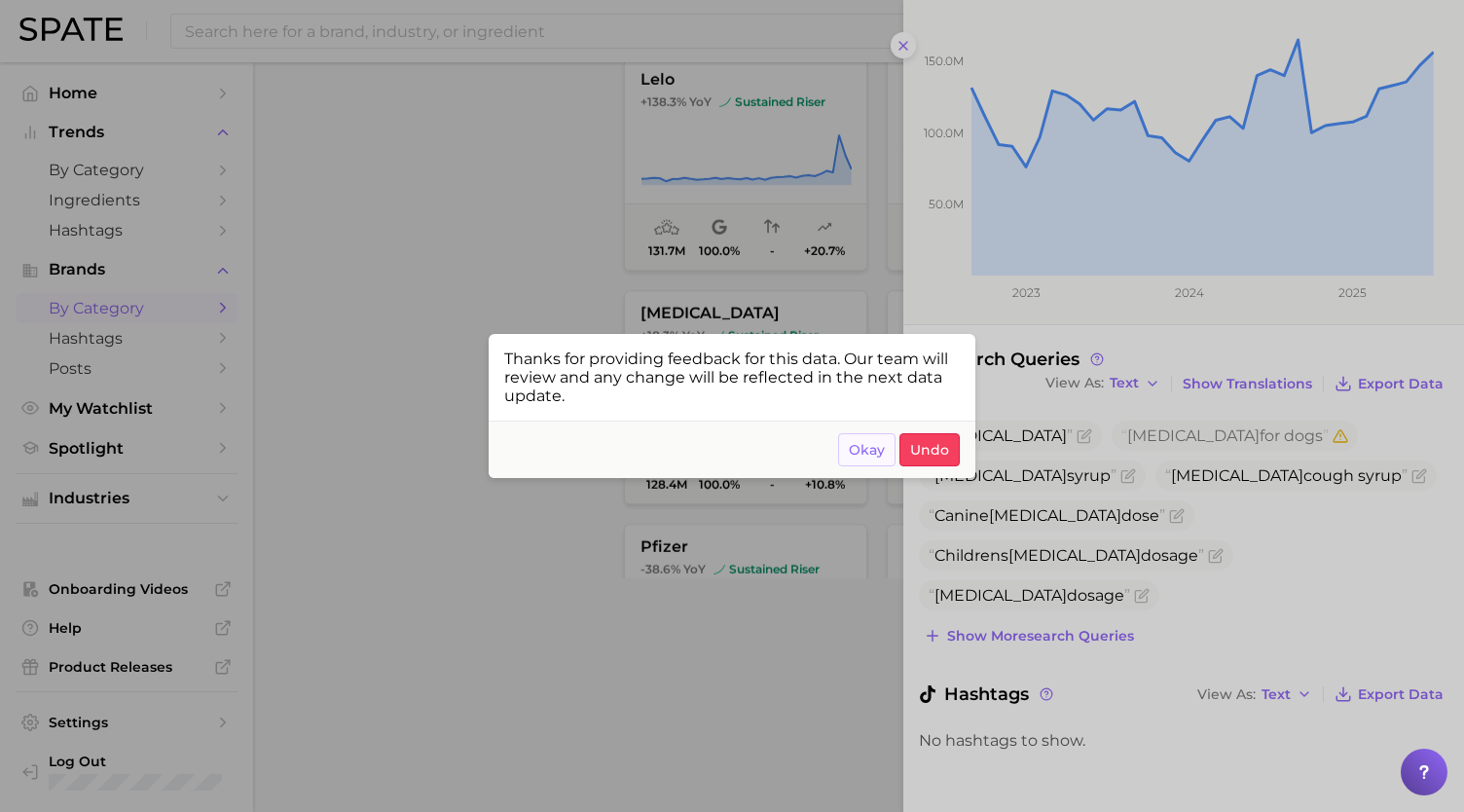
click at [870, 442] on span "Okay" at bounding box center [867, 450] width 36 height 17
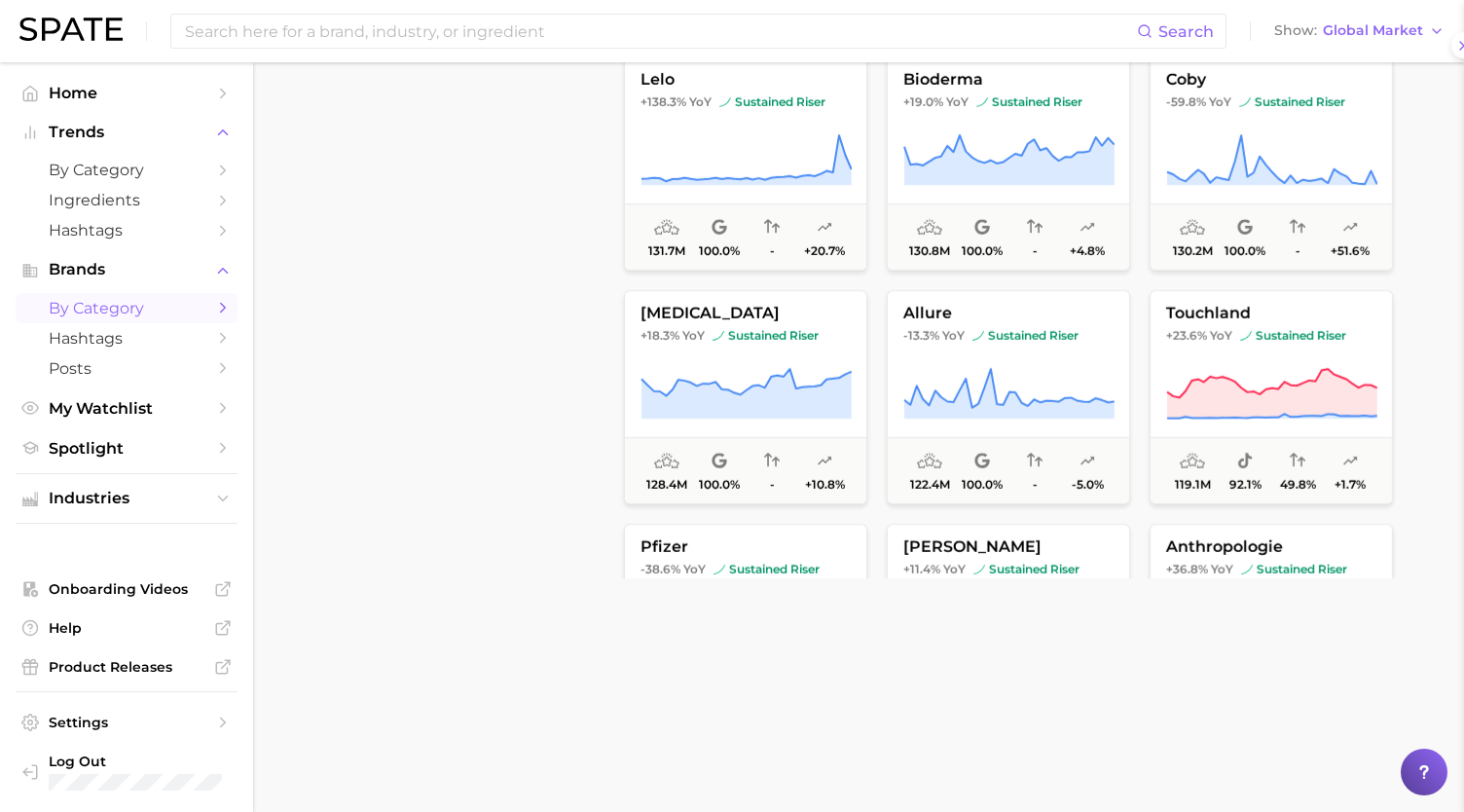
scroll to position [0, 0]
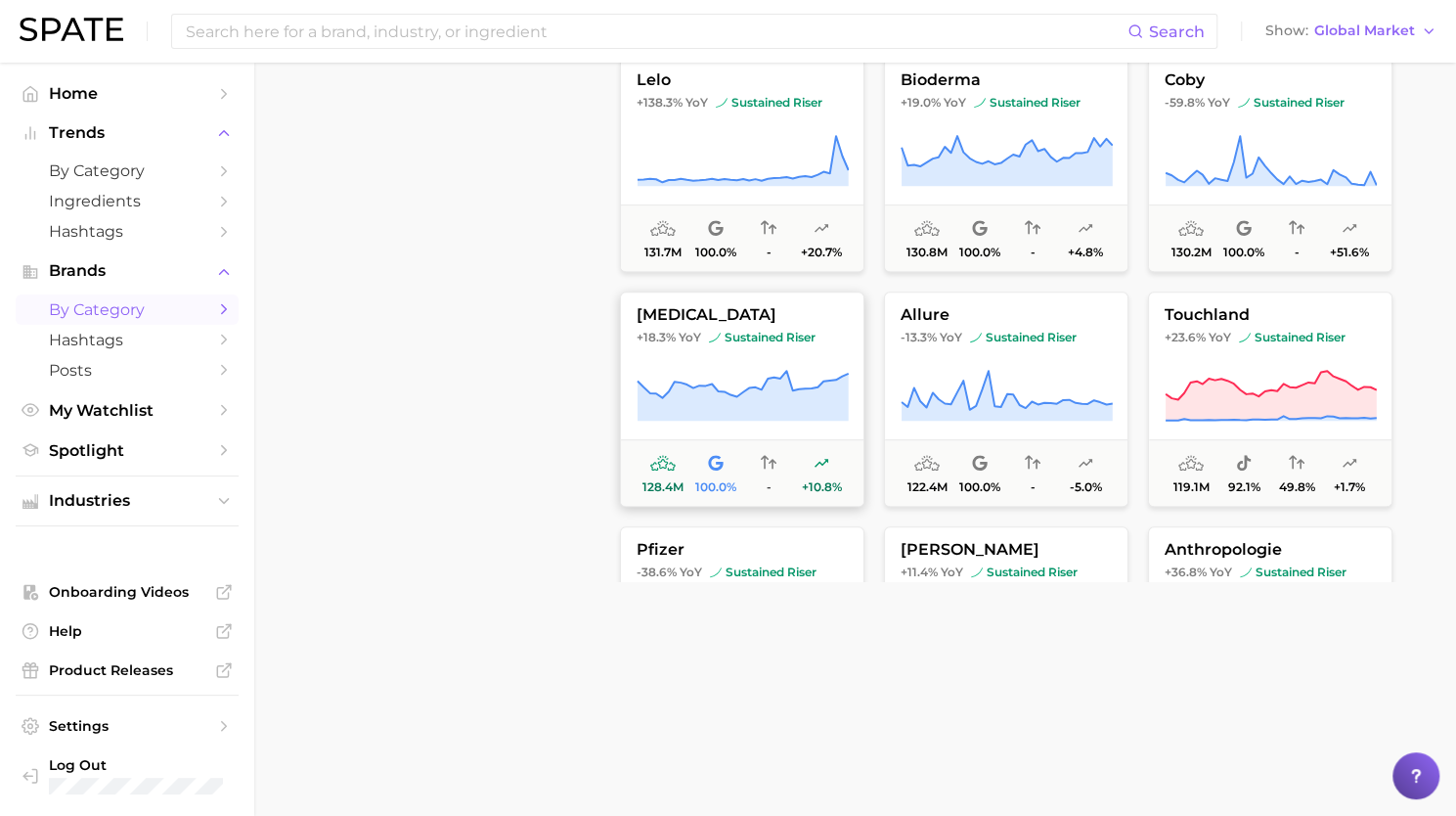
click at [740, 343] on button "benadryl +18.3% YoY sustained riser 128.4m 100.0% - +10.8%" at bounding box center [743, 399] width 245 height 215
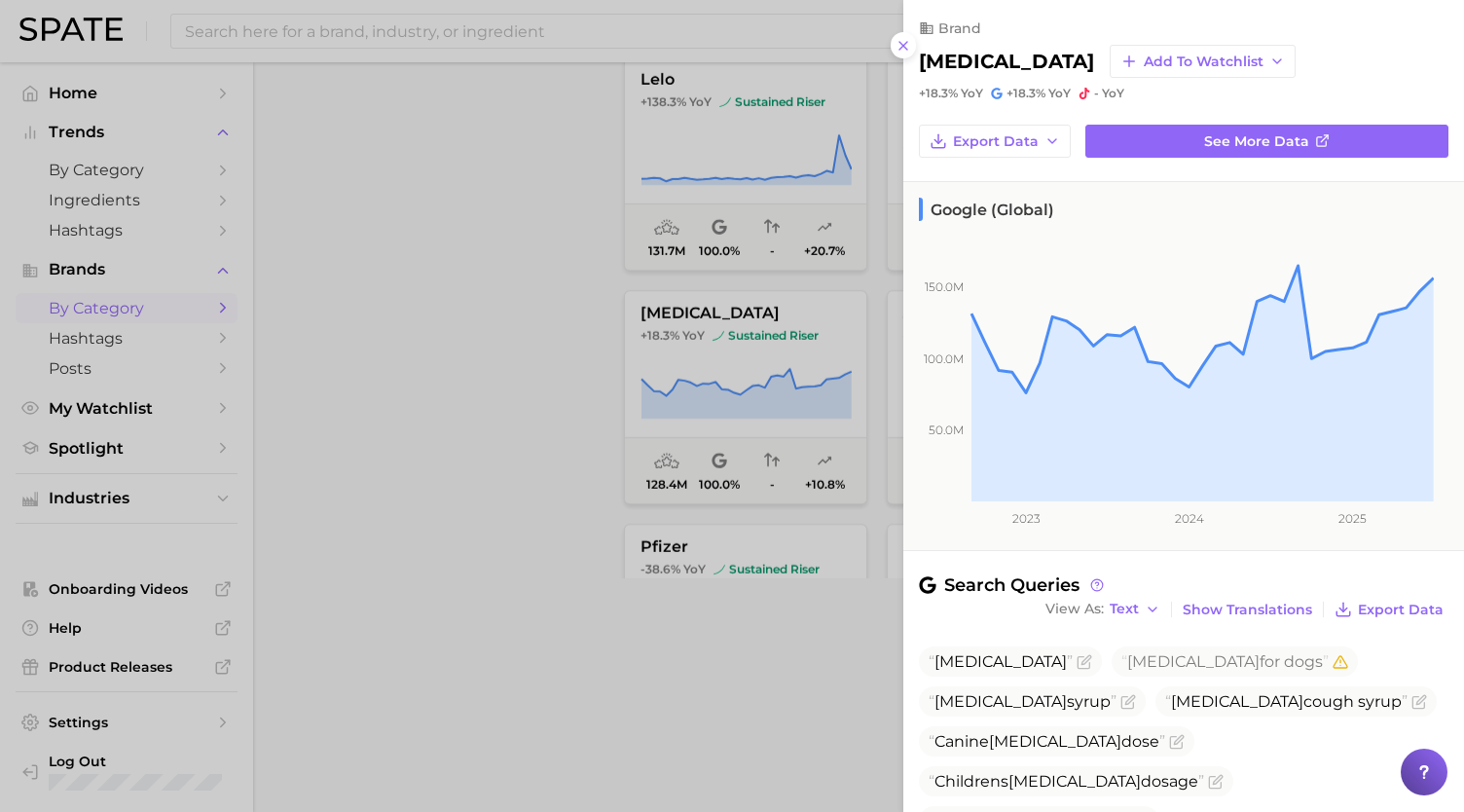
scroll to position [226, 0]
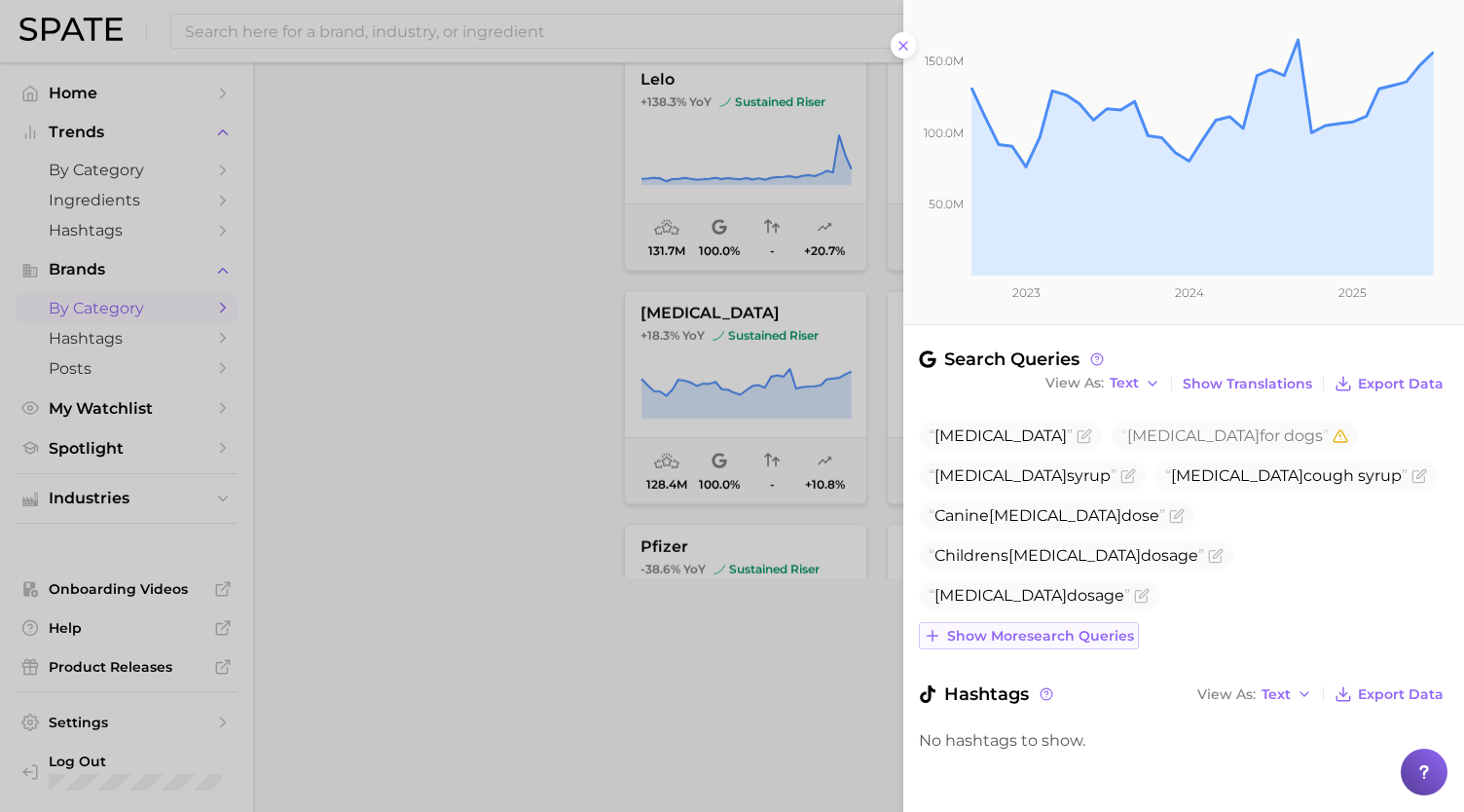
click at [1051, 634] on span "Show more search queries" at bounding box center [1041, 636] width 187 height 17
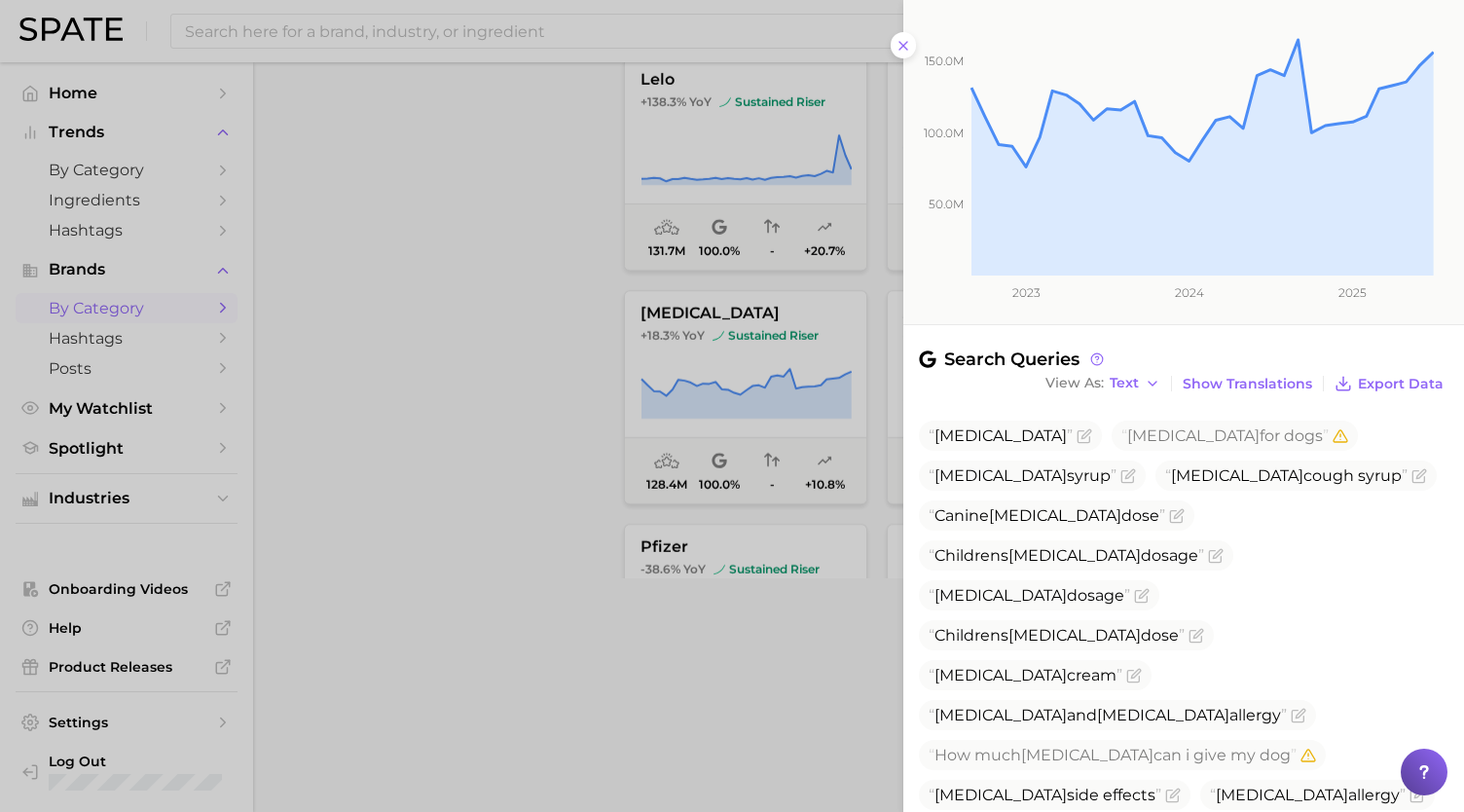
scroll to position [467, 0]
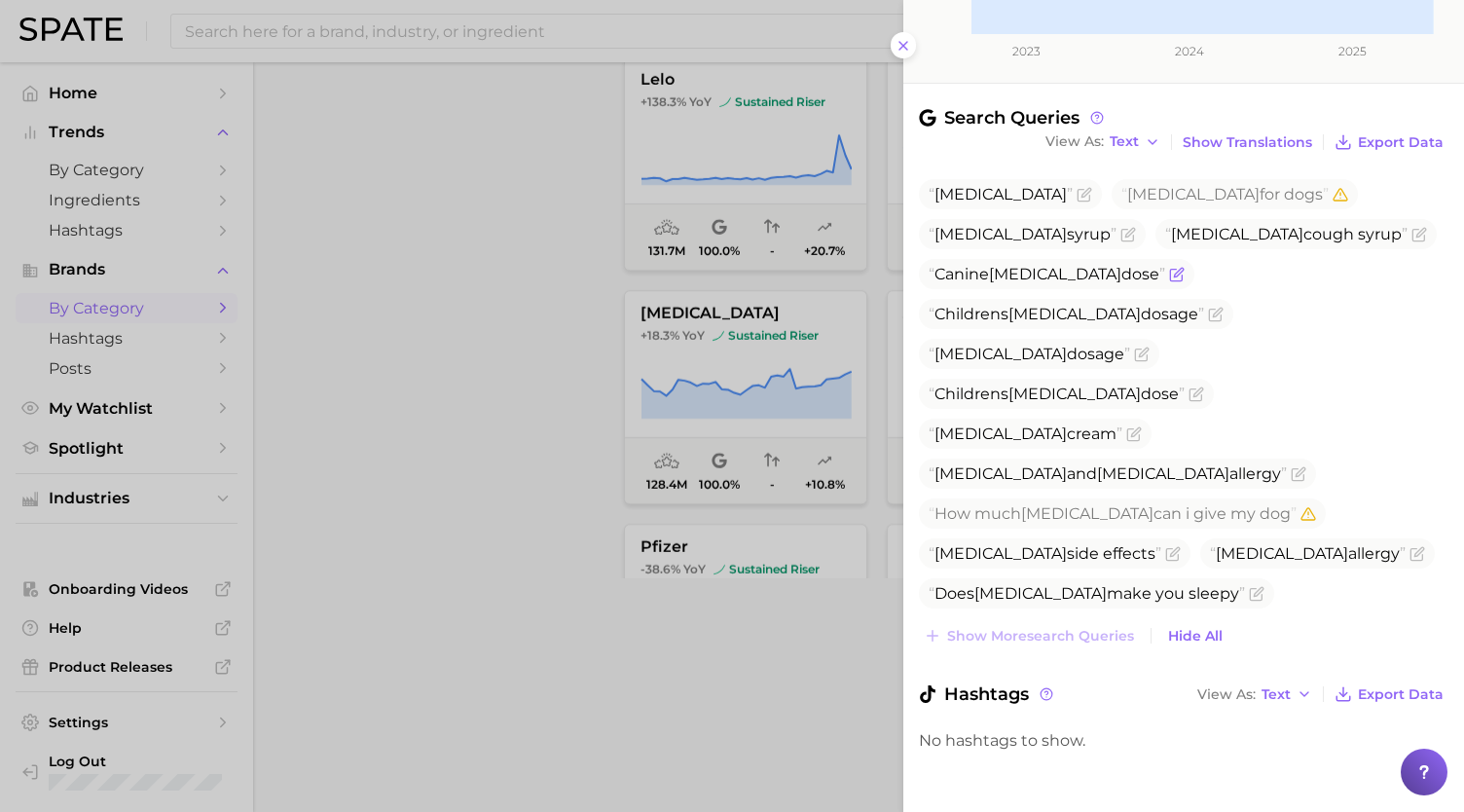
click at [1185, 267] on icon "Flag as miscategorized or irrelevant" at bounding box center [1177, 275] width 16 height 16
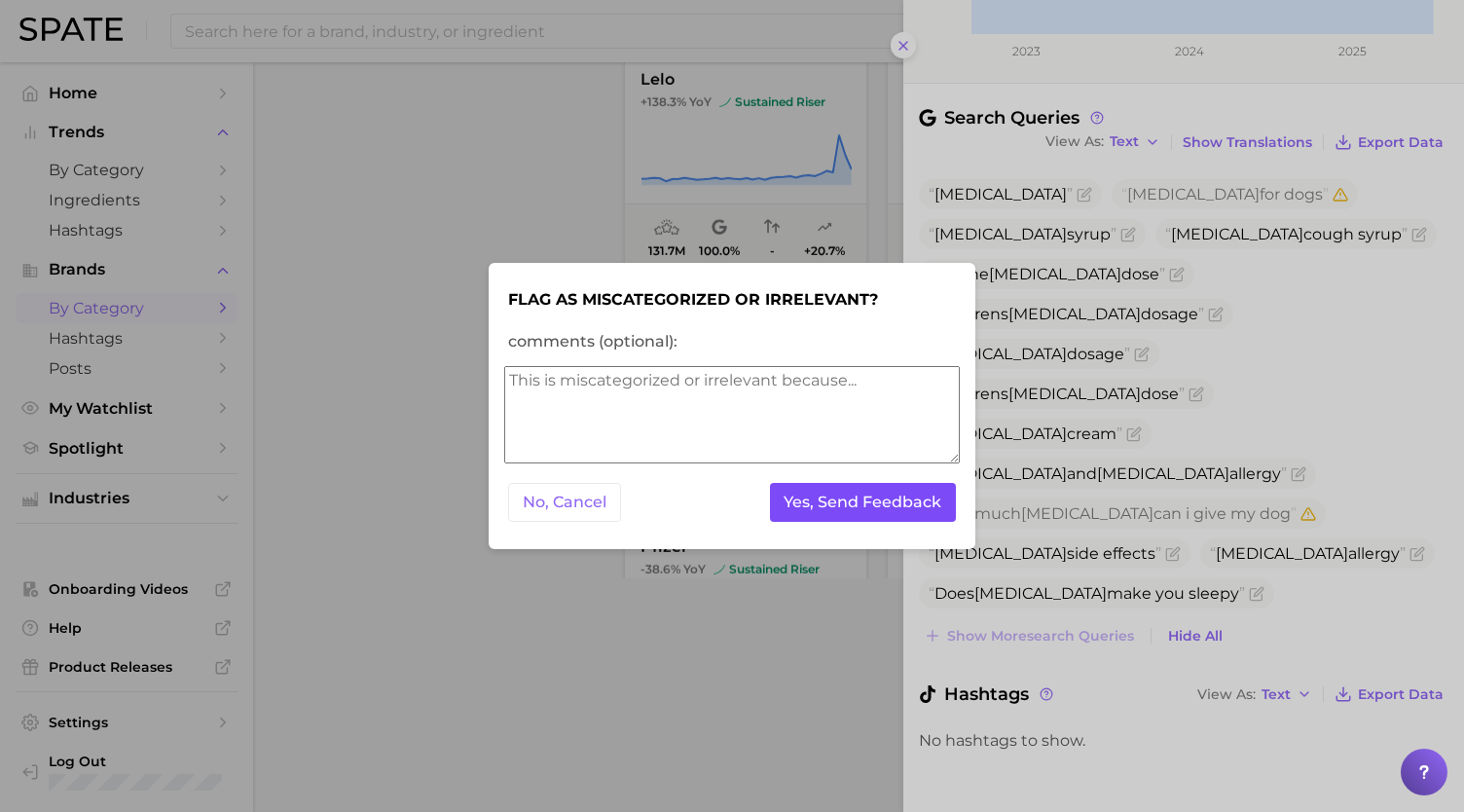
click at [884, 512] on button "Yes, Send Feedback" at bounding box center [863, 503] width 187 height 40
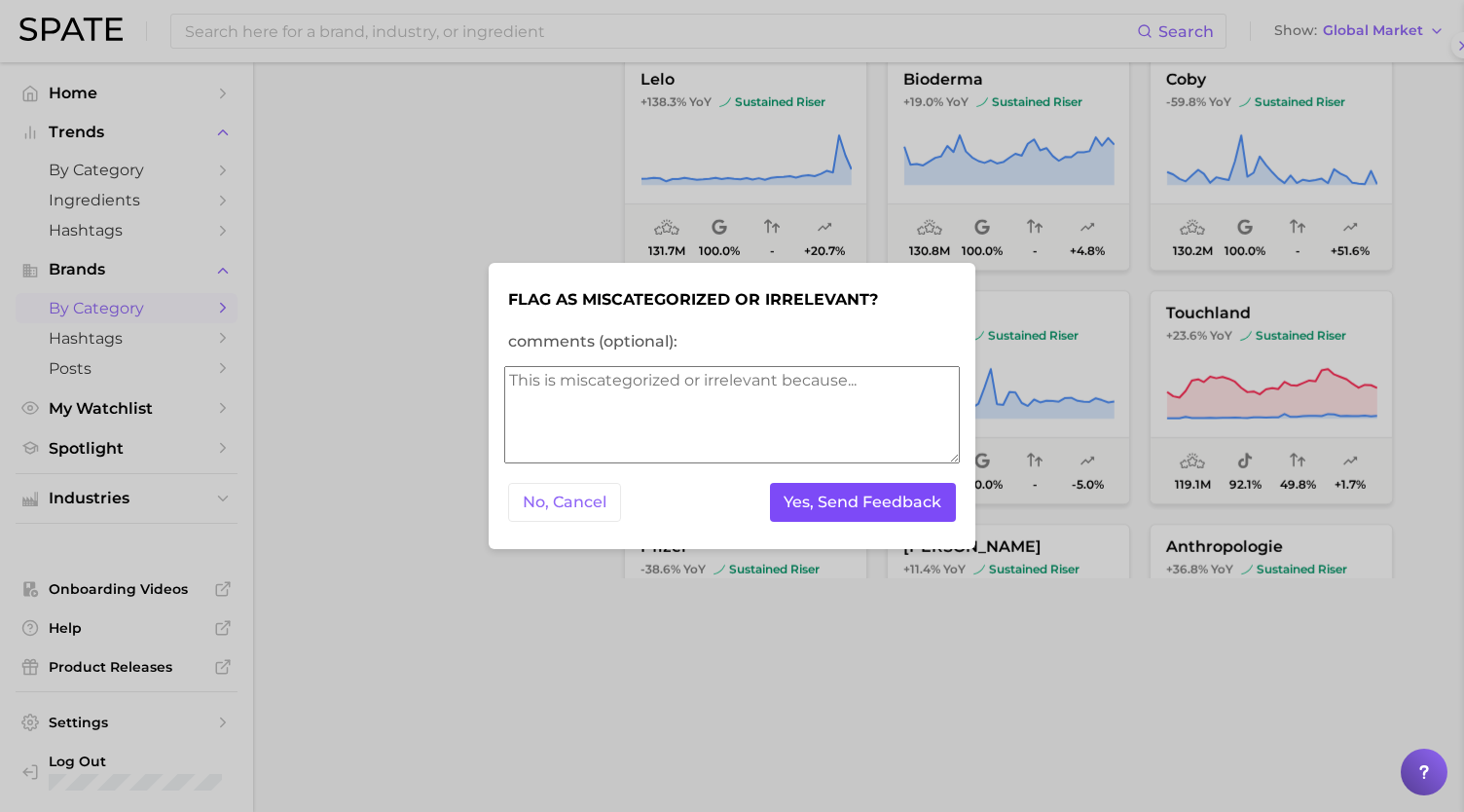
scroll to position [0, 0]
click at [884, 512] on button "Yes, Send Feedback" at bounding box center [863, 503] width 187 height 40
click at [460, 177] on div at bounding box center [732, 406] width 1464 height 812
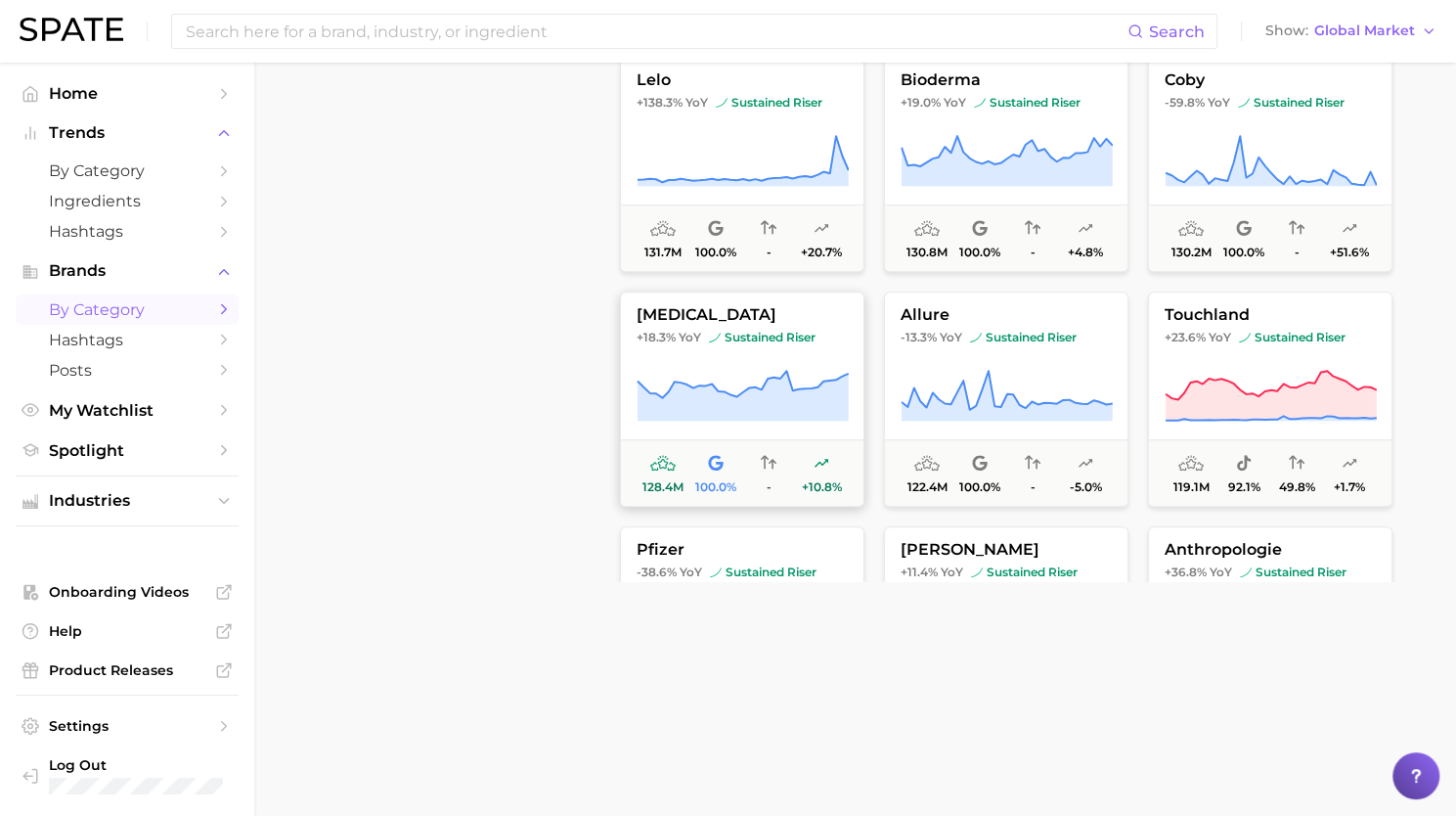
click at [726, 353] on button "benadryl +18.3% YoY sustained riser 128.4m 100.0% - +10.8%" at bounding box center [743, 399] width 245 height 215
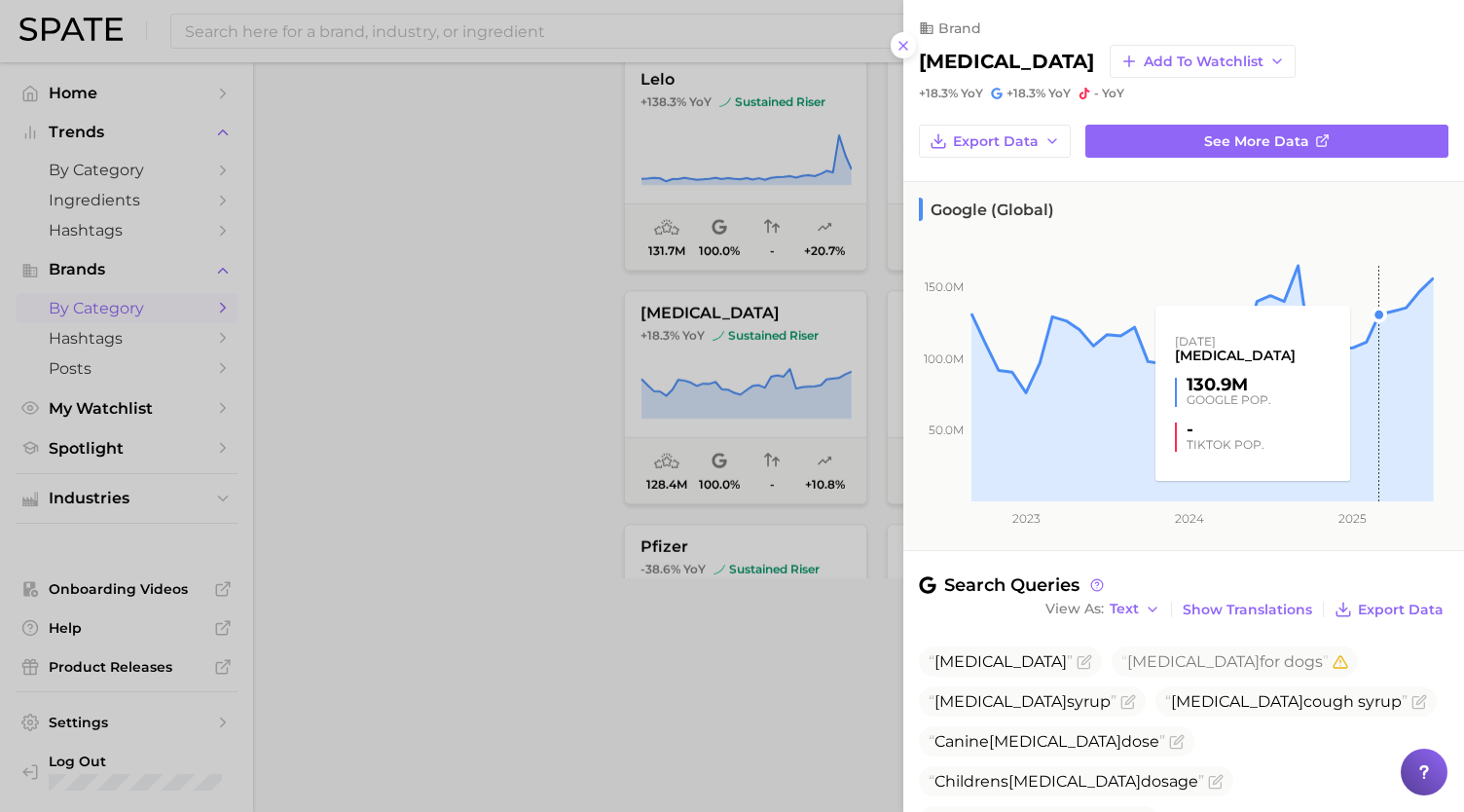
scroll to position [226, 0]
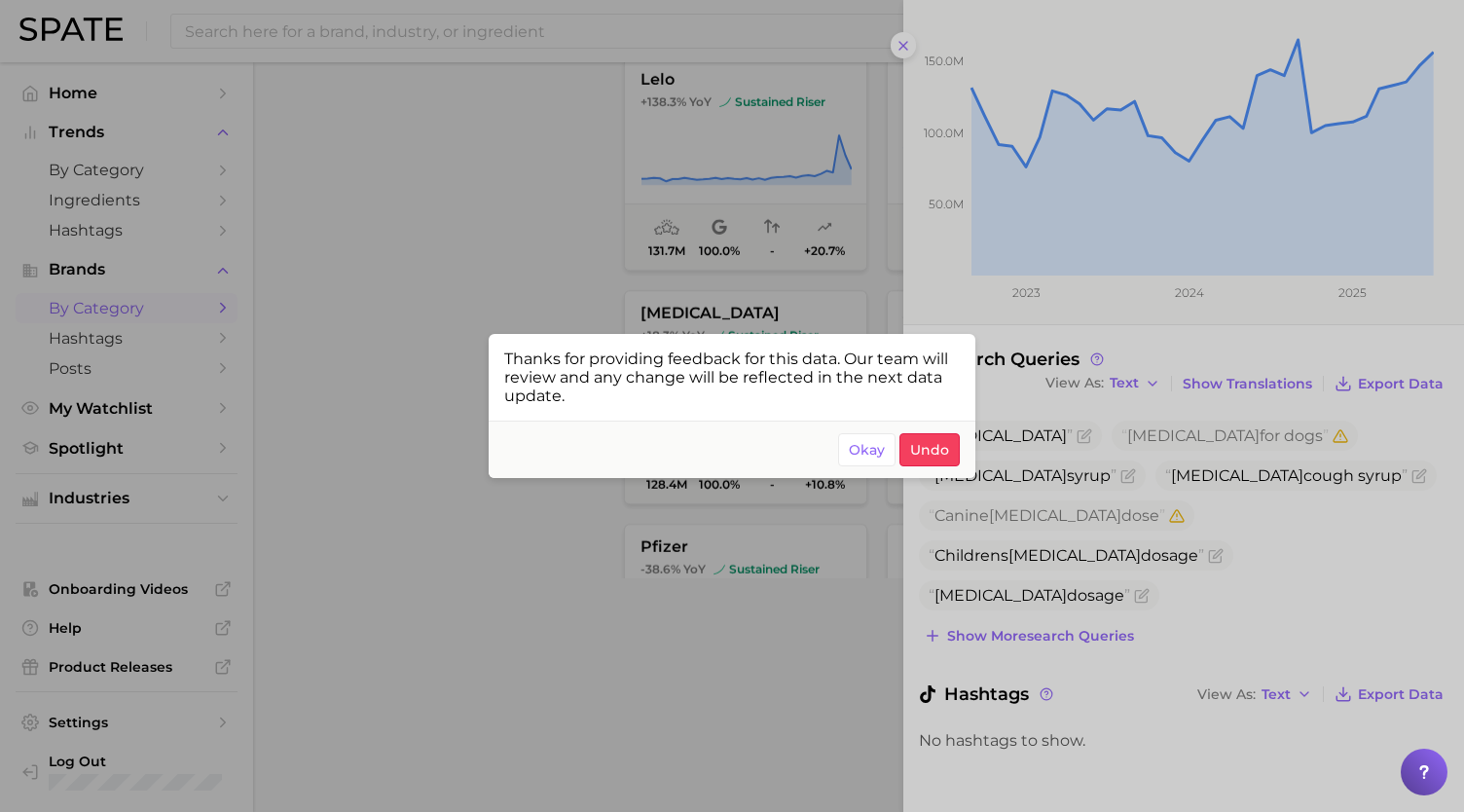
click at [1082, 618] on div at bounding box center [732, 406] width 1464 height 812
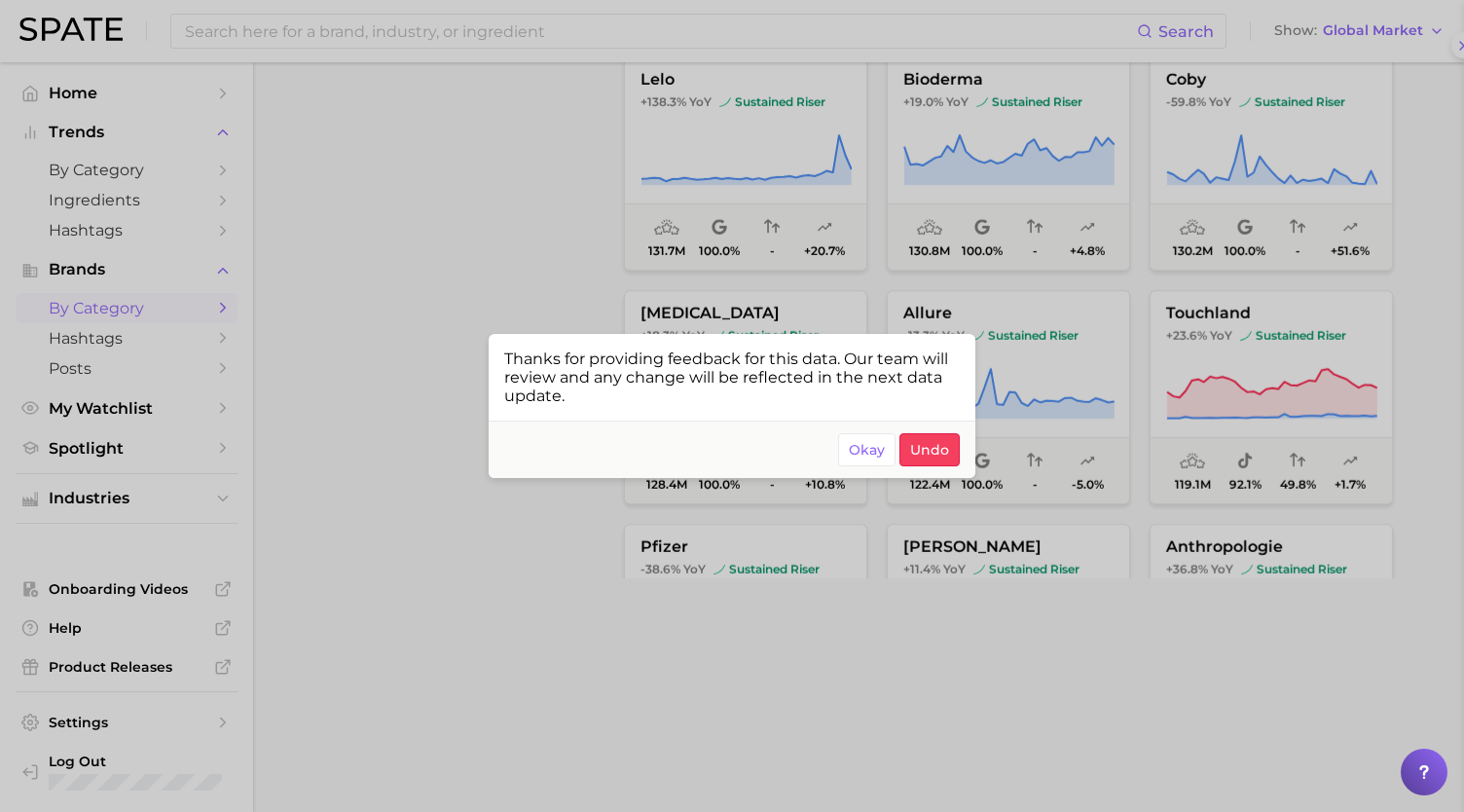
scroll to position [0, 0]
click at [876, 450] on span "Okay" at bounding box center [867, 450] width 36 height 17
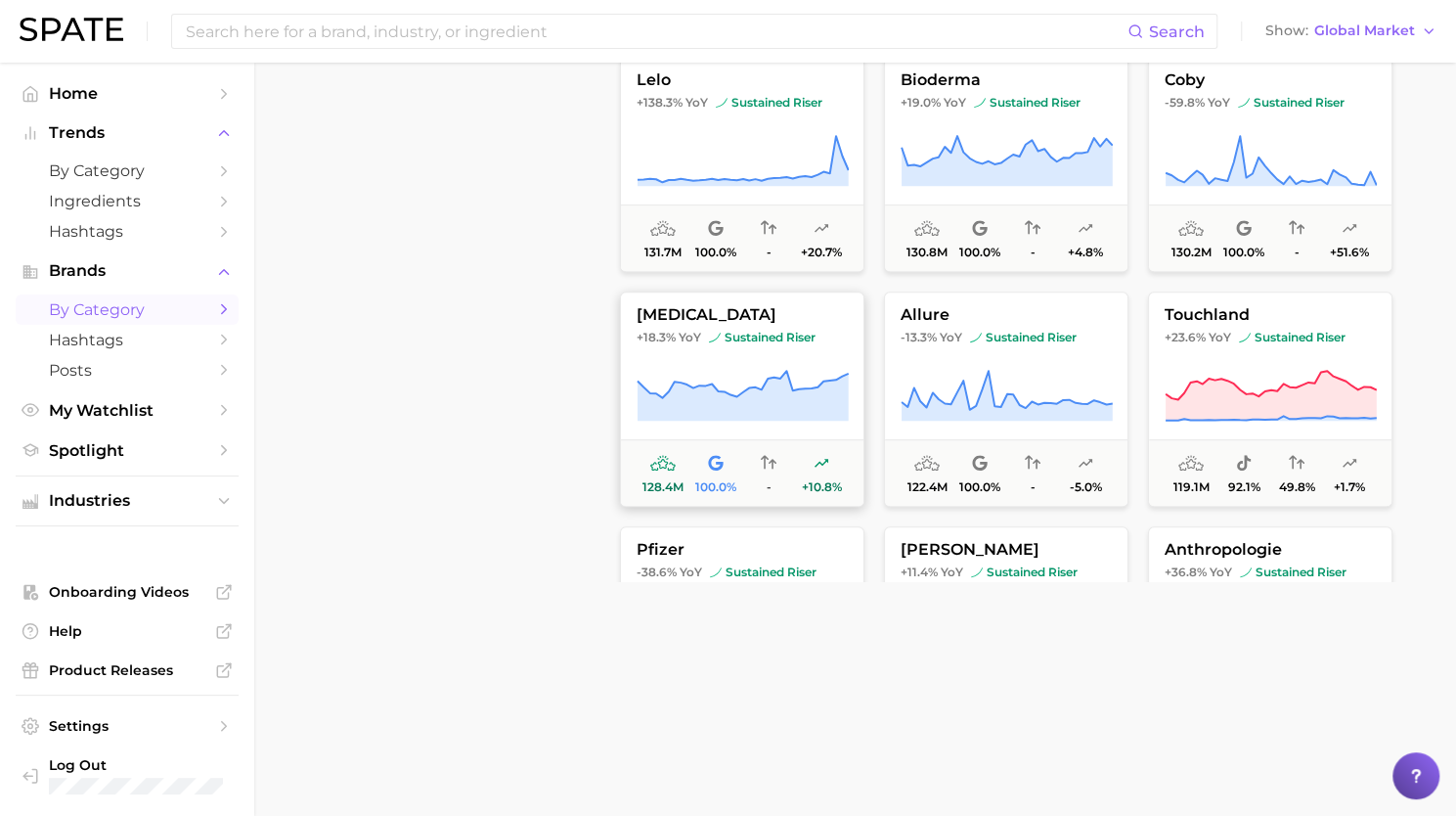
click at [768, 334] on span "sustained riser" at bounding box center [763, 337] width 107 height 16
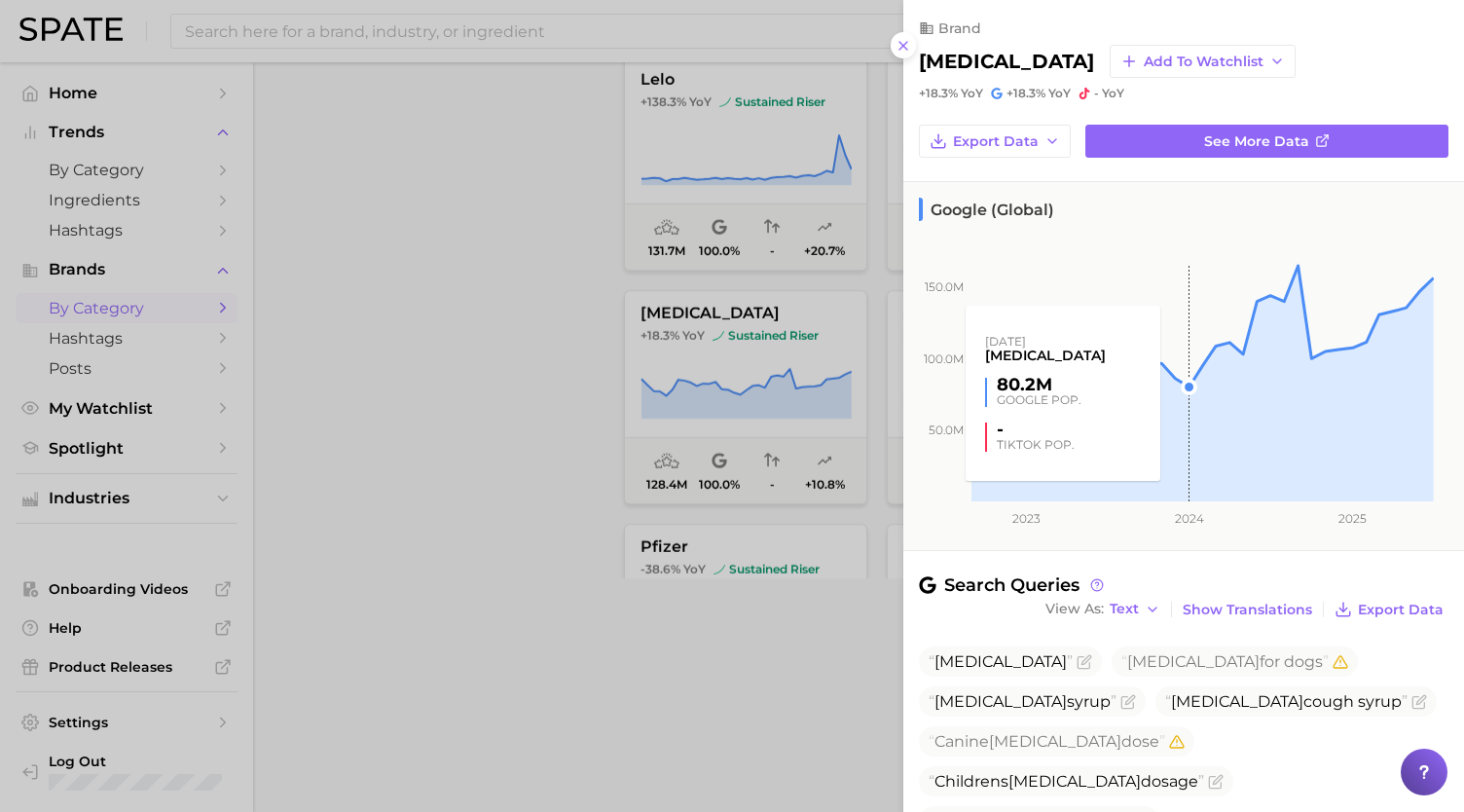
scroll to position [226, 0]
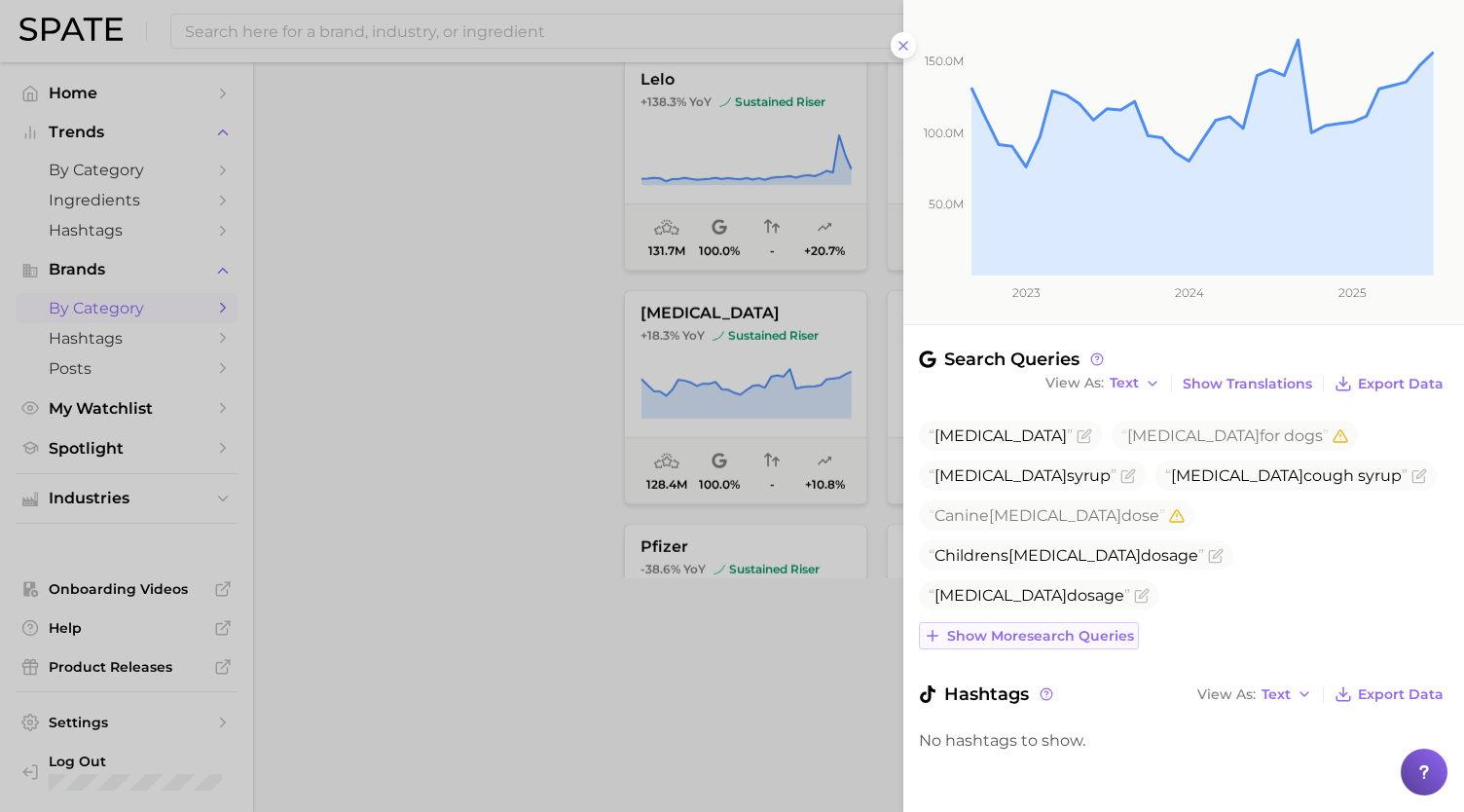
click at [1093, 636] on span "Show more search queries" at bounding box center [1041, 636] width 187 height 17
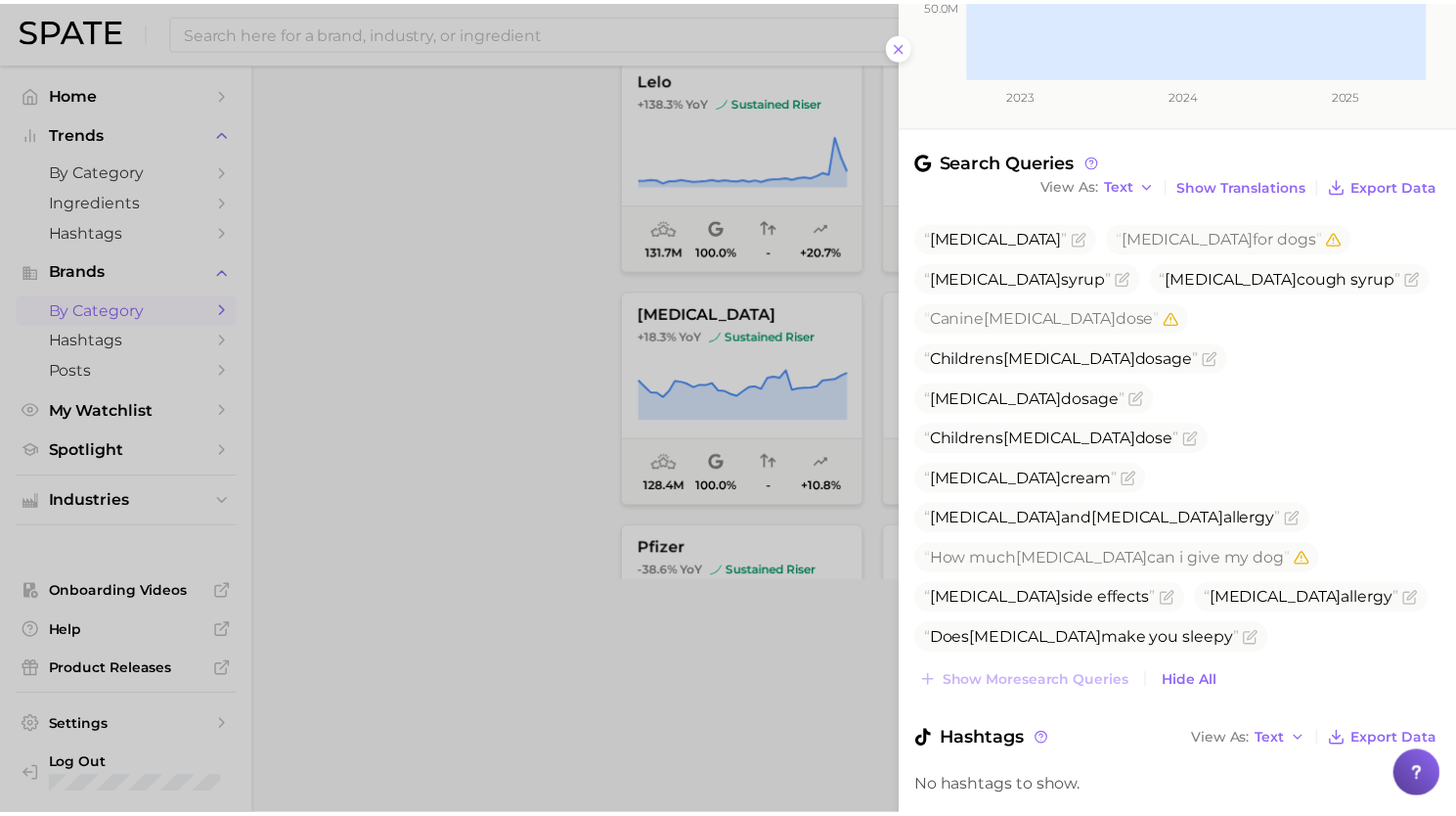
scroll to position [426, 0]
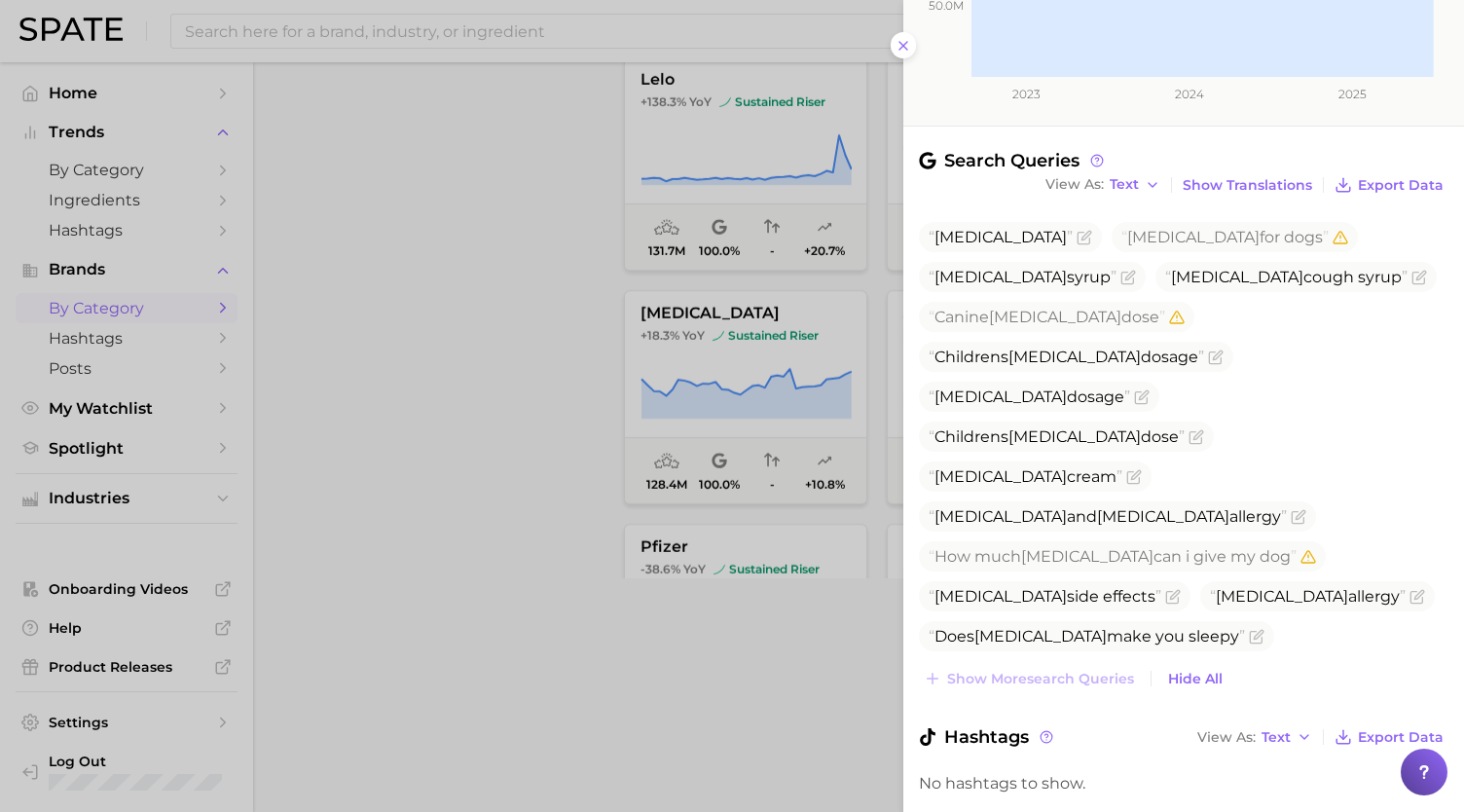
click at [438, 346] on div at bounding box center [732, 406] width 1464 height 812
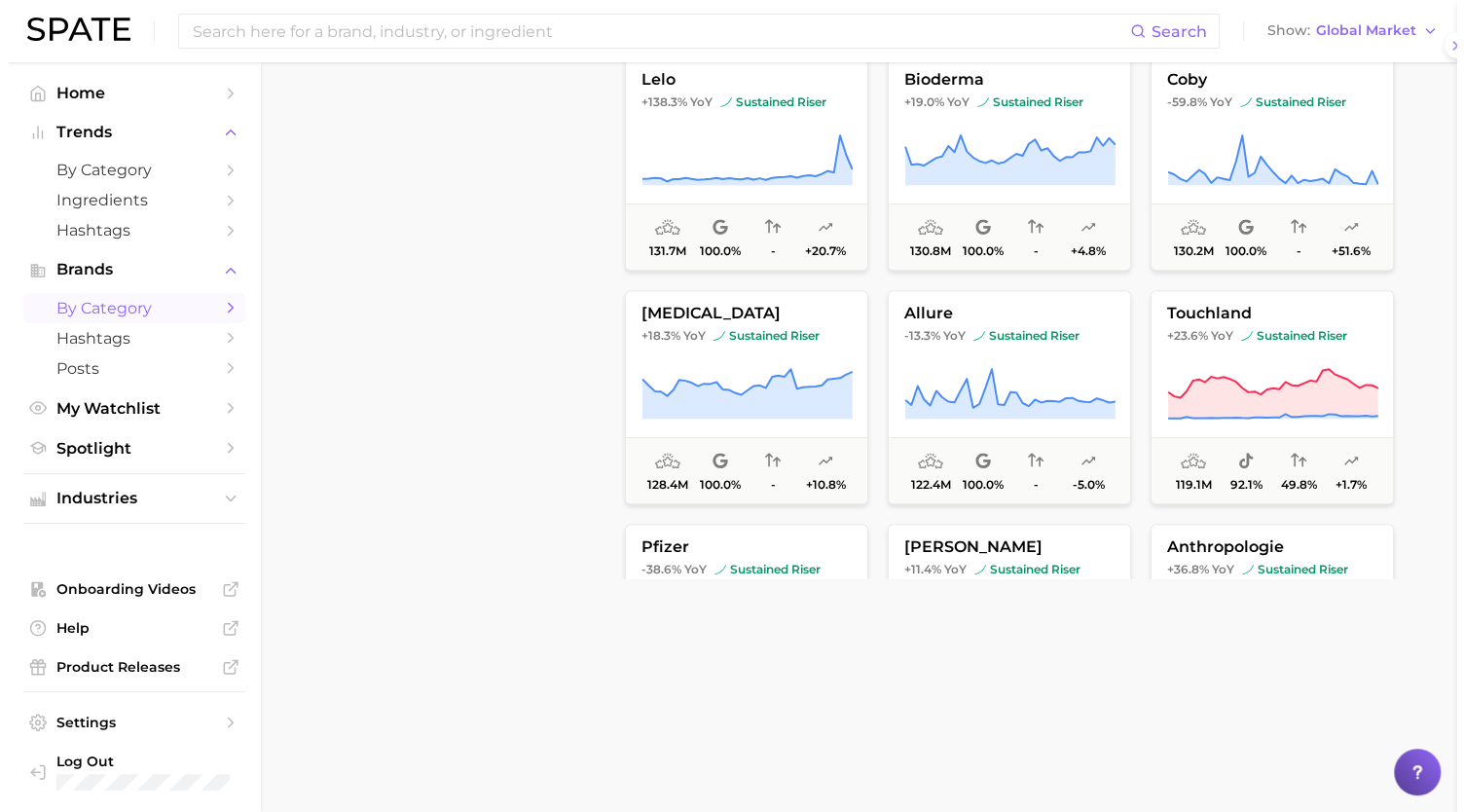
scroll to position [0, 0]
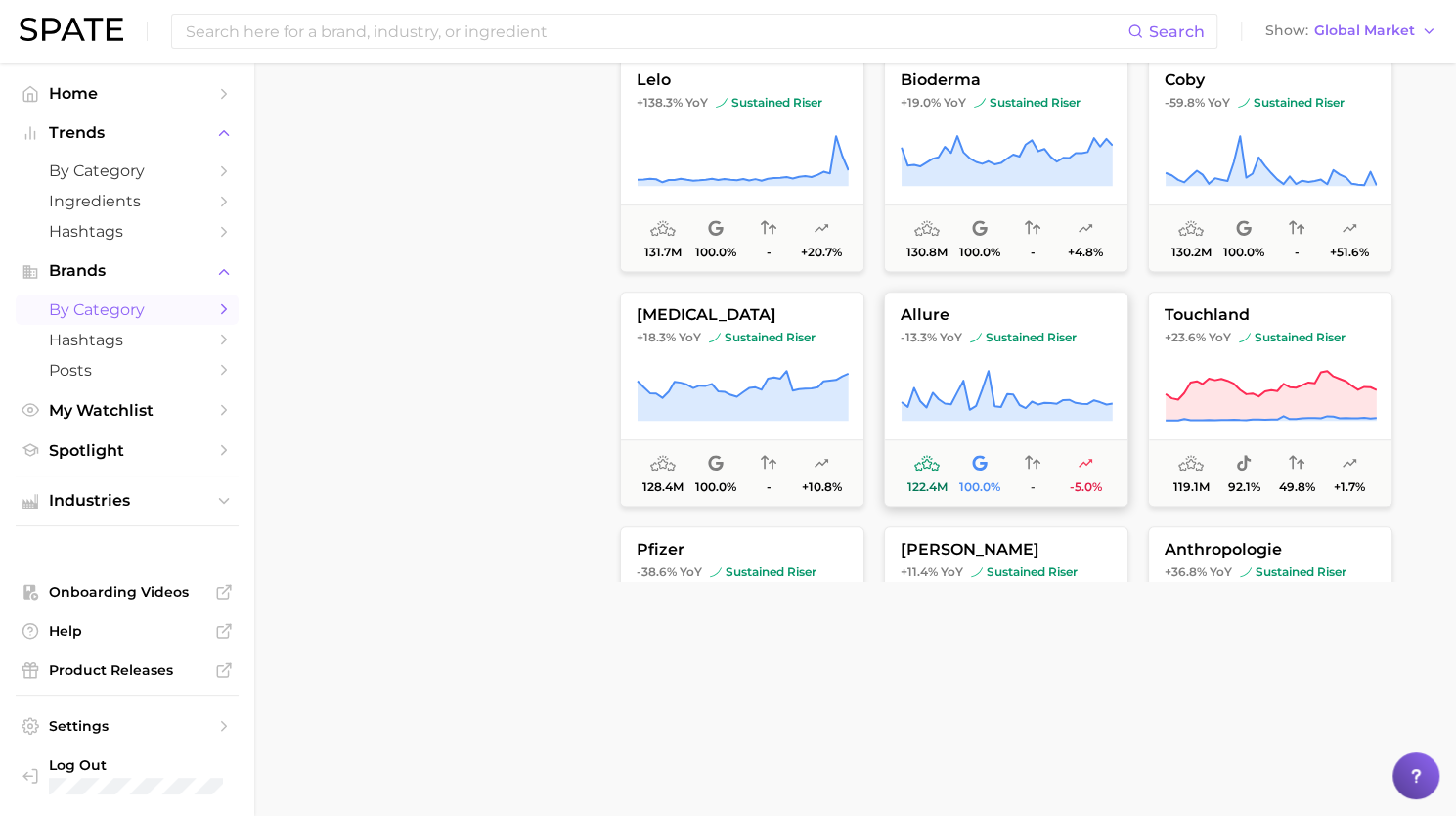
click at [1055, 395] on icon at bounding box center [1006, 397] width 212 height 55
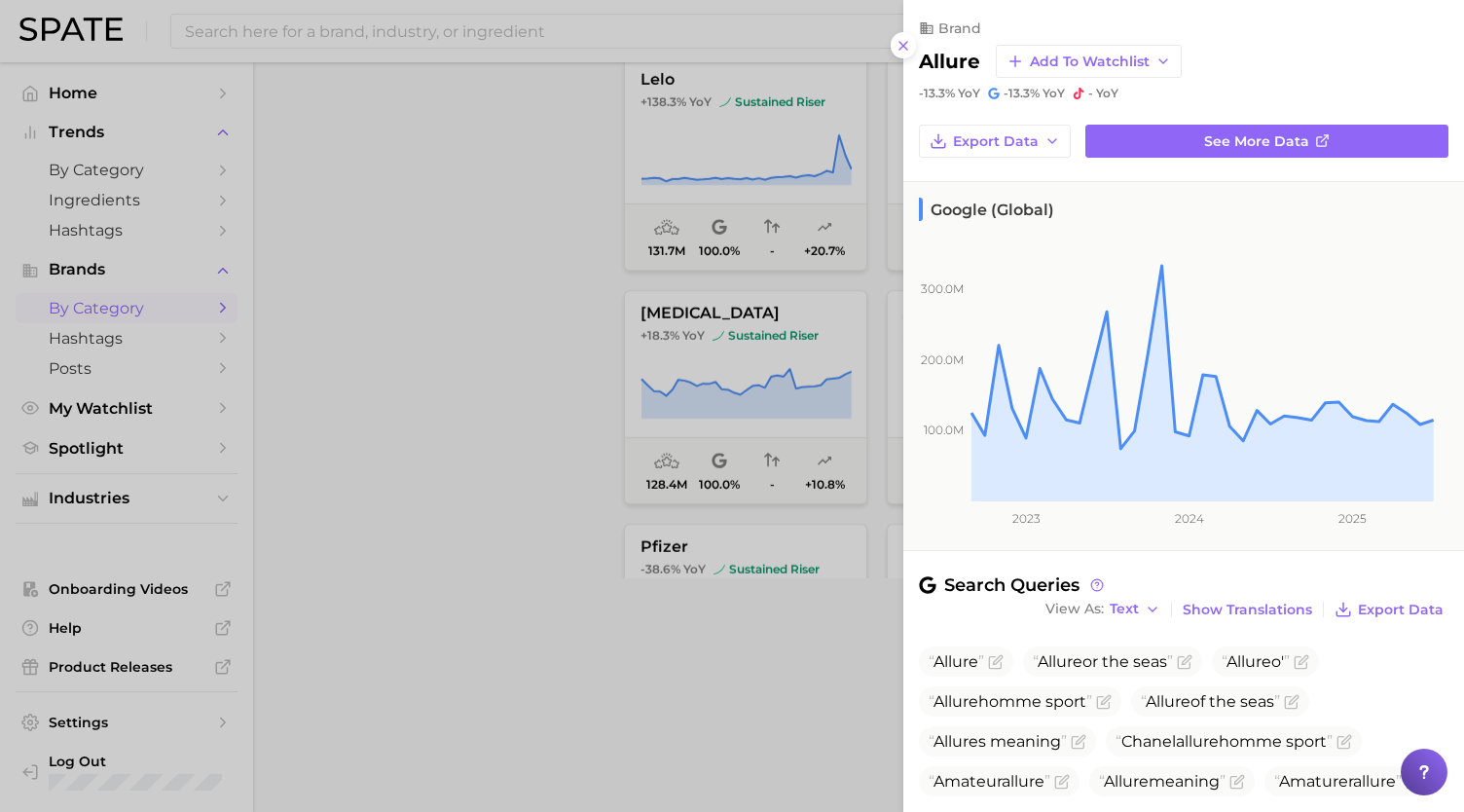
click at [535, 319] on div at bounding box center [732, 406] width 1464 height 812
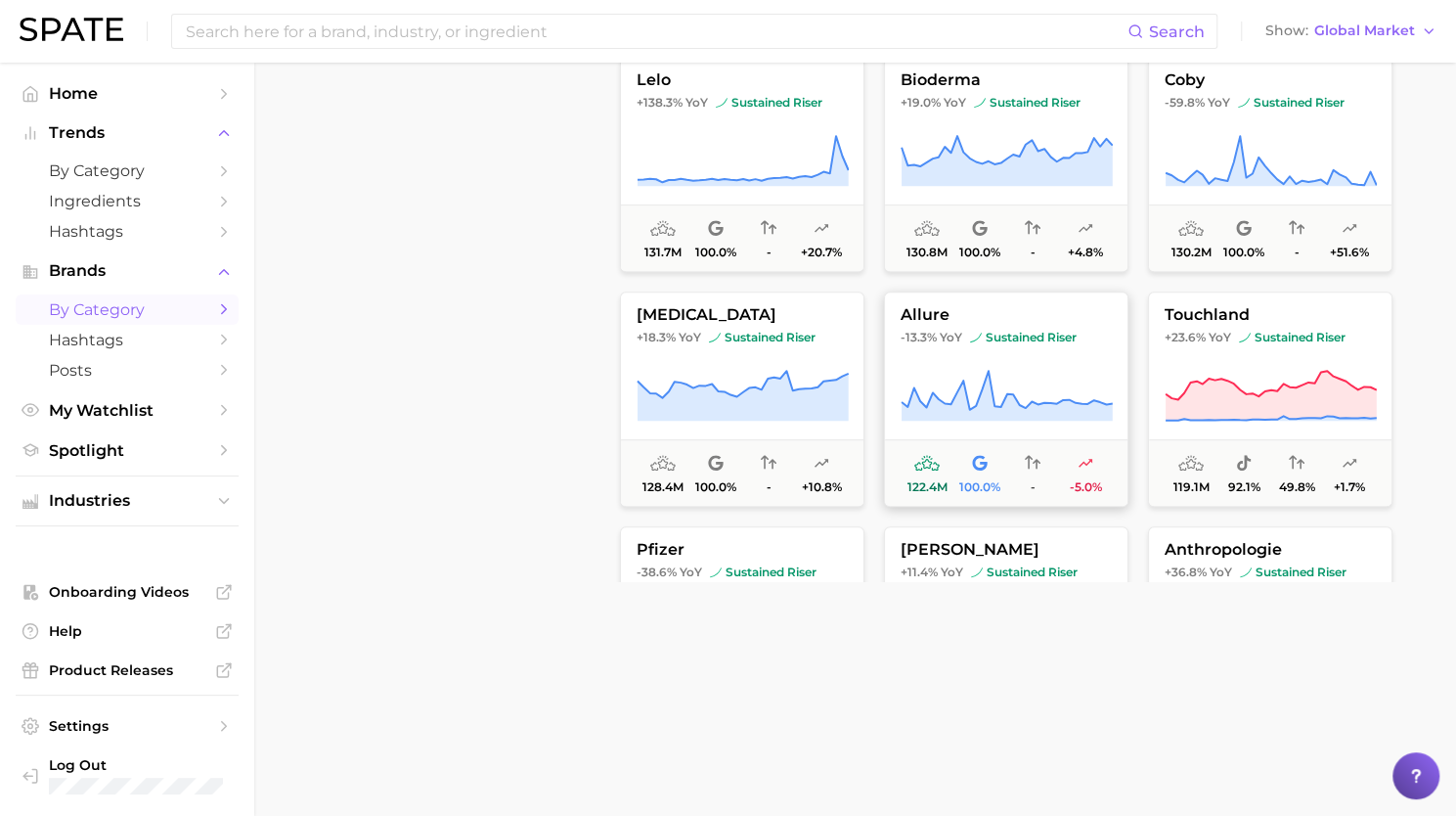
click at [1030, 425] on button "allure -13.3% YoY sustained riser 122.4m 100.0% - -5.0%" at bounding box center [1006, 399] width 245 height 215
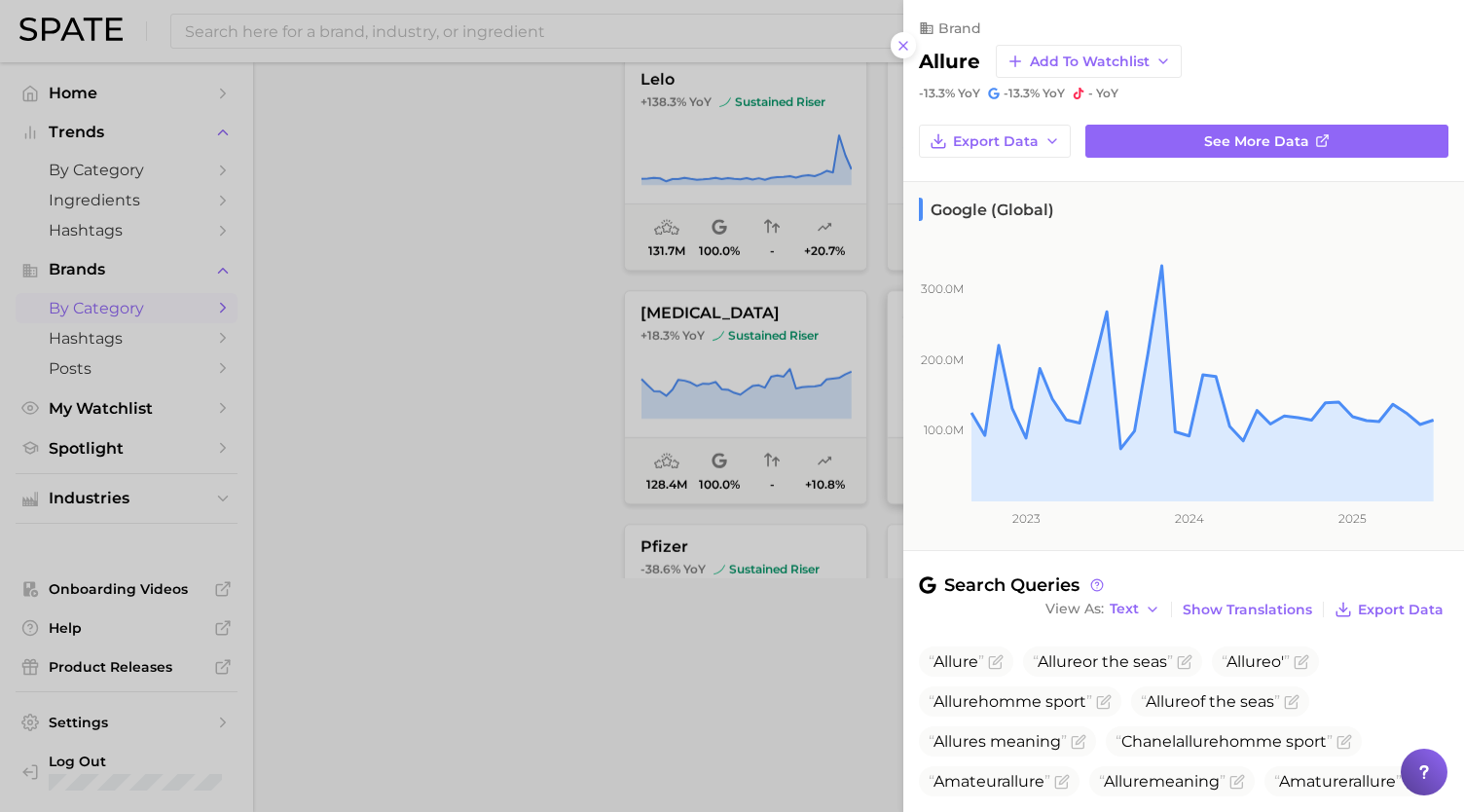
scroll to position [226, 0]
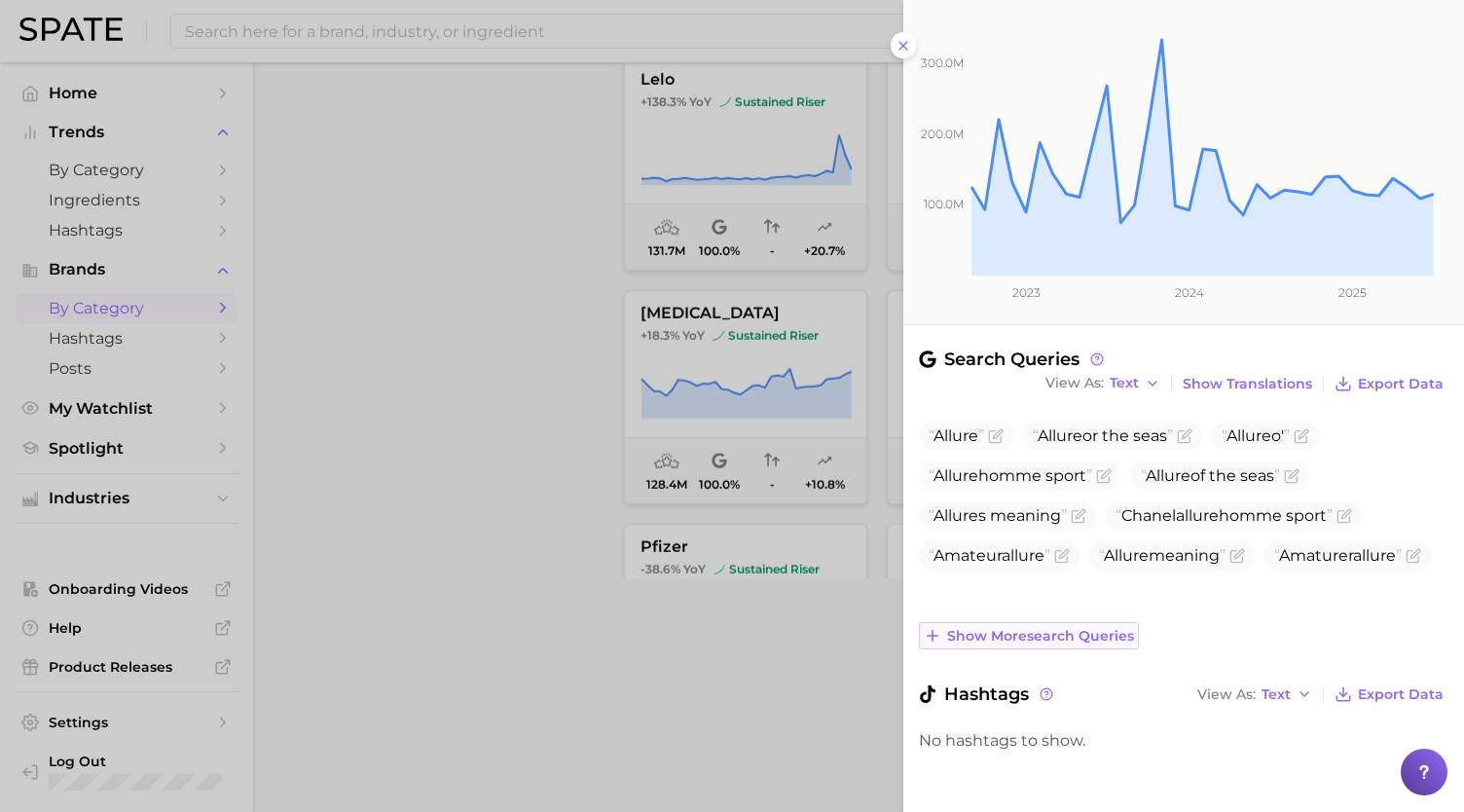
click at [1019, 630] on span "Show more search queries" at bounding box center [1041, 636] width 187 height 17
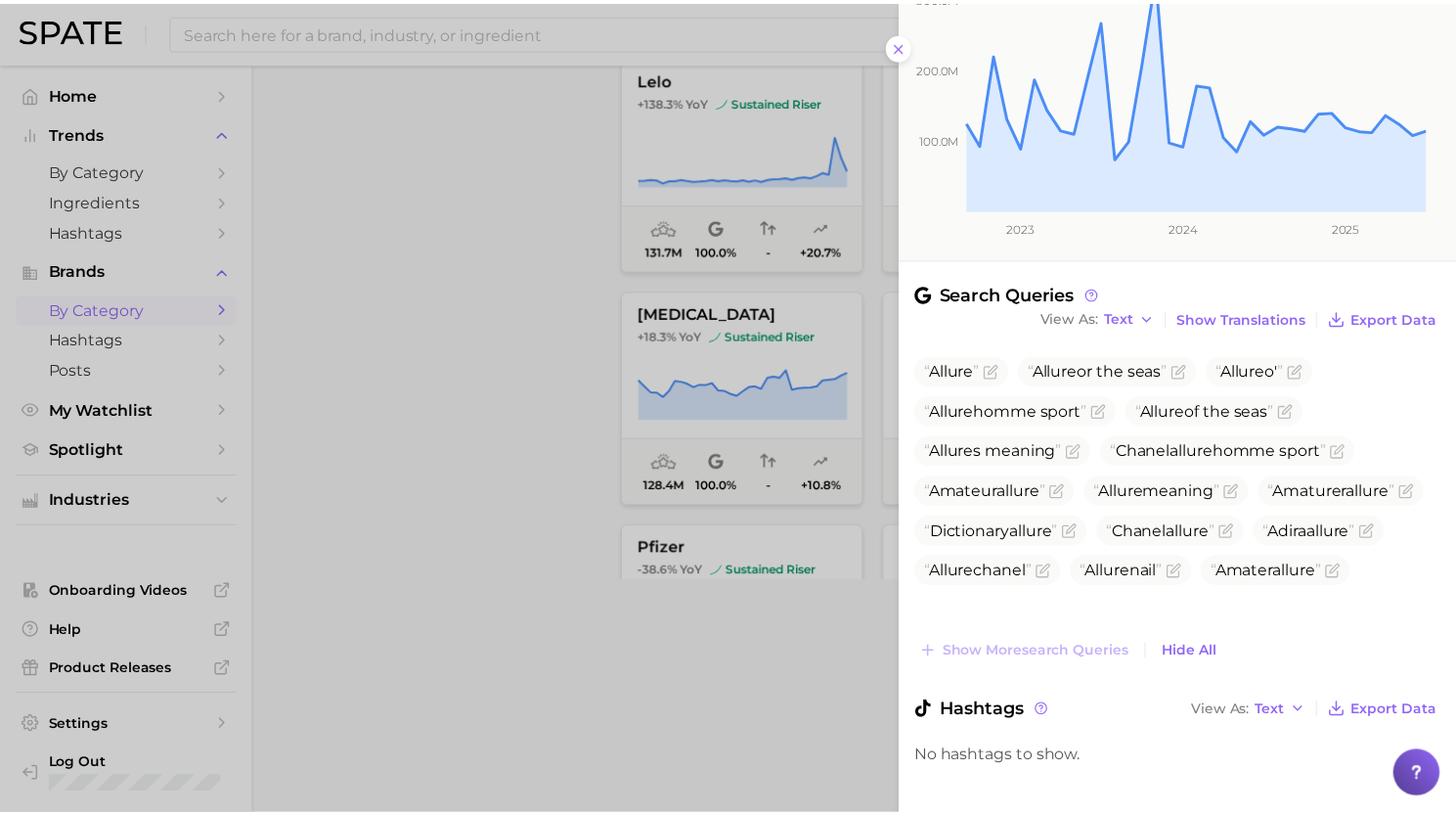
scroll to position [307, 0]
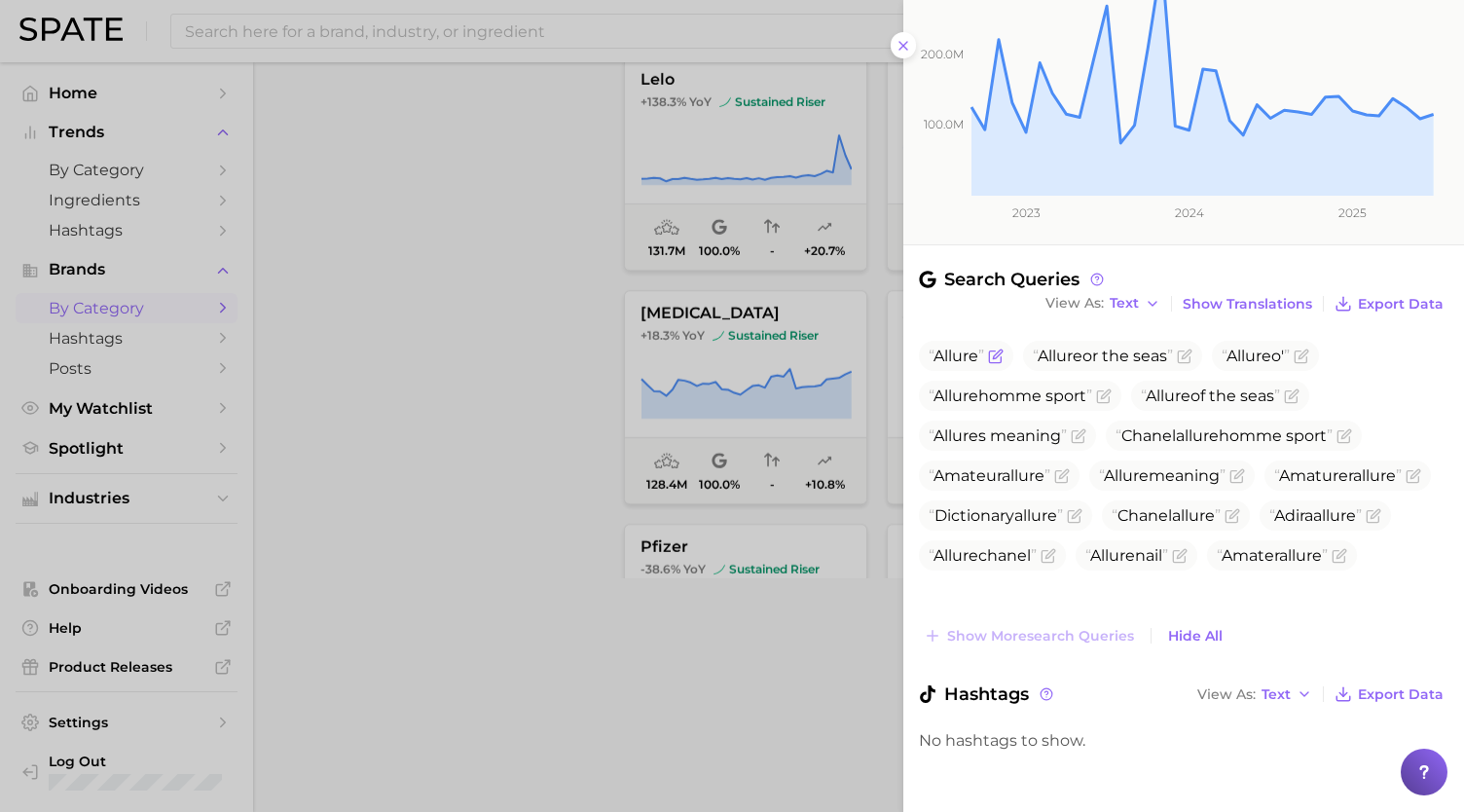
click at [951, 353] on span "Allure" at bounding box center [956, 355] width 45 height 19
click at [732, 696] on div at bounding box center [732, 406] width 1464 height 812
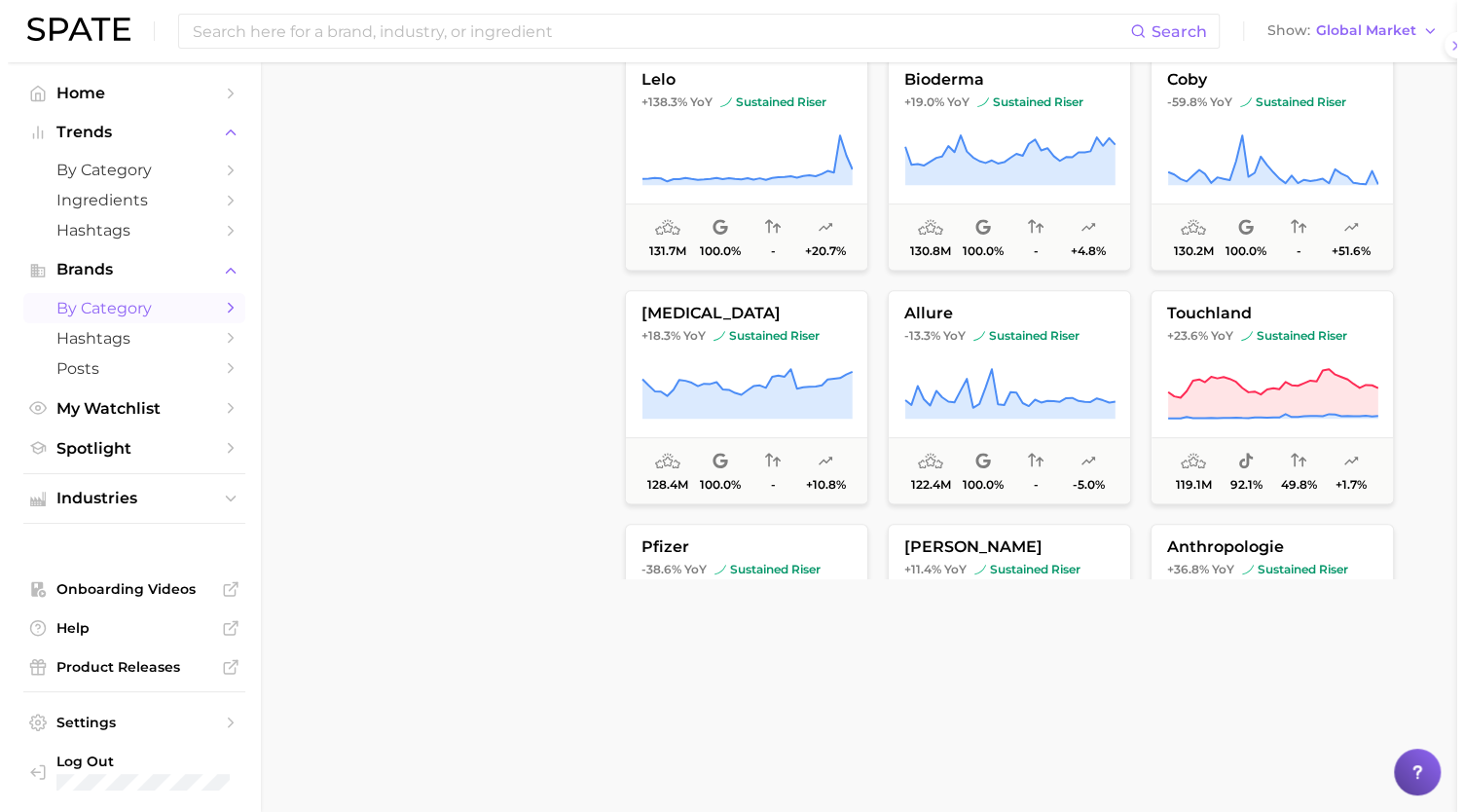
scroll to position [0, 0]
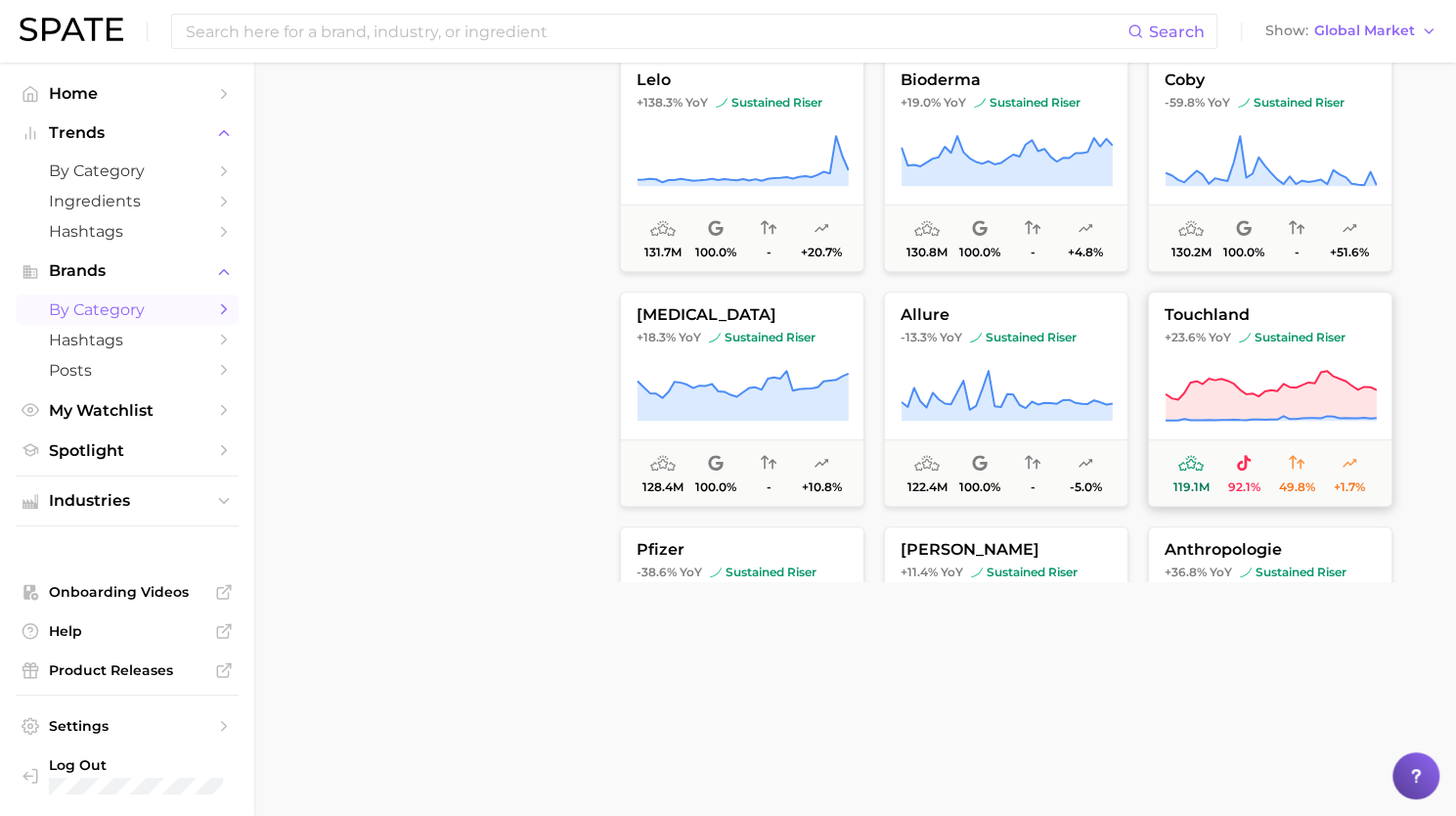
click at [1236, 381] on icon at bounding box center [1271, 397] width 212 height 55
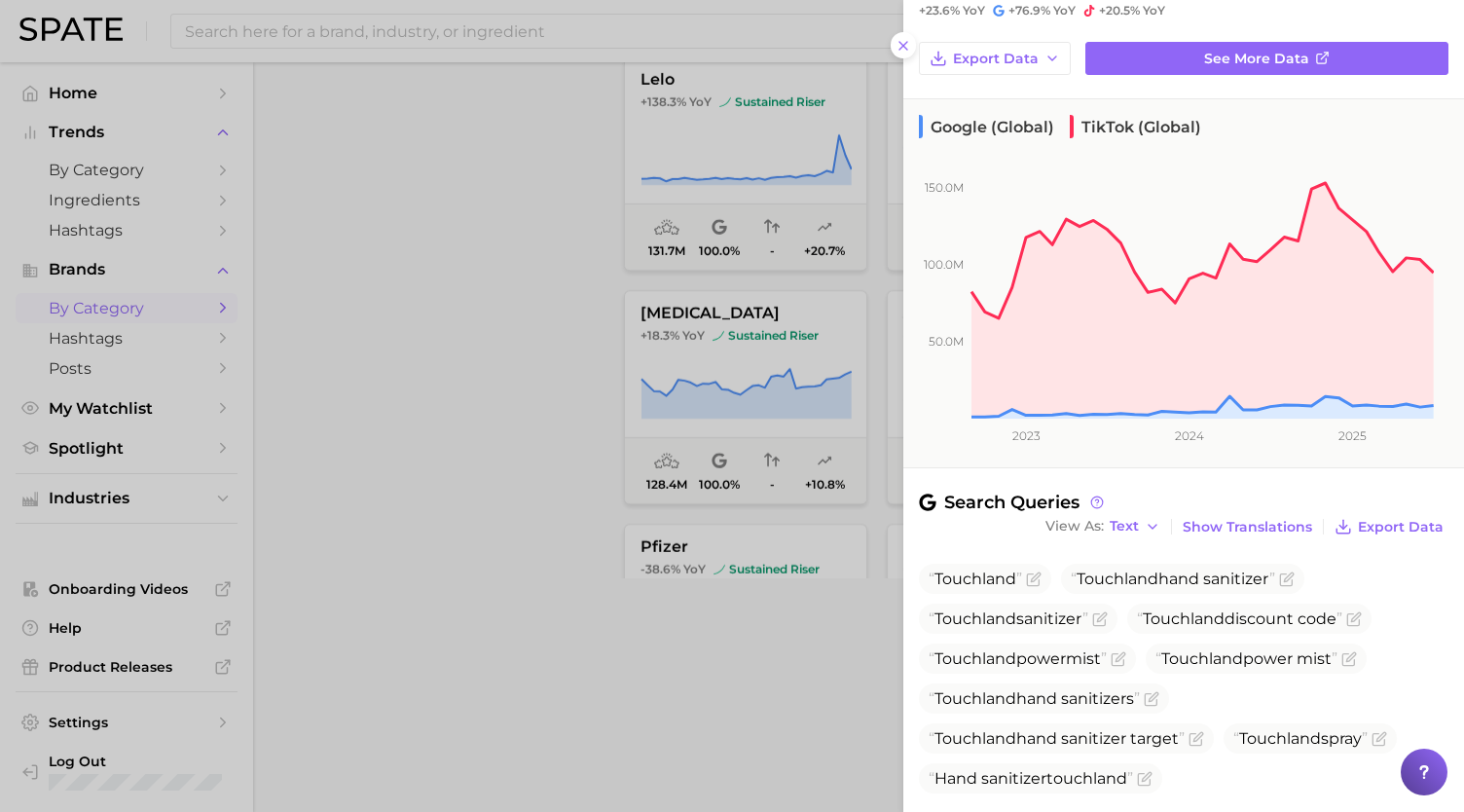
scroll to position [288, 0]
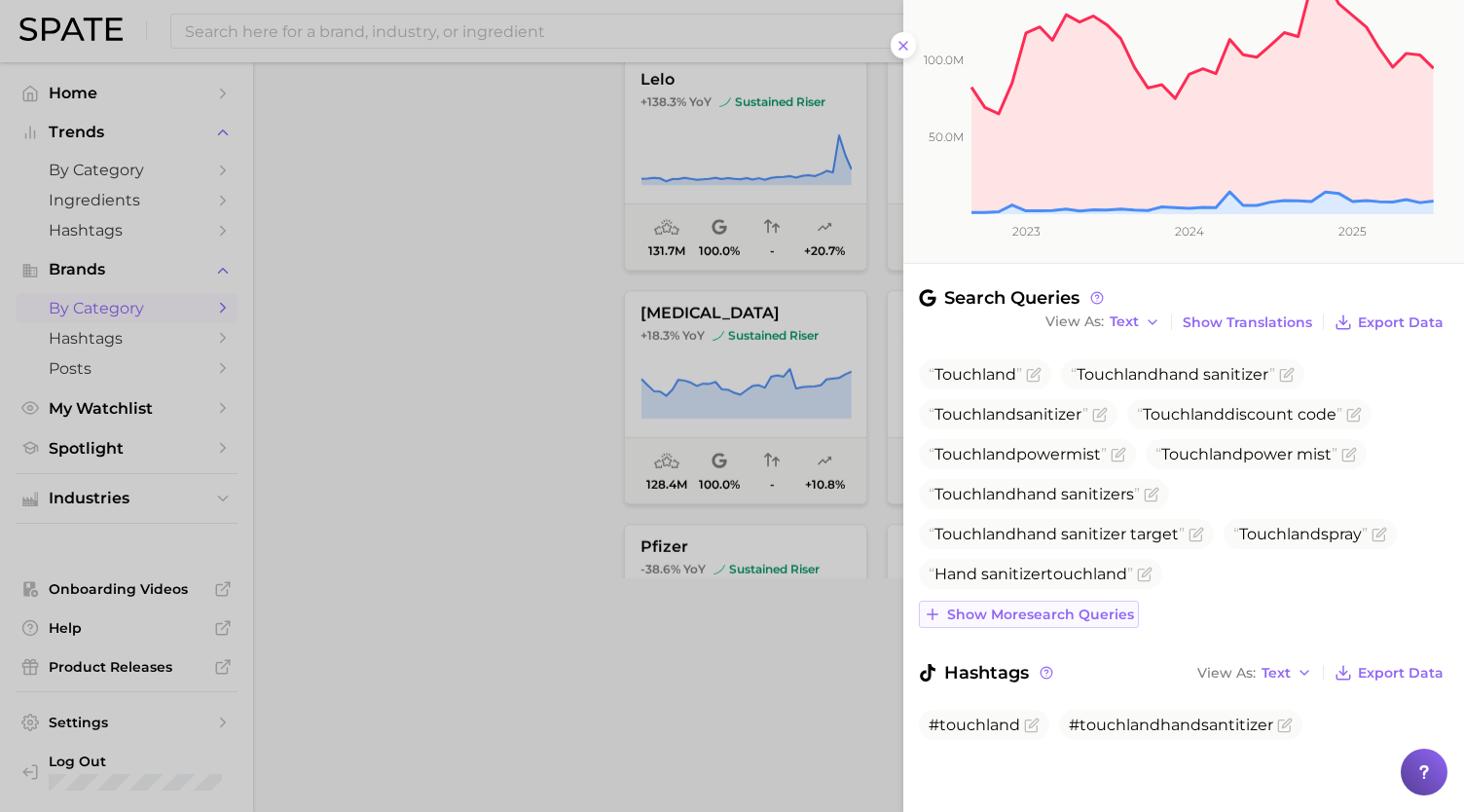
click at [1032, 617] on span "Show more search queries" at bounding box center [1041, 615] width 187 height 17
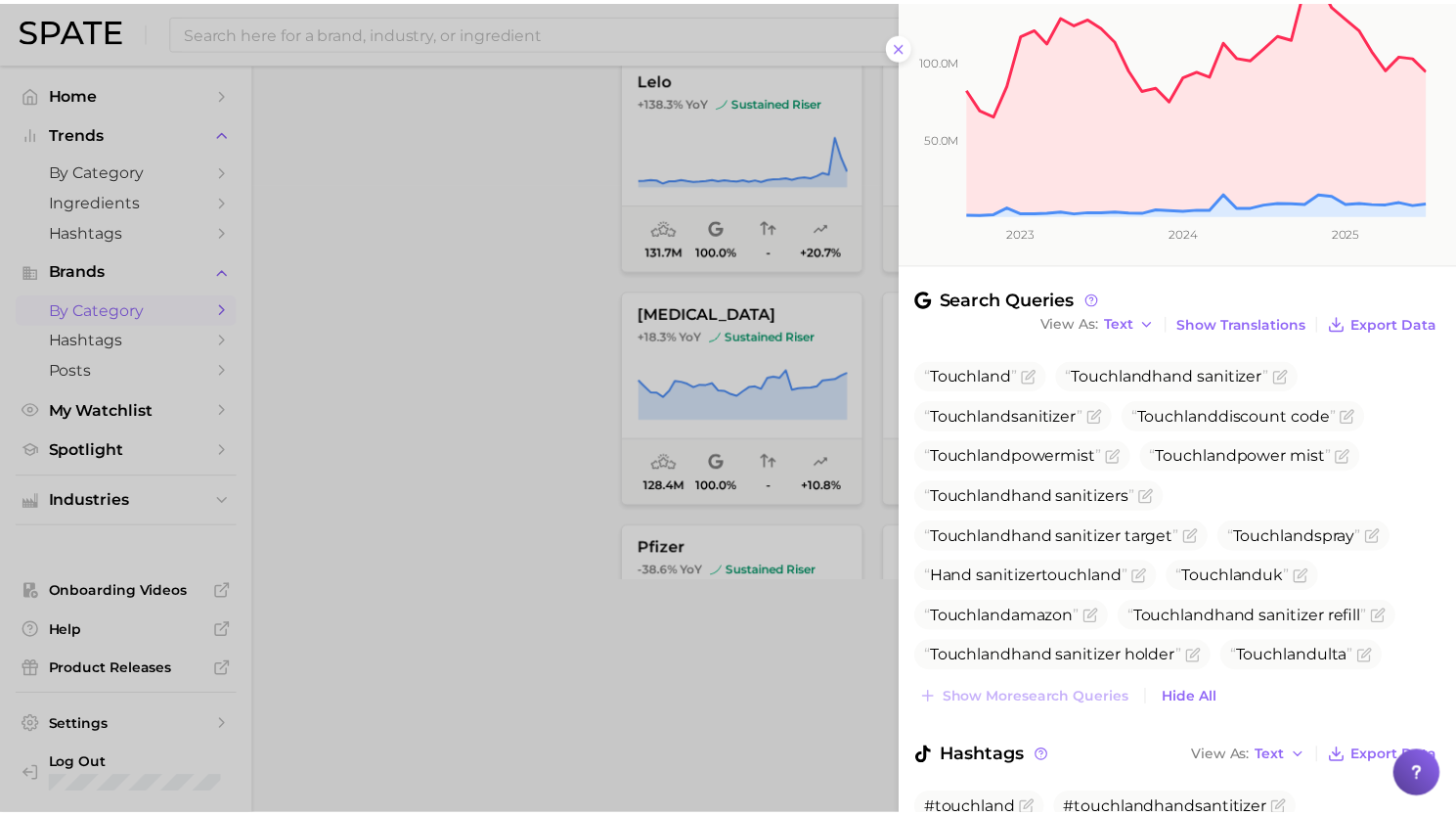
scroll to position [370, 0]
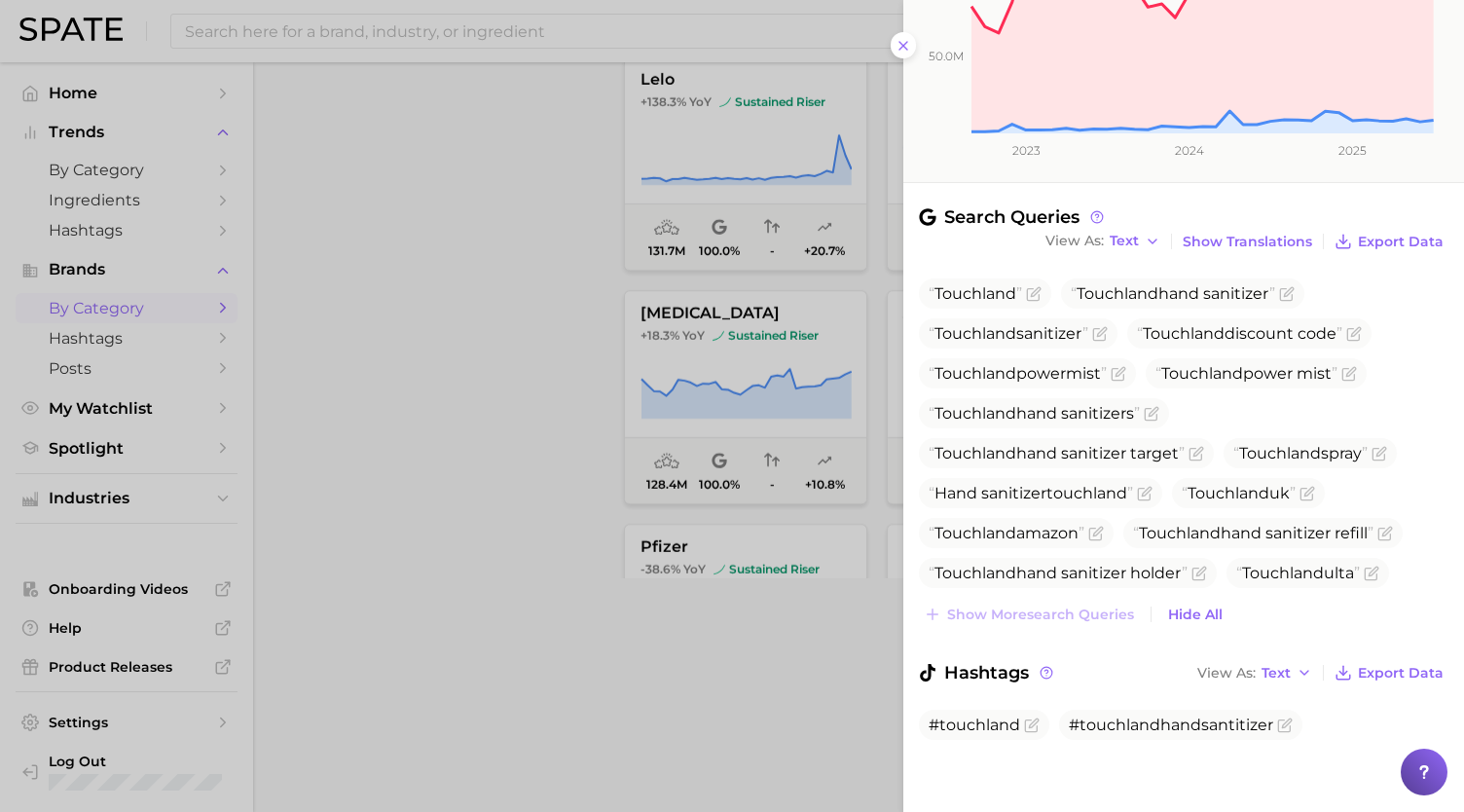
click at [798, 668] on div at bounding box center [732, 406] width 1464 height 812
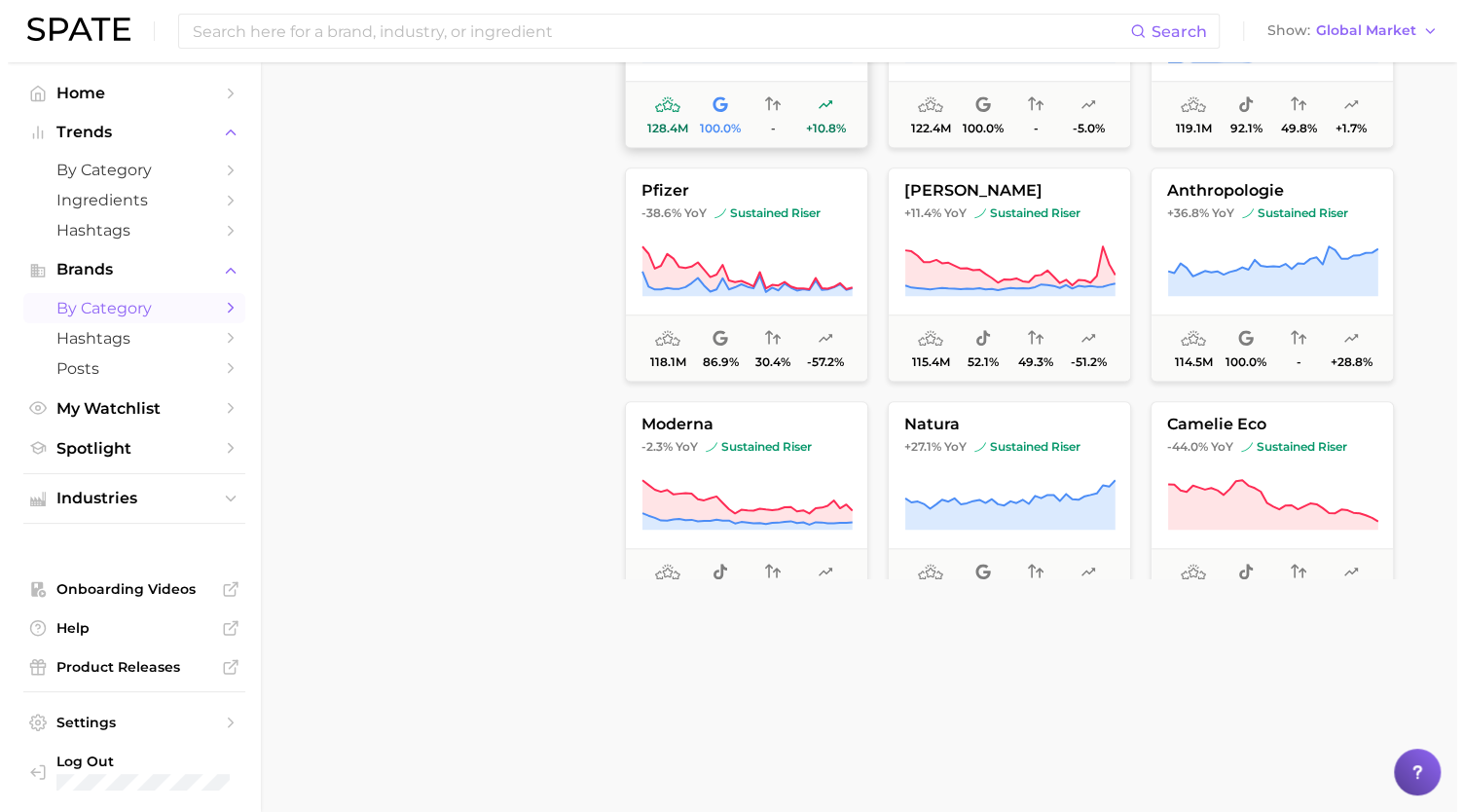
scroll to position [4846, 0]
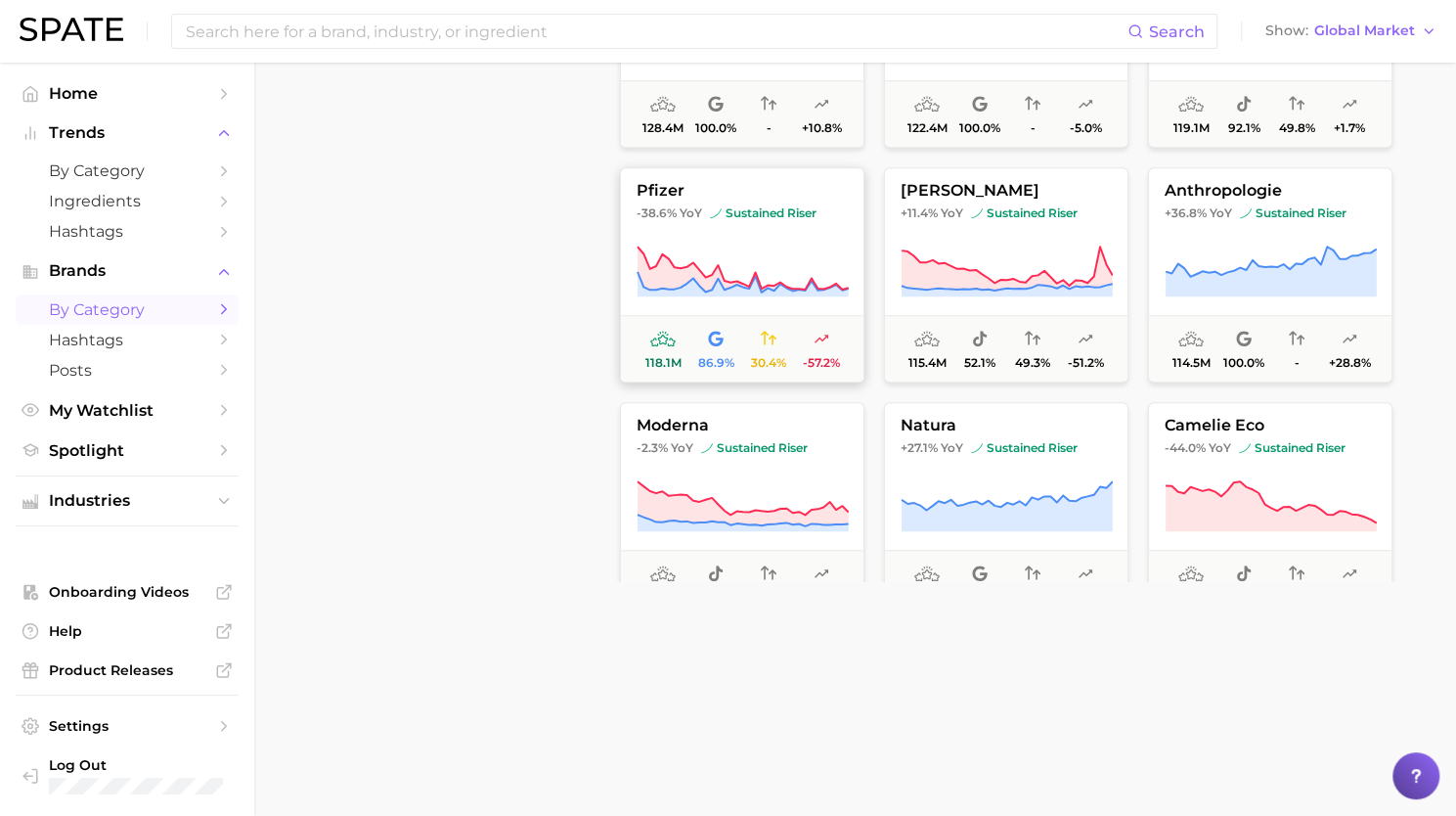
click at [720, 272] on icon at bounding box center [744, 268] width 211 height 43
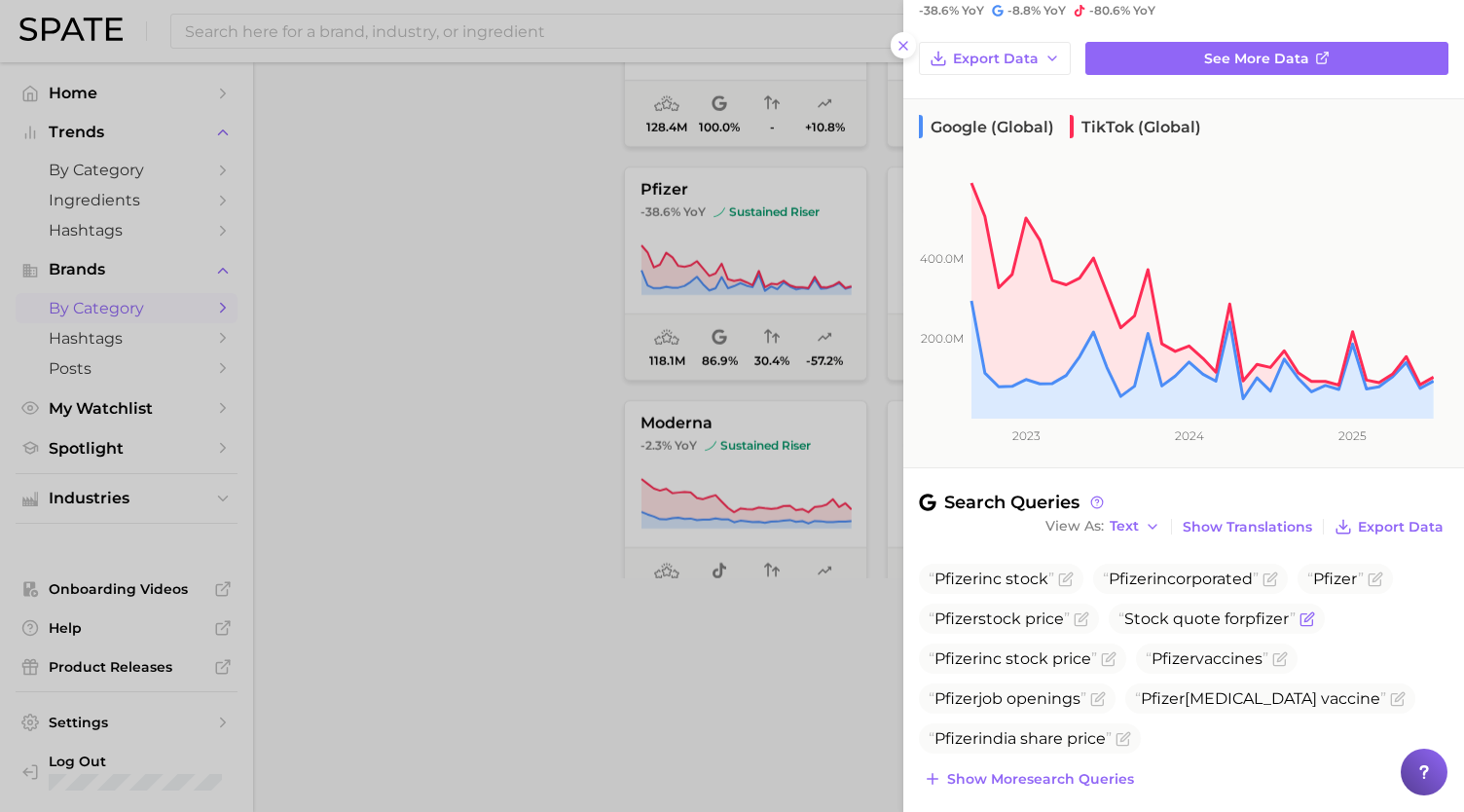
scroll to position [247, 0]
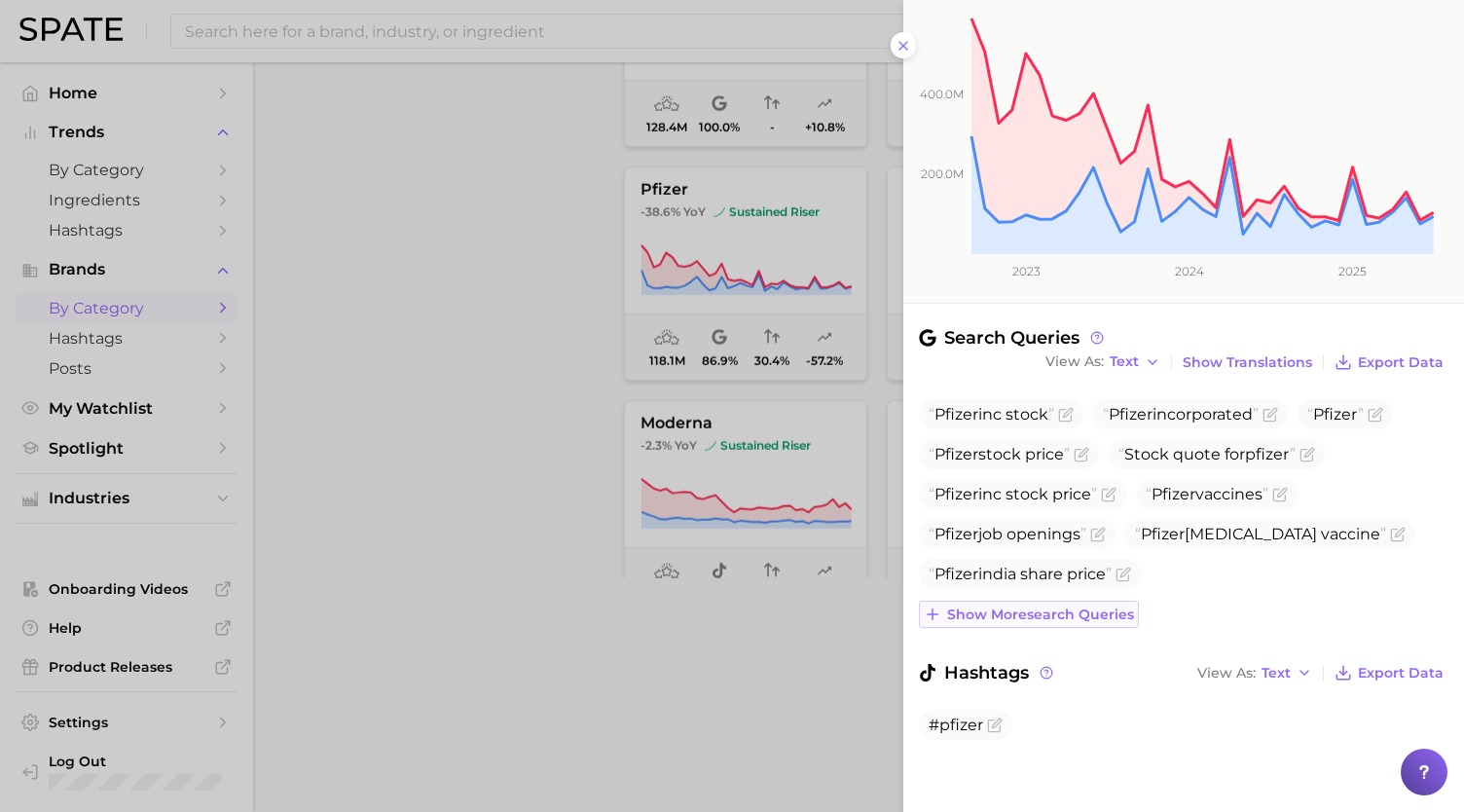
click at [1096, 616] on span "Show more search queries" at bounding box center [1041, 615] width 187 height 17
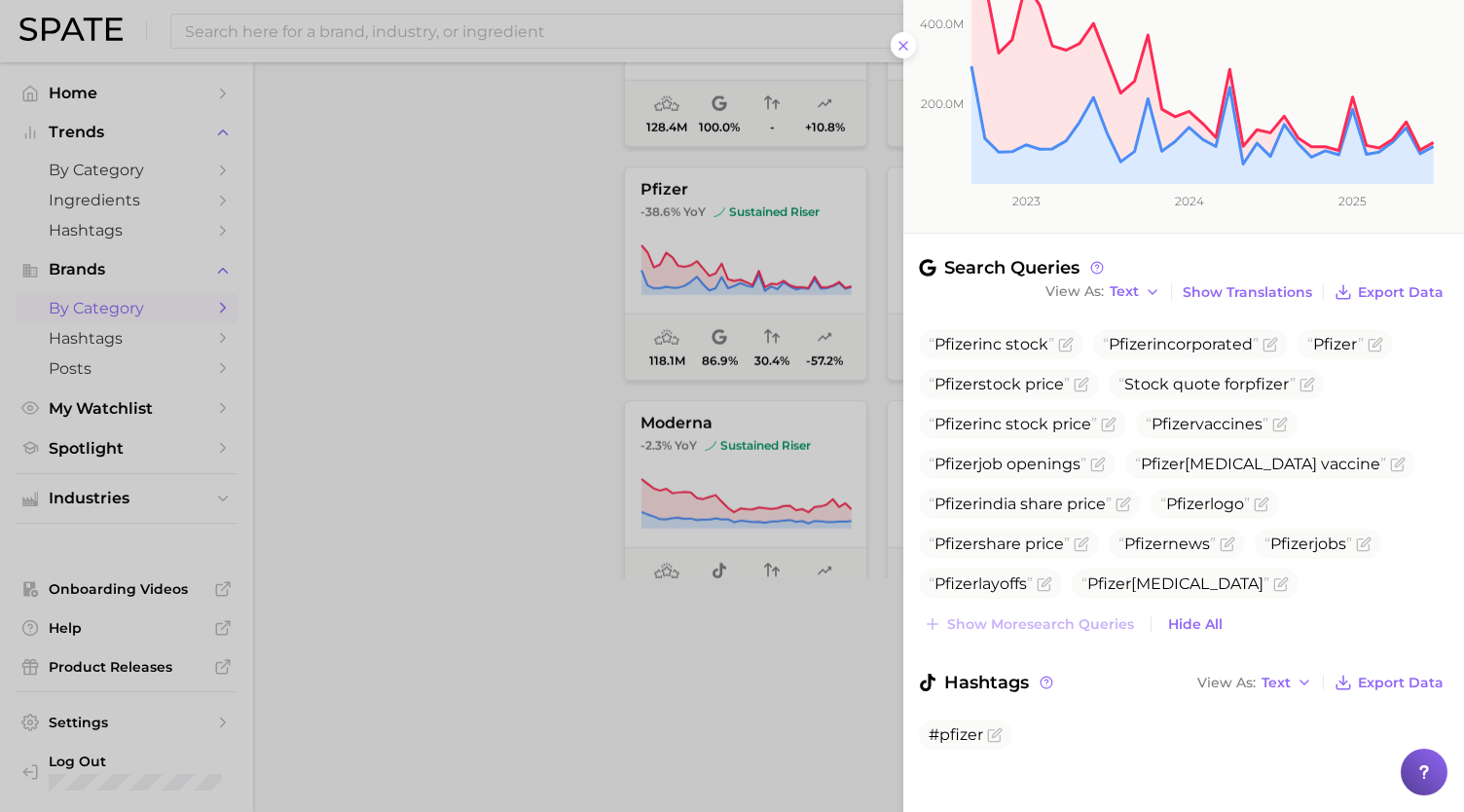
scroll to position [327, 0]
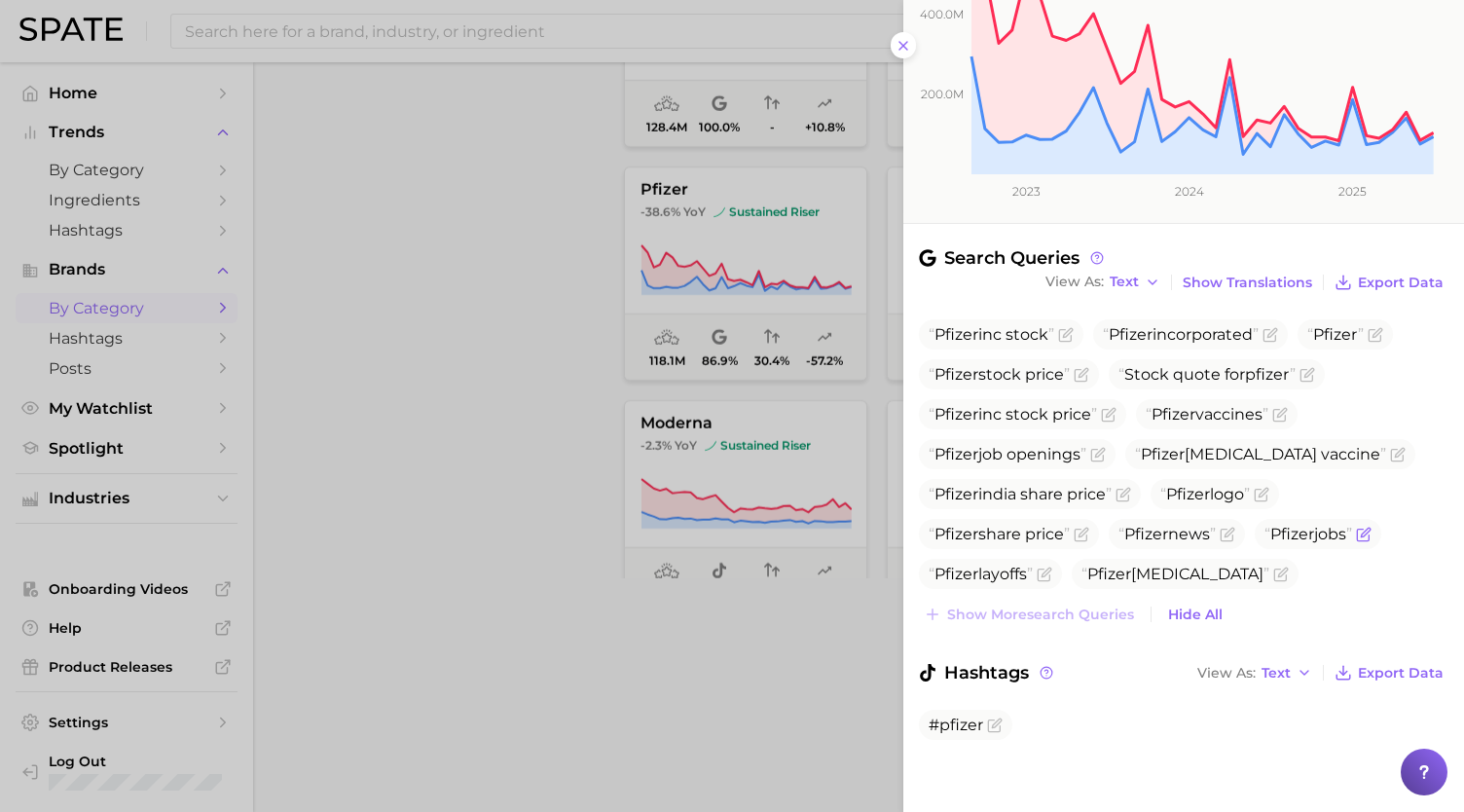
click at [1370, 532] on icon "Flag as miscategorized or irrelevant" at bounding box center [1365, 531] width 9 height 9
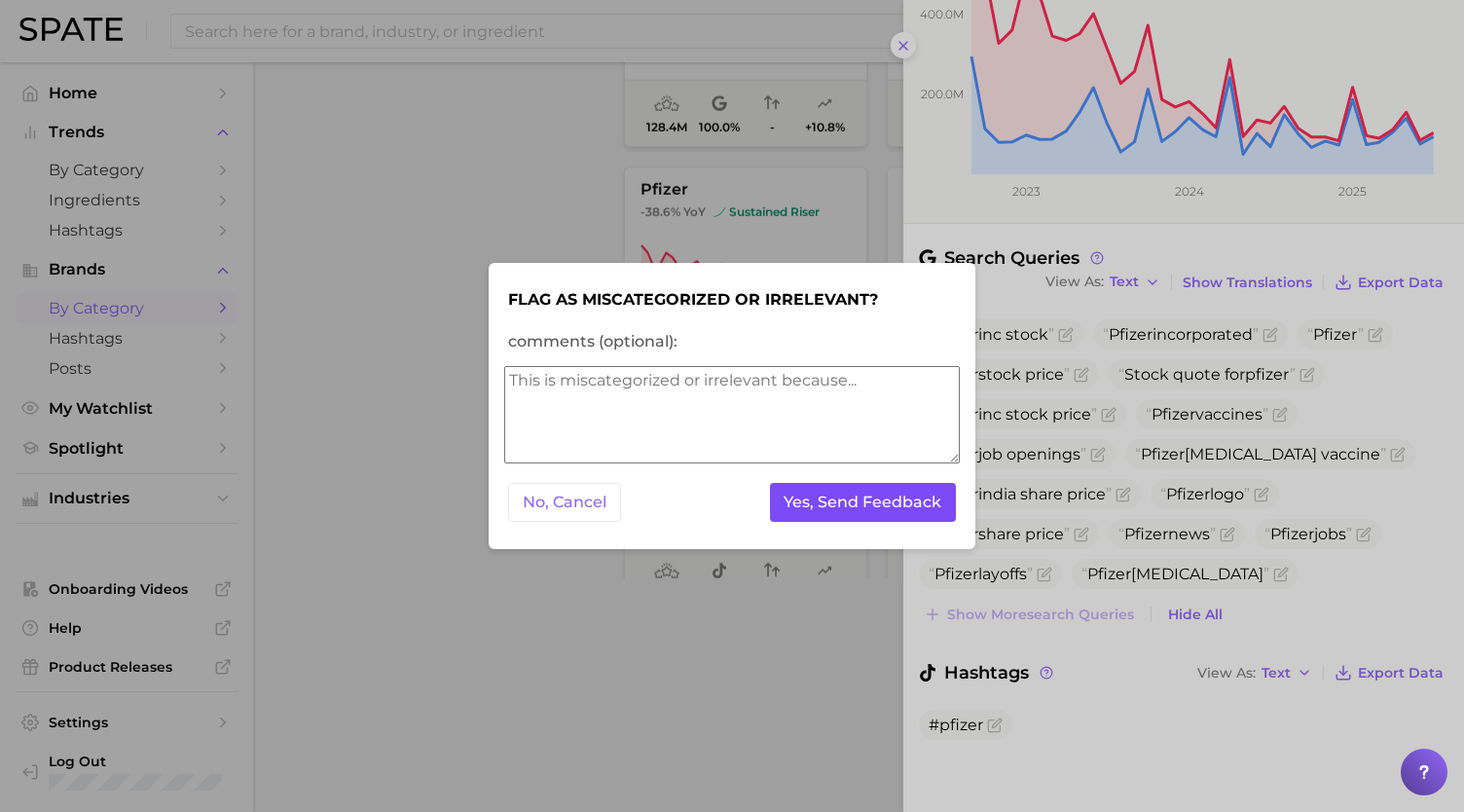
click at [860, 500] on button "Yes, Send Feedback" at bounding box center [863, 503] width 187 height 40
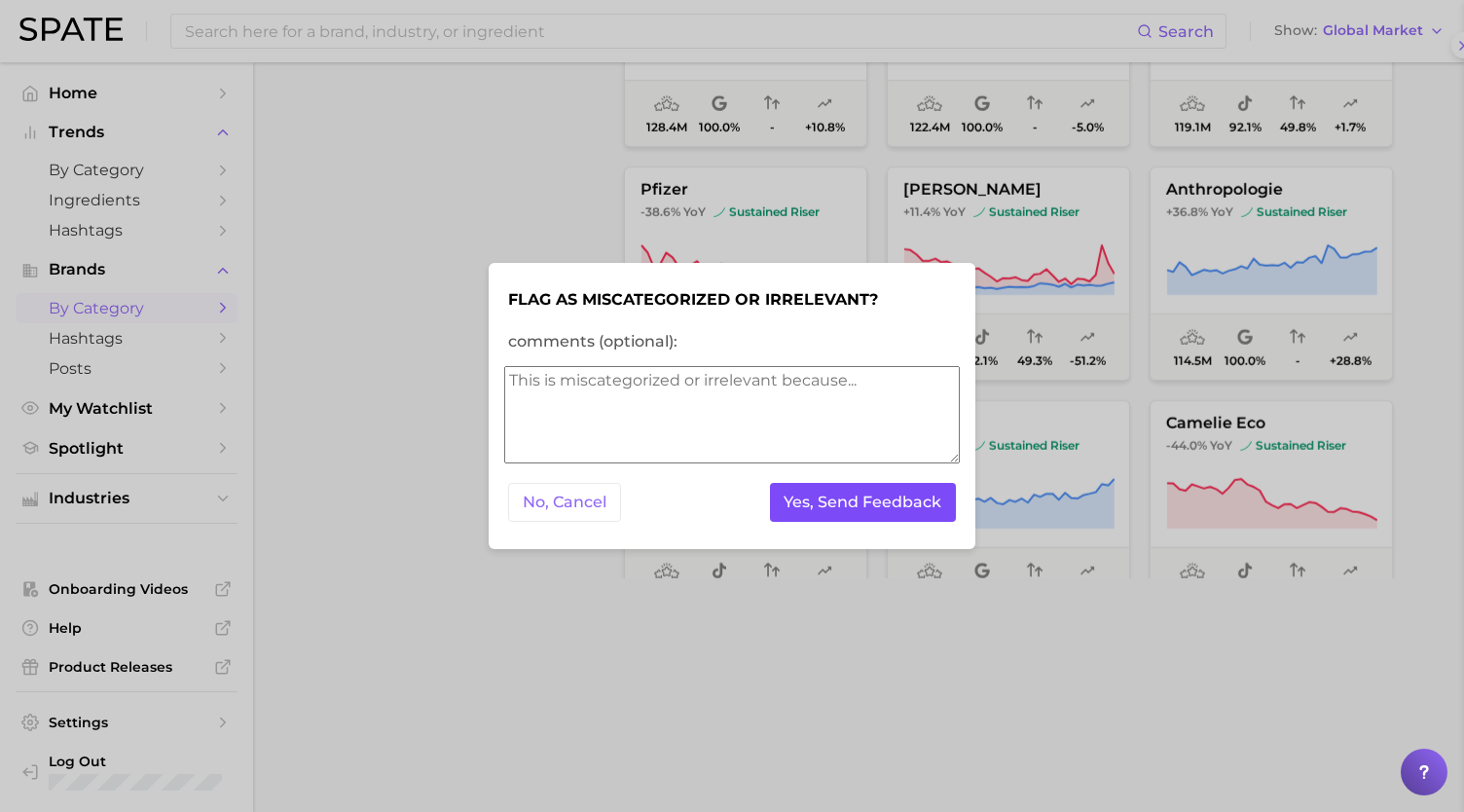
scroll to position [0, 0]
click at [860, 500] on button "Yes, Send Feedback" at bounding box center [863, 503] width 187 height 40
click at [755, 236] on div at bounding box center [732, 406] width 1464 height 812
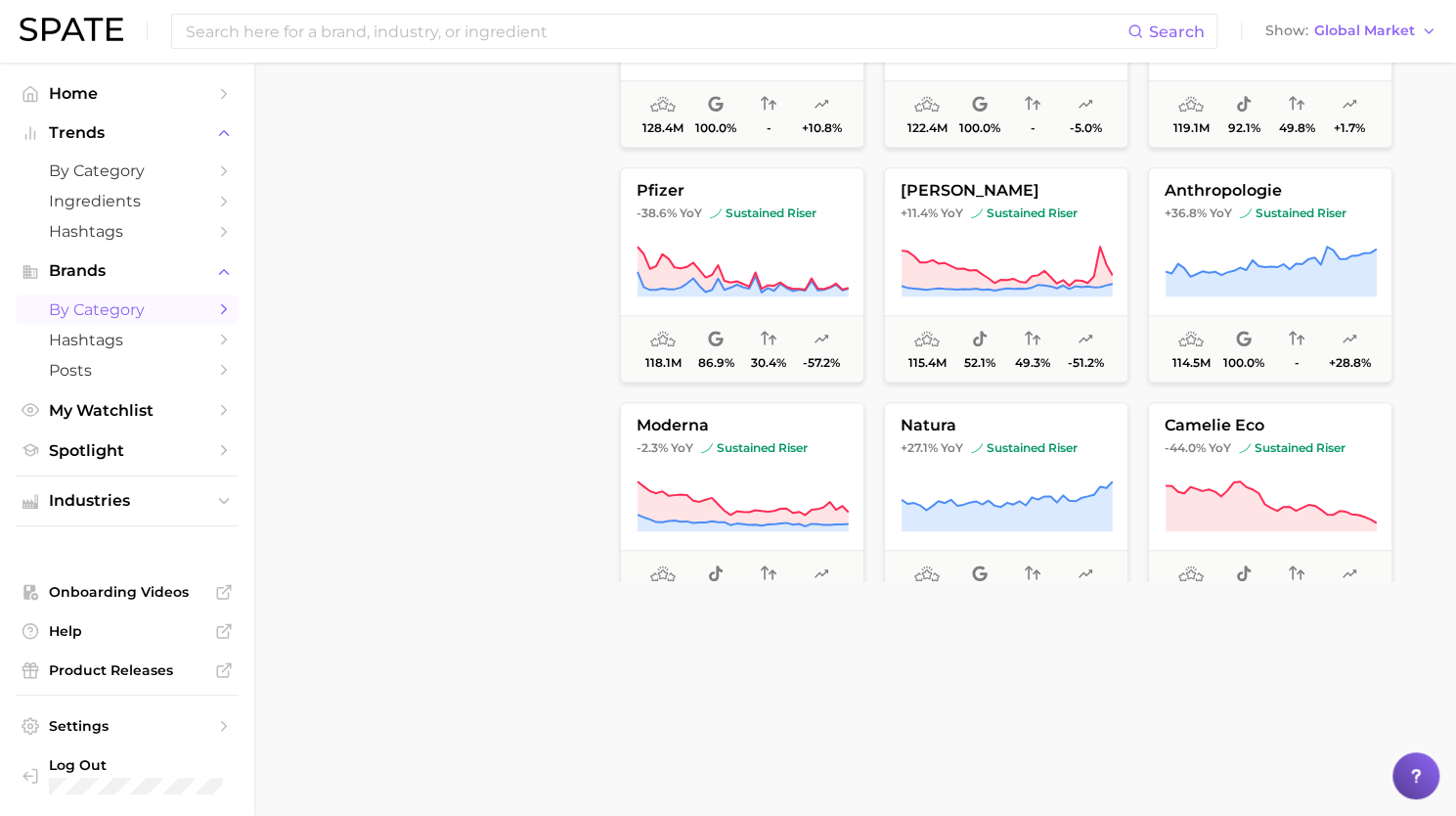
click at [759, 237] on button "pfizer -38.6% YoY sustained riser 118.1m 86.9% 30.4% -57.2%" at bounding box center [743, 275] width 245 height 215
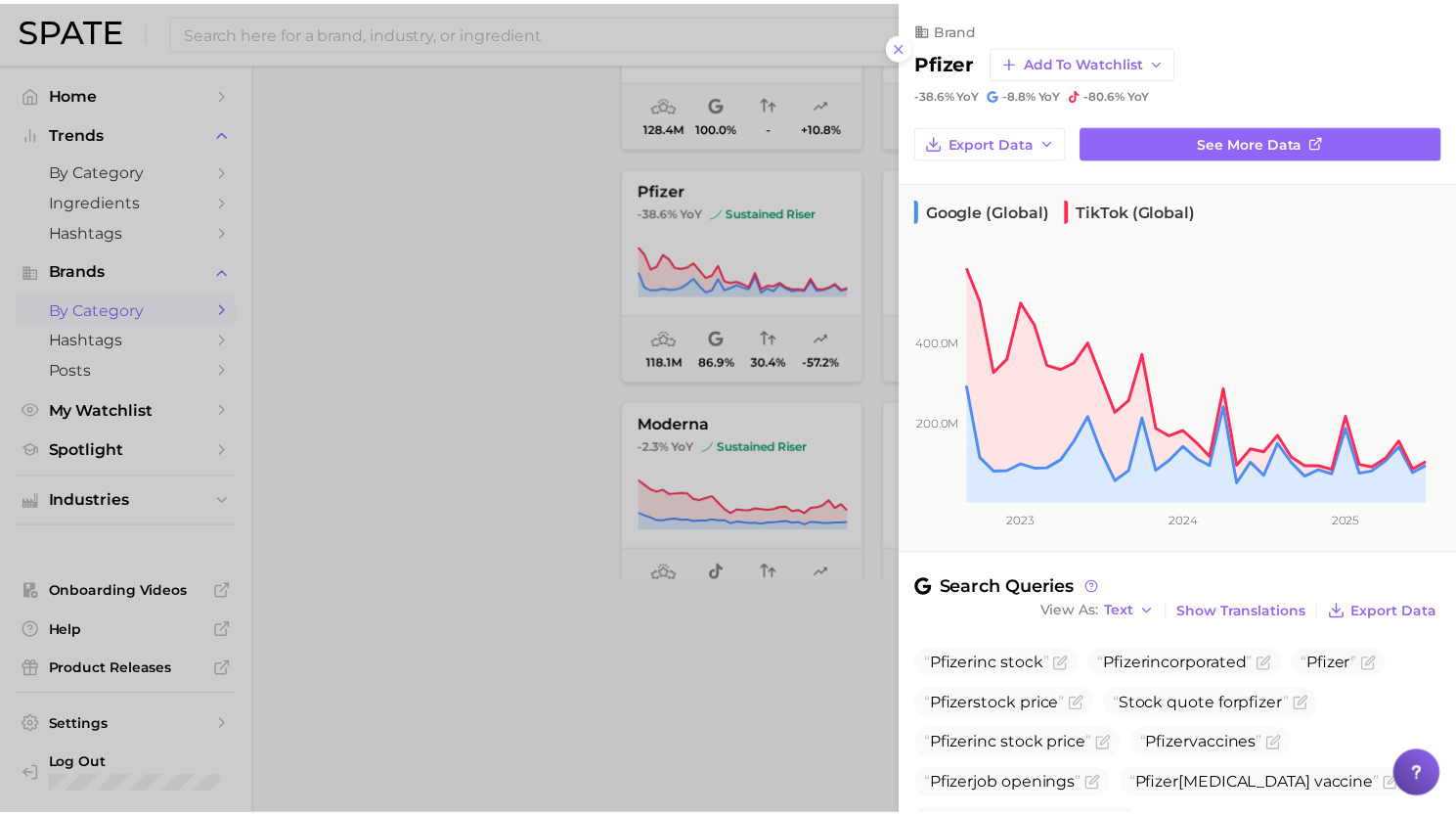
scroll to position [249, 0]
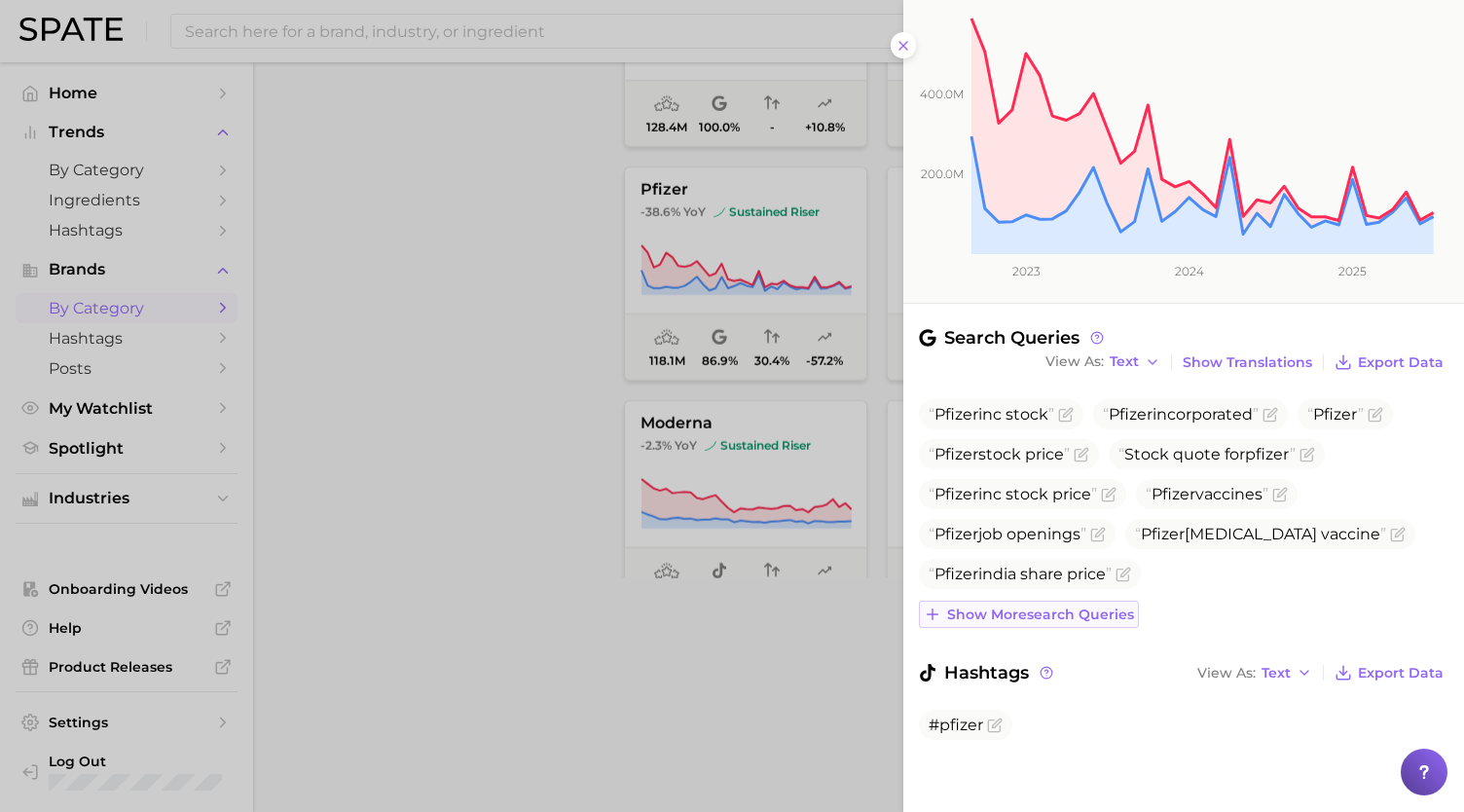
click at [995, 607] on span "Show more search queries" at bounding box center [1041, 615] width 187 height 17
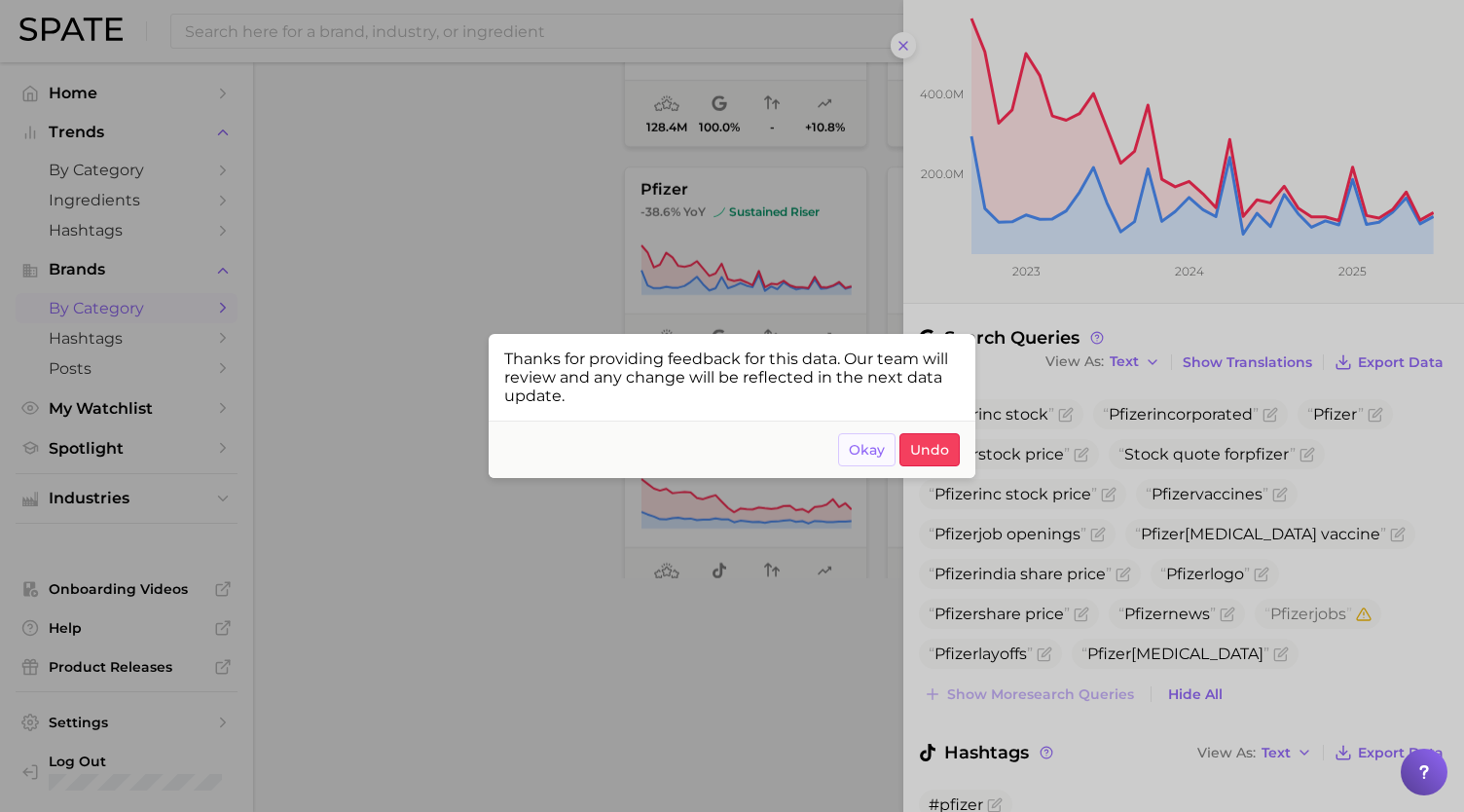
click at [866, 455] on span "Okay" at bounding box center [867, 450] width 36 height 17
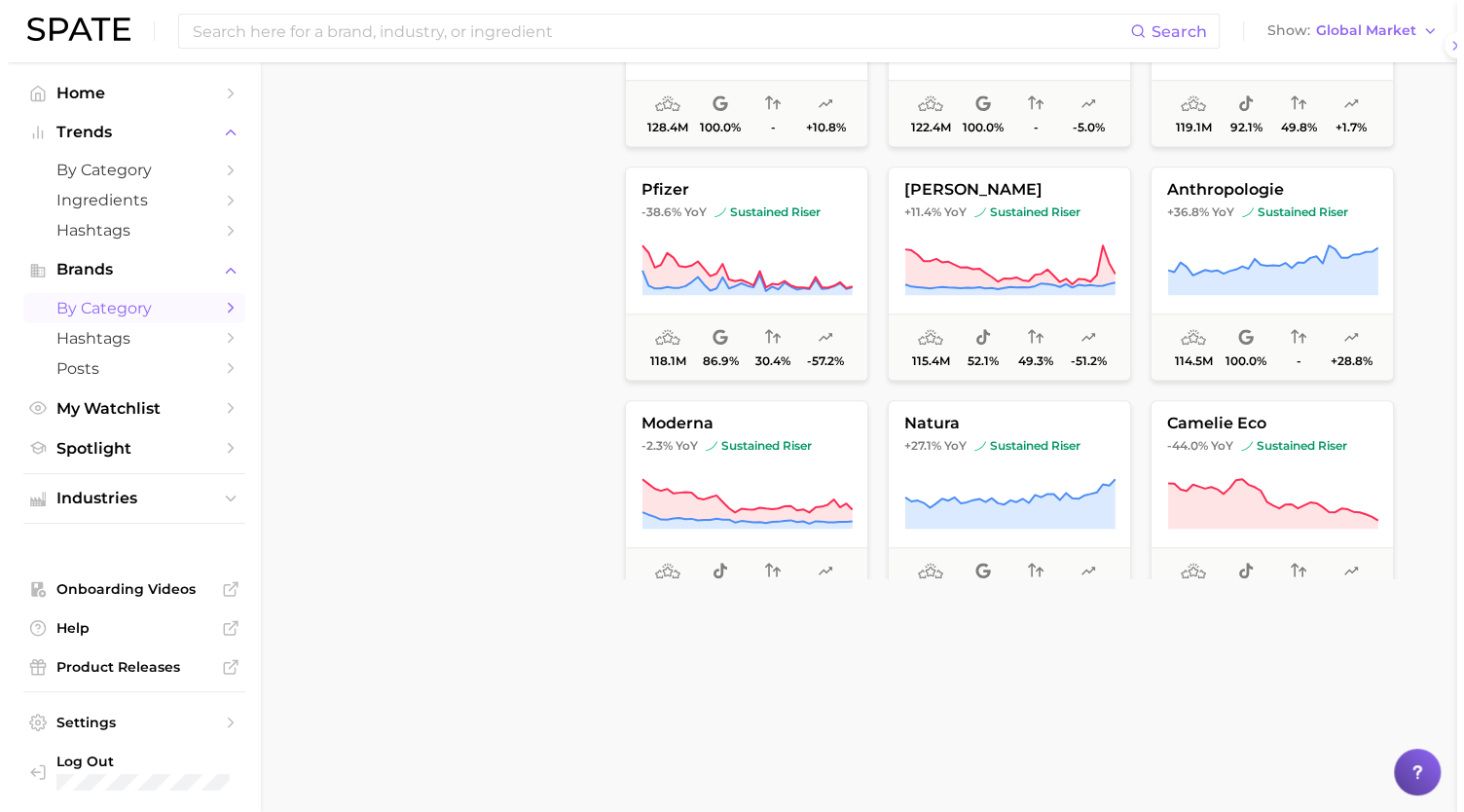
scroll to position [0, 0]
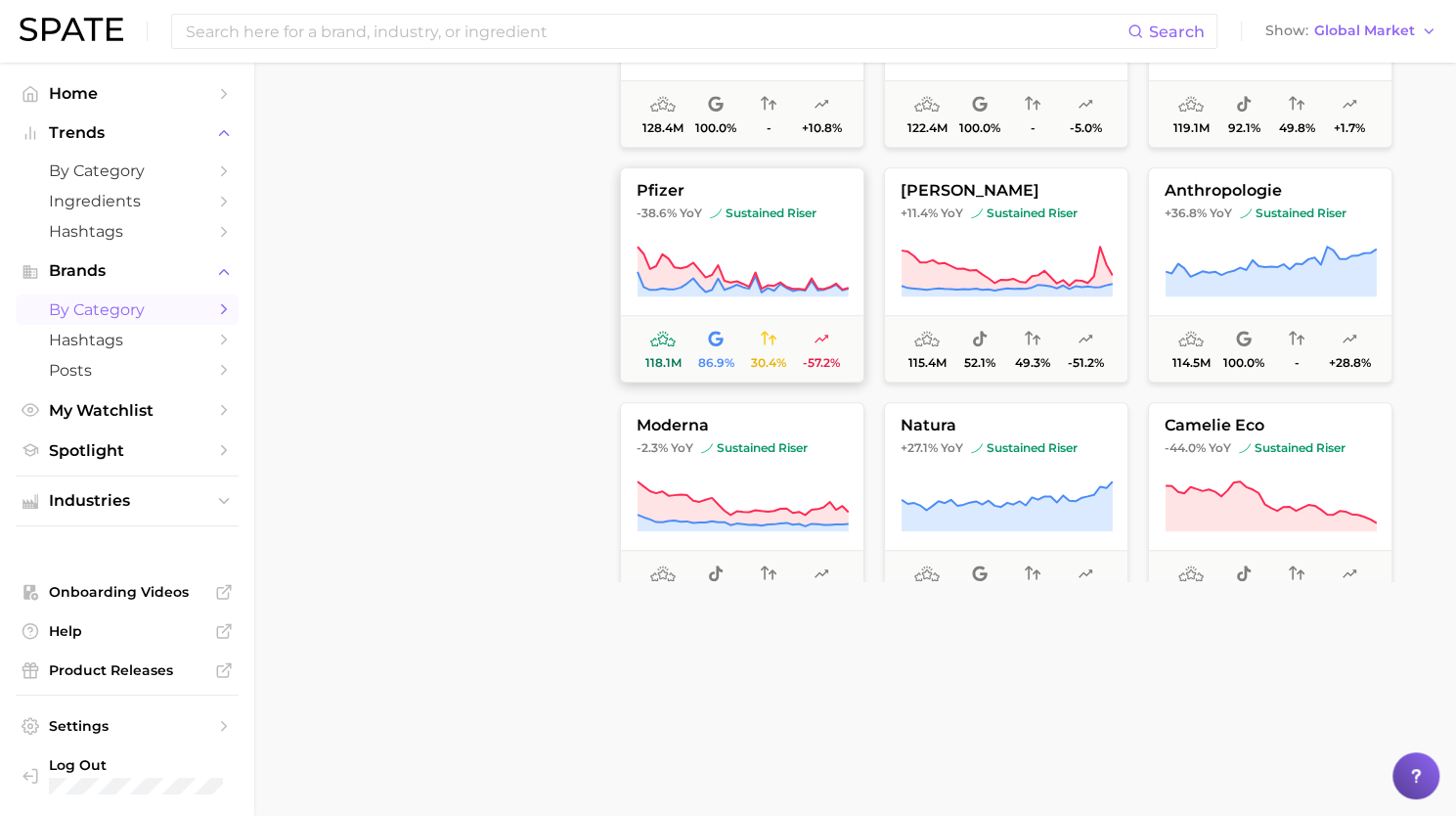
click at [776, 318] on span "118.1m 86.9% 30.4% -57.2%" at bounding box center [743, 347] width 243 height 66
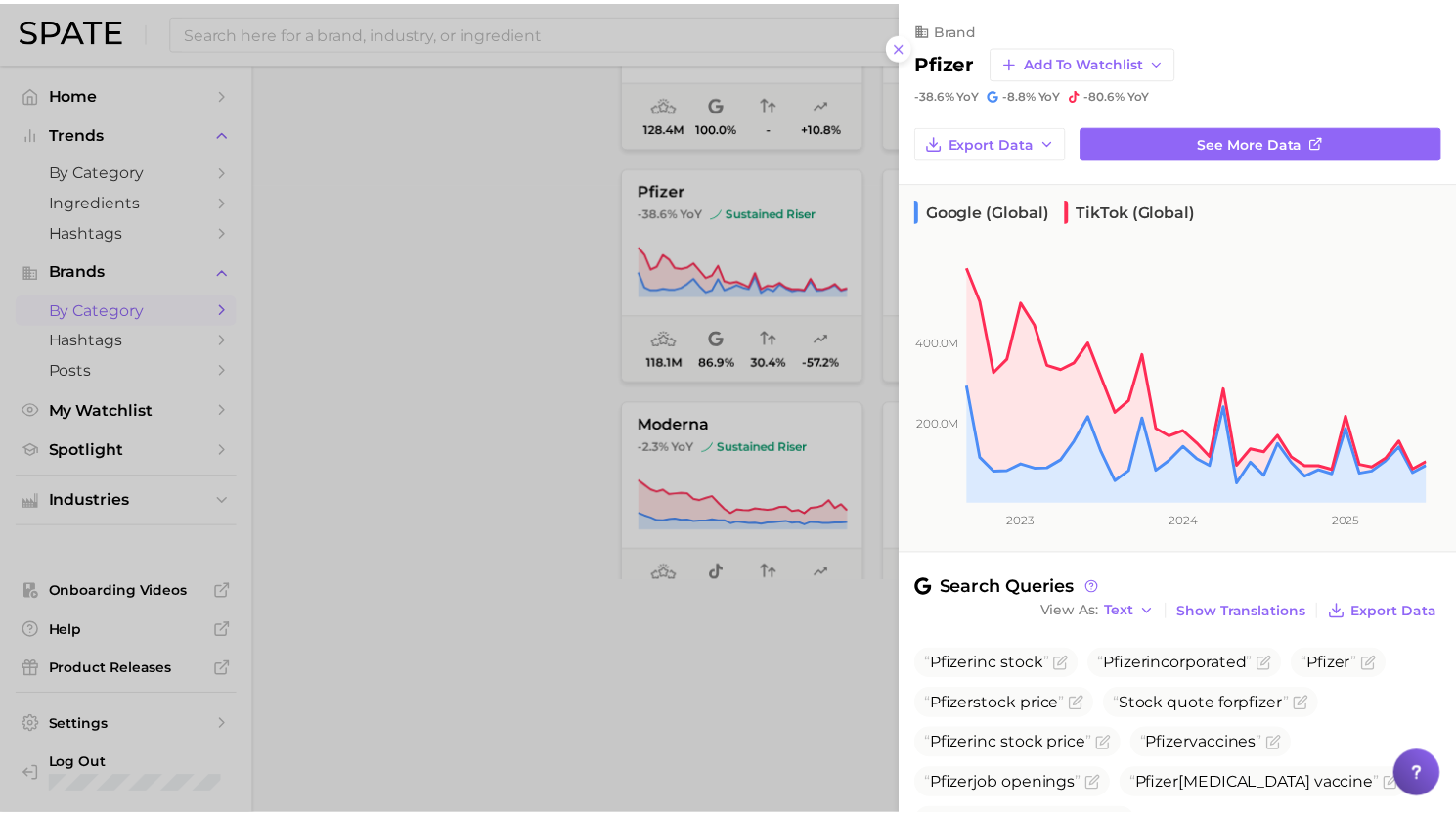
scroll to position [249, 0]
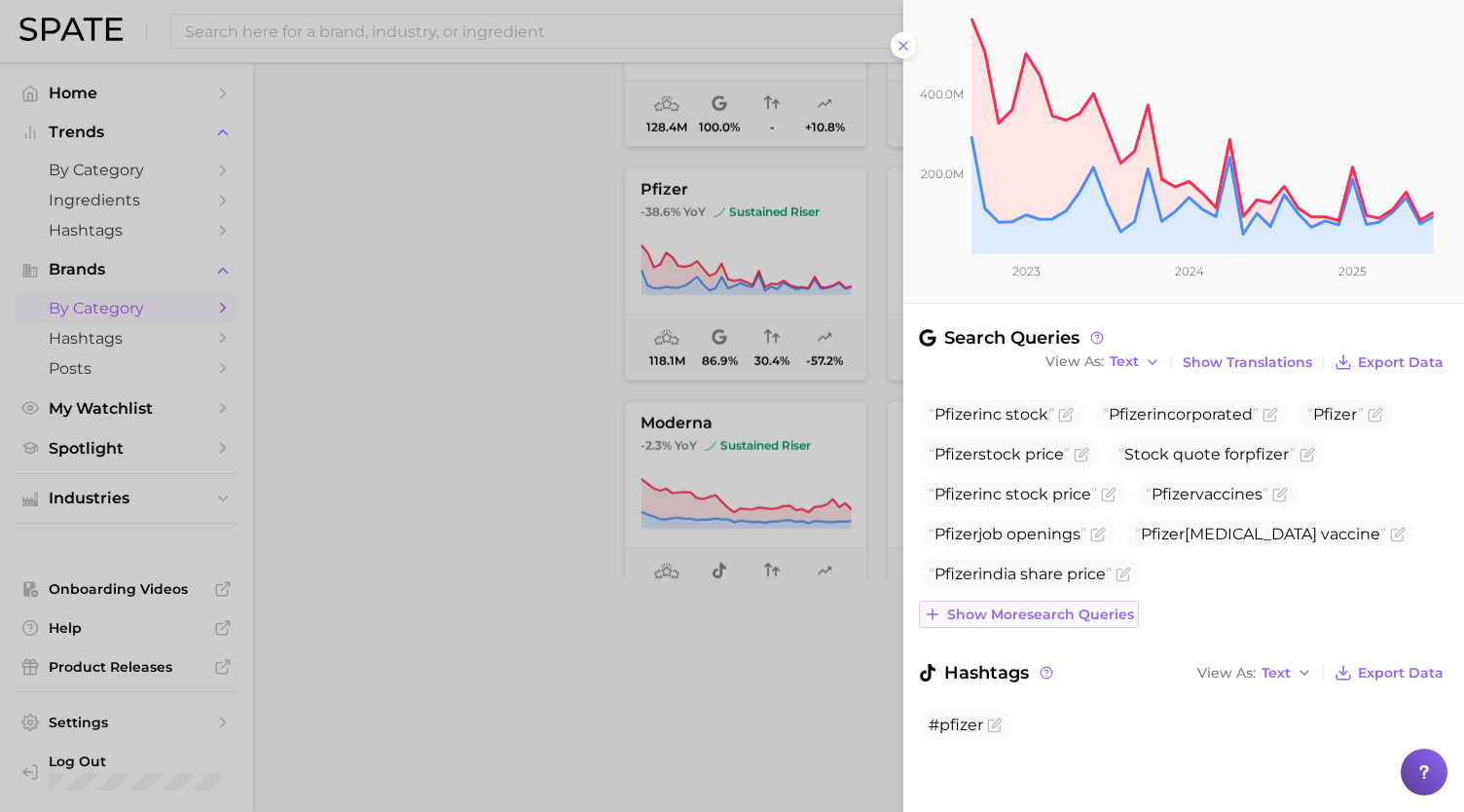
click at [1016, 613] on span "Show more search queries" at bounding box center [1041, 615] width 187 height 17
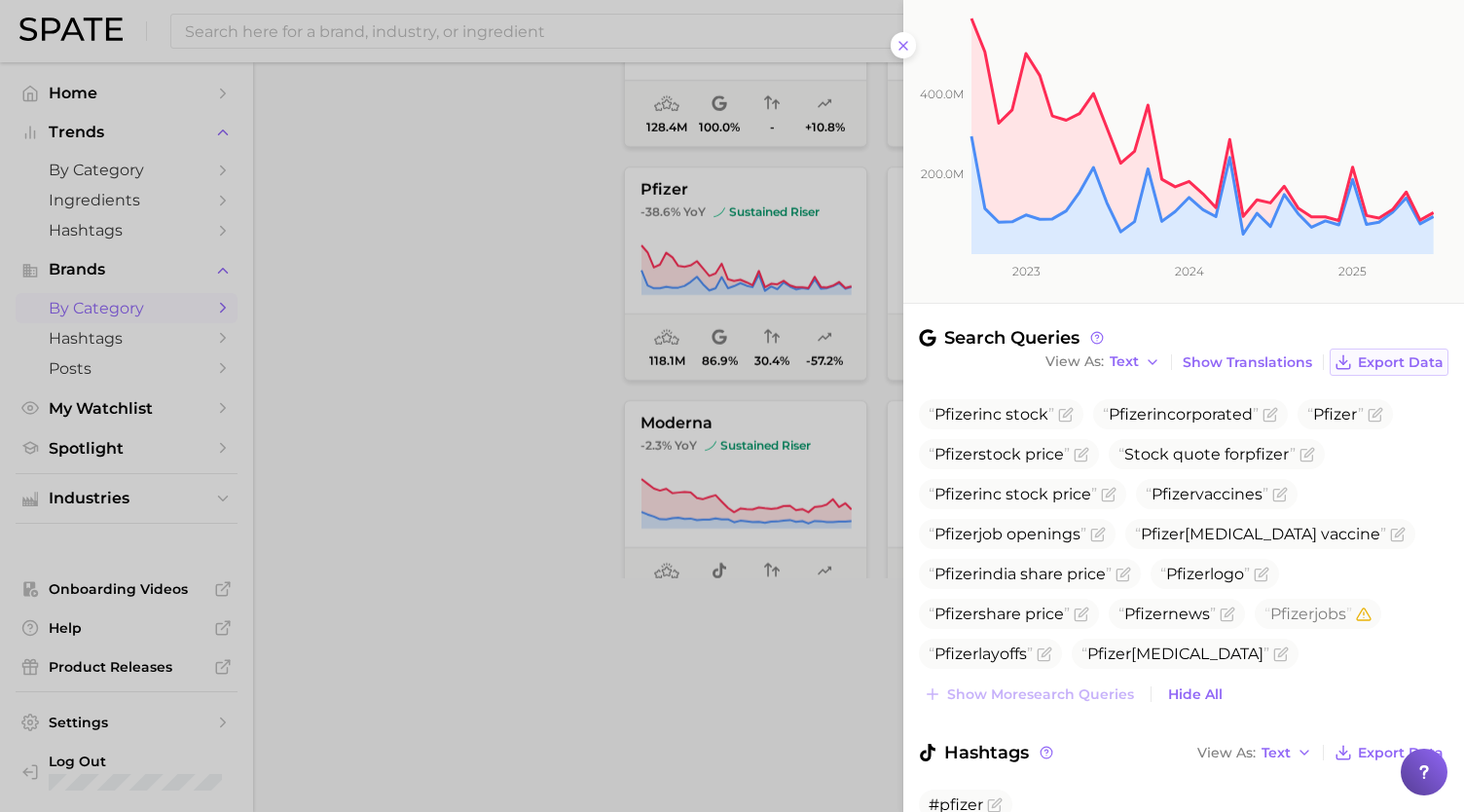
click at [1358, 361] on span "Export Data" at bounding box center [1400, 362] width 85 height 17
click at [236, 40] on div at bounding box center [732, 406] width 1464 height 812
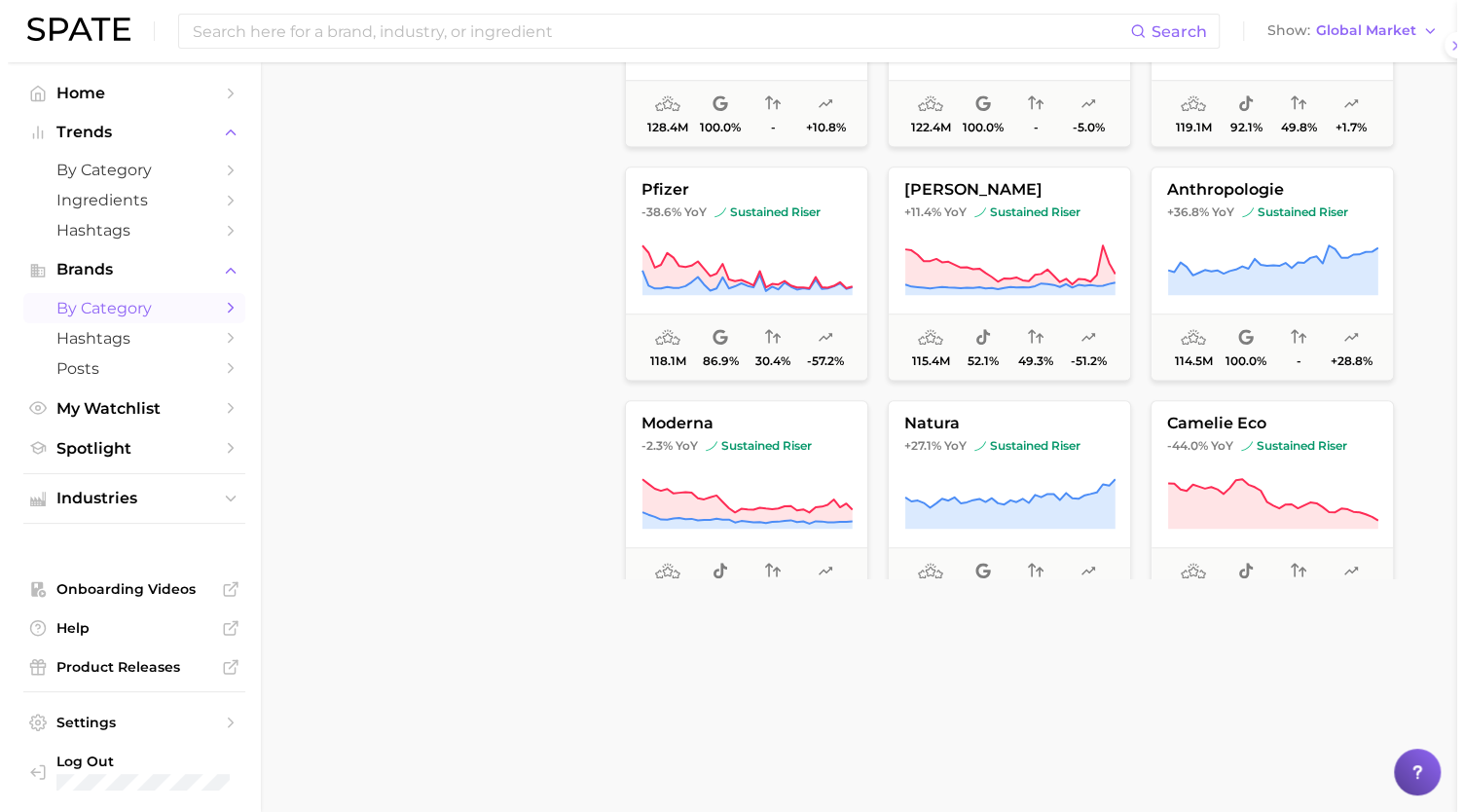
scroll to position [0, 0]
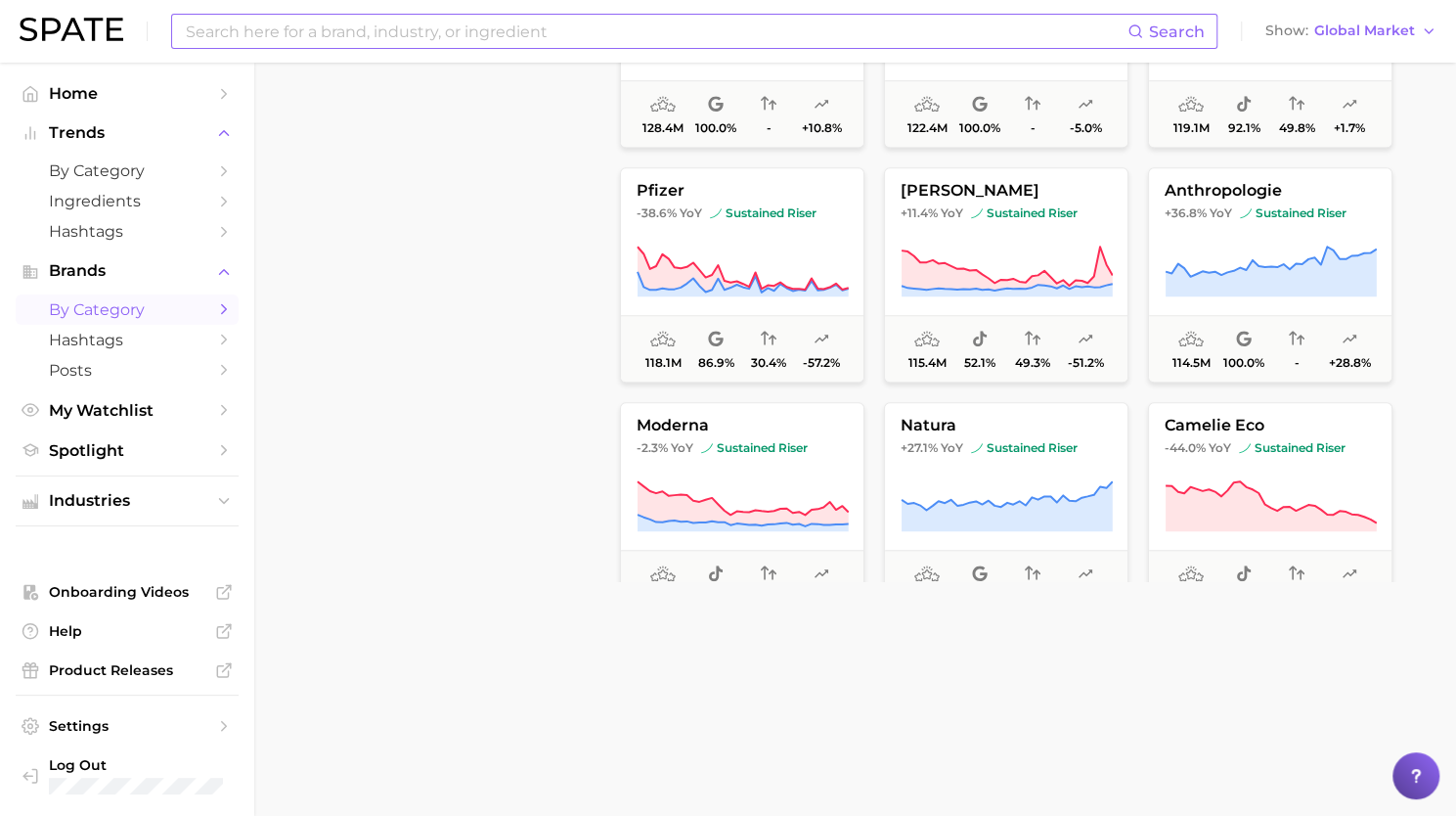
click at [237, 38] on input at bounding box center [655, 32] width 944 height 34
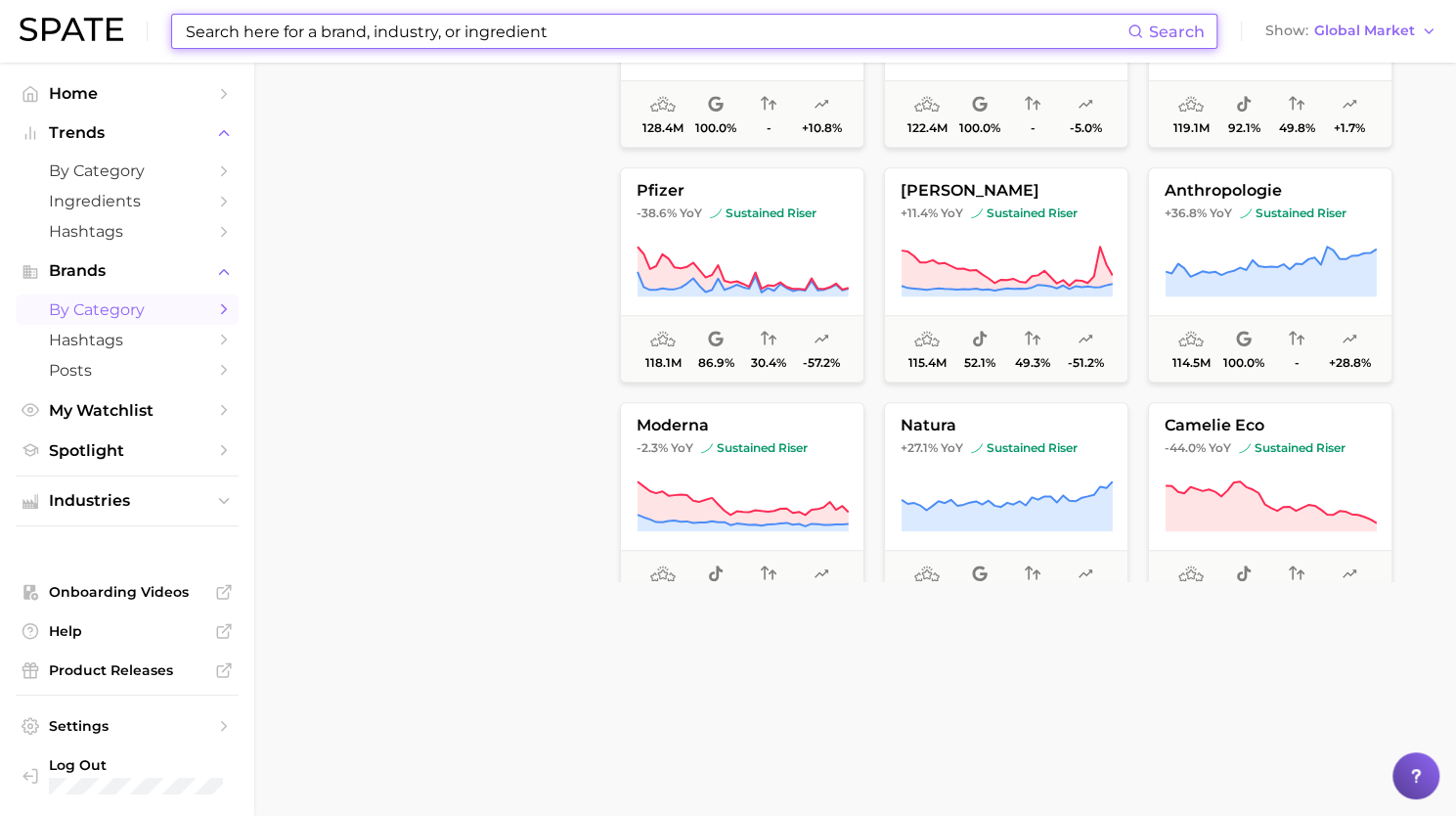
paste input "healthcare"
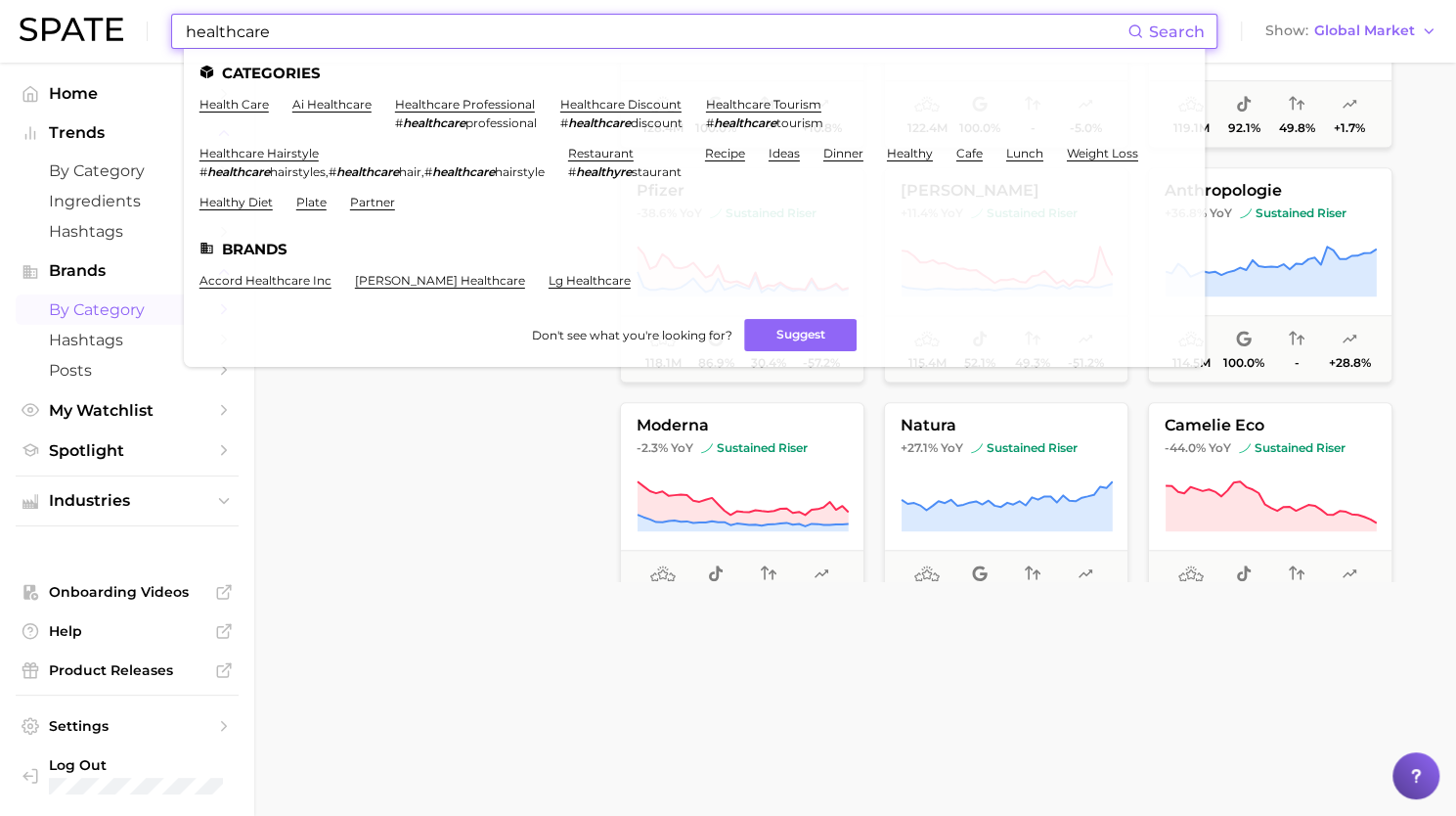
type input "healthcare"
click at [402, 433] on div "filters Preset Filters Early Stage Late Stage Clusters avg. monthly popularity …" at bounding box center [458, 85] width 281 height 992
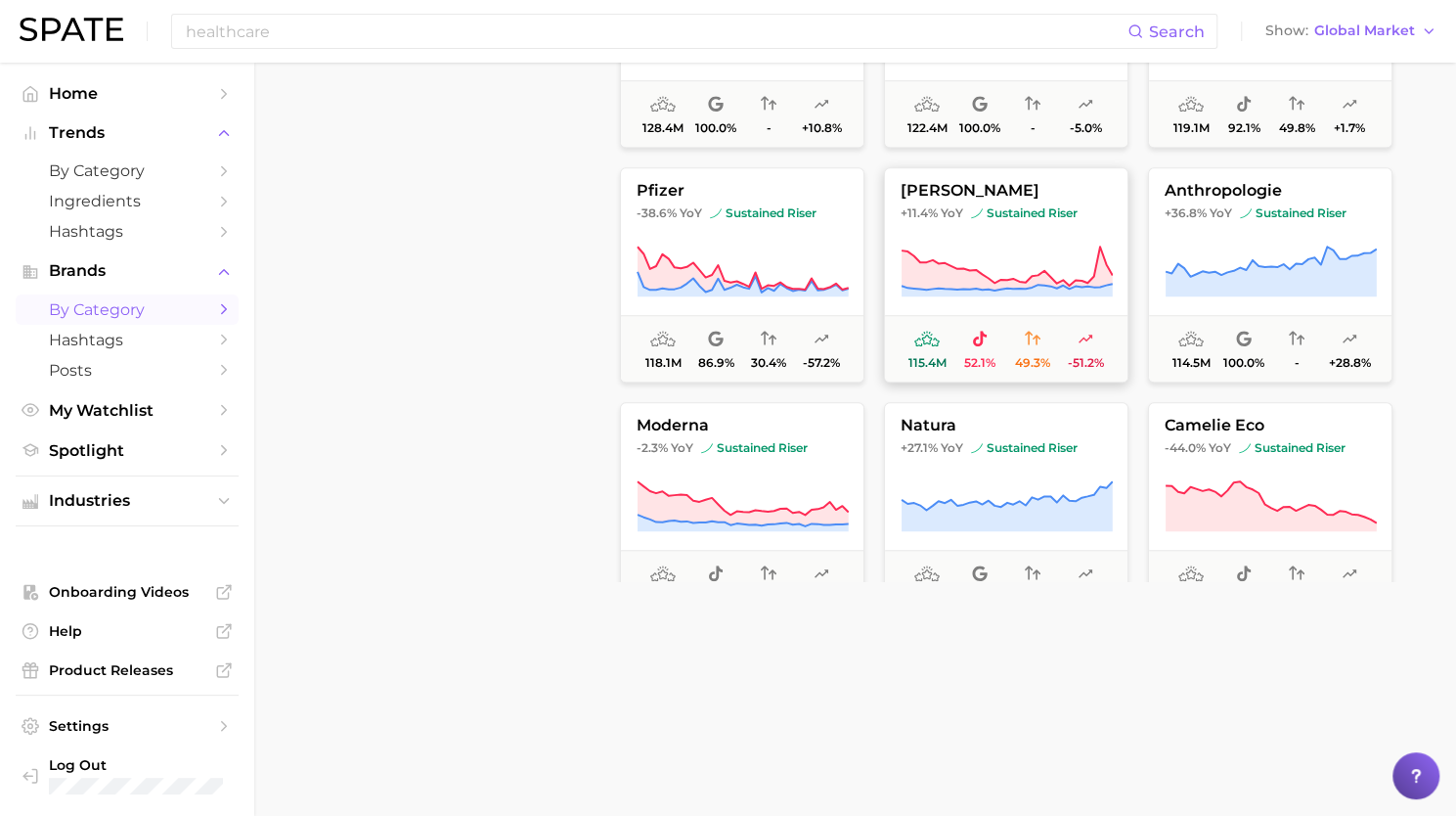
click at [987, 263] on icon at bounding box center [1006, 272] width 212 height 55
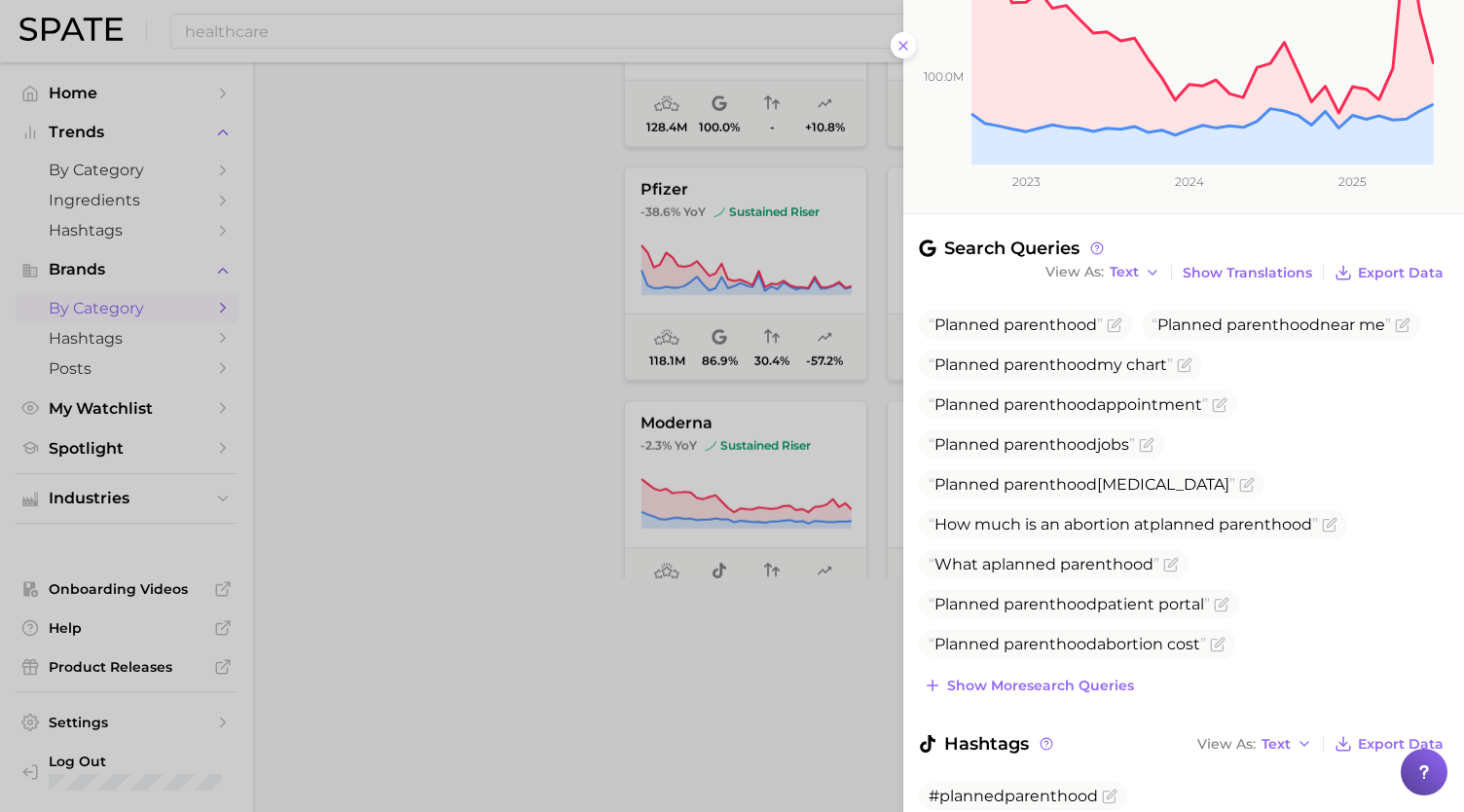
scroll to position [407, 0]
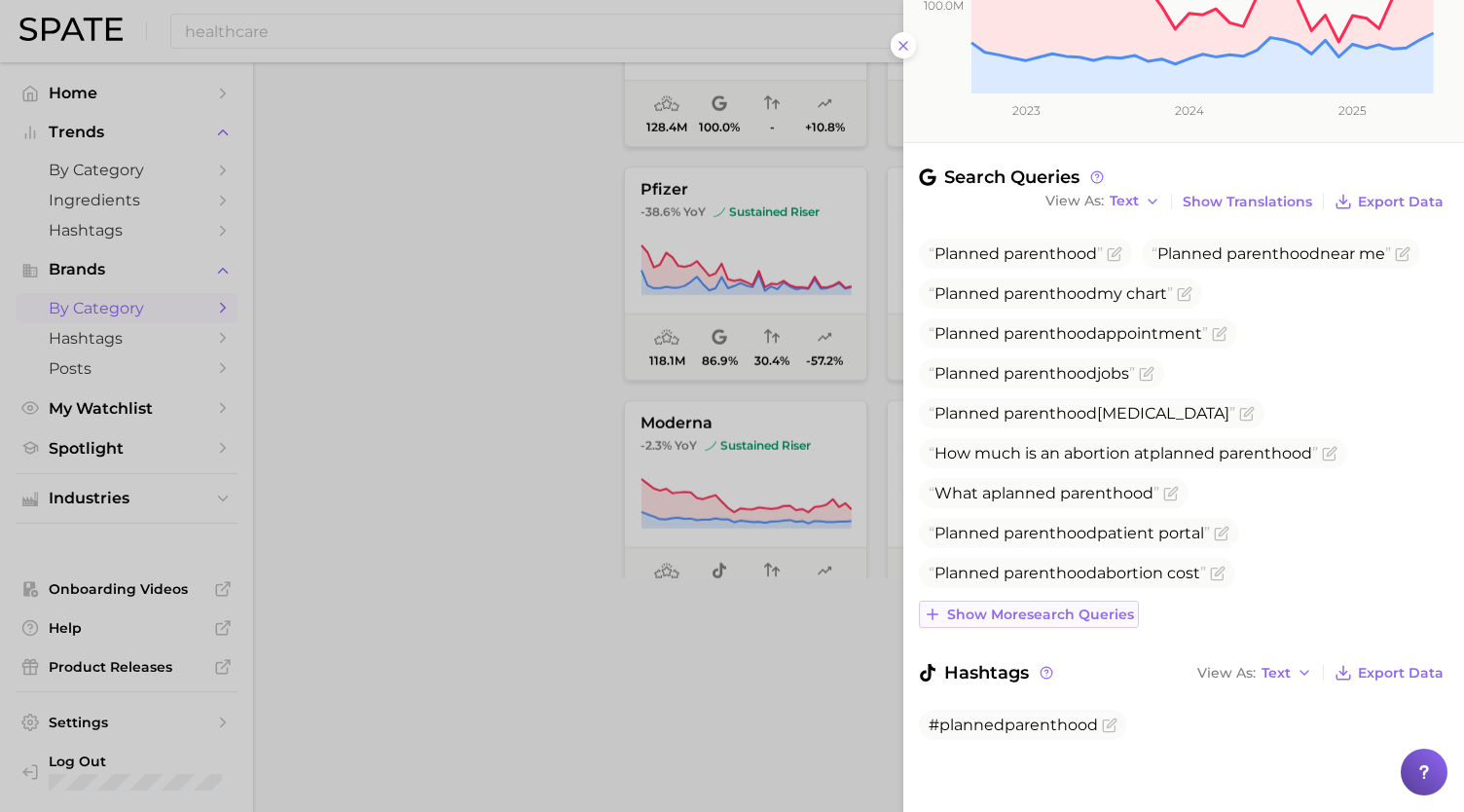
click at [1056, 611] on span "Show more search queries" at bounding box center [1041, 615] width 187 height 17
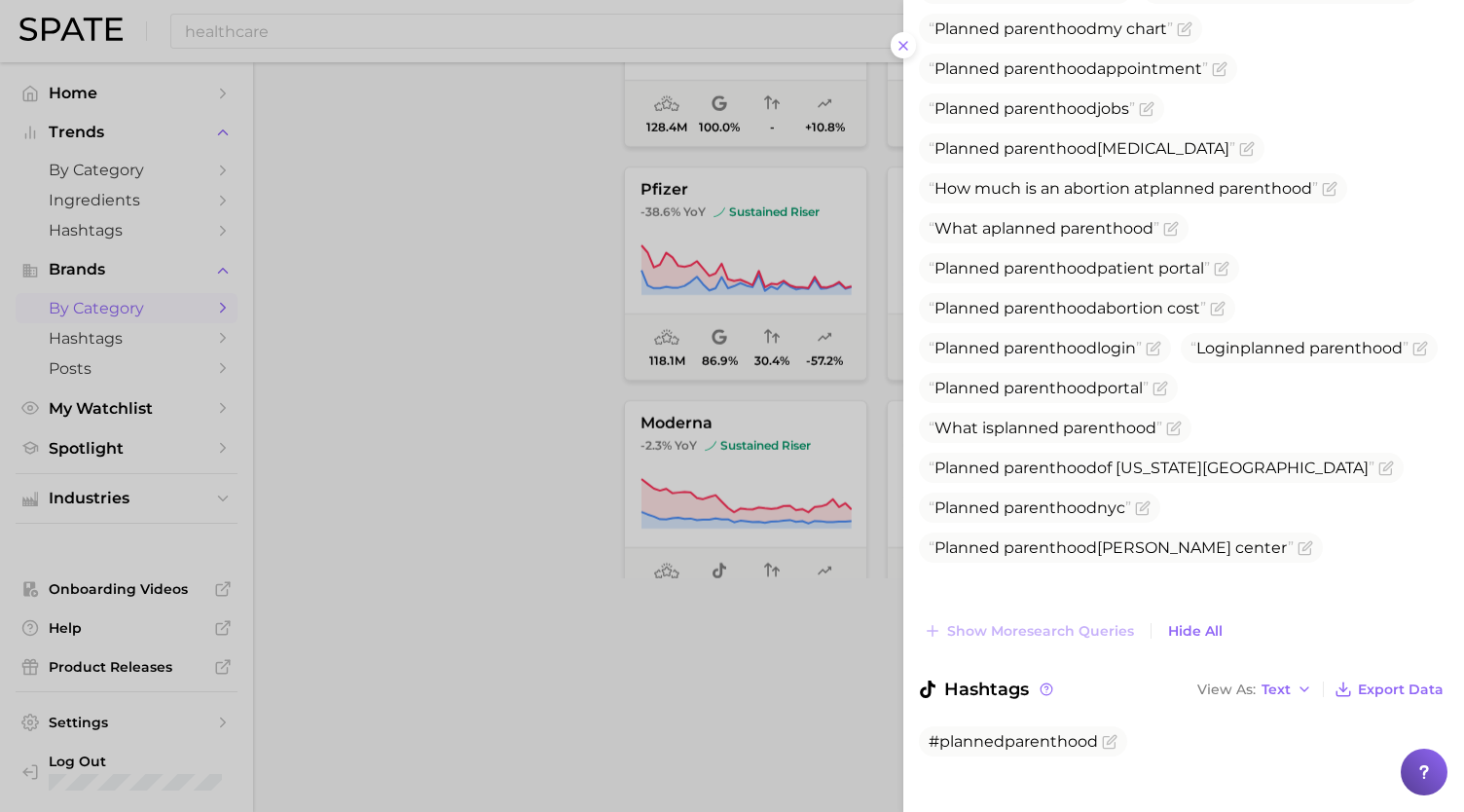
scroll to position [689, 0]
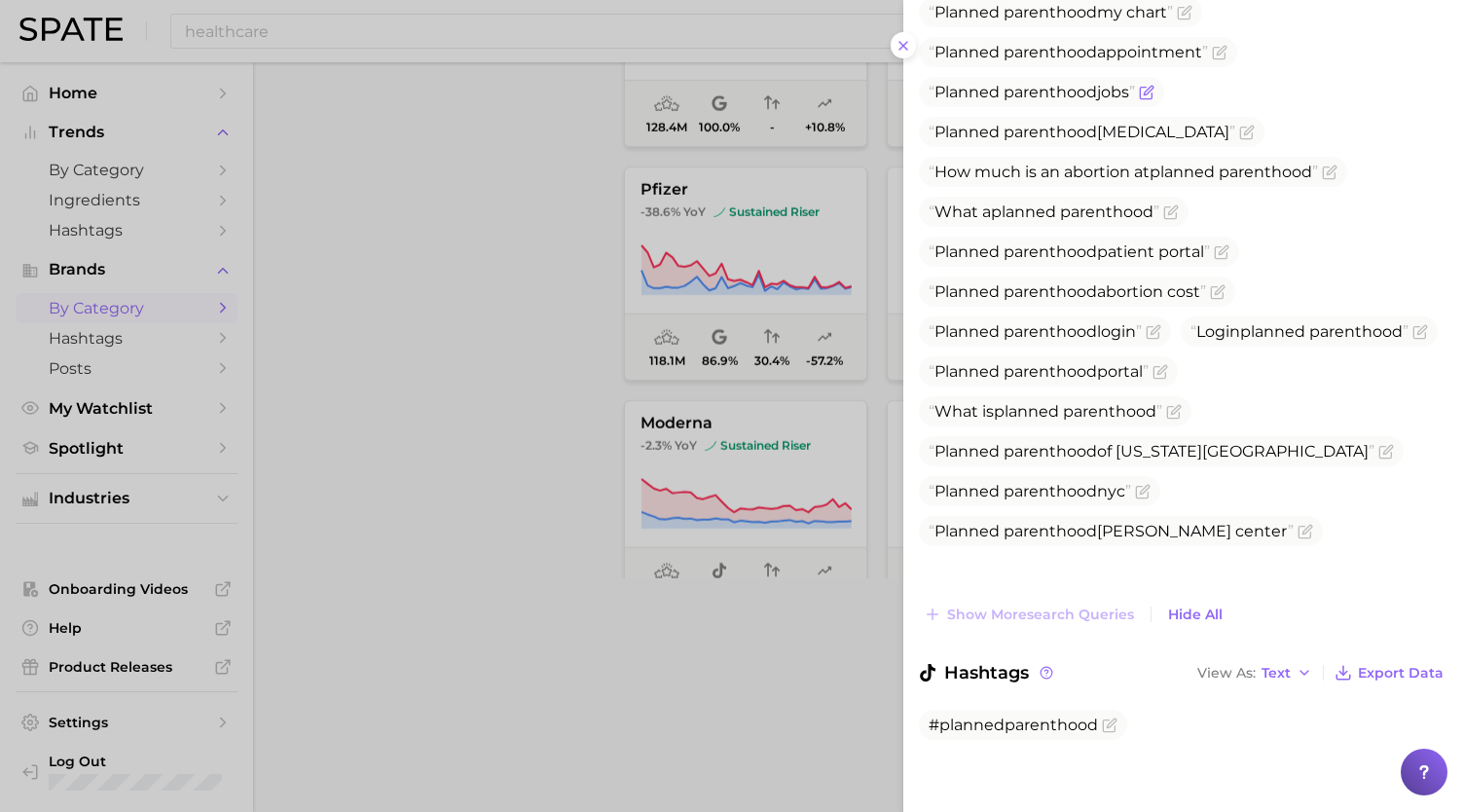
click at [1149, 90] on icon "Flag as miscategorized or irrelevant" at bounding box center [1148, 89] width 9 height 9
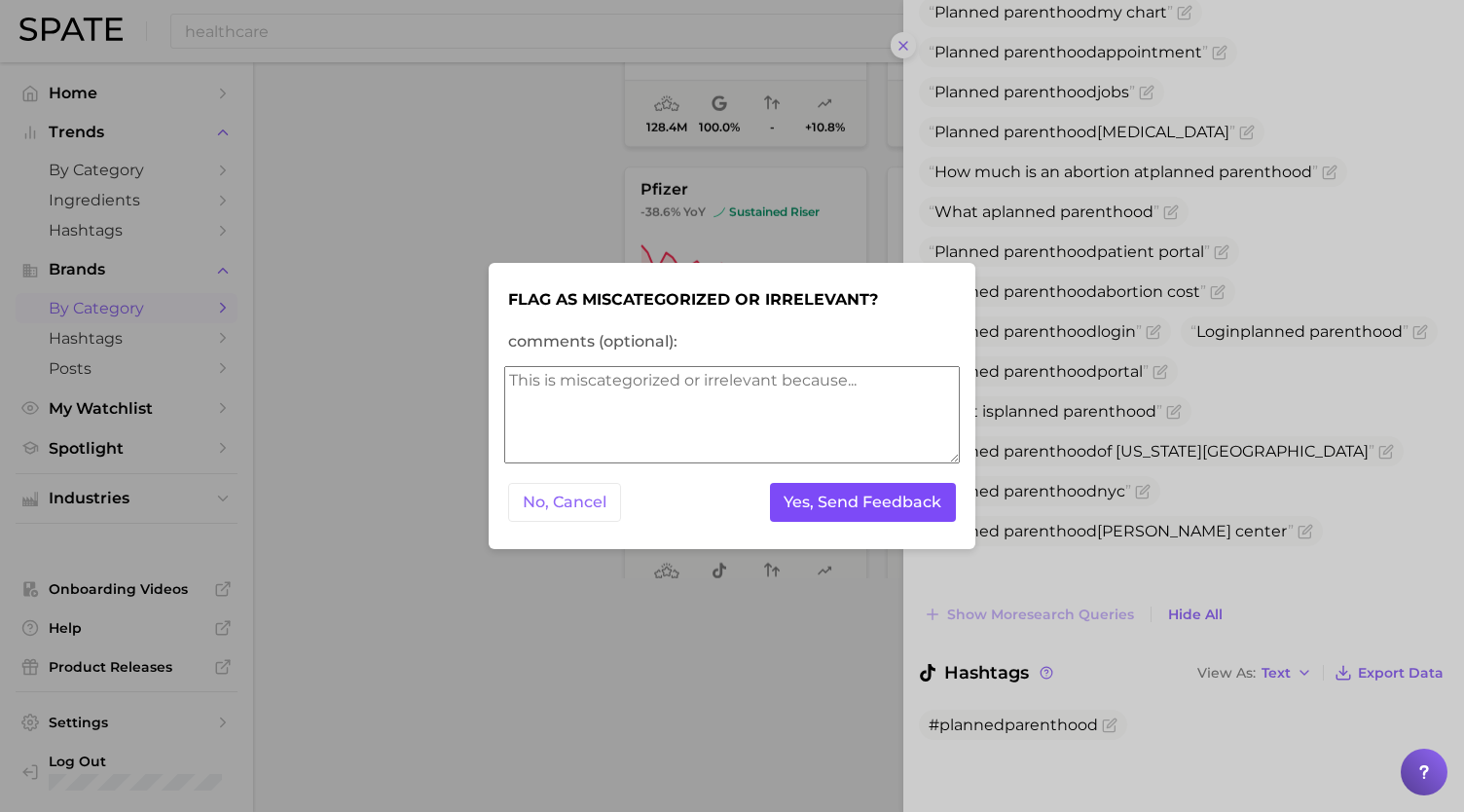
click at [868, 488] on button "Yes, Send Feedback" at bounding box center [863, 503] width 187 height 40
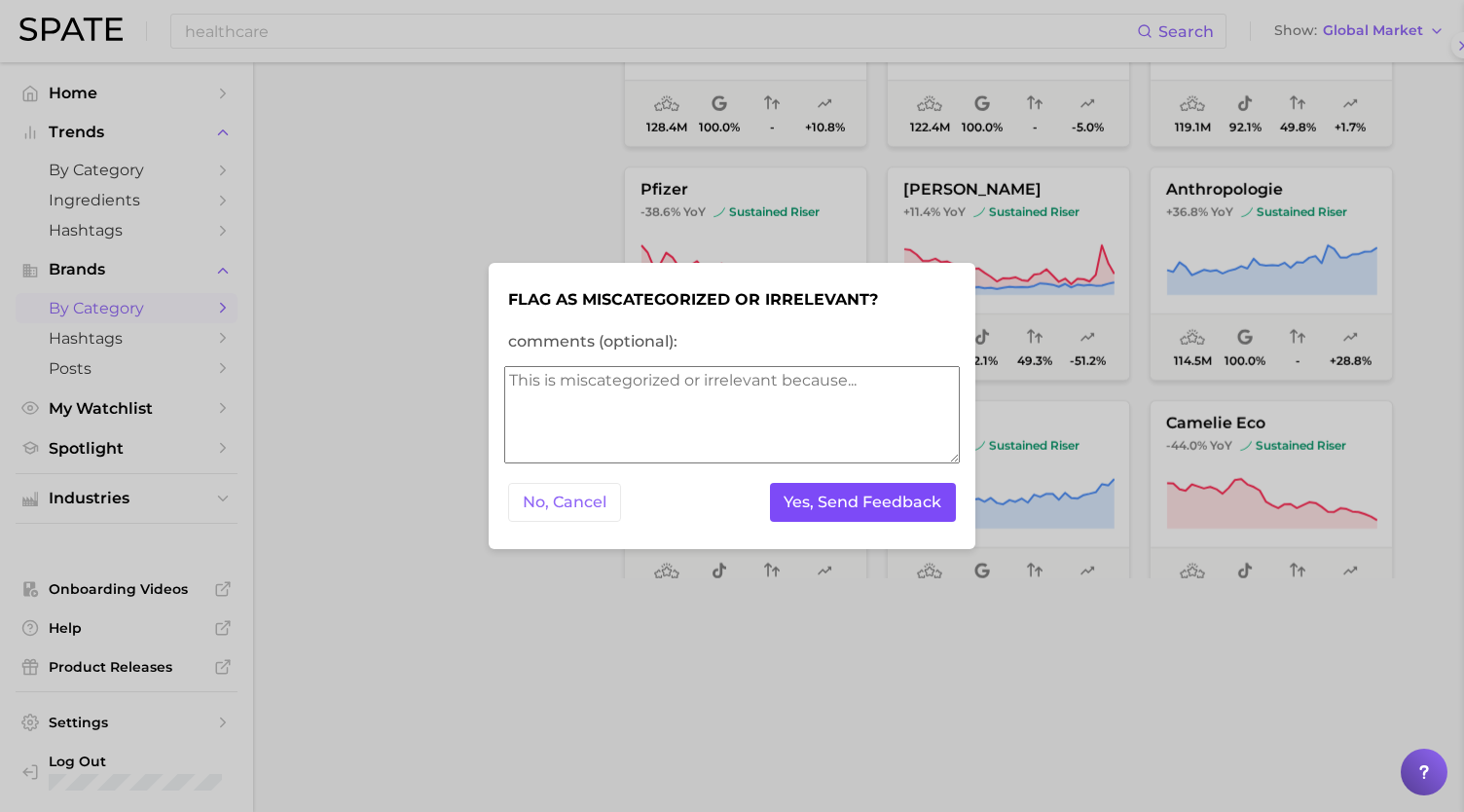
scroll to position [0, 0]
click at [868, 488] on button "Yes, Send Feedback" at bounding box center [863, 503] width 187 height 40
click at [958, 223] on div at bounding box center [732, 406] width 1464 height 812
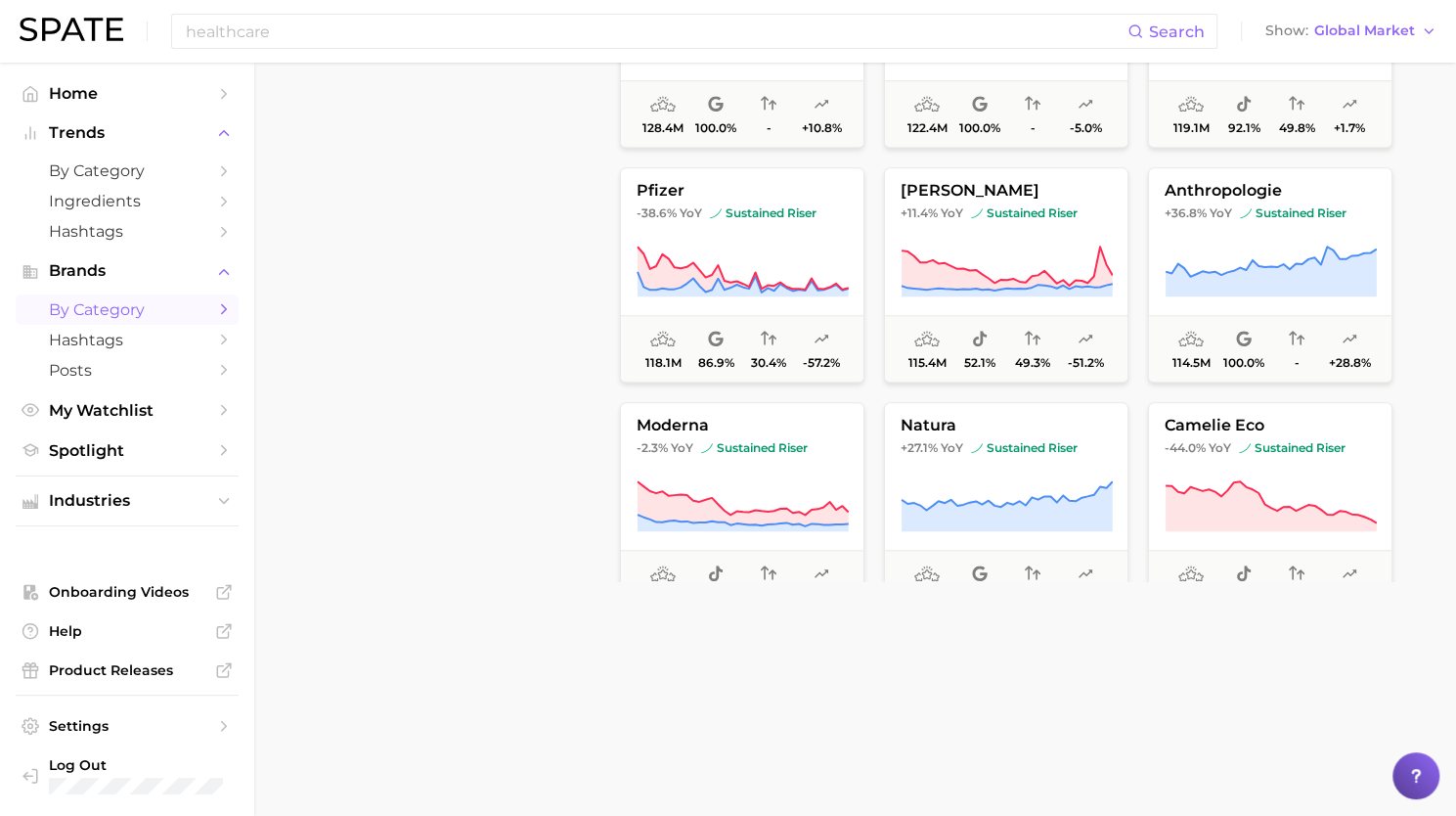
click at [963, 224] on button "planned parenthood +11.4% YoY sustained riser 115.4m 52.1% 49.3% -51.2%" at bounding box center [1006, 275] width 245 height 215
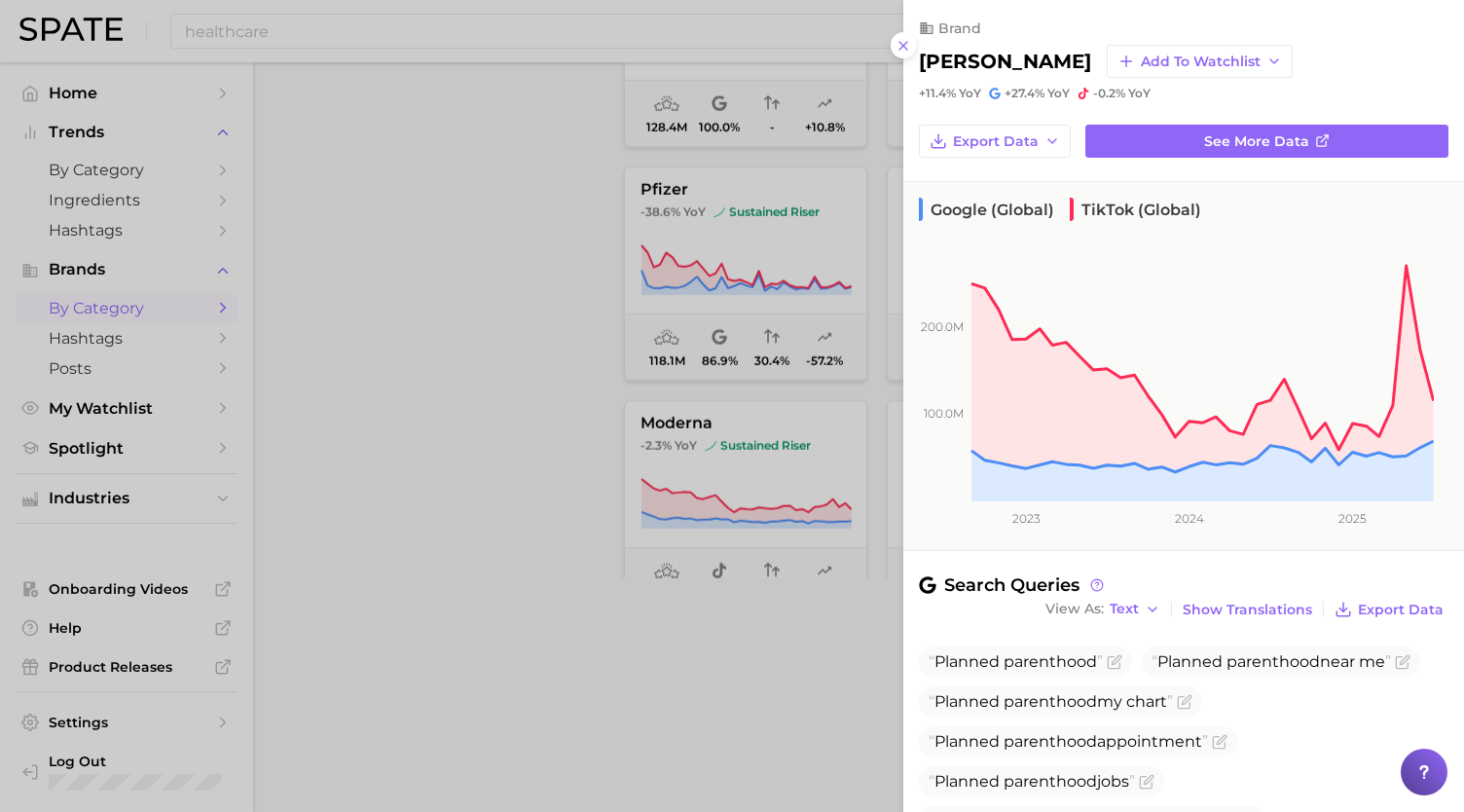
scroll to position [407, 0]
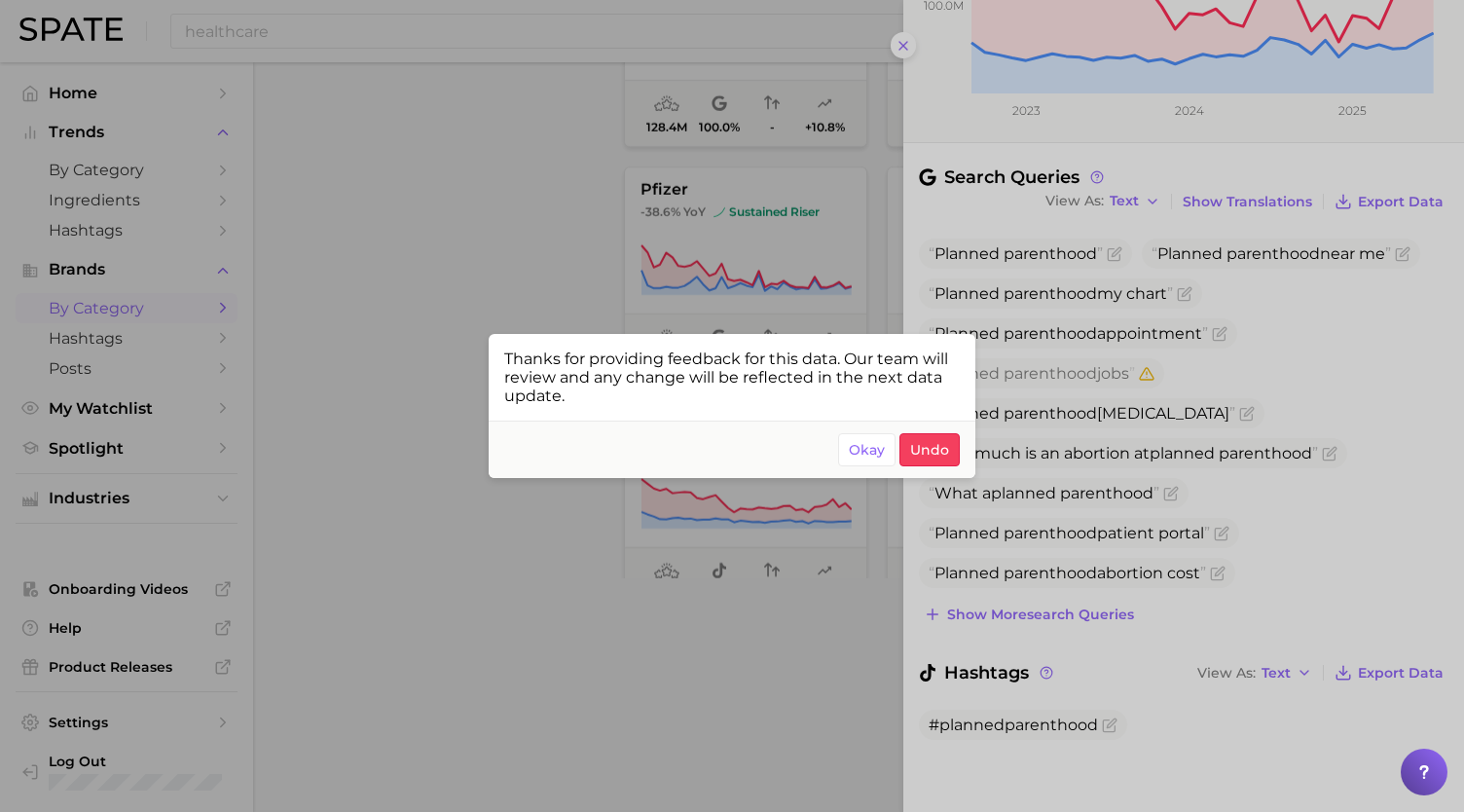
click at [1110, 614] on div at bounding box center [732, 406] width 1464 height 812
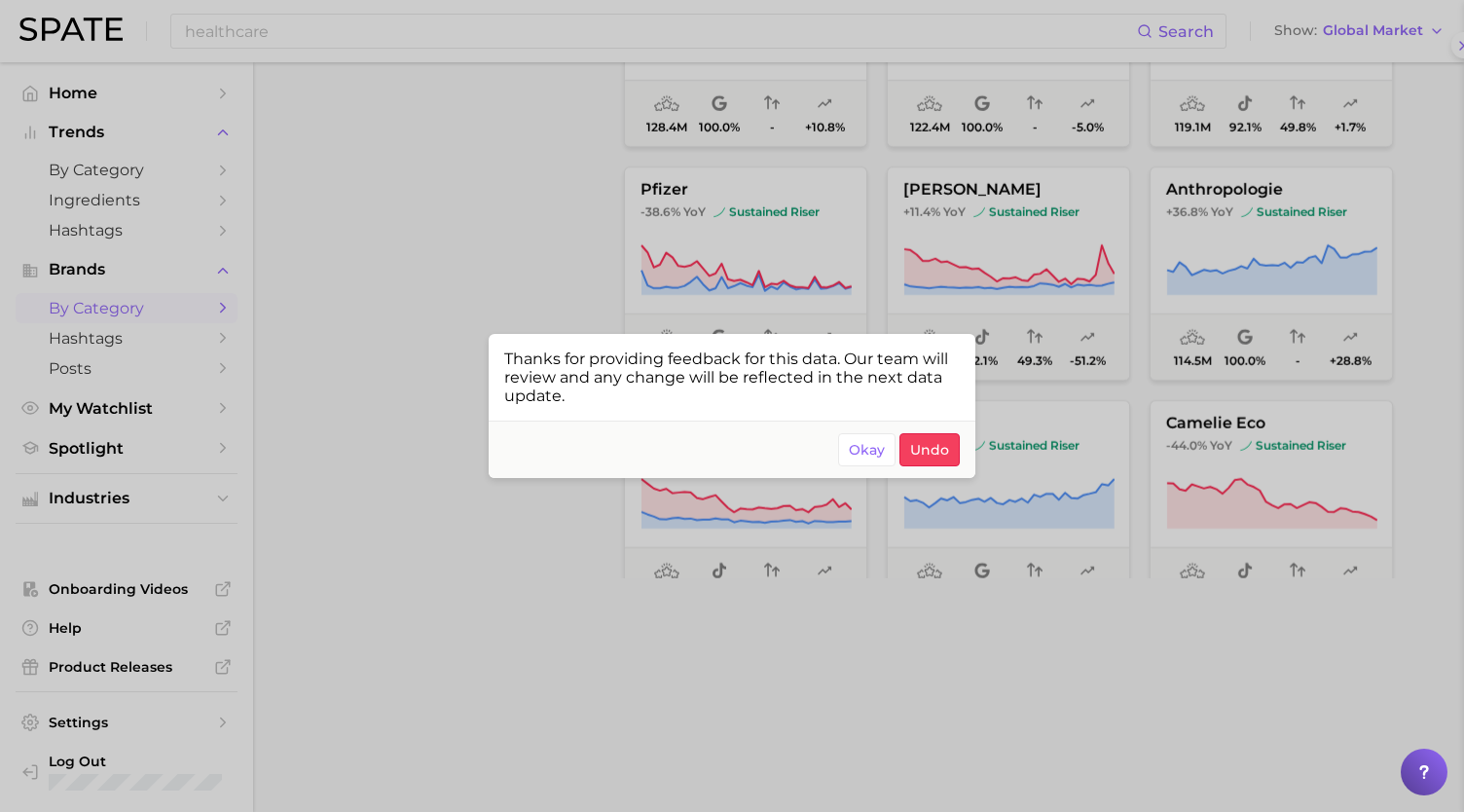
scroll to position [0, 0]
click at [870, 460] on button "Okay" at bounding box center [867, 450] width 58 height 33
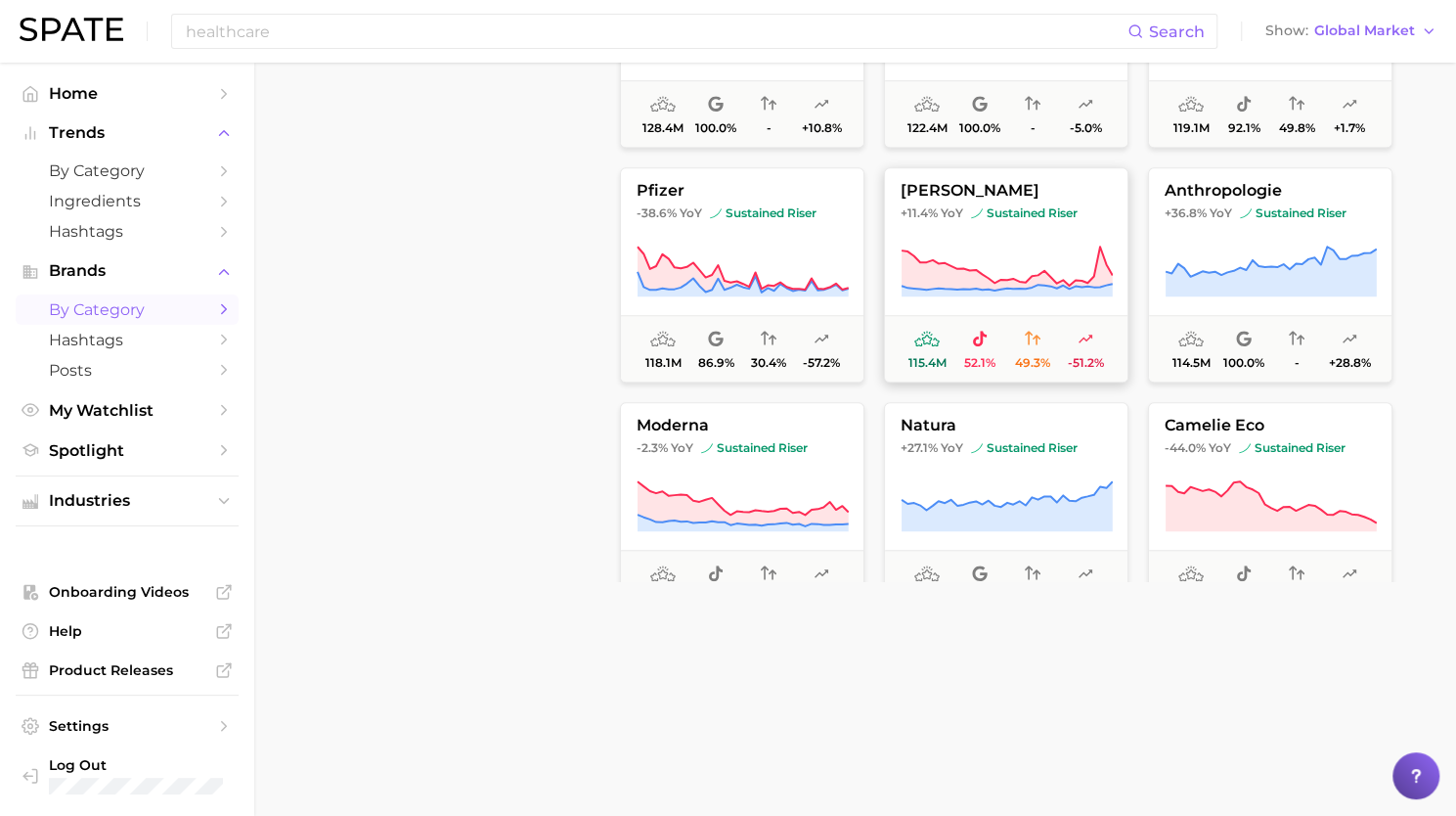
click at [983, 334] on icon at bounding box center [981, 338] width 14 height 16
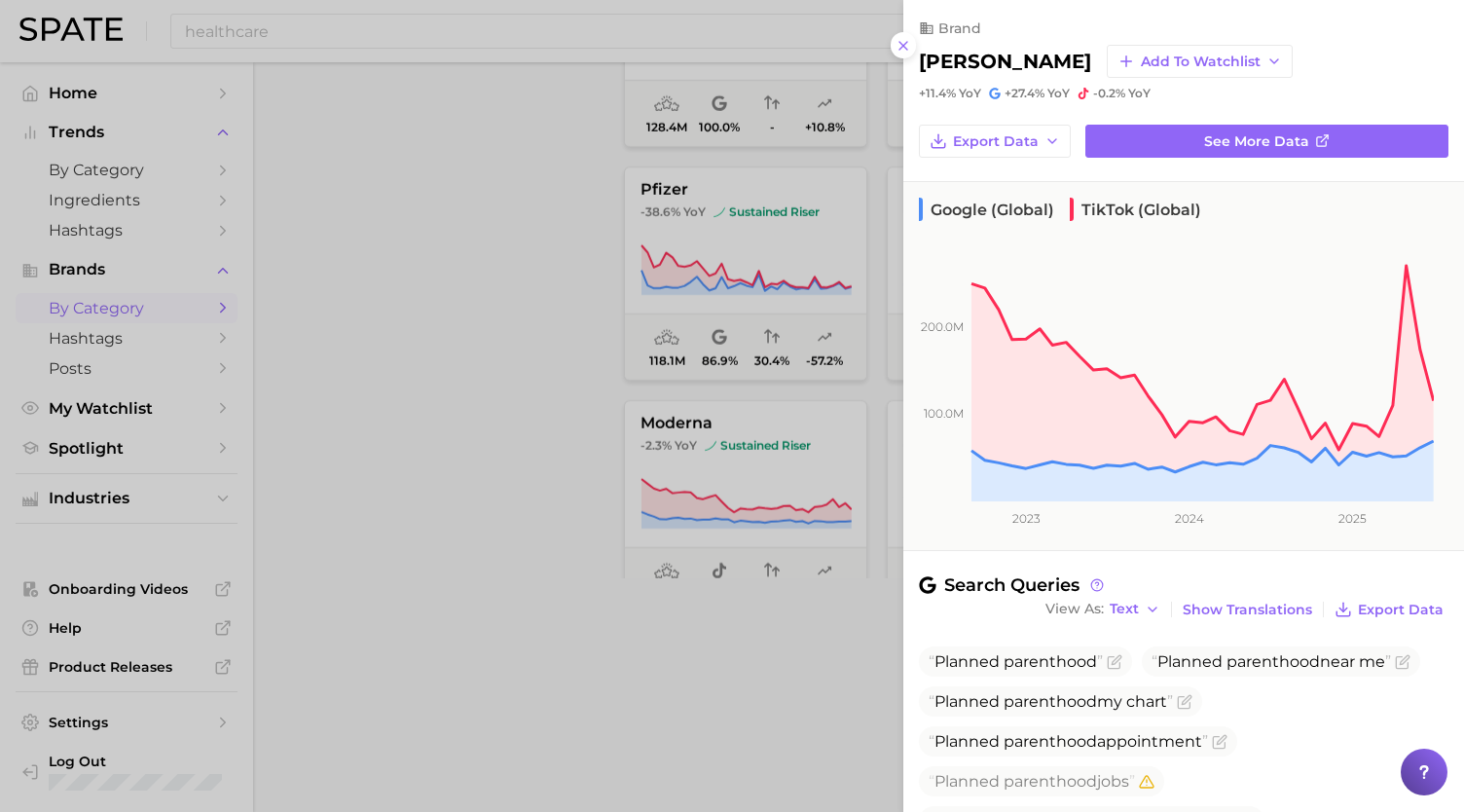
scroll to position [407, 0]
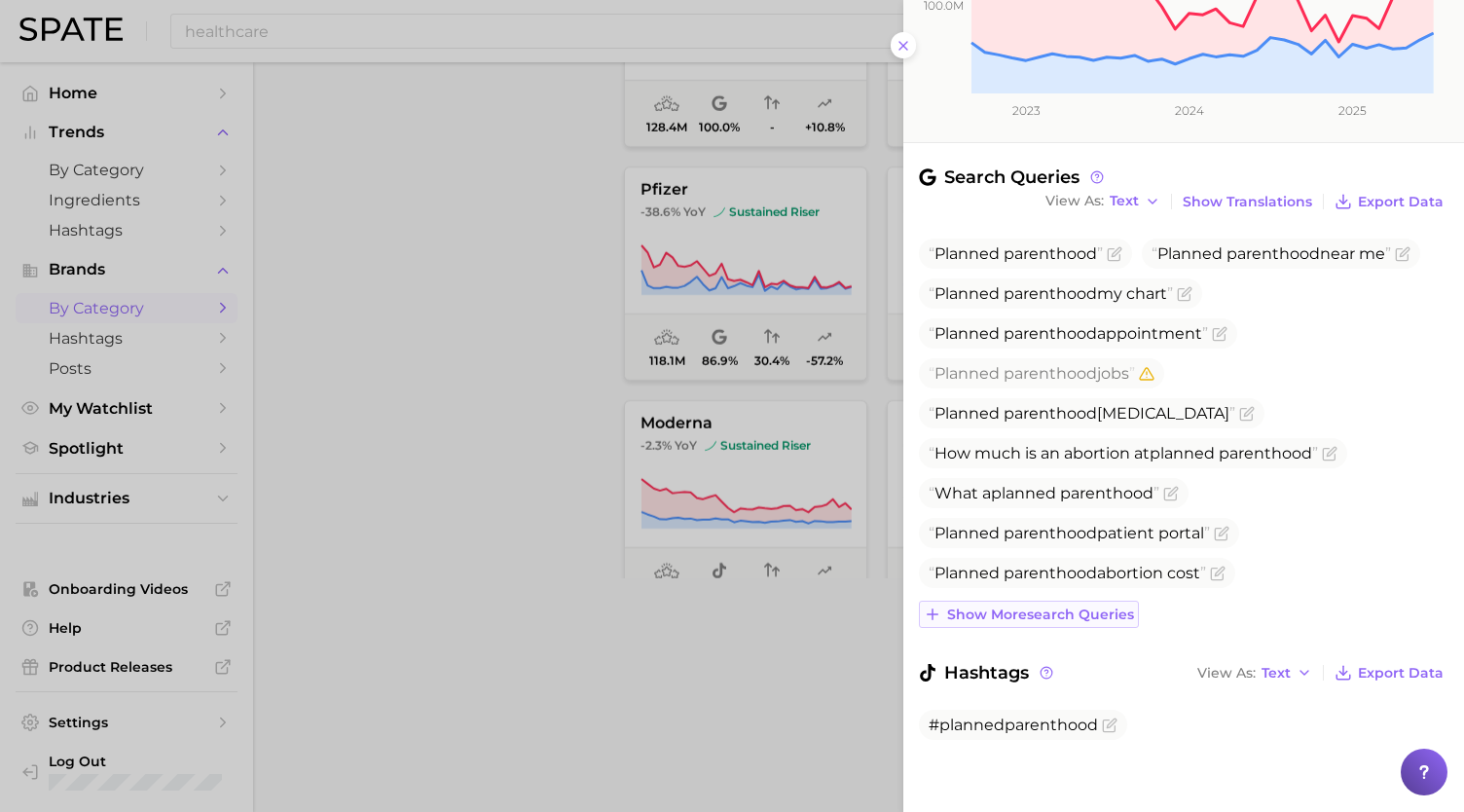
click at [1112, 612] on span "Show more search queries" at bounding box center [1041, 615] width 187 height 17
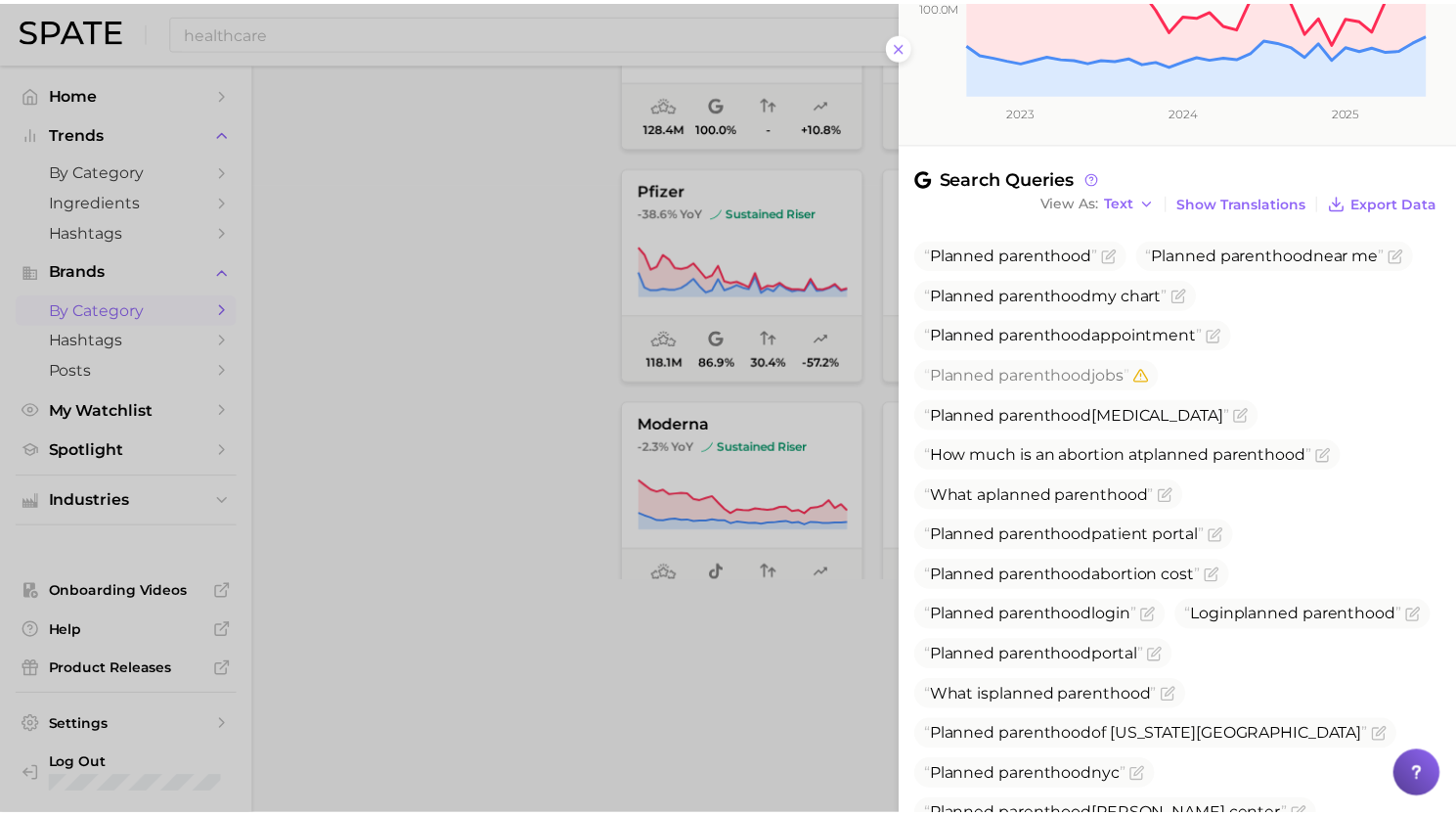
scroll to position [693, 0]
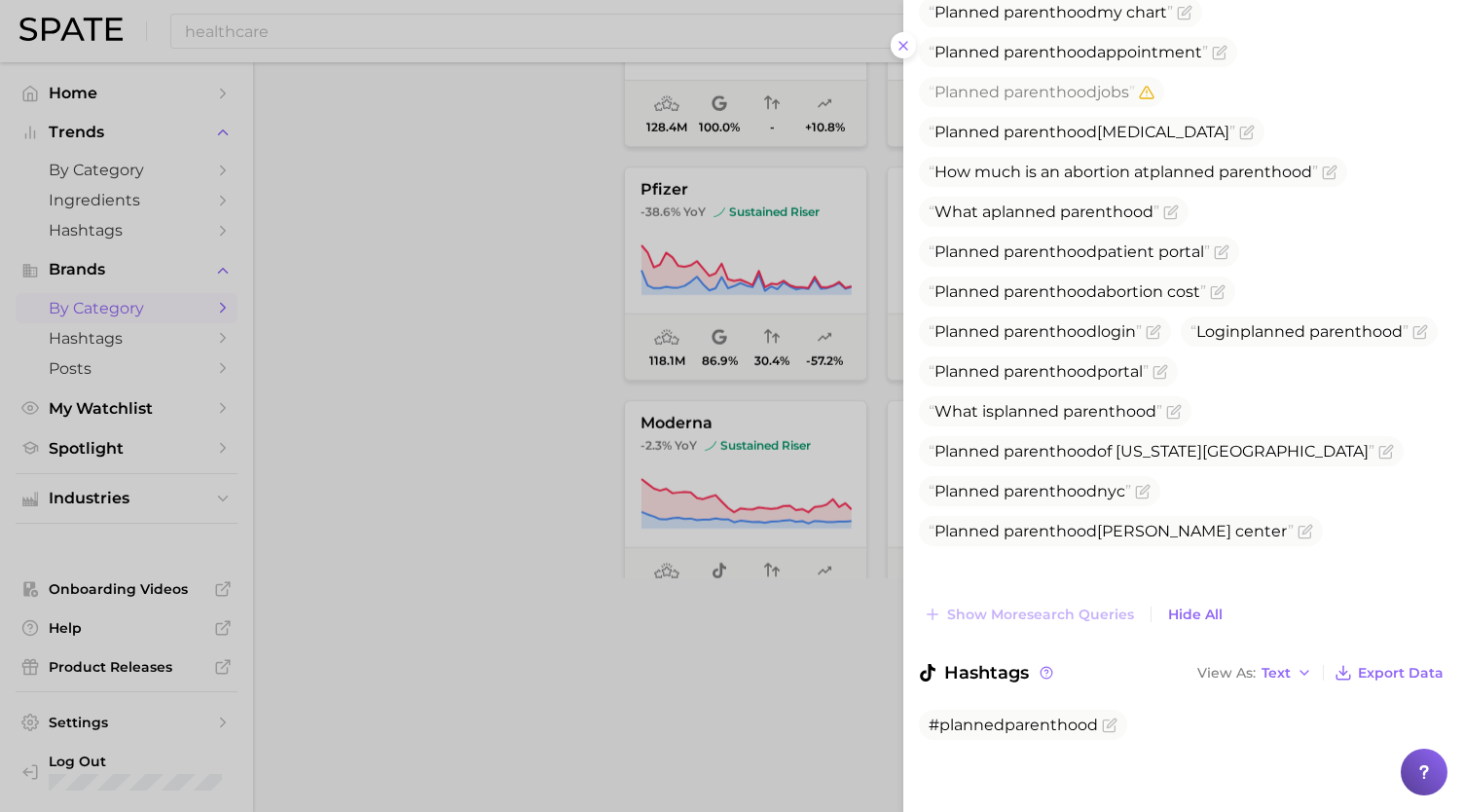
click at [632, 445] on div at bounding box center [732, 406] width 1464 height 812
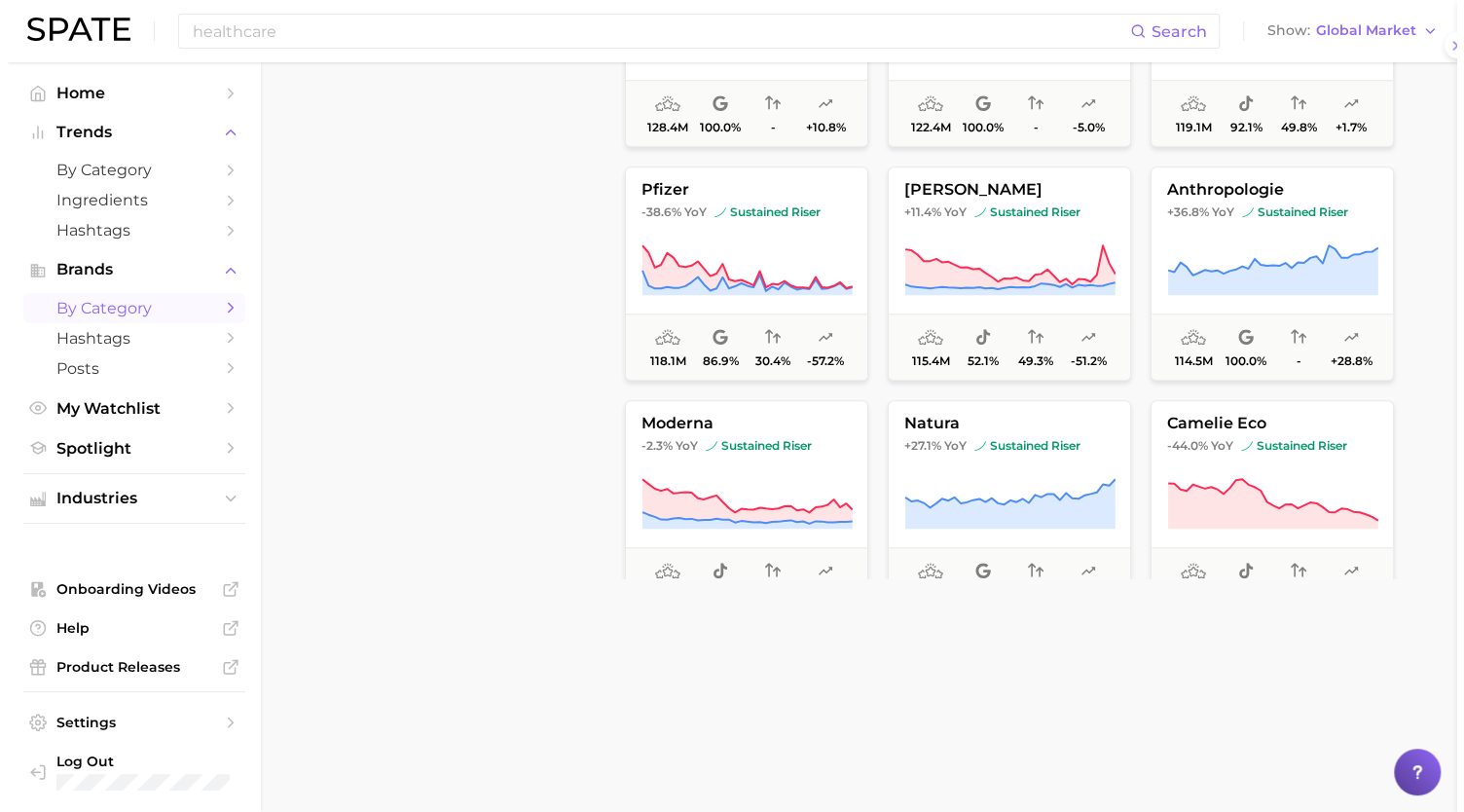
scroll to position [0, 0]
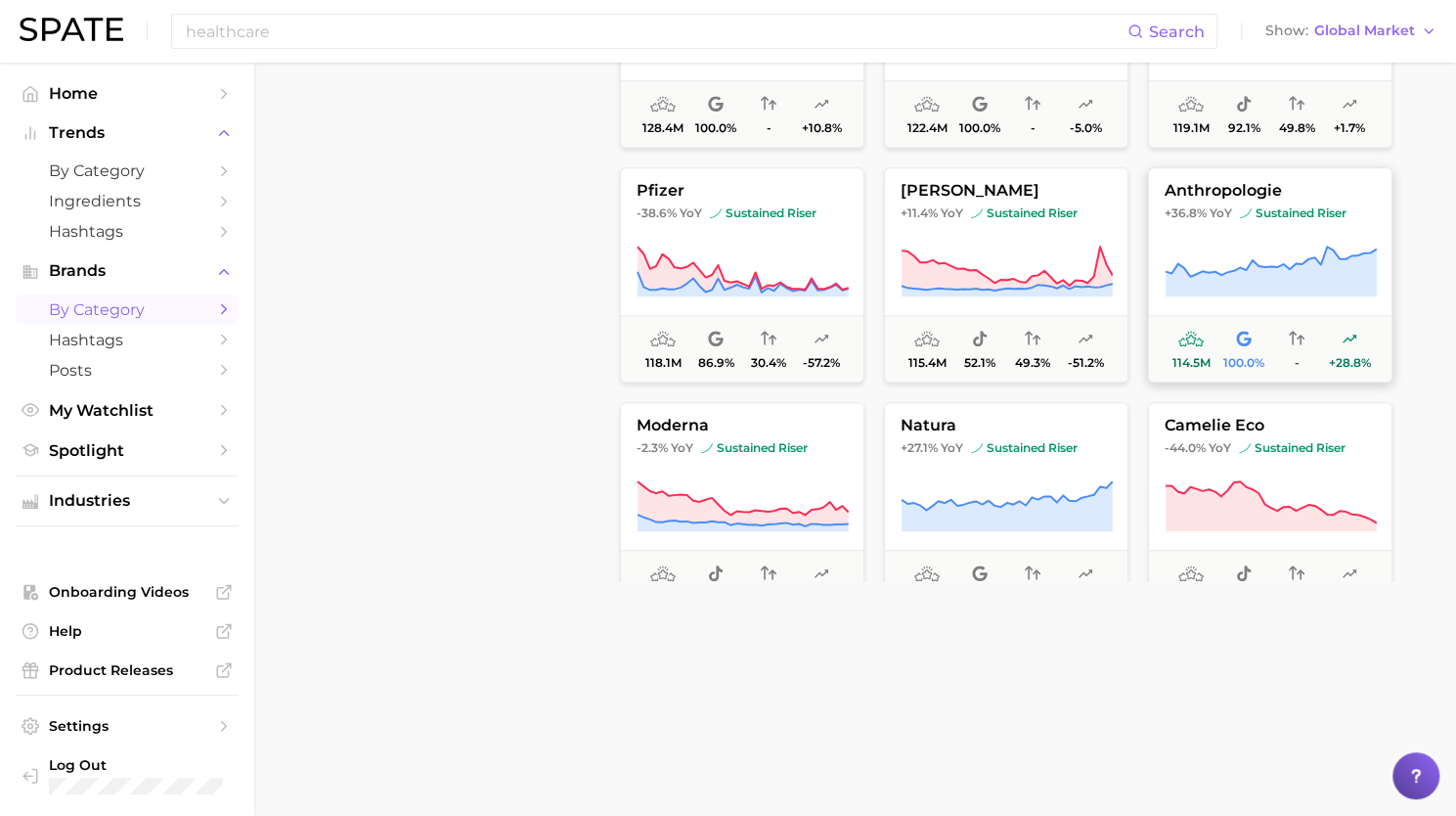
click at [1227, 319] on span "114.5m 100.0% - +28.8%" at bounding box center [1271, 347] width 243 height 66
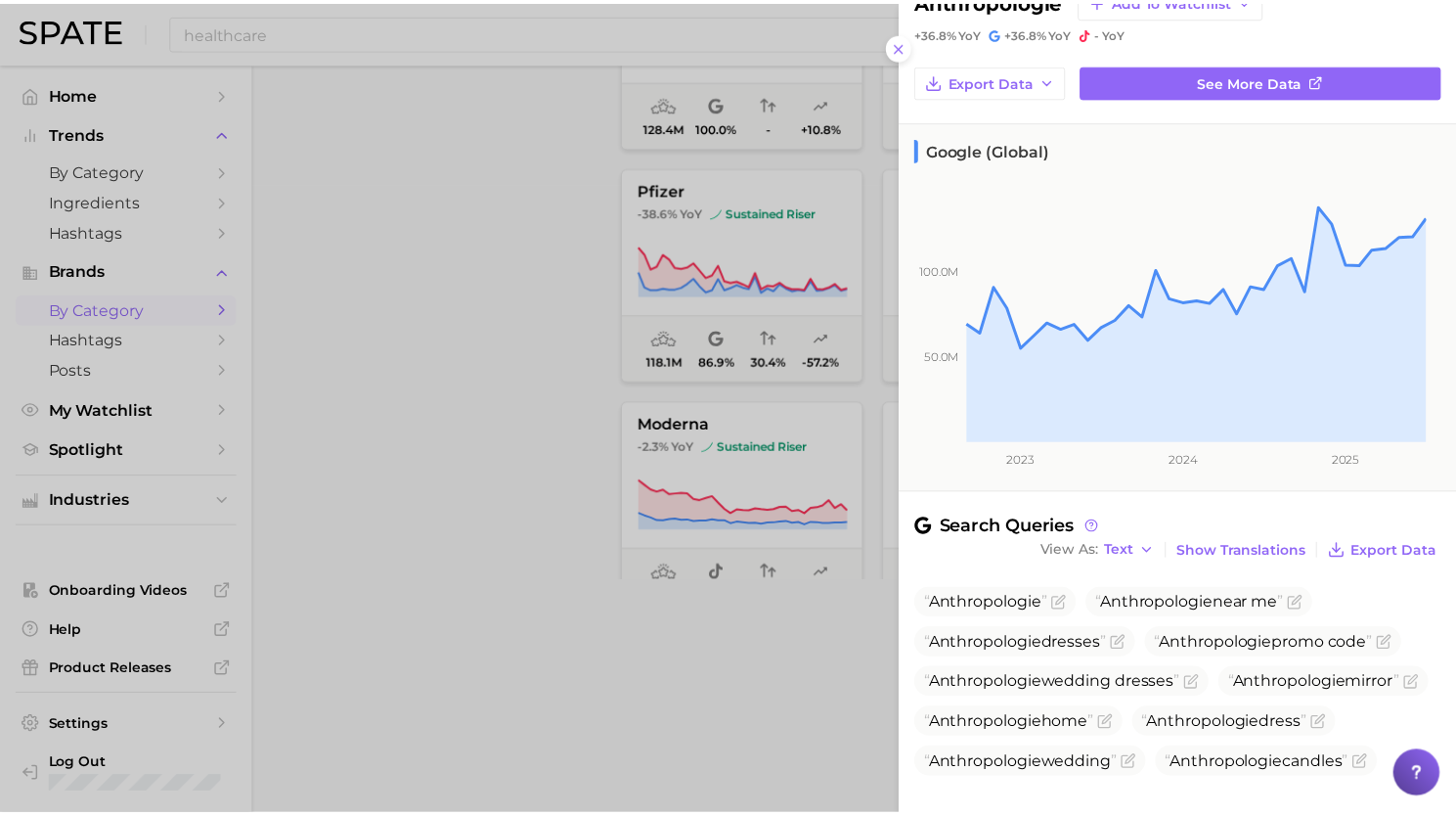
scroll to position [267, 0]
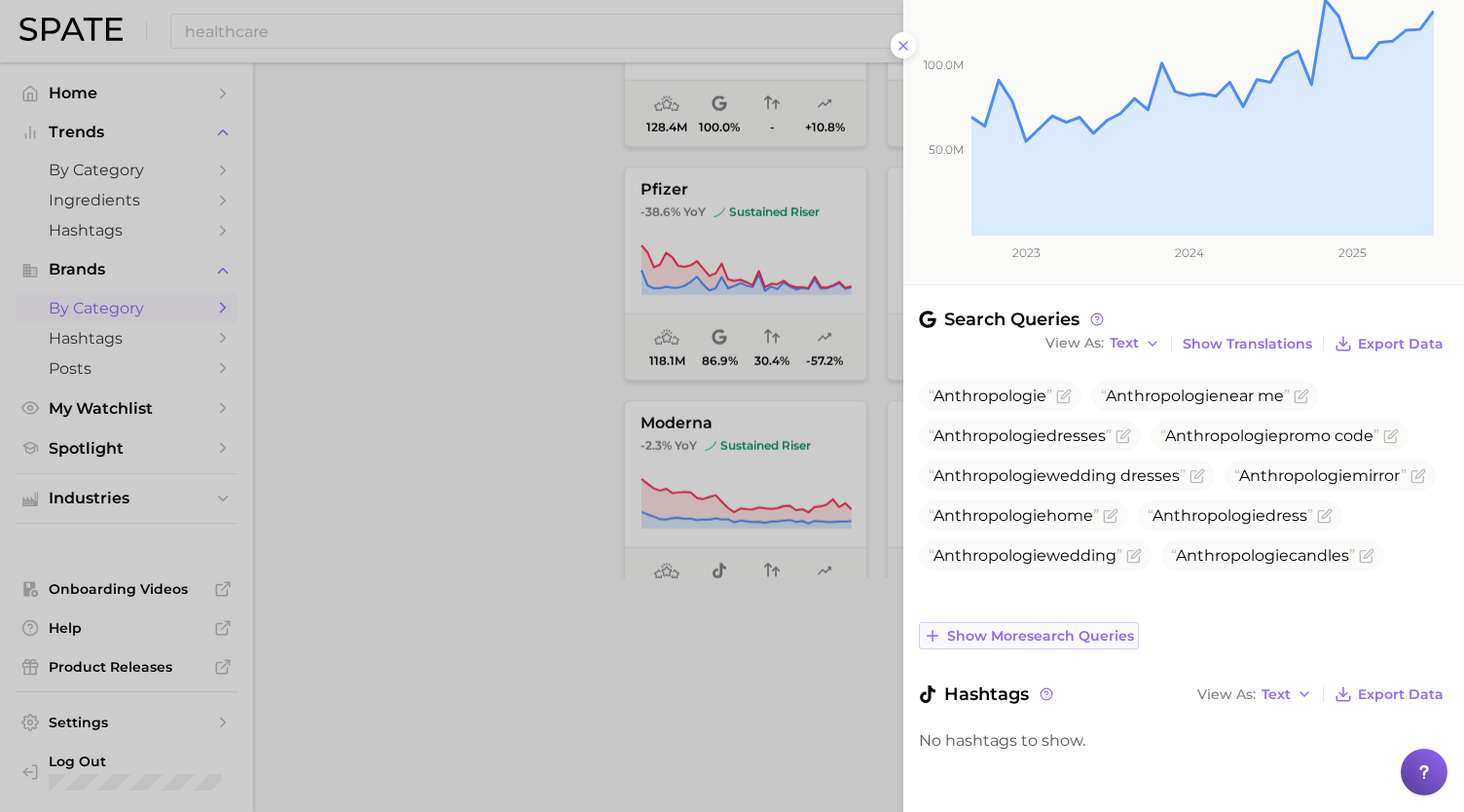
click at [1071, 623] on button "Show more search queries" at bounding box center [1029, 636] width 220 height 27
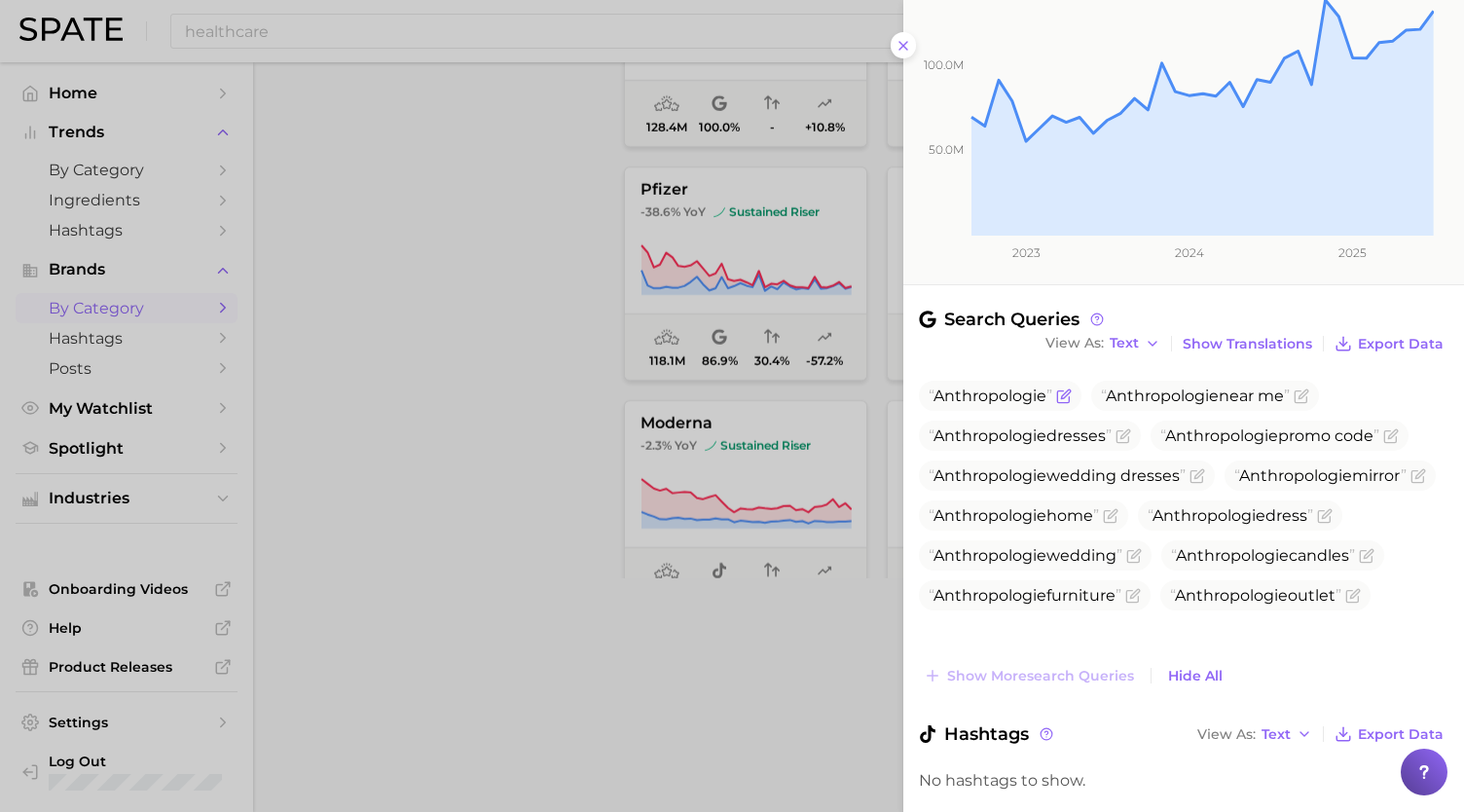
click at [985, 398] on span "Anthropologie" at bounding box center [990, 396] width 113 height 19
click at [852, 260] on div at bounding box center [732, 406] width 1464 height 812
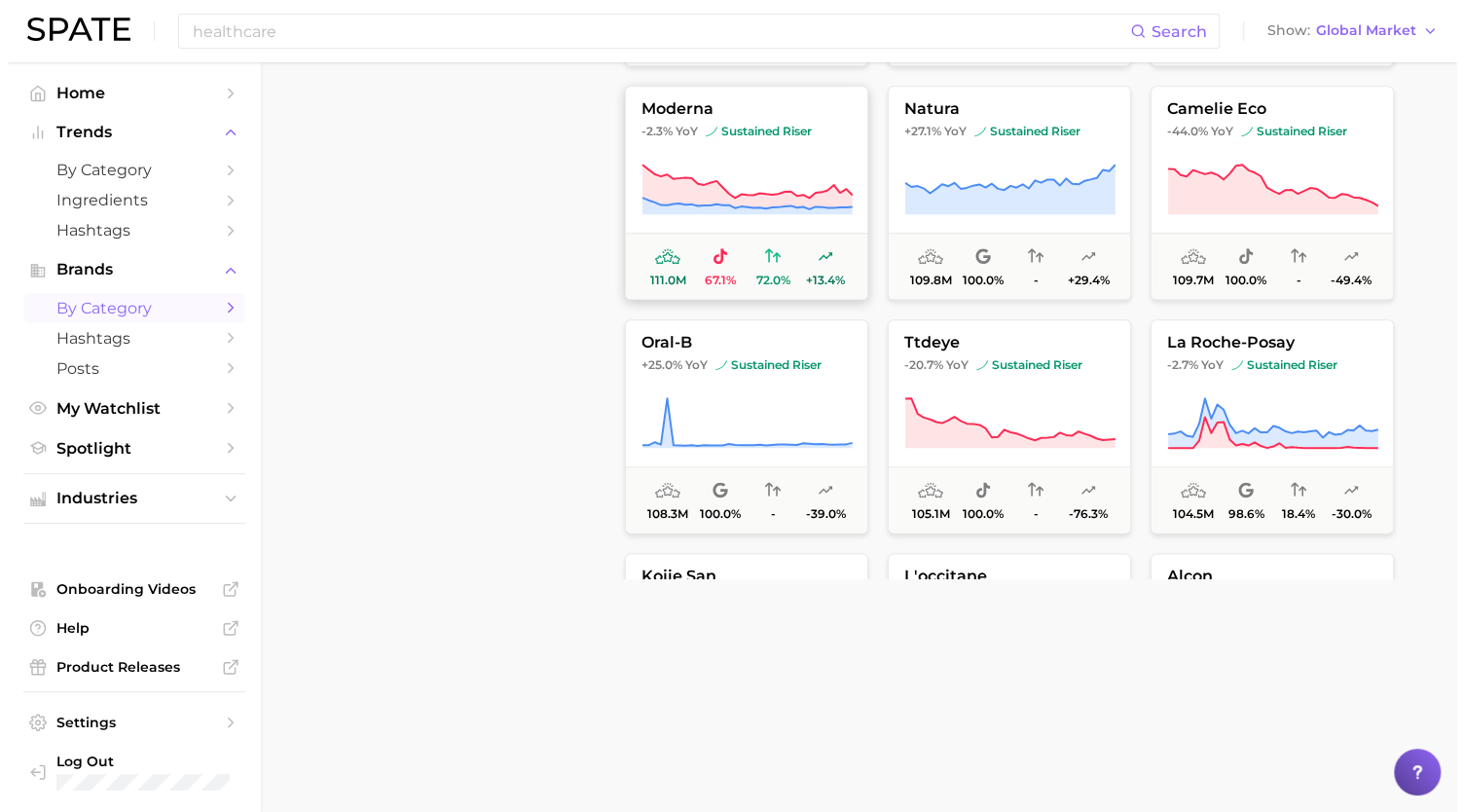
scroll to position [5152, 0]
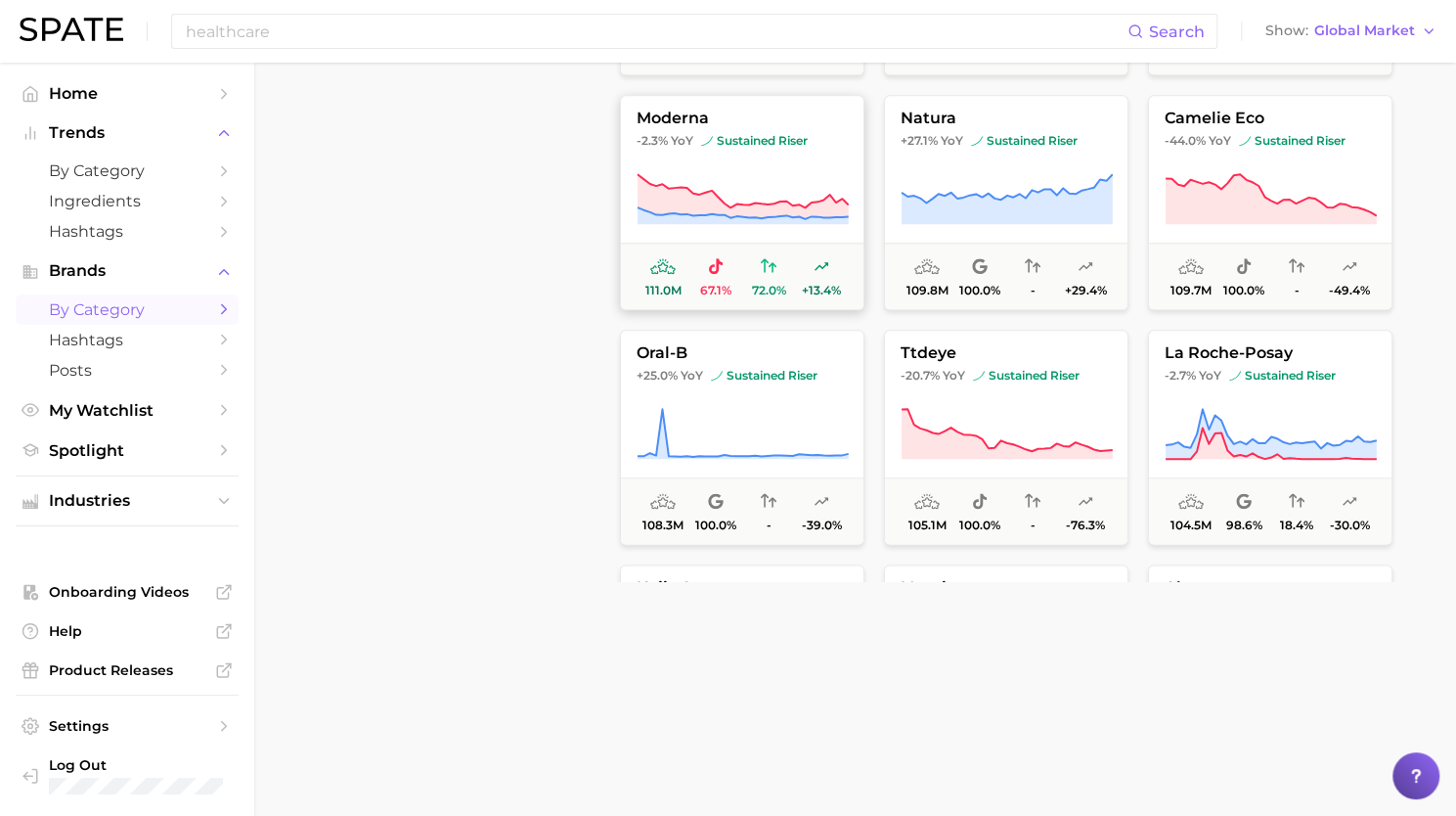
click at [764, 240] on button "moderna -2.3% YoY sustained riser 111.0m 67.1% 72.0% +13.4%" at bounding box center [743, 202] width 245 height 215
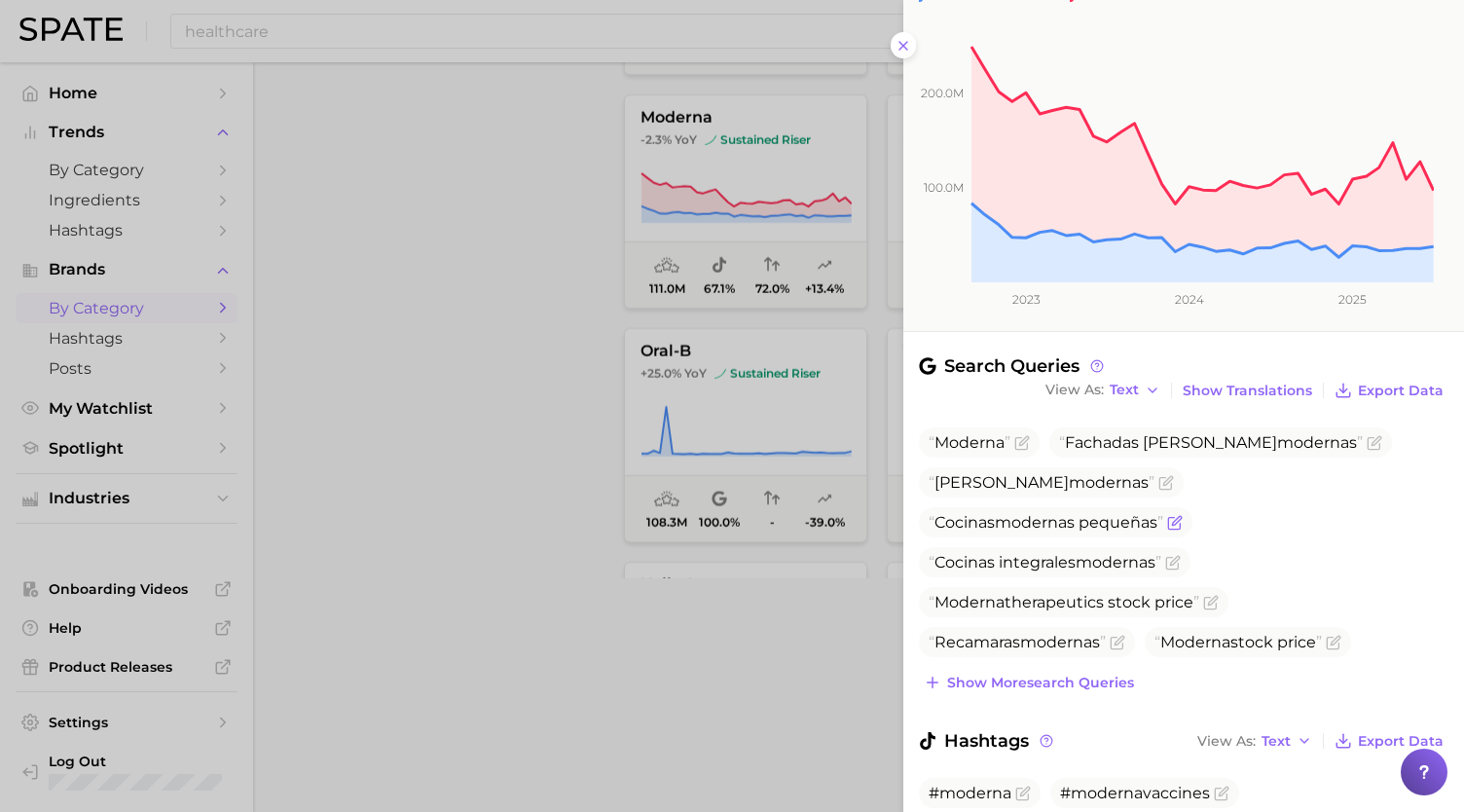
scroll to position [288, 0]
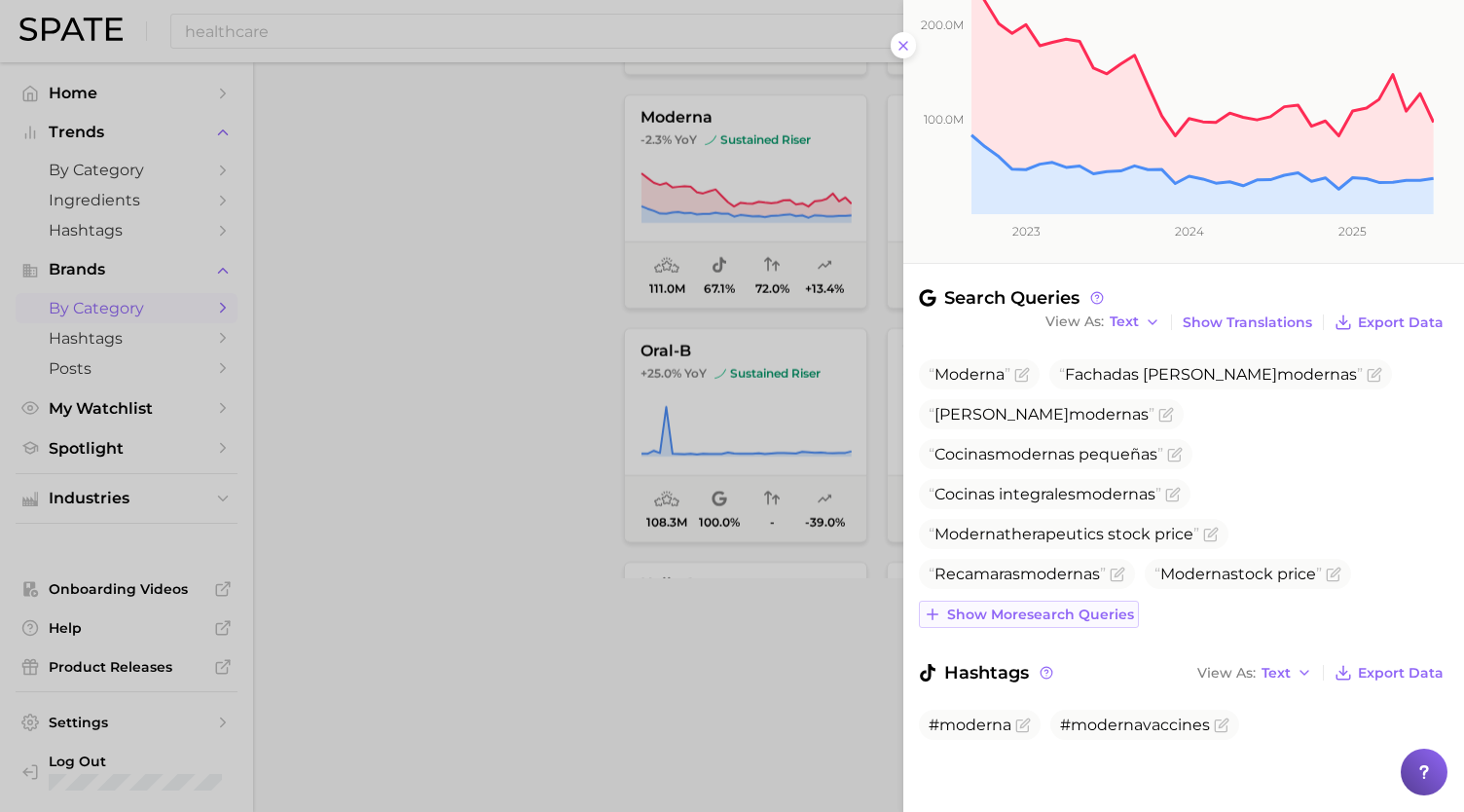
click at [1055, 619] on span "Show more search queries" at bounding box center [1041, 615] width 187 height 17
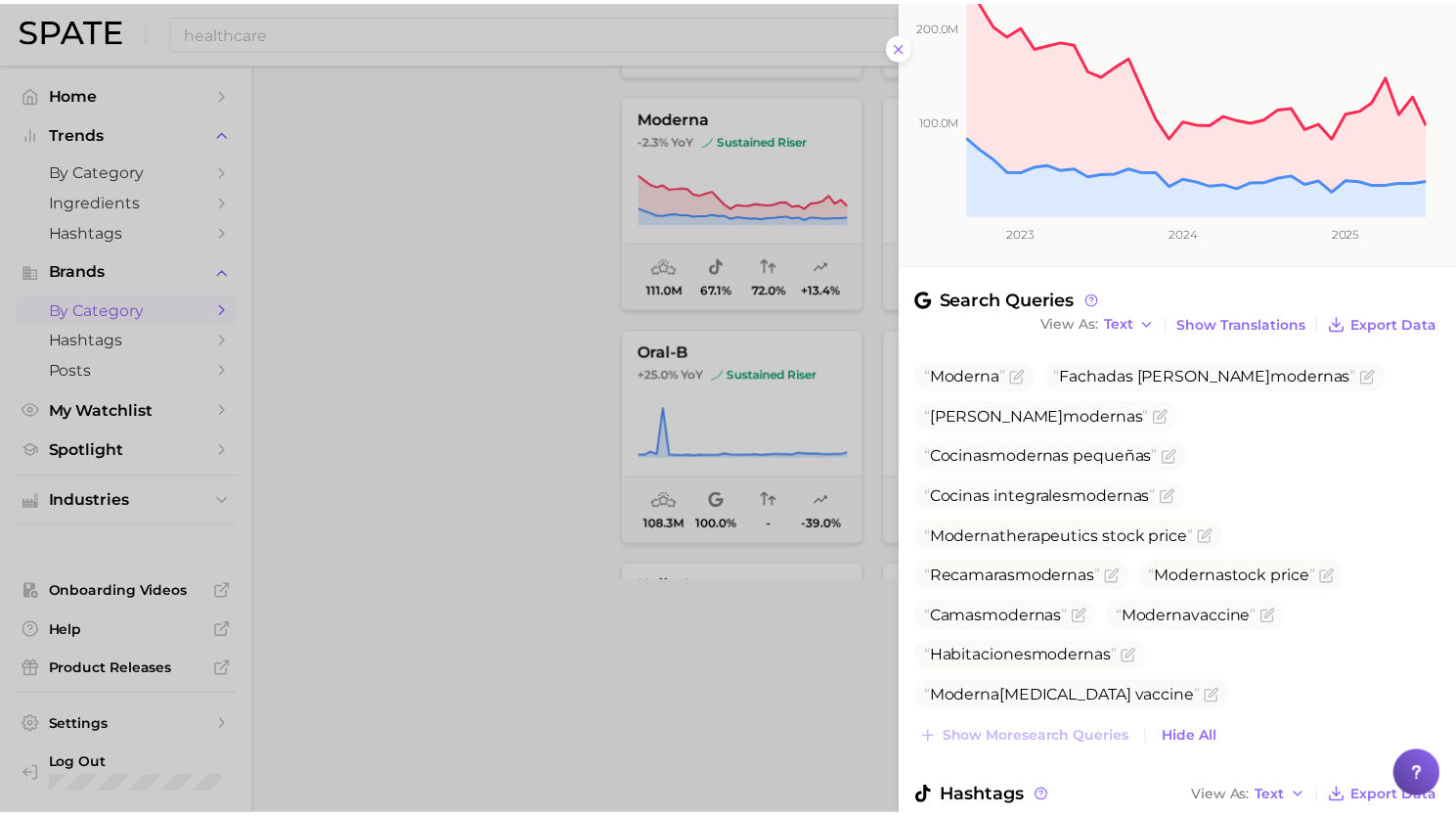
scroll to position [409, 0]
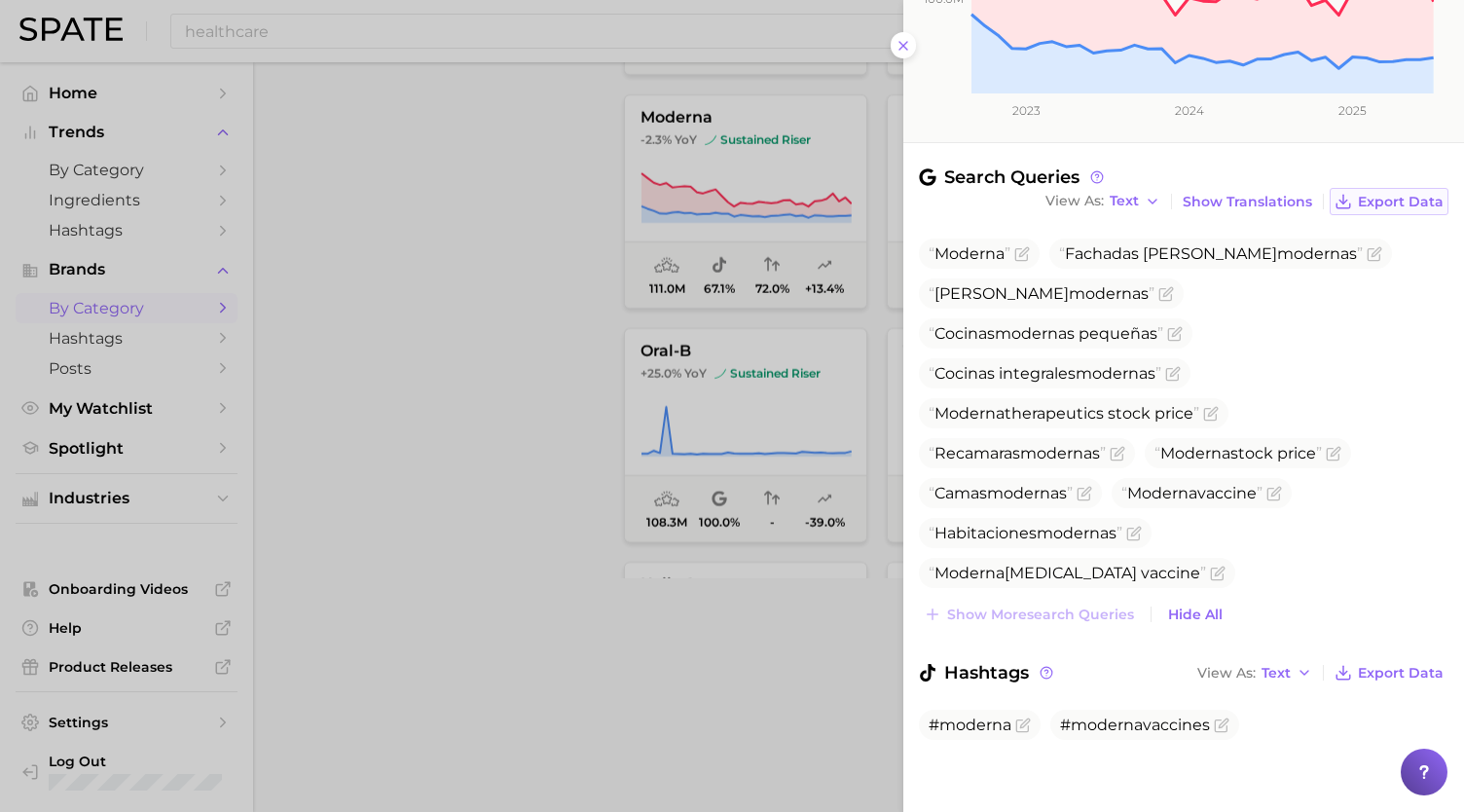
click at [1361, 199] on span "Export Data" at bounding box center [1400, 201] width 85 height 17
click at [717, 405] on div at bounding box center [732, 406] width 1464 height 812
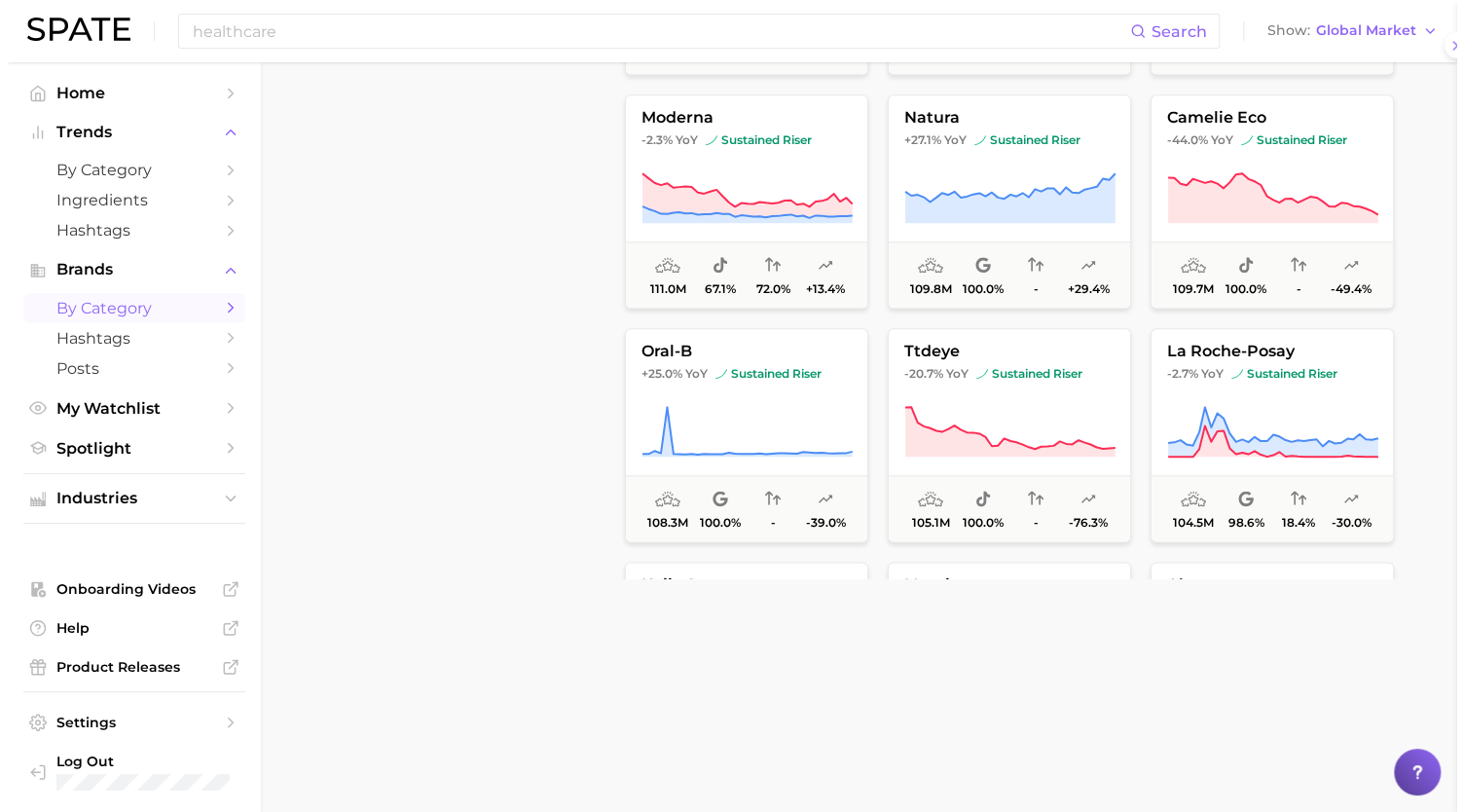
scroll to position [0, 0]
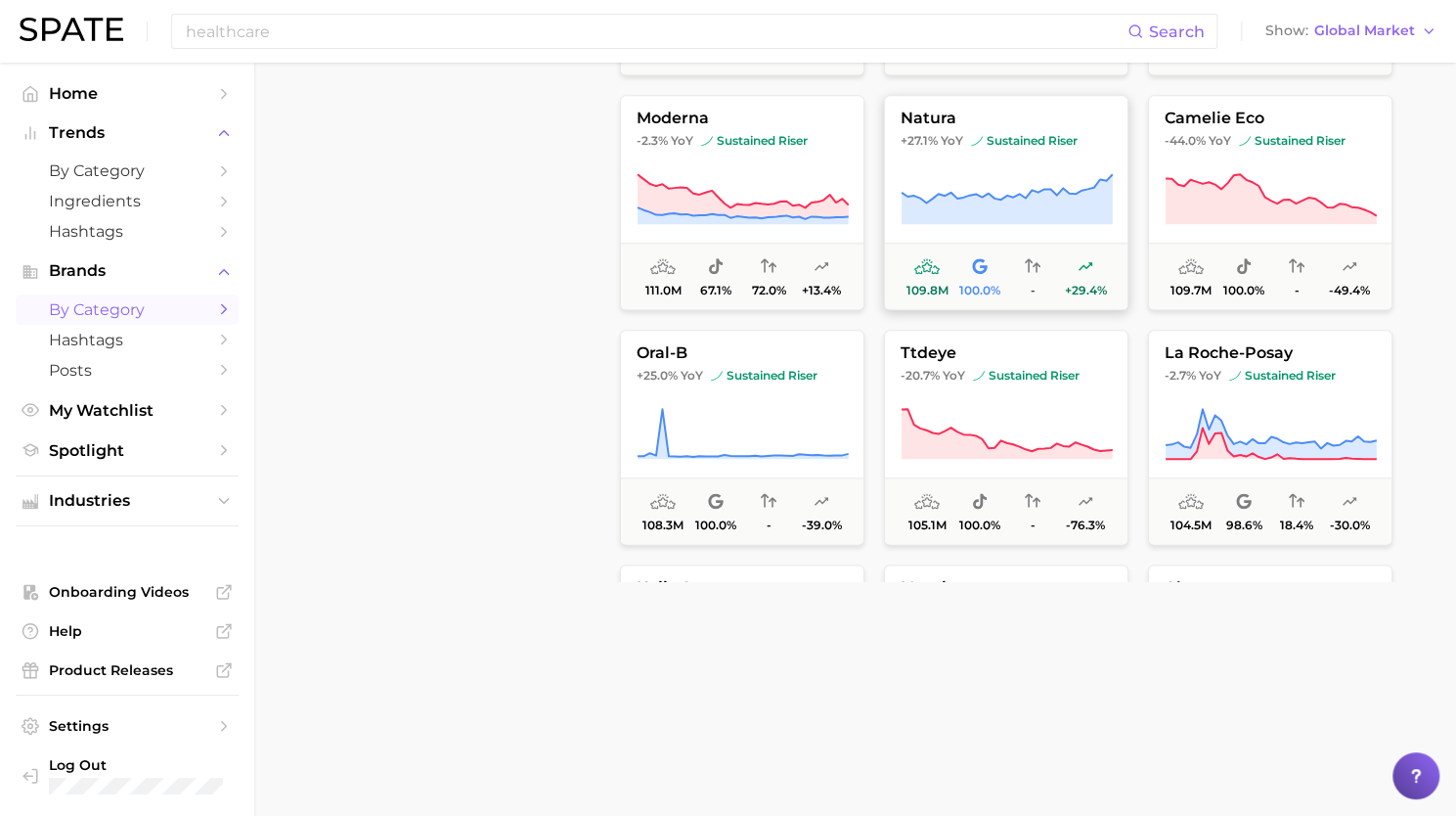
click at [989, 238] on button "natura +27.1% YoY sustained riser 109.8m 100.0% - +29.4%" at bounding box center [1006, 202] width 245 height 215
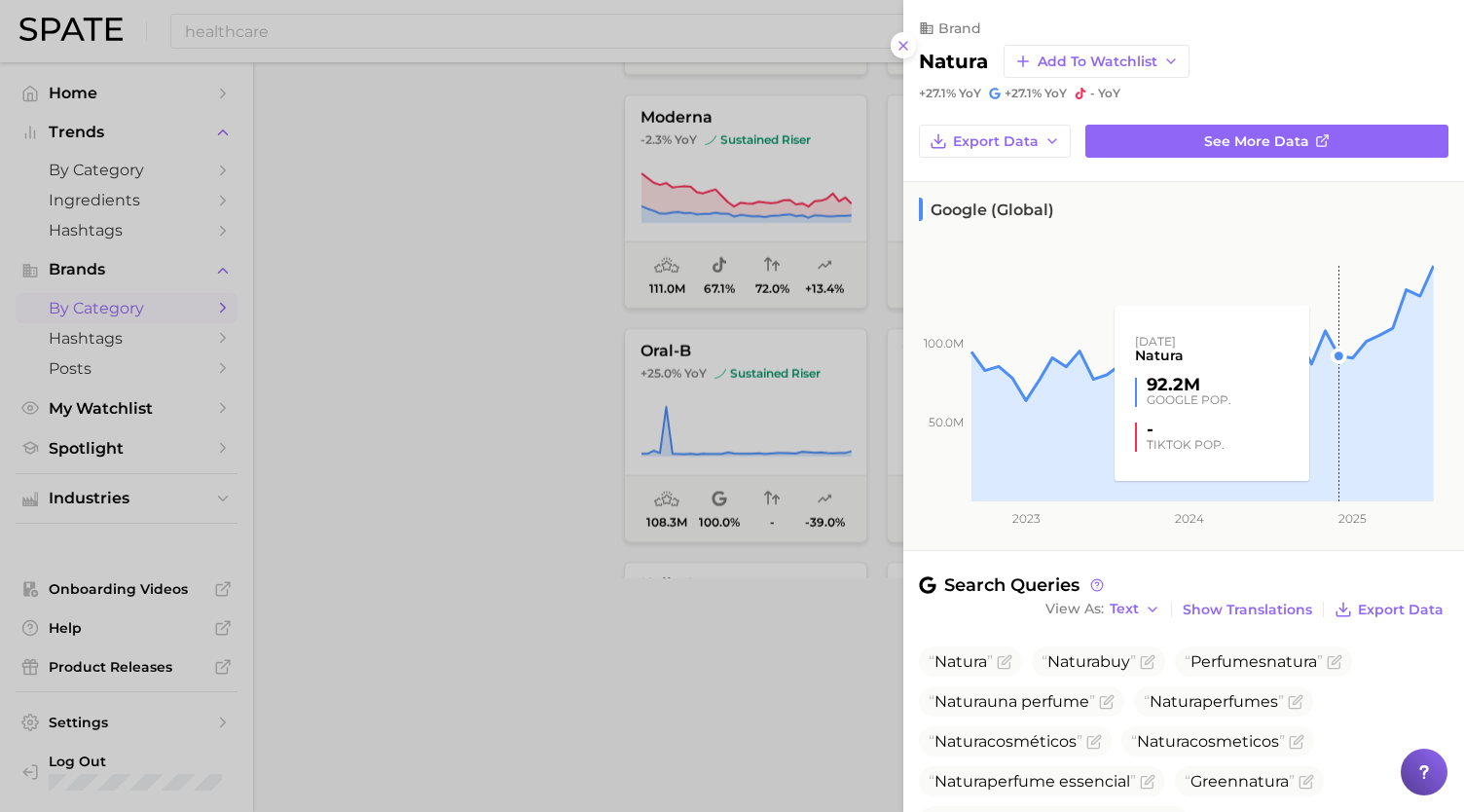
scroll to position [226, 0]
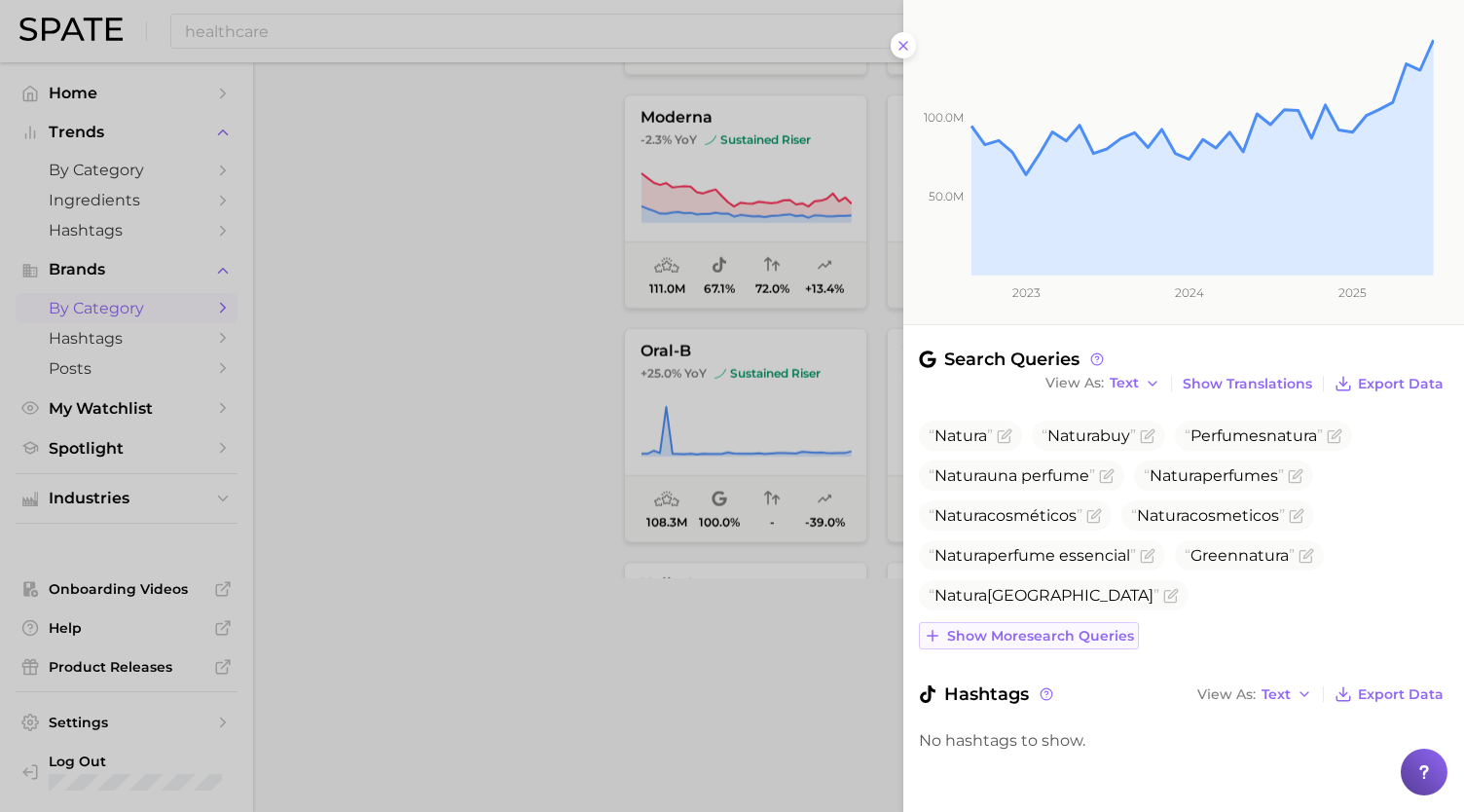
click at [1117, 630] on span "Show more search queries" at bounding box center [1041, 636] width 187 height 17
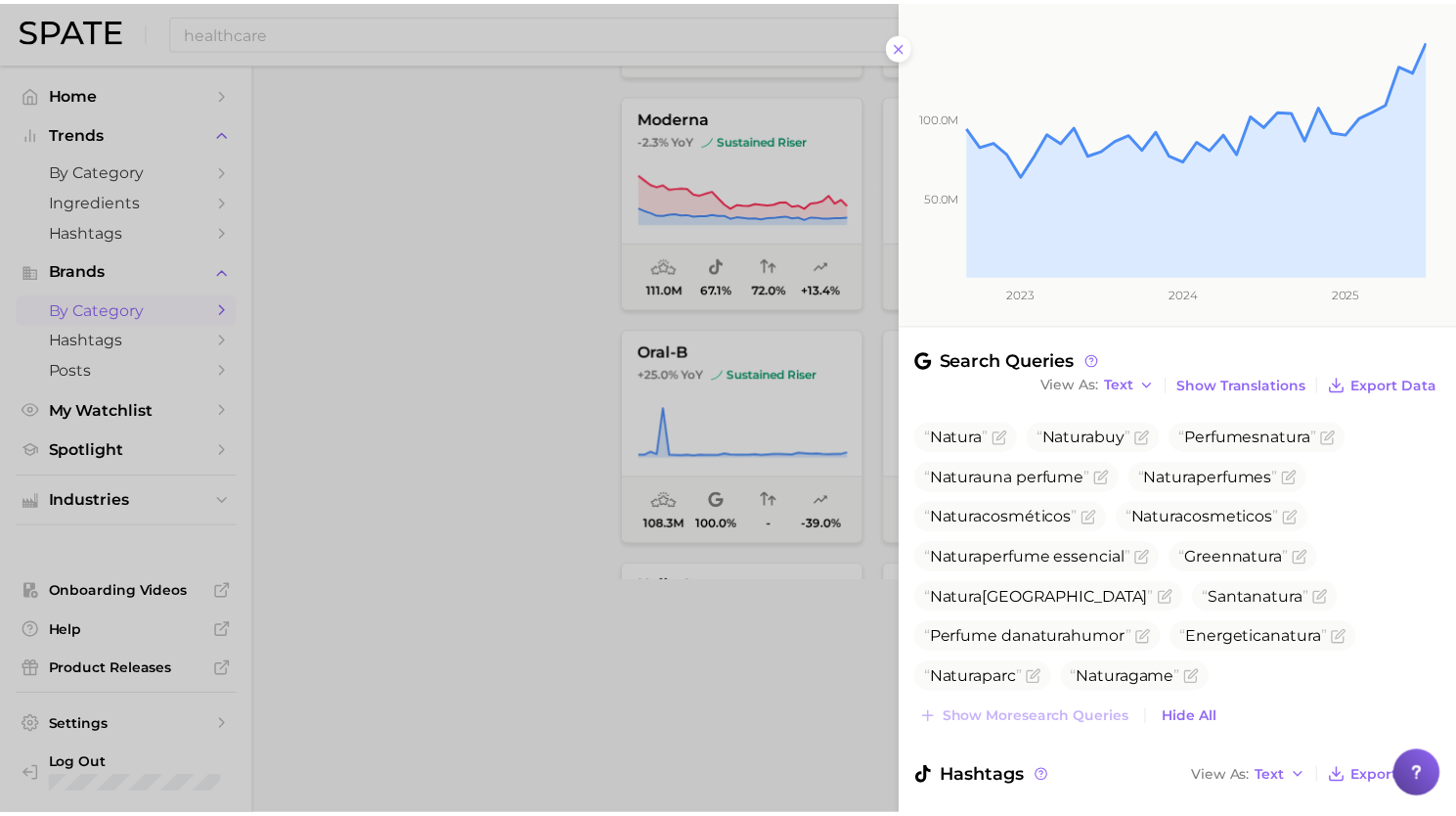
scroll to position [307, 0]
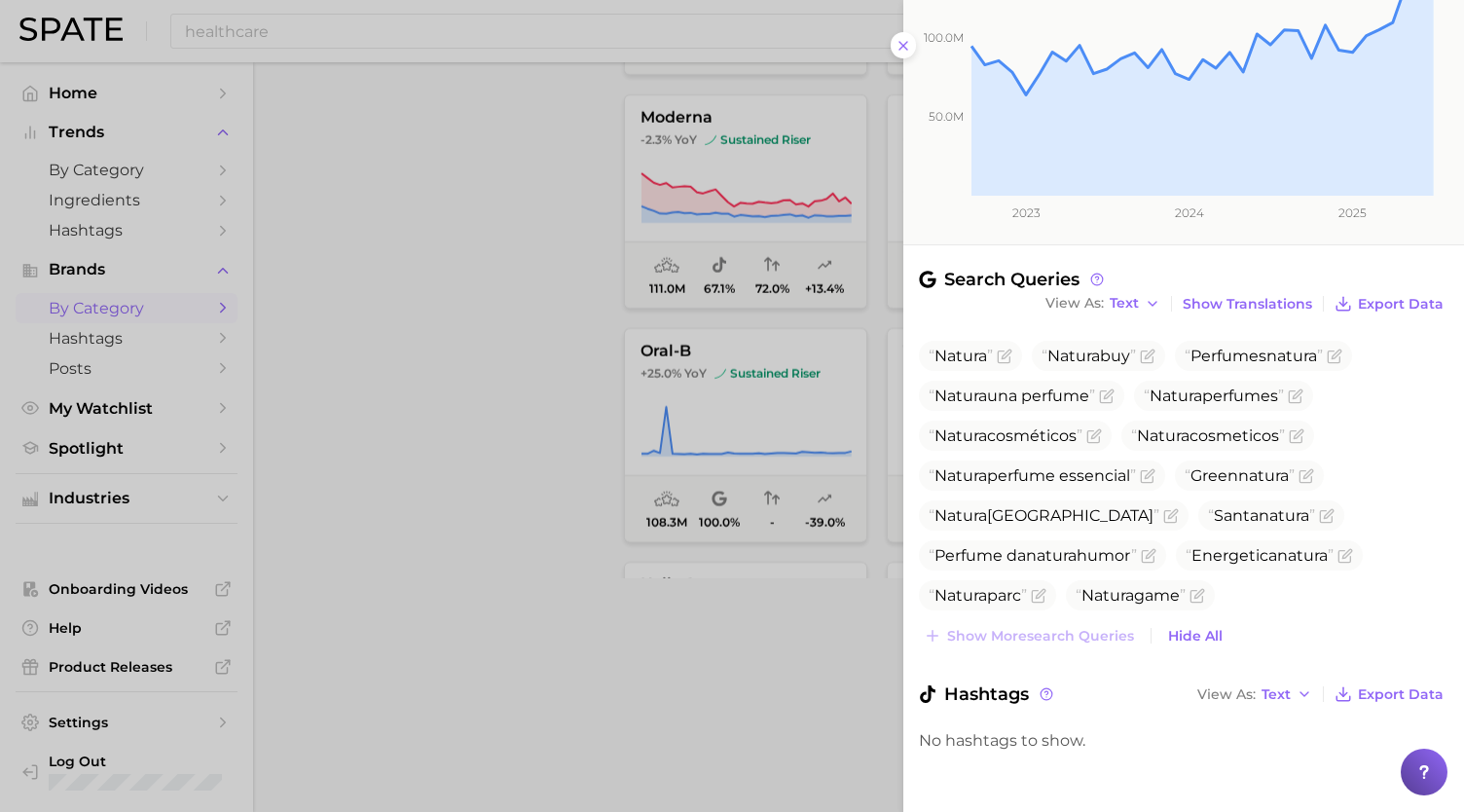
click at [704, 672] on div at bounding box center [732, 406] width 1464 height 812
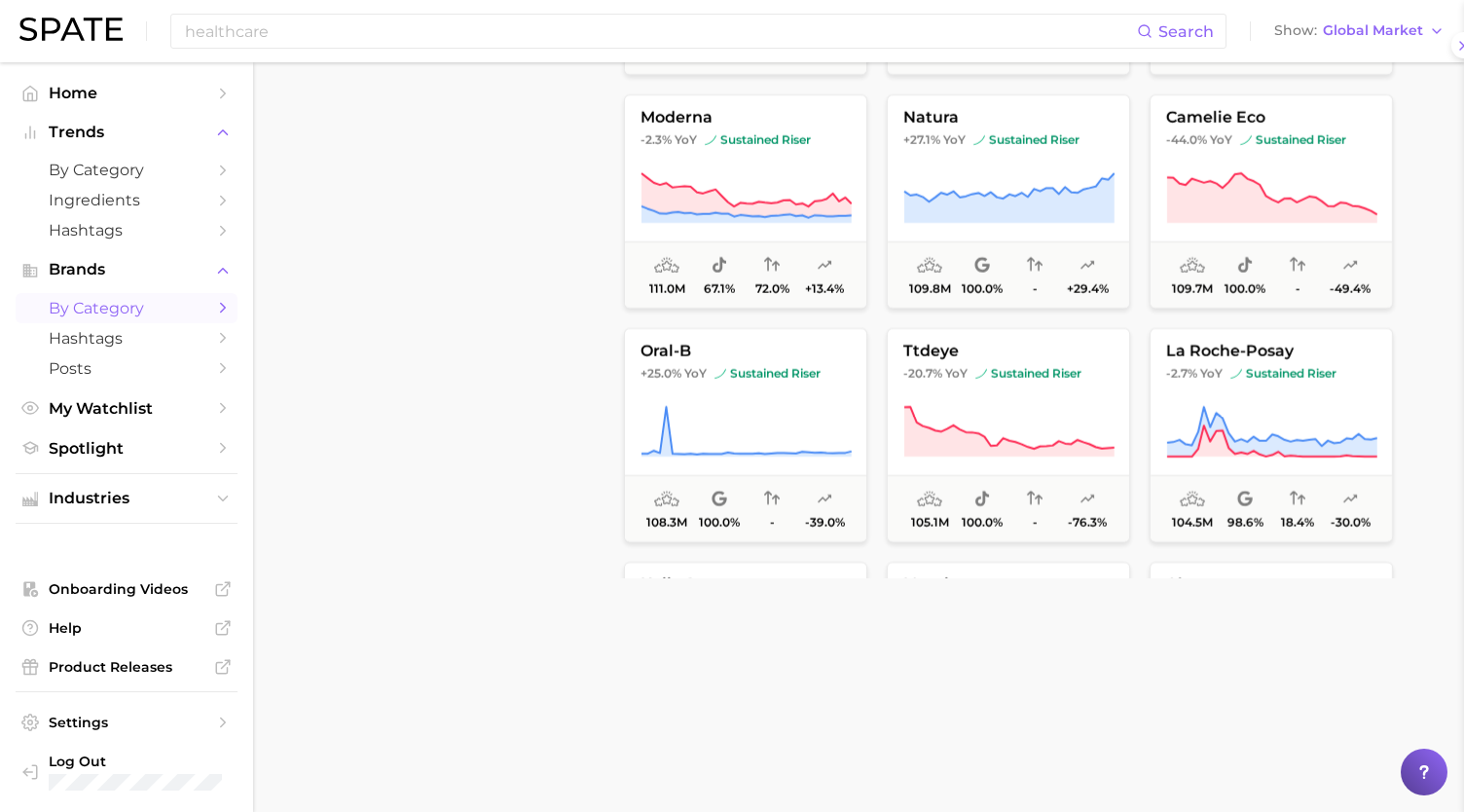
scroll to position [0, 0]
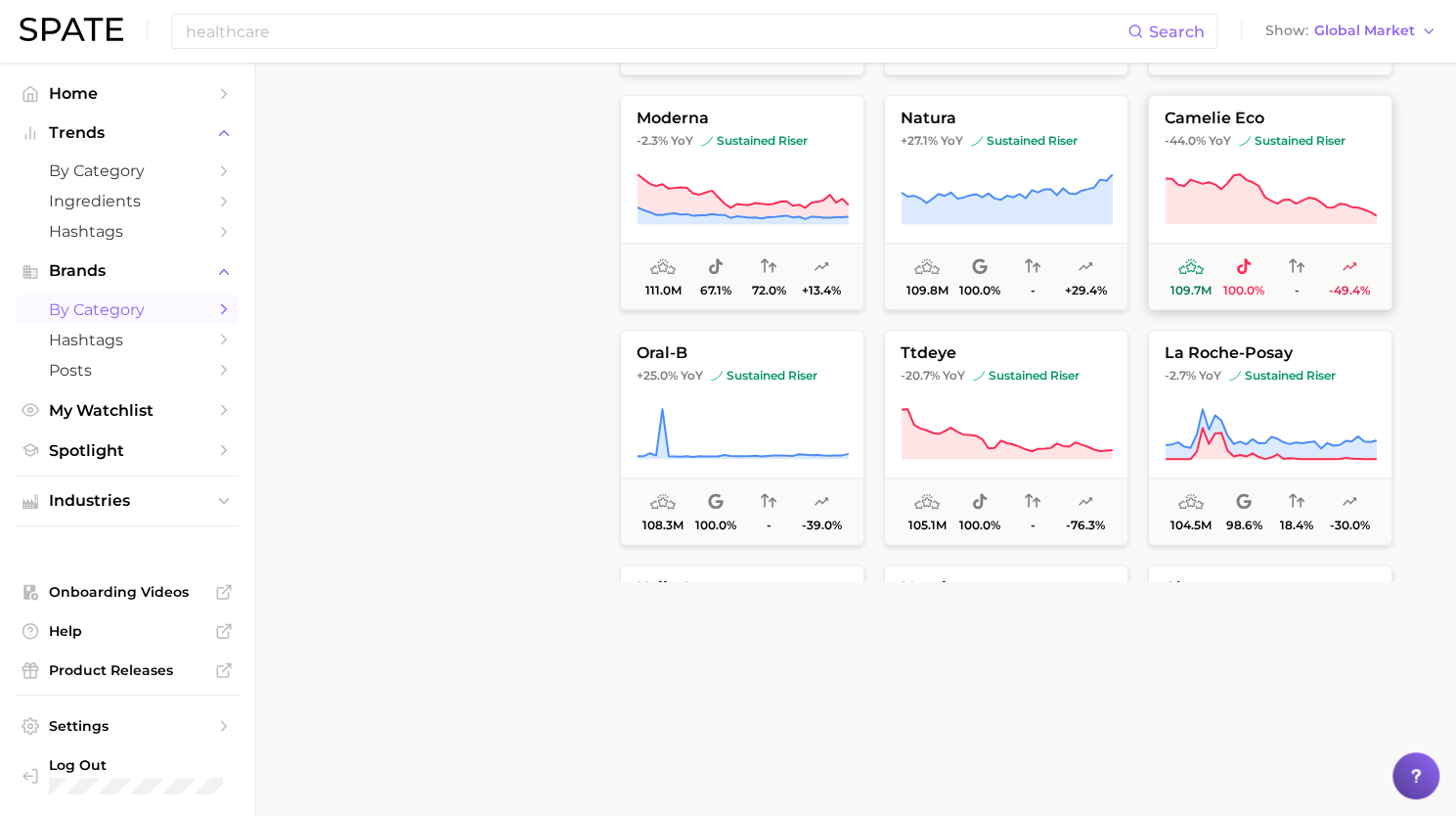
click at [1266, 192] on icon at bounding box center [1271, 200] width 212 height 55
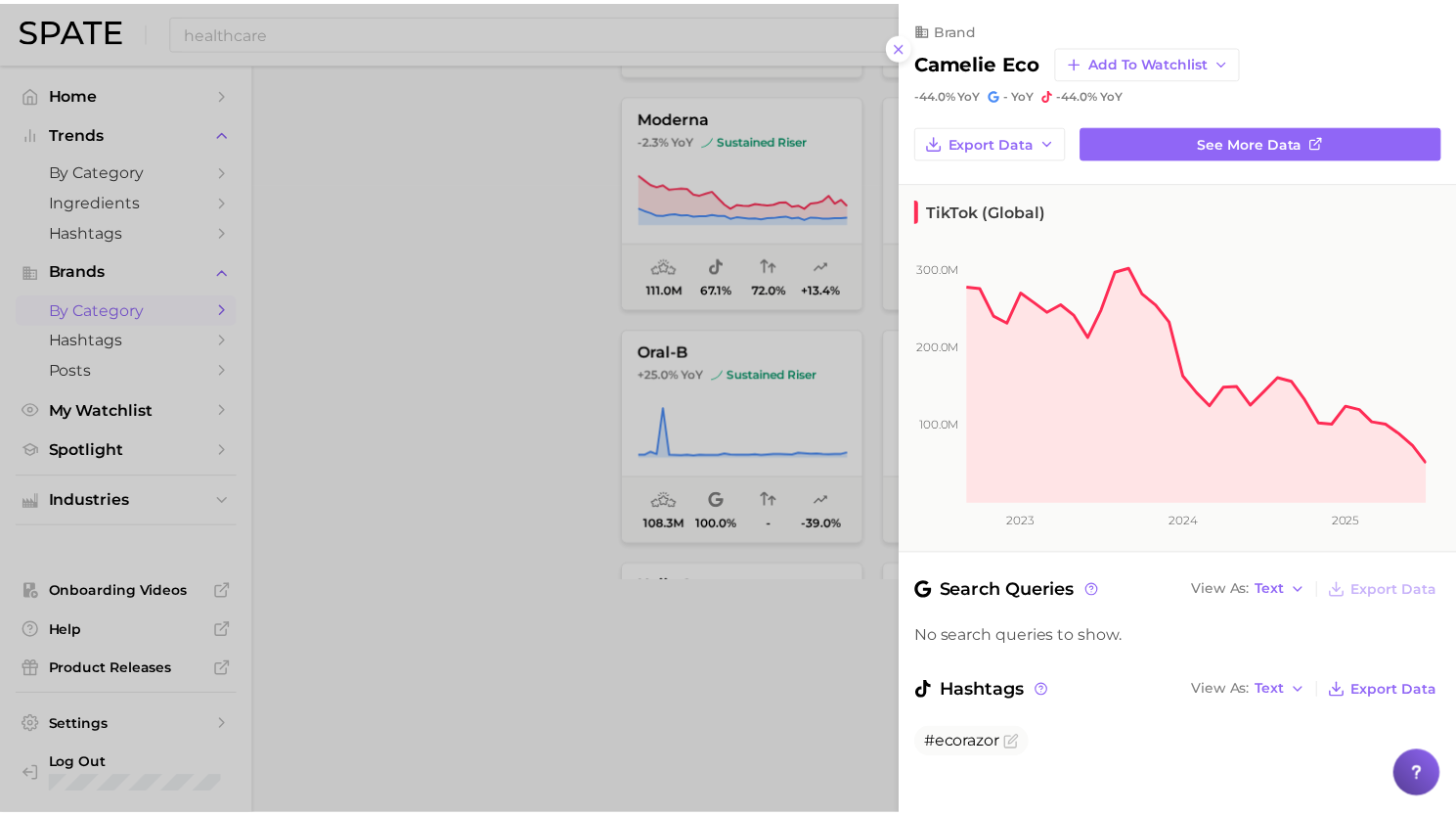
scroll to position [17, 0]
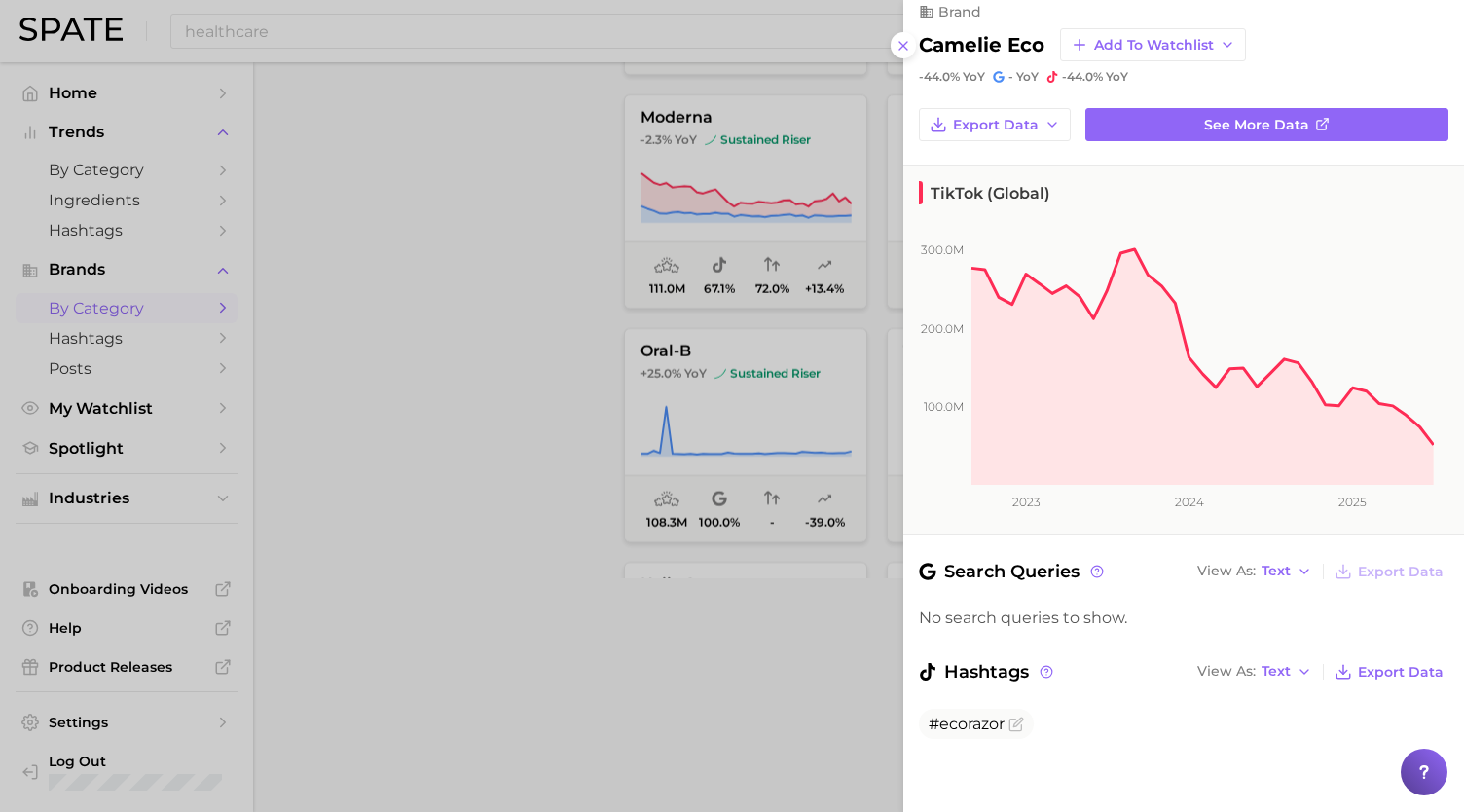
click at [677, 577] on div at bounding box center [732, 406] width 1464 height 812
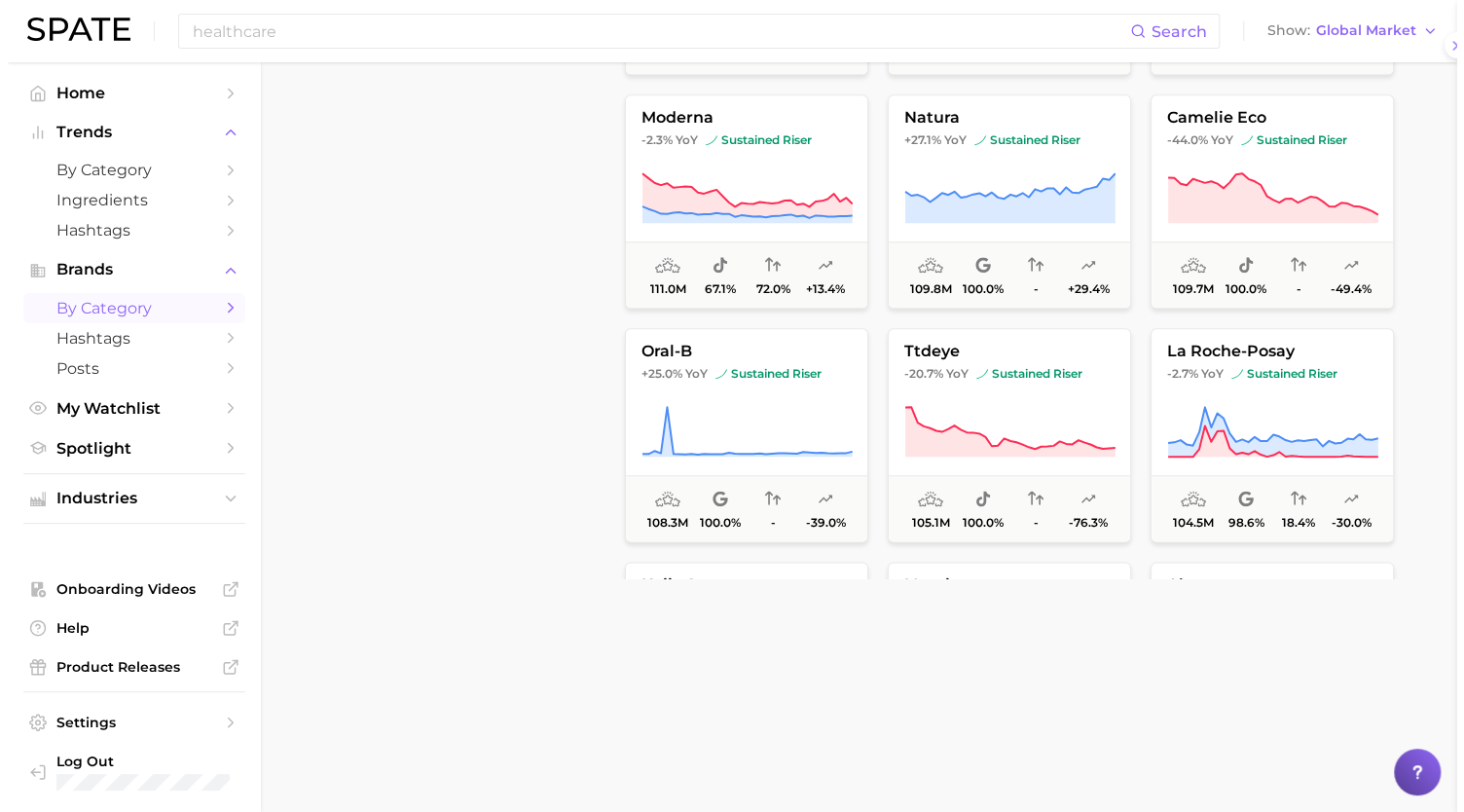
scroll to position [0, 0]
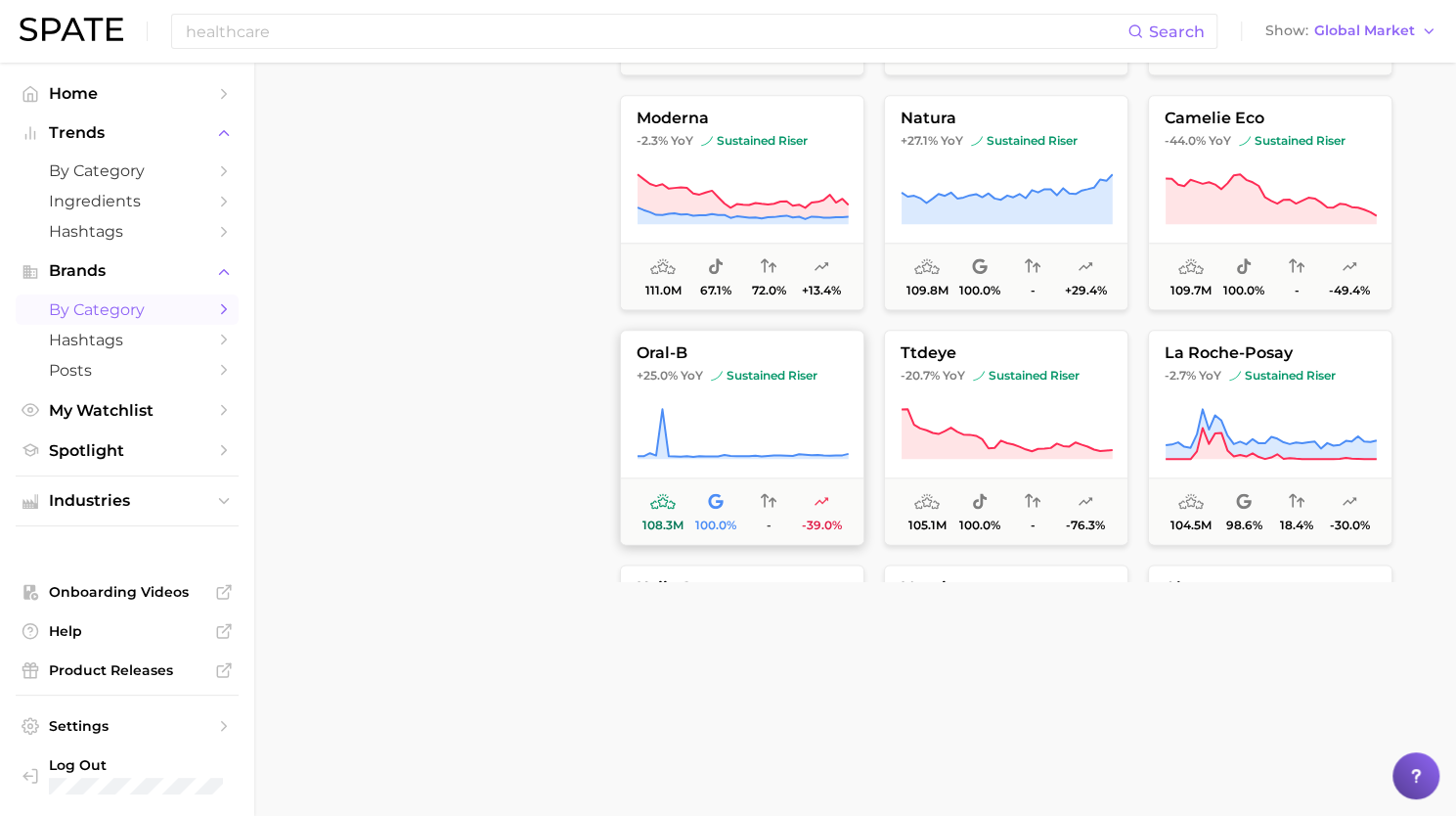
click at [712, 471] on button "oral-b +25.0% YoY sustained riser 108.3m 100.0% - -39.0%" at bounding box center [743, 437] width 245 height 215
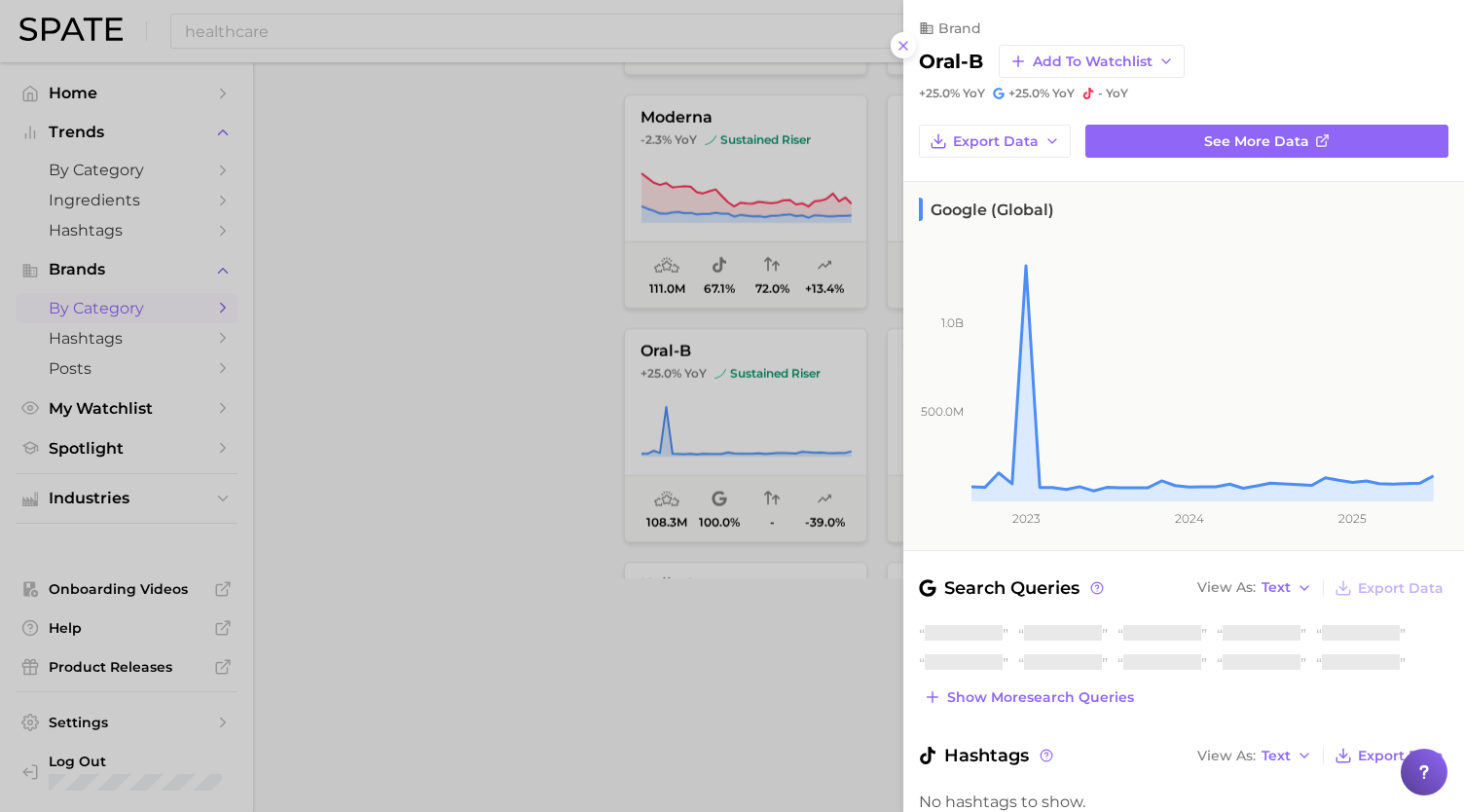
click at [675, 632] on div at bounding box center [732, 406] width 1464 height 812
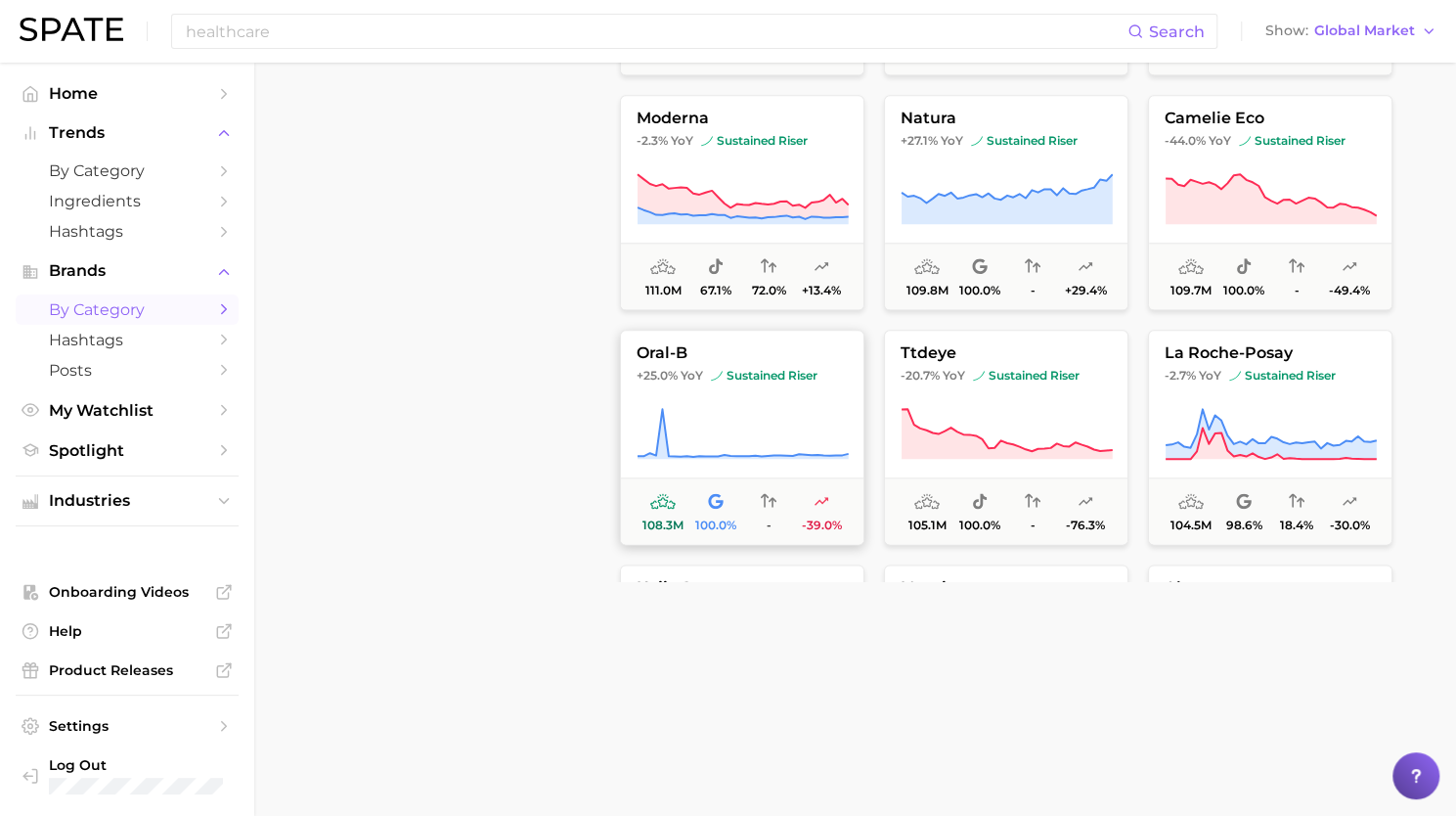
click at [742, 400] on button "oral-b +25.0% YoY sustained riser 108.3m 100.0% - -39.0%" at bounding box center [743, 437] width 245 height 215
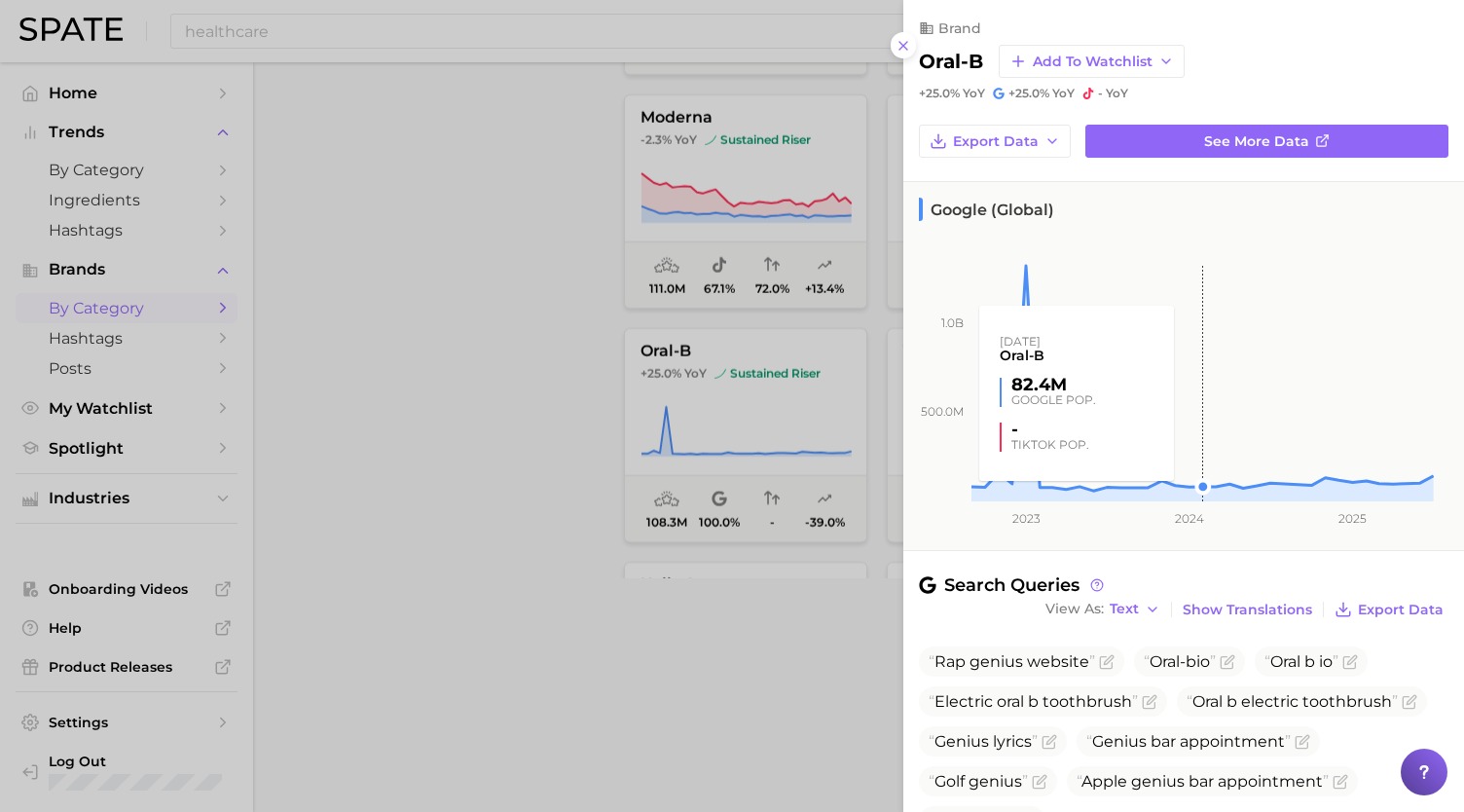
scroll to position [226, 0]
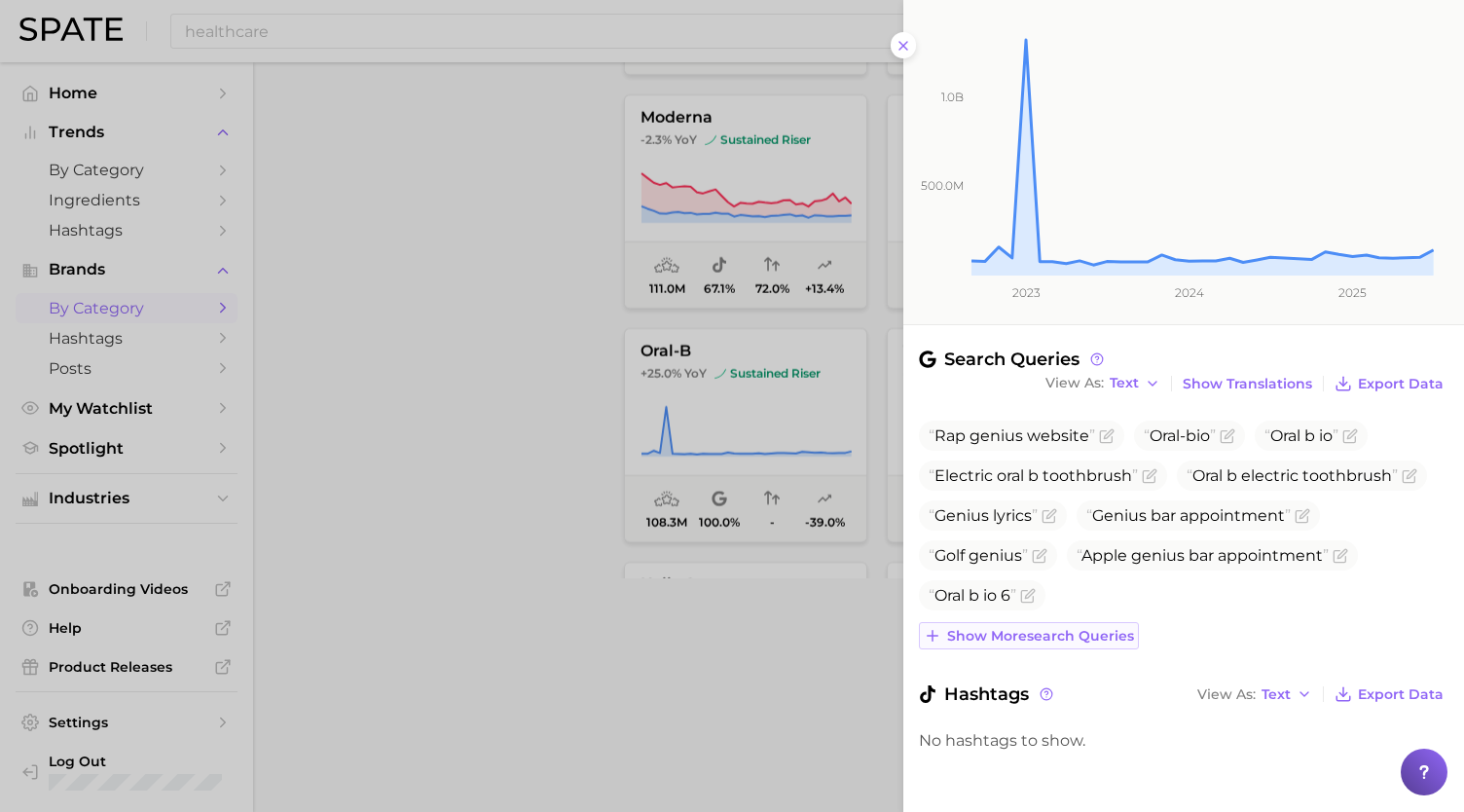
click at [1069, 628] on span "Show more search queries" at bounding box center [1041, 636] width 187 height 17
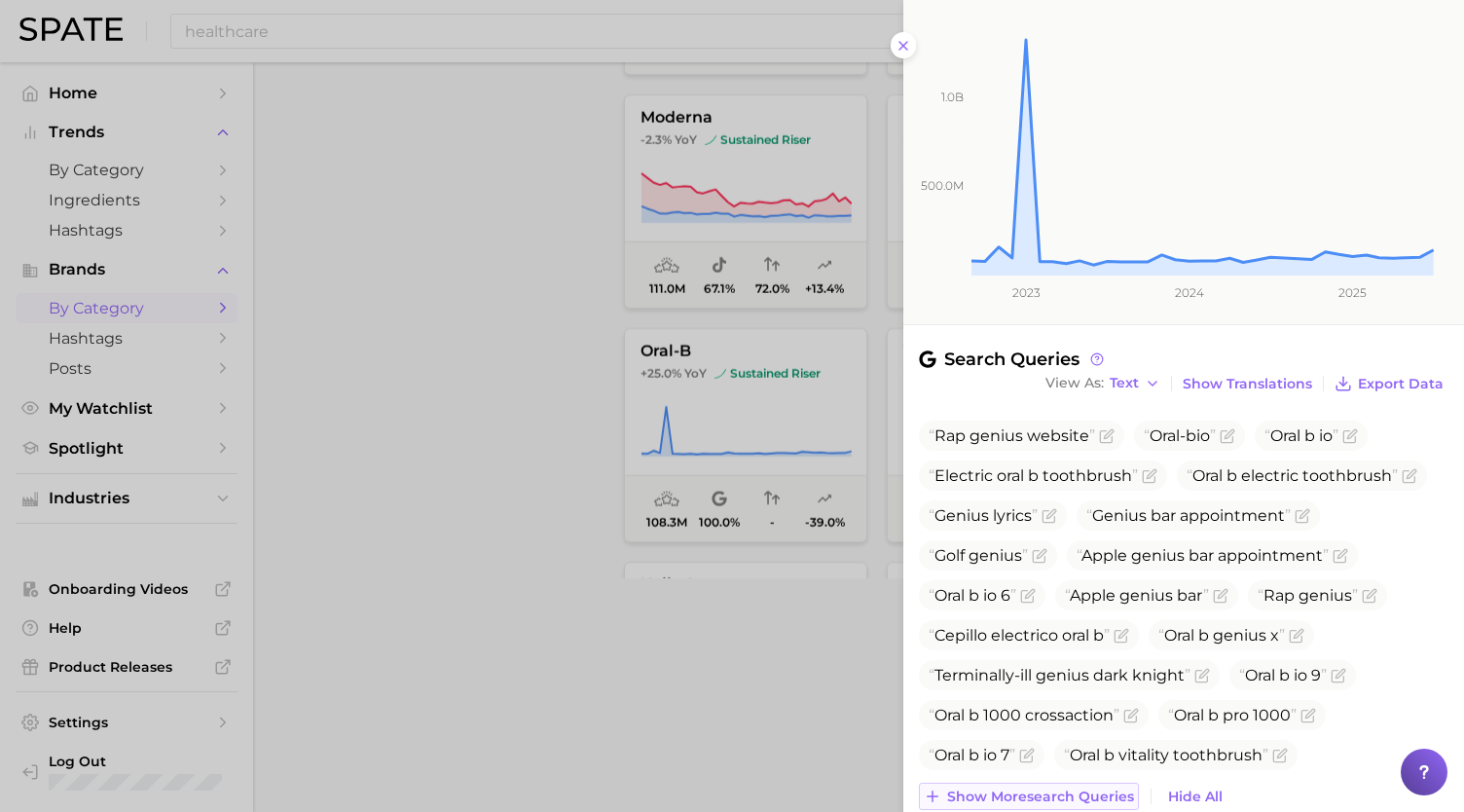
scroll to position [387, 0]
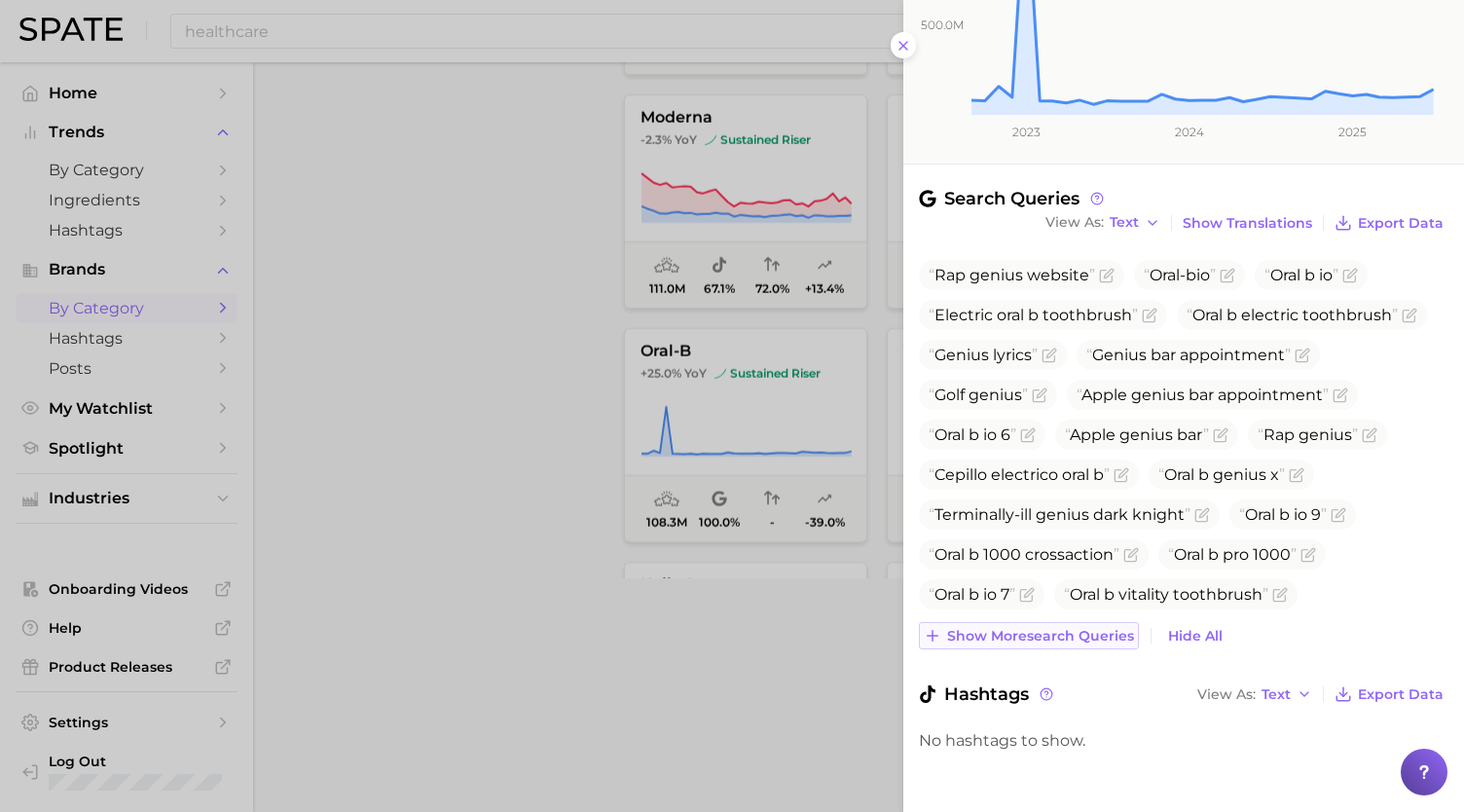
click at [1062, 630] on span "Show more search queries" at bounding box center [1041, 636] width 187 height 17
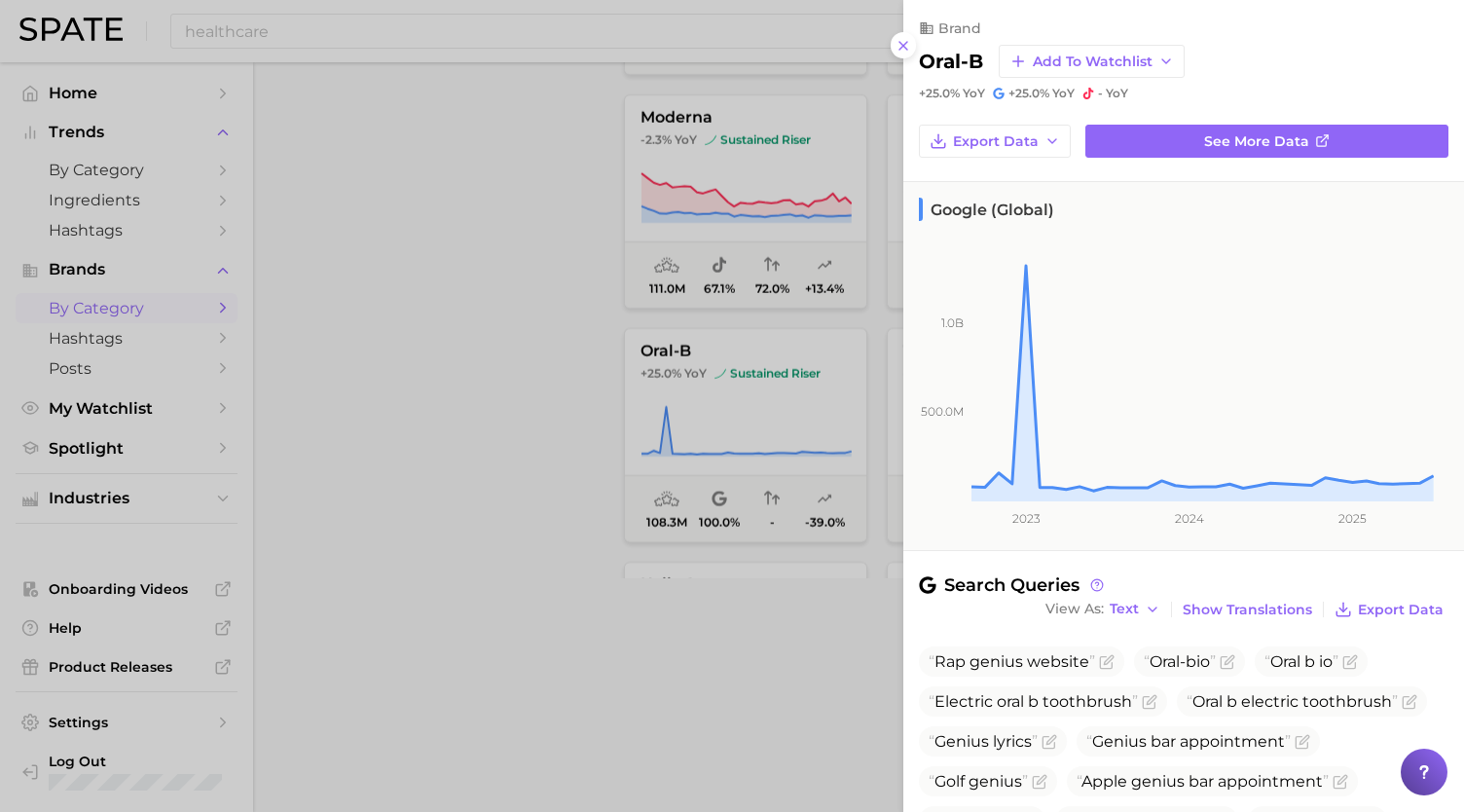
scroll to position [426, 0]
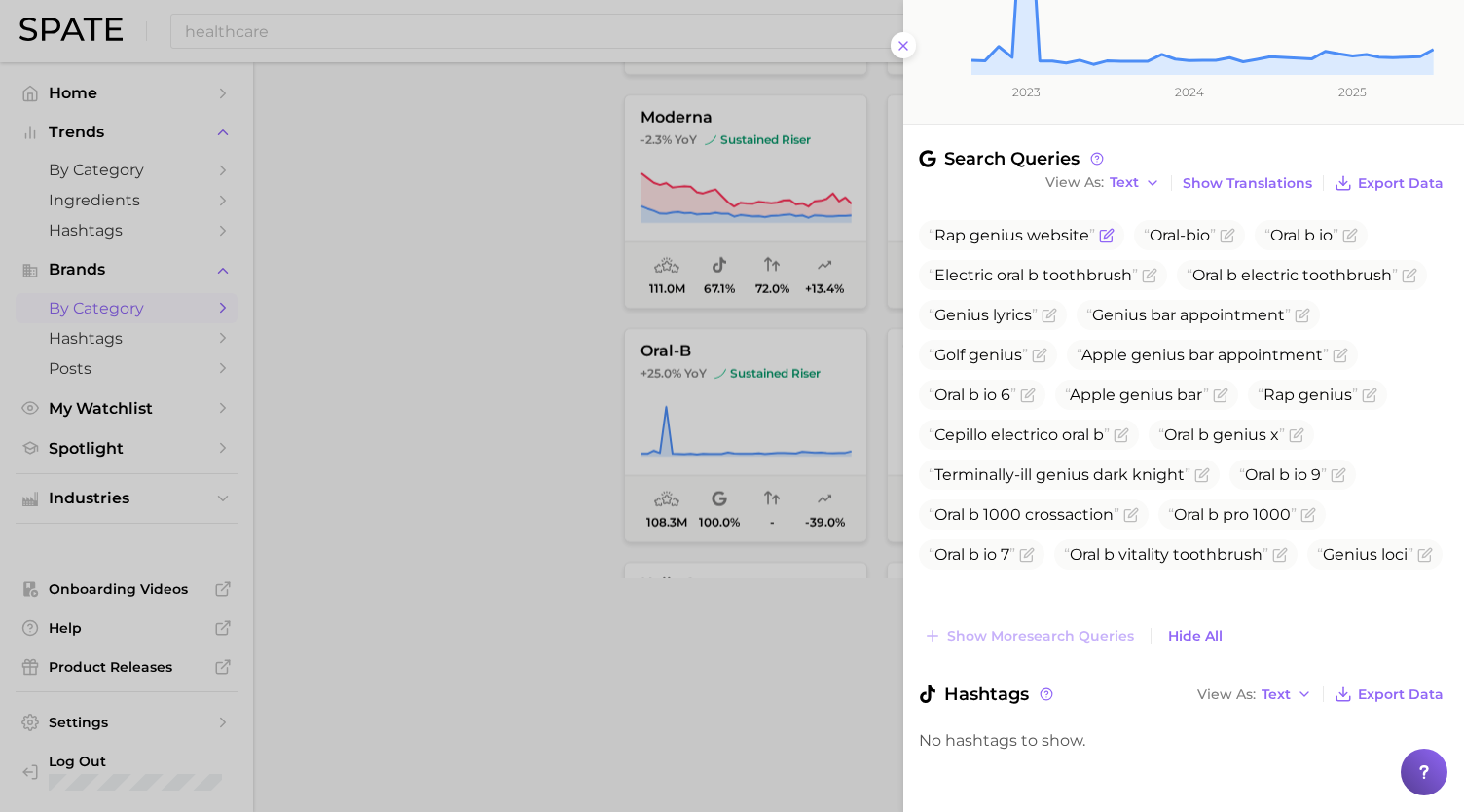
click at [1102, 241] on span "Rap genius website" at bounding box center [1021, 235] width 205 height 30
click at [1107, 233] on icon "Flag as miscategorized or irrelevant" at bounding box center [1107, 236] width 16 height 16
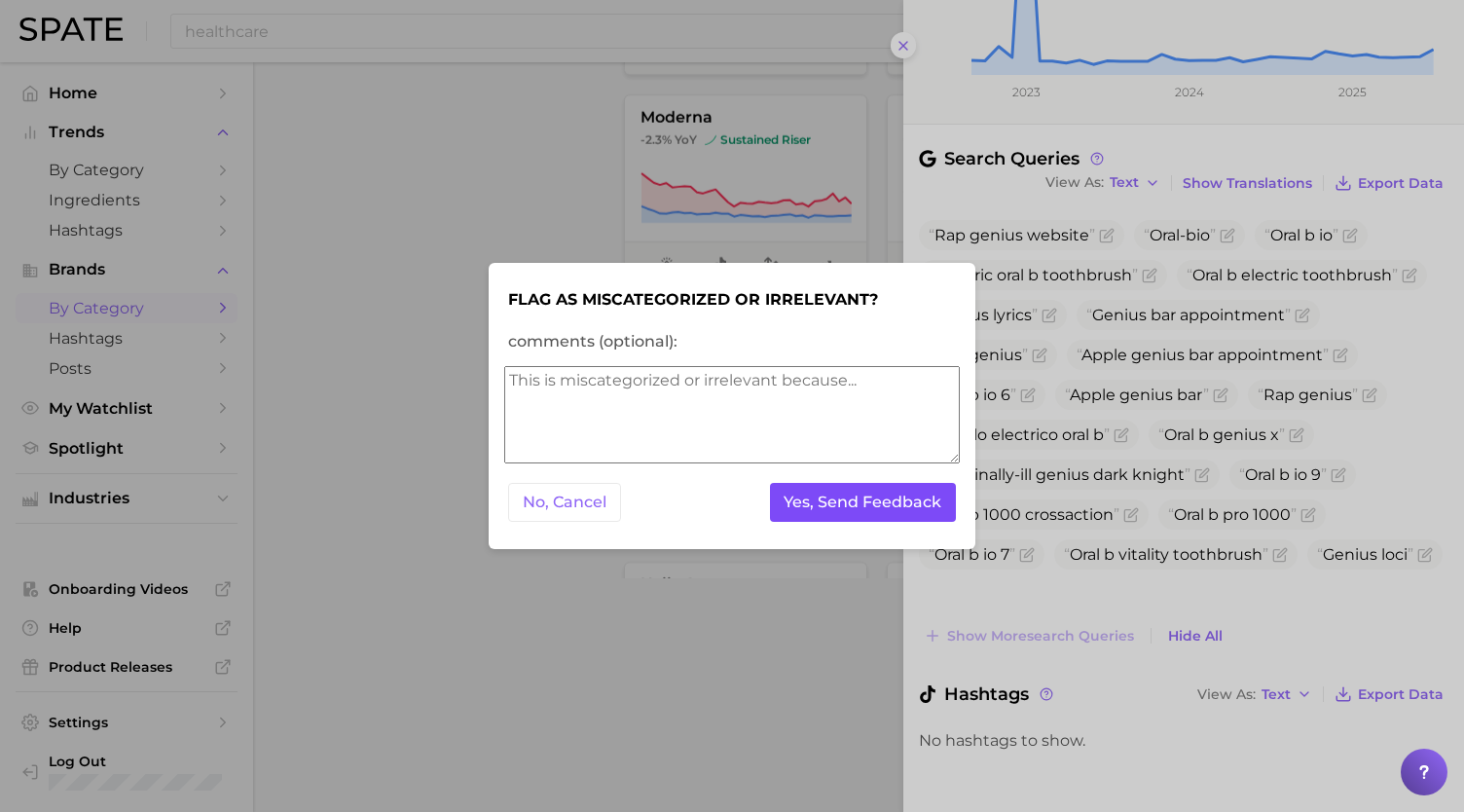
click at [822, 506] on button "Yes, Send Feedback" at bounding box center [863, 503] width 187 height 40
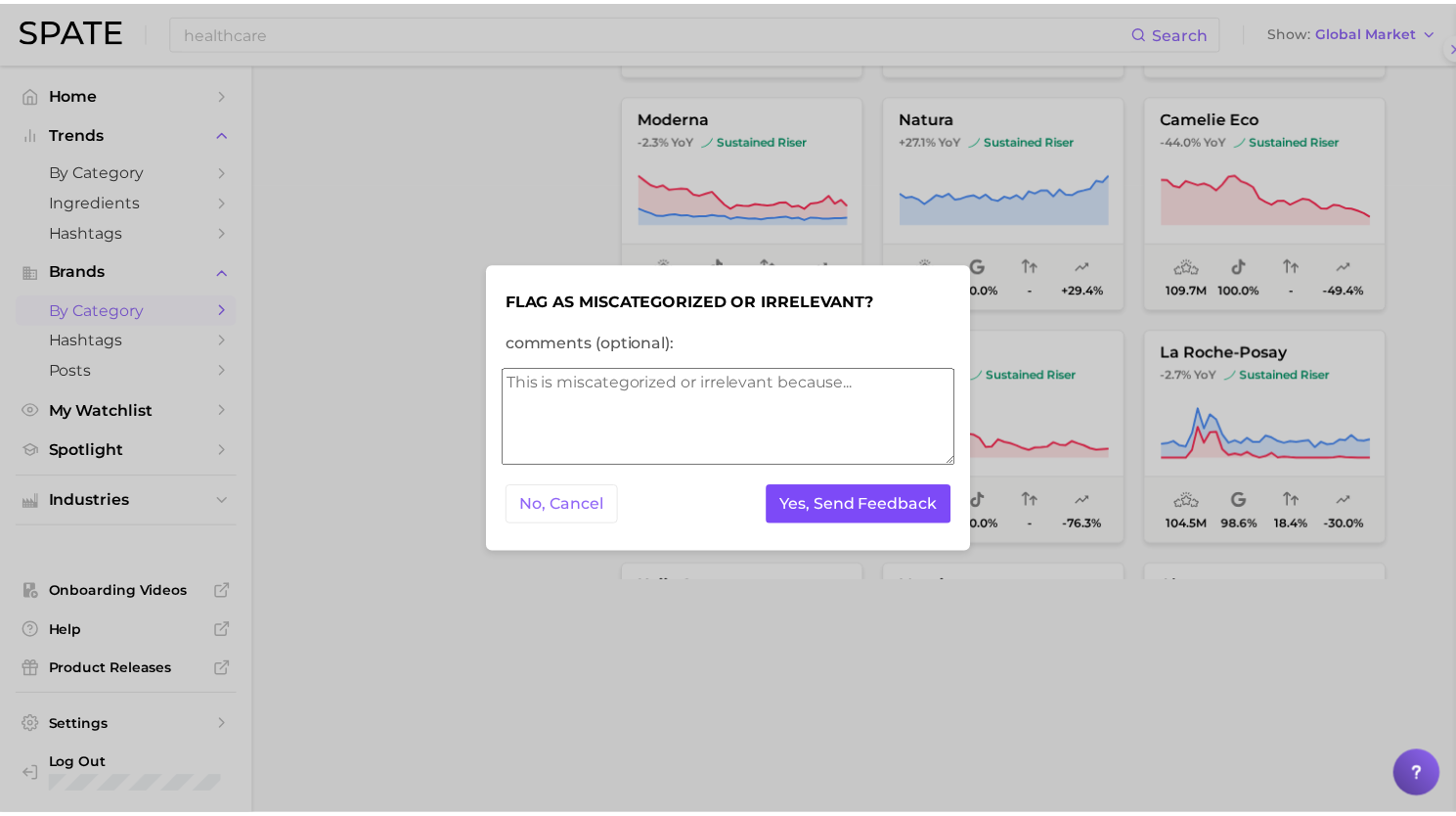
scroll to position [0, 0]
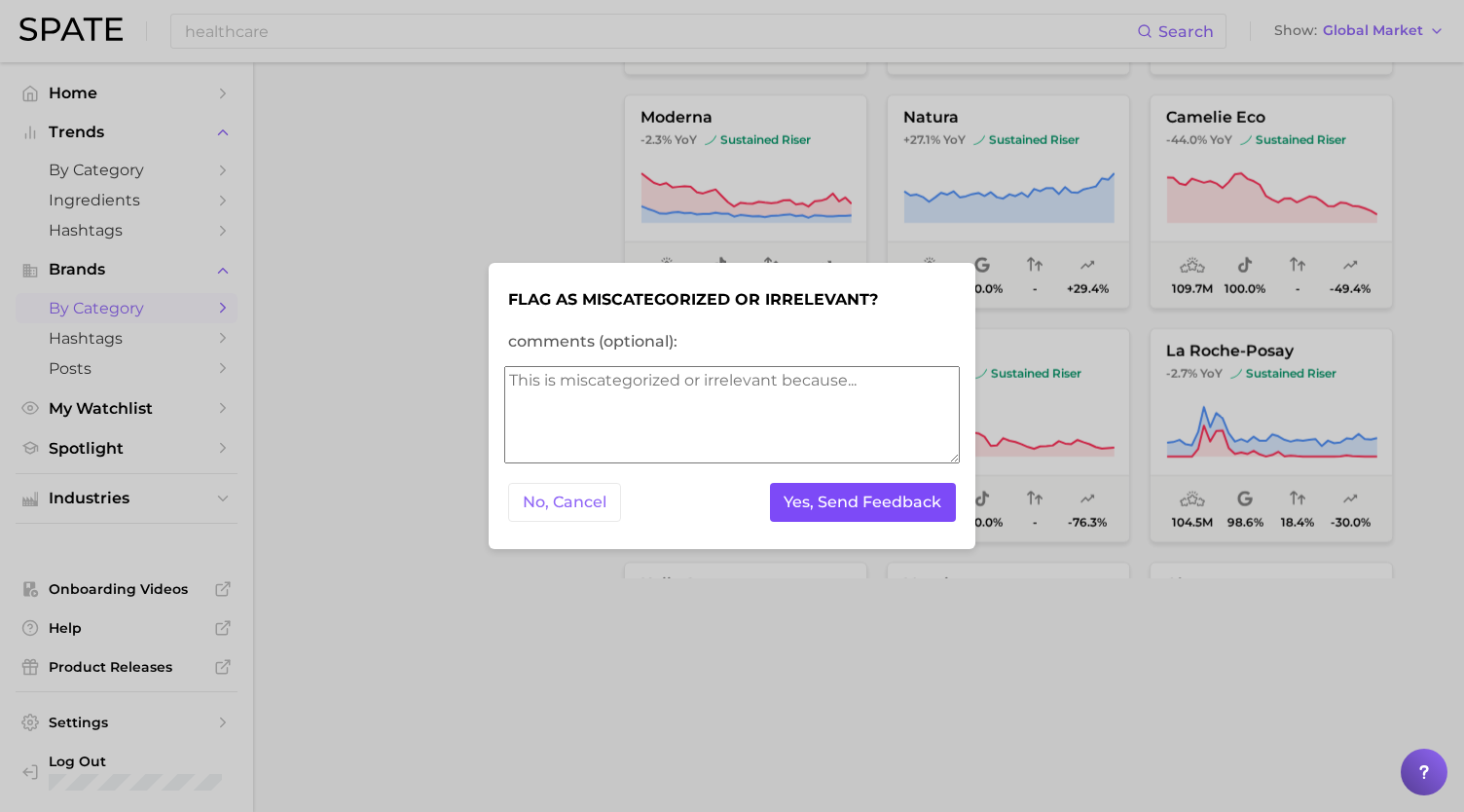
click at [822, 506] on button "Yes, Send Feedback" at bounding box center [863, 503] width 187 height 40
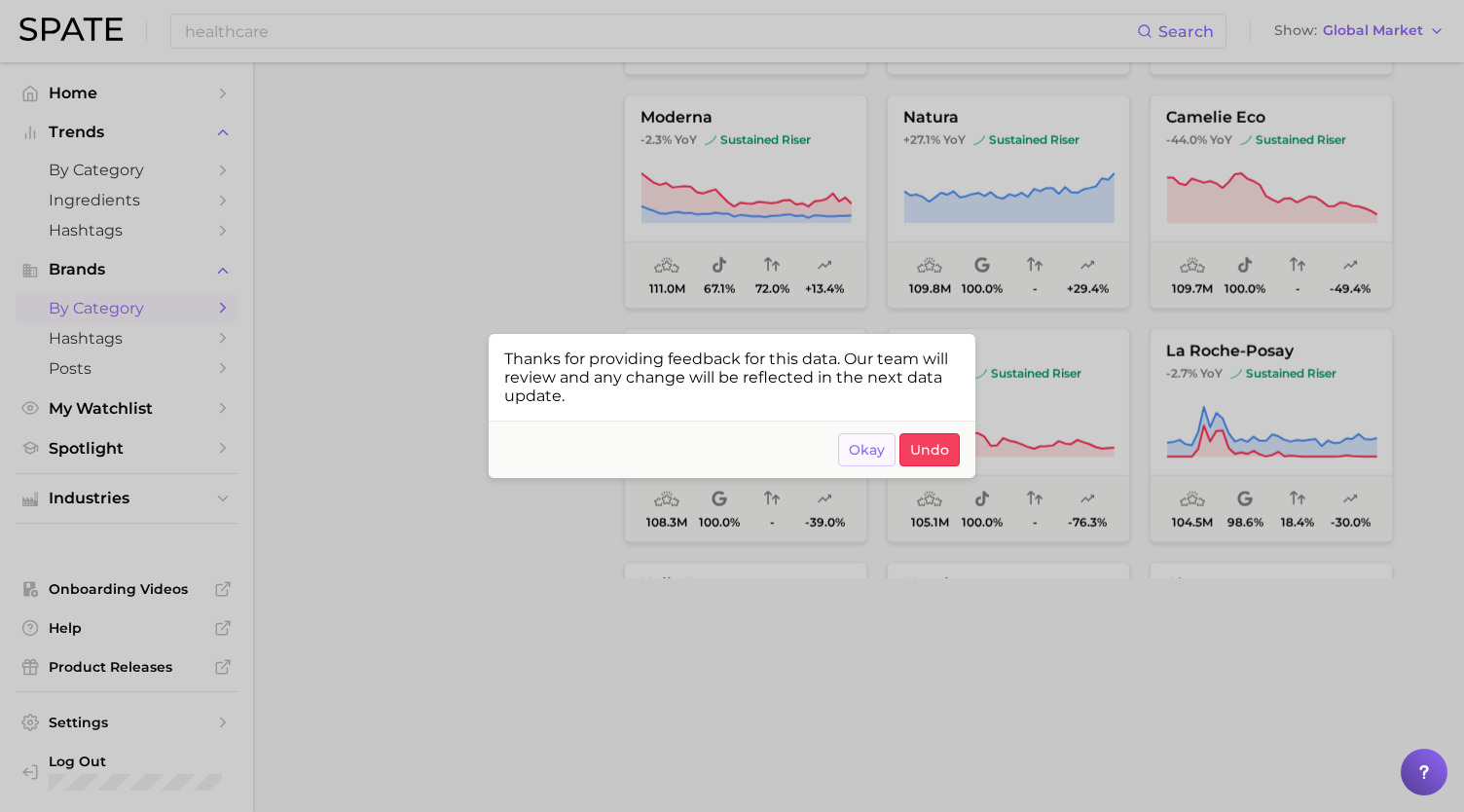
click at [874, 441] on button "Okay" at bounding box center [867, 450] width 58 height 33
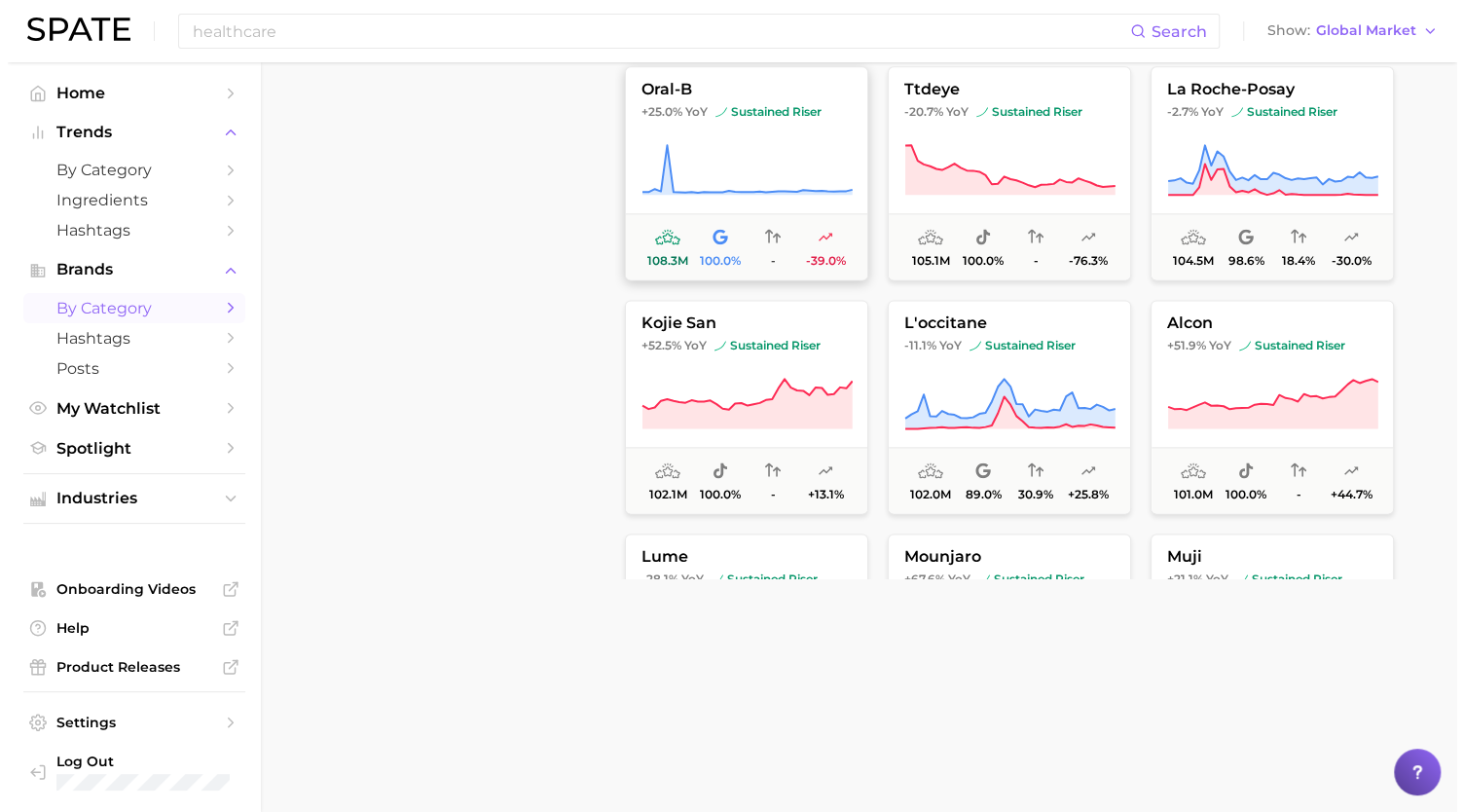
scroll to position [5420, 0]
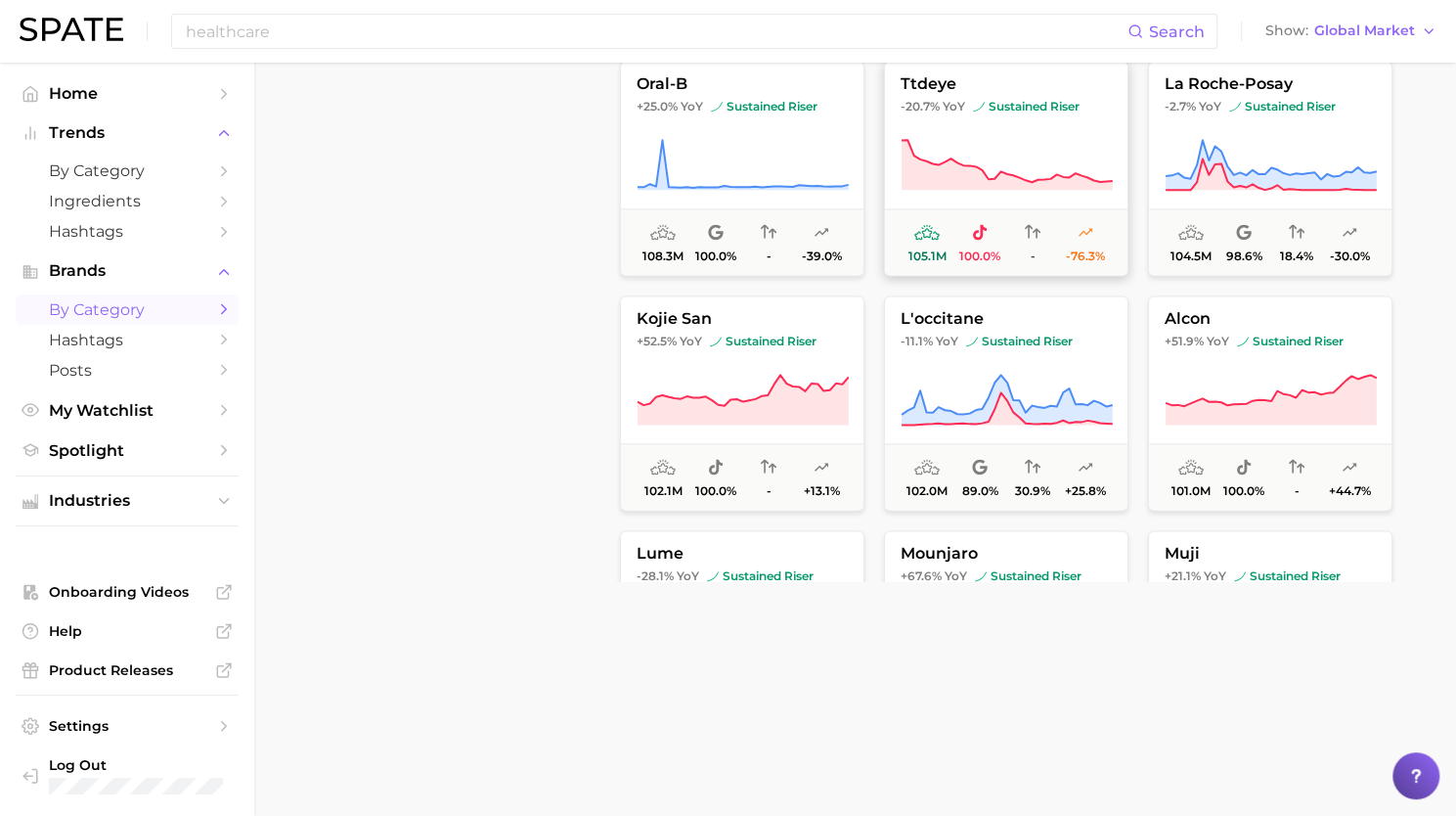
click at [978, 200] on button "ttdeye -20.7% YoY sustained riser 105.1m 100.0% - -76.3%" at bounding box center [1006, 168] width 245 height 215
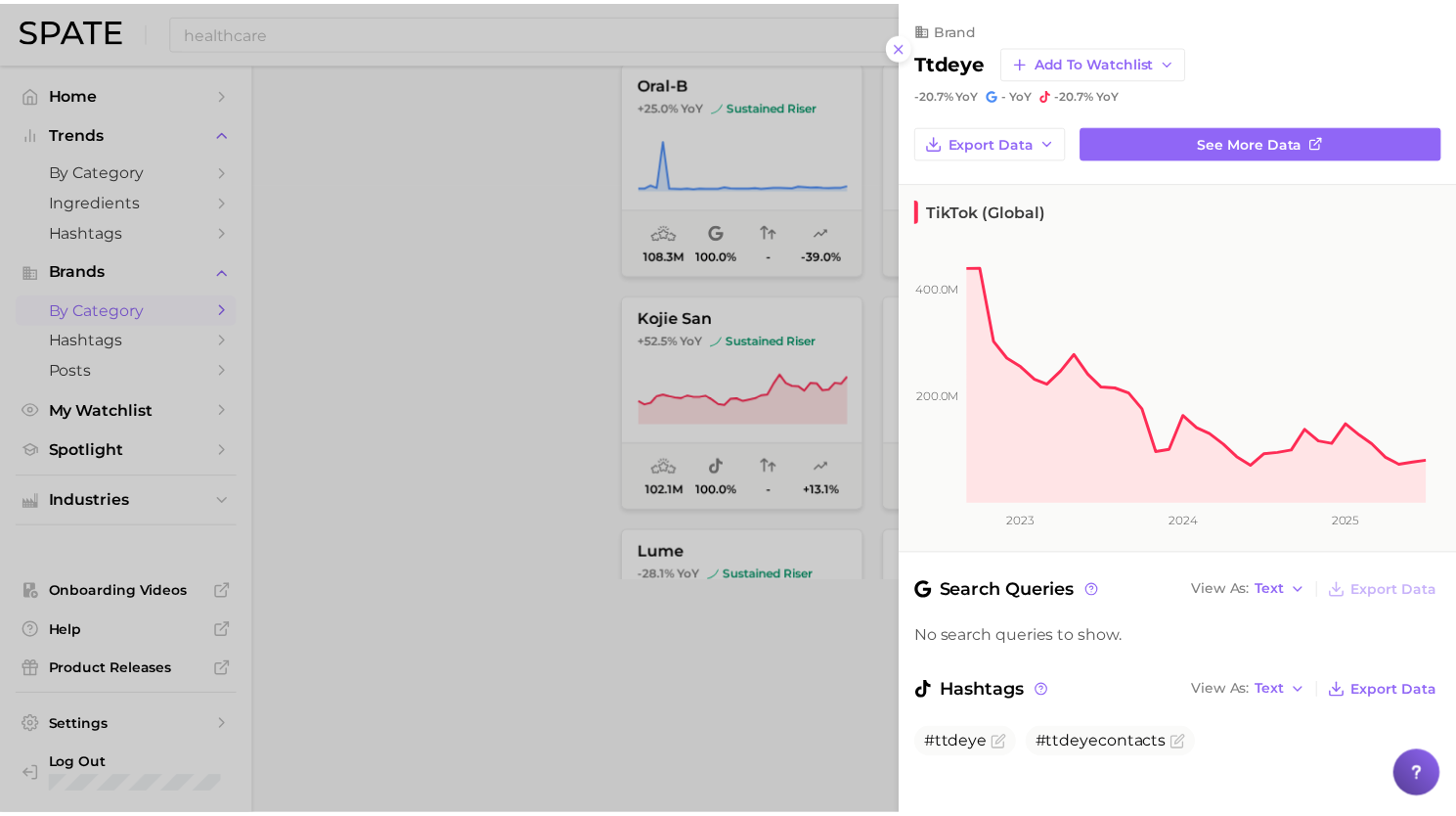
scroll to position [17, 0]
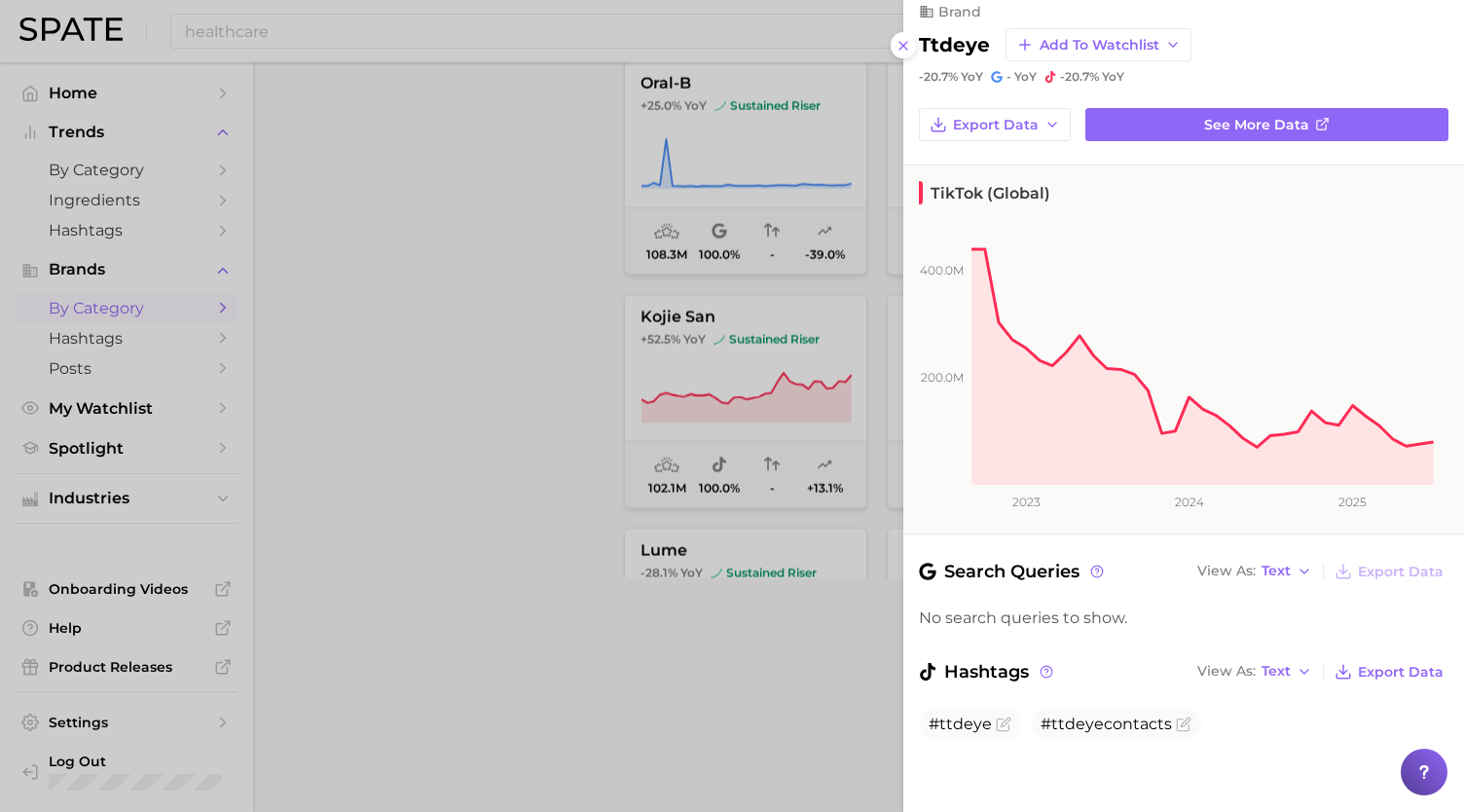
click at [786, 592] on div at bounding box center [732, 406] width 1464 height 812
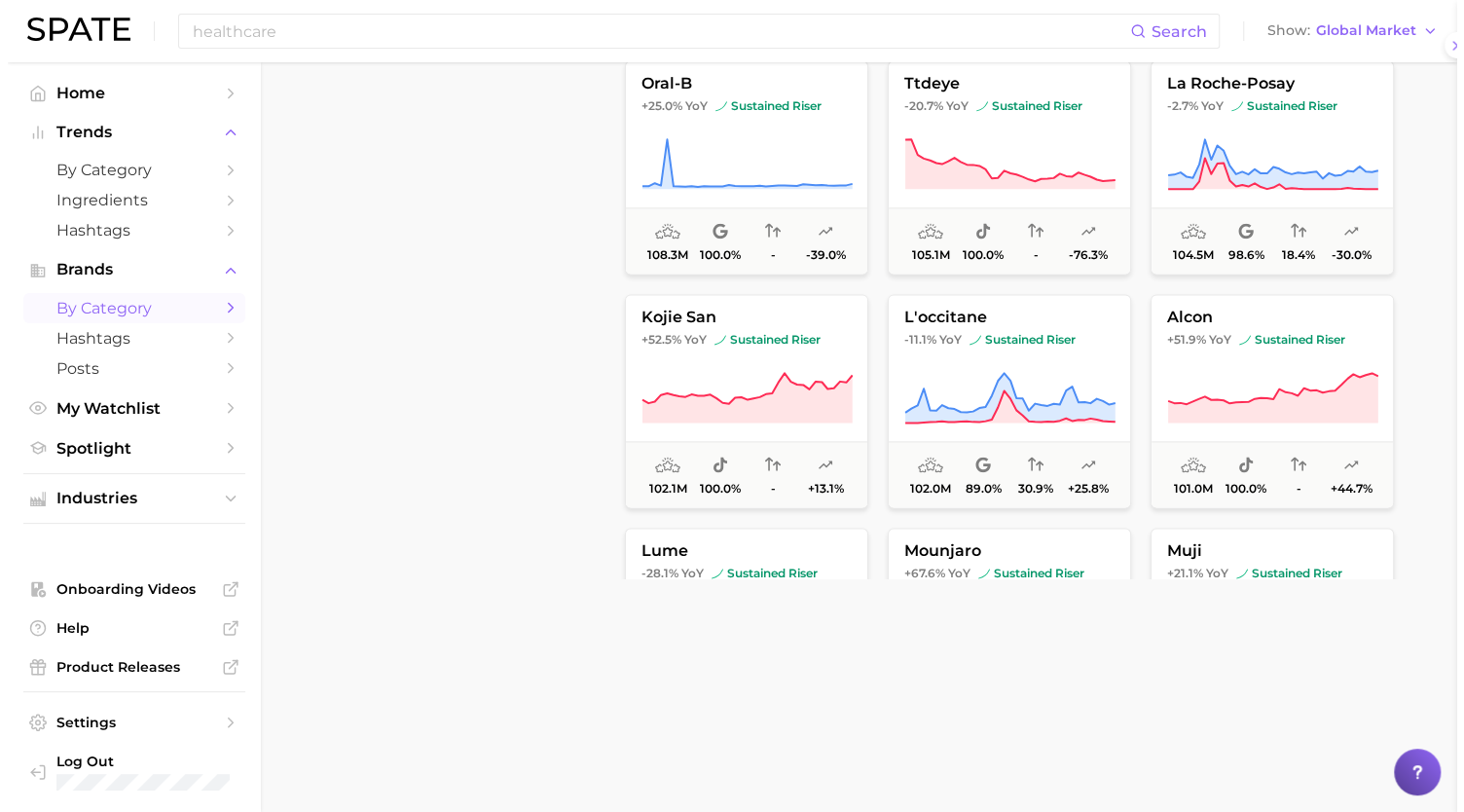
scroll to position [0, 0]
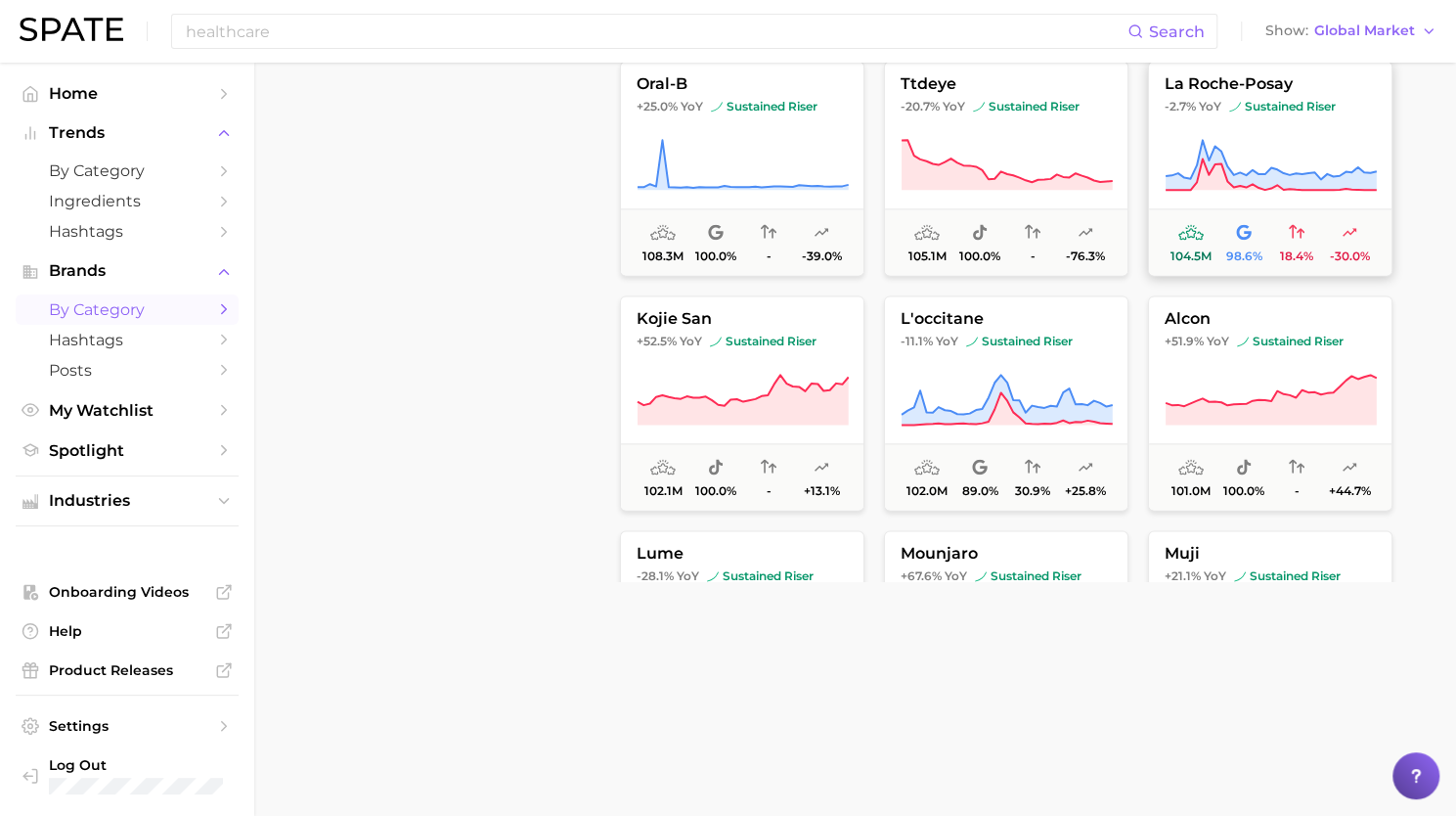
click at [1221, 162] on icon at bounding box center [1272, 165] width 211 height 50
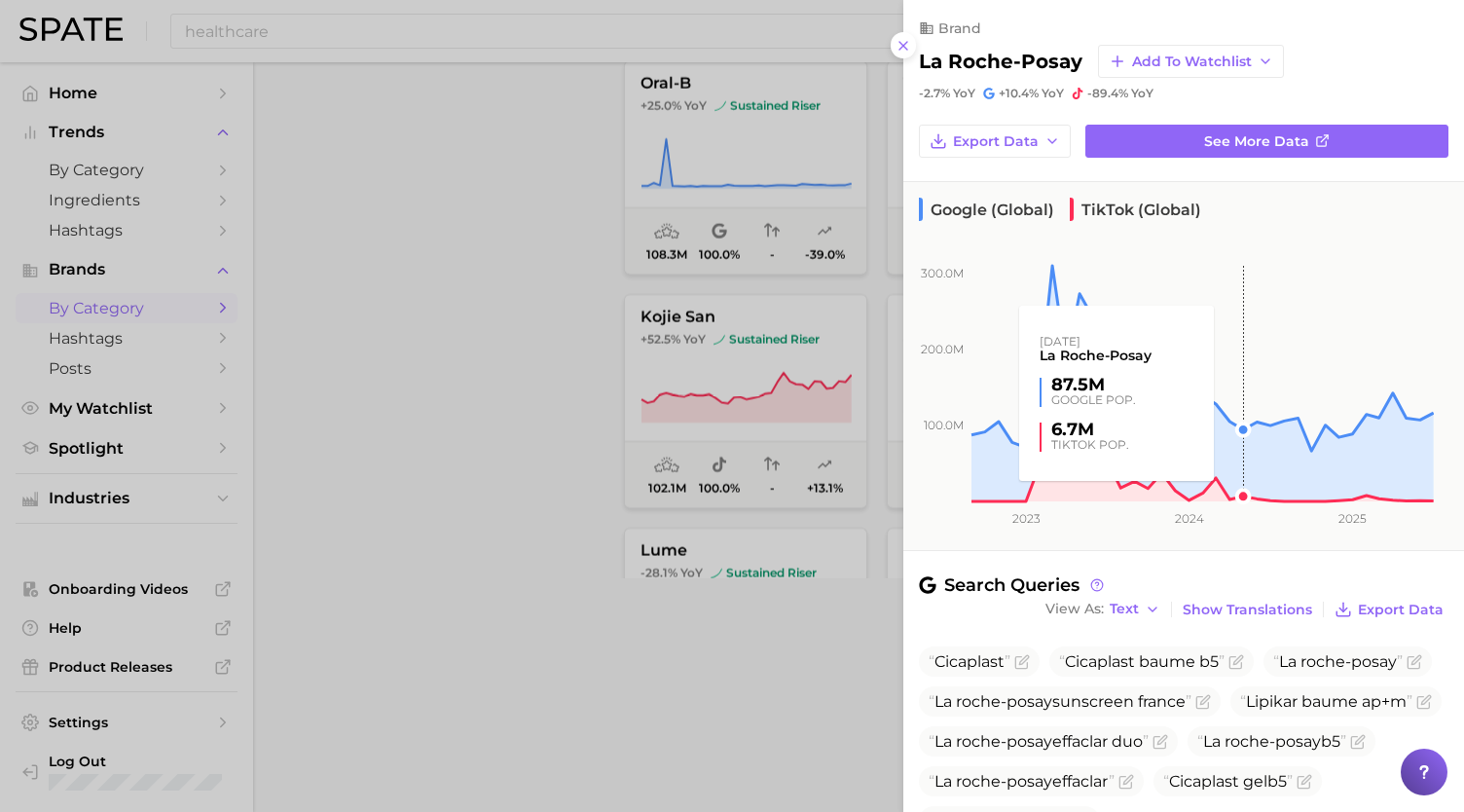
scroll to position [247, 0]
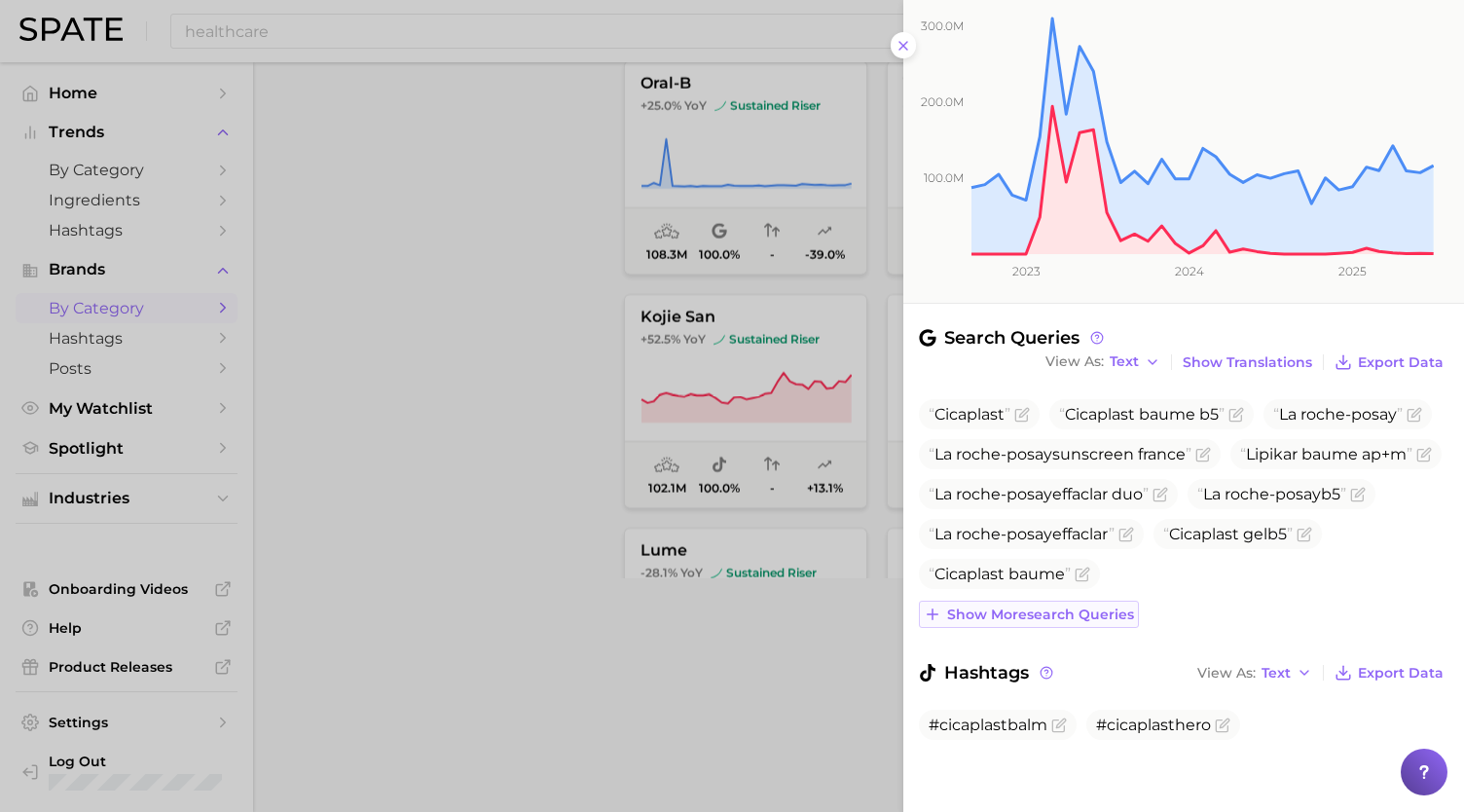
click at [1069, 607] on span "Show more search queries" at bounding box center [1041, 615] width 187 height 17
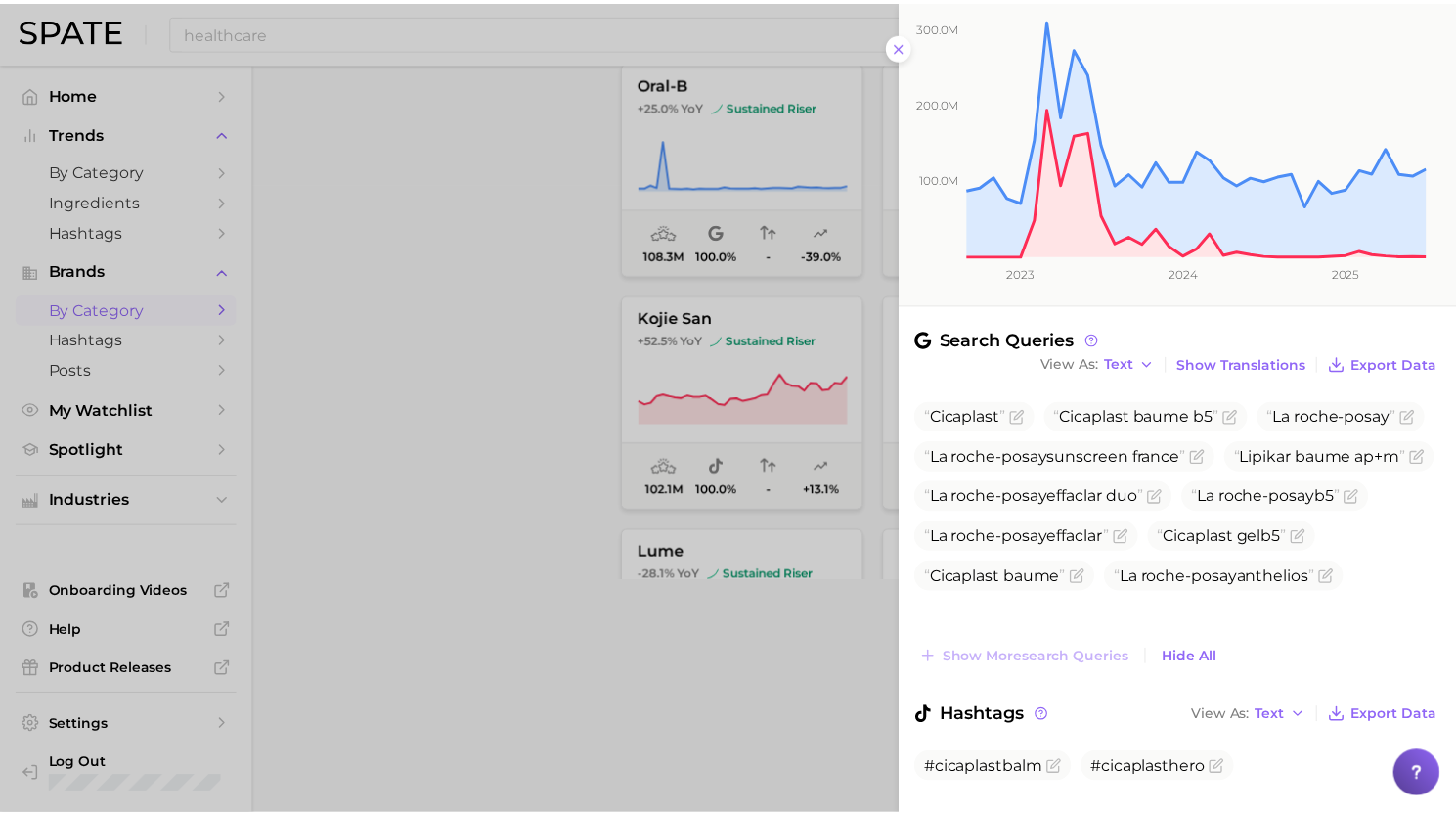
scroll to position [289, 0]
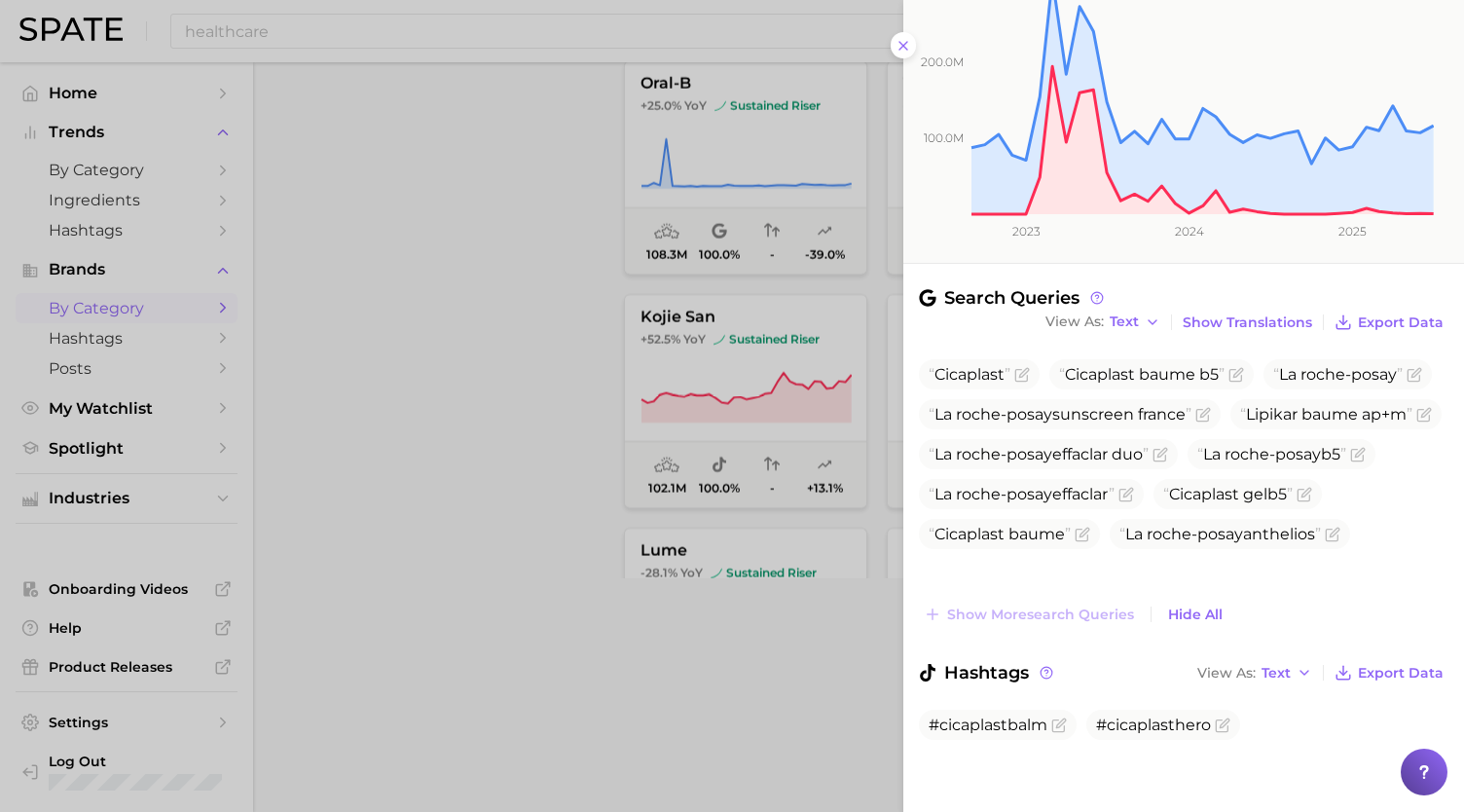
click at [697, 682] on div at bounding box center [732, 406] width 1464 height 812
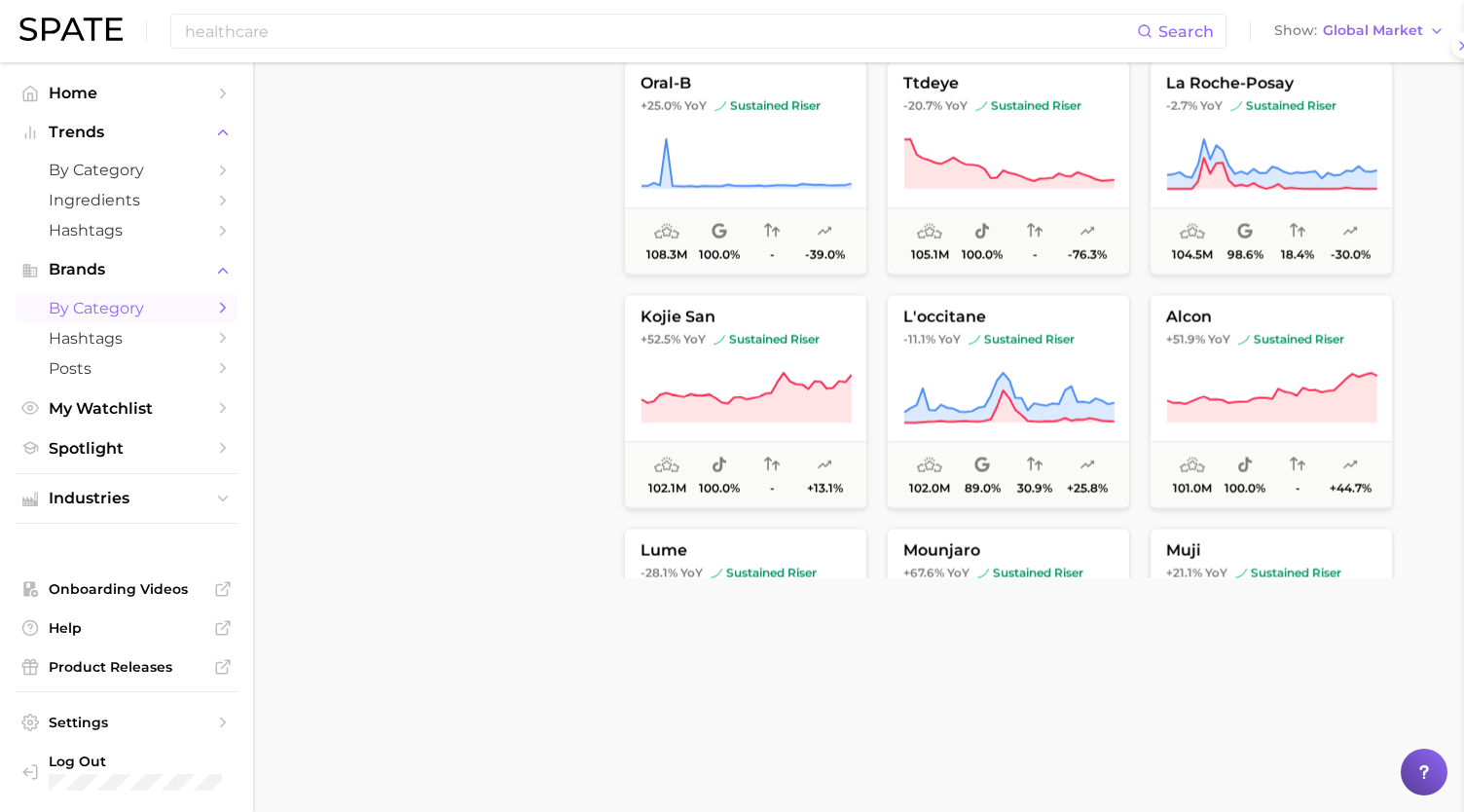
scroll to position [0, 0]
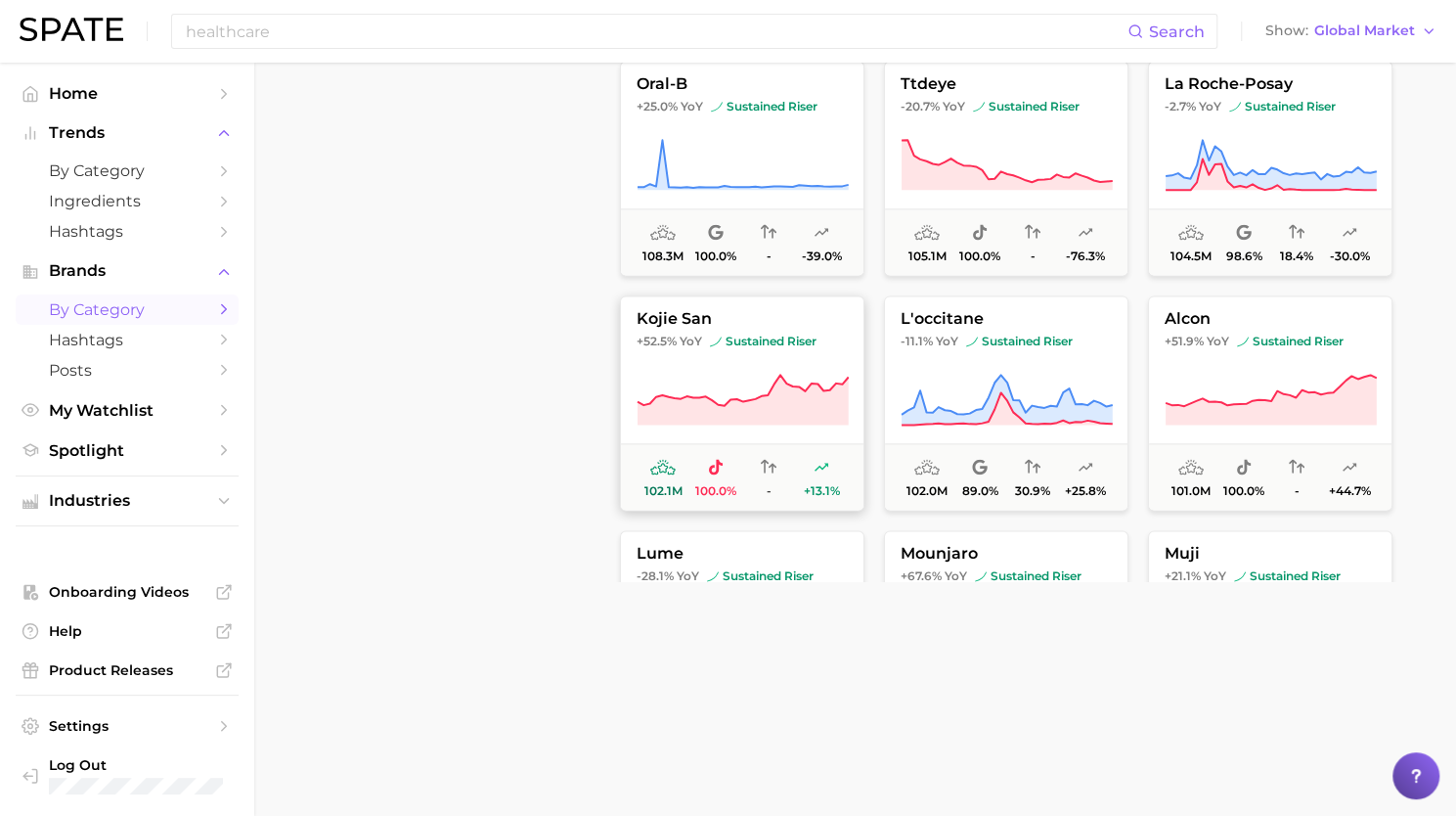
click at [713, 385] on icon at bounding box center [743, 401] width 212 height 55
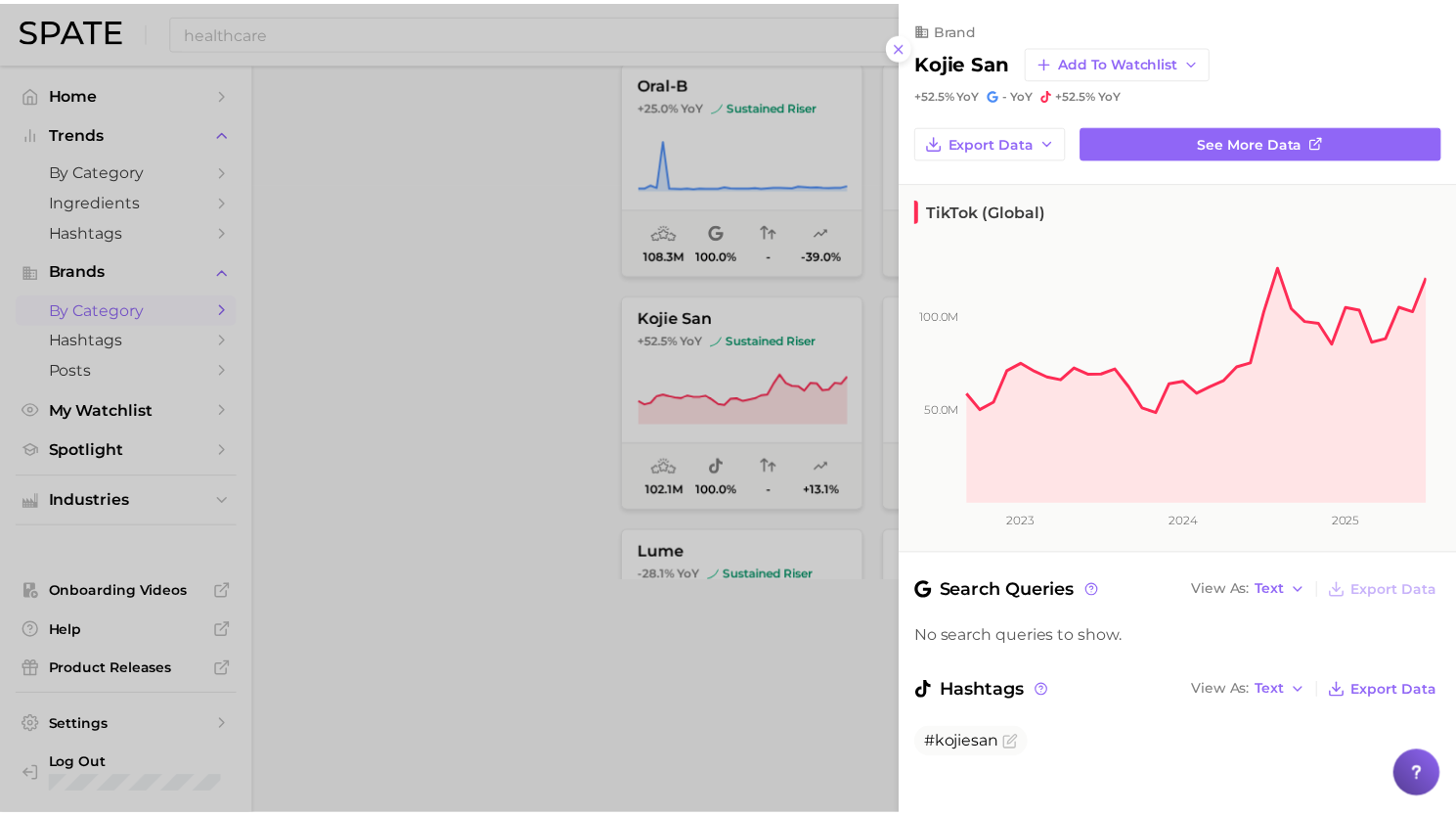
scroll to position [17, 0]
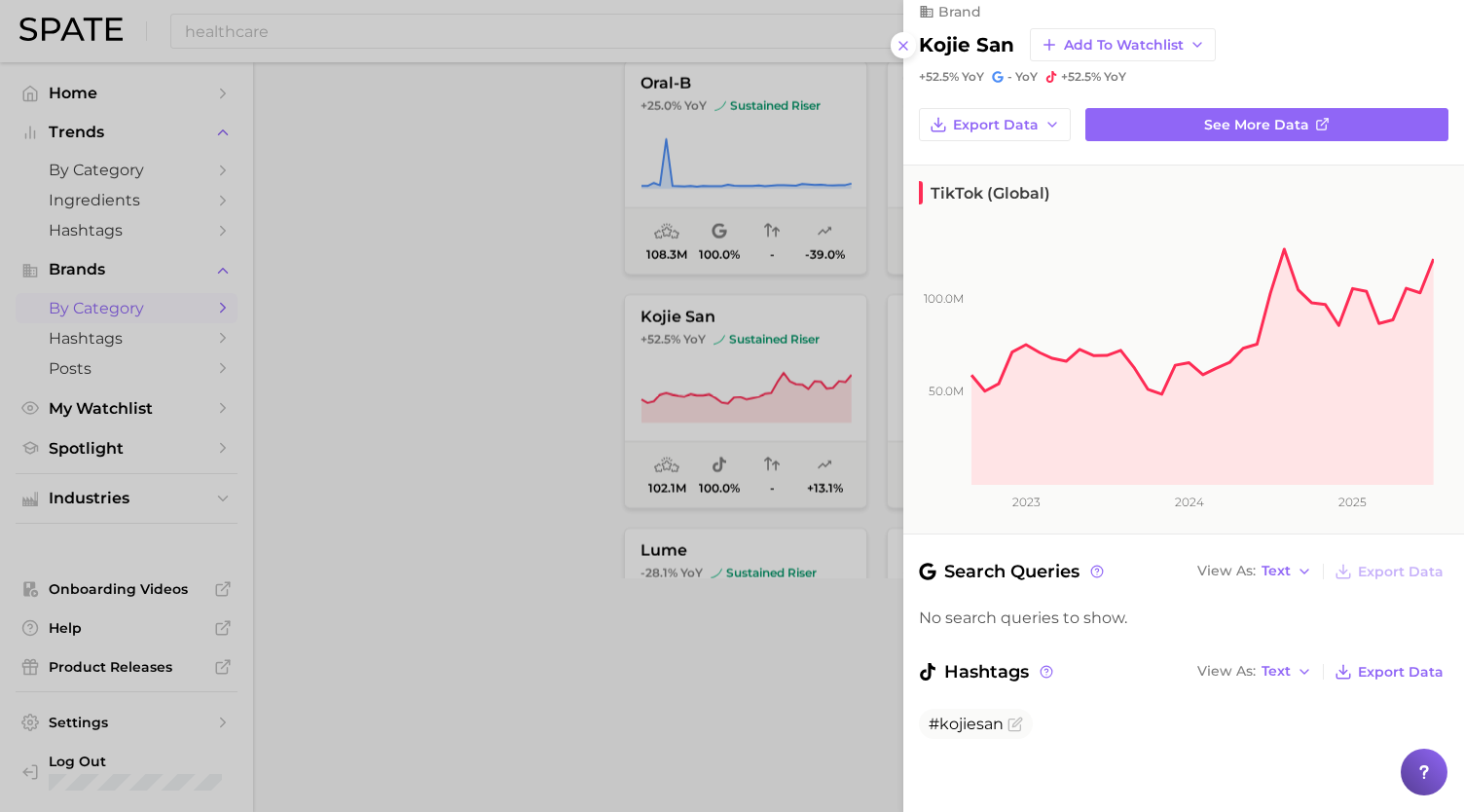
click at [697, 646] on div at bounding box center [732, 406] width 1464 height 812
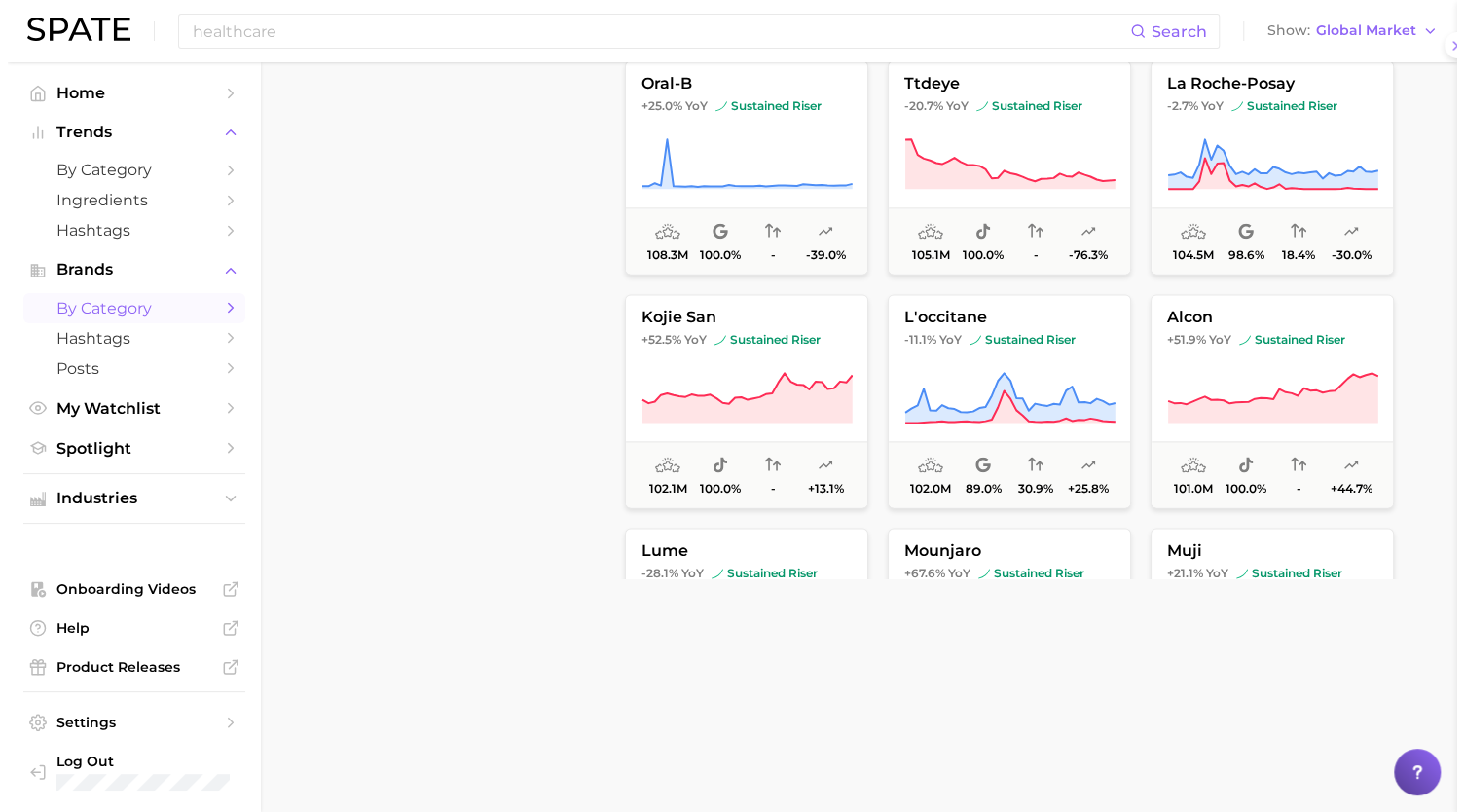
scroll to position [0, 0]
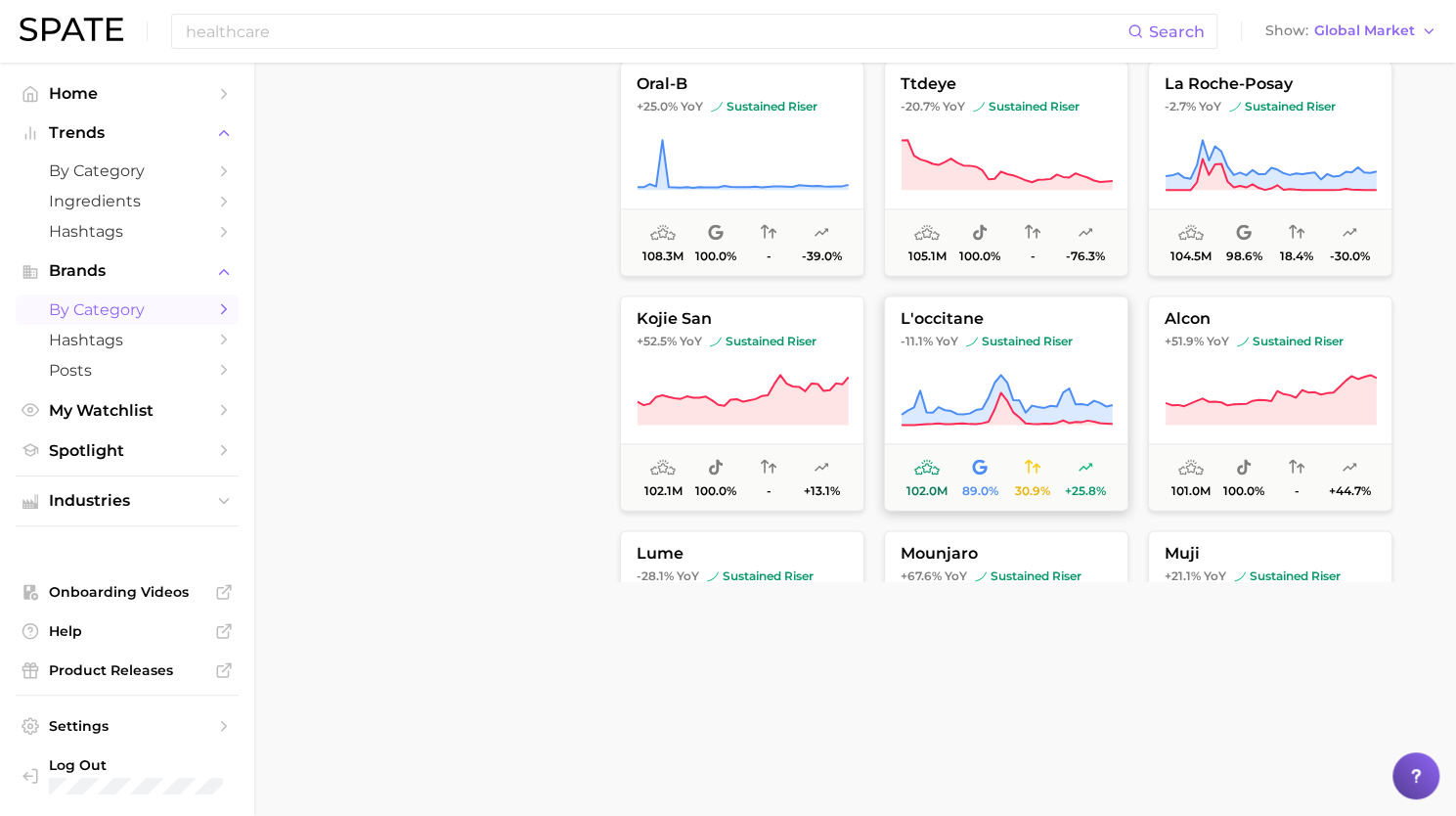
click at [1037, 406] on icon at bounding box center [1007, 395] width 211 height 39
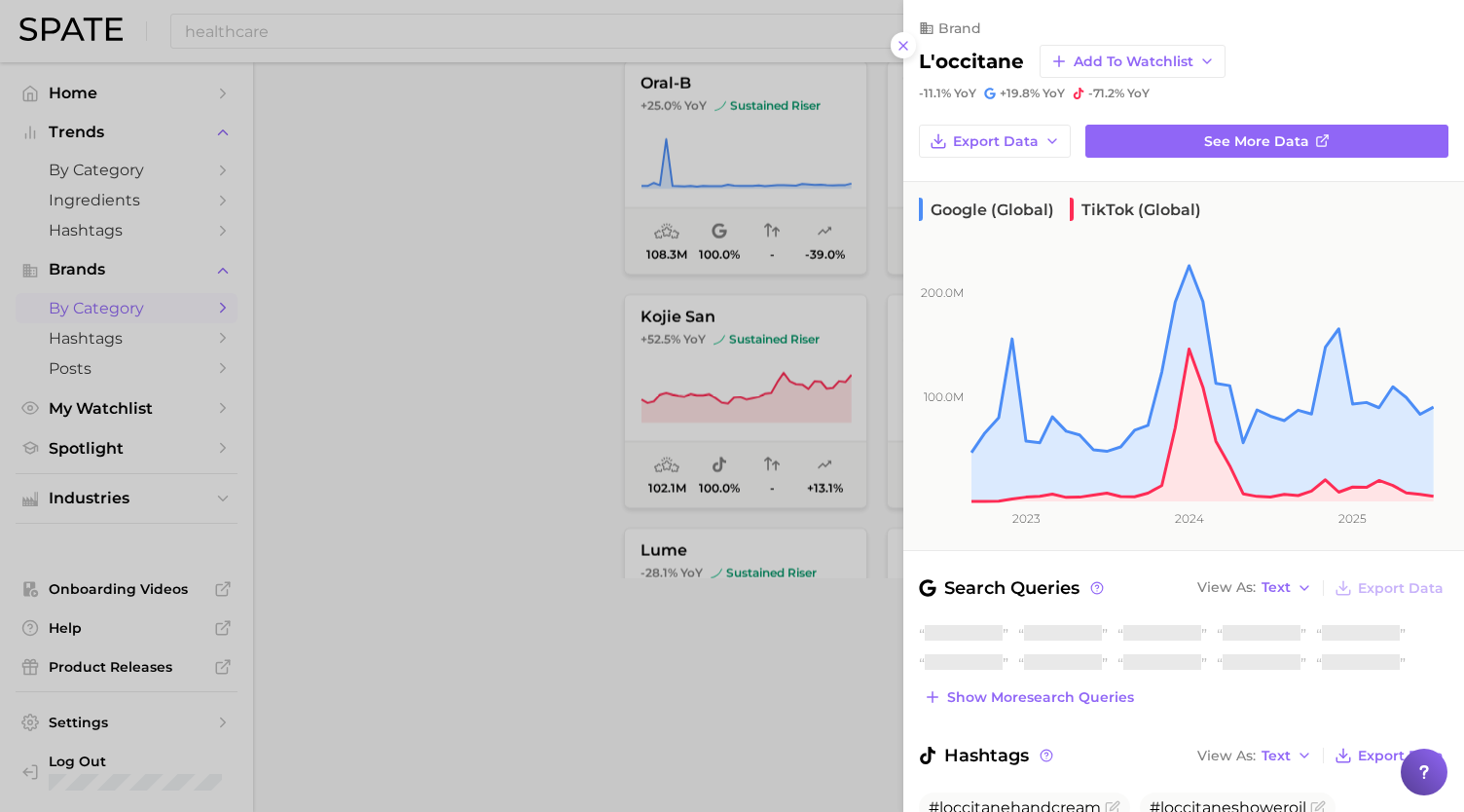
scroll to position [164, 0]
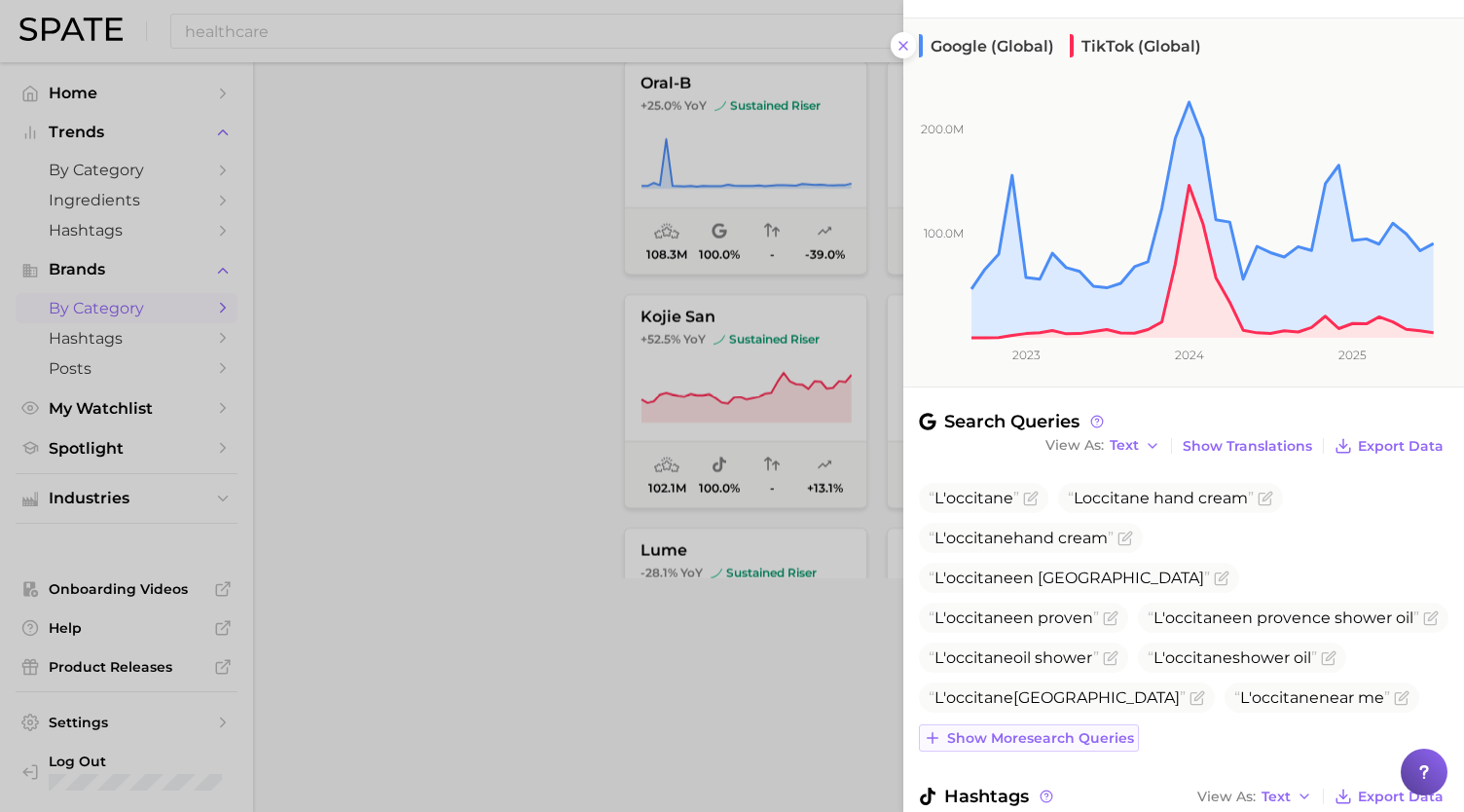
click at [1054, 731] on span "Show more search queries" at bounding box center [1041, 738] width 187 height 17
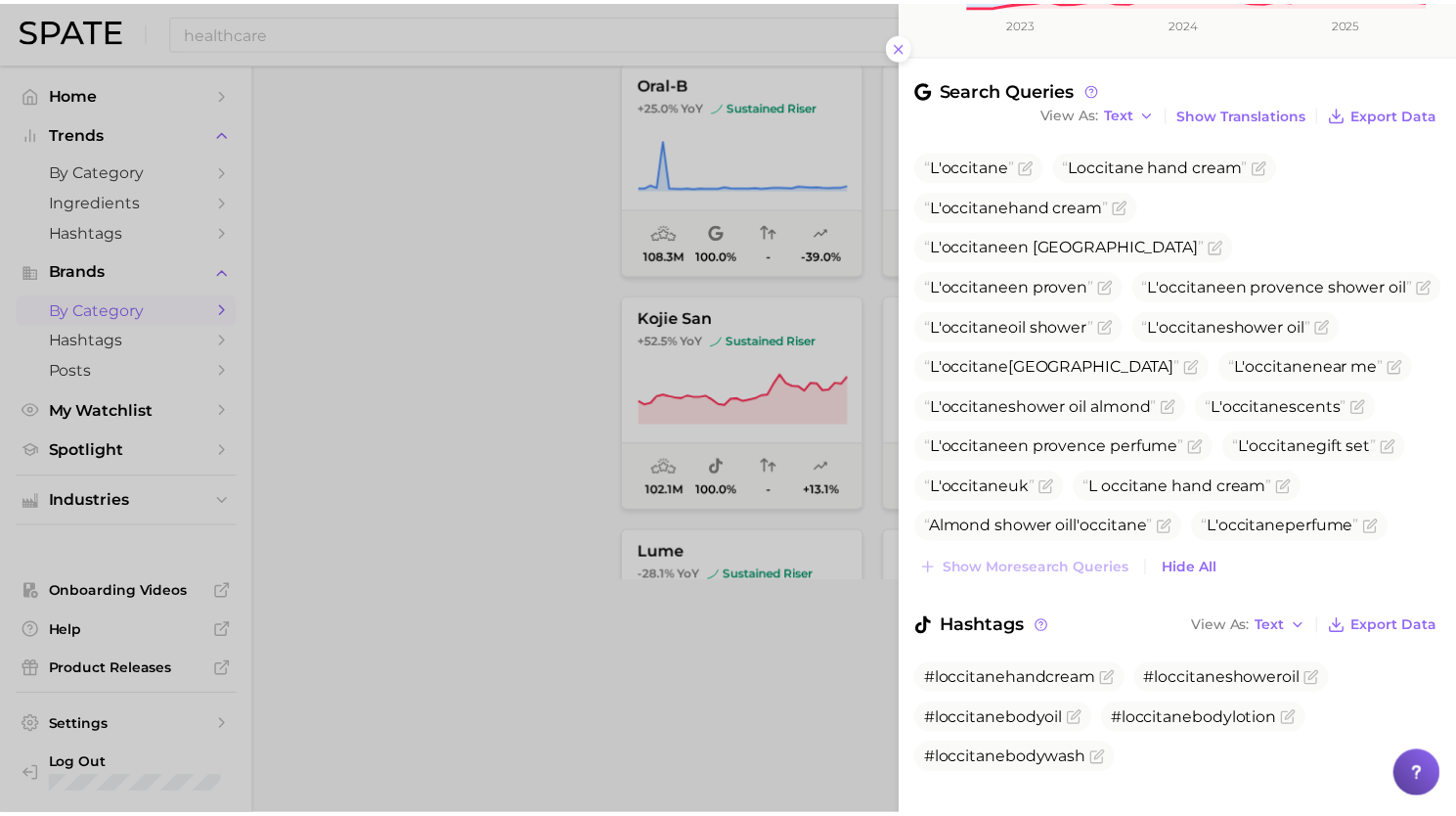
scroll to position [531, 0]
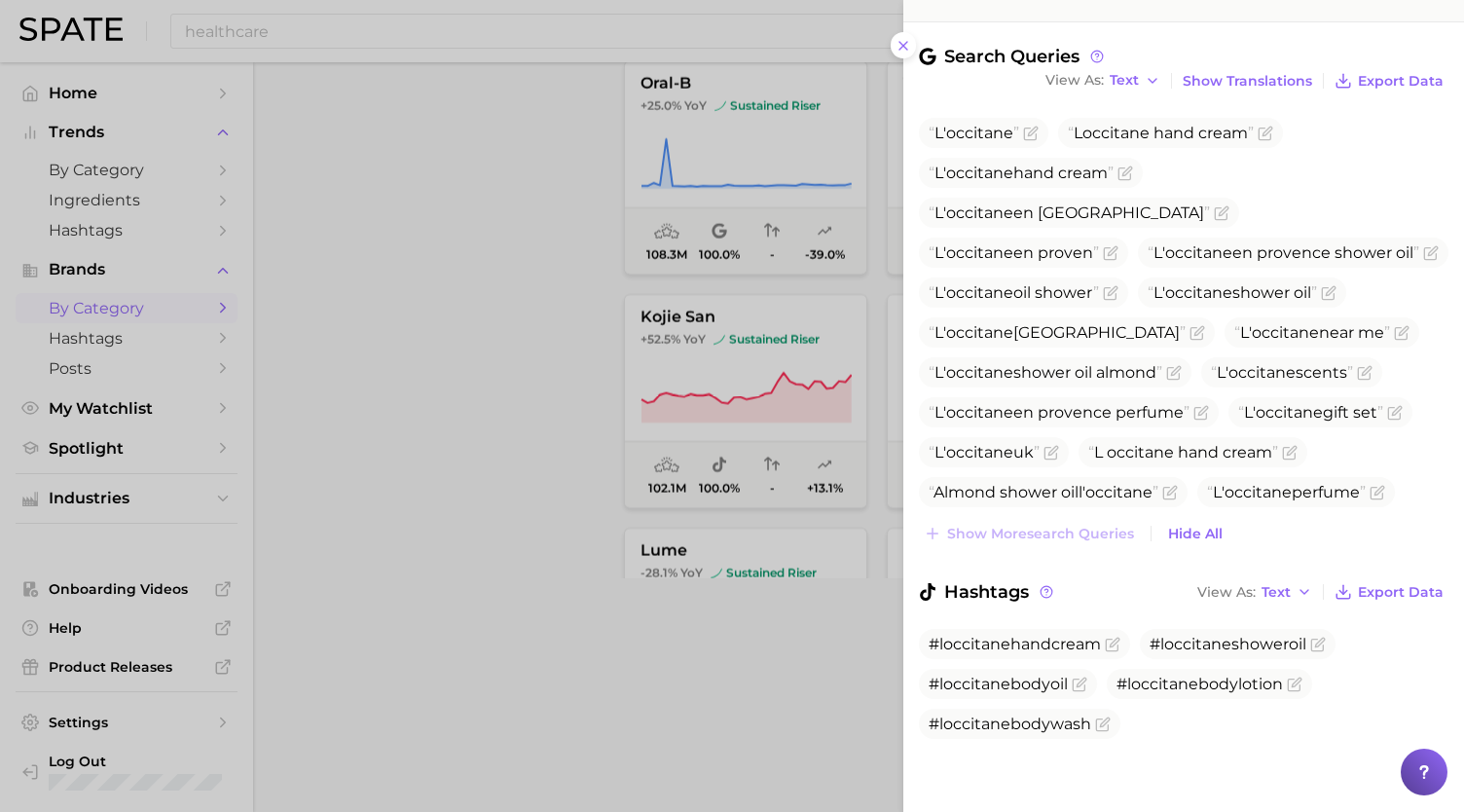
click at [661, 637] on div at bounding box center [732, 406] width 1464 height 812
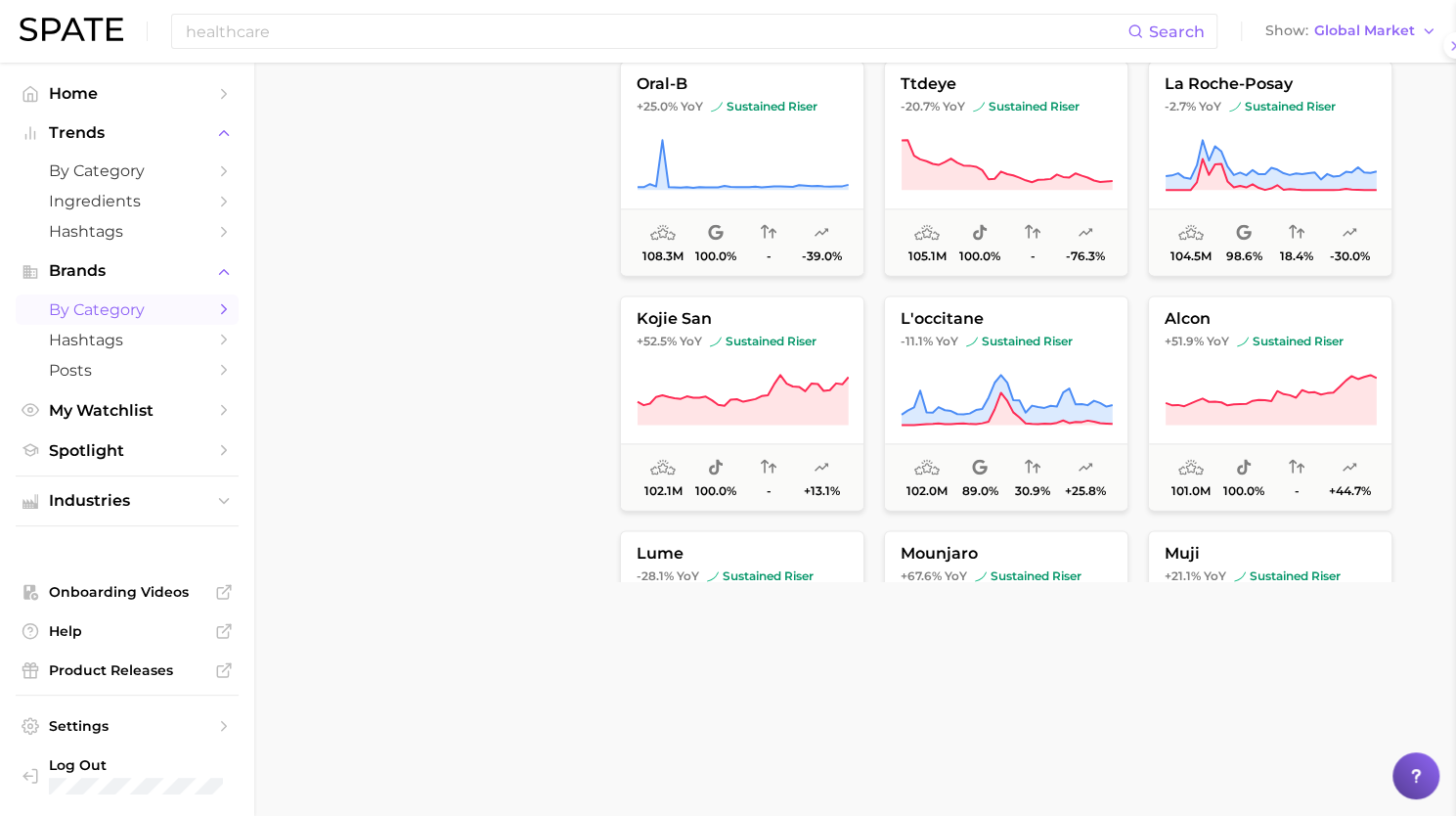
scroll to position [0, 0]
click at [1210, 421] on icon at bounding box center [1272, 400] width 211 height 50
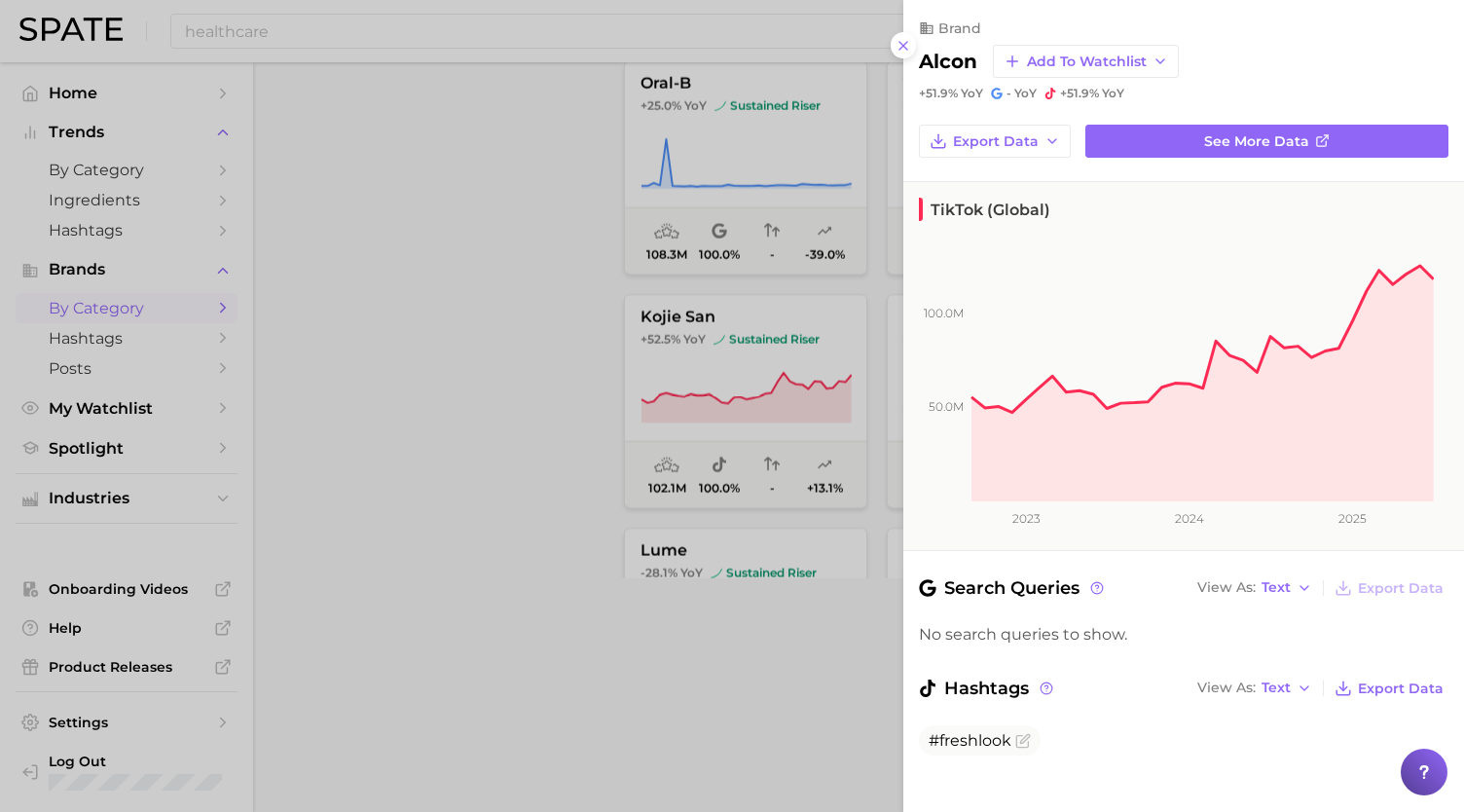
click at [705, 682] on div at bounding box center [732, 406] width 1464 height 812
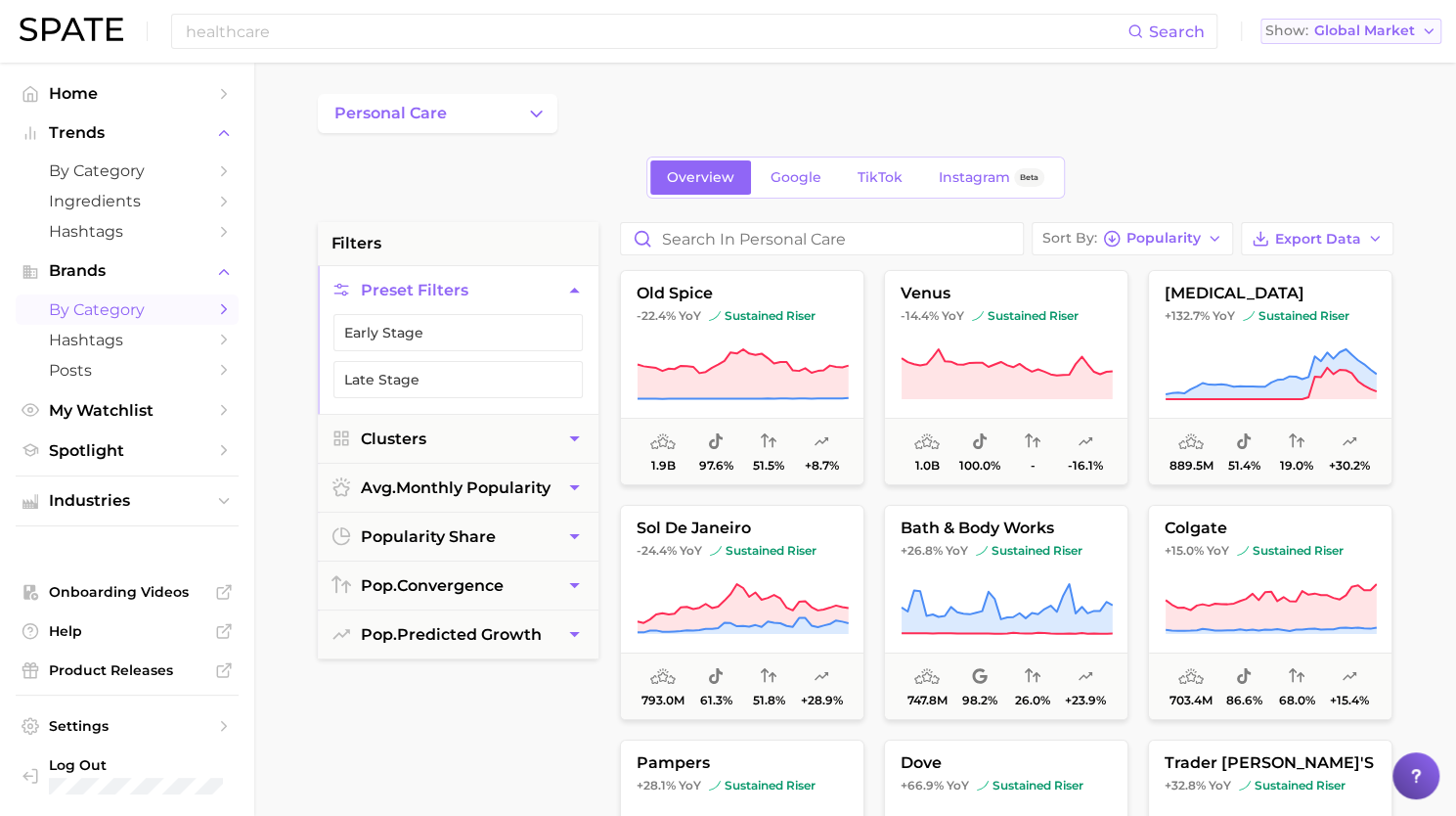
click at [1393, 40] on button "Show Global Market" at bounding box center [1350, 32] width 181 height 26
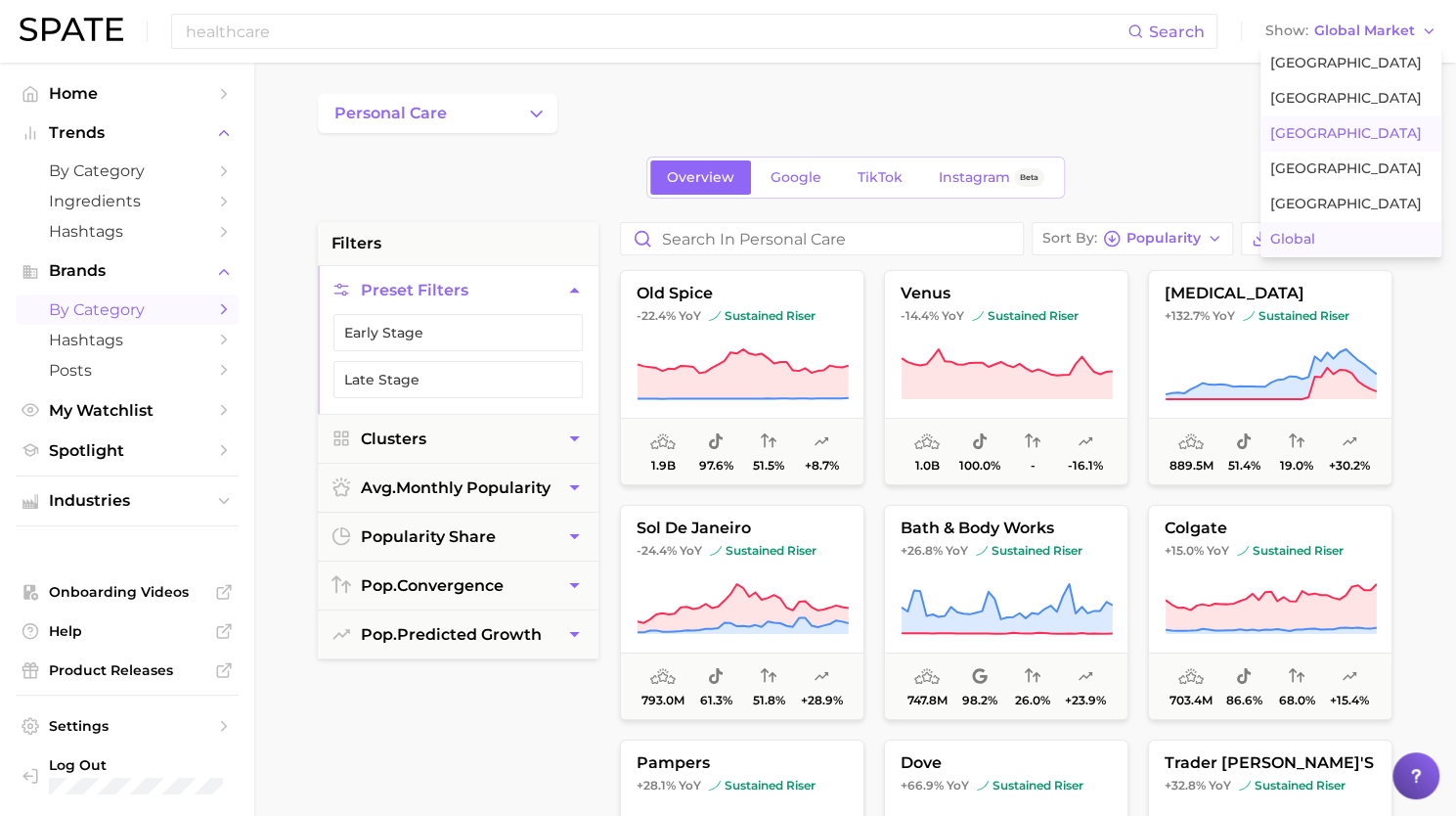
click at [1314, 140] on span "France" at bounding box center [1347, 133] width 152 height 17
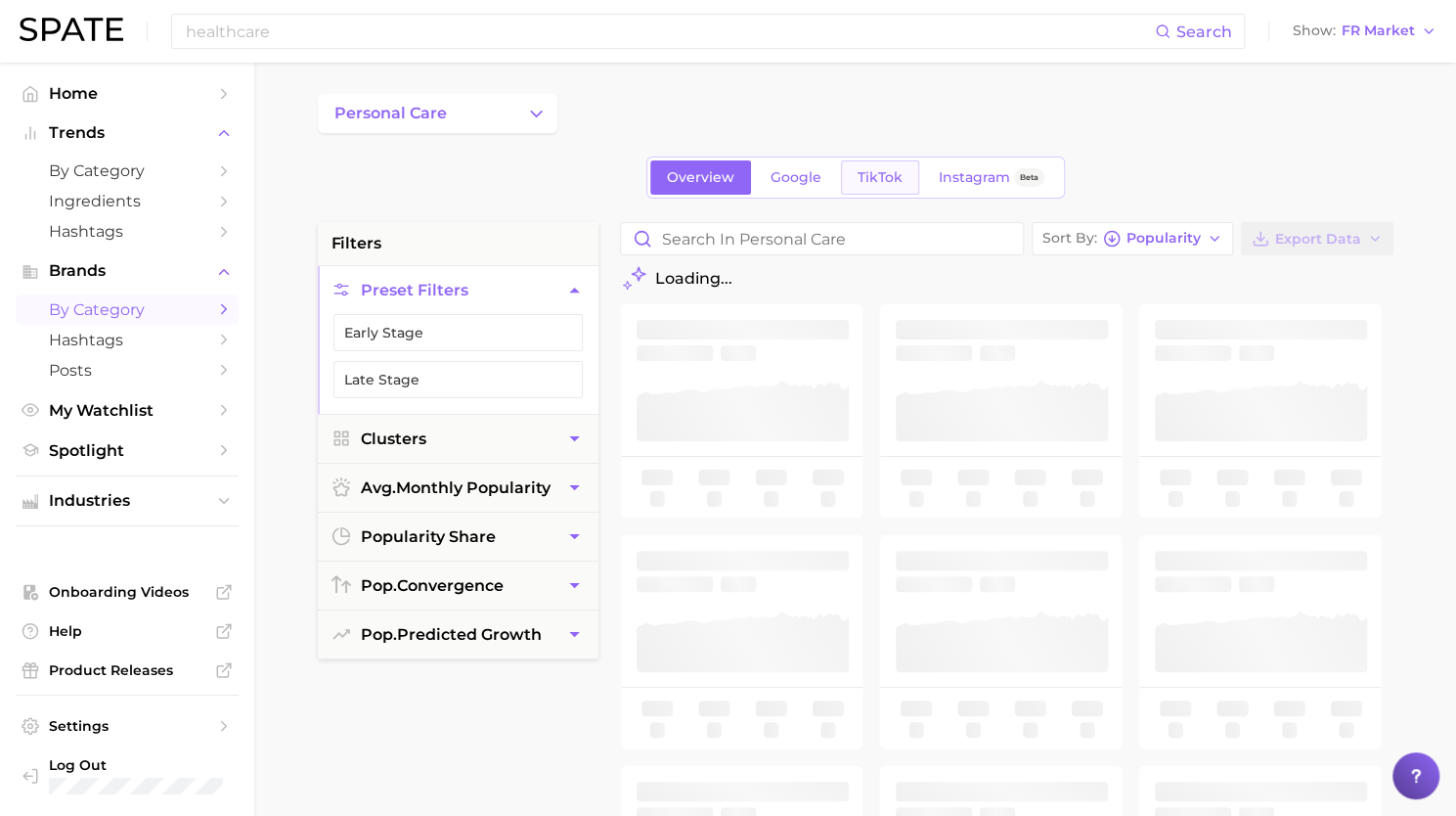
click at [888, 185] on link "TikTok" at bounding box center [880, 178] width 78 height 35
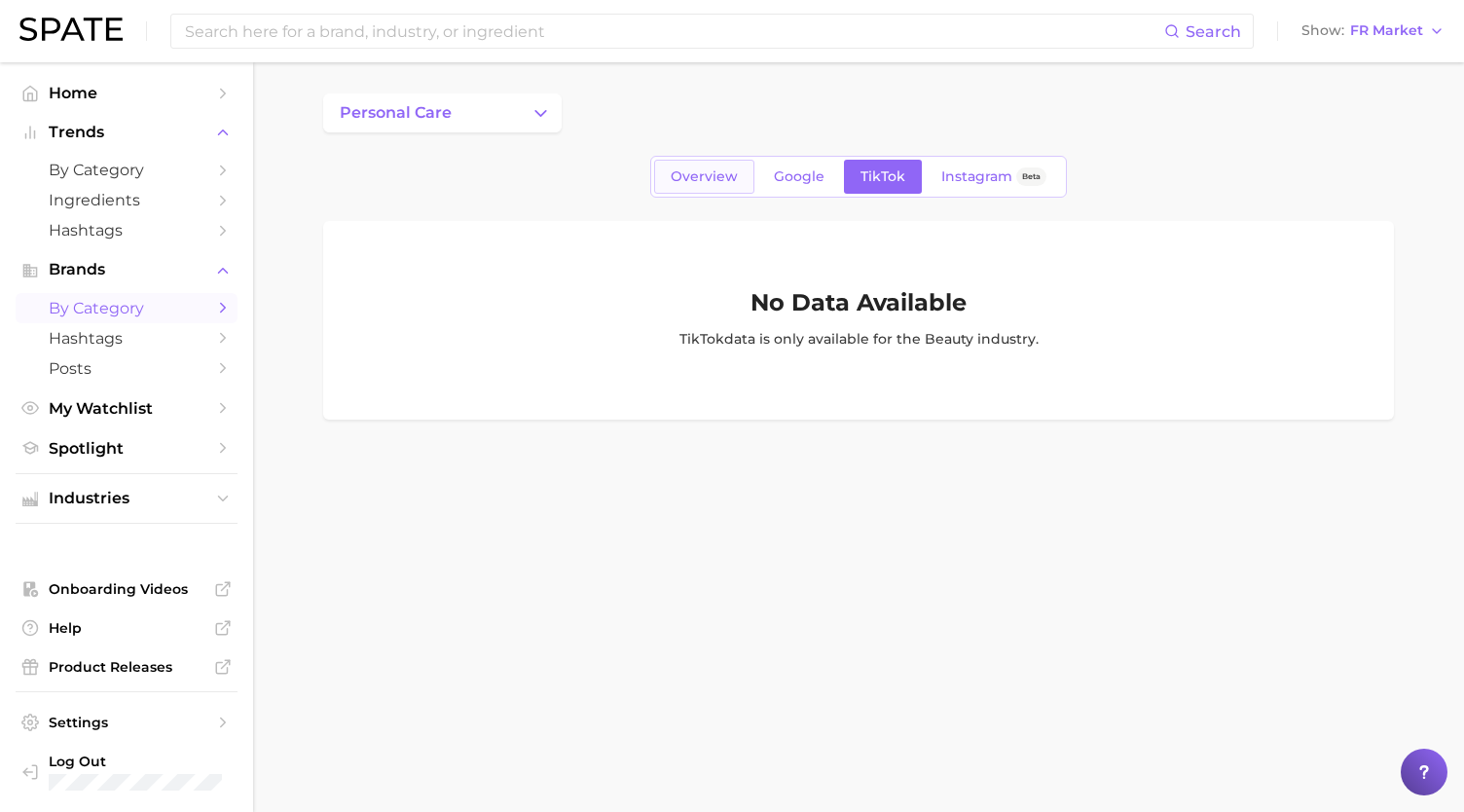
click at [719, 174] on span "Overview" at bounding box center [704, 177] width 67 height 17
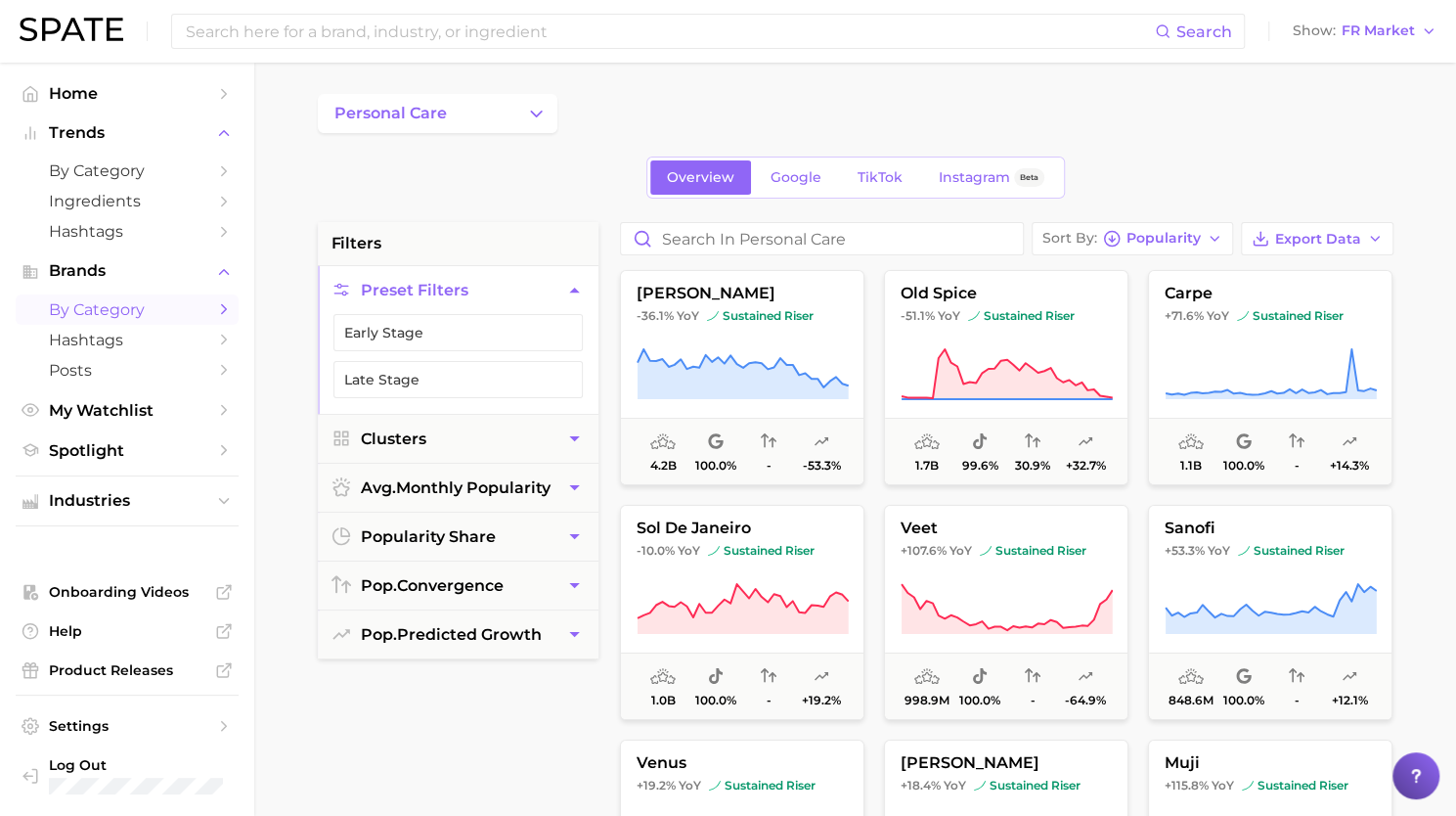
click at [497, 722] on div "filters Preset Filters Early Stage Late Stage Clusters avg. monthly popularity …" at bounding box center [458, 717] width 281 height 992
click at [469, 107] on button "personal care" at bounding box center [437, 113] width 240 height 39
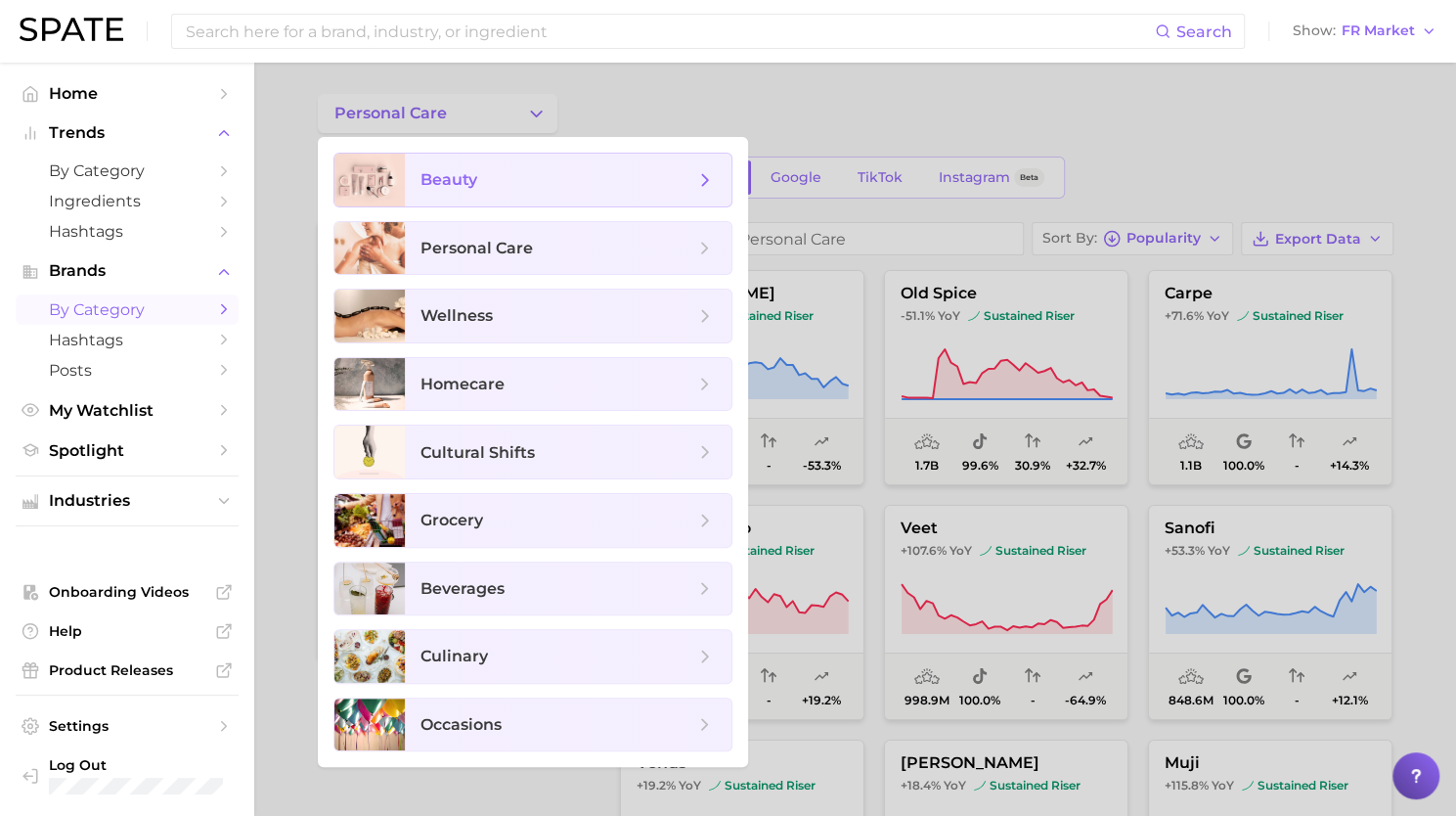
click at [472, 170] on span "beauty" at bounding box center [557, 181] width 274 height 22
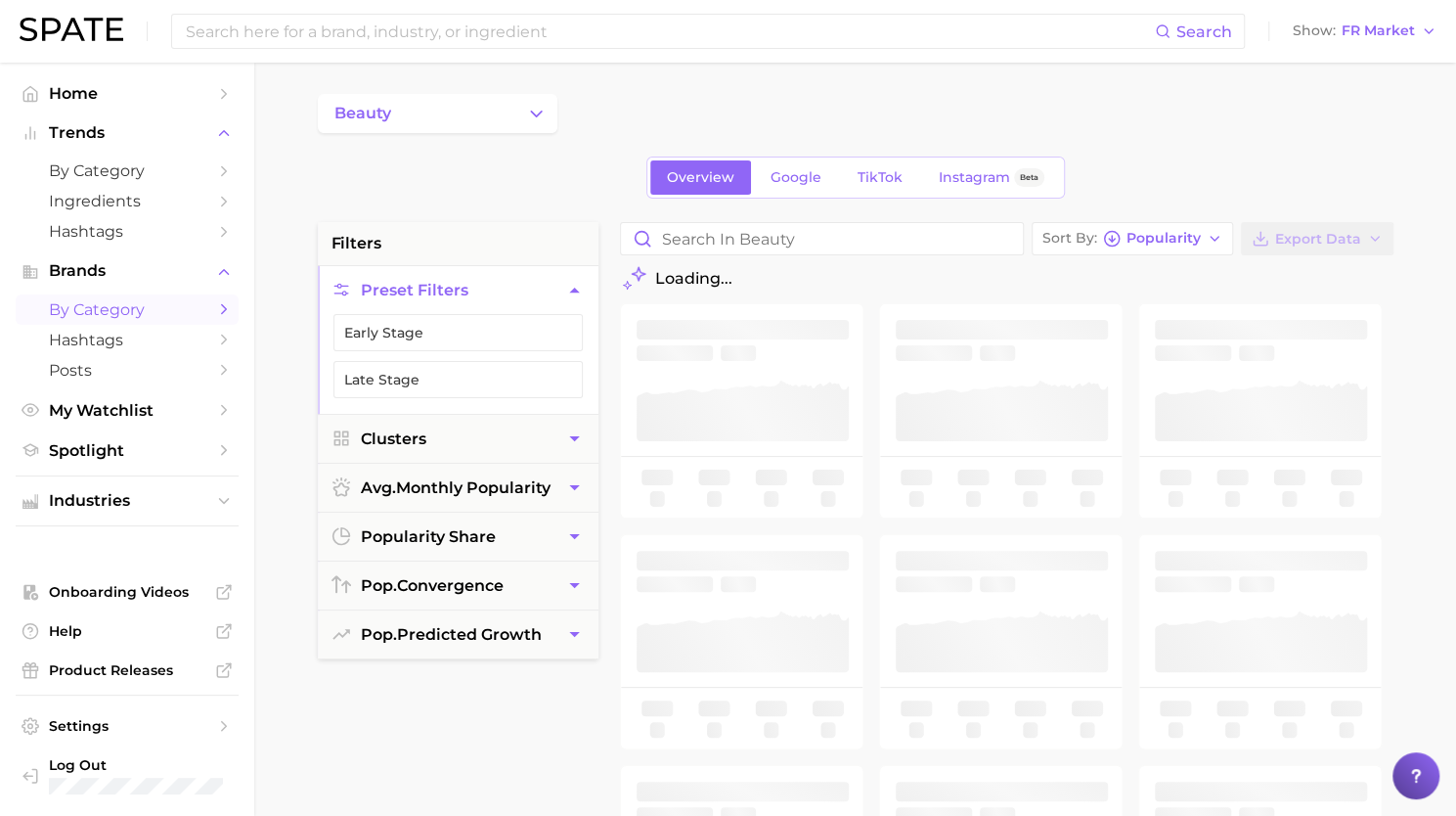
click at [870, 118] on div "beauty" at bounding box center [855, 113] width 1076 height 39
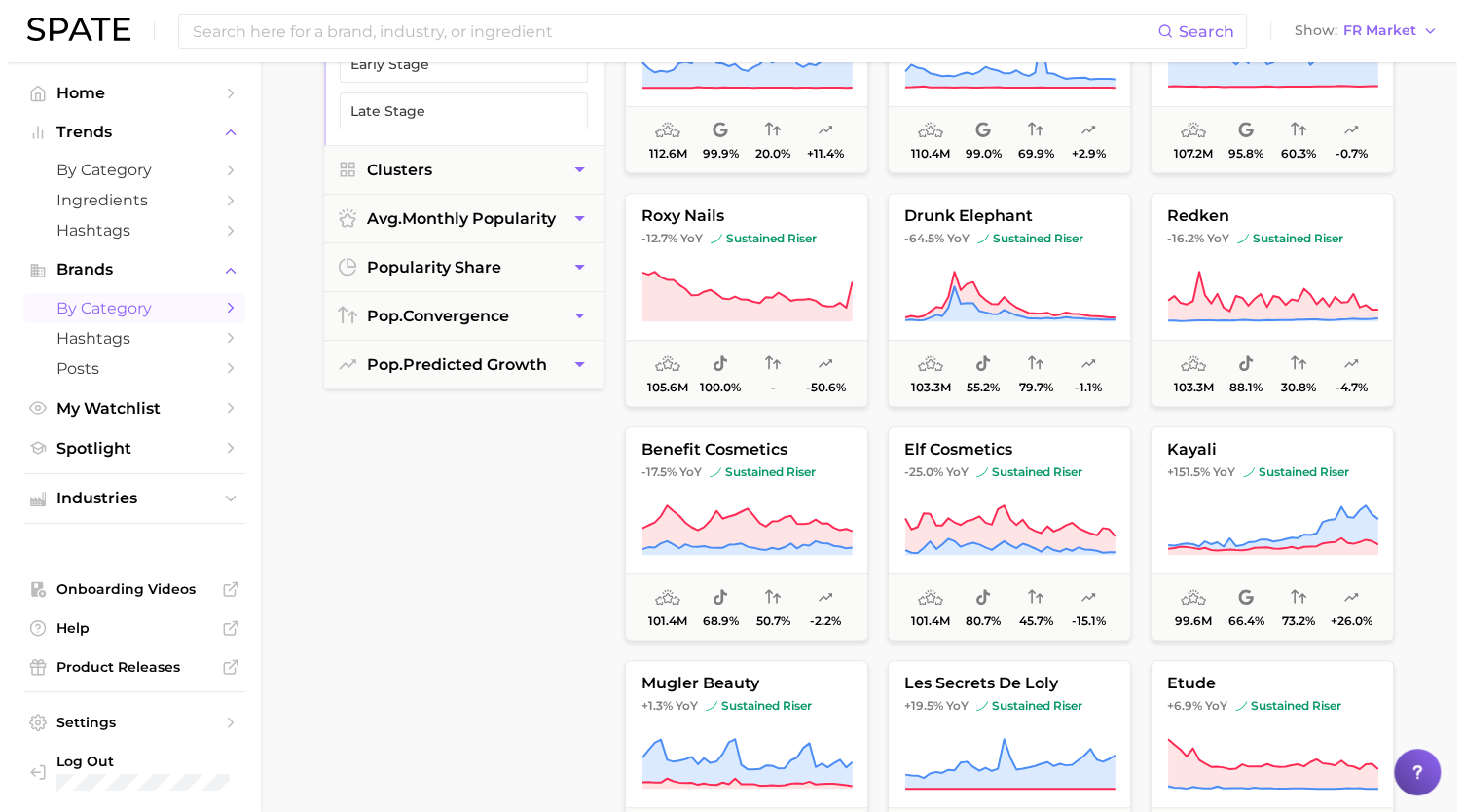
scroll to position [4968, 0]
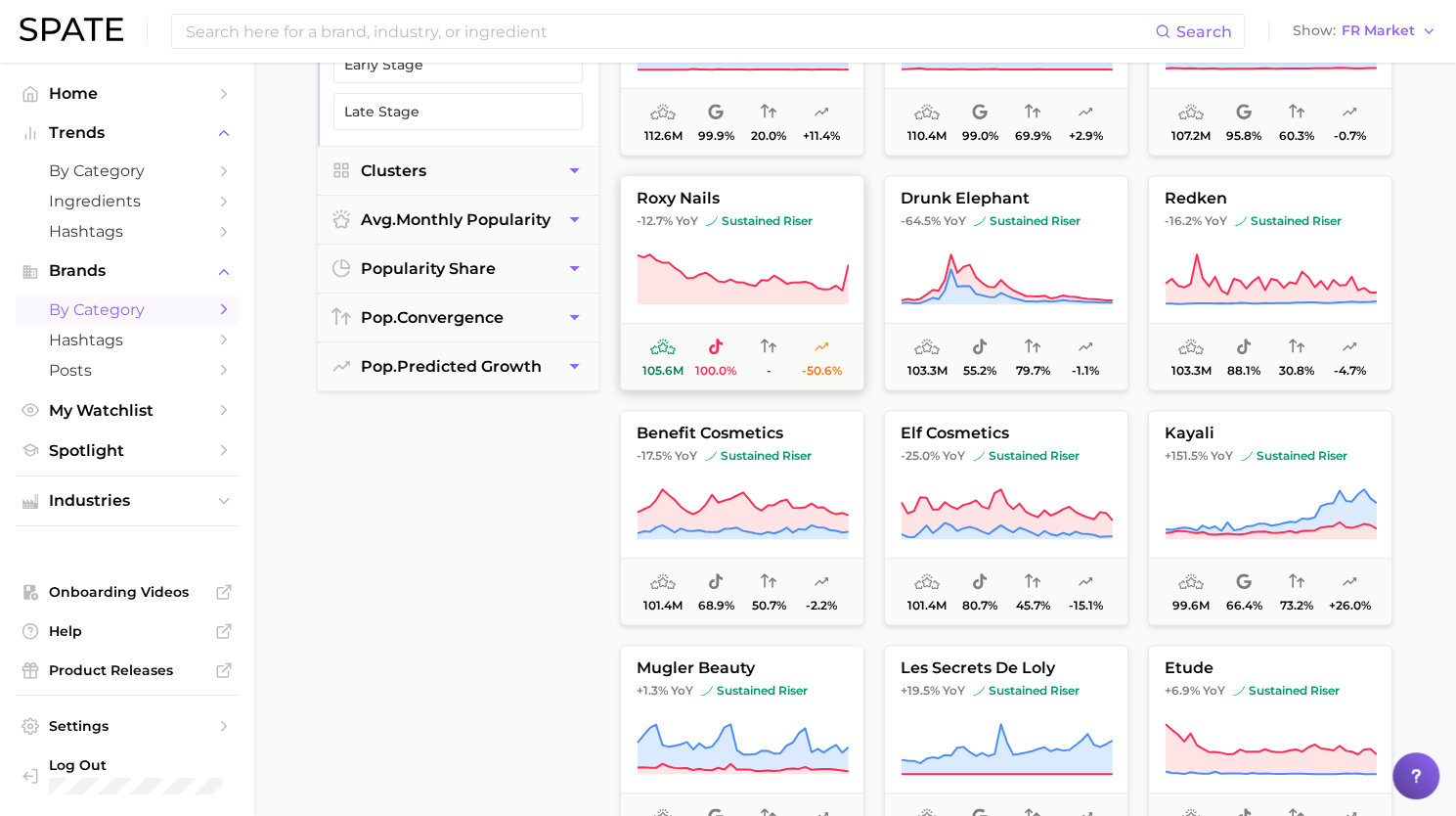
click at [769, 264] on icon at bounding box center [743, 280] width 212 height 55
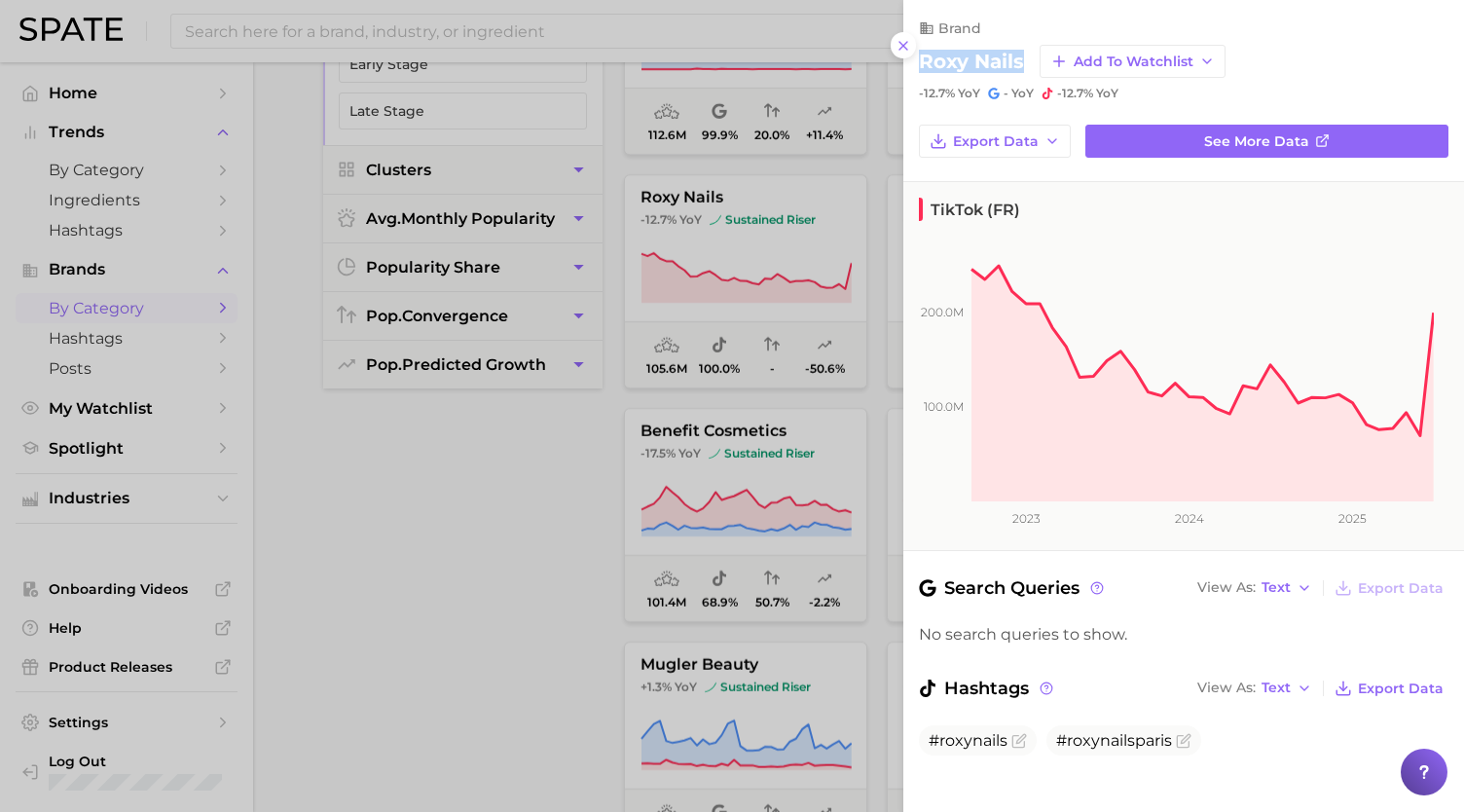
drag, startPoint x: 1019, startPoint y: 58, endPoint x: 926, endPoint y: 48, distance: 93.5
click at [926, 50] on h2 "roxy nails" at bounding box center [971, 62] width 105 height 24
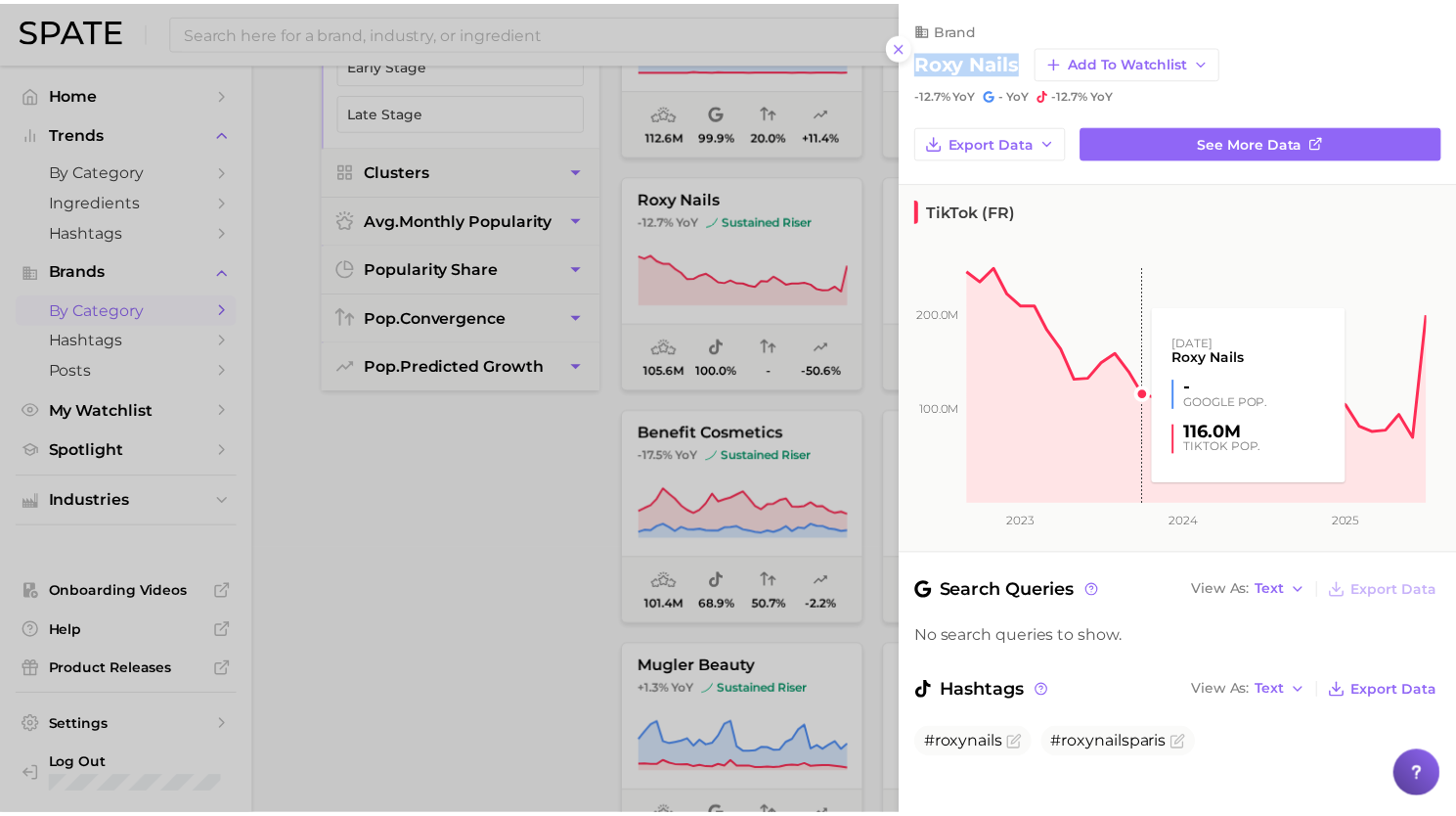
scroll to position [17, 0]
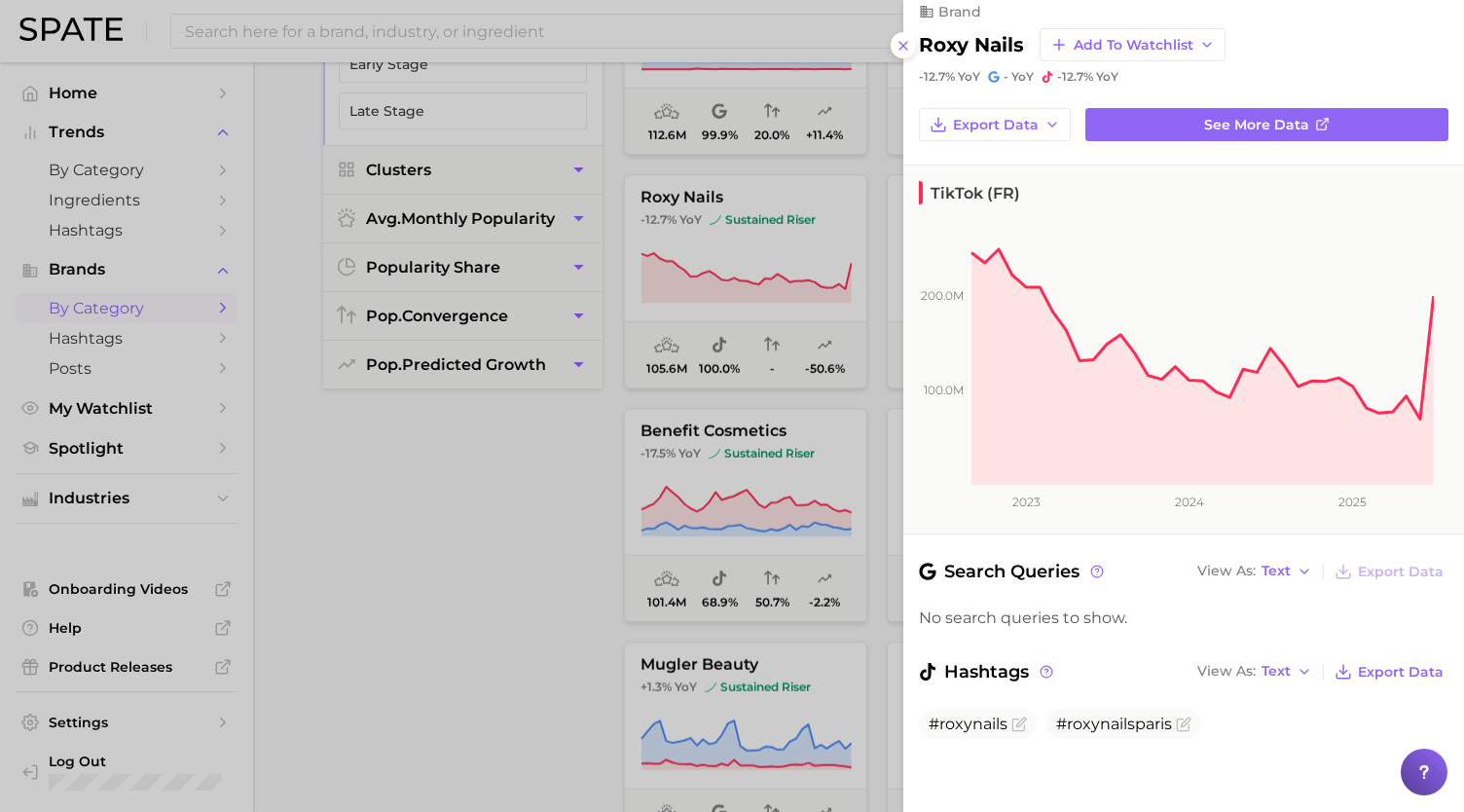
click at [612, 466] on div at bounding box center [732, 406] width 1464 height 812
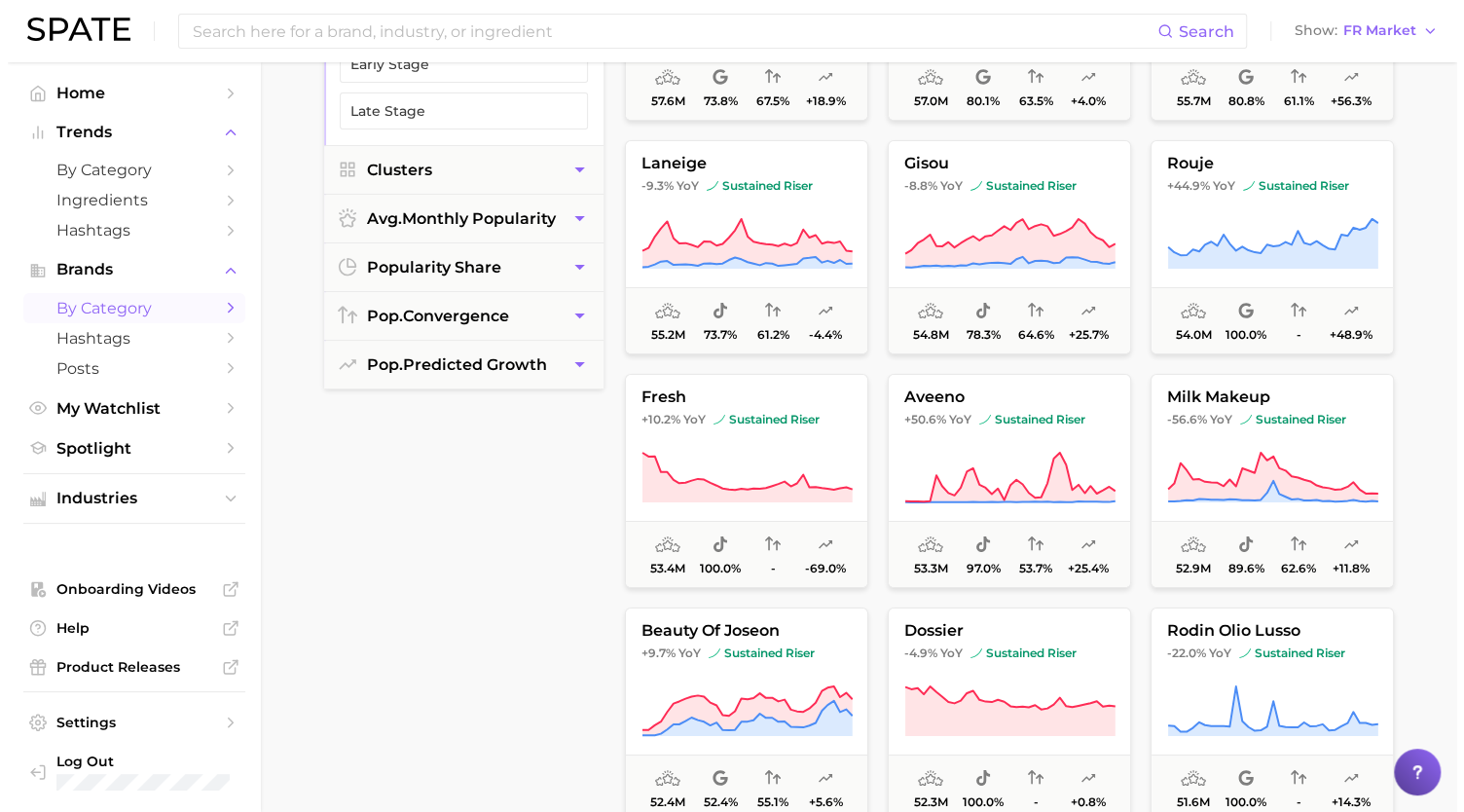
scroll to position [8280, 0]
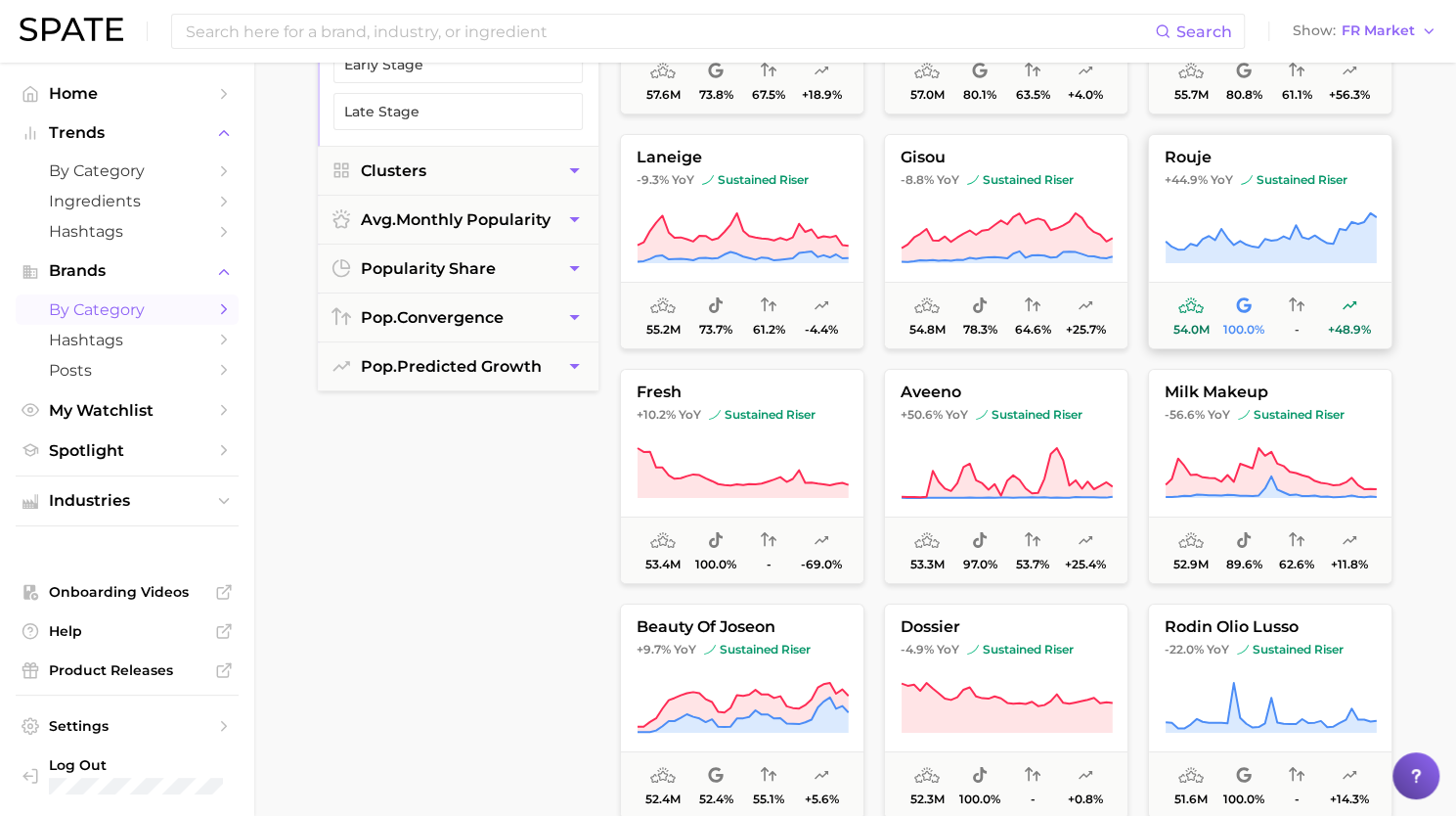
click at [1285, 246] on icon at bounding box center [1272, 238] width 211 height 50
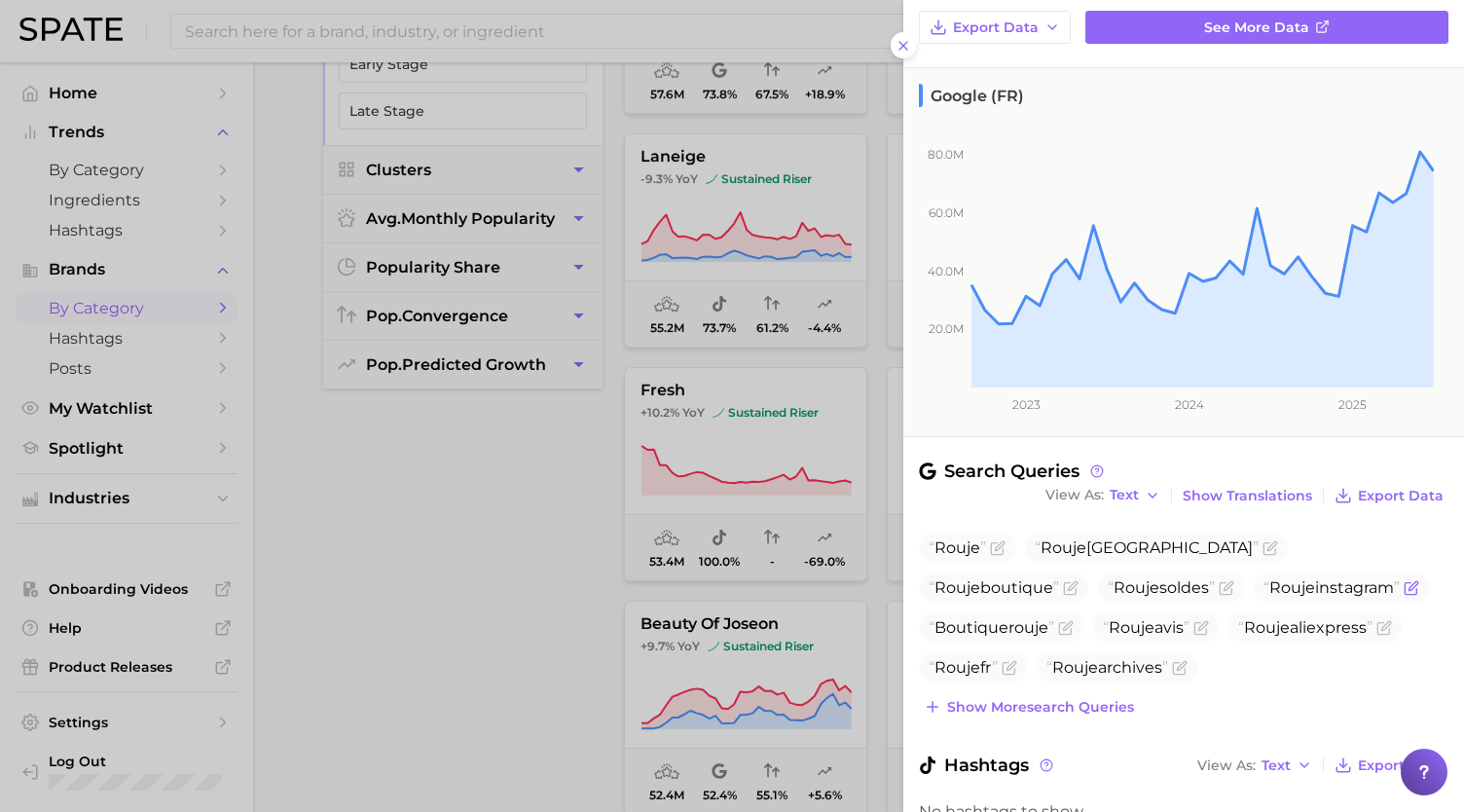
scroll to position [162, 0]
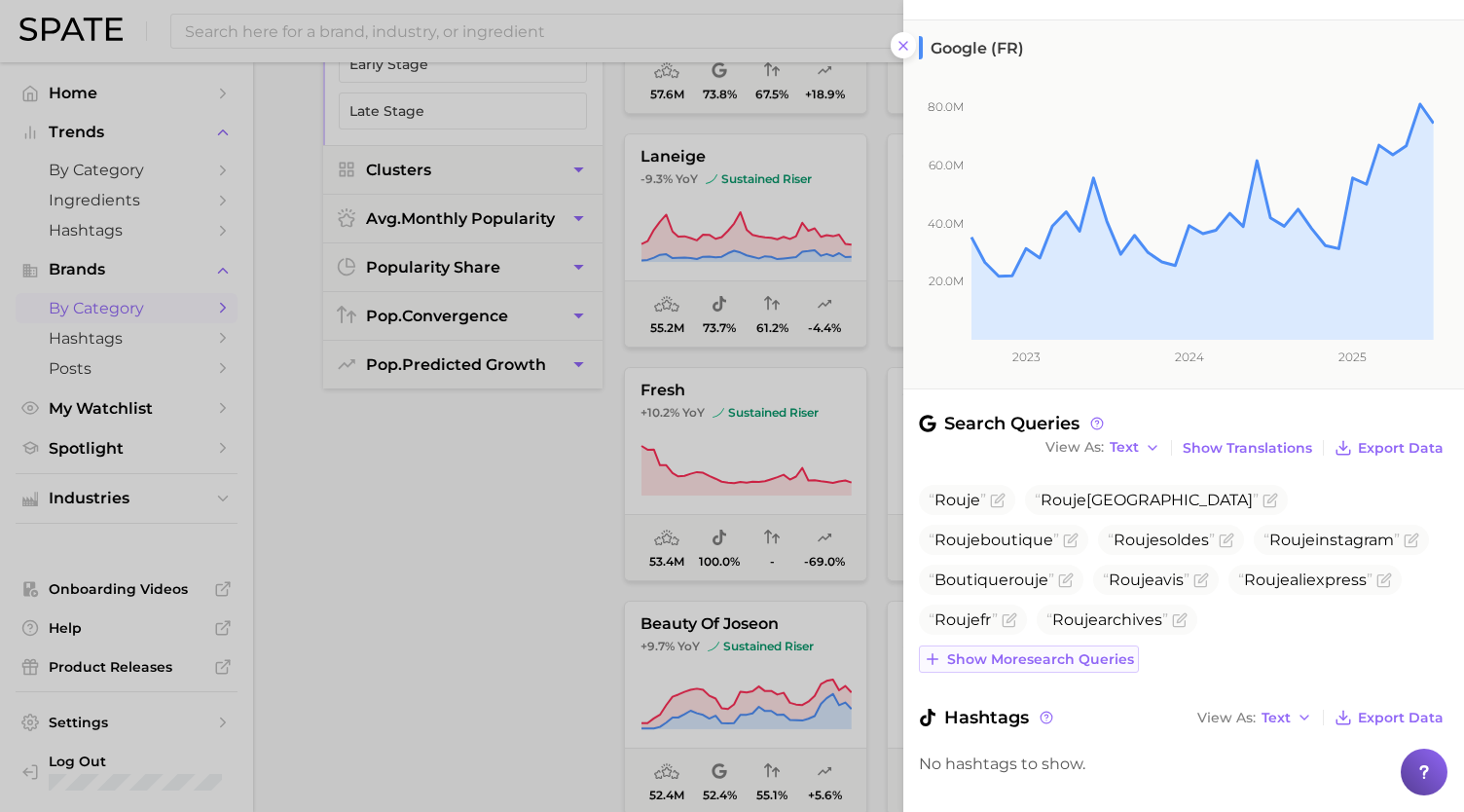
click at [1045, 657] on span "Show more search queries" at bounding box center [1041, 659] width 187 height 17
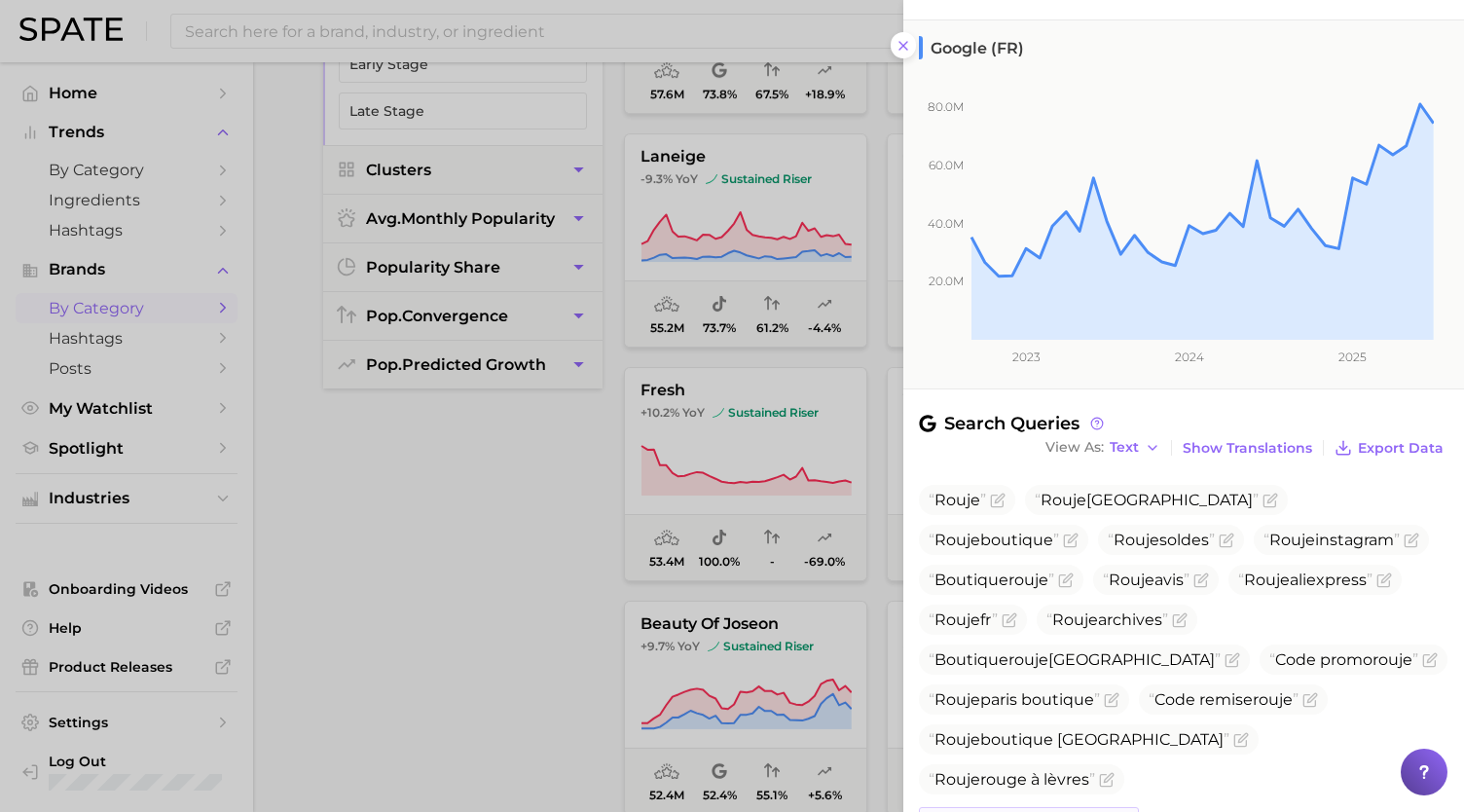
scroll to position [347, 0]
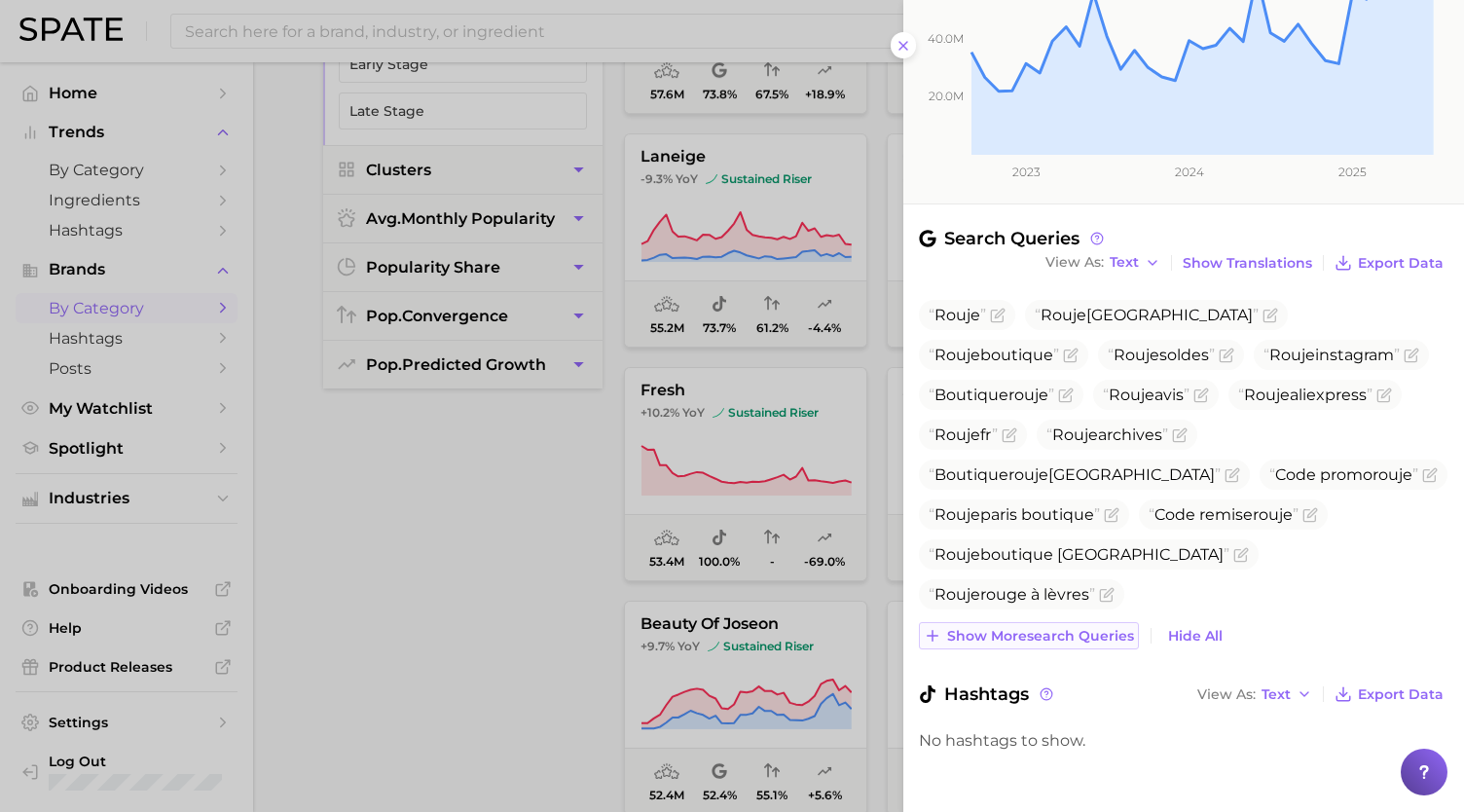
click at [1034, 635] on span "Show more search queries" at bounding box center [1041, 636] width 187 height 17
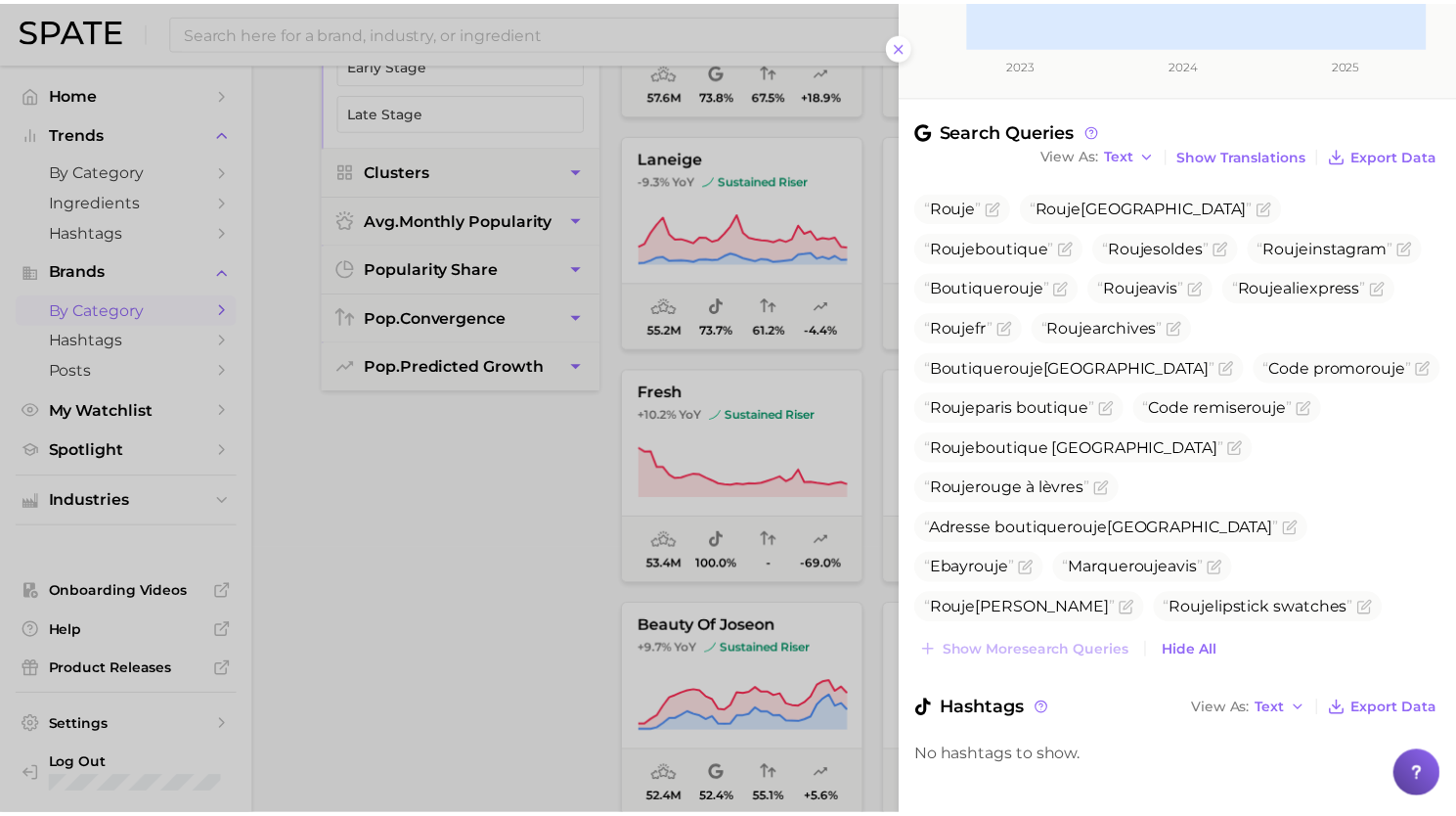
scroll to position [470, 0]
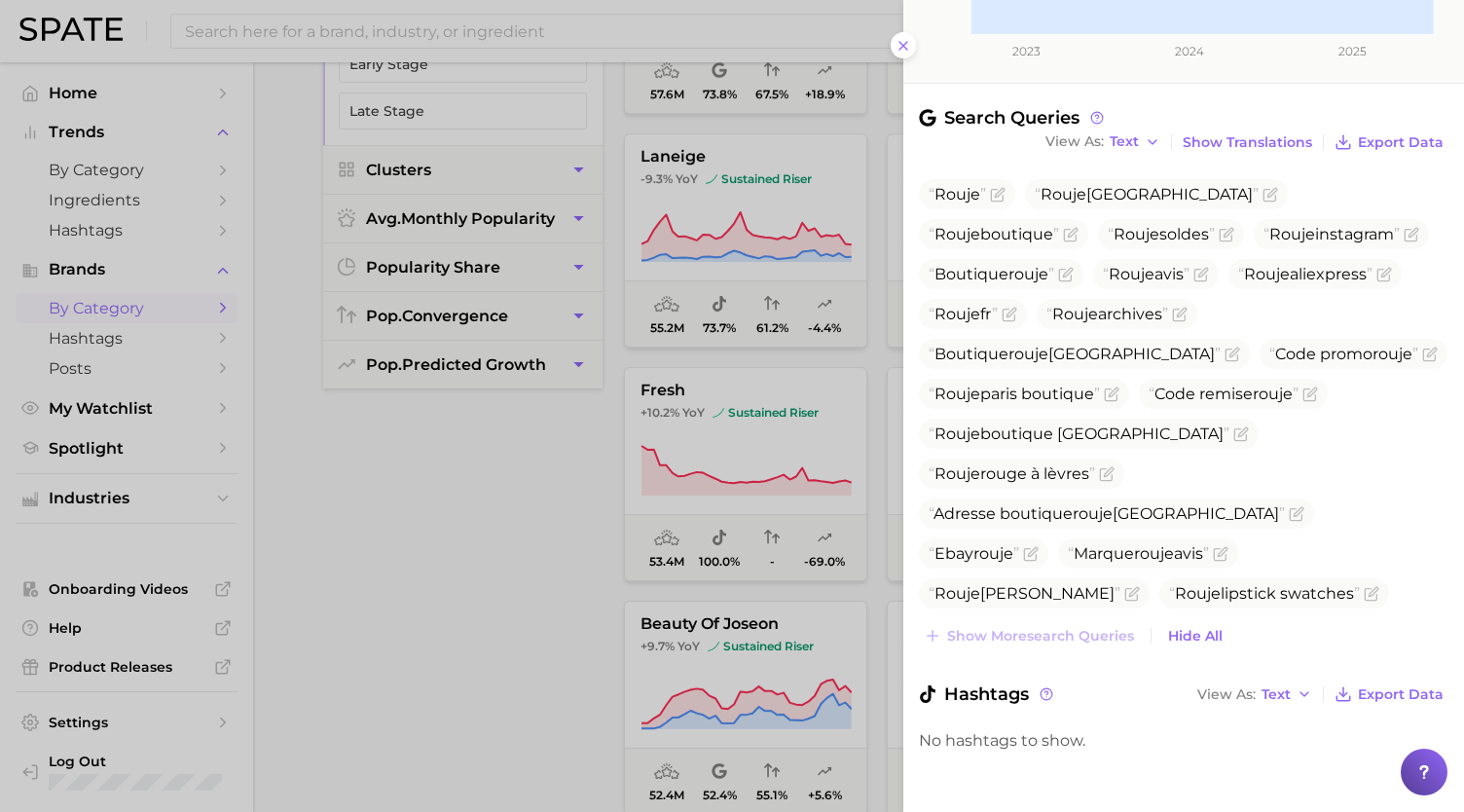
click at [786, 151] on div at bounding box center [732, 406] width 1464 height 812
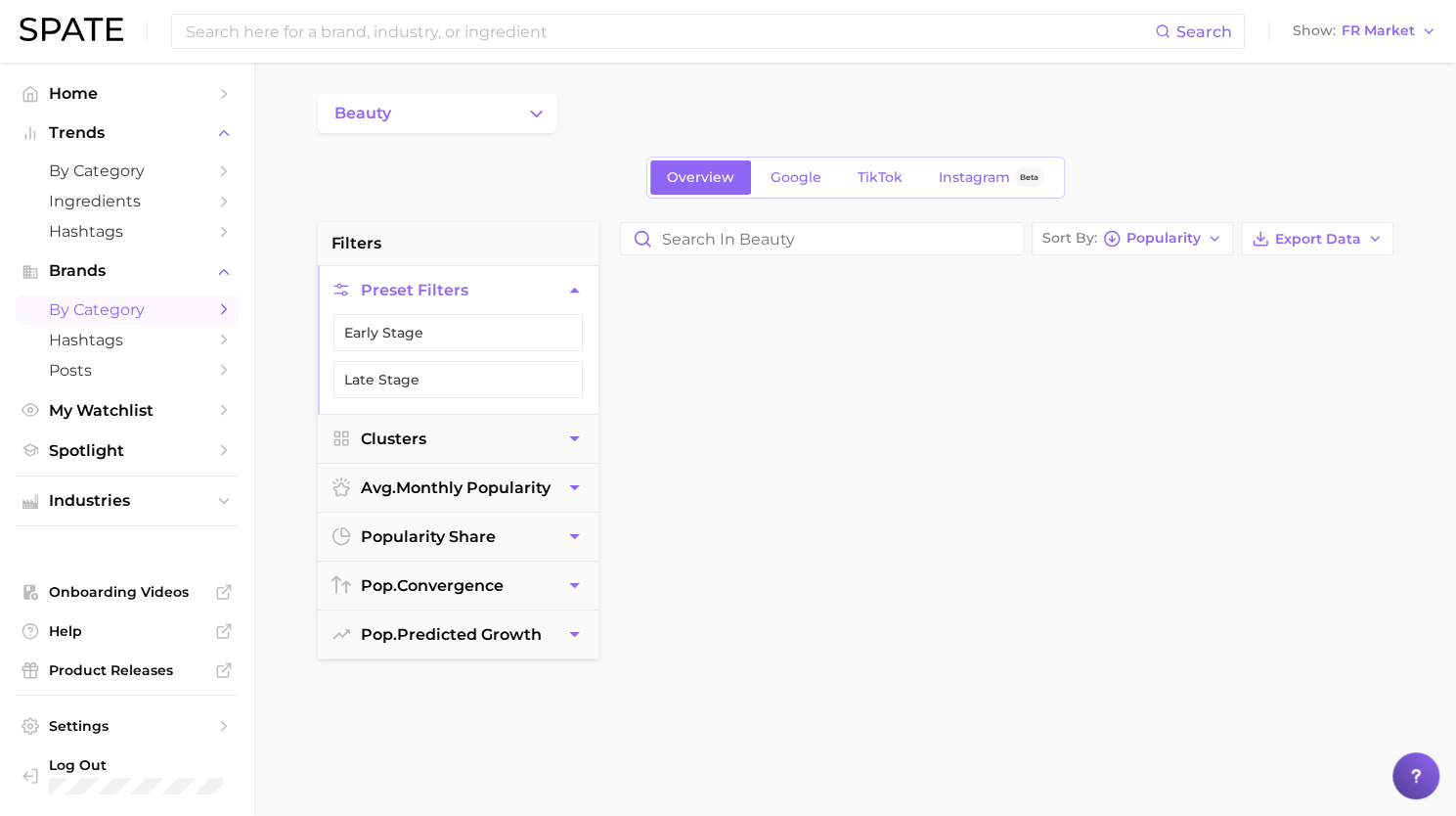
scroll to position [0, 0]
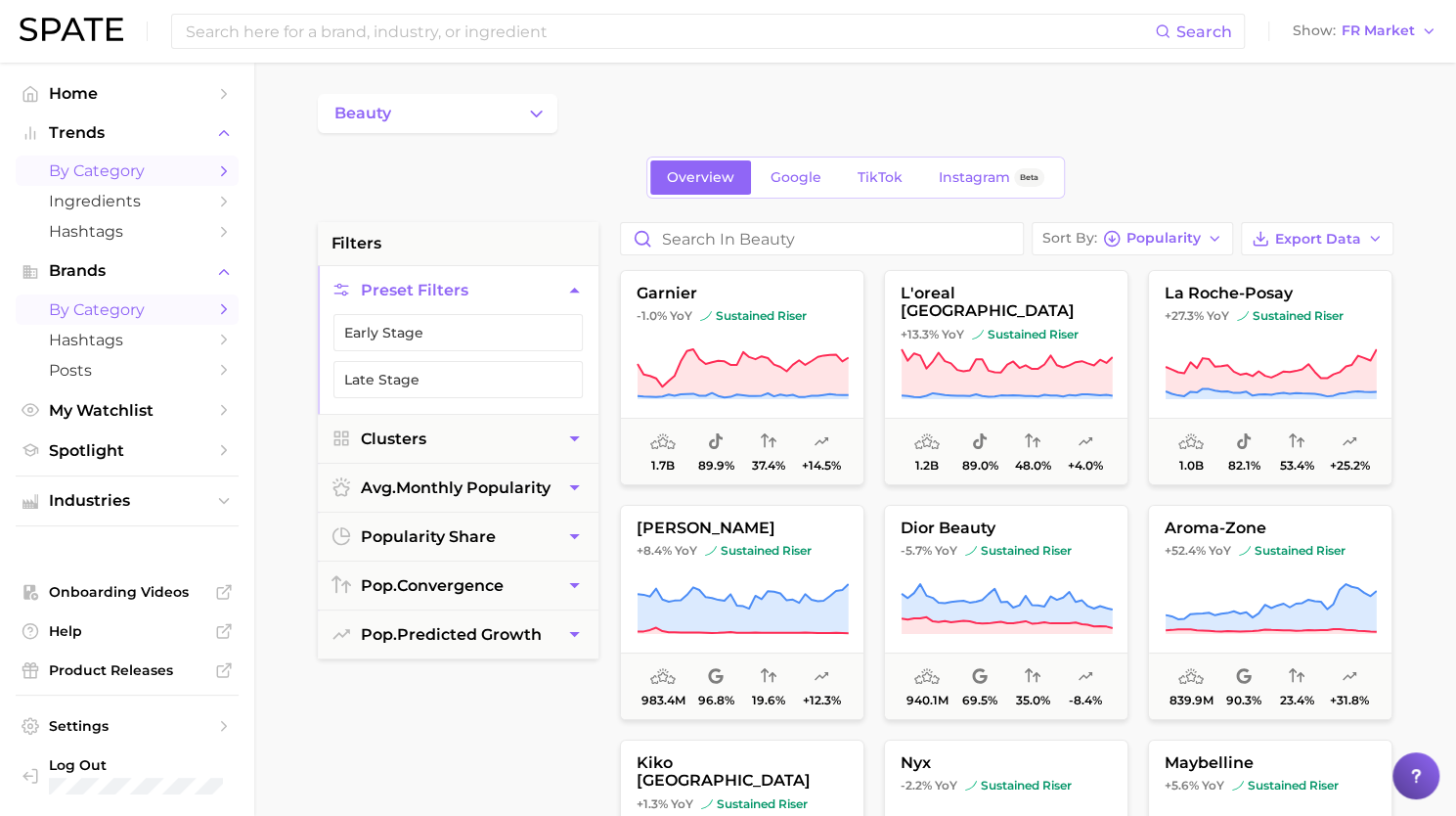
click at [117, 174] on span "by Category" at bounding box center [127, 171] width 157 height 19
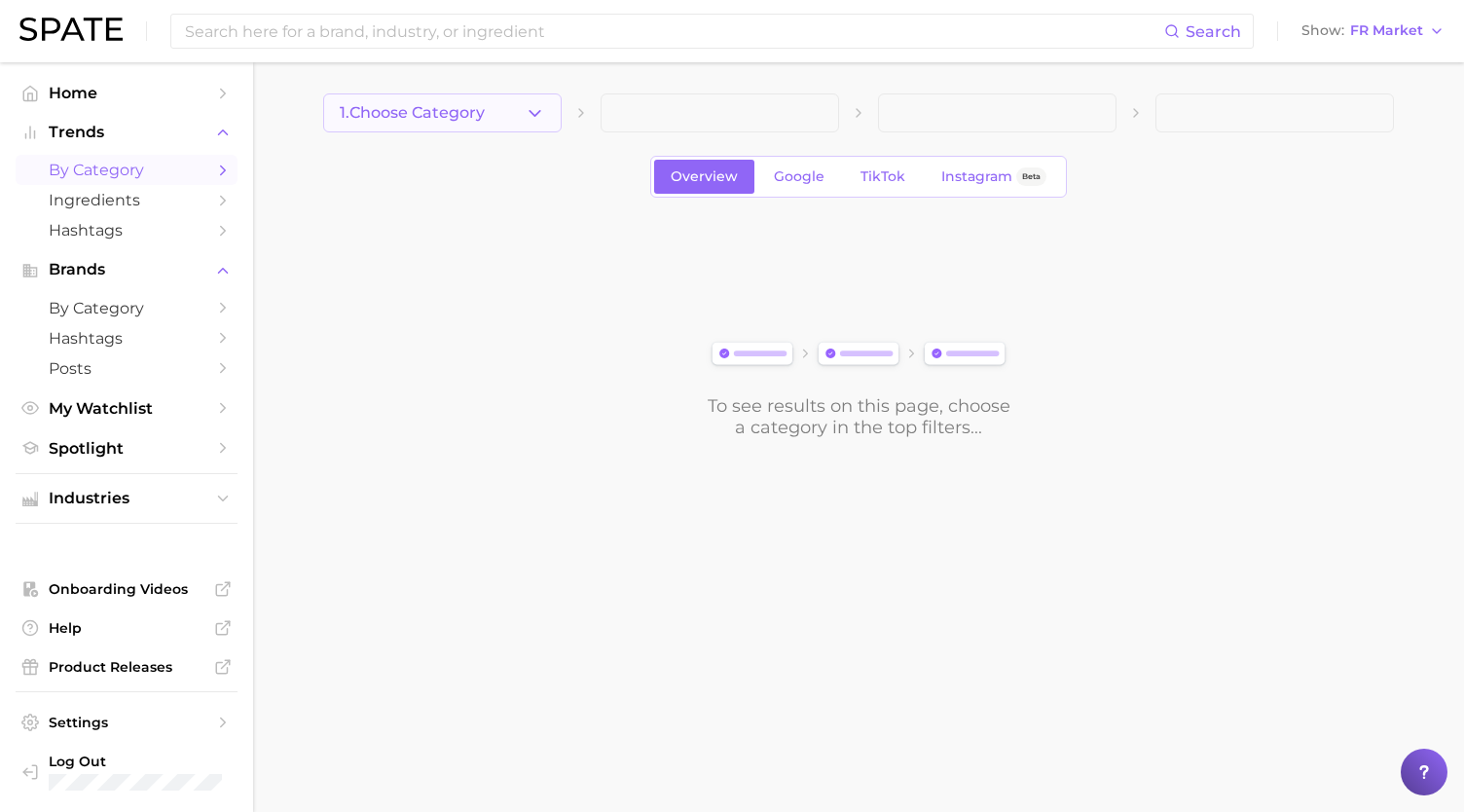
click at [528, 120] on icon "button" at bounding box center [534, 113] width 21 height 21
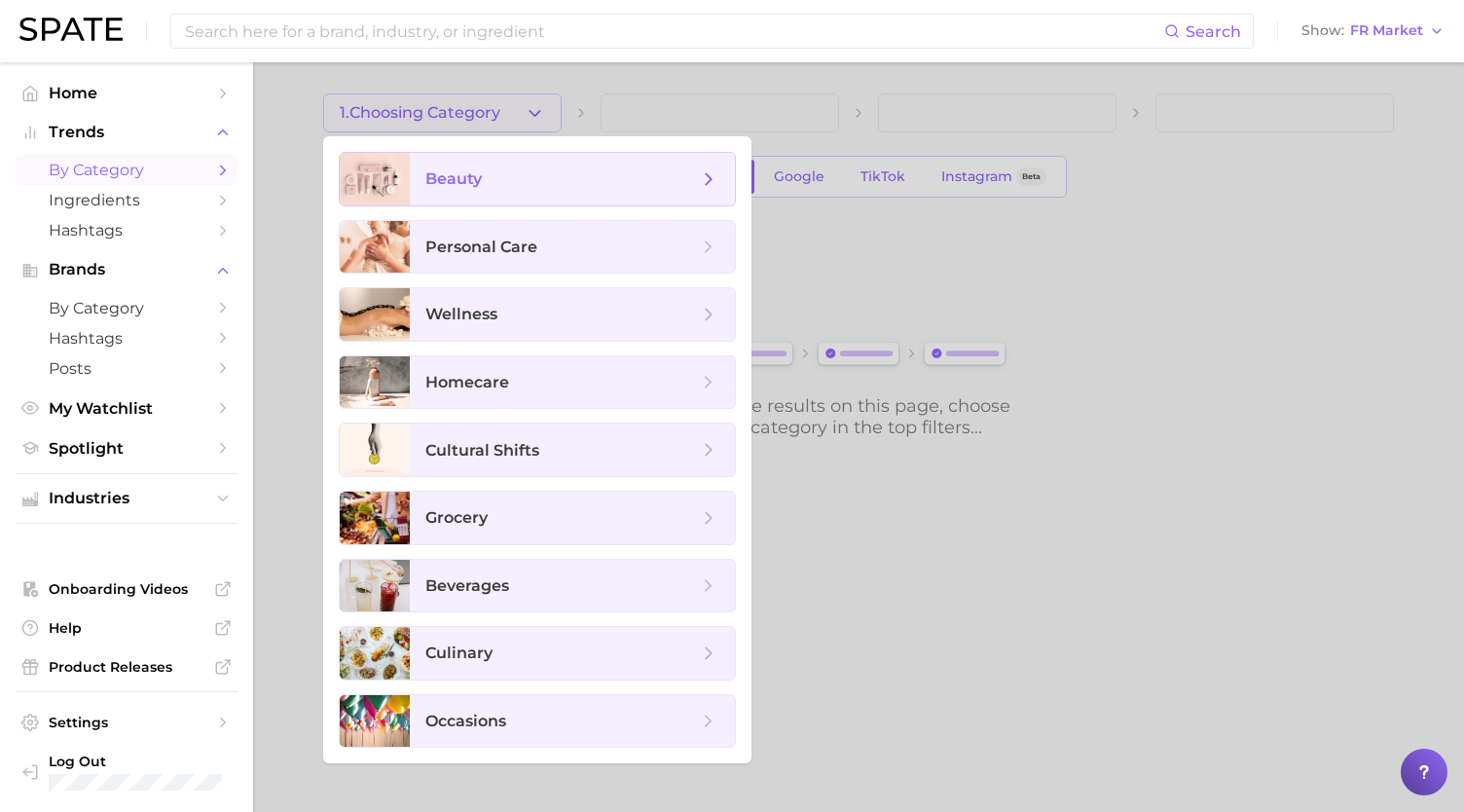
click at [489, 176] on span "beauty" at bounding box center [562, 180] width 273 height 22
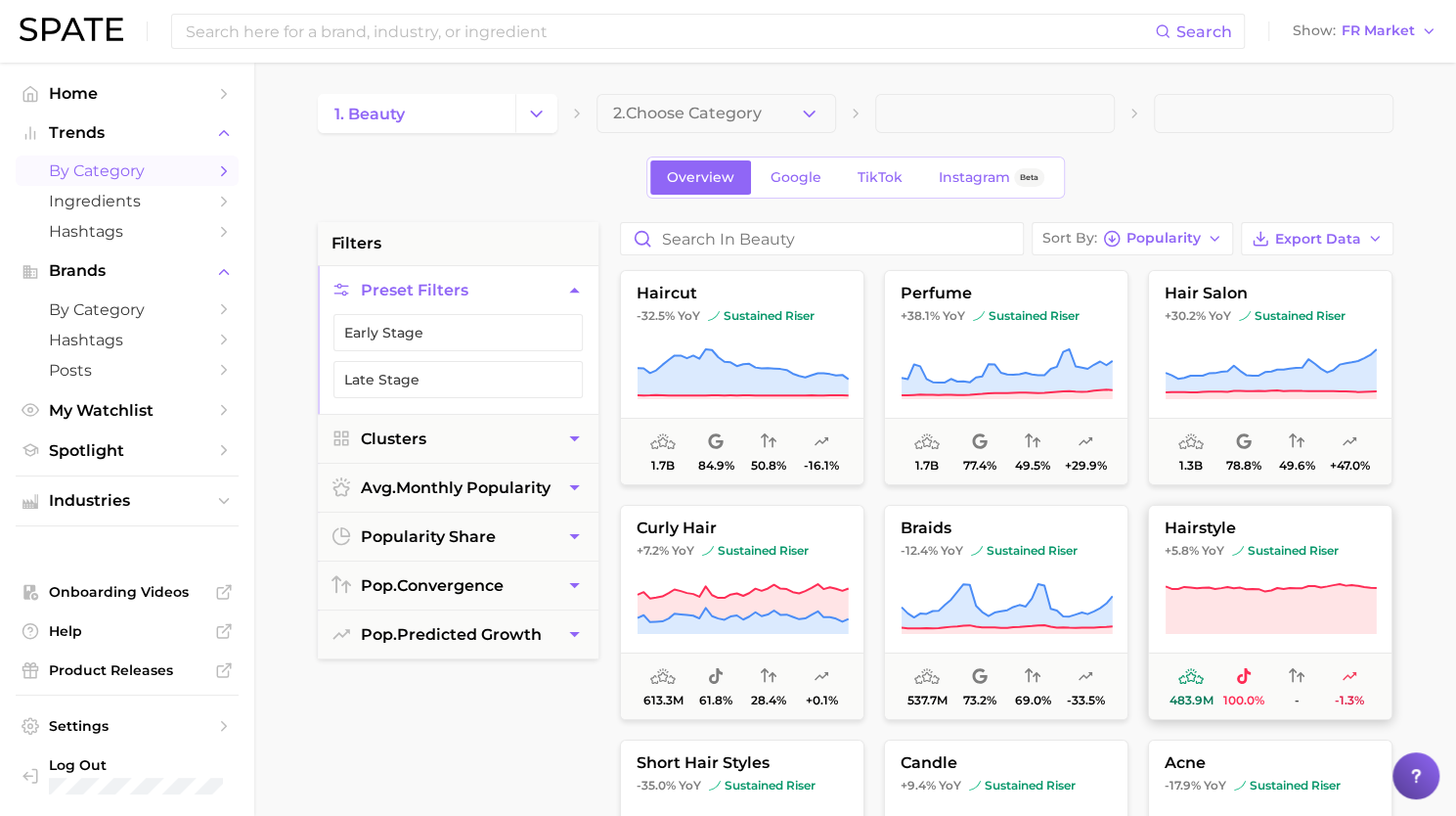
click at [1243, 572] on button "hairstyle +5.8% YoY sustained riser 483.9m 100.0% - -1.3%" at bounding box center [1271, 613] width 245 height 215
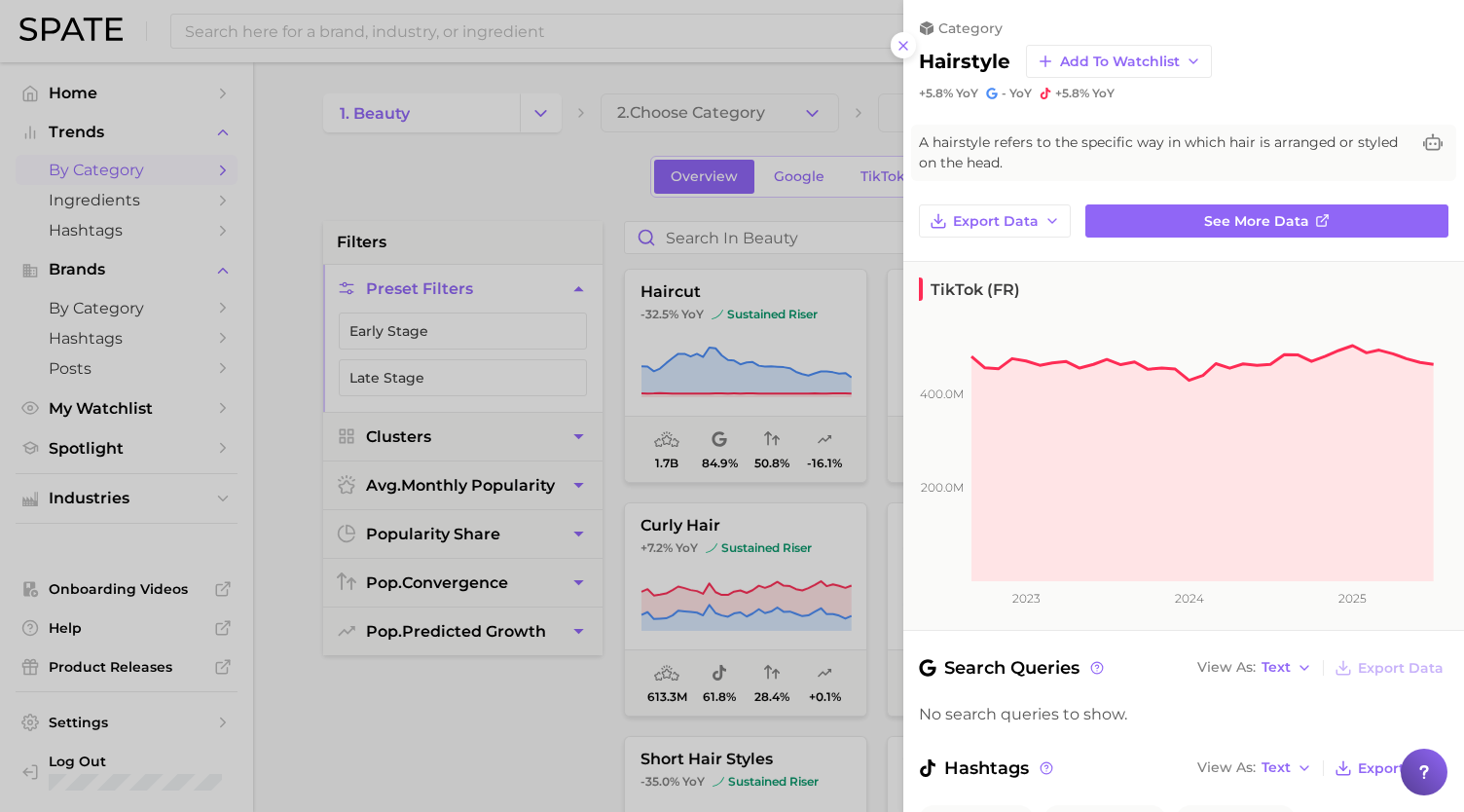
click at [966, 64] on h2 "hairstyle" at bounding box center [964, 62] width 91 height 24
click at [753, 379] on div at bounding box center [732, 406] width 1464 height 812
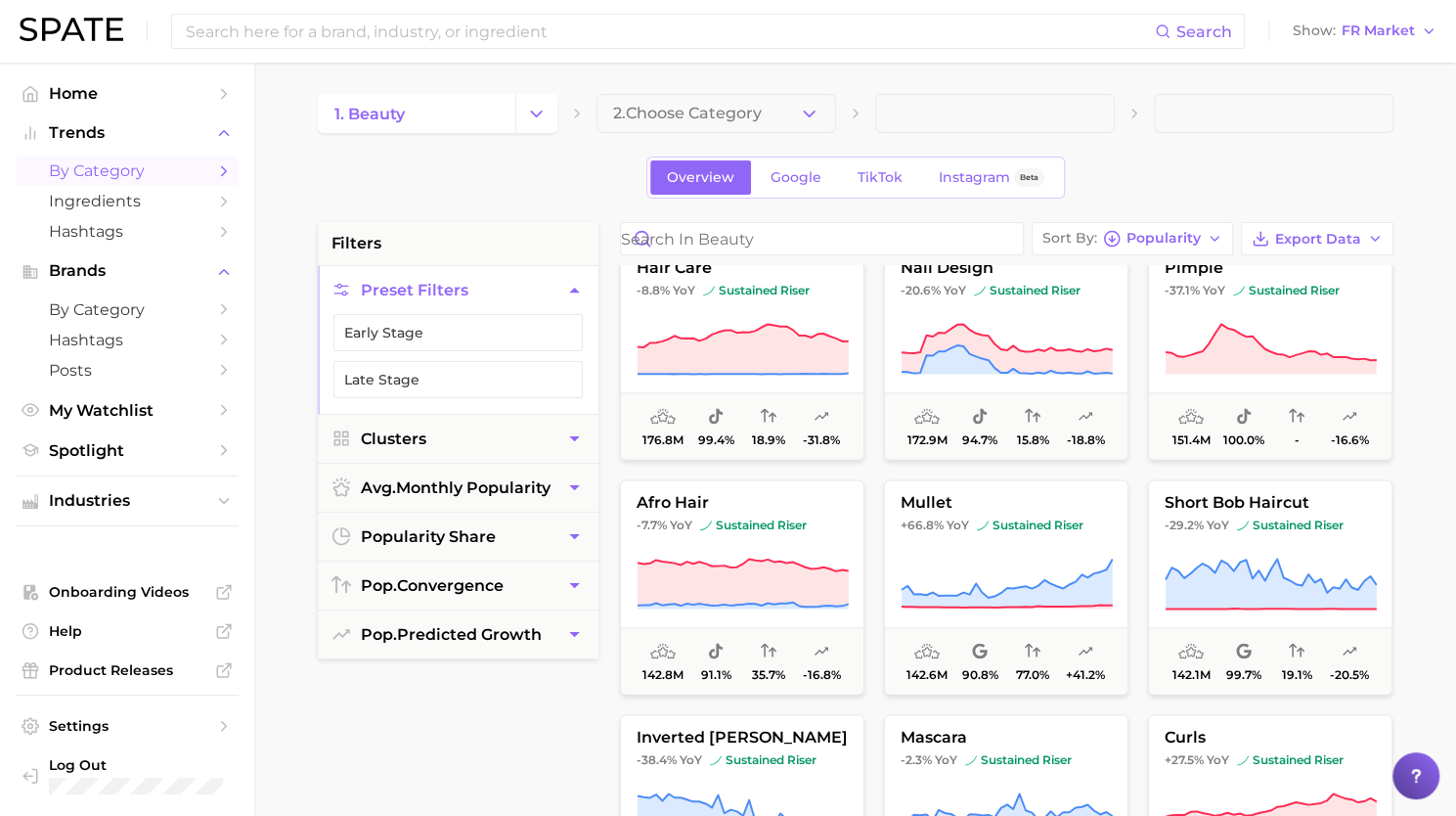
scroll to position [1538, 0]
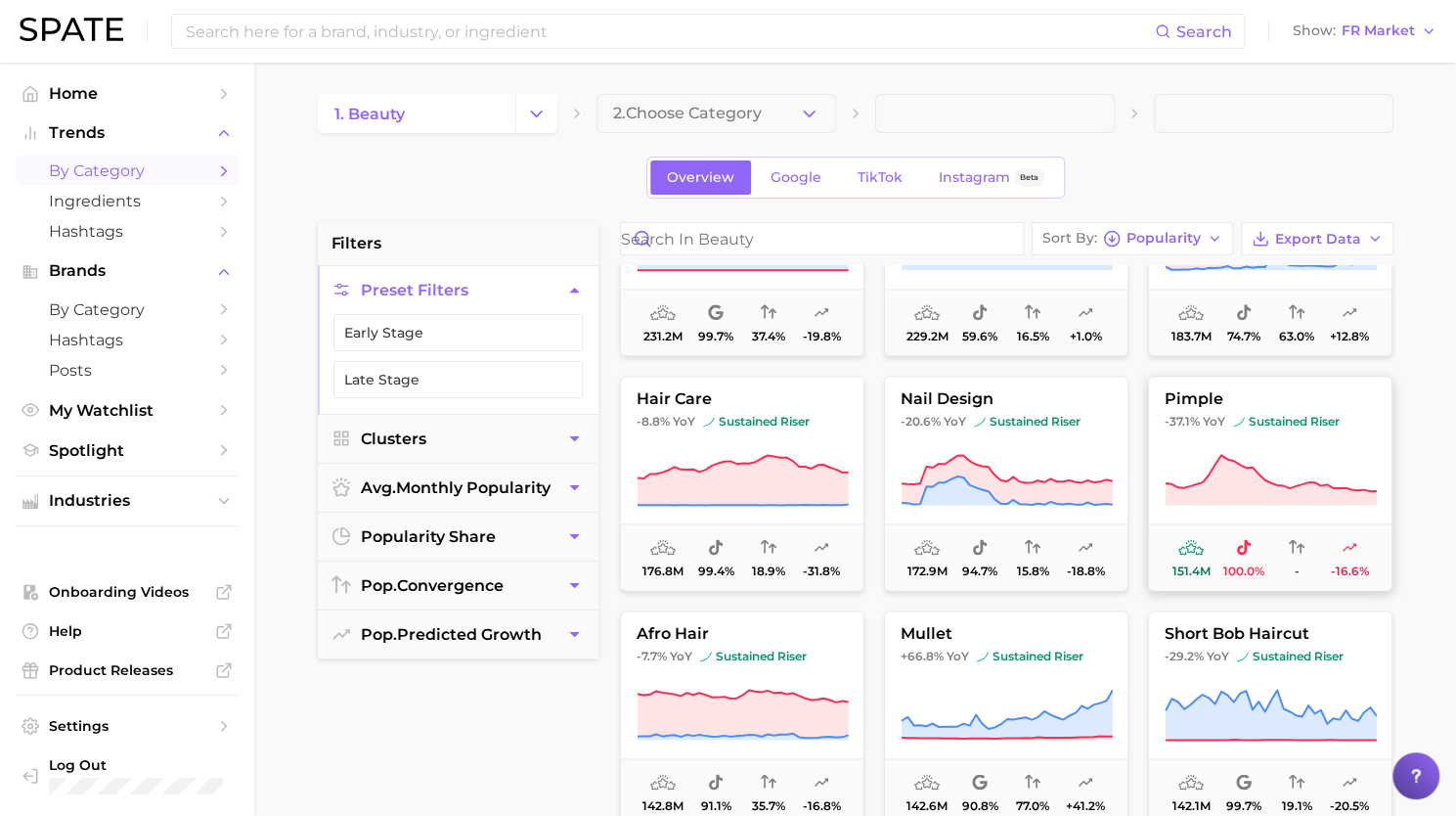
click at [1302, 417] on span "sustained riser" at bounding box center [1286, 421] width 107 height 16
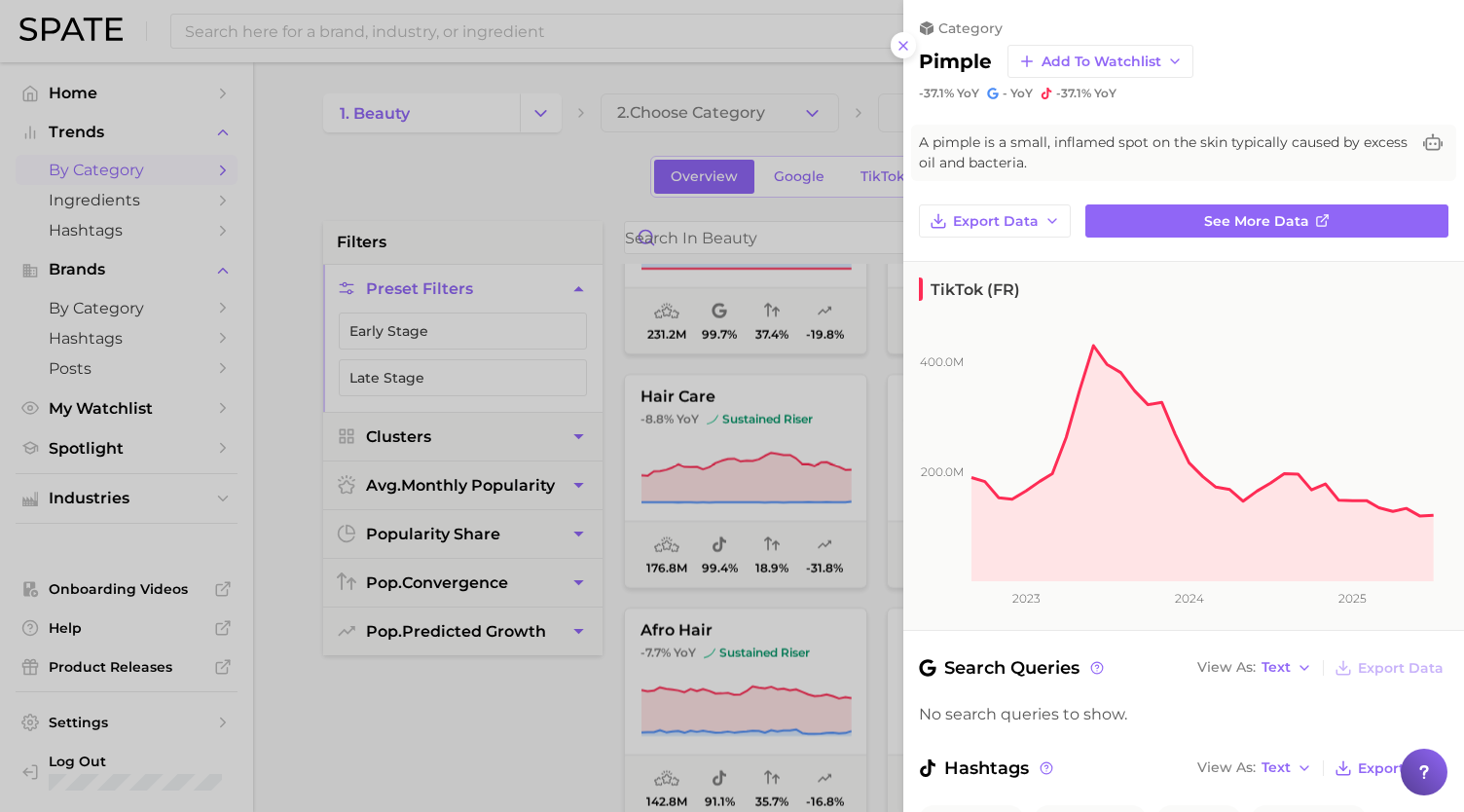
click at [731, 403] on div at bounding box center [732, 406] width 1464 height 812
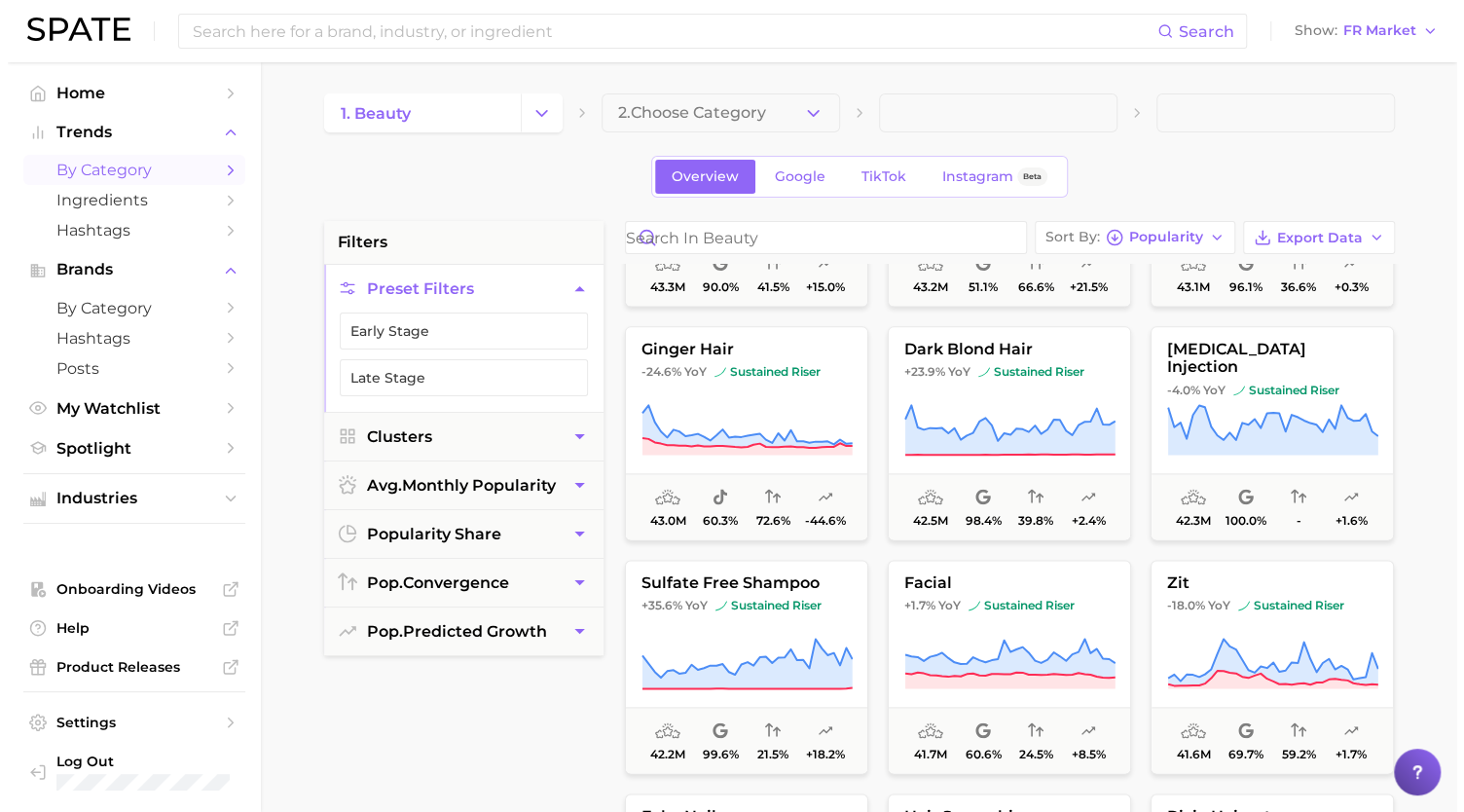
scroll to position [10247, 0]
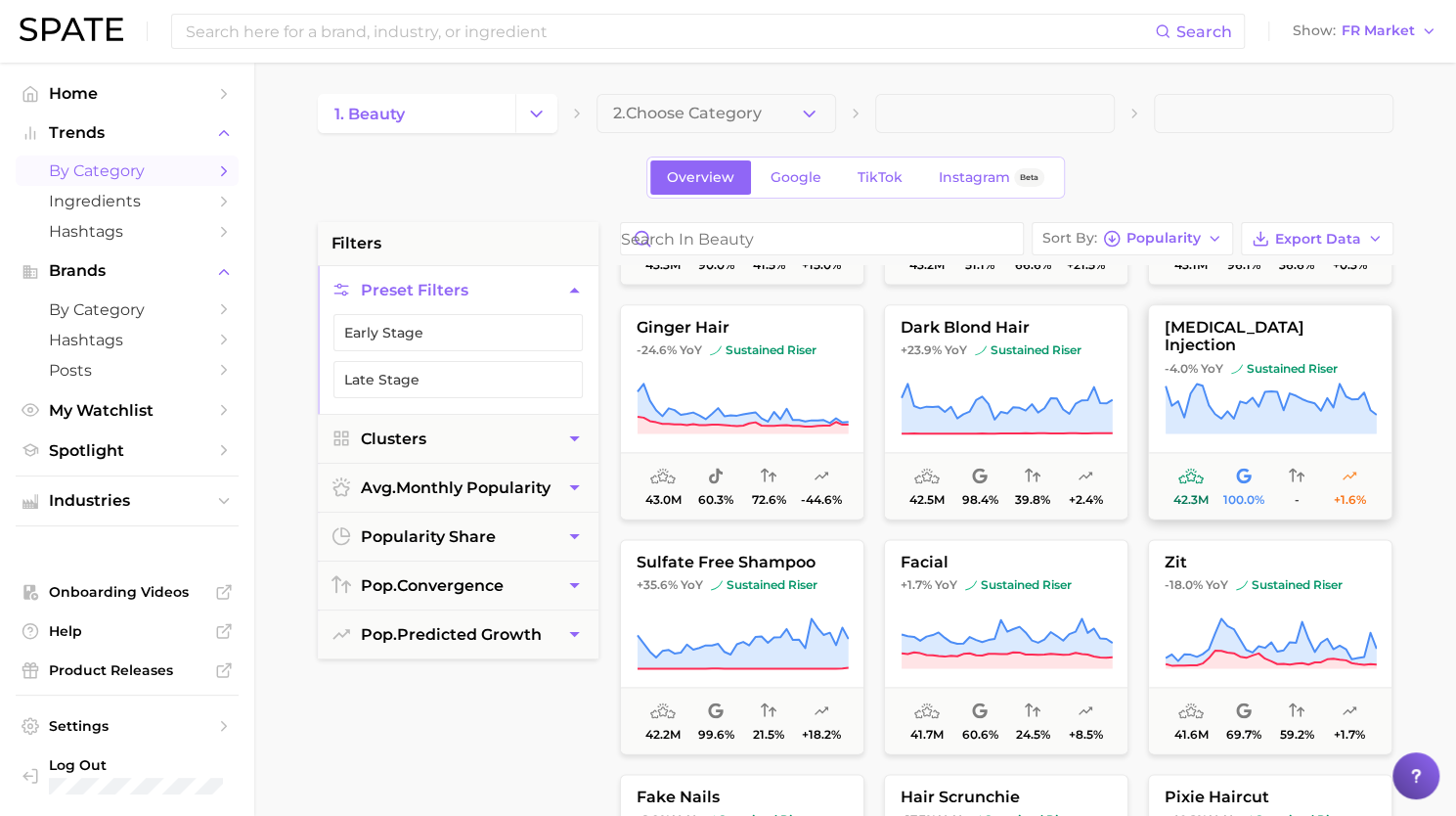
click at [1285, 375] on button "[MEDICAL_DATA] injection -4.0% YoY sustained riser 42.3m 100.0% - +1.6%" at bounding box center [1271, 411] width 245 height 215
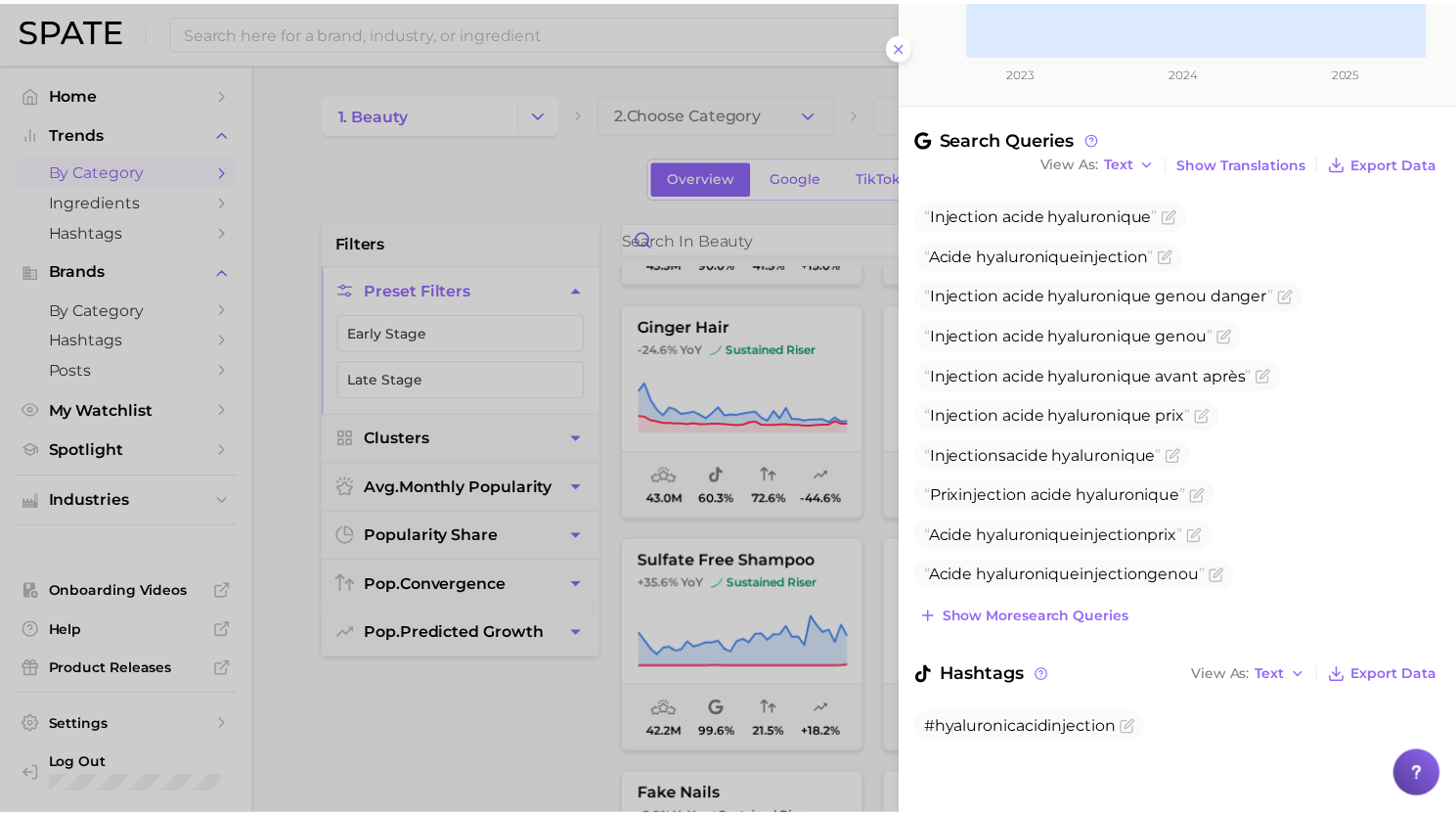
scroll to position [482, 0]
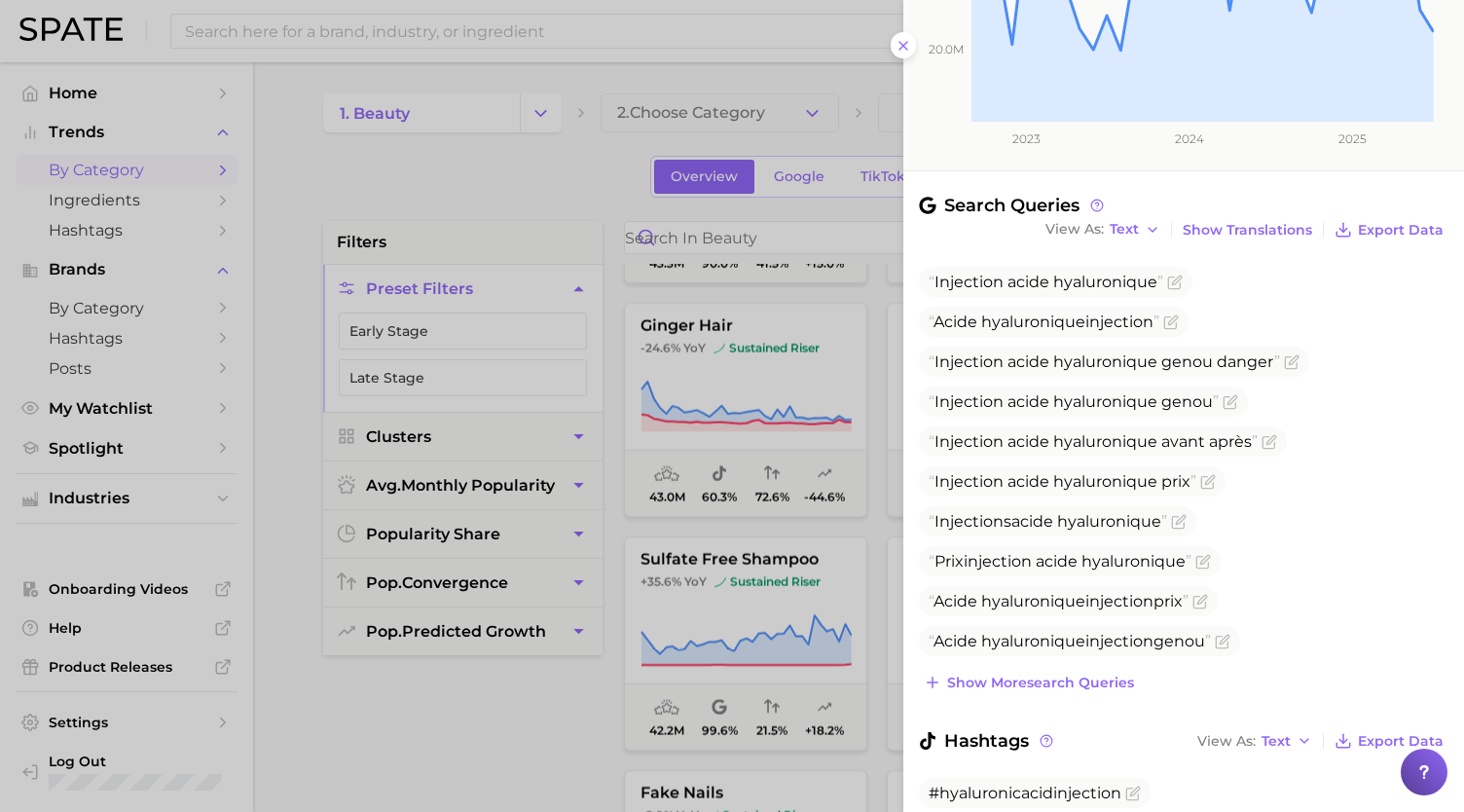
click at [771, 498] on div at bounding box center [732, 406] width 1464 height 812
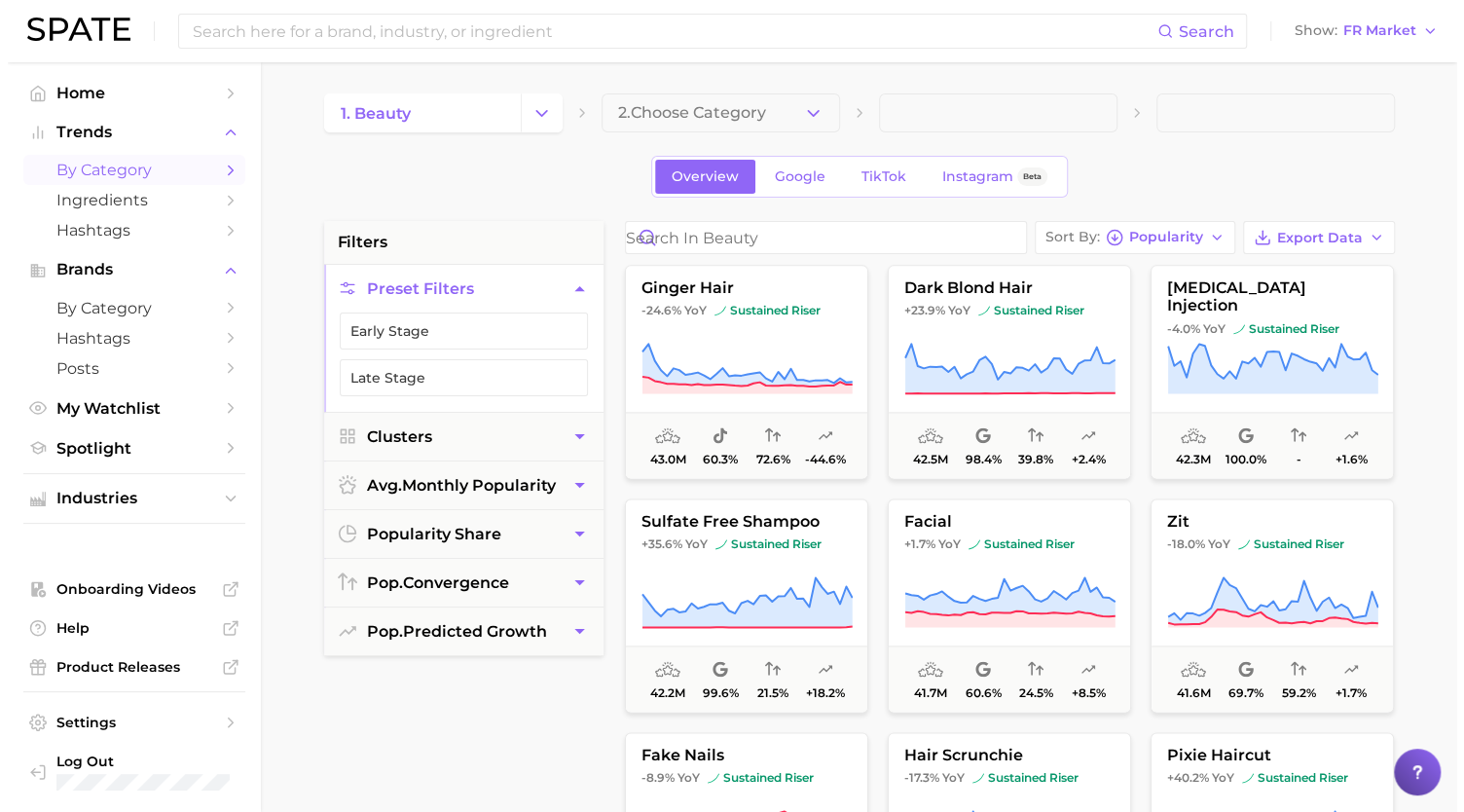
scroll to position [10284, 0]
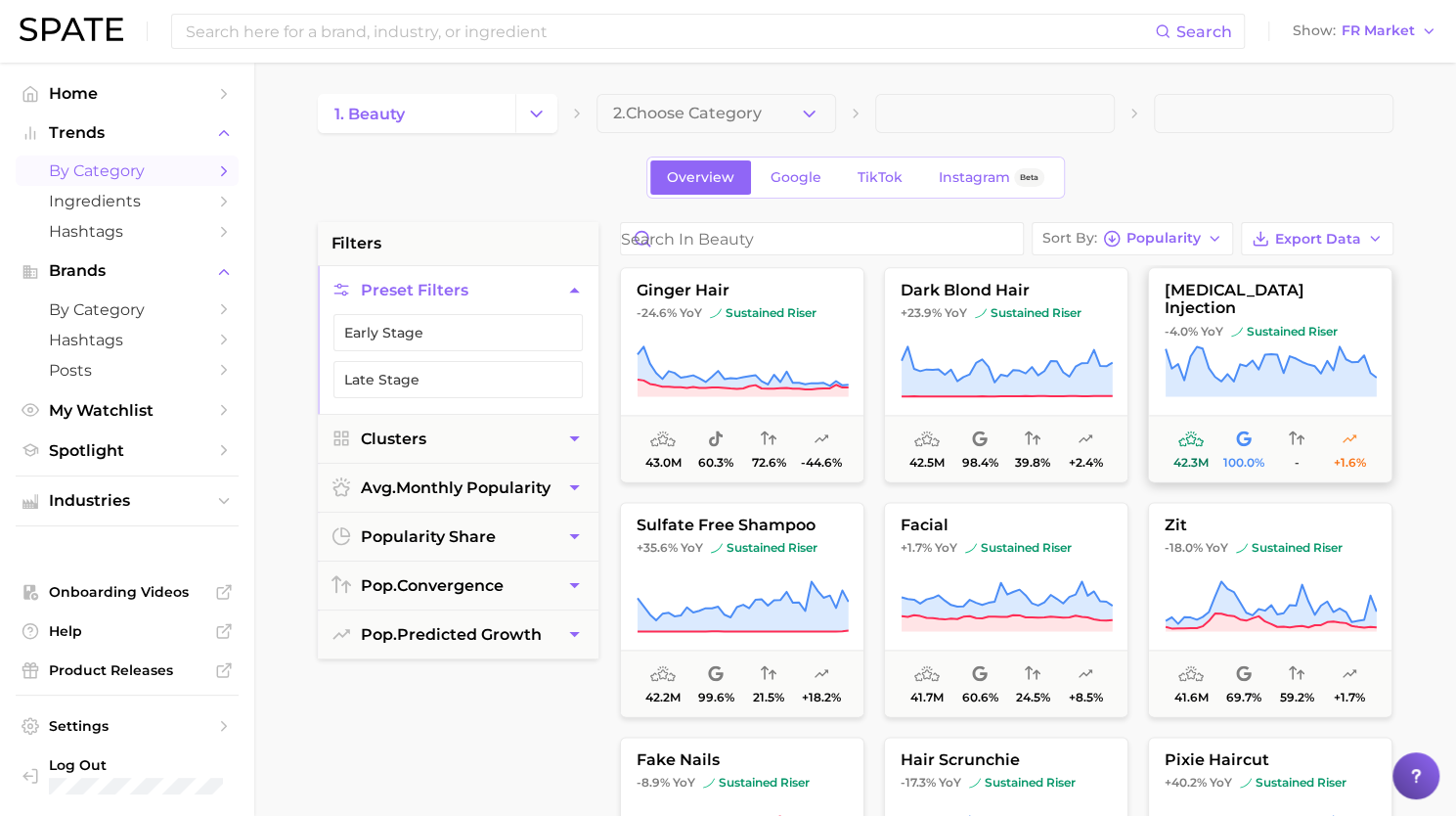
click at [1295, 327] on button "[MEDICAL_DATA] injection -4.0% YoY sustained riser 42.3m 100.0% - +1.6%" at bounding box center [1271, 375] width 245 height 215
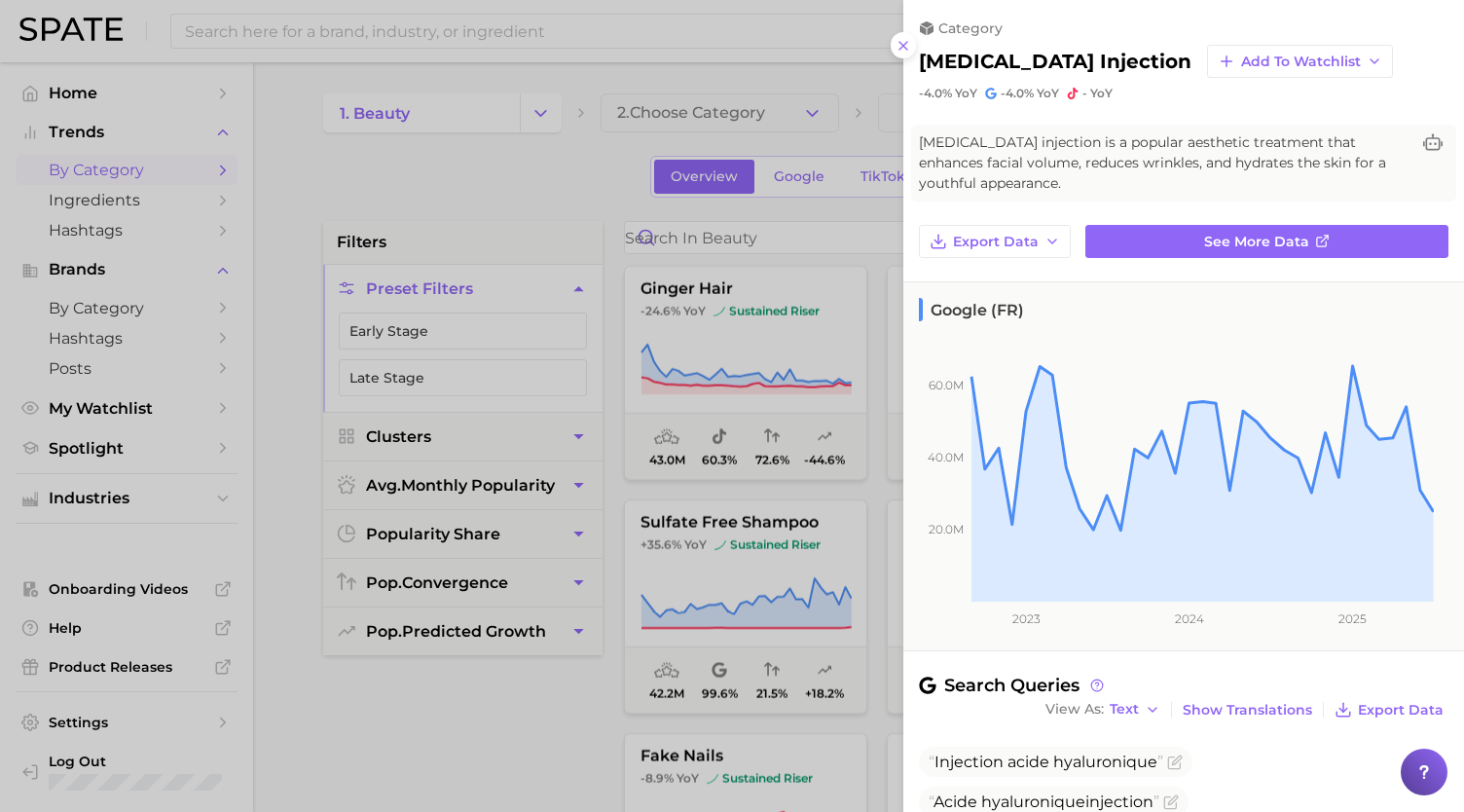
scroll to position [548, 0]
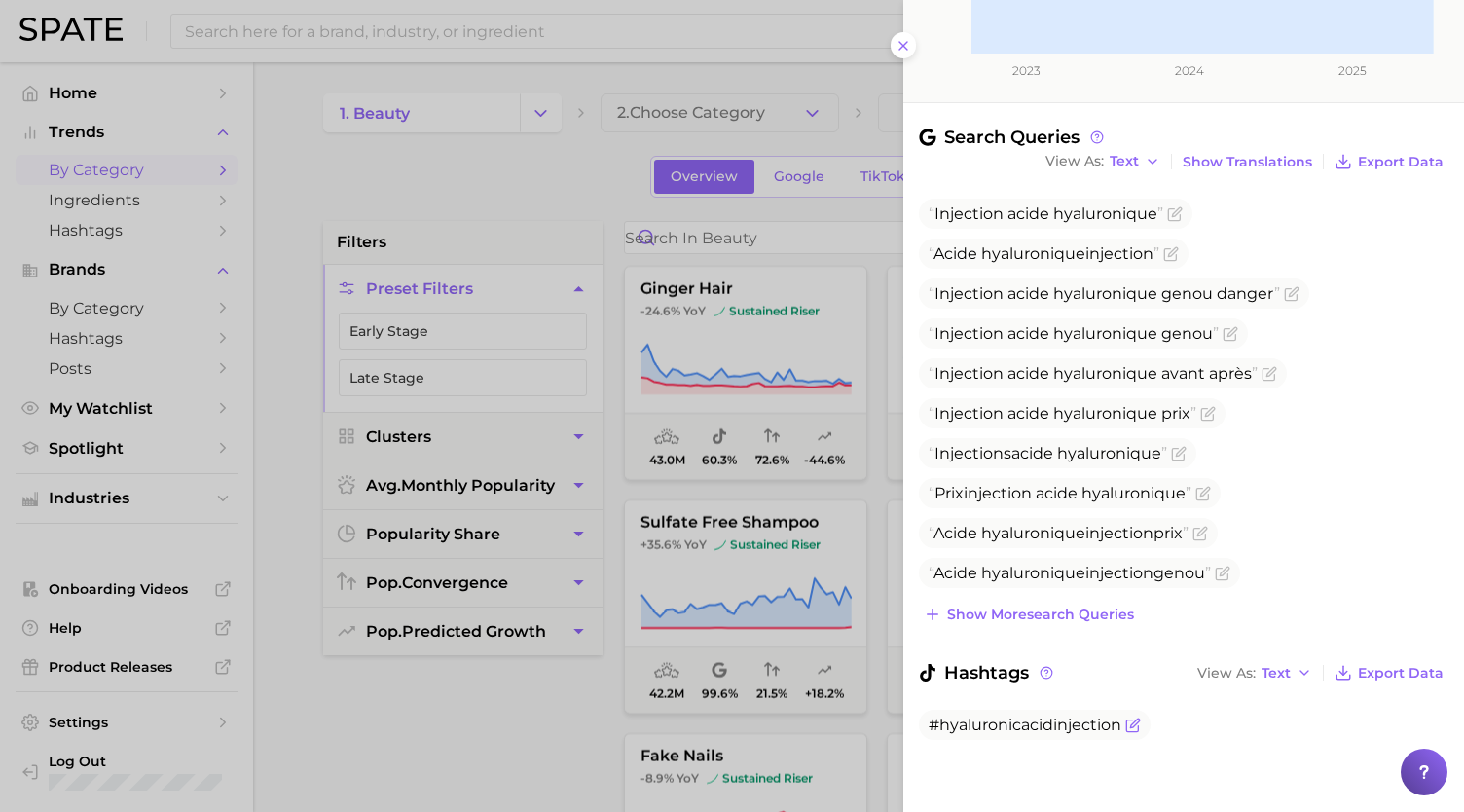
click at [1036, 716] on span "#hyaluronicacidinjection" at bounding box center [1025, 725] width 192 height 19
copy body "#hyaluronicacidinjection"
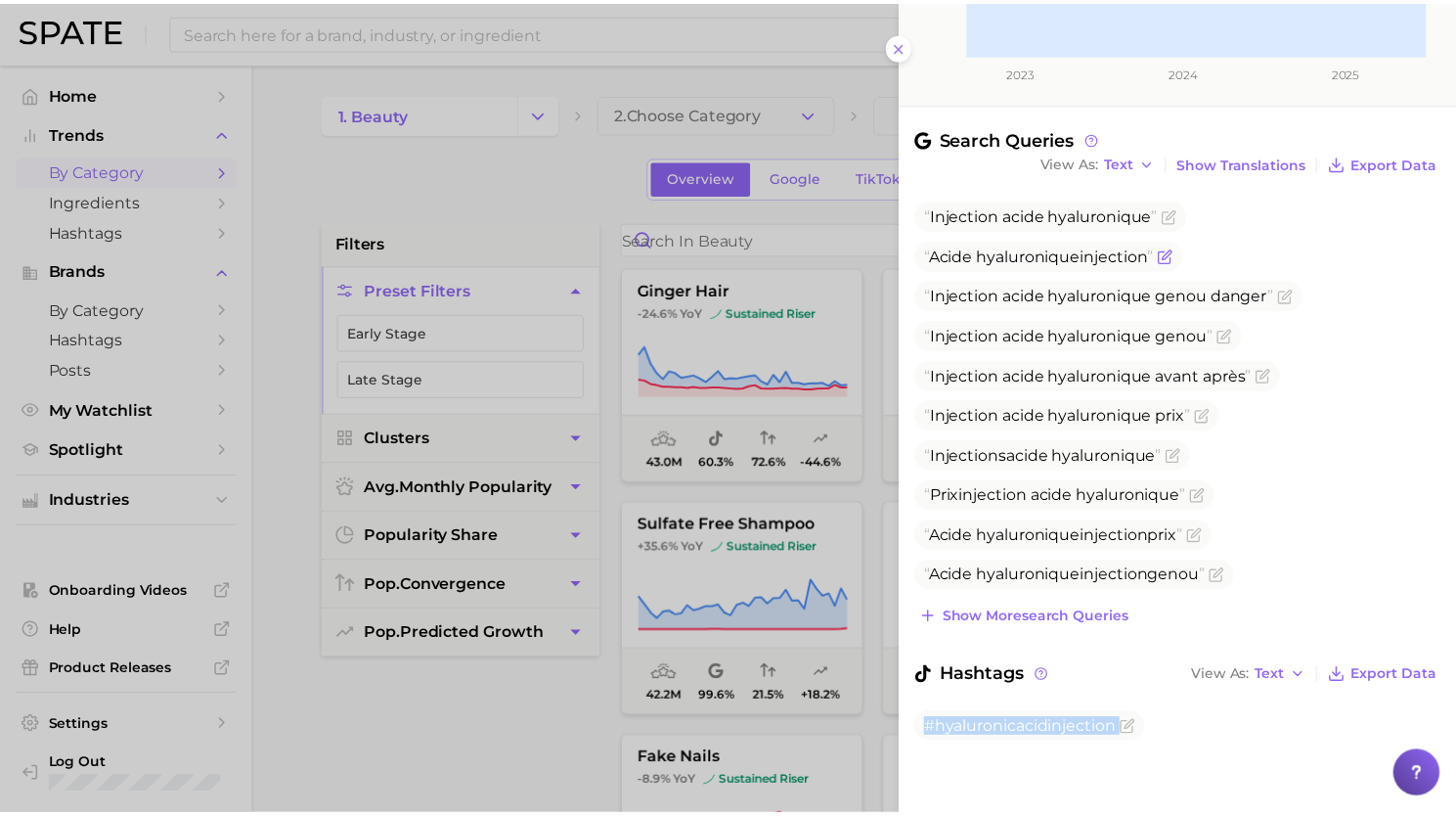
scroll to position [0, 0]
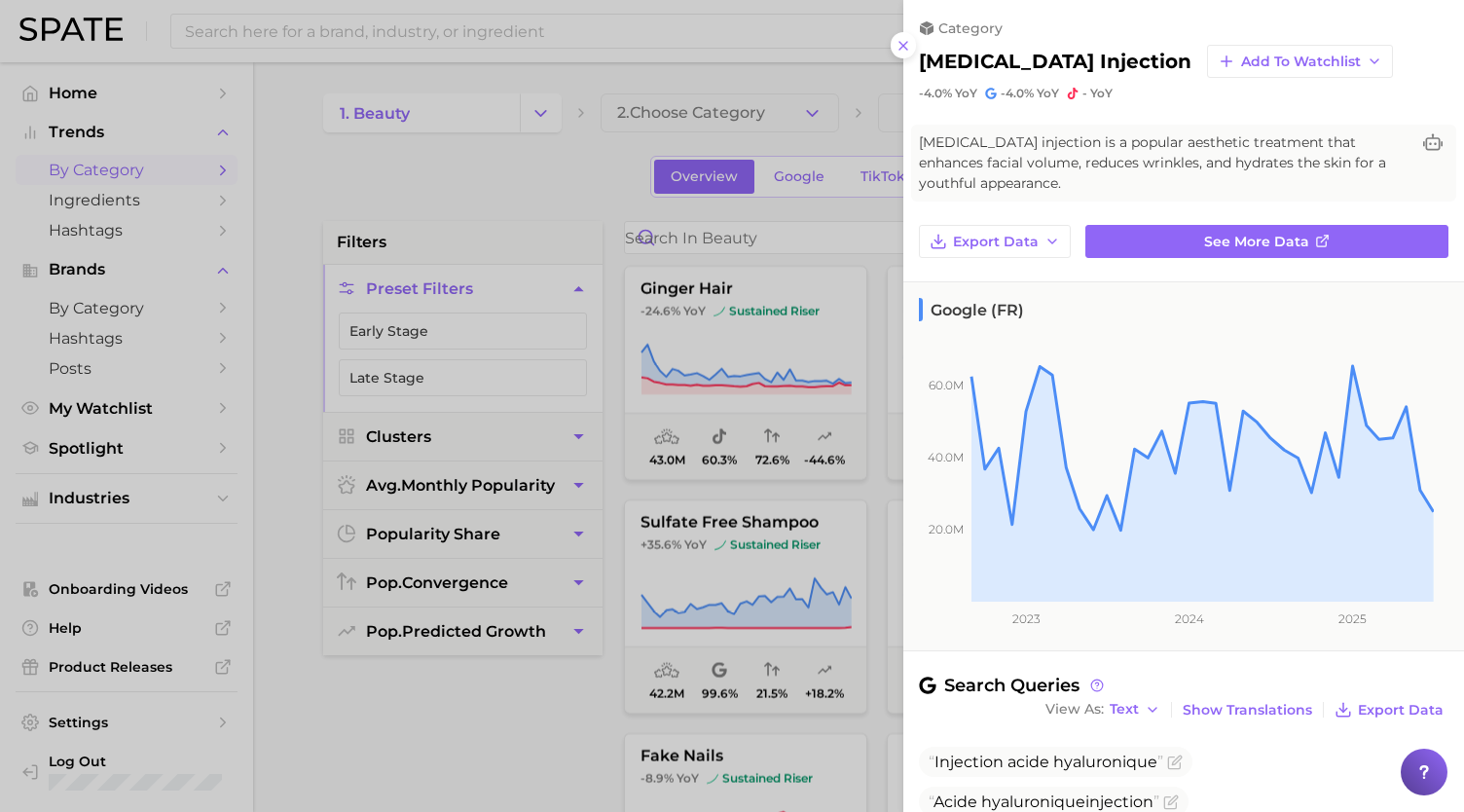
drag, startPoint x: 923, startPoint y: 57, endPoint x: 1180, endPoint y: 57, distance: 257.0
click at [1180, 57] on div "[MEDICAL_DATA] injection Add to Watchlist" at bounding box center [1183, 62] width 529 height 33
copy h2 "[MEDICAL_DATA] injection"
click at [655, 391] on div at bounding box center [732, 406] width 1464 height 812
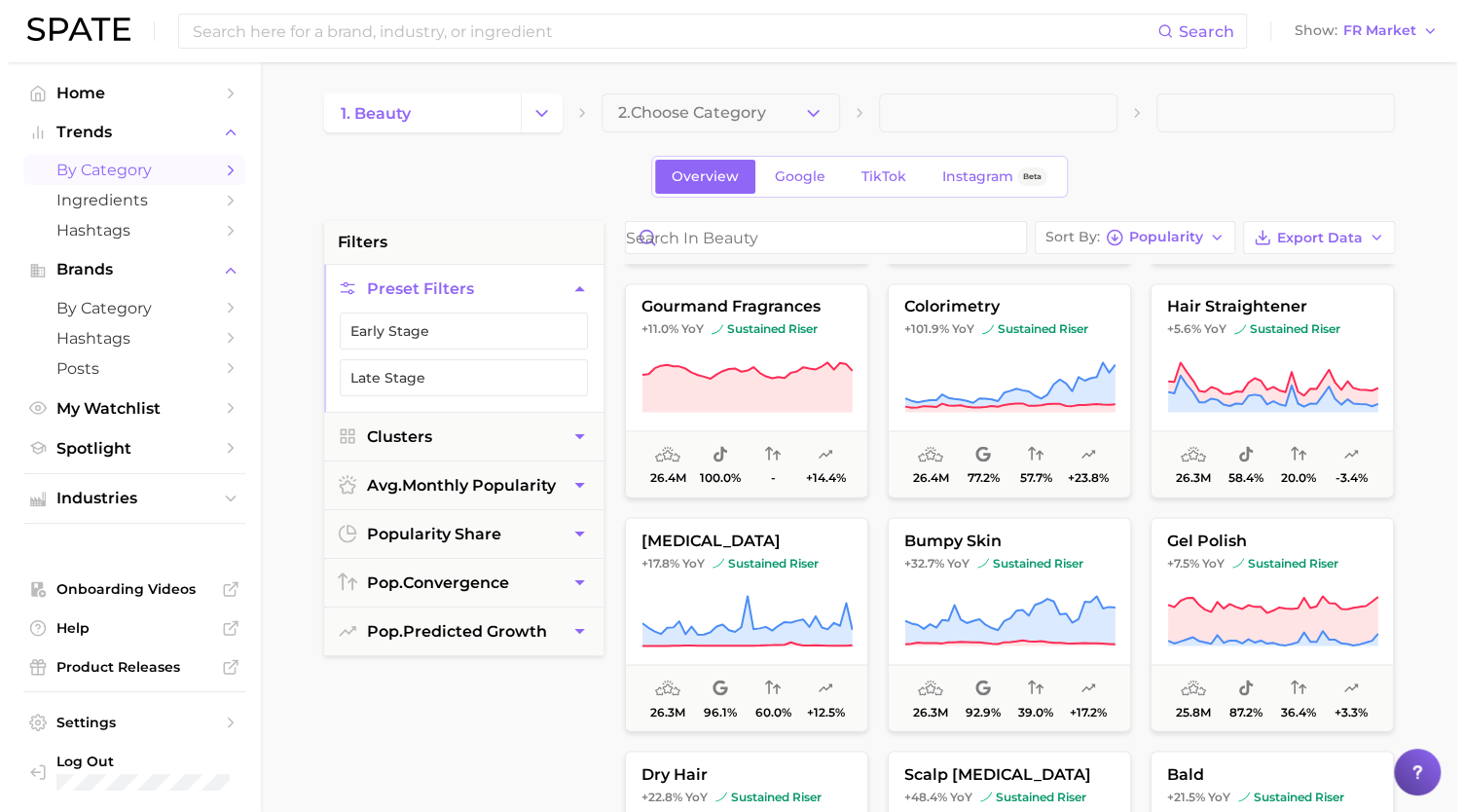
scroll to position [14941, 0]
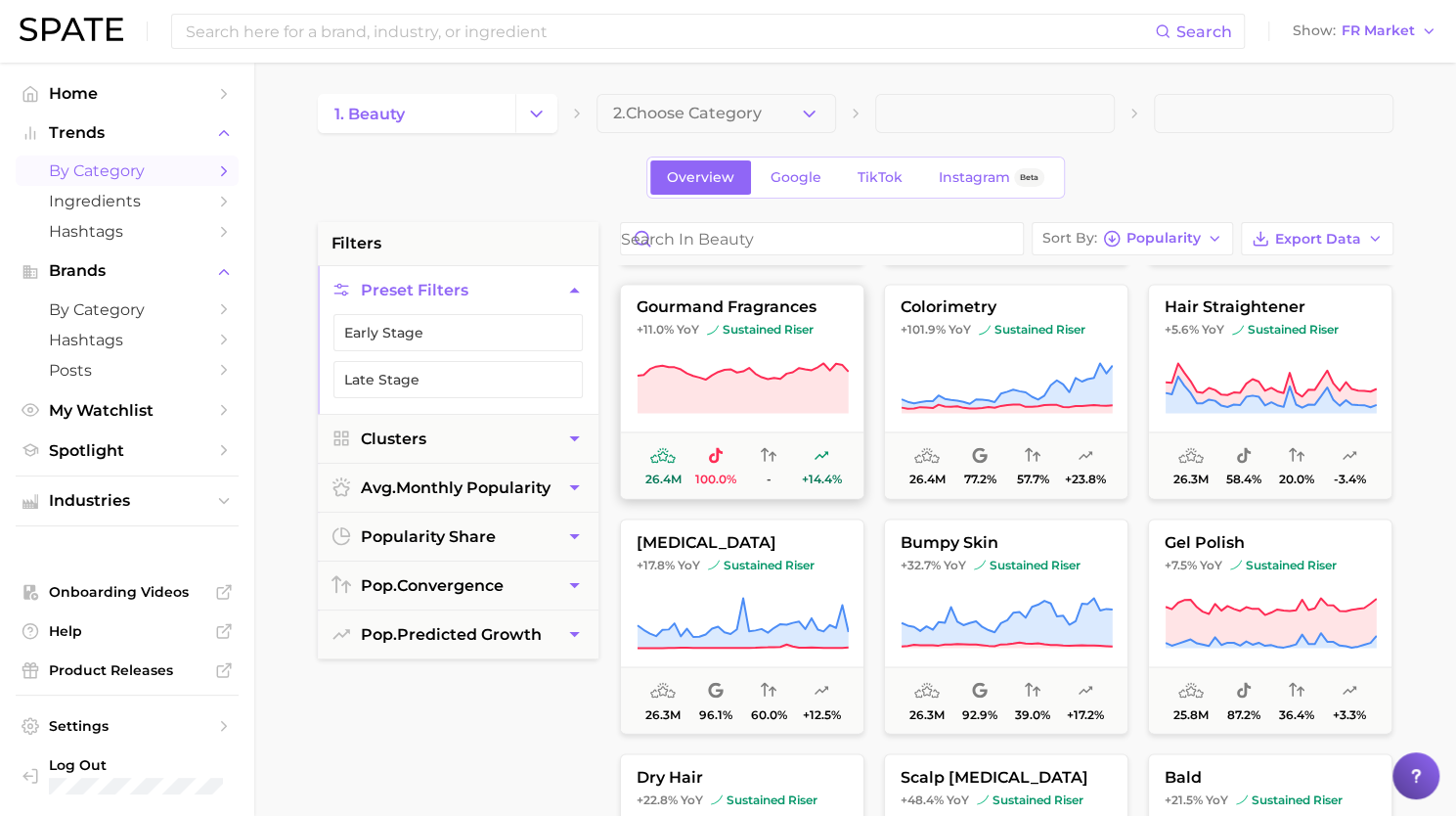
click at [717, 376] on icon at bounding box center [744, 388] width 211 height 50
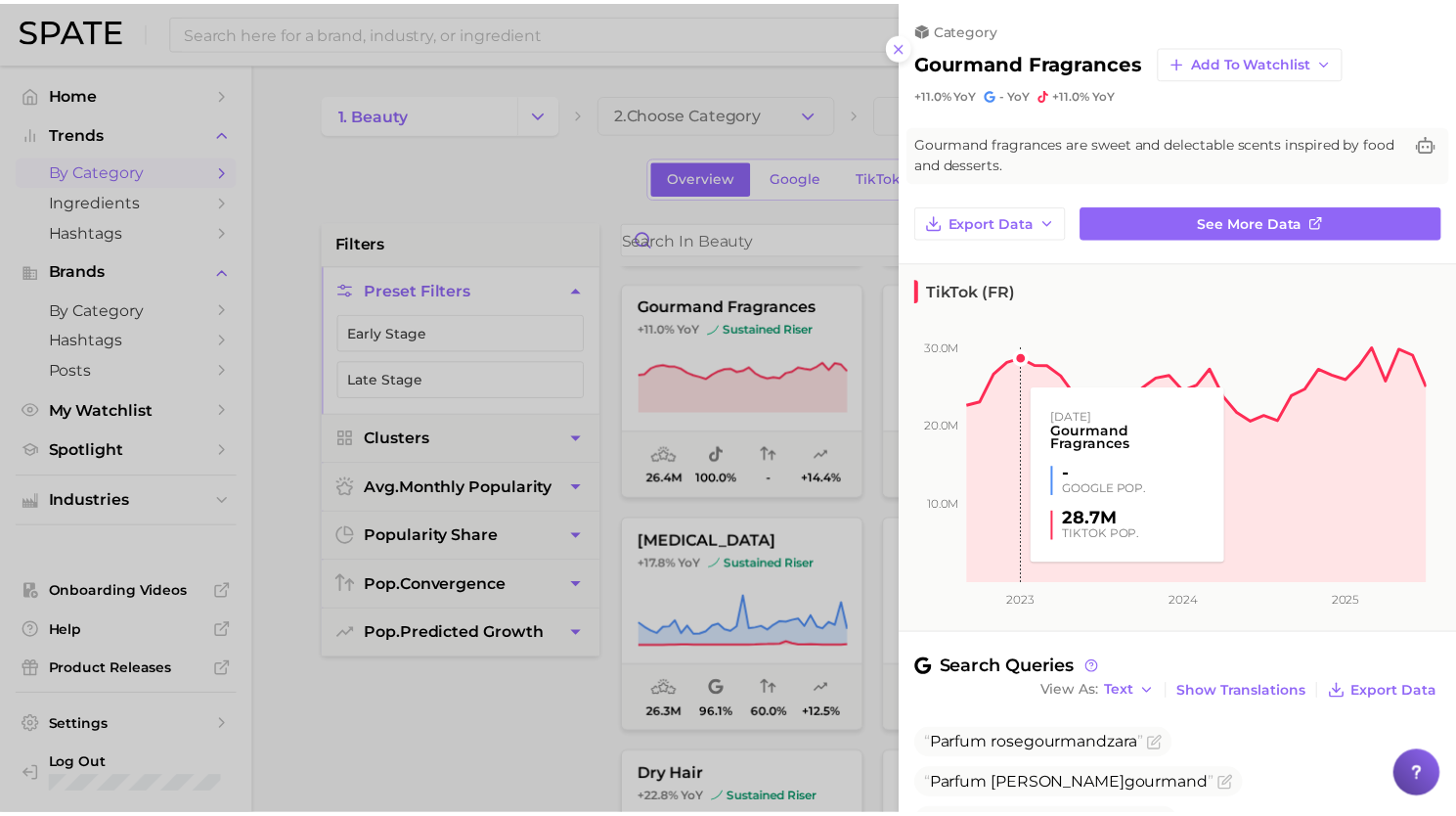
scroll to position [382, 0]
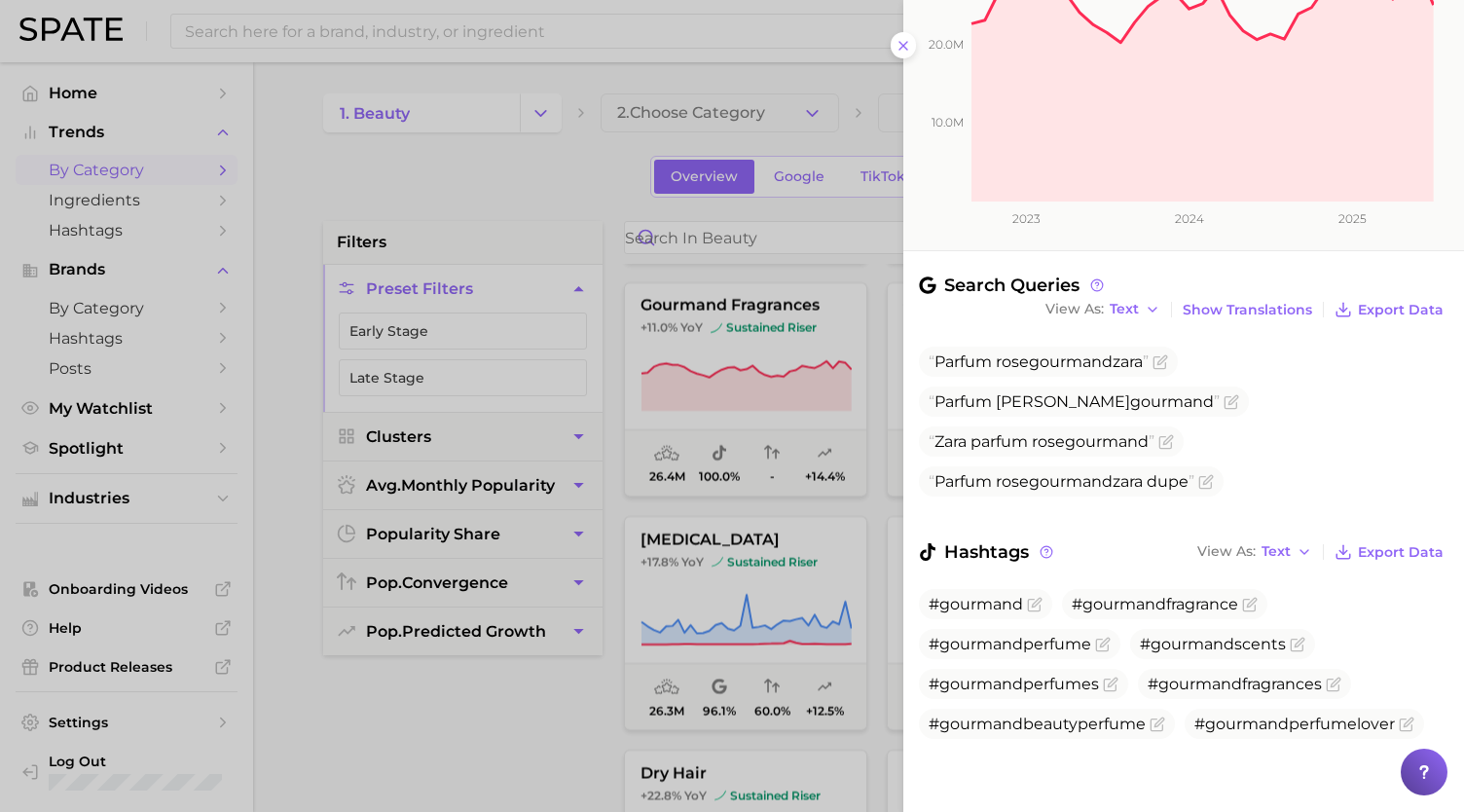
click at [769, 383] on div at bounding box center [732, 406] width 1464 height 812
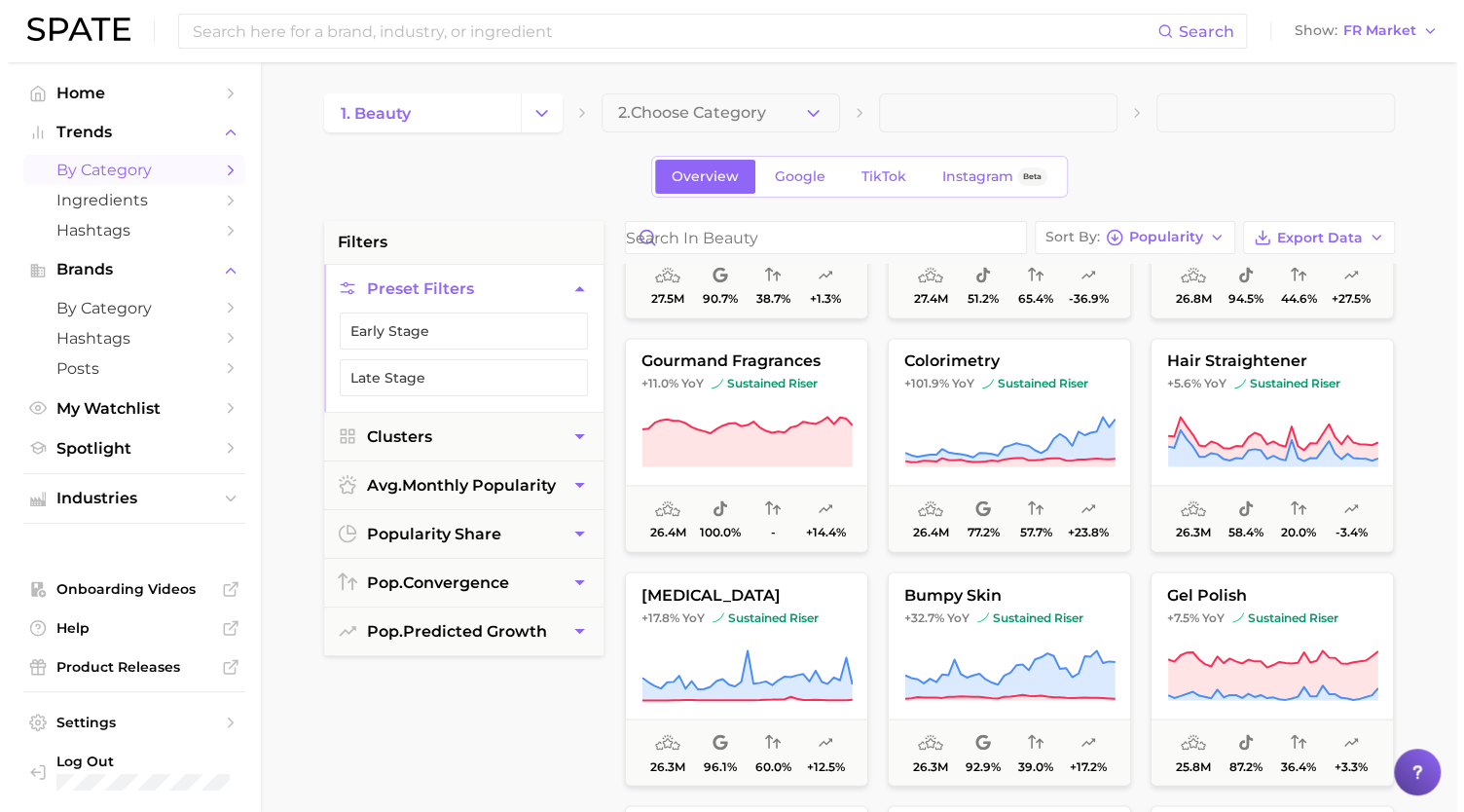
scroll to position [14880, 0]
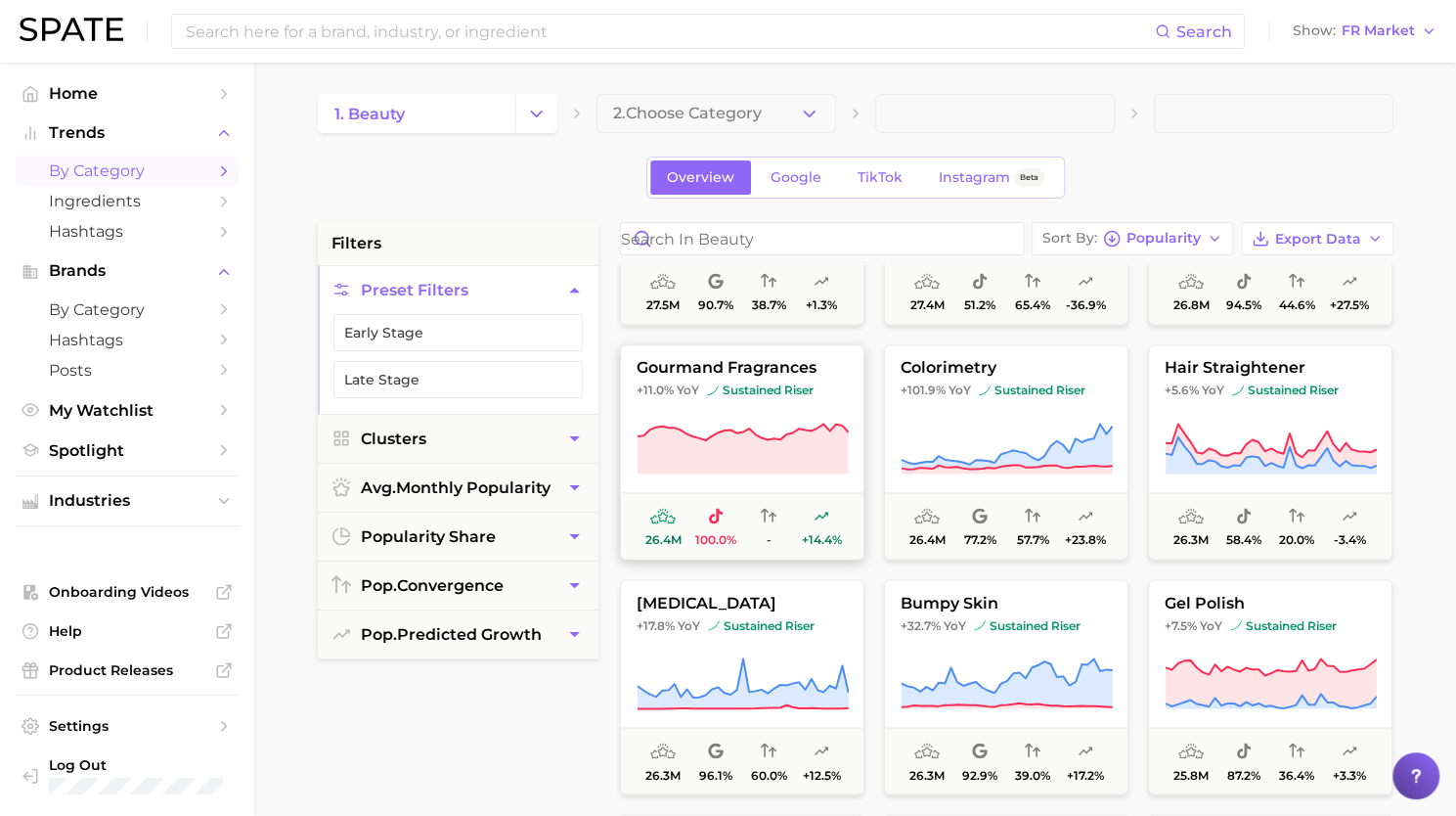
click at [710, 406] on button "gourmand fragrances +11.0% YoY sustained riser 26.4m 100.0% - +14.4%" at bounding box center [743, 452] width 245 height 215
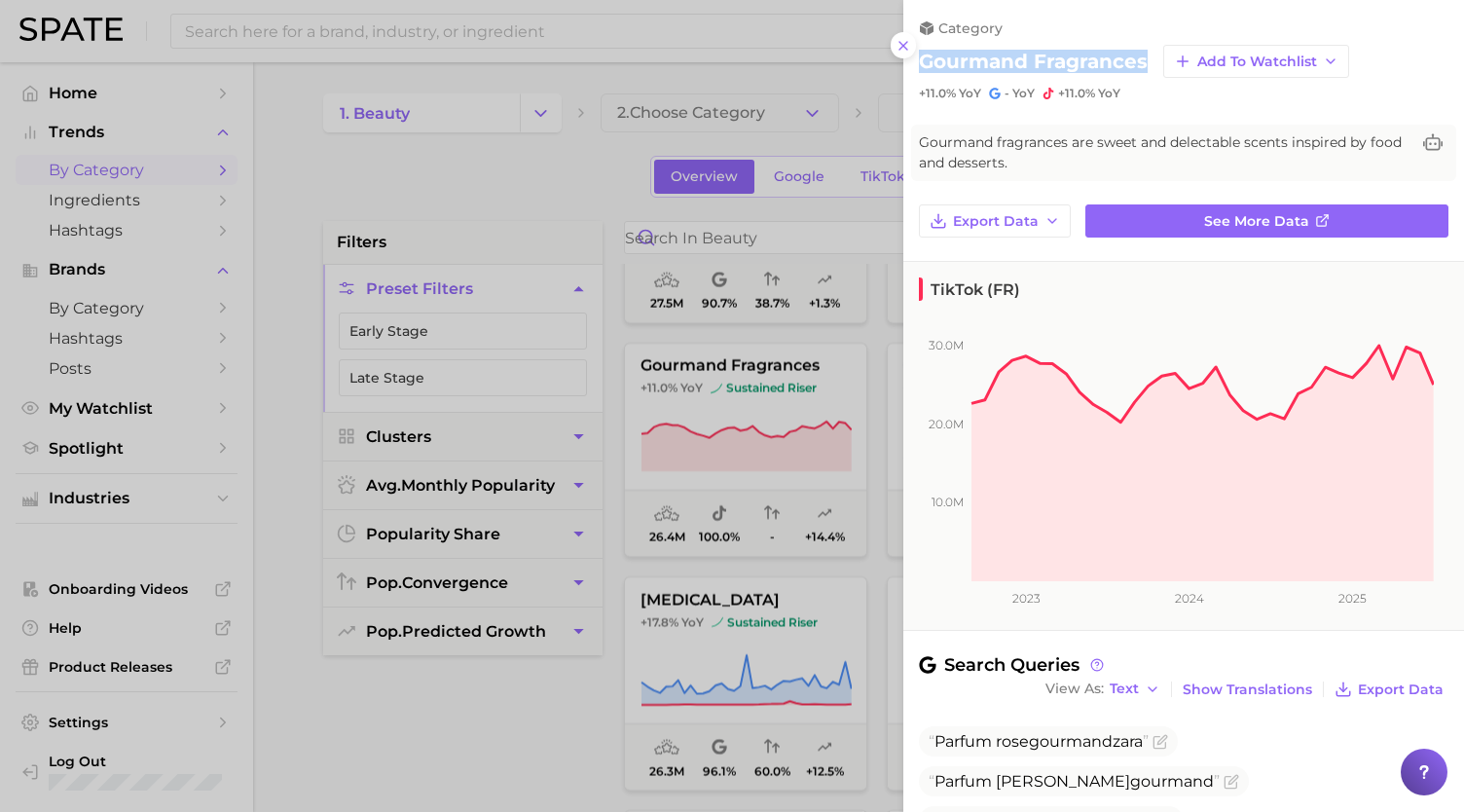
drag, startPoint x: 1144, startPoint y: 54, endPoint x: 915, endPoint y: 74, distance: 229.9
click at [915, 74] on div "category gourmand fragrances Add to Watchlist +11.0% YoY - YoY +11.0% YoY" at bounding box center [1183, 50] width 561 height 101
copy h2 "gourmand fragrances"
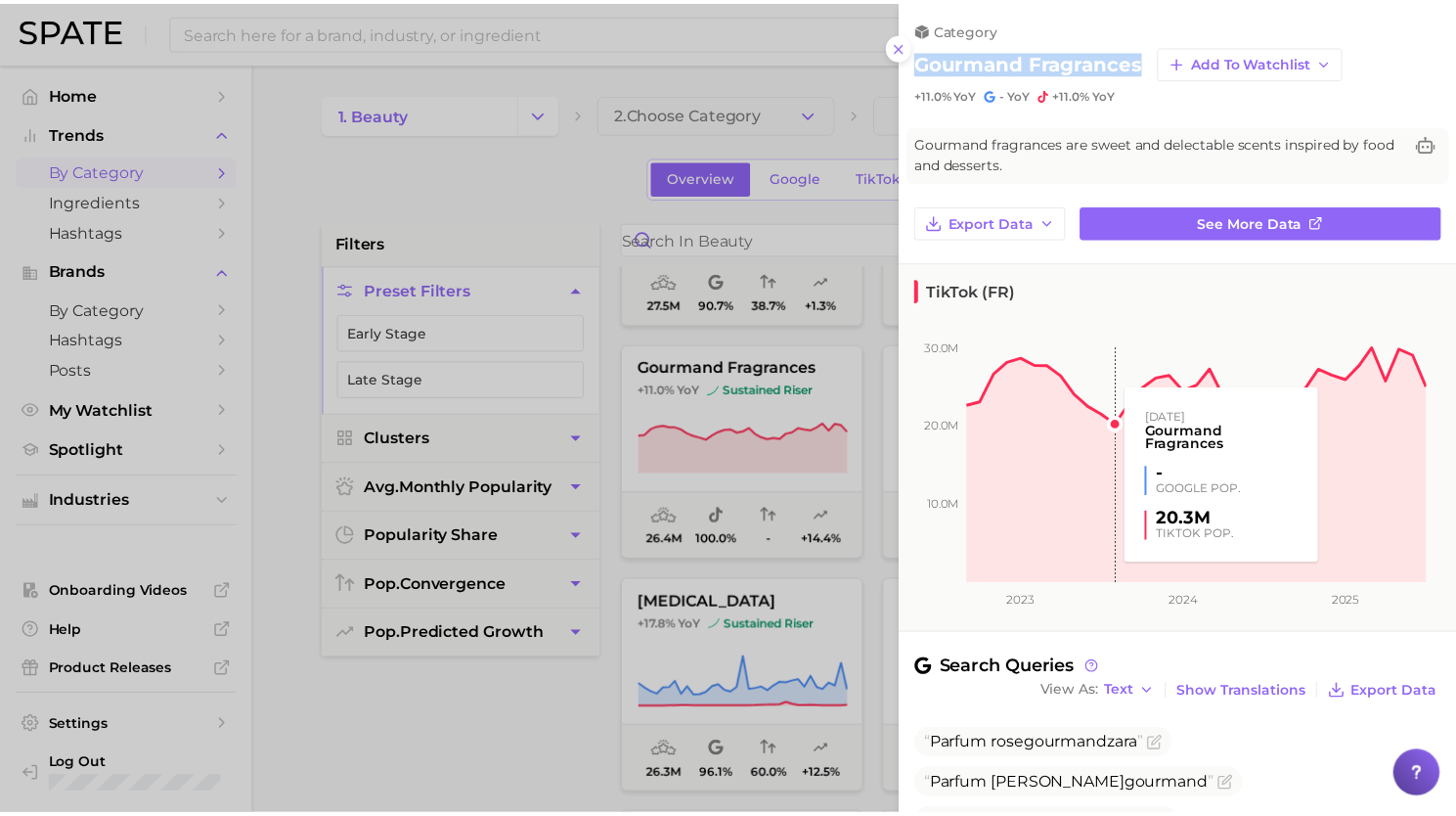
scroll to position [382, 0]
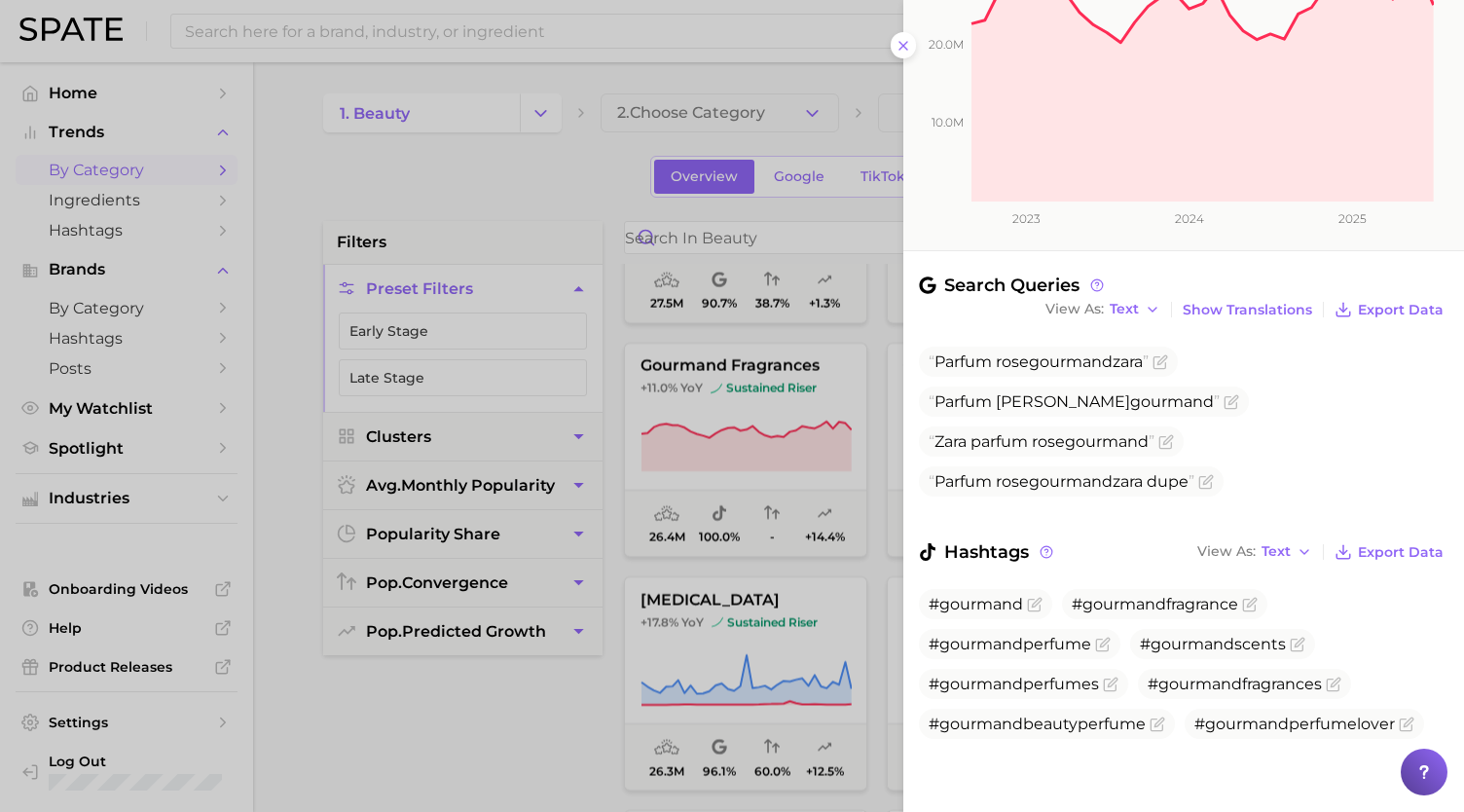
click at [791, 567] on div at bounding box center [732, 406] width 1464 height 812
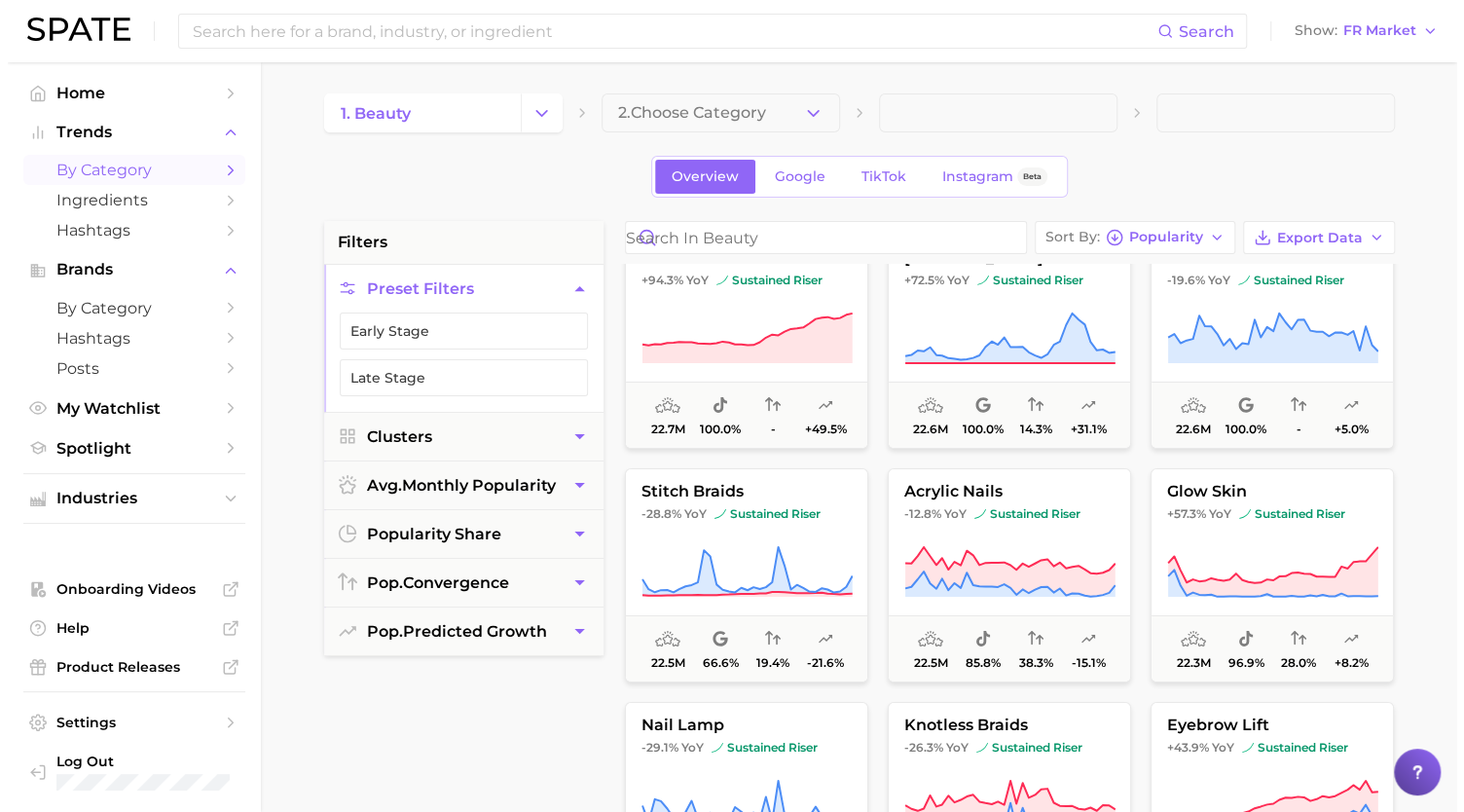
scroll to position [16744, 0]
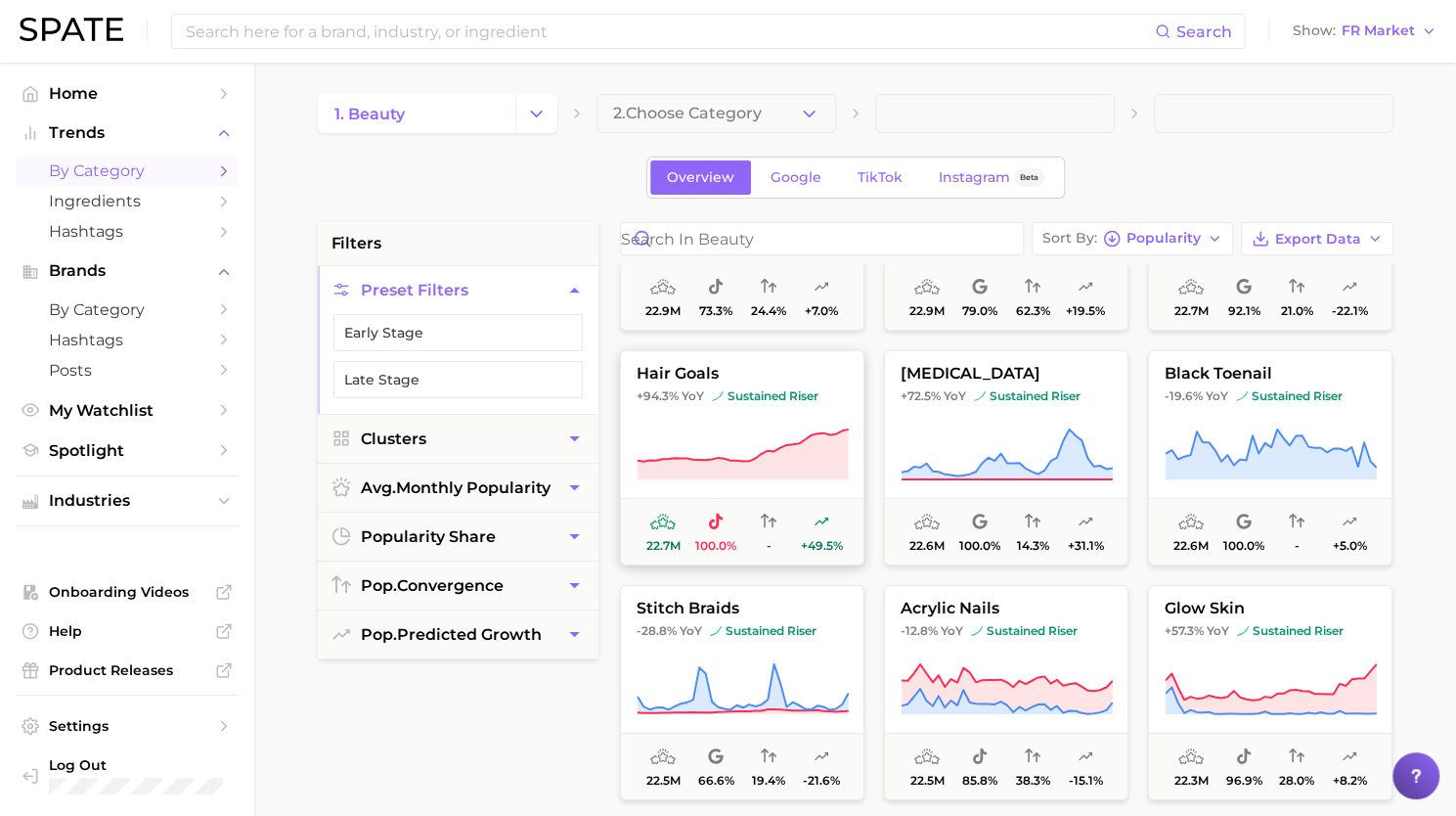
click at [759, 419] on button "hair goals +94.3% YoY sustained riser 22.7m 100.0% - +49.5%" at bounding box center [743, 458] width 245 height 215
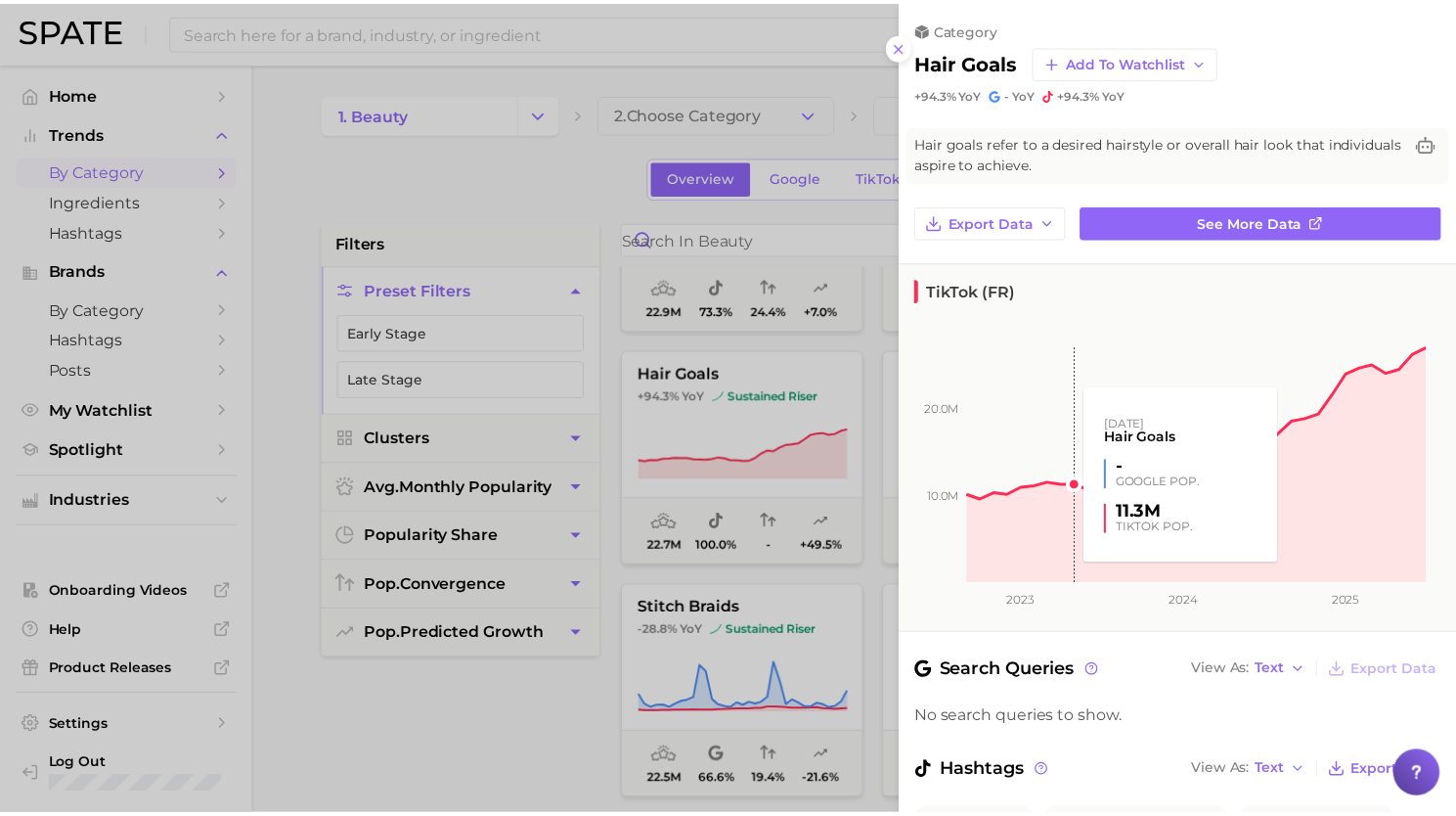
scroll to position [178, 0]
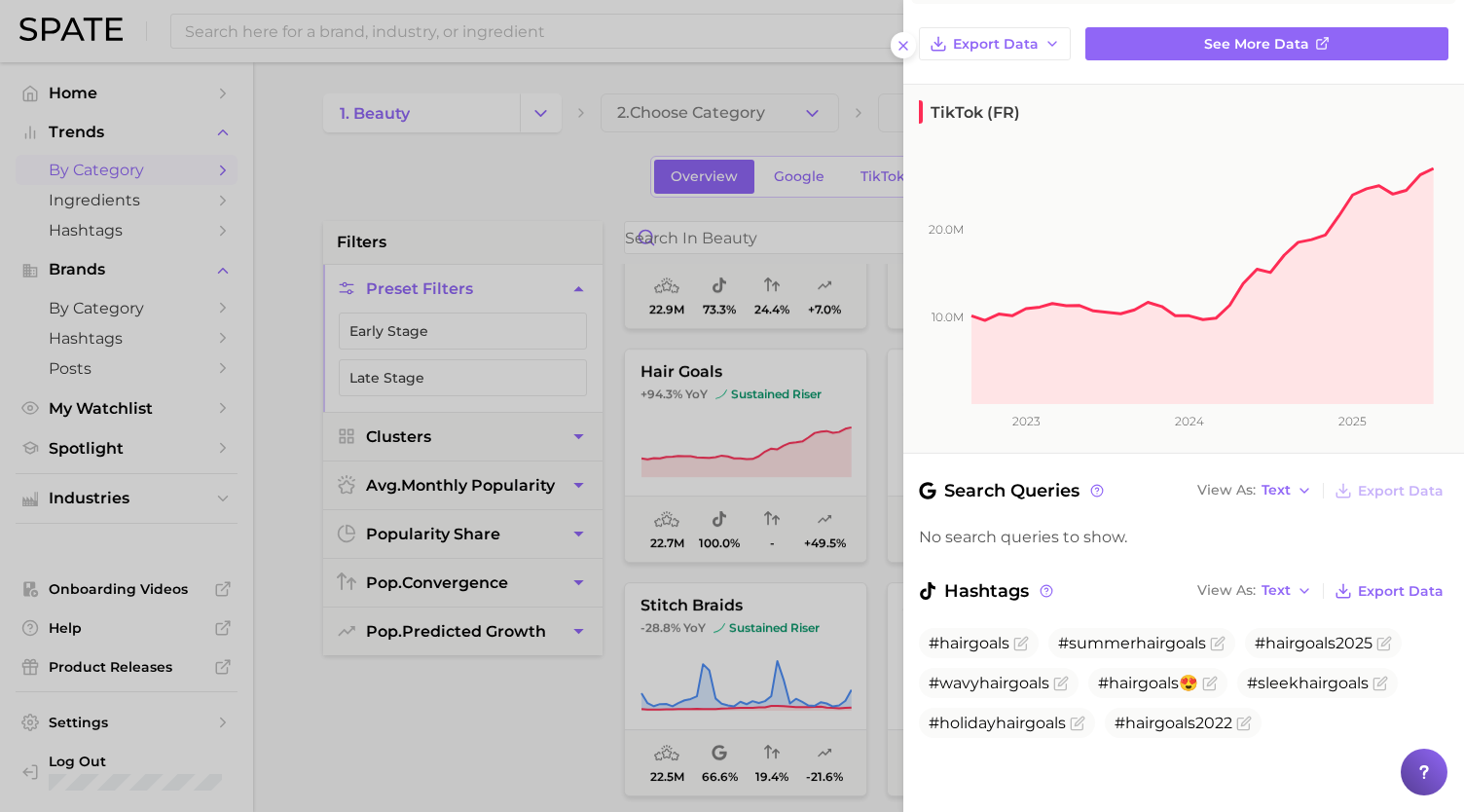
click at [749, 435] on div at bounding box center [732, 406] width 1464 height 812
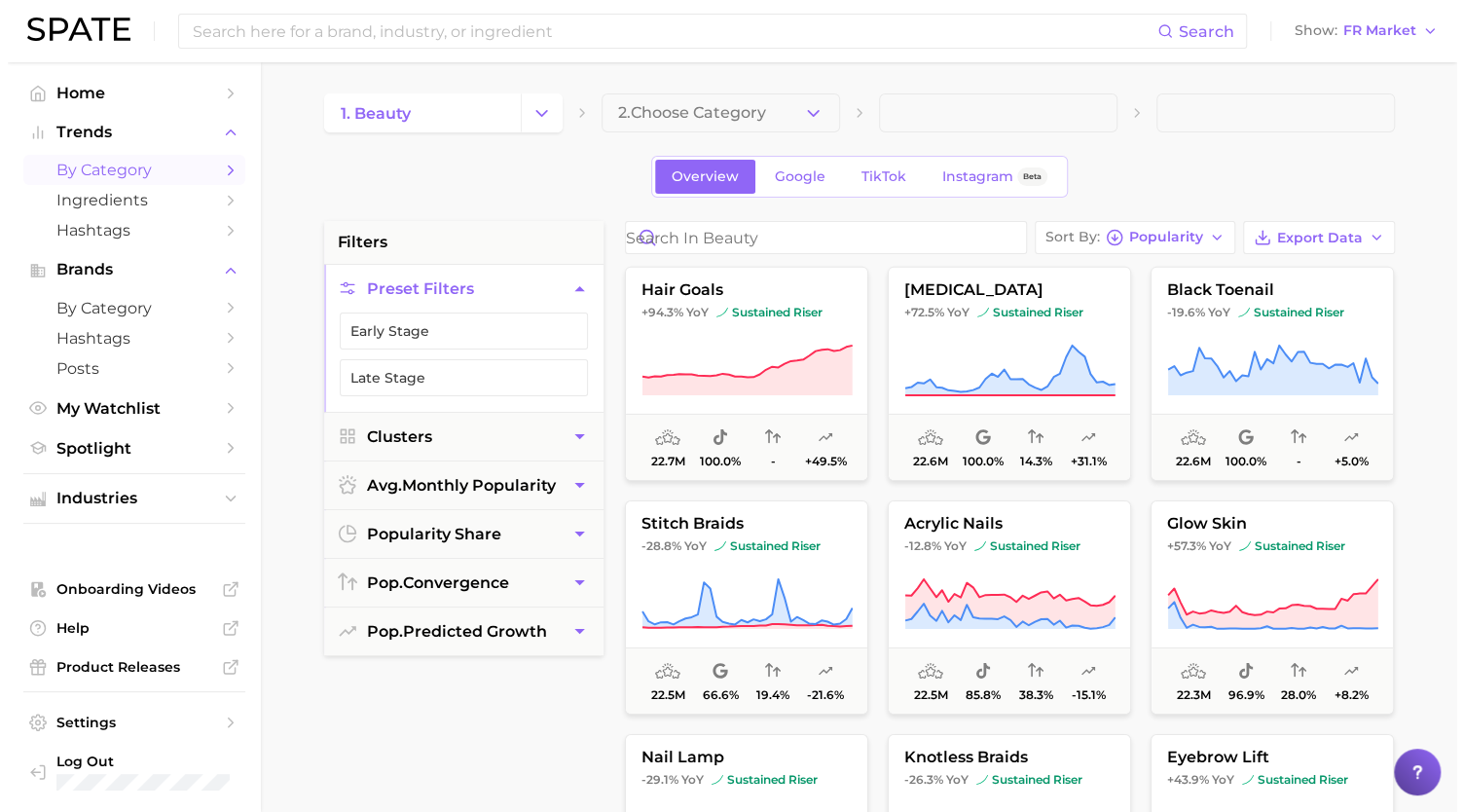
scroll to position [16800, 0]
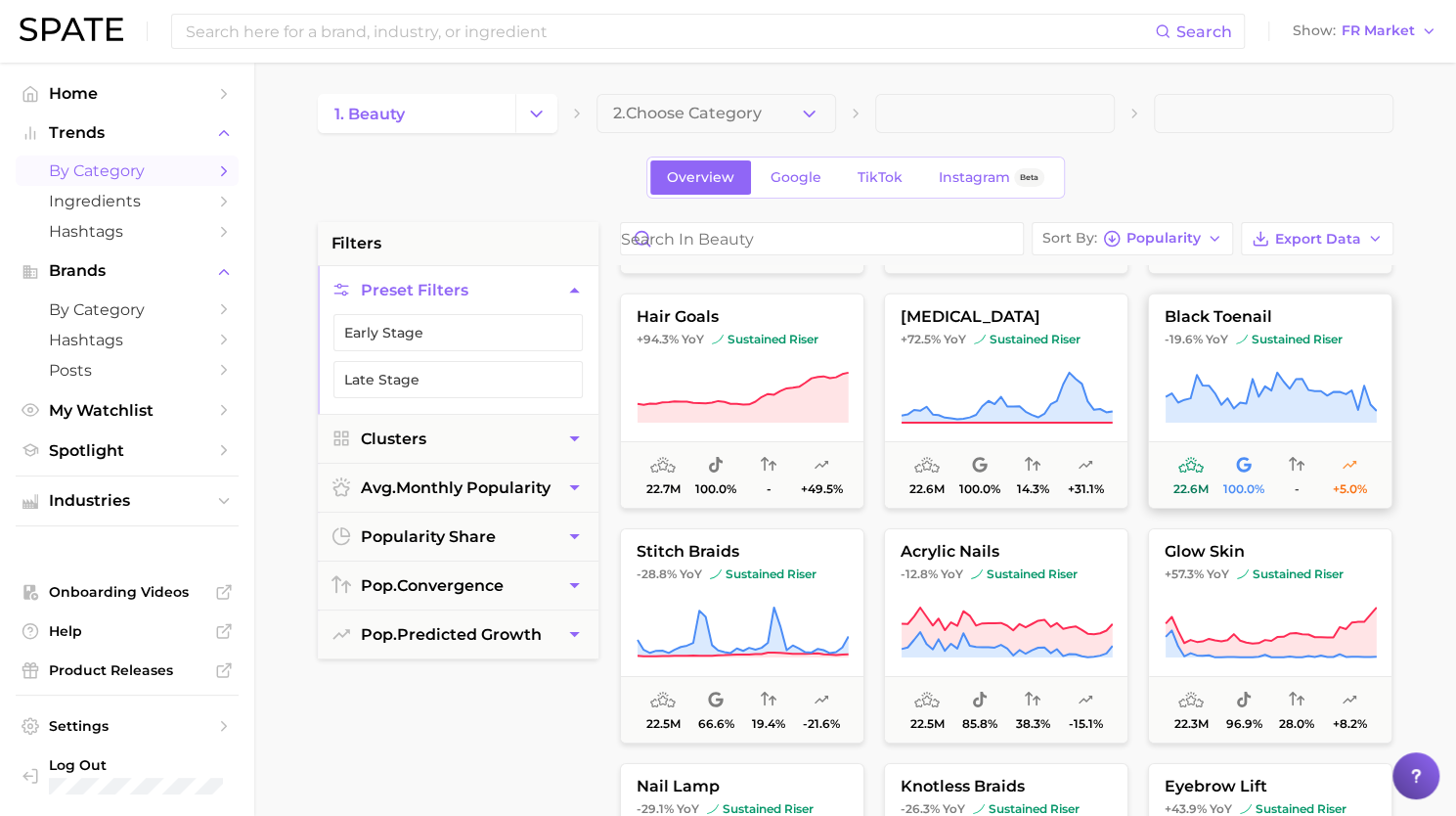
click at [1306, 381] on icon at bounding box center [1271, 399] width 212 height 55
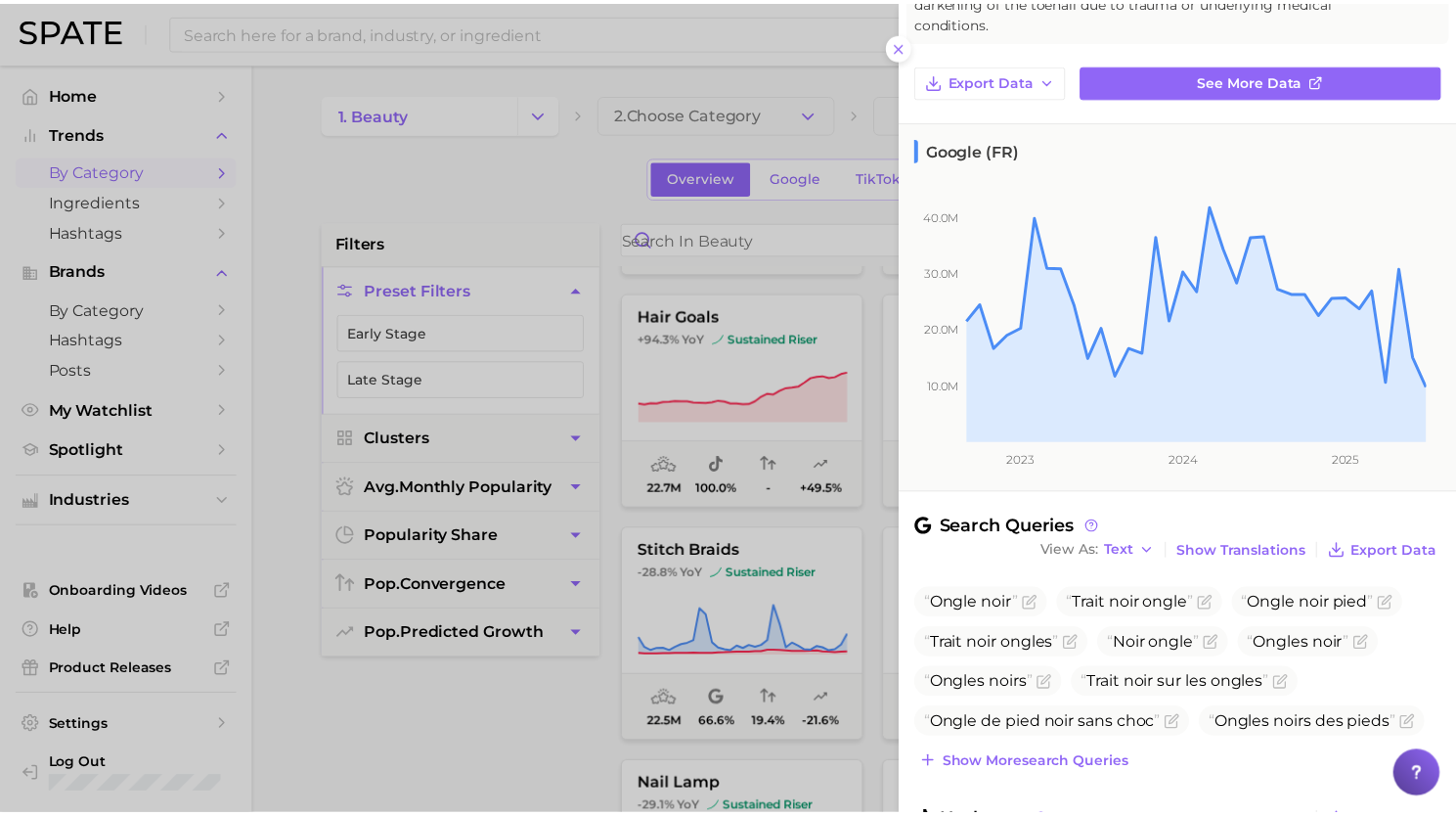
scroll to position [287, 0]
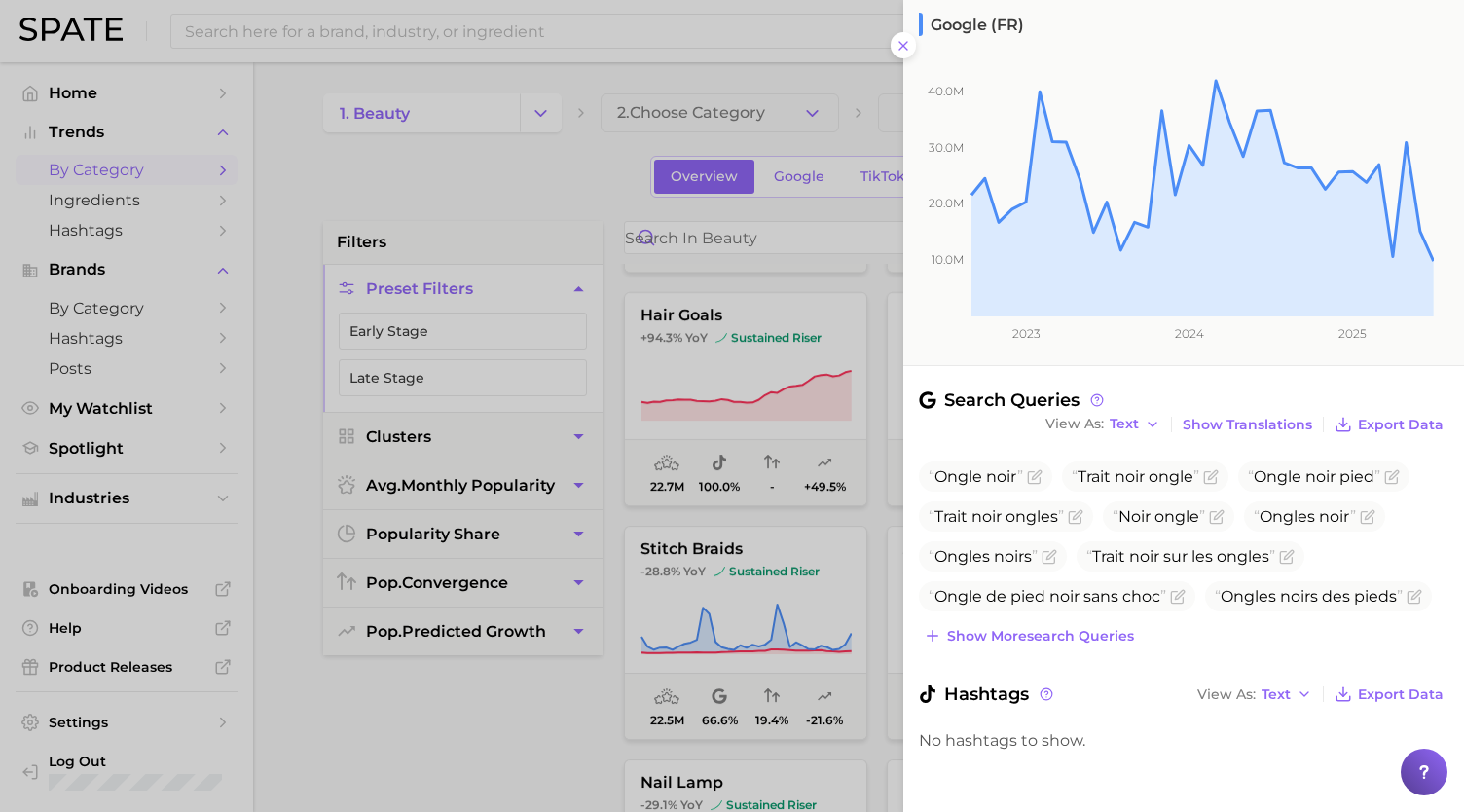
click at [685, 412] on div at bounding box center [732, 406] width 1464 height 812
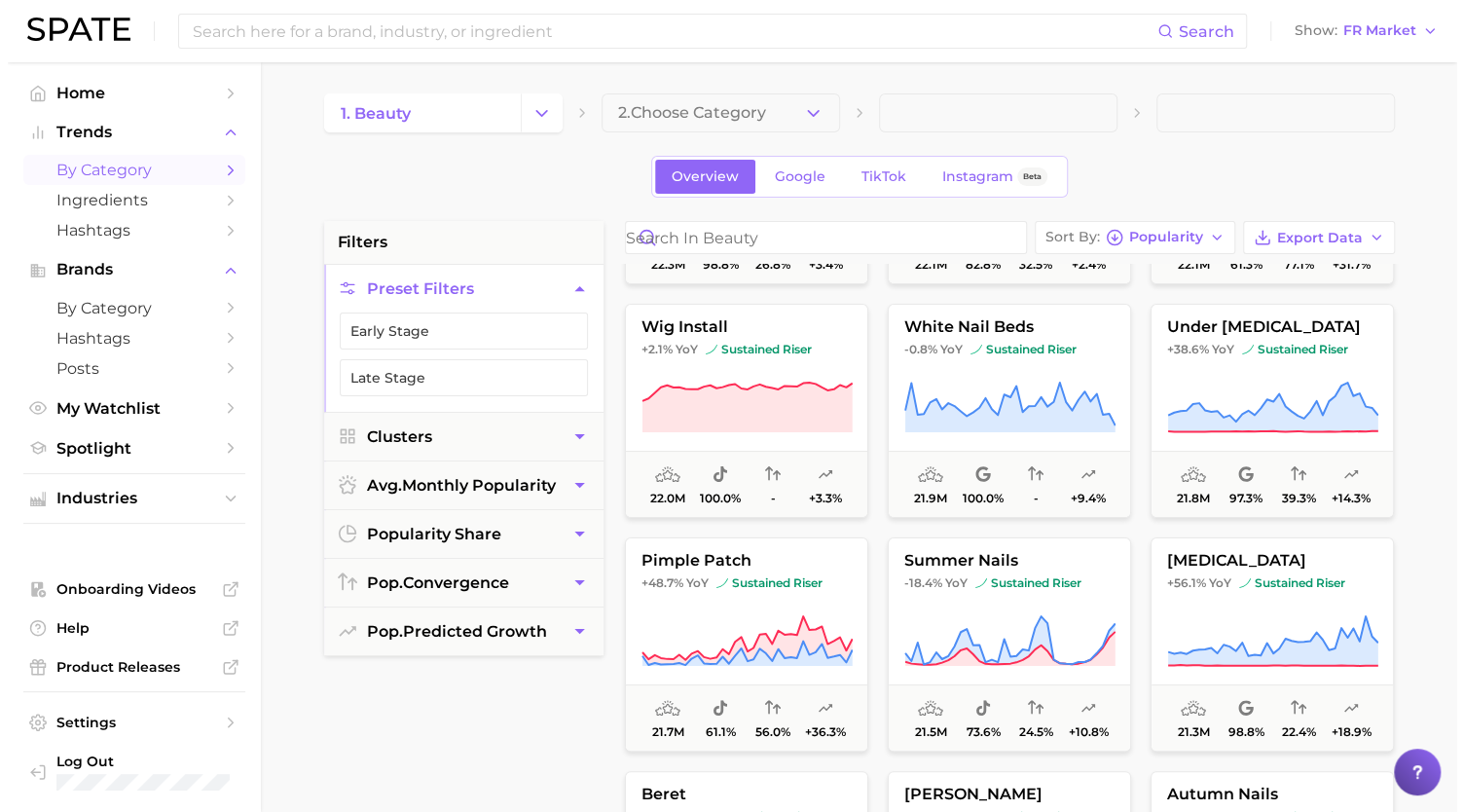
scroll to position [17492, 0]
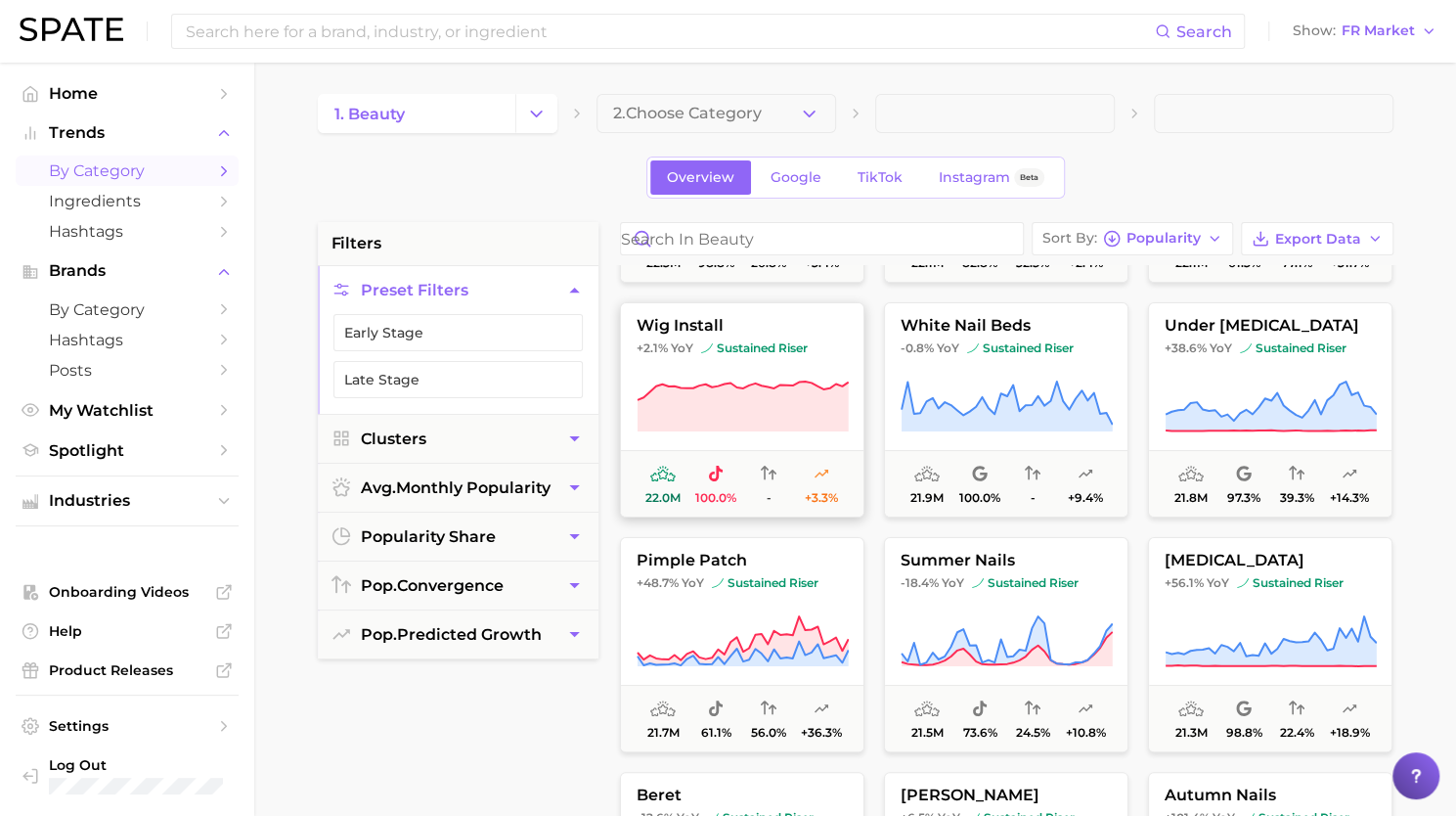
click at [689, 382] on icon at bounding box center [743, 408] width 212 height 55
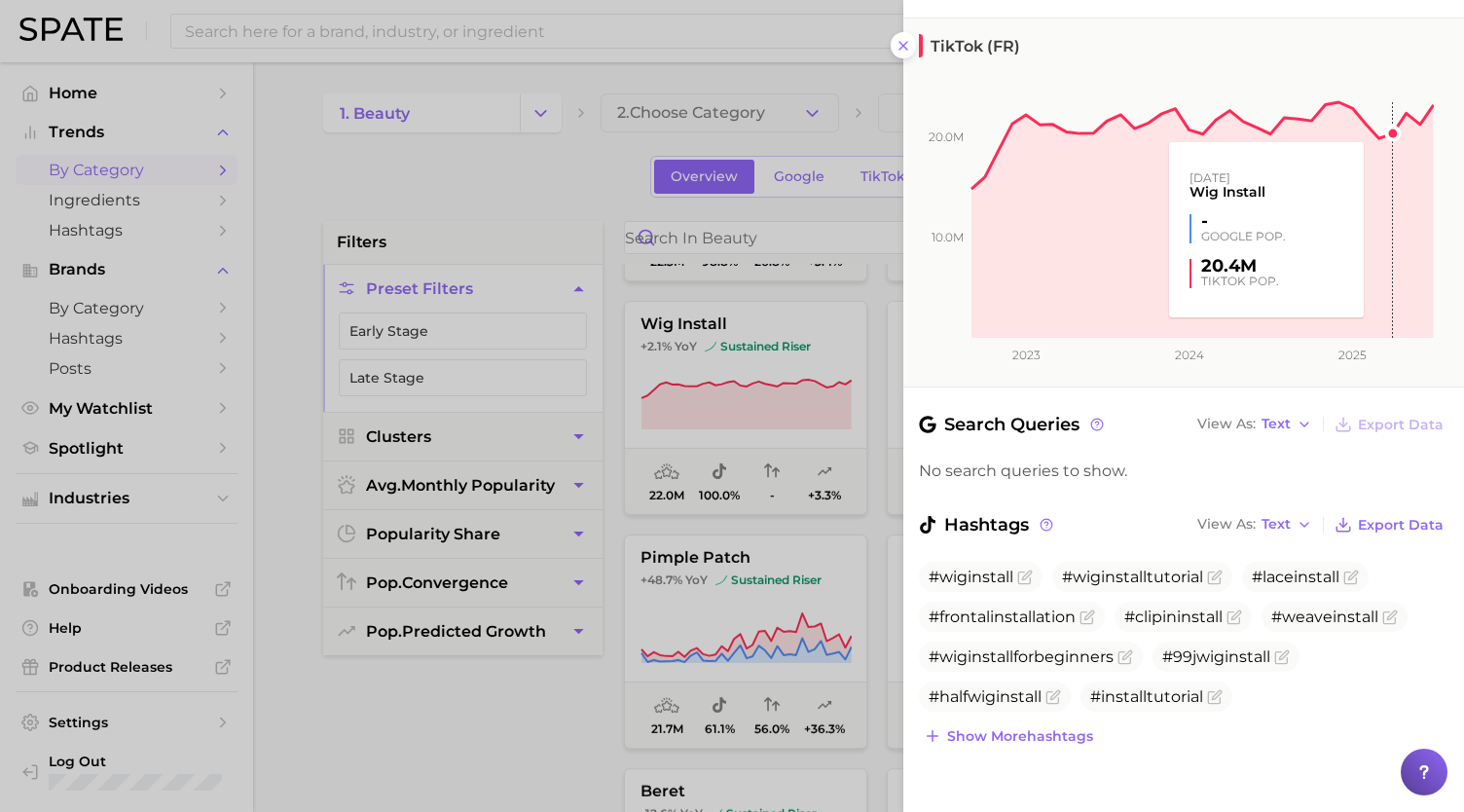
scroll to position [0, 0]
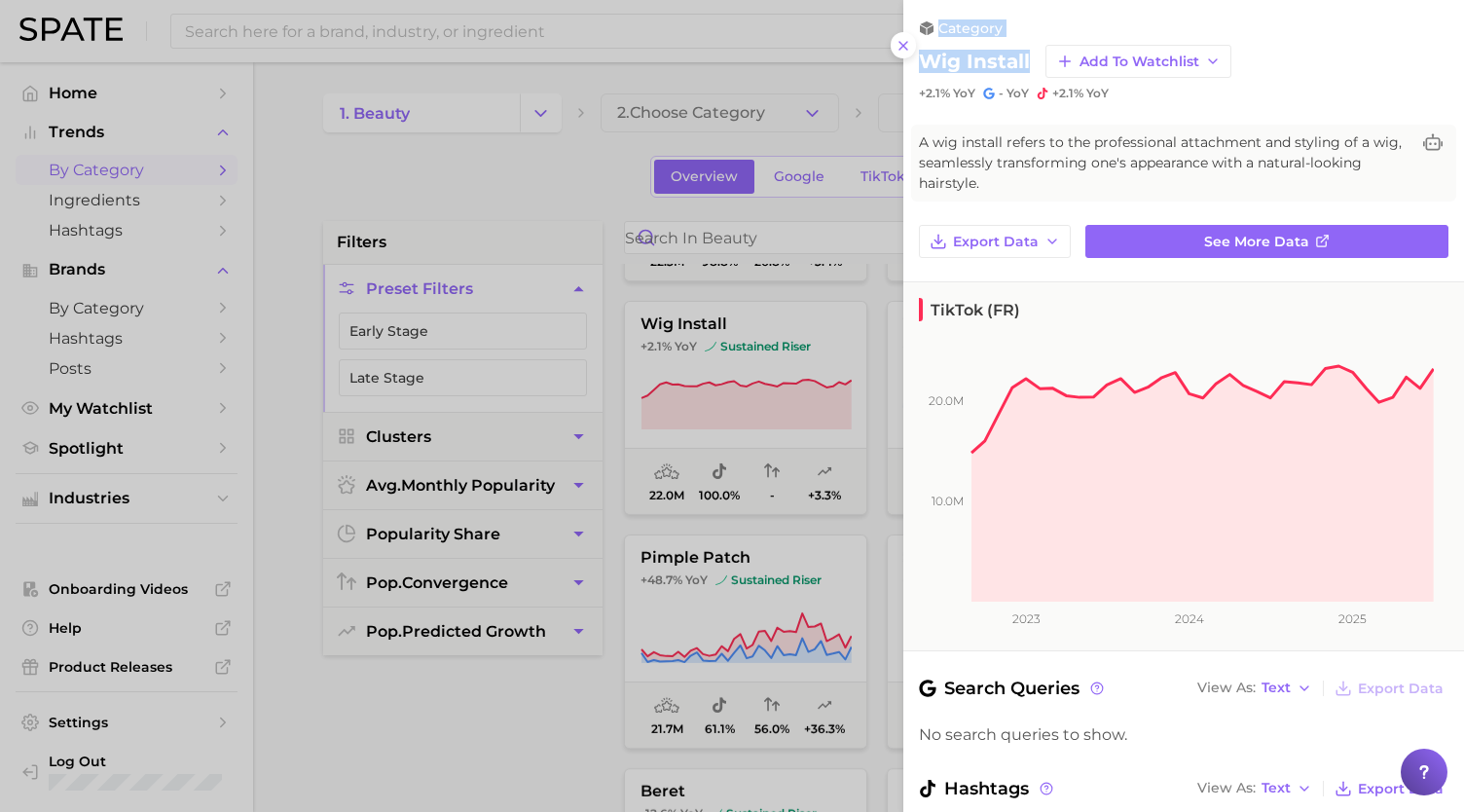
drag, startPoint x: 1027, startPoint y: 59, endPoint x: 872, endPoint y: 61, distance: 155.0
click at [949, 63] on h2 "wig install" at bounding box center [974, 62] width 111 height 24
drag, startPoint x: 923, startPoint y: 62, endPoint x: 1037, endPoint y: 58, distance: 114.1
click at [1037, 58] on div "wig install Add to Watchlist" at bounding box center [1183, 62] width 529 height 33
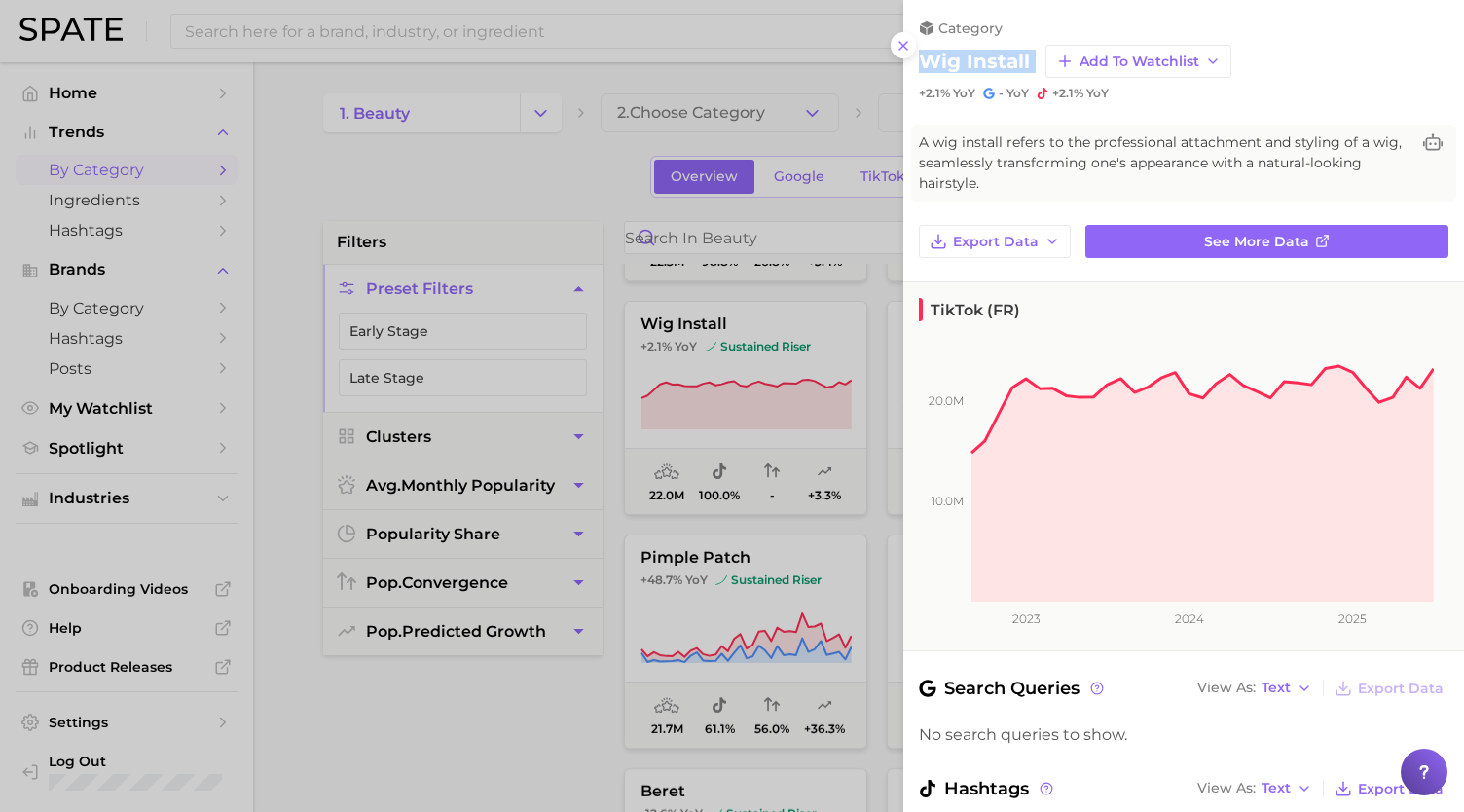
copy div "wig install Add to Watchlist"
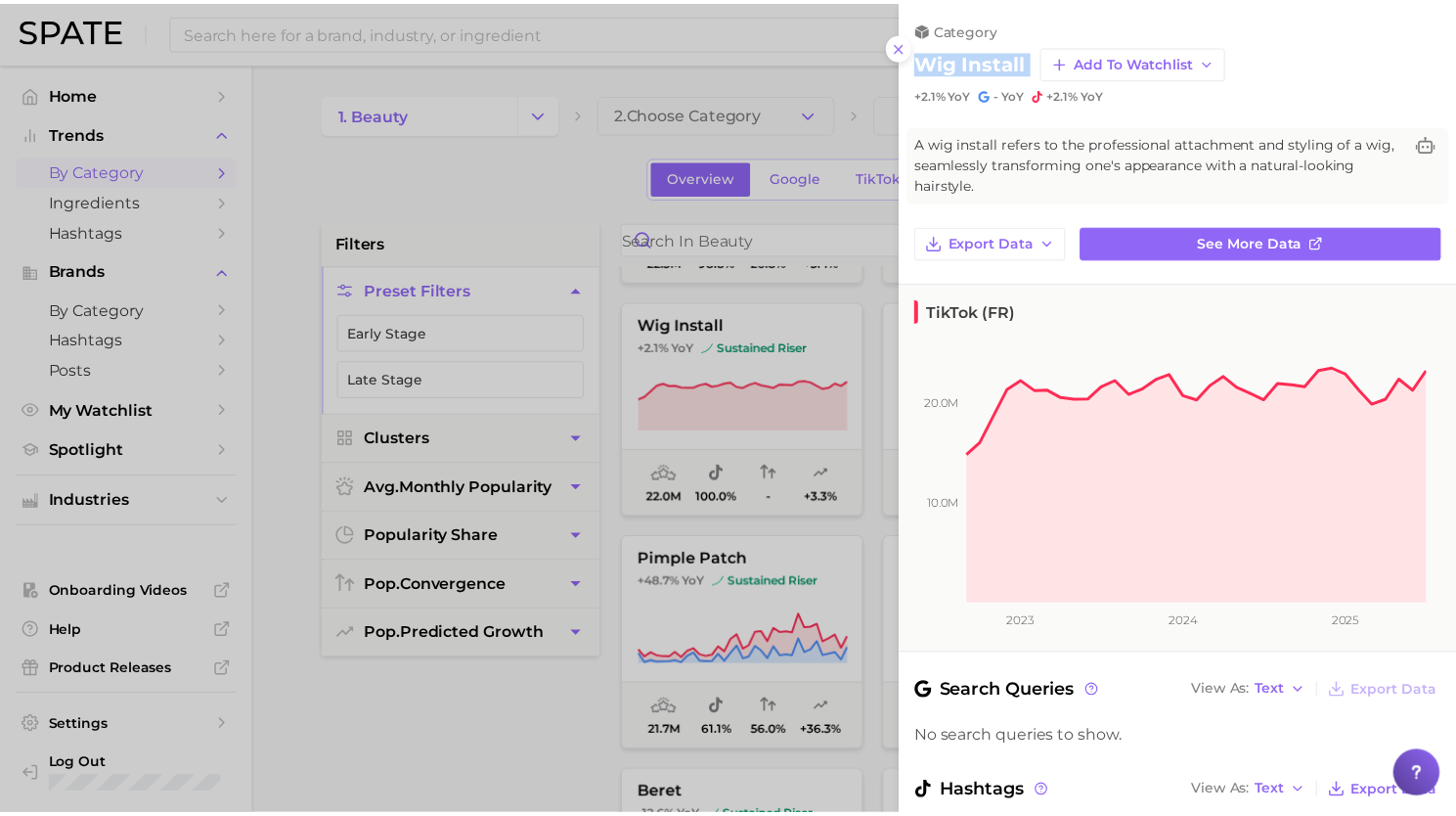
scroll to position [265, 0]
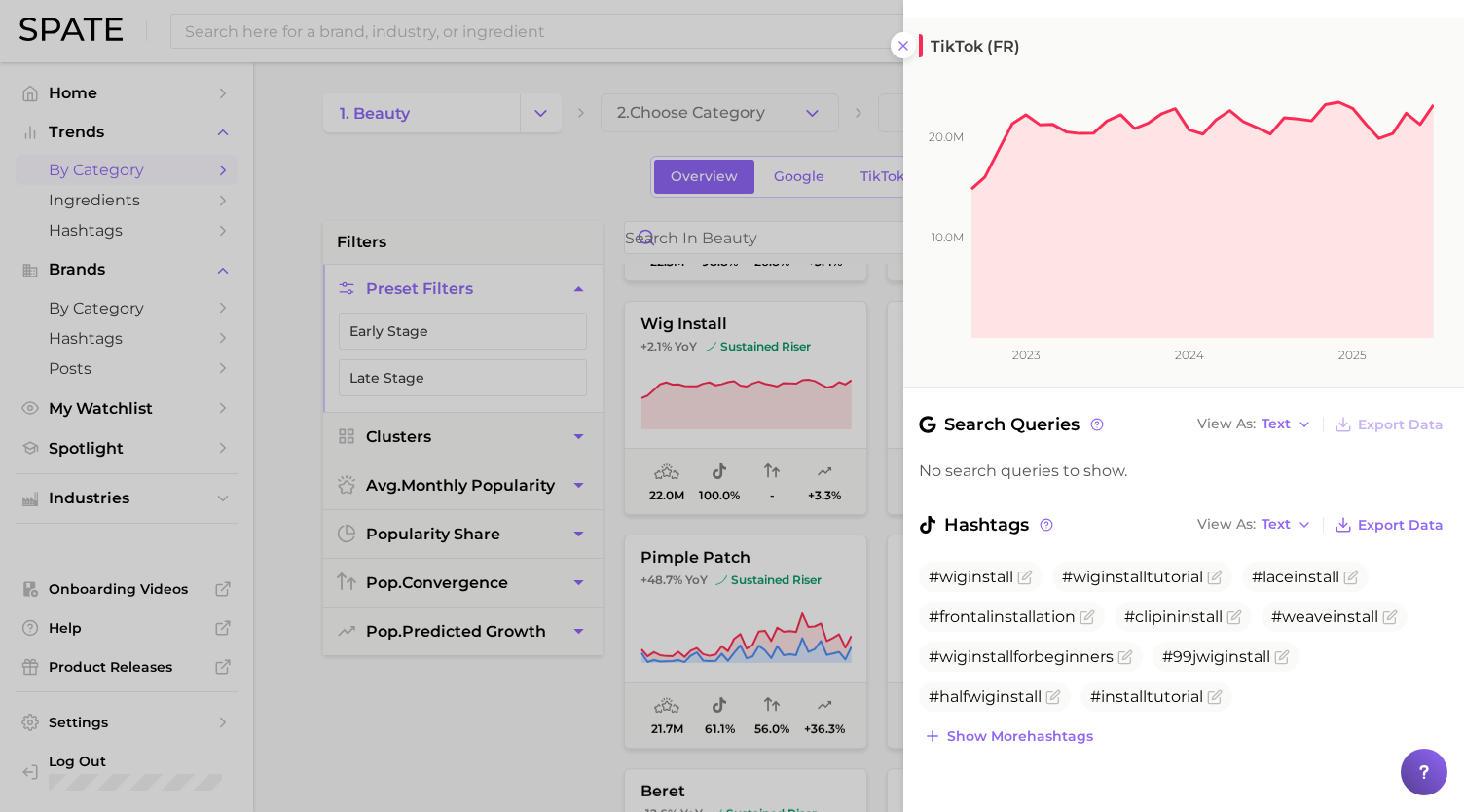
click at [722, 475] on div at bounding box center [732, 406] width 1464 height 812
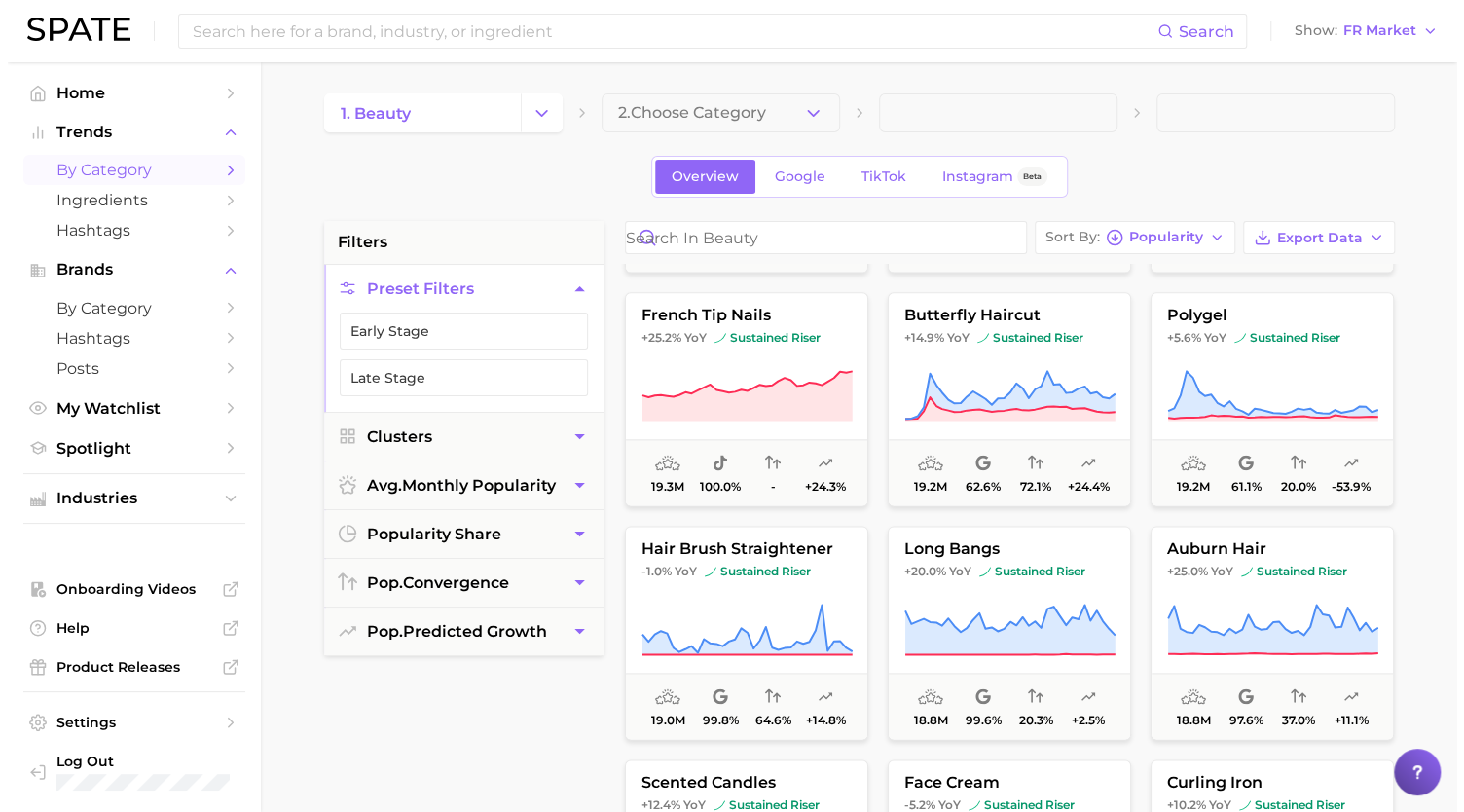
scroll to position [18906, 0]
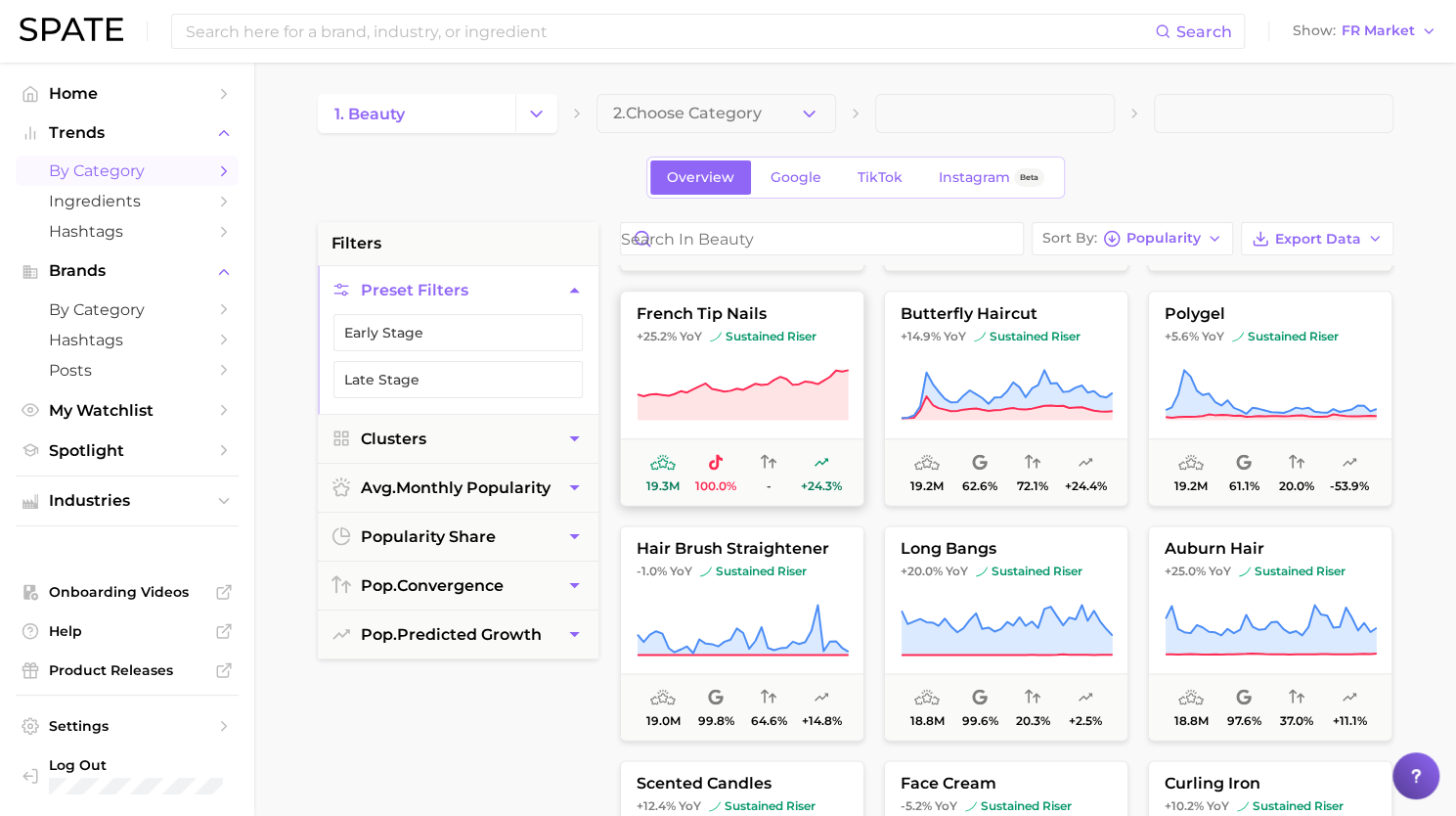
click at [730, 423] on button "french tip nails +25.2% YoY sustained riser 19.3m 100.0% - +24.3%" at bounding box center [743, 398] width 245 height 215
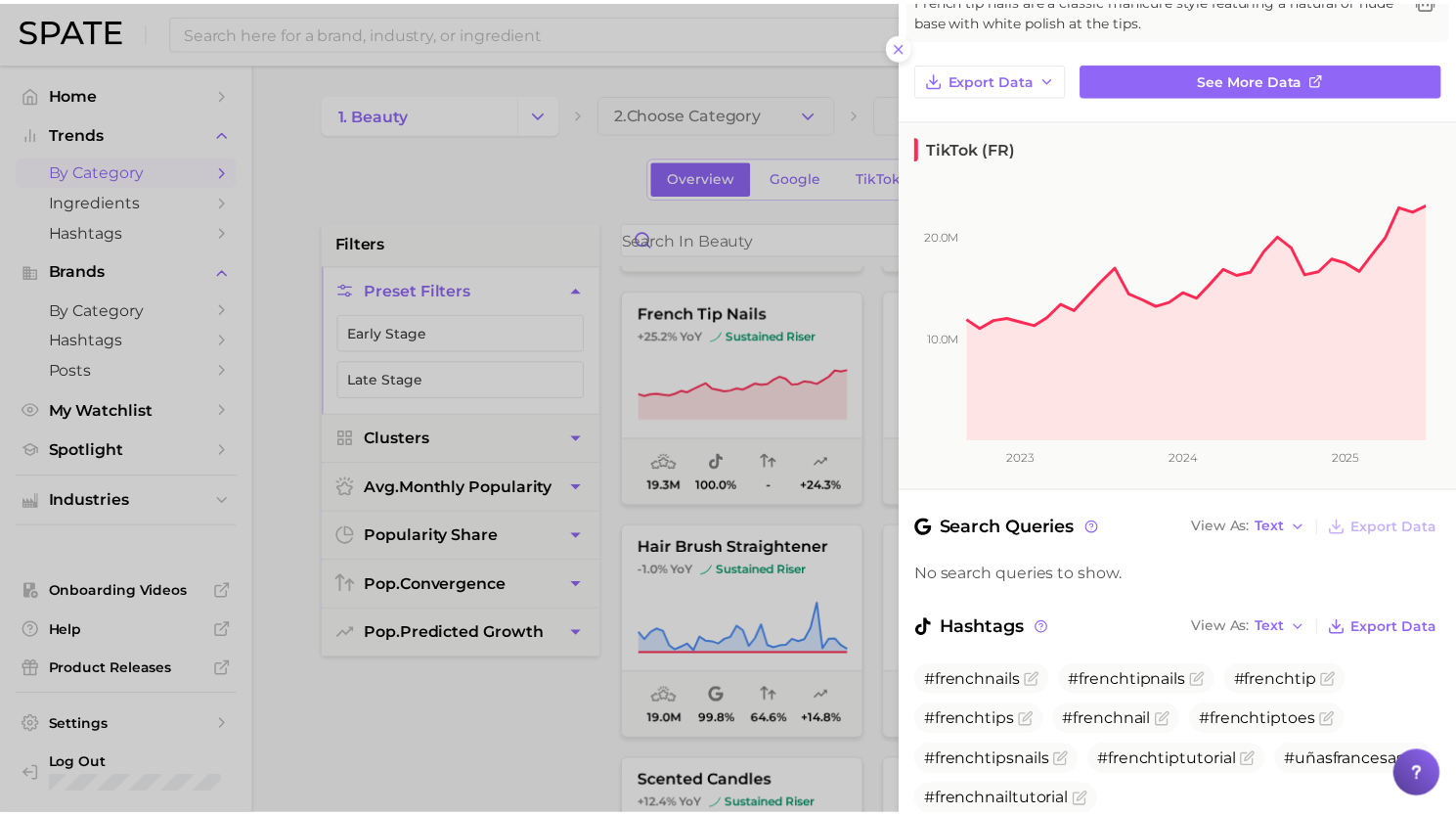
scroll to position [0, 0]
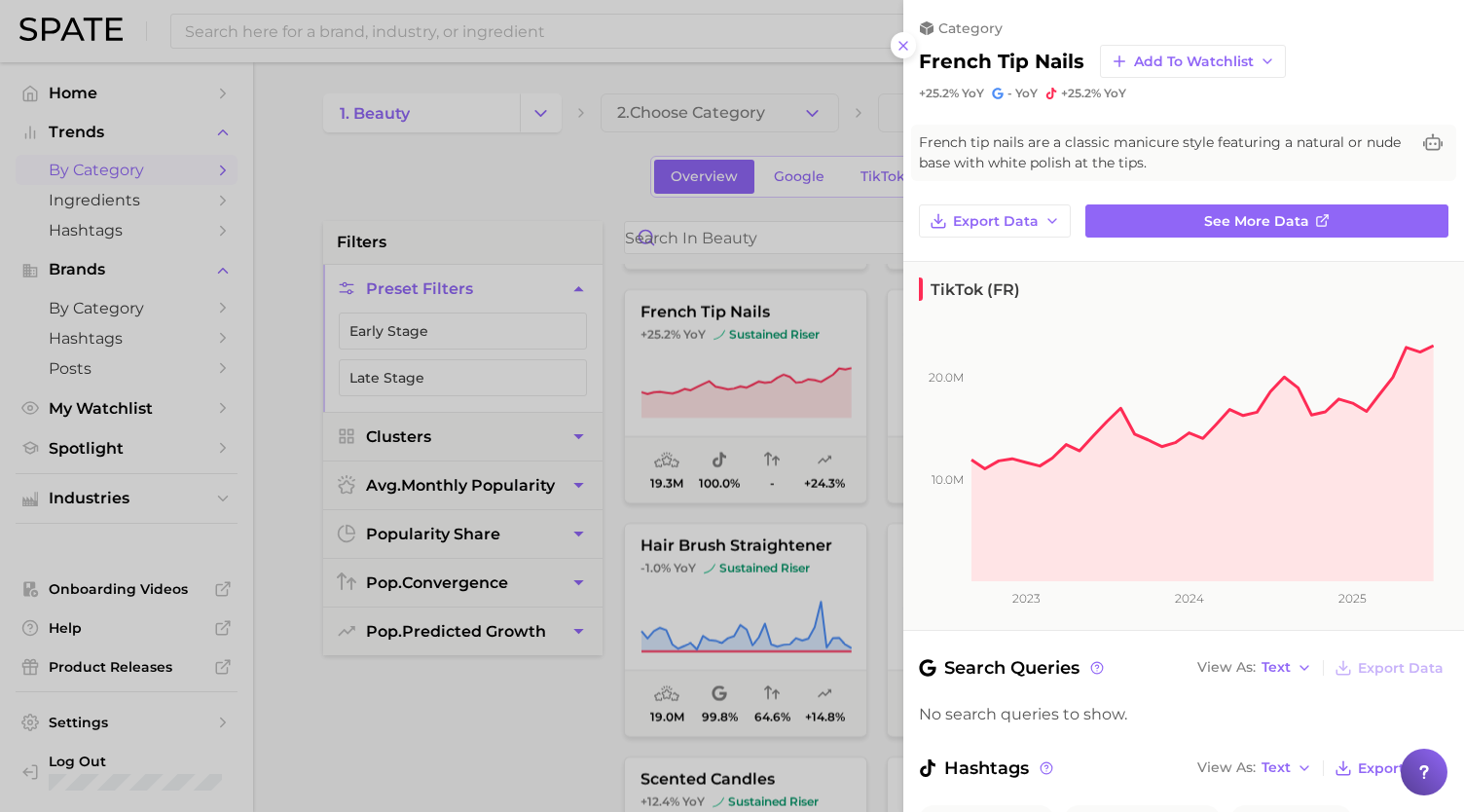
click at [1076, 59] on h2 "french tip nails" at bounding box center [1002, 62] width 166 height 24
drag, startPoint x: 1080, startPoint y: 59, endPoint x: 916, endPoint y: 71, distance: 164.4
click at [916, 71] on div "category french tip nails Add to Watchlist +25.2% YoY - YoY +25.2% YoY" at bounding box center [1183, 50] width 561 height 101
copy h2 "french tip nails"
click at [756, 482] on div at bounding box center [732, 406] width 1464 height 812
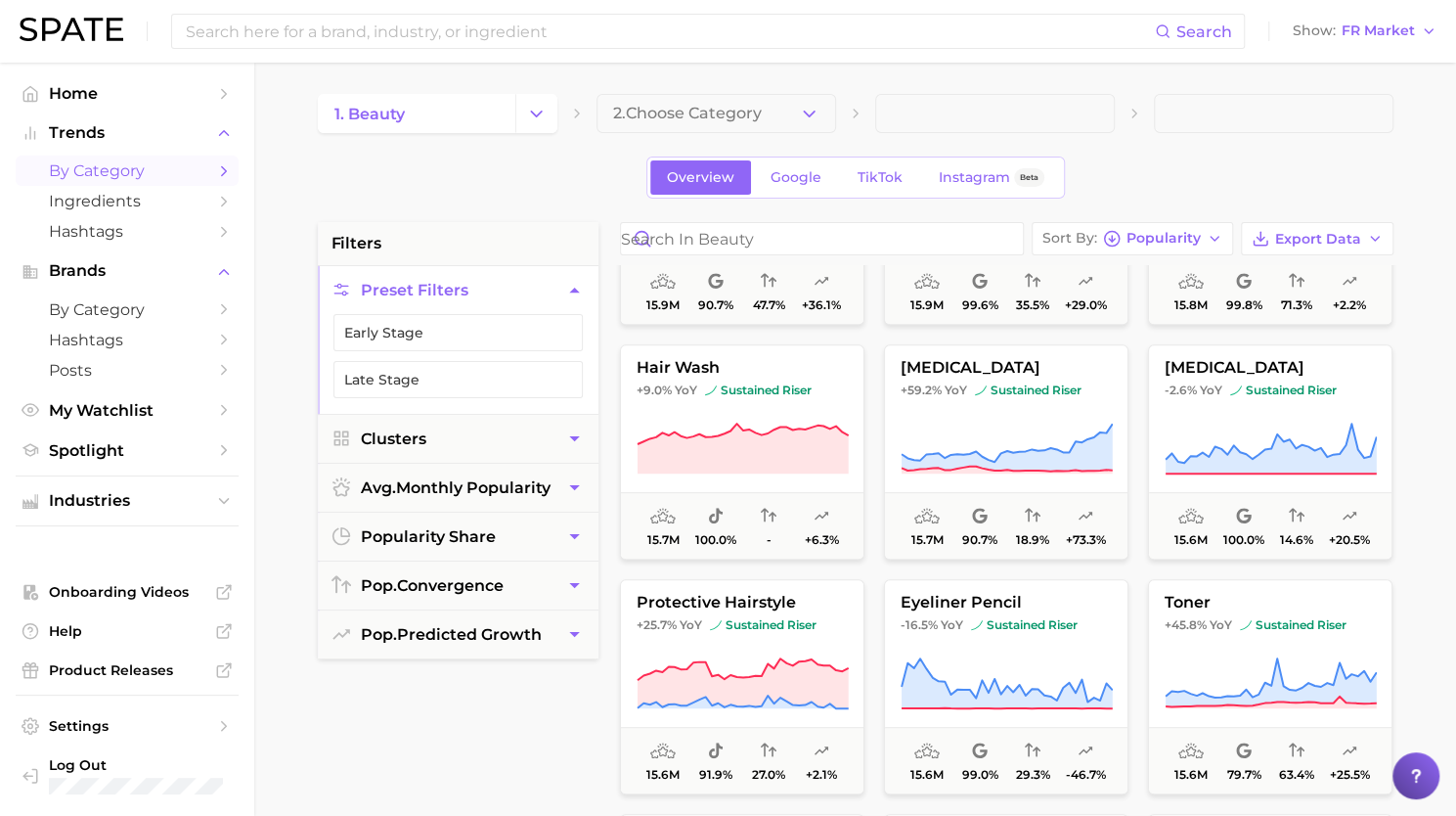
scroll to position [22468, 0]
click at [736, 409] on button "hair wash +9.0% YoY sustained riser 15.7m 100.0% - +6.3%" at bounding box center [743, 451] width 245 height 215
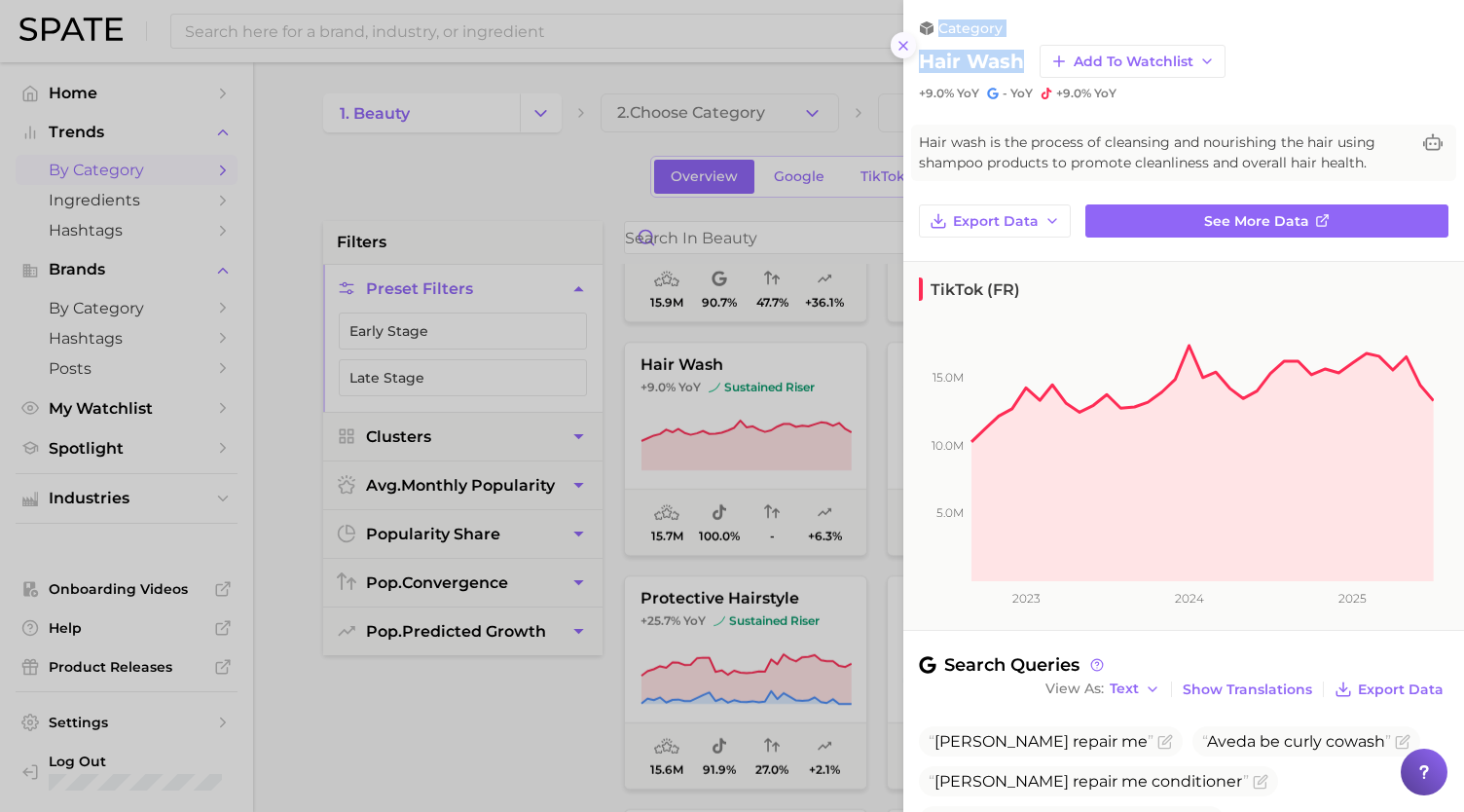
drag, startPoint x: 1020, startPoint y: 58, endPoint x: 904, endPoint y: 56, distance: 116.0
click at [904, 56] on div "category hair wash Add to Watchlist +9.0% YoY - YoY +9.0% YoY Hair wash is the …" at bounding box center [1183, 406] width 561 height 812
copy div "category hair wash"
click at [933, 58] on h2 "hair wash" at bounding box center [971, 62] width 105 height 24
drag, startPoint x: 919, startPoint y: 61, endPoint x: 1032, endPoint y: 59, distance: 113.0
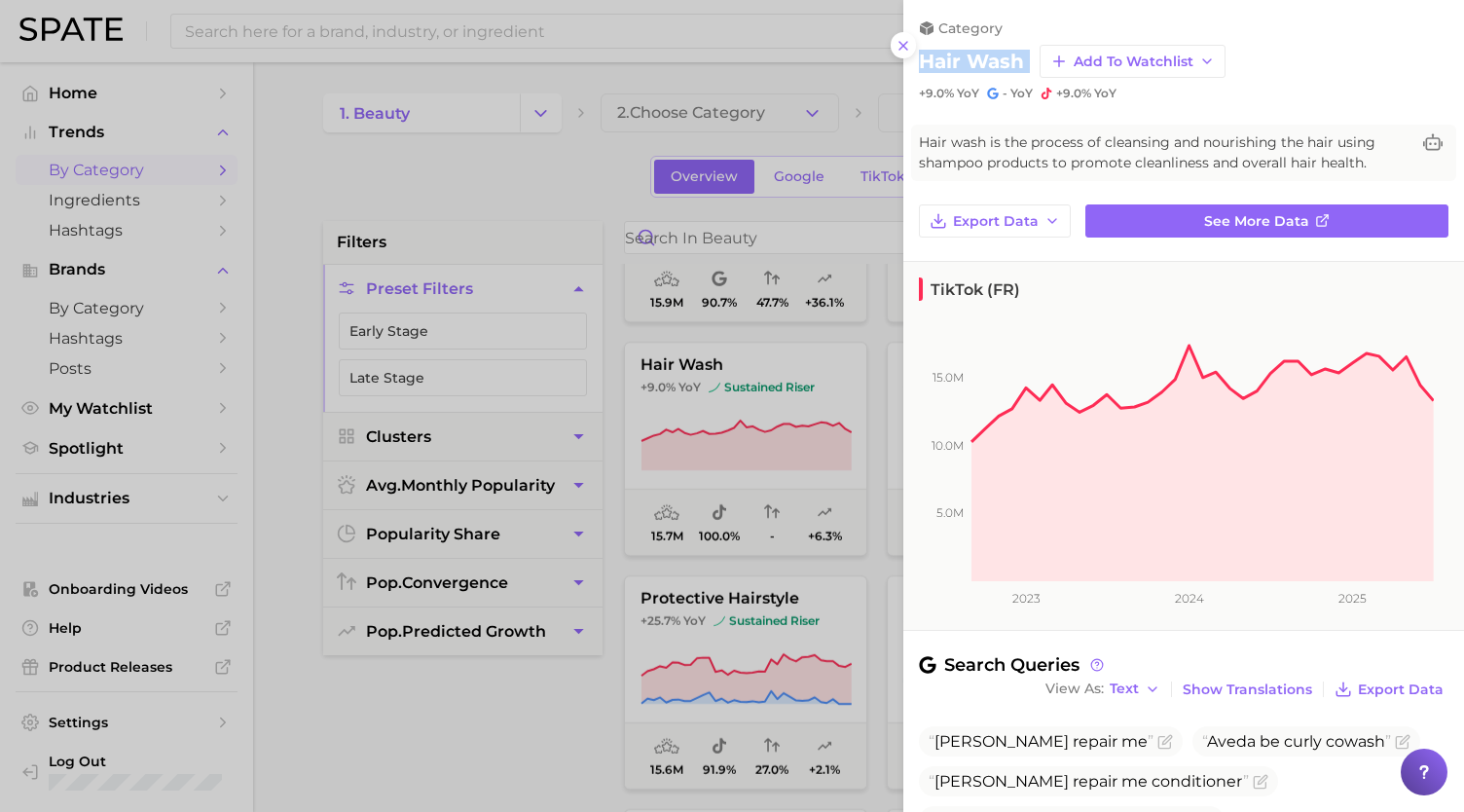
click at [1032, 59] on div "hair wash Add to Watchlist" at bounding box center [1183, 62] width 529 height 33
copy div "hair wash Add to Watchlist"
click at [871, 414] on div at bounding box center [732, 406] width 1464 height 812
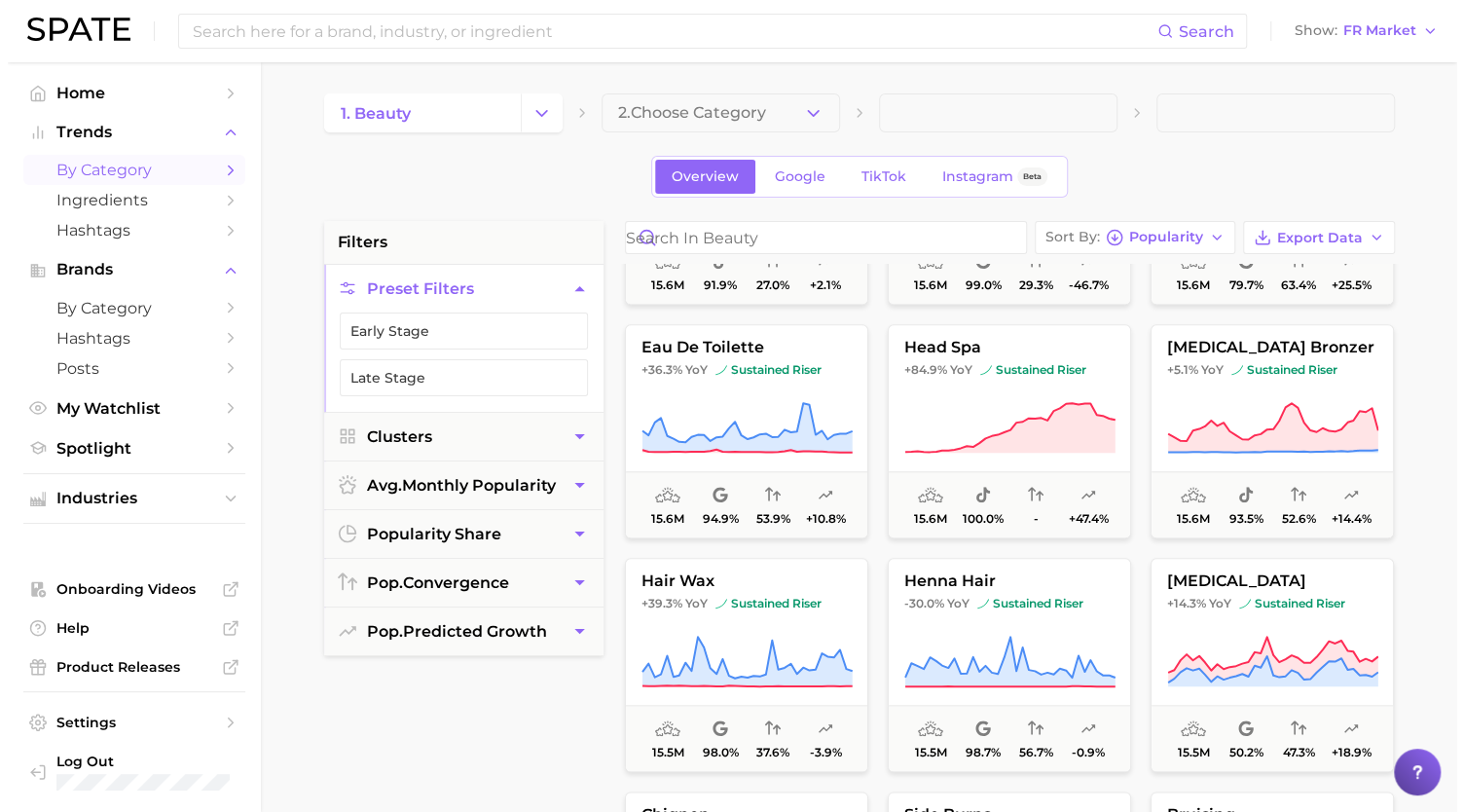
scroll to position [22844, 0]
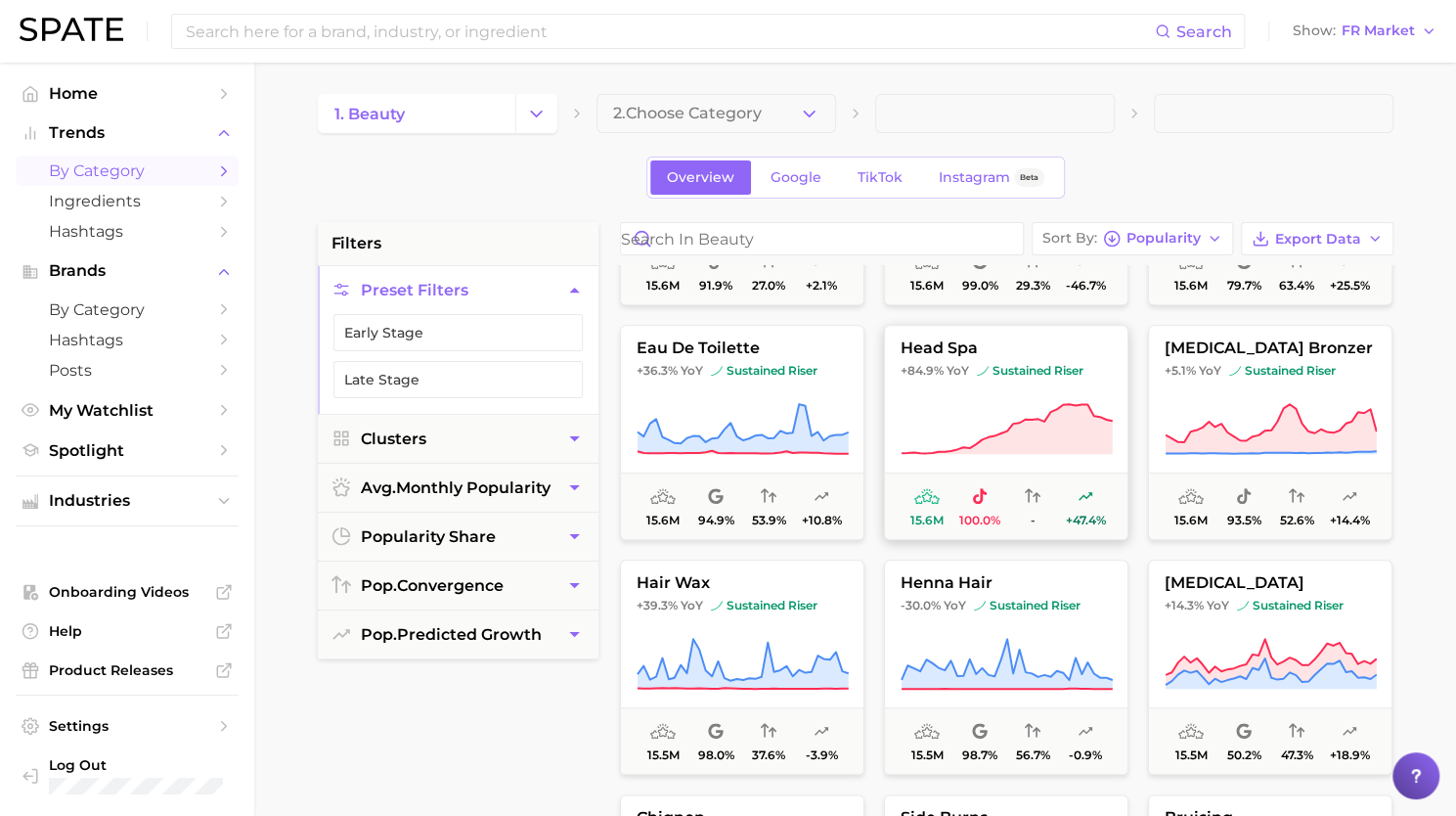
click at [1007, 420] on icon at bounding box center [1006, 430] width 212 height 55
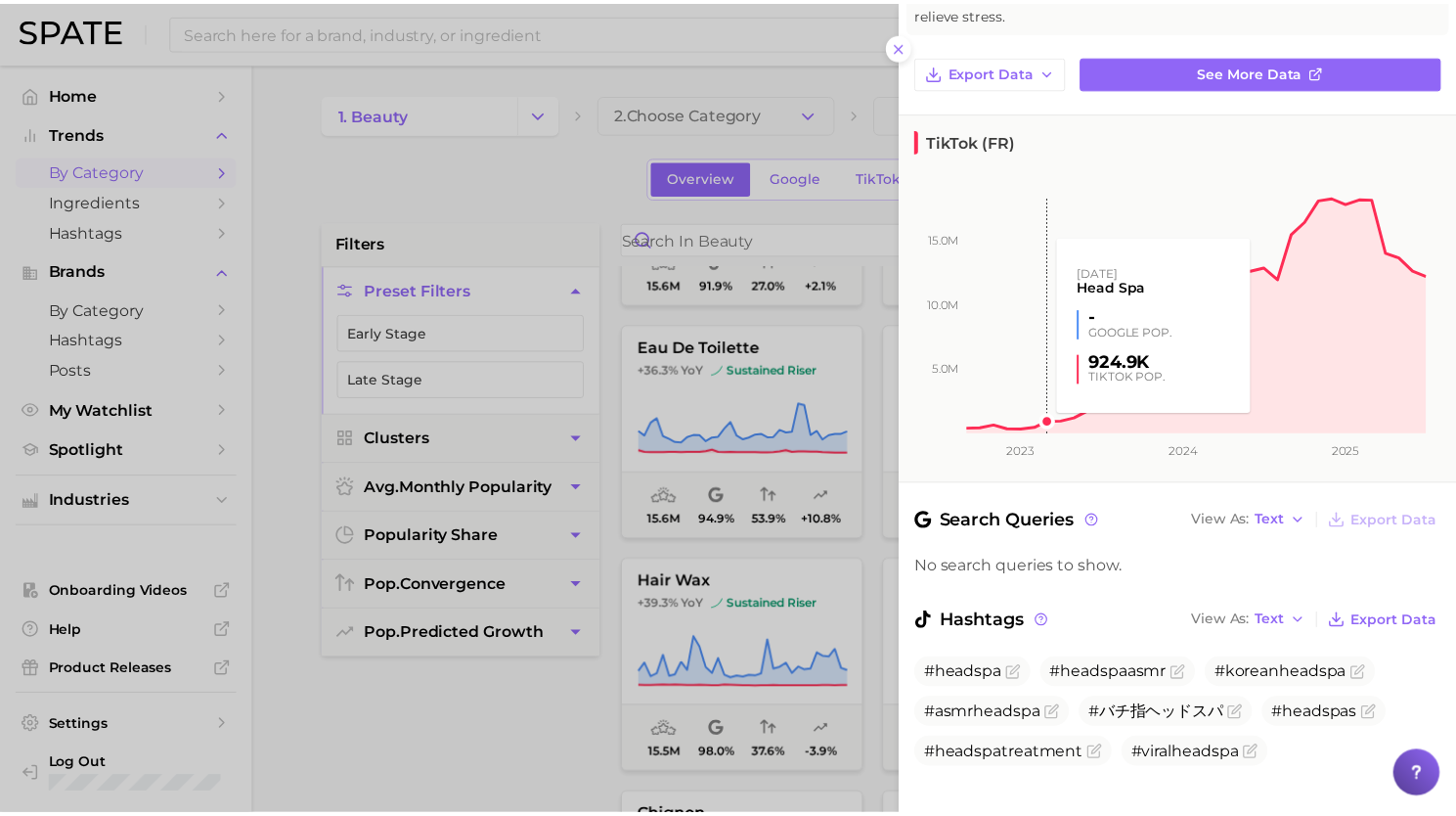
scroll to position [198, 0]
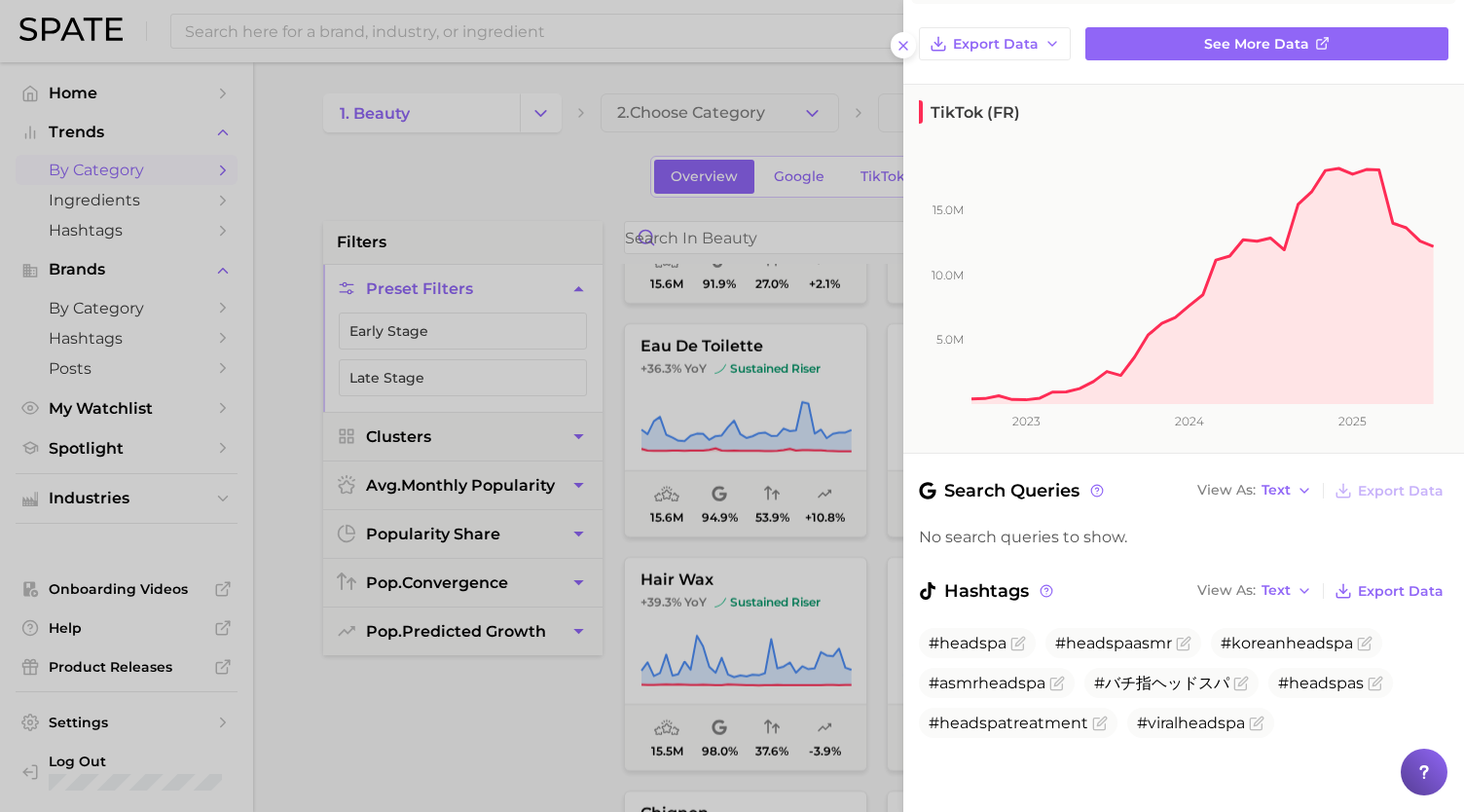
click at [735, 527] on div at bounding box center [732, 406] width 1464 height 812
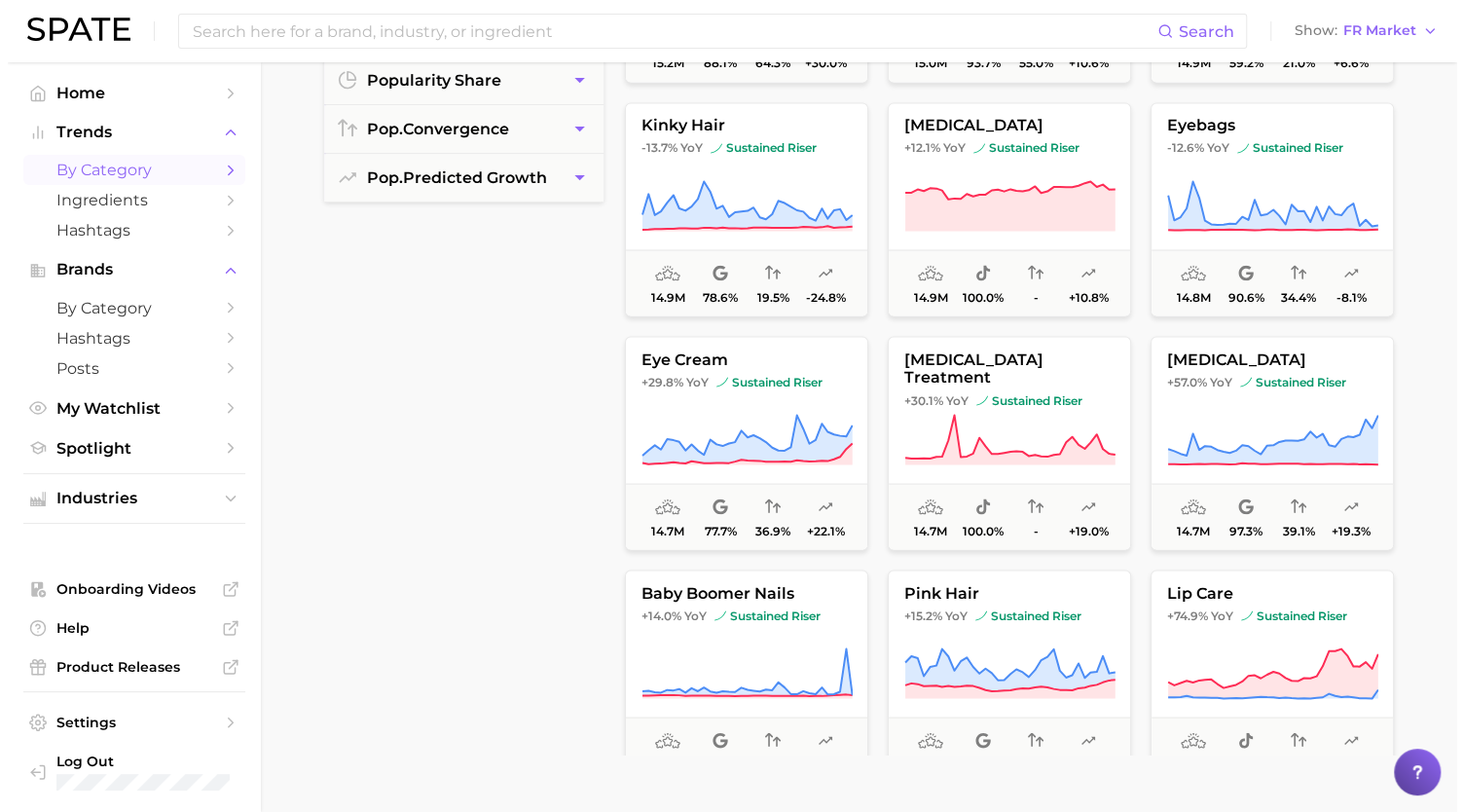
scroll to position [23667, 0]
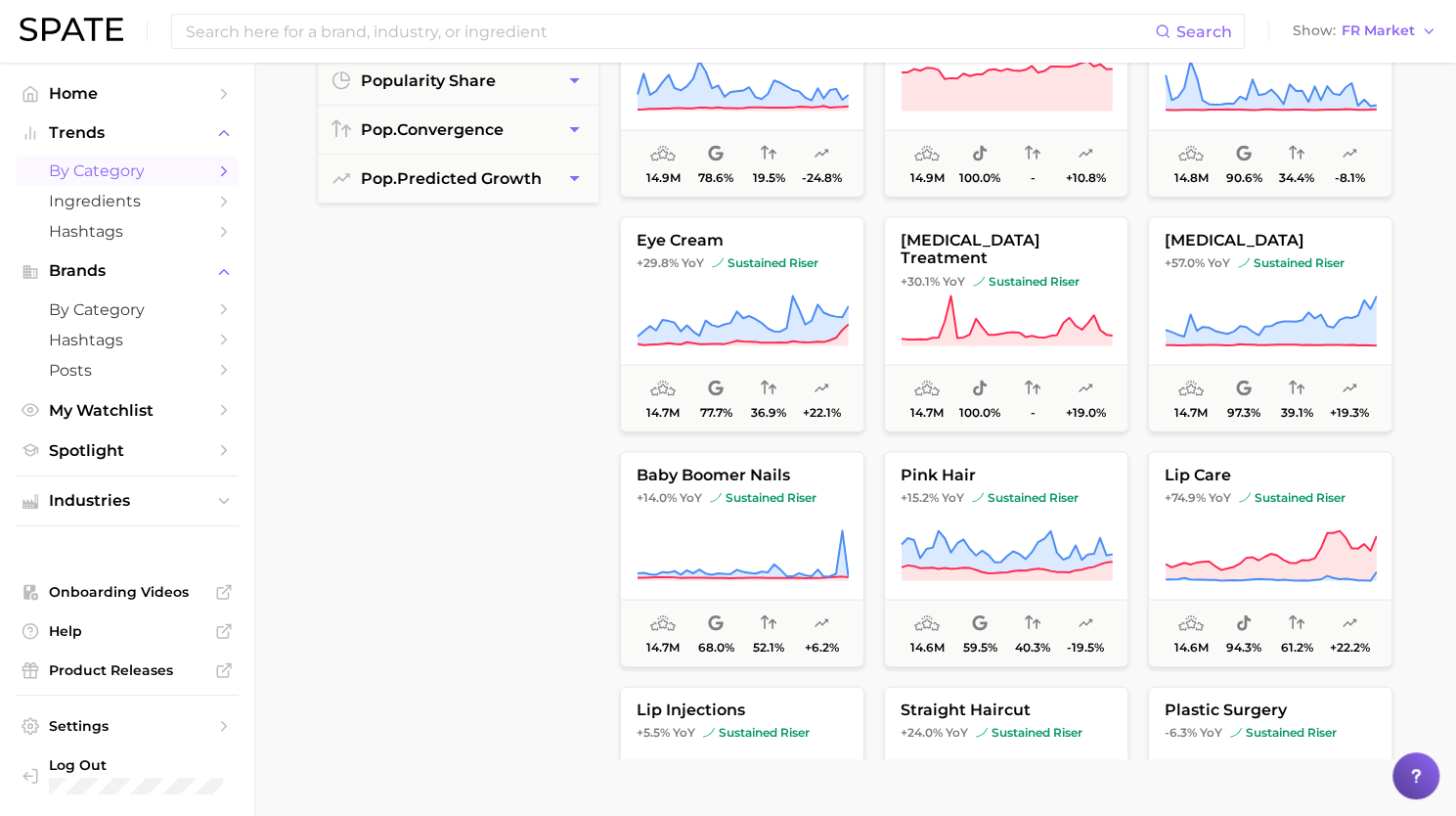
click at [1018, 301] on div "chignon -22.5% YoY sustained riser 15.4m 67.1% 29.5% -15.8% side burns -44.5% Y…" at bounding box center [1014, 284] width 808 height 949
click at [1002, 332] on icon at bounding box center [1007, 317] width 211 height 43
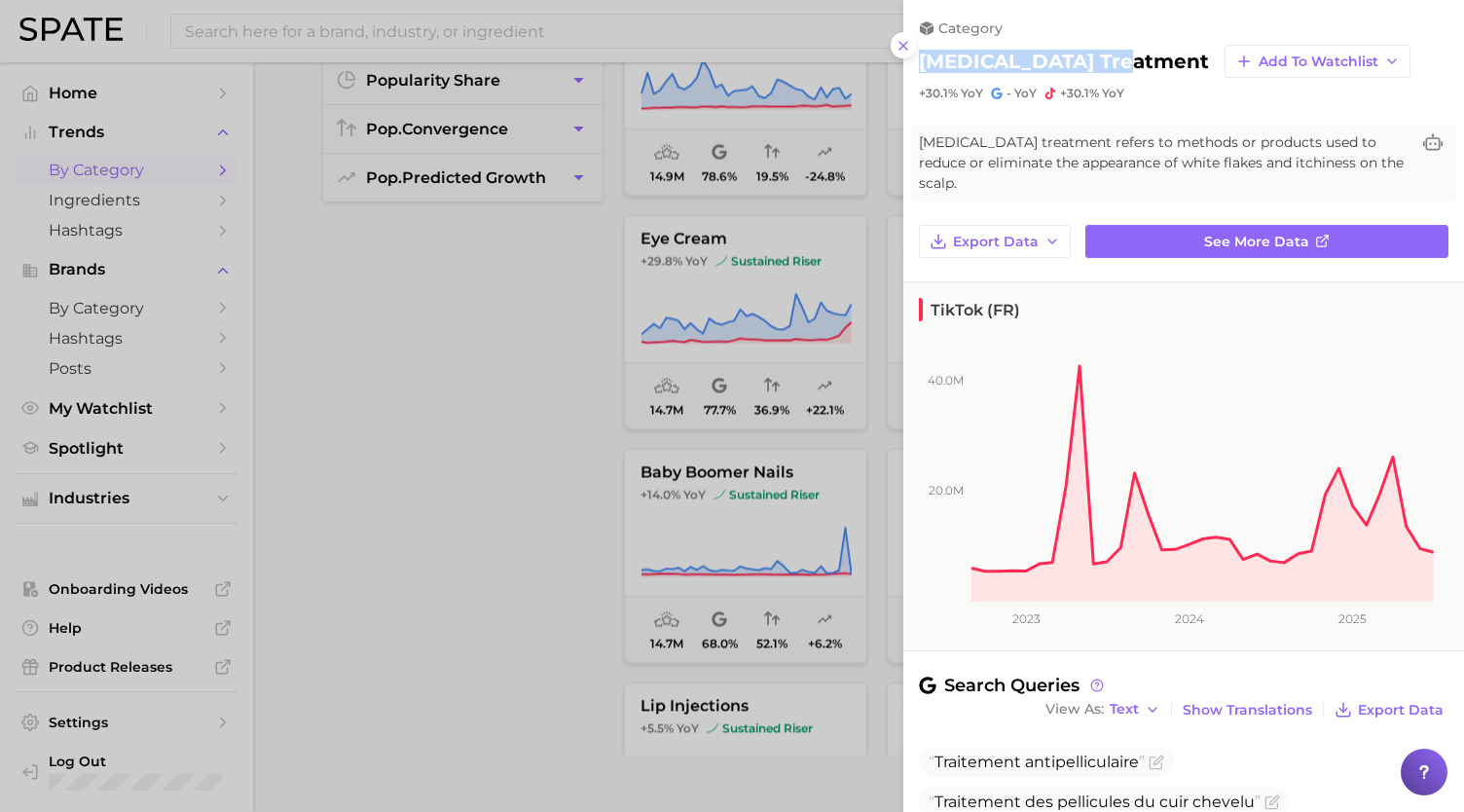
drag, startPoint x: 1123, startPoint y: 50, endPoint x: 921, endPoint y: 52, distance: 202.0
click at [921, 52] on div "[MEDICAL_DATA] treatment Add to Watchlist" at bounding box center [1183, 62] width 529 height 33
copy h2 "[MEDICAL_DATA] treatment"
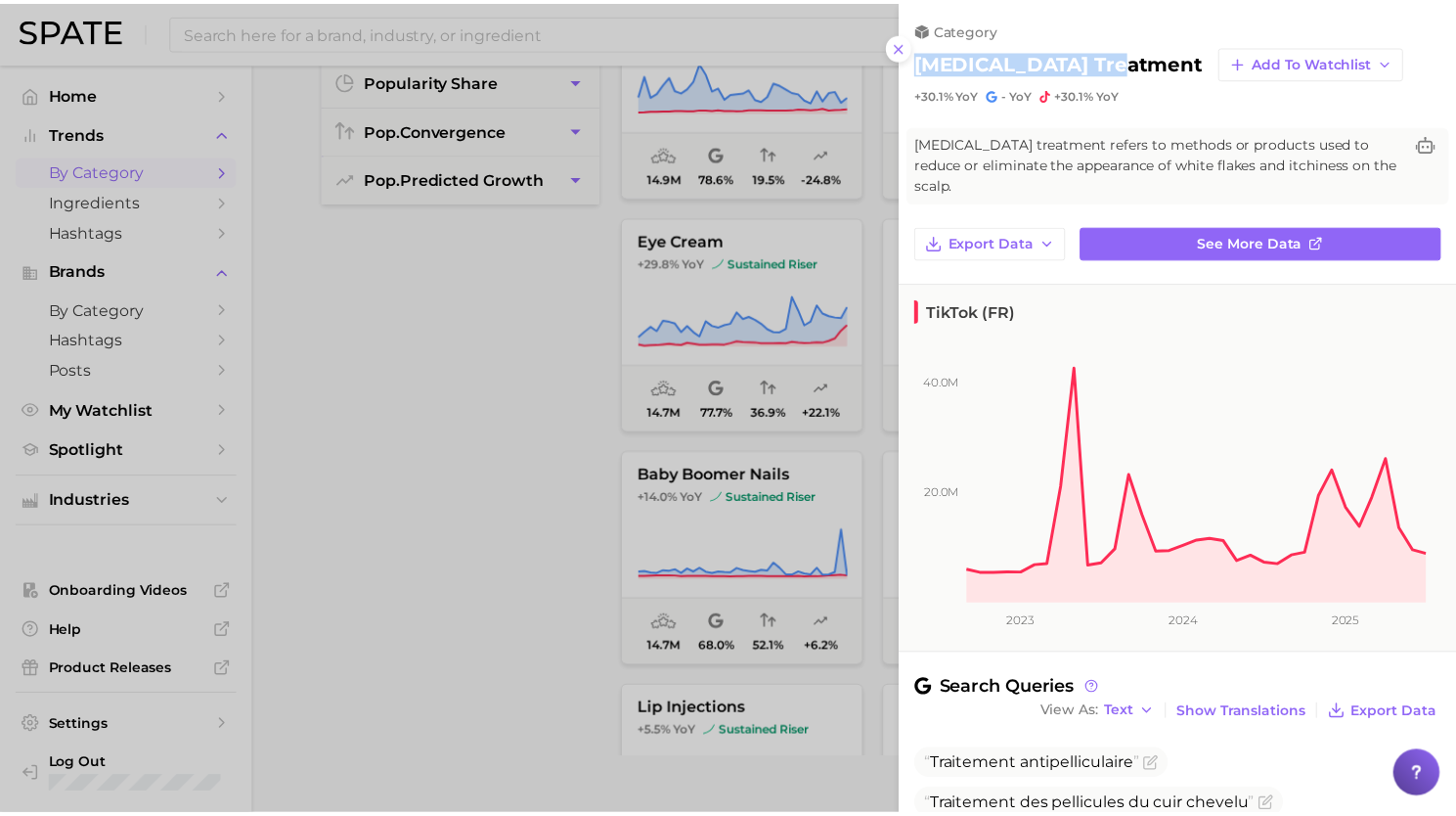
scroll to position [178, 0]
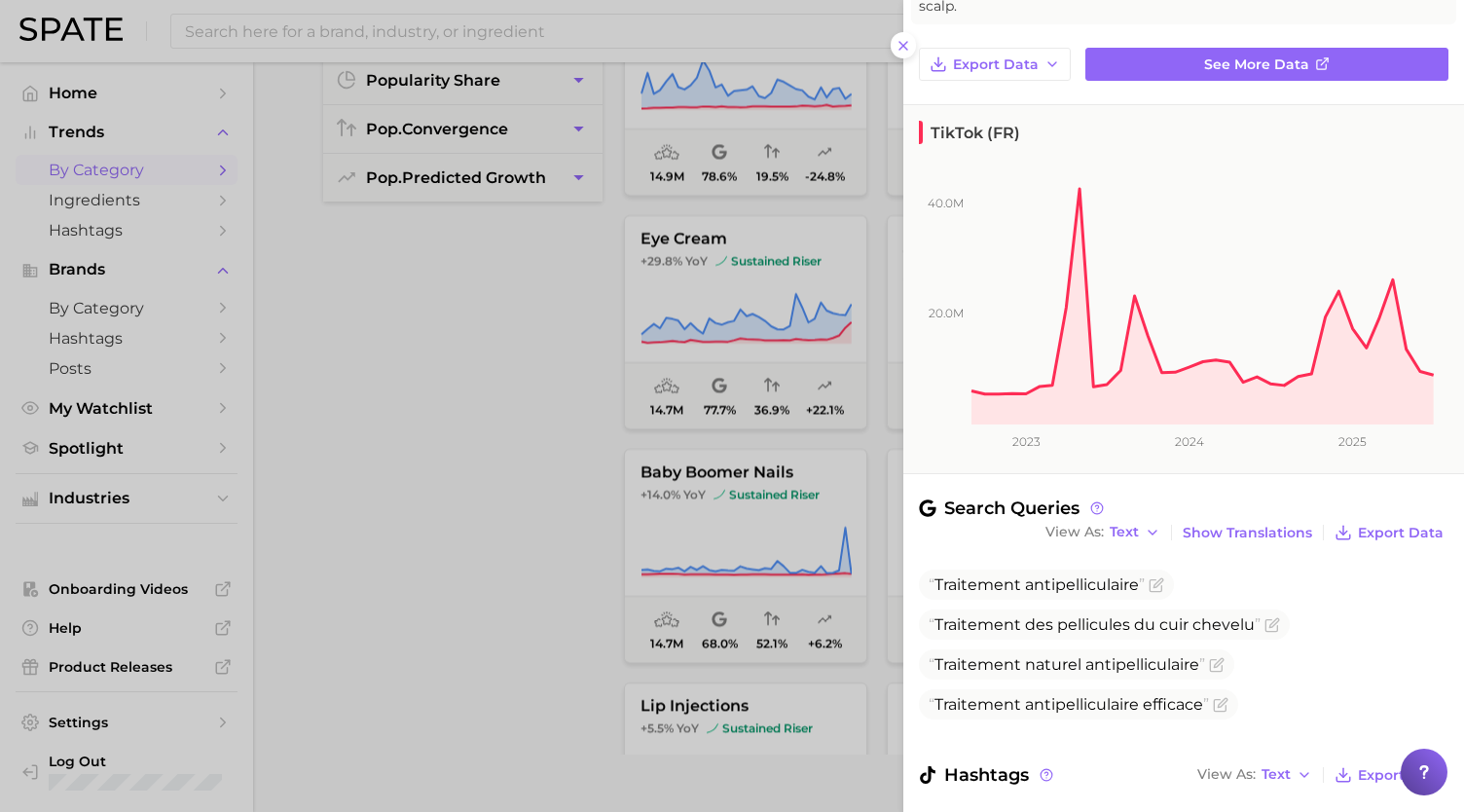
click at [657, 424] on div at bounding box center [732, 406] width 1464 height 812
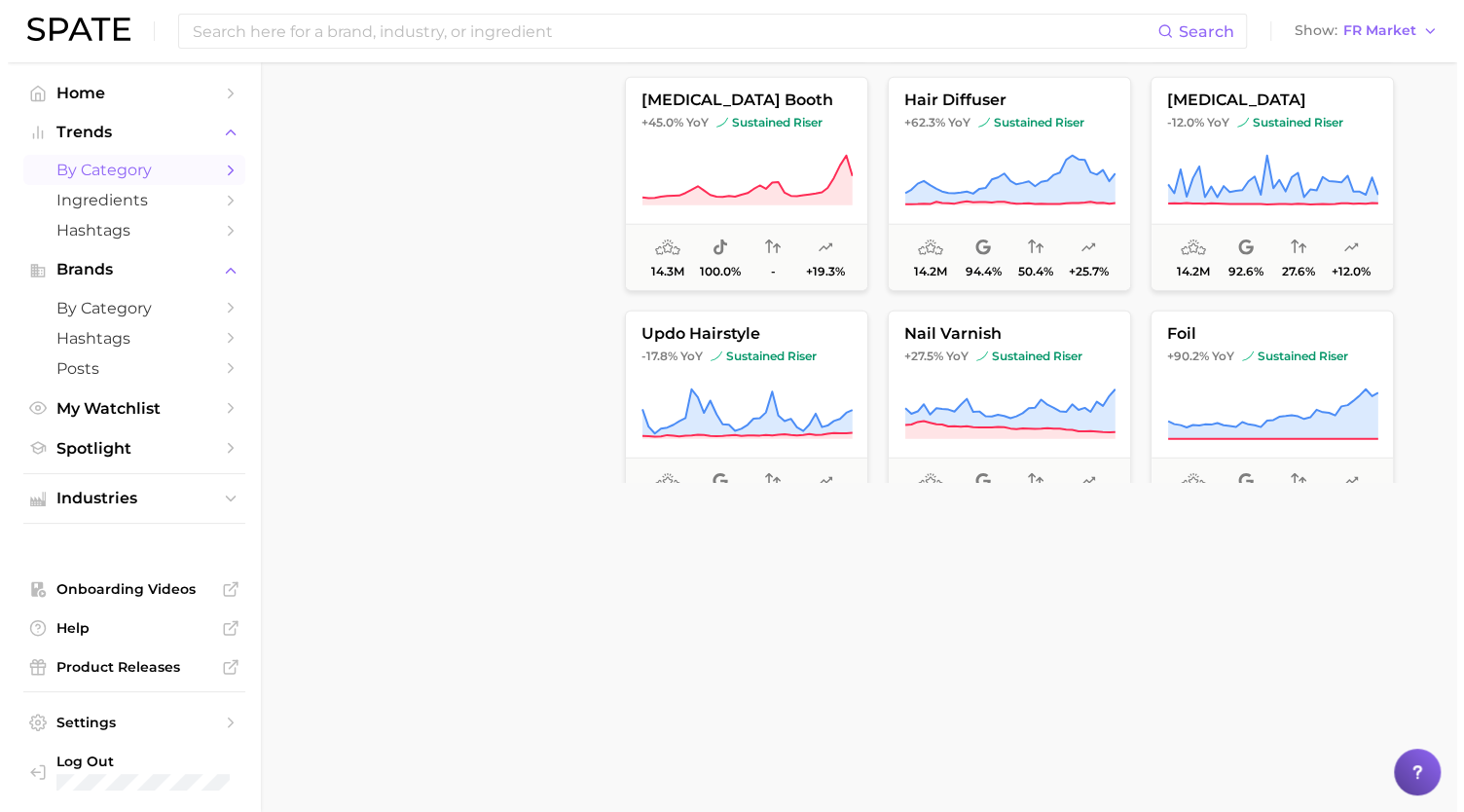
scroll to position [443, 0]
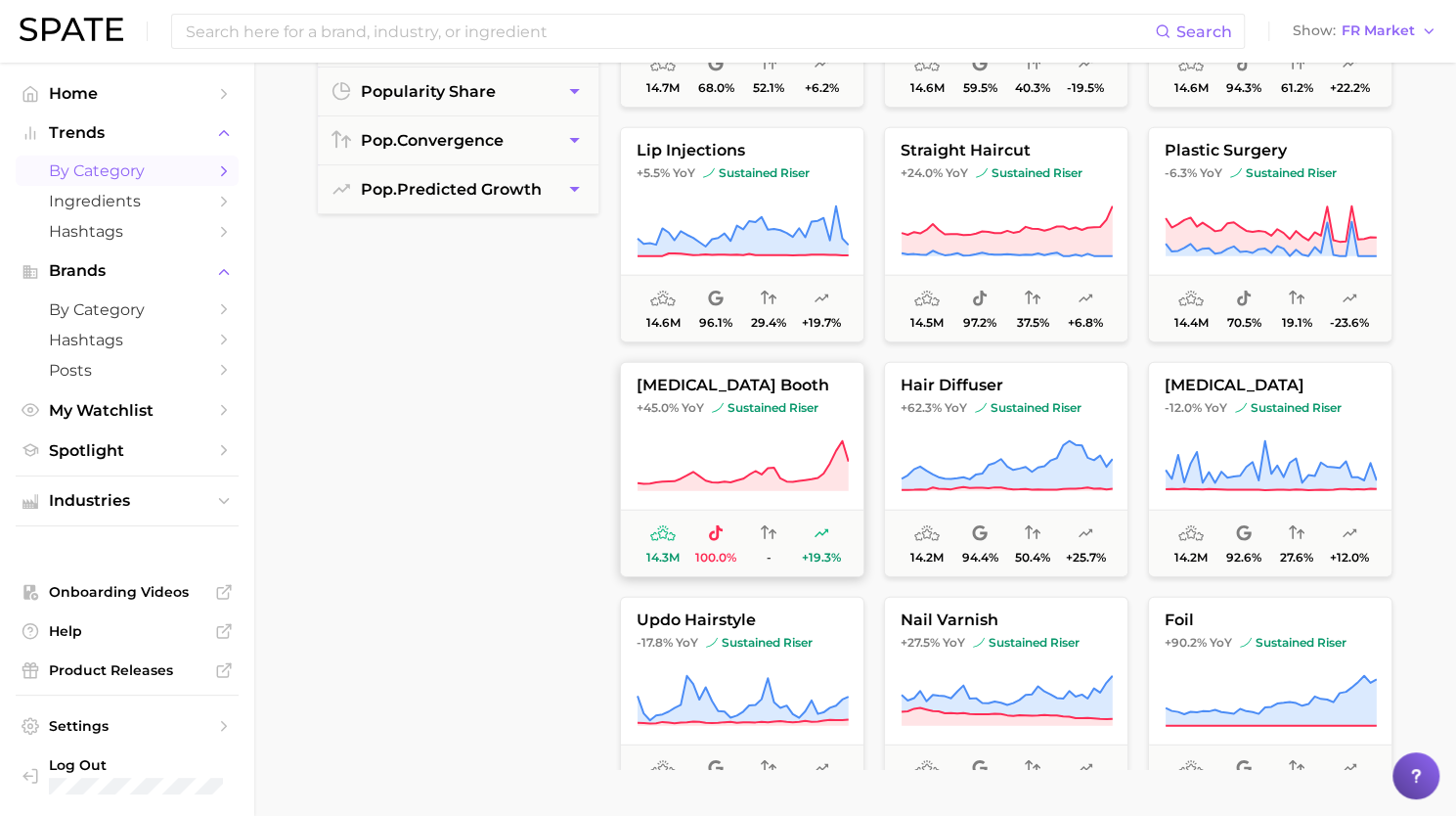
click at [746, 442] on icon at bounding box center [743, 467] width 212 height 55
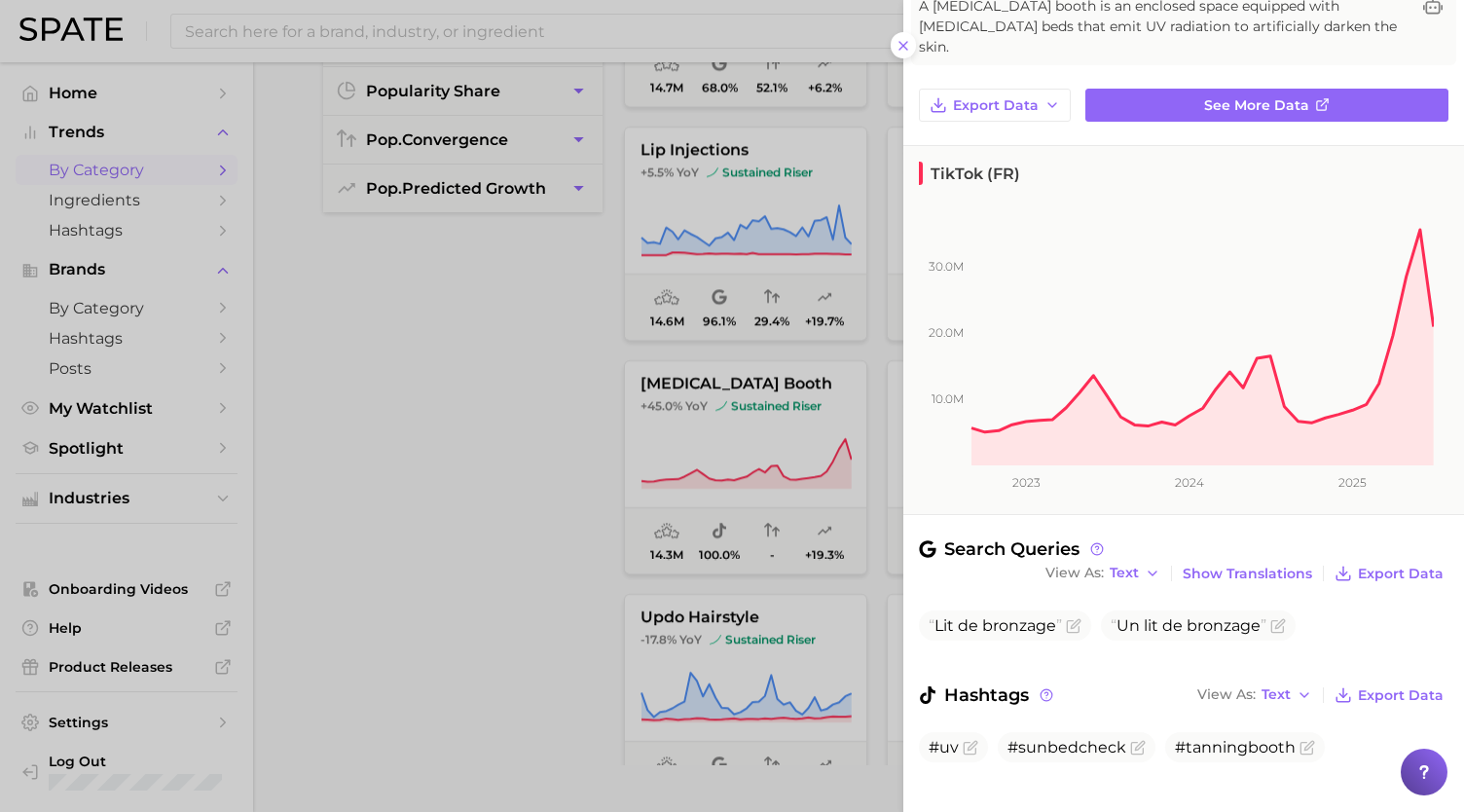
scroll to position [0, 0]
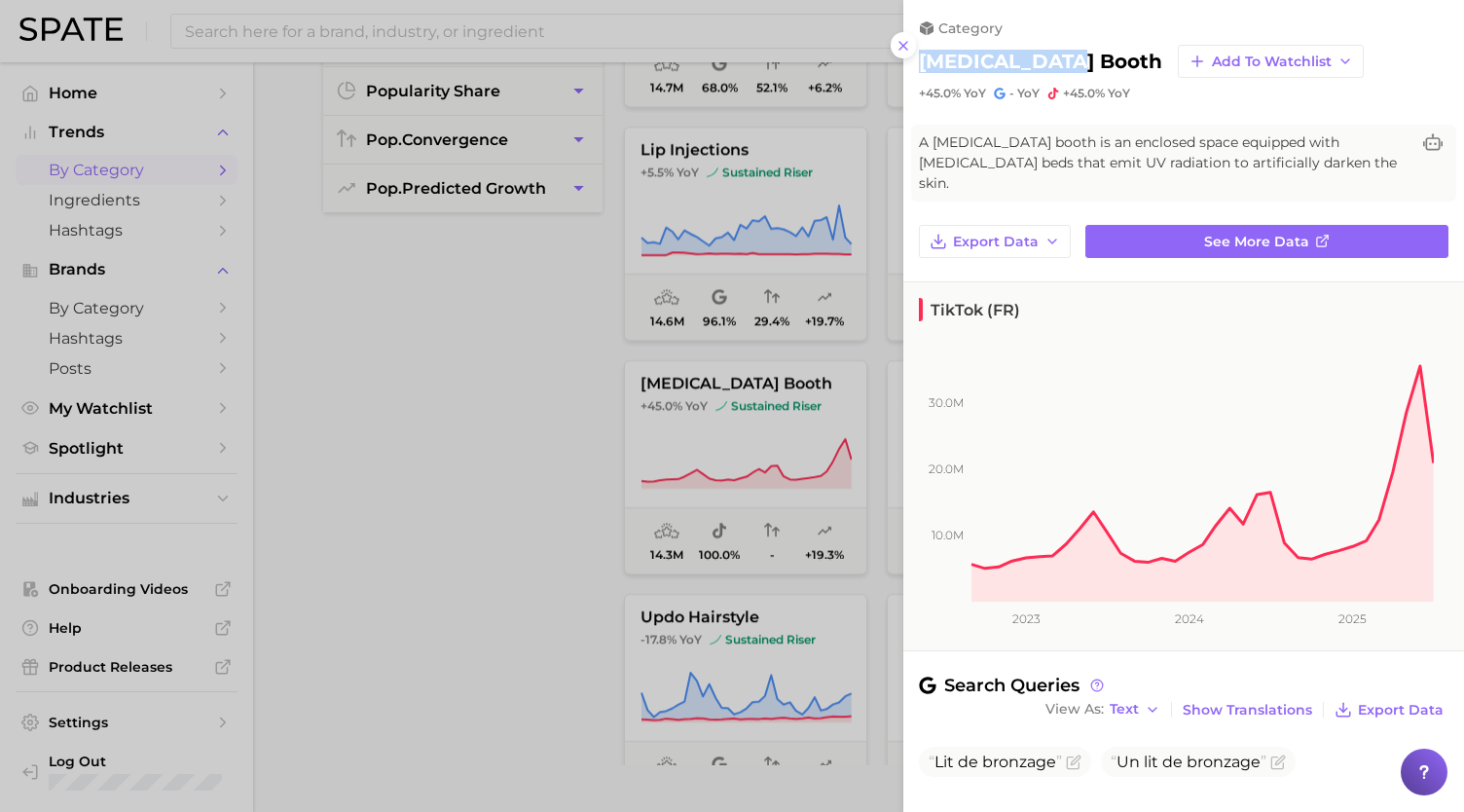
drag, startPoint x: 1065, startPoint y: 62, endPoint x: 922, endPoint y: 61, distance: 143.0
click at [922, 61] on h2 "[MEDICAL_DATA] booth" at bounding box center [1041, 62] width 244 height 24
copy h2 "[MEDICAL_DATA] booth"
click at [599, 422] on div at bounding box center [732, 406] width 1464 height 812
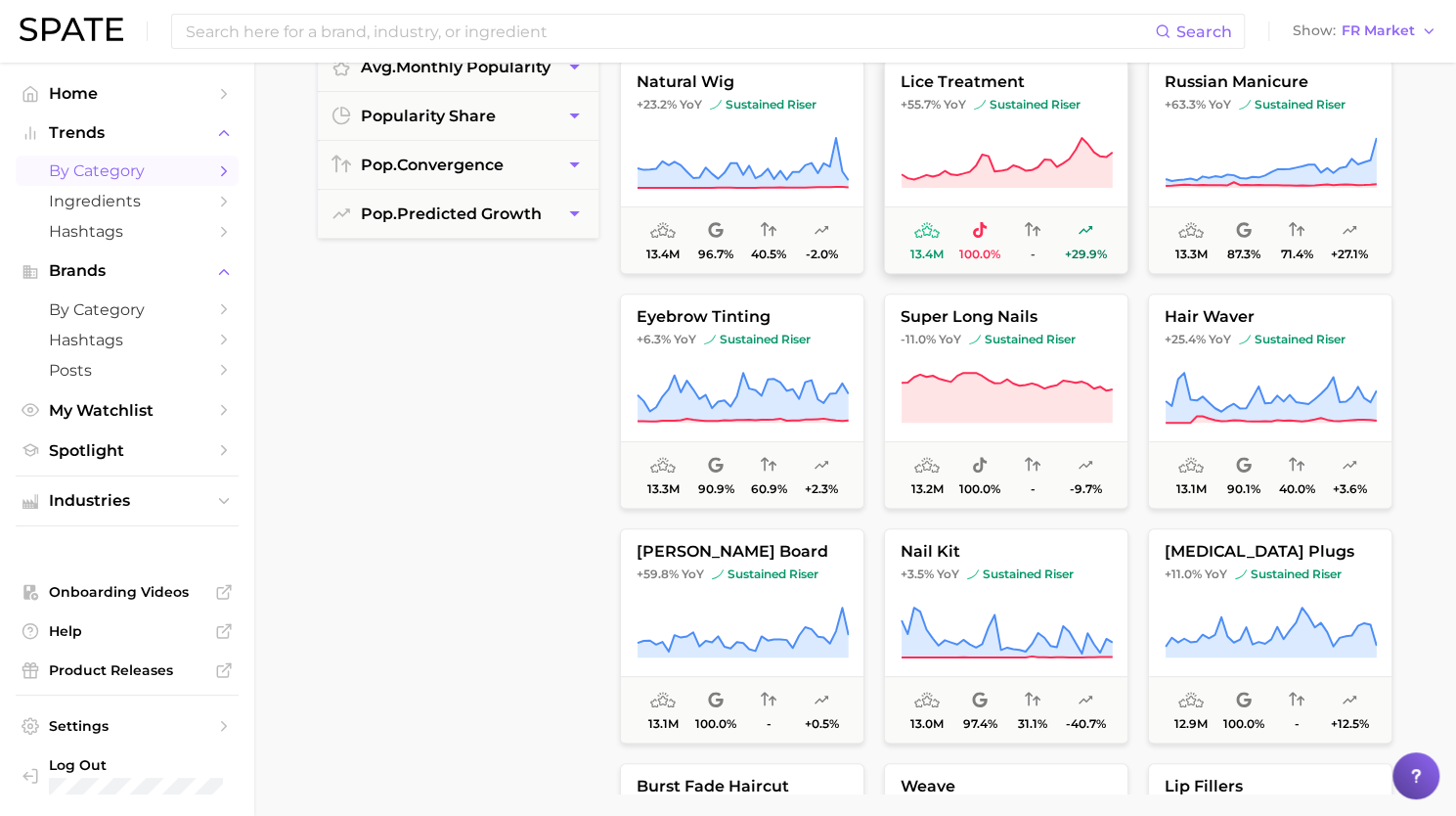
scroll to position [26227, 0]
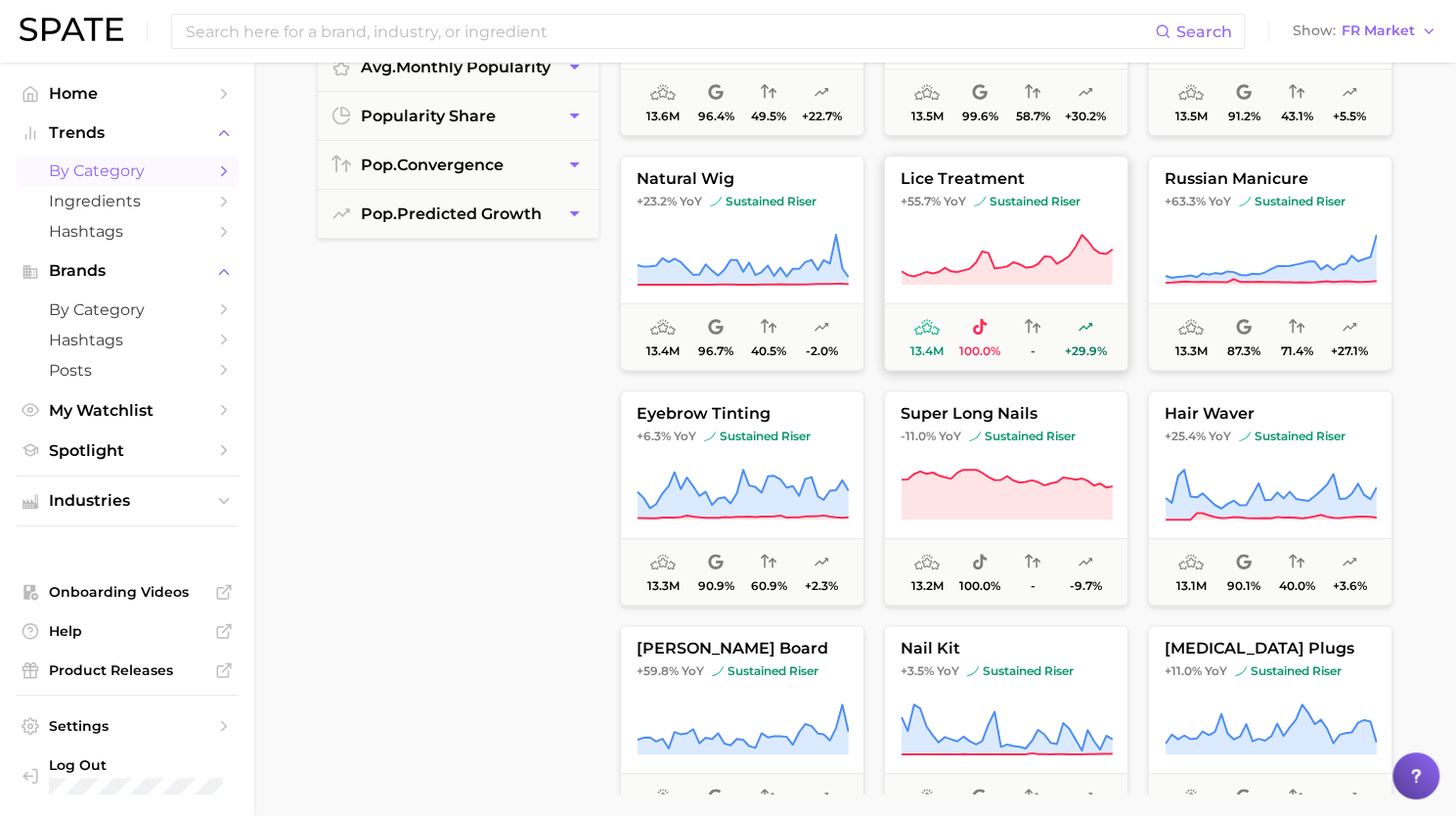
click at [1036, 233] on icon at bounding box center [1006, 260] width 212 height 55
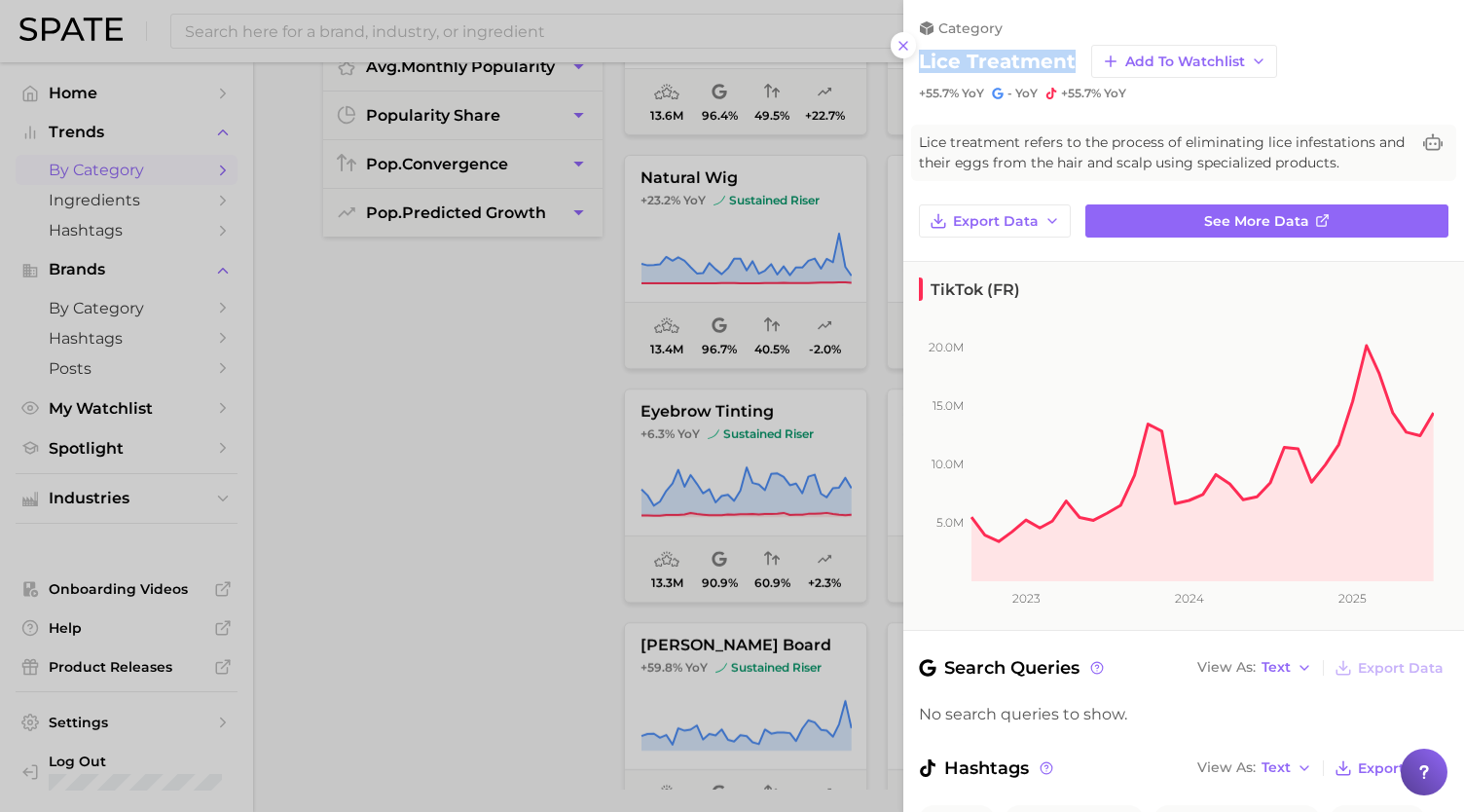
drag, startPoint x: 1071, startPoint y: 54, endPoint x: 916, endPoint y: 51, distance: 155.0
click at [916, 51] on div "category lice treatment Add to Watchlist +55.7% YoY - YoY +55.7% YoY" at bounding box center [1183, 50] width 561 height 101
copy h2 "lice treatment"
click at [688, 449] on div at bounding box center [732, 406] width 1464 height 812
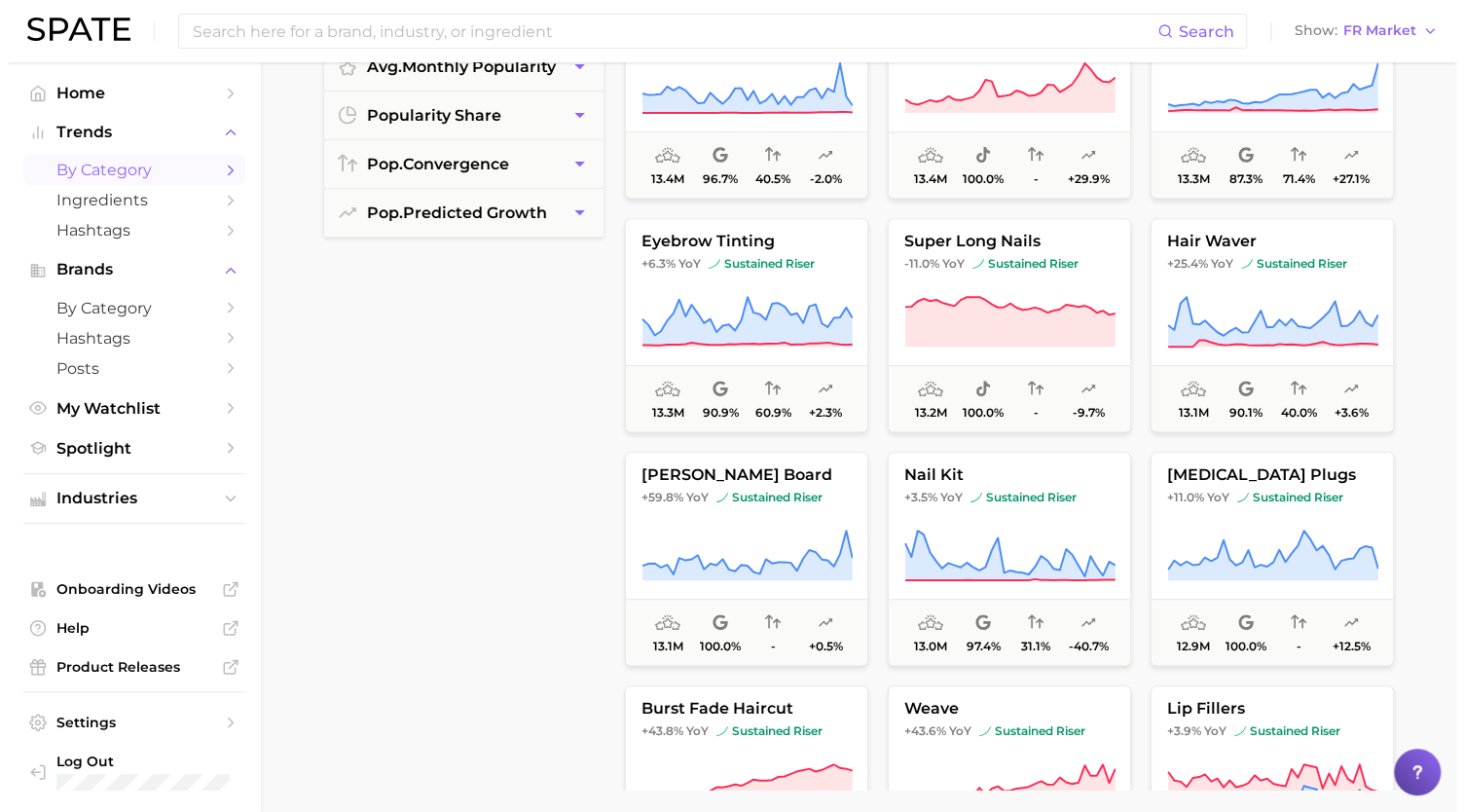
scroll to position [26321, 0]
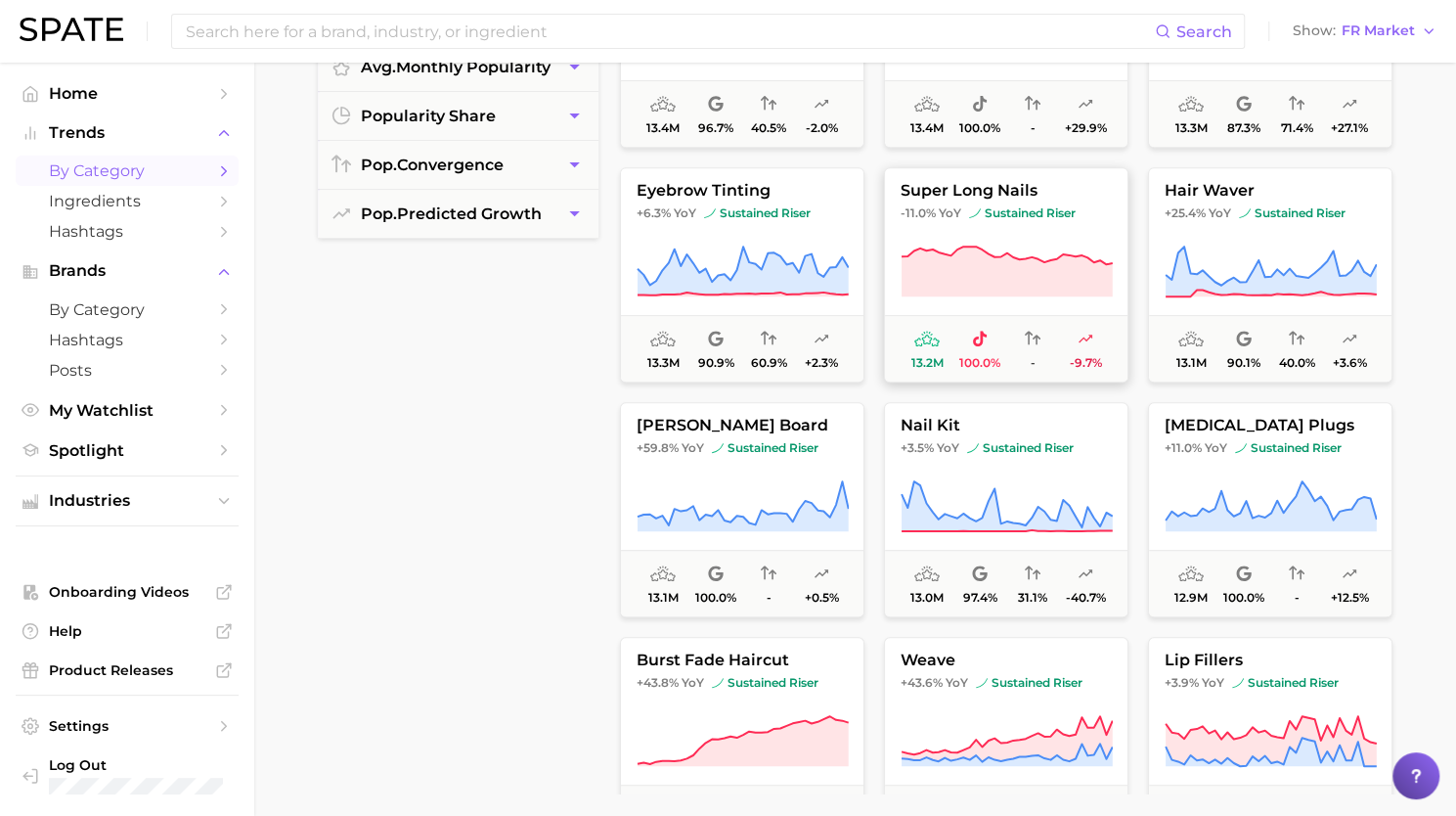
click at [1007, 251] on icon at bounding box center [1006, 272] width 212 height 55
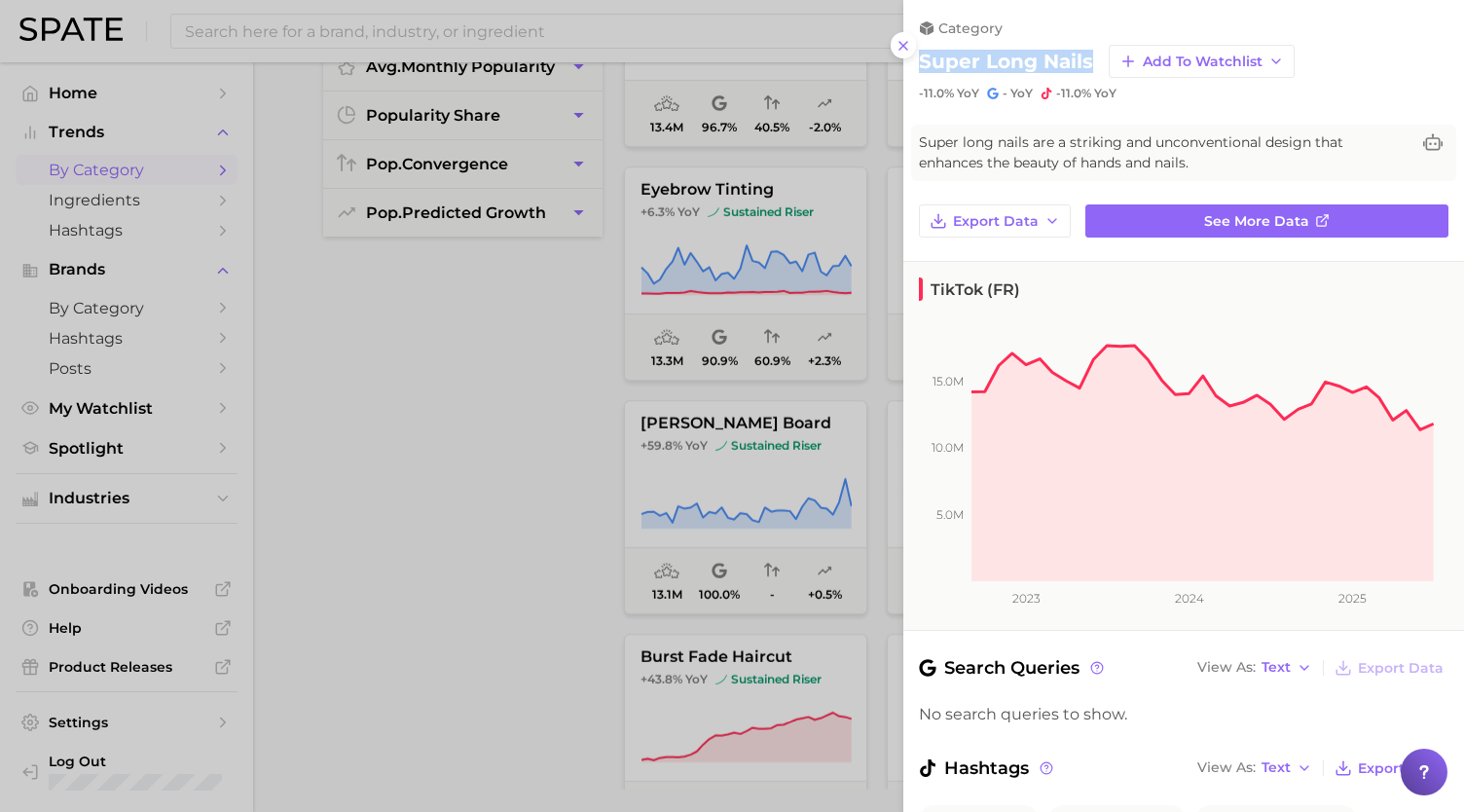
drag, startPoint x: 1088, startPoint y: 63, endPoint x: 919, endPoint y: 61, distance: 169.0
click at [919, 61] on h2 "super long nails" at bounding box center [1005, 62] width 174 height 24
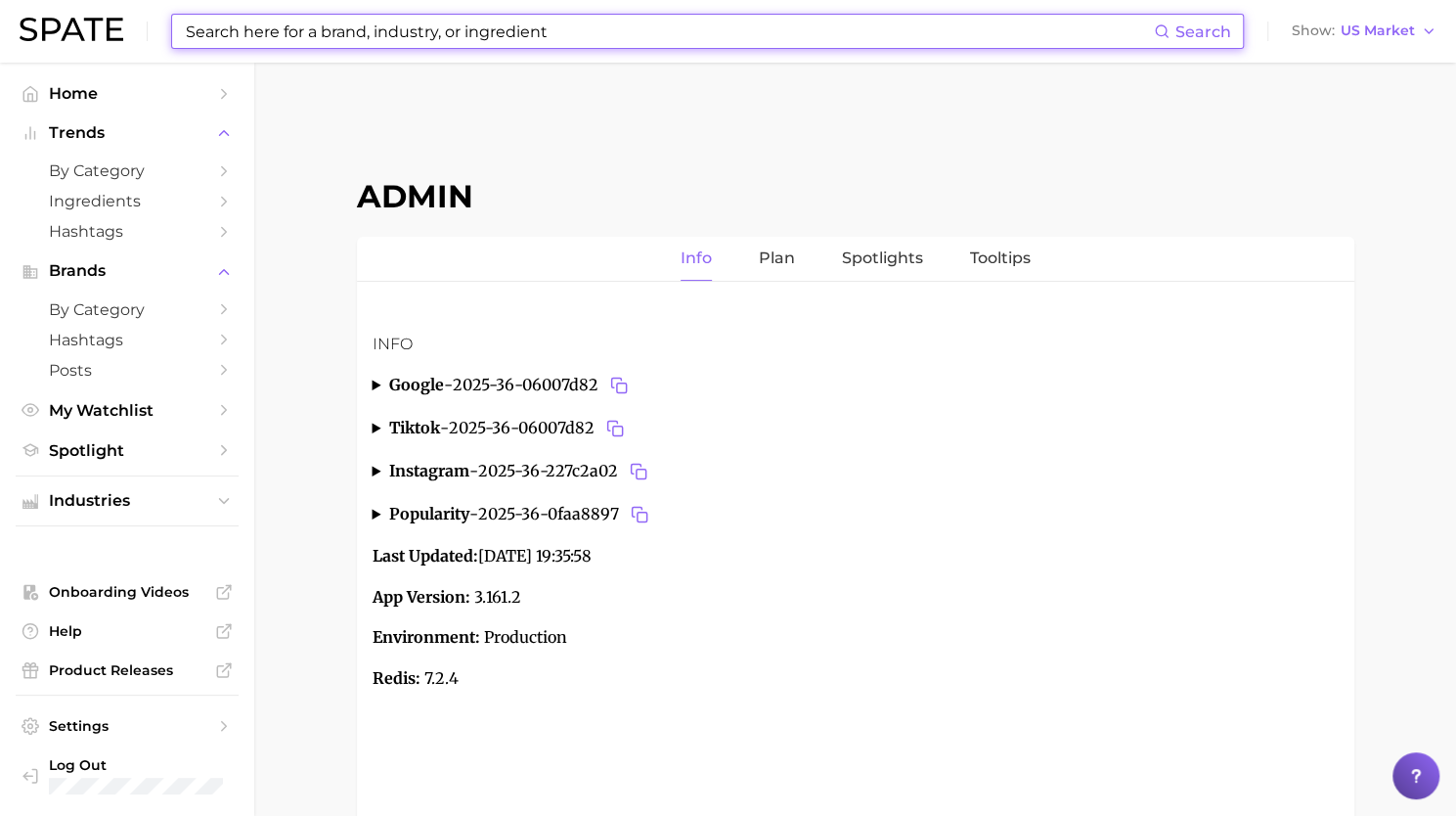
click at [401, 39] on input at bounding box center [669, 32] width 971 height 34
click at [307, 25] on input at bounding box center [669, 32] width 971 height 34
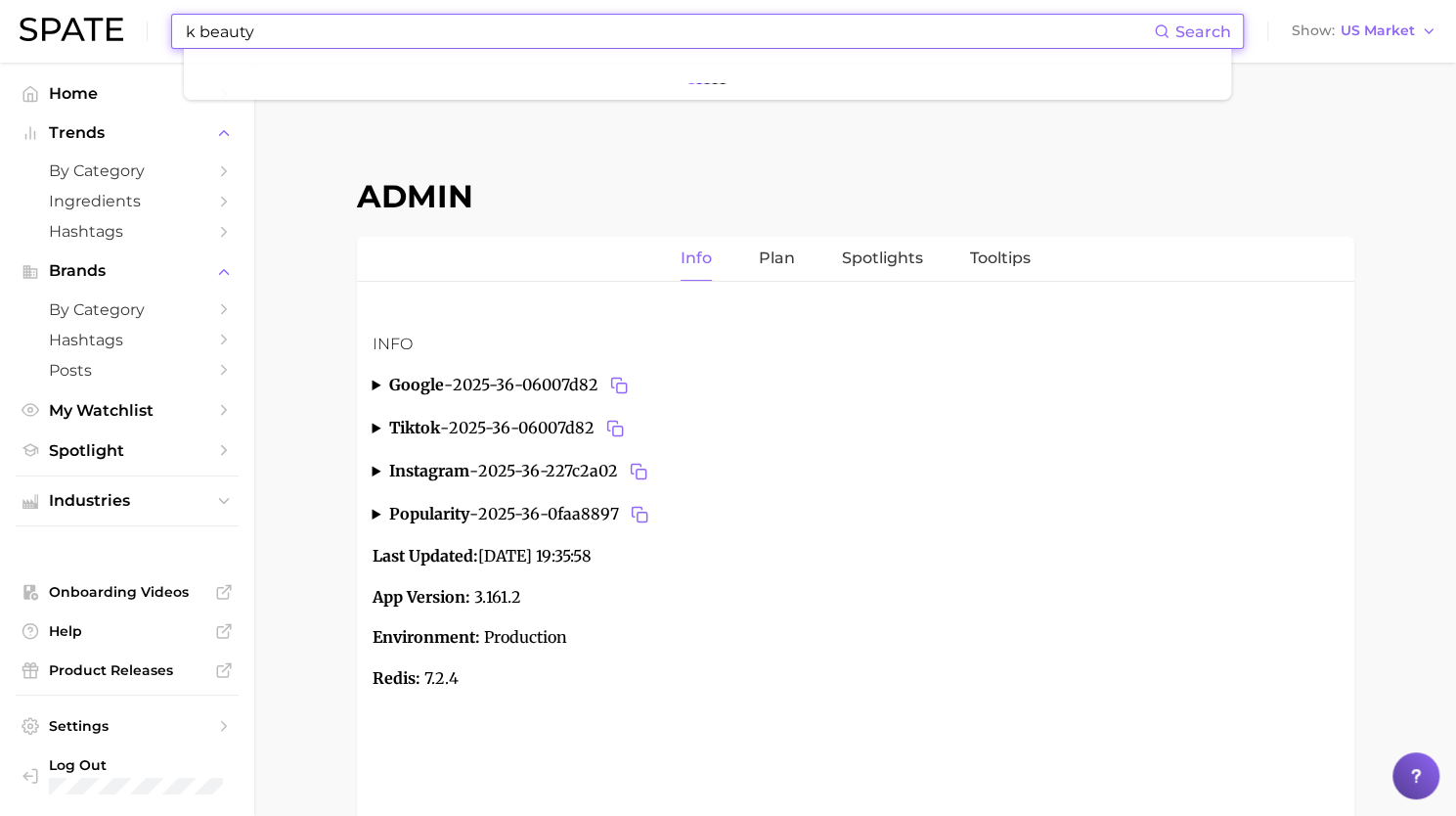
type input "k beauty"
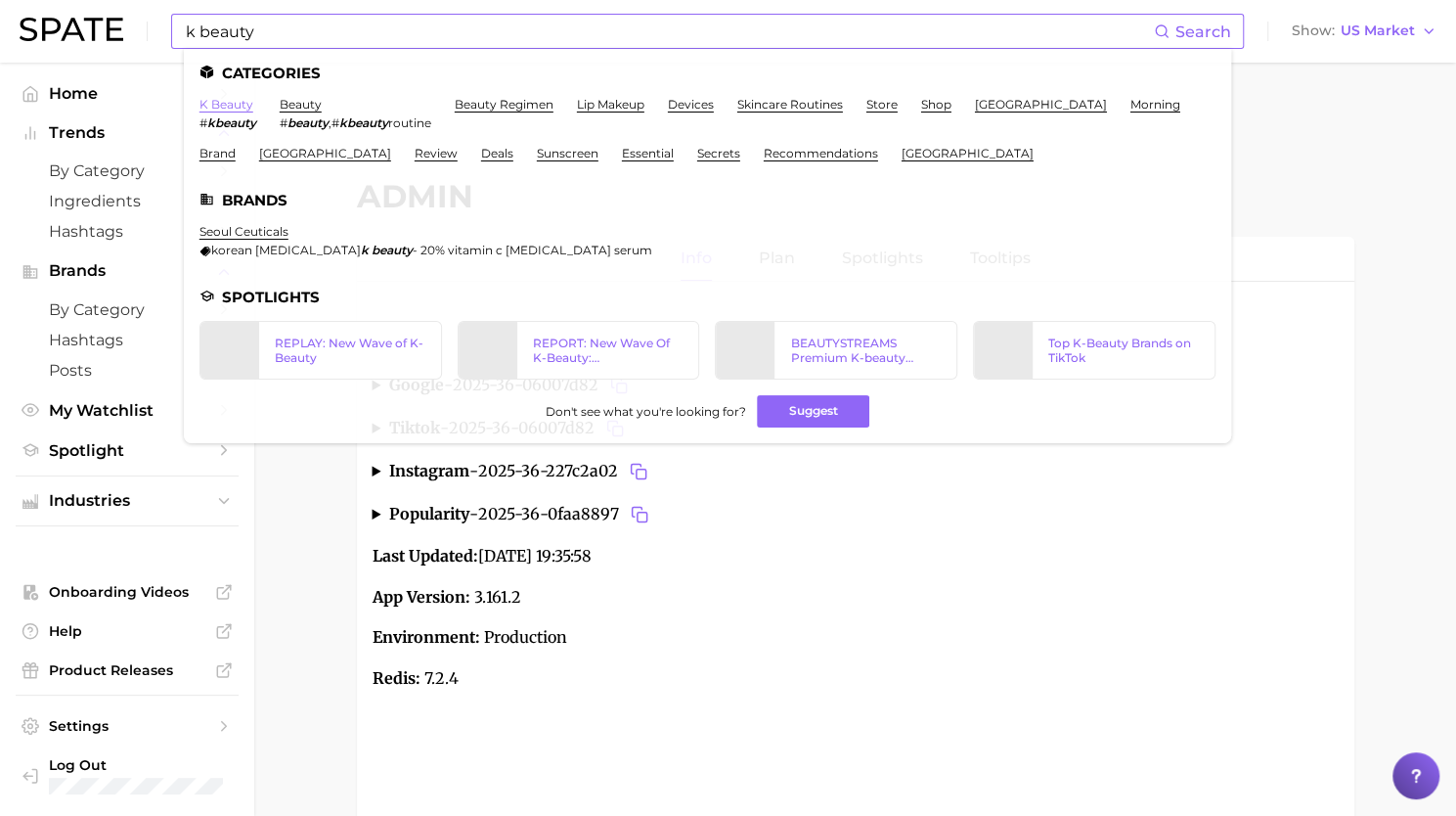
click at [235, 105] on link "k beauty" at bounding box center [226, 104] width 54 height 15
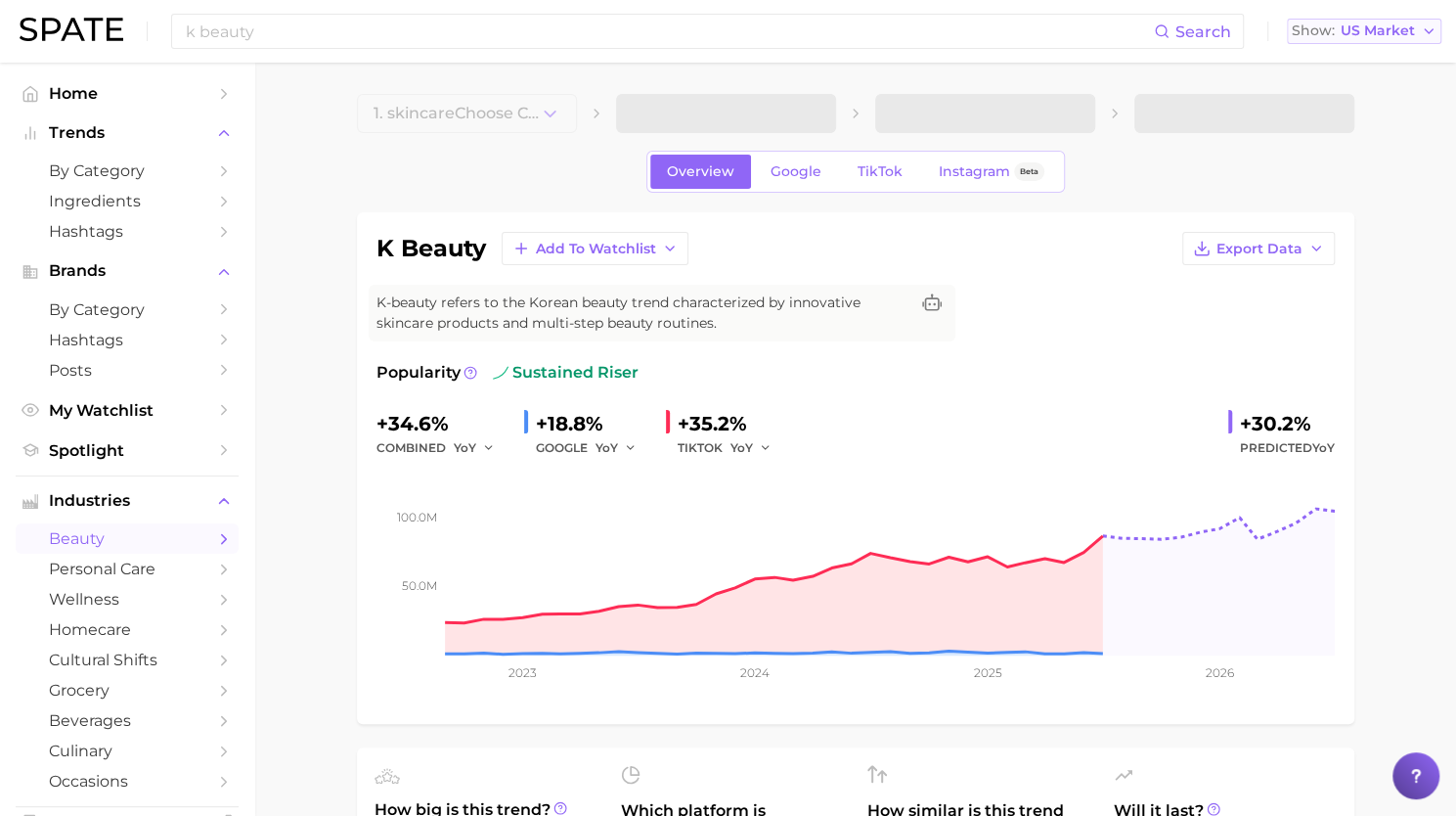
click at [1347, 27] on span "US Market" at bounding box center [1377, 31] width 74 height 11
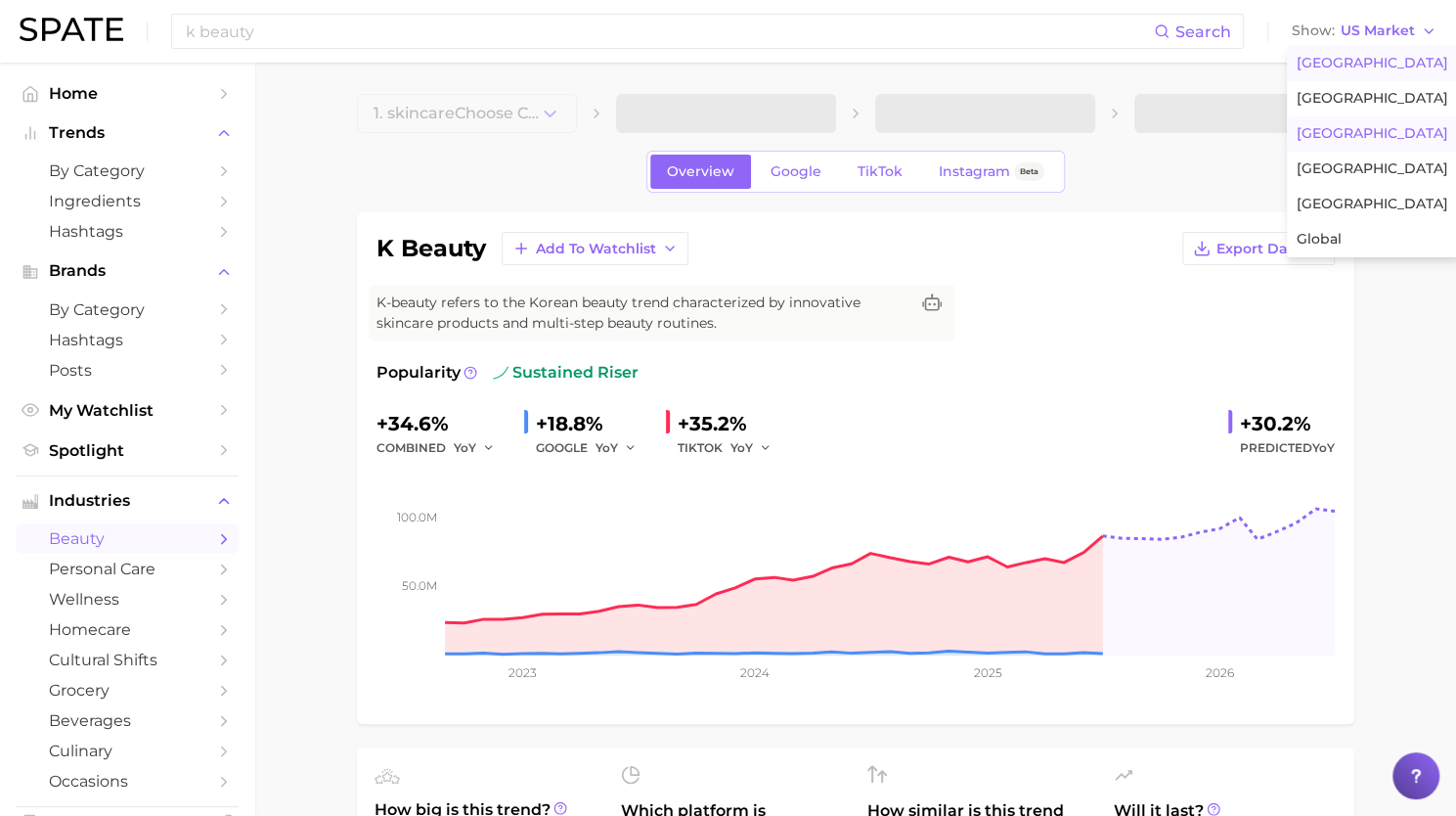
click at [1360, 121] on button "France" at bounding box center [1373, 134] width 172 height 36
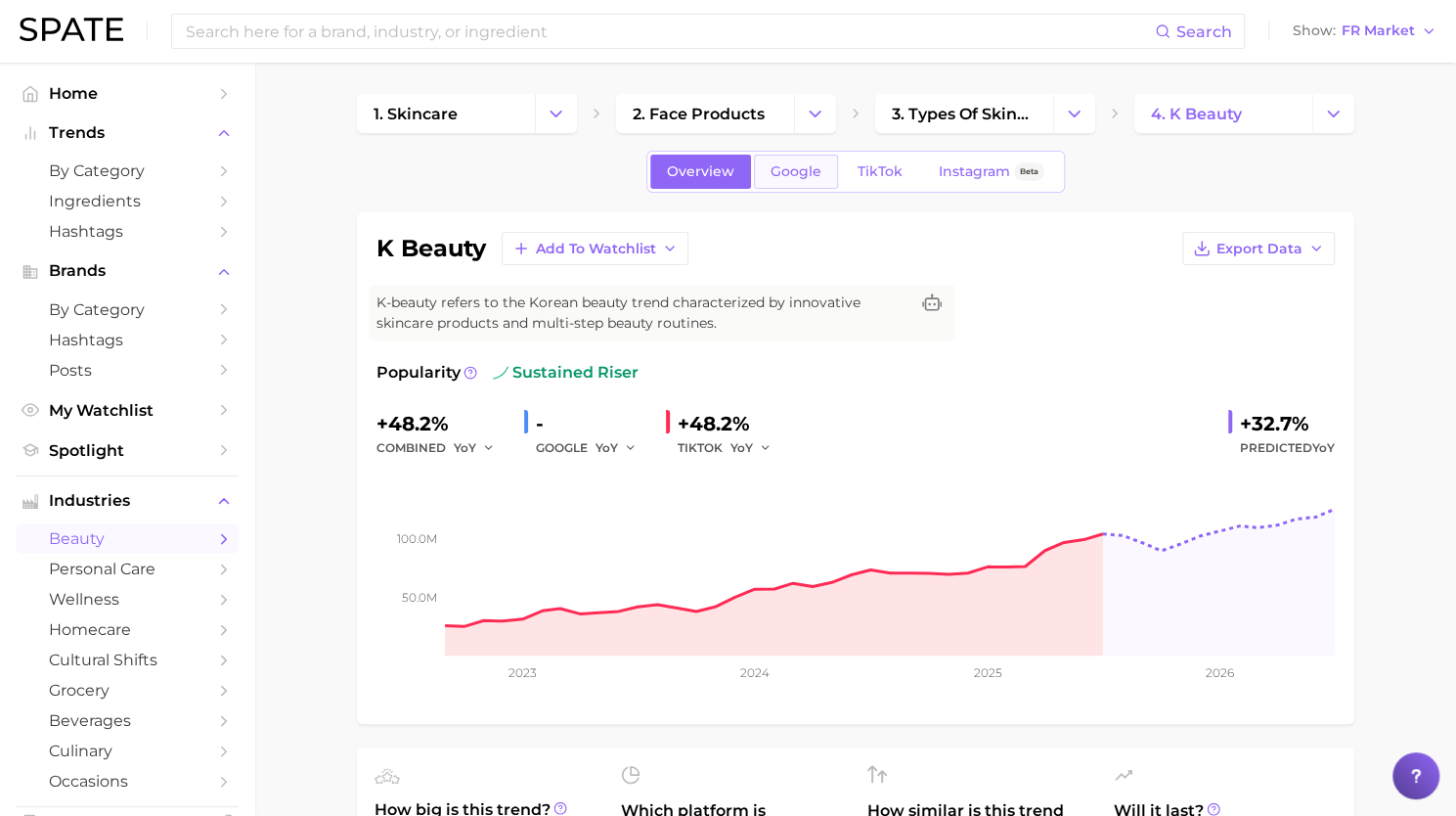
click at [787, 170] on span "Google" at bounding box center [796, 172] width 51 height 17
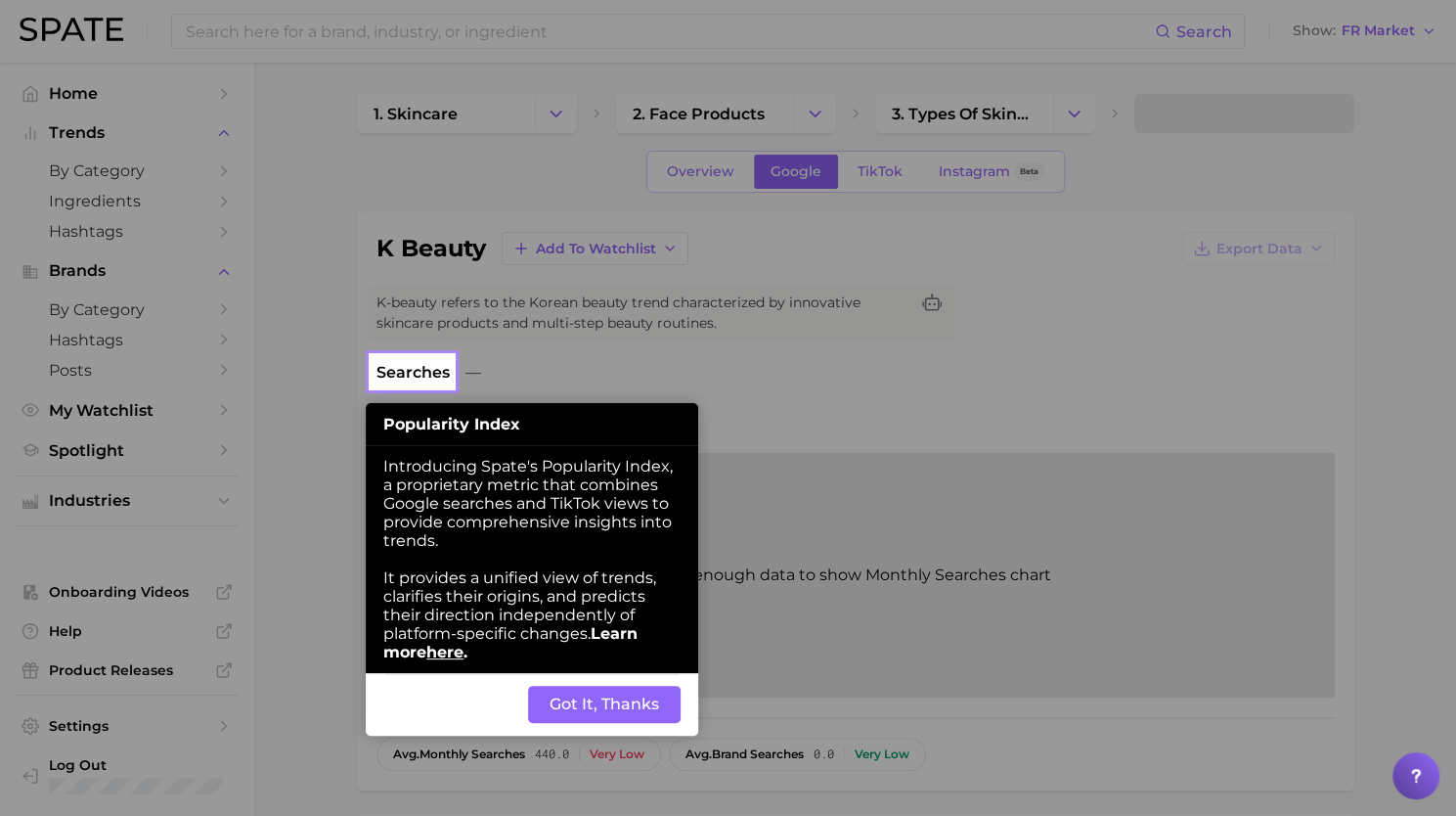
click at [634, 697] on button "Got It, Thanks" at bounding box center [604, 705] width 153 height 37
